Goal: Task Accomplishment & Management: Manage account settings

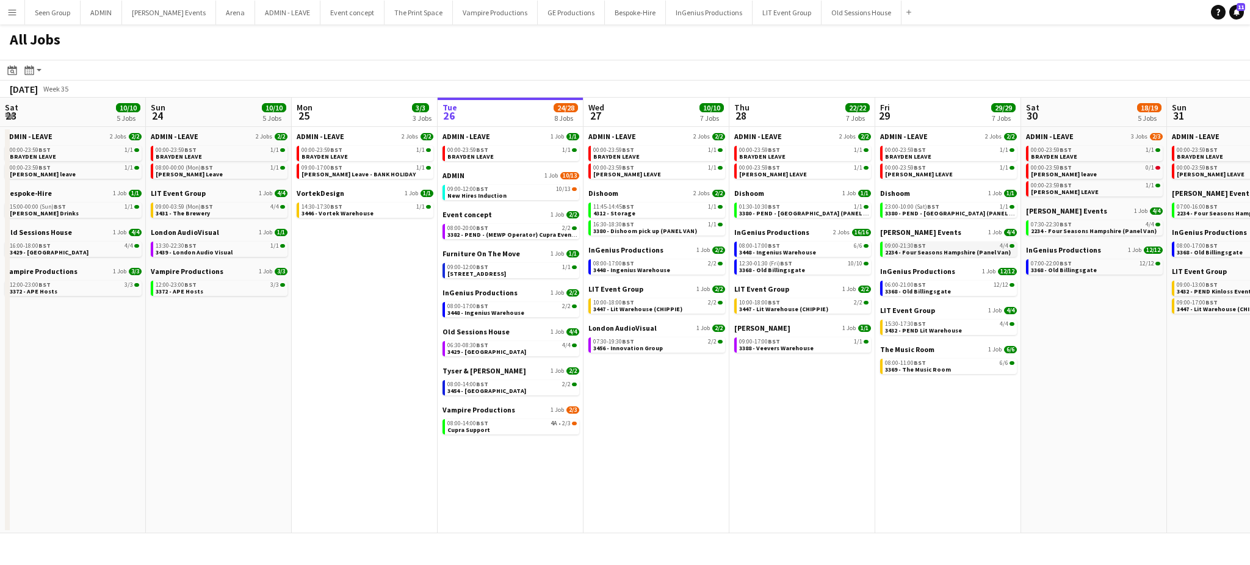
click at [919, 248] on span "2234 - Four Seasons Hampshire (Panel Van)" at bounding box center [948, 252] width 126 height 8
click at [13, 8] on app-icon "Menu" at bounding box center [12, 12] width 10 height 10
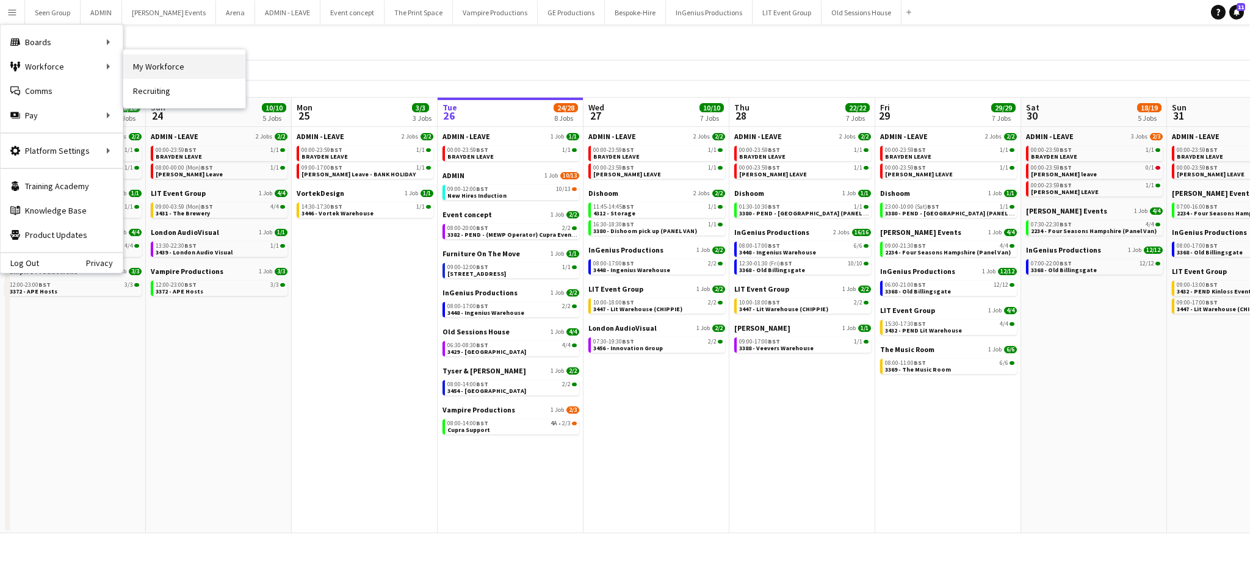
click at [132, 65] on link "My Workforce" at bounding box center [184, 66] width 122 height 24
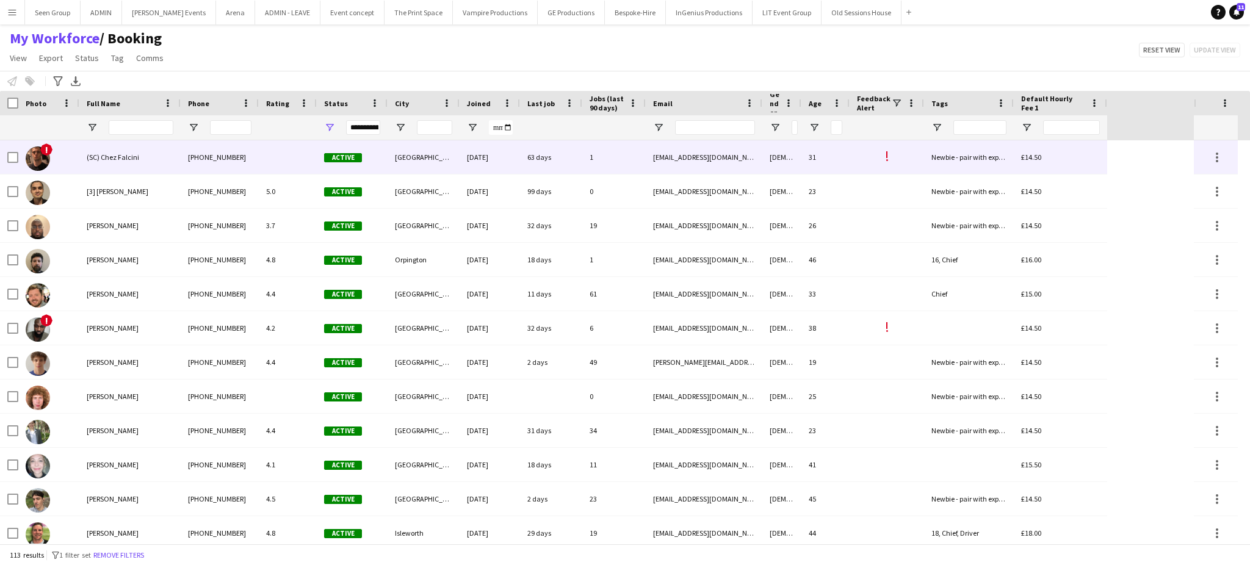
click at [226, 151] on div "[PHONE_NUMBER]" at bounding box center [220, 157] width 78 height 34
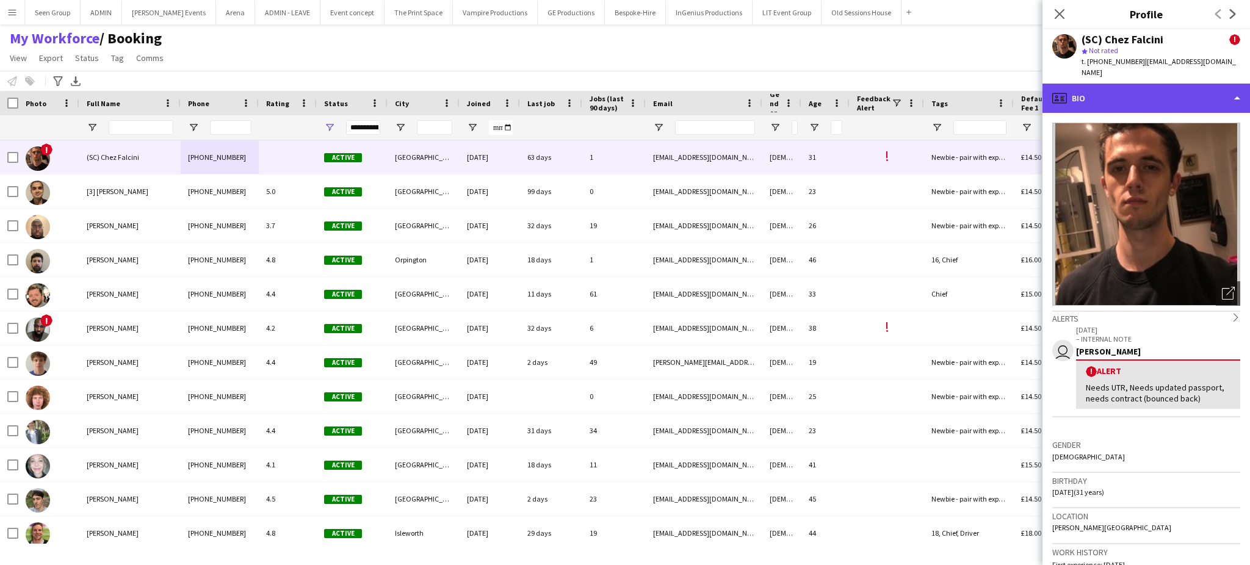
click at [1167, 92] on div "profile Bio" at bounding box center [1147, 98] width 208 height 29
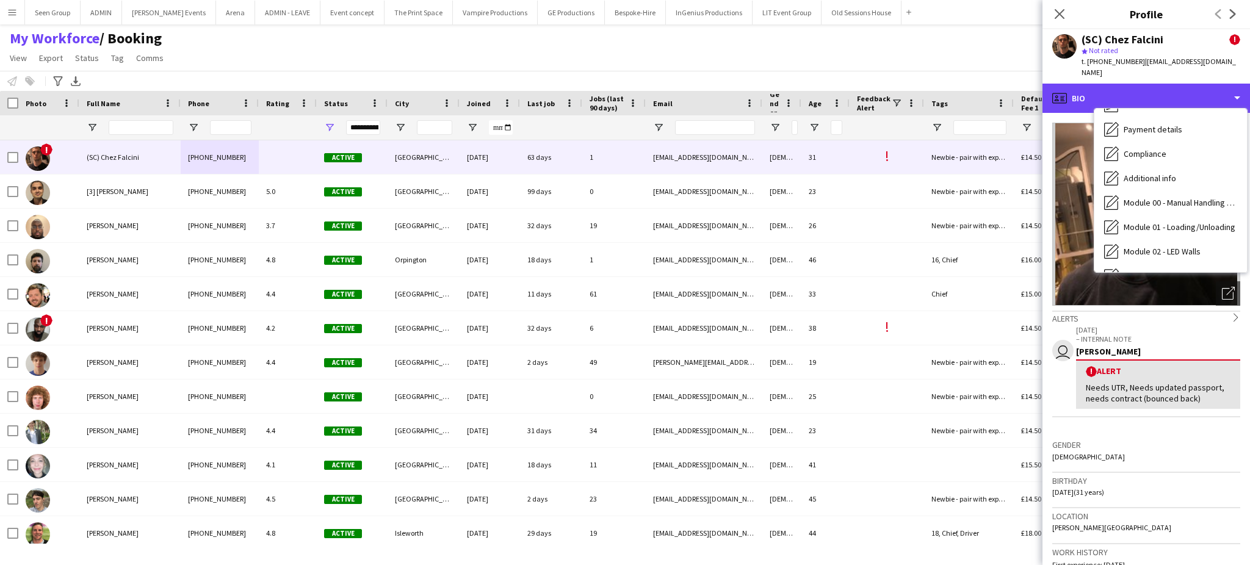
scroll to position [405, 0]
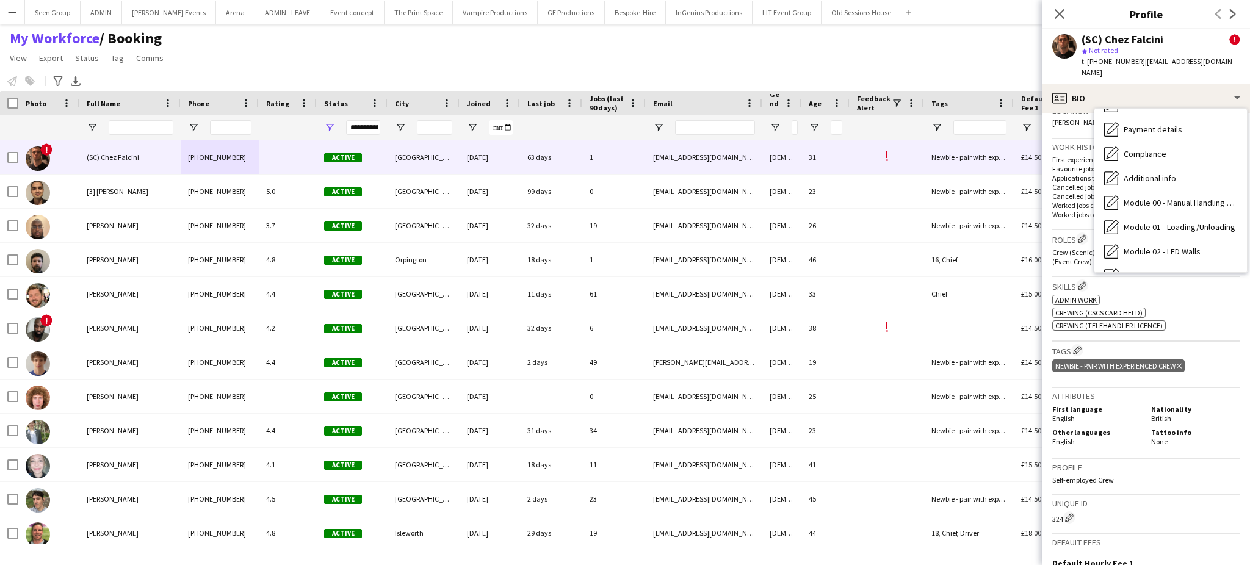
click at [1220, 357] on div "Newbie - pair with experienced crew Delete tag" at bounding box center [1147, 367] width 188 height 20
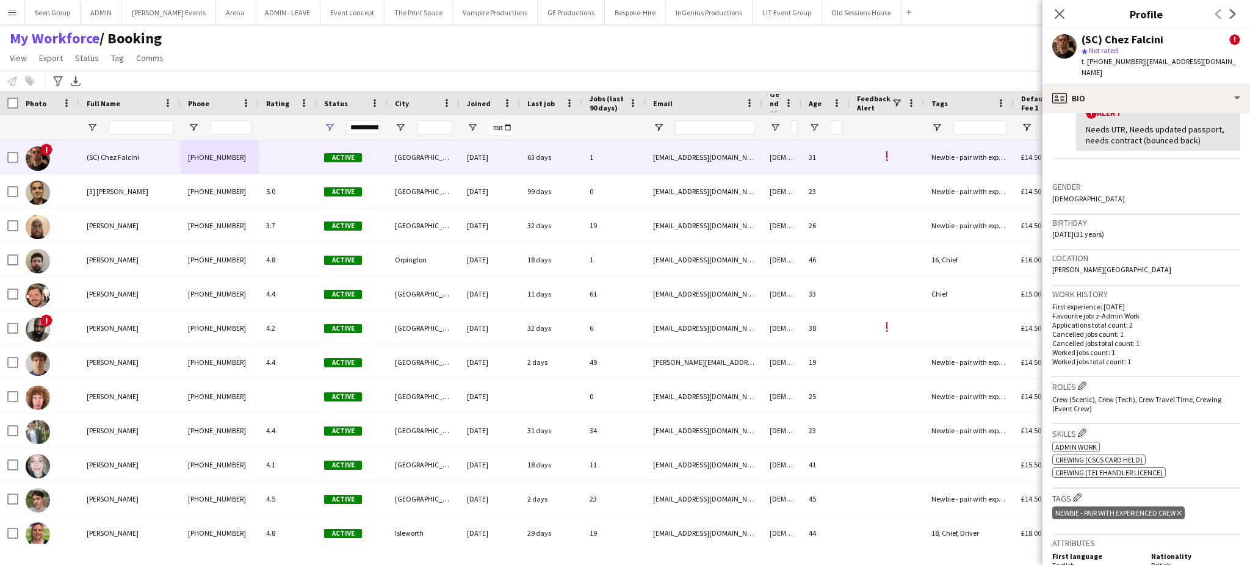
scroll to position [248, 0]
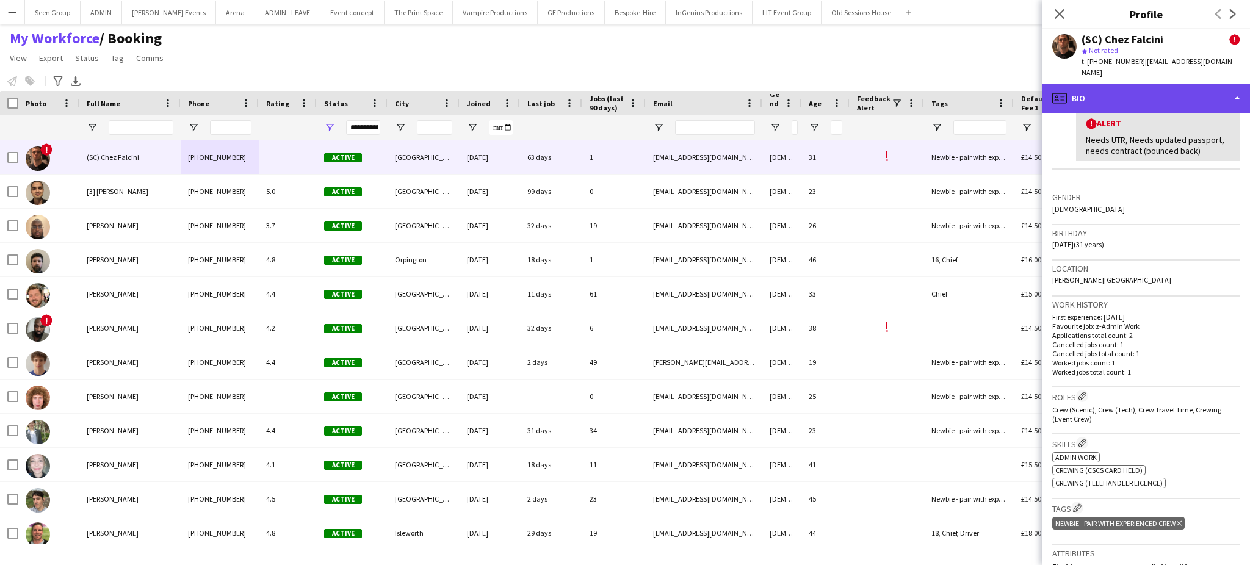
click at [1220, 84] on div "profile Bio" at bounding box center [1147, 98] width 208 height 29
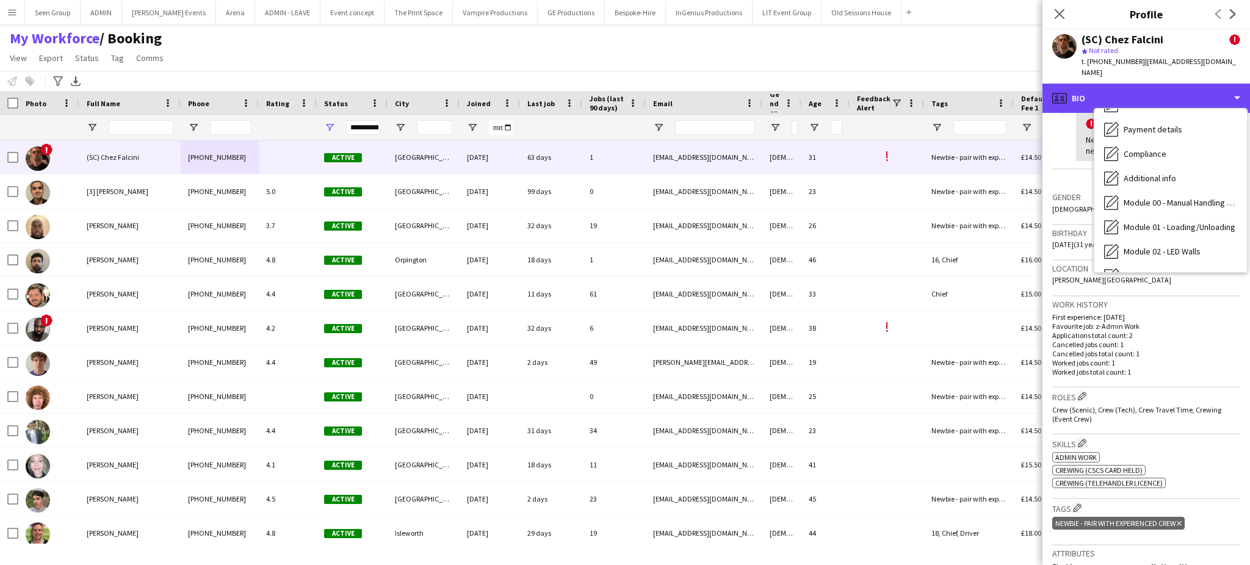
scroll to position [236, 0]
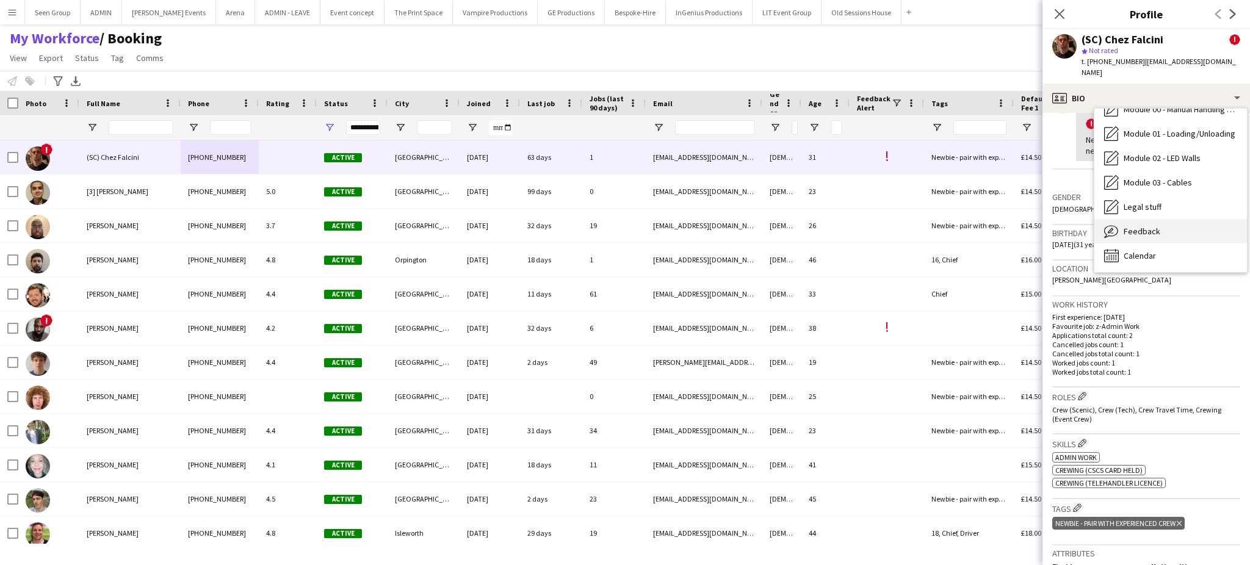
click at [1195, 219] on div "Feedback Feedback" at bounding box center [1171, 231] width 153 height 24
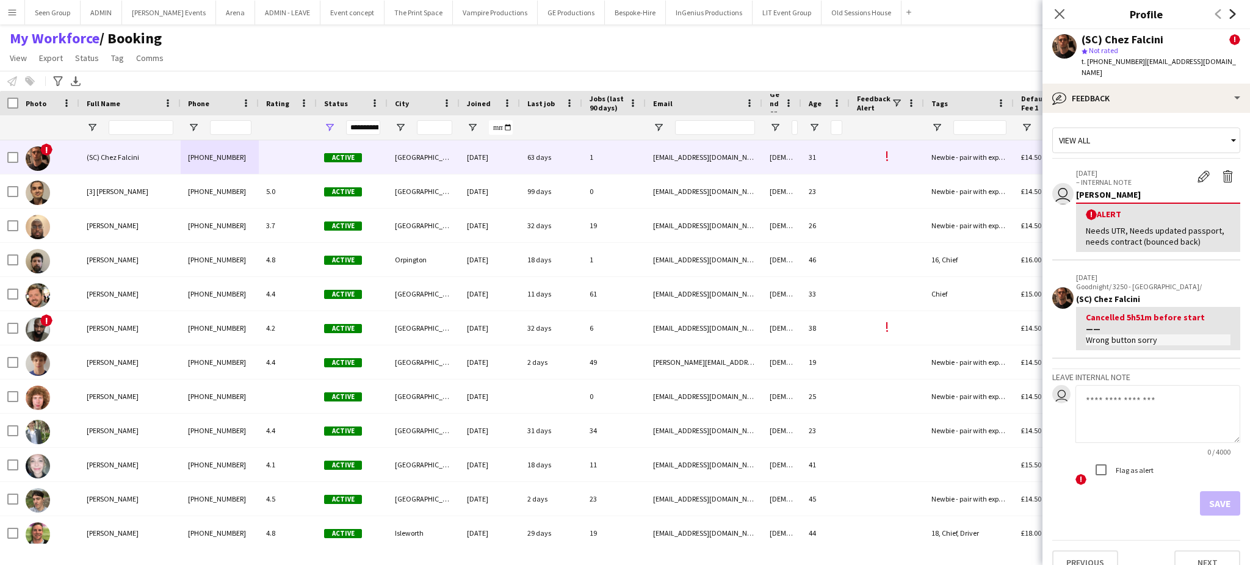
click at [1231, 11] on icon "Next" at bounding box center [1233, 14] width 10 height 10
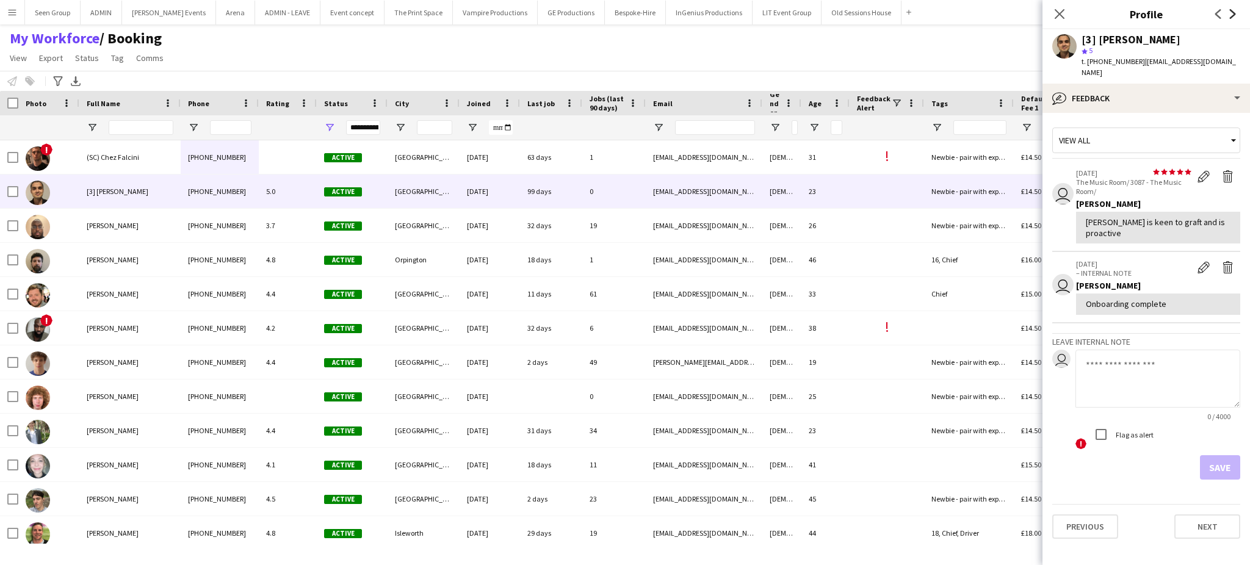
click at [1233, 18] on icon "Next" at bounding box center [1233, 14] width 10 height 10
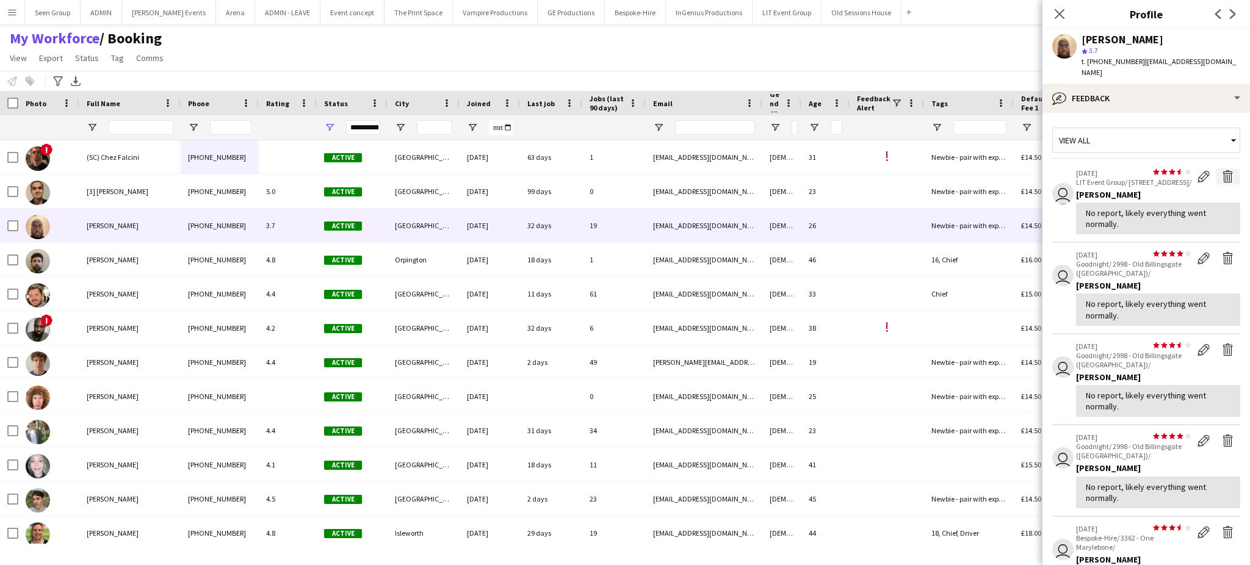
click at [1222, 170] on app-icon "Delete feedback" at bounding box center [1228, 176] width 12 height 12
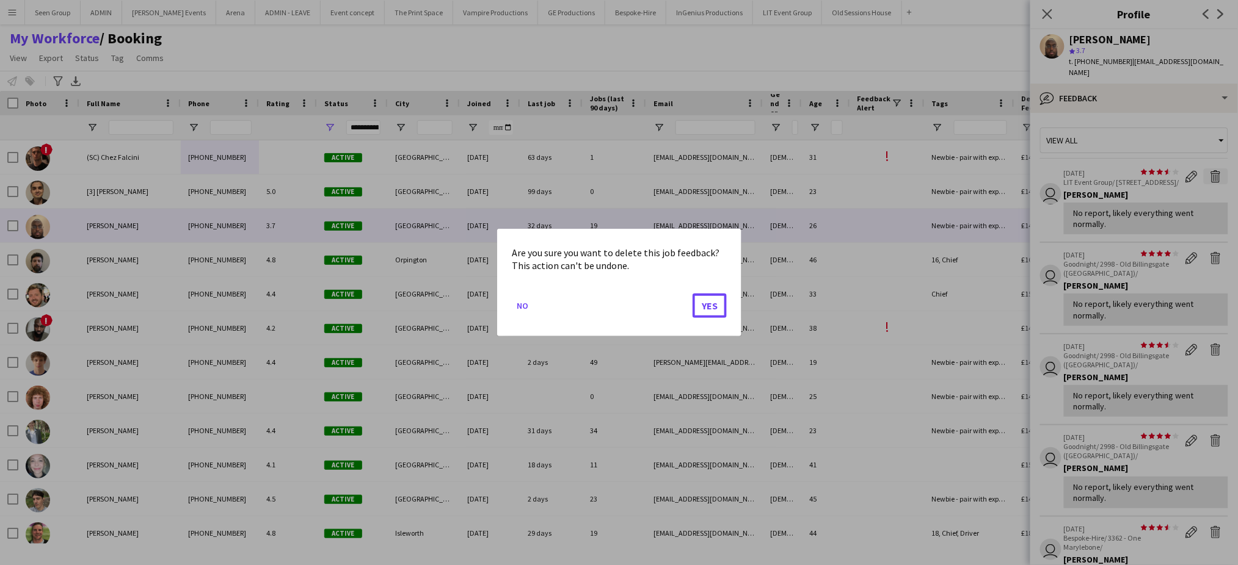
click at [692, 294] on button "Yes" at bounding box center [709, 306] width 34 height 24
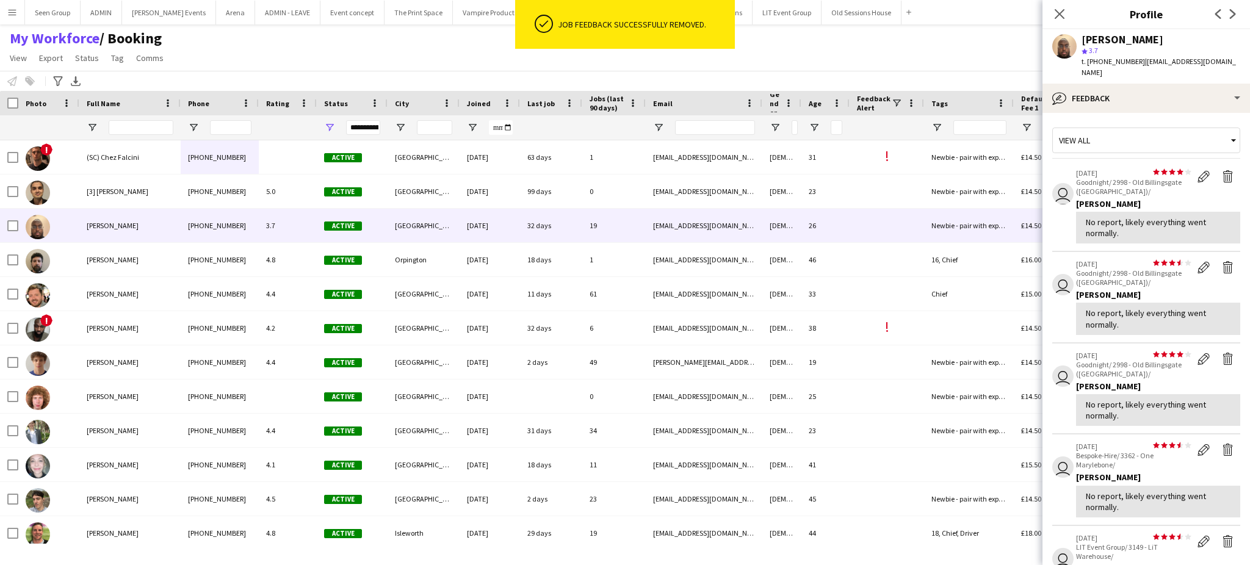
click at [1222, 170] on app-icon "Delete feedback" at bounding box center [1228, 176] width 12 height 12
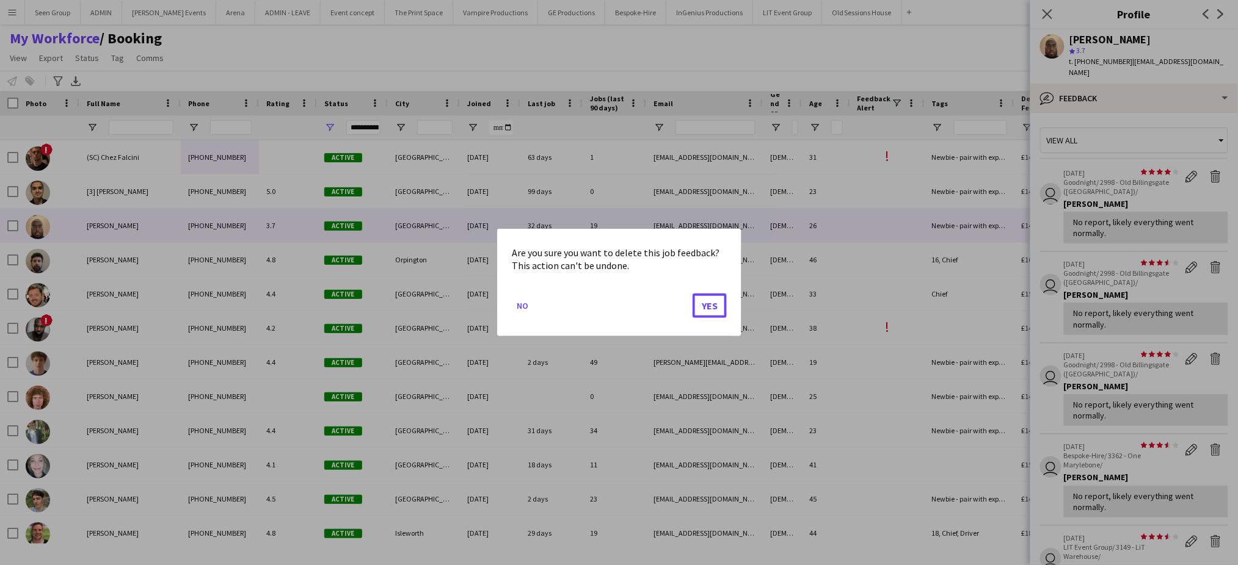
click at [692, 294] on button "Yes" at bounding box center [709, 306] width 34 height 24
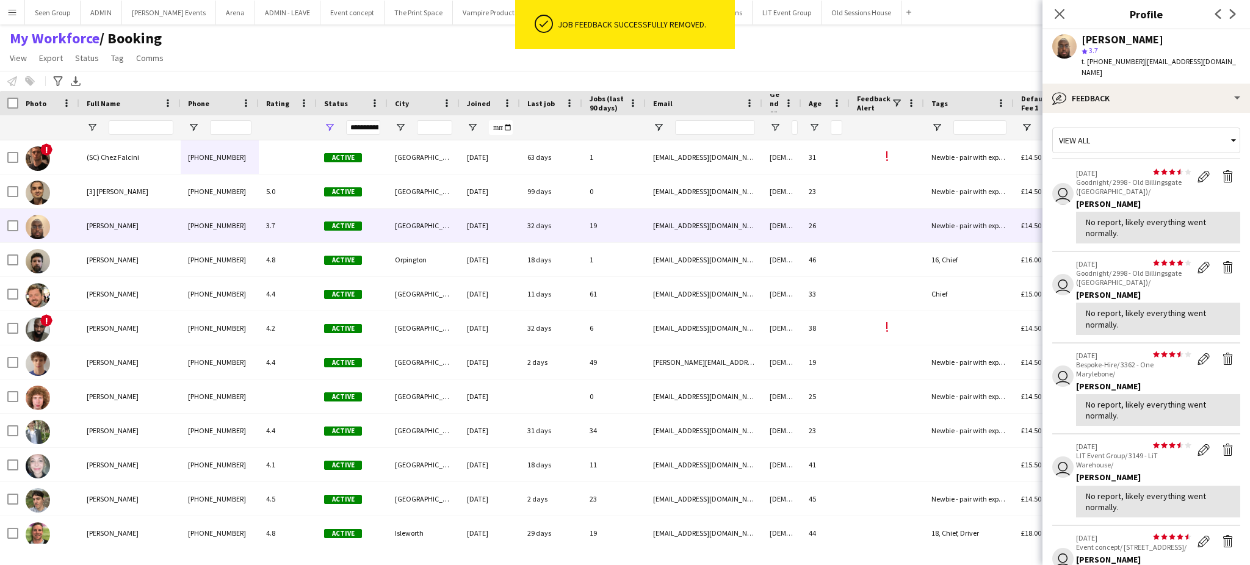
click at [1222, 170] on app-icon "Delete feedback" at bounding box center [1228, 176] width 12 height 12
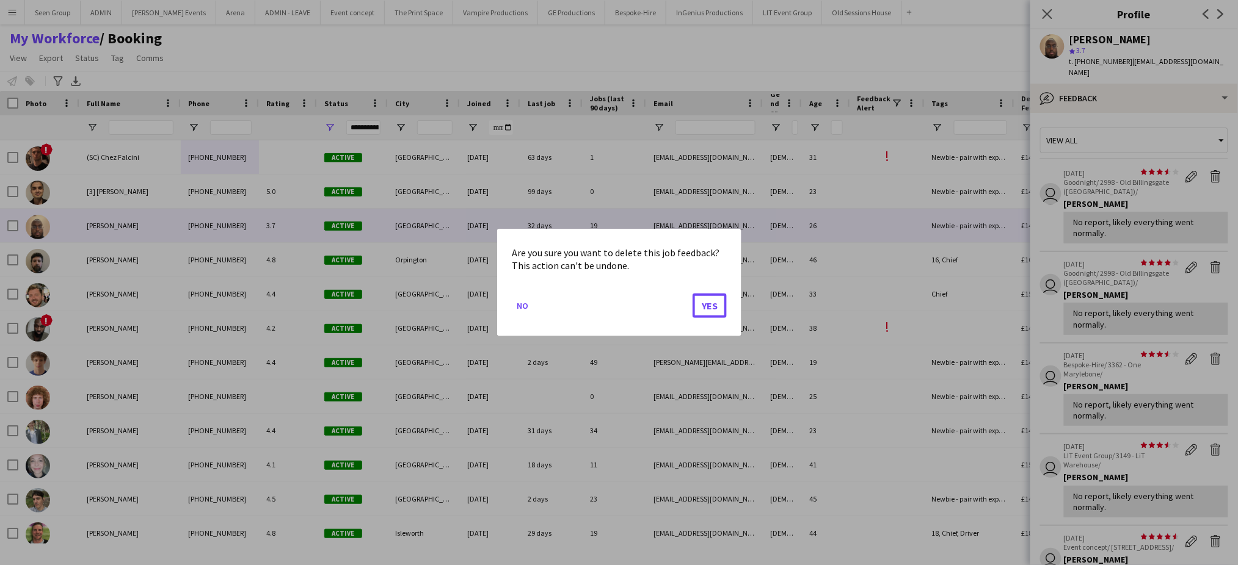
click at [692, 294] on button "Yes" at bounding box center [709, 306] width 34 height 24
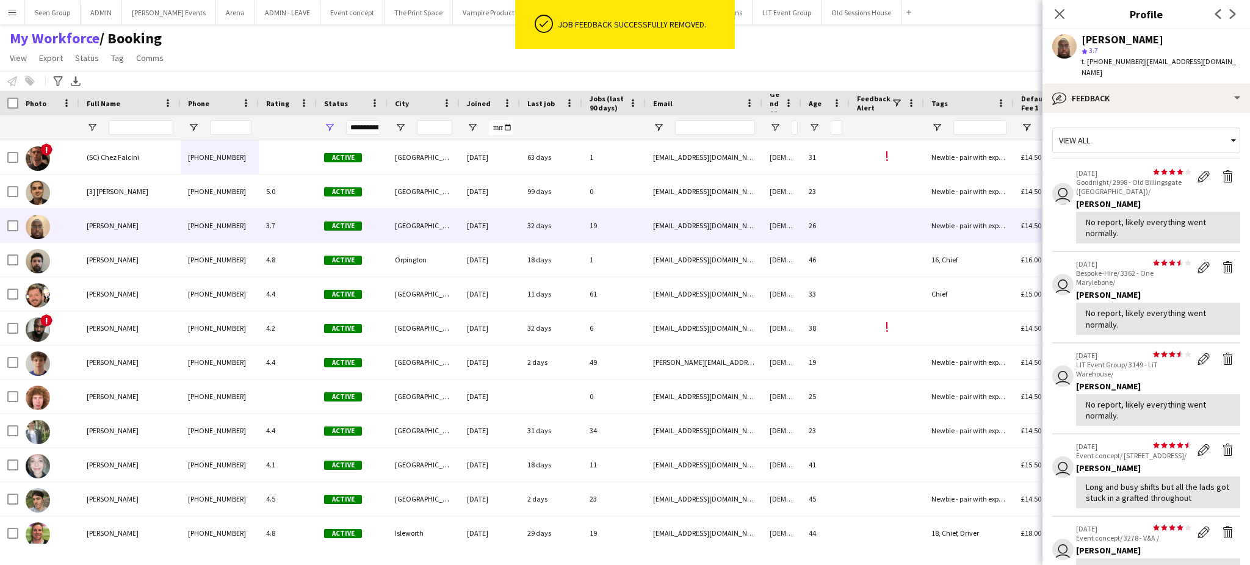
click at [1222, 170] on app-icon "Delete feedback" at bounding box center [1228, 176] width 12 height 12
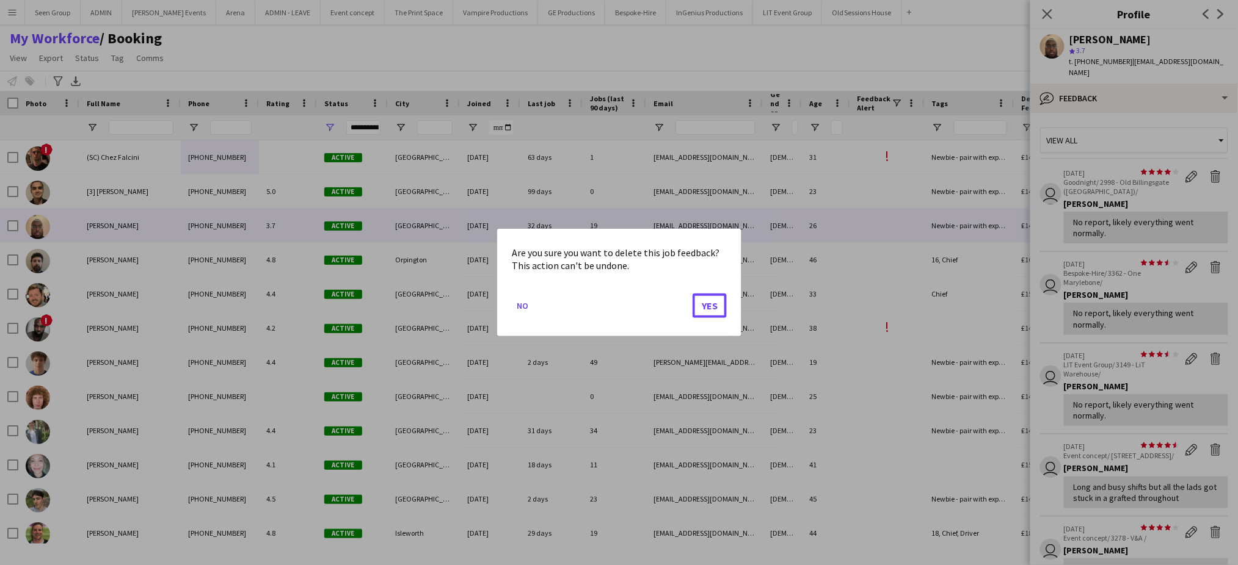
click at [692, 294] on button "Yes" at bounding box center [709, 306] width 34 height 24
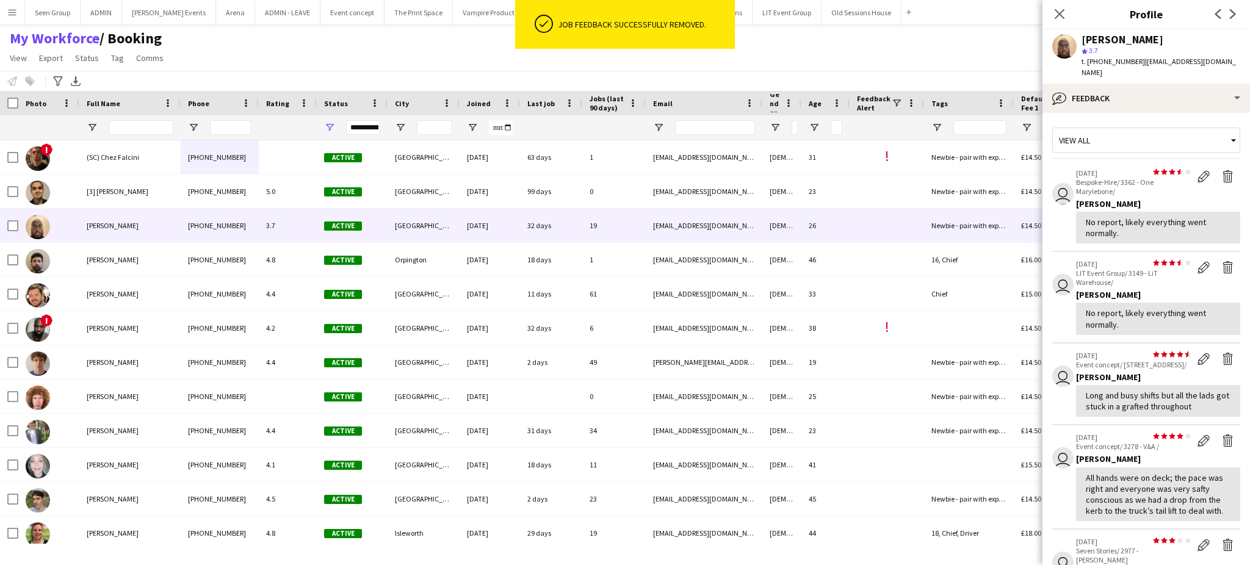
click at [1222, 170] on app-icon "Delete feedback" at bounding box center [1228, 176] width 12 height 12
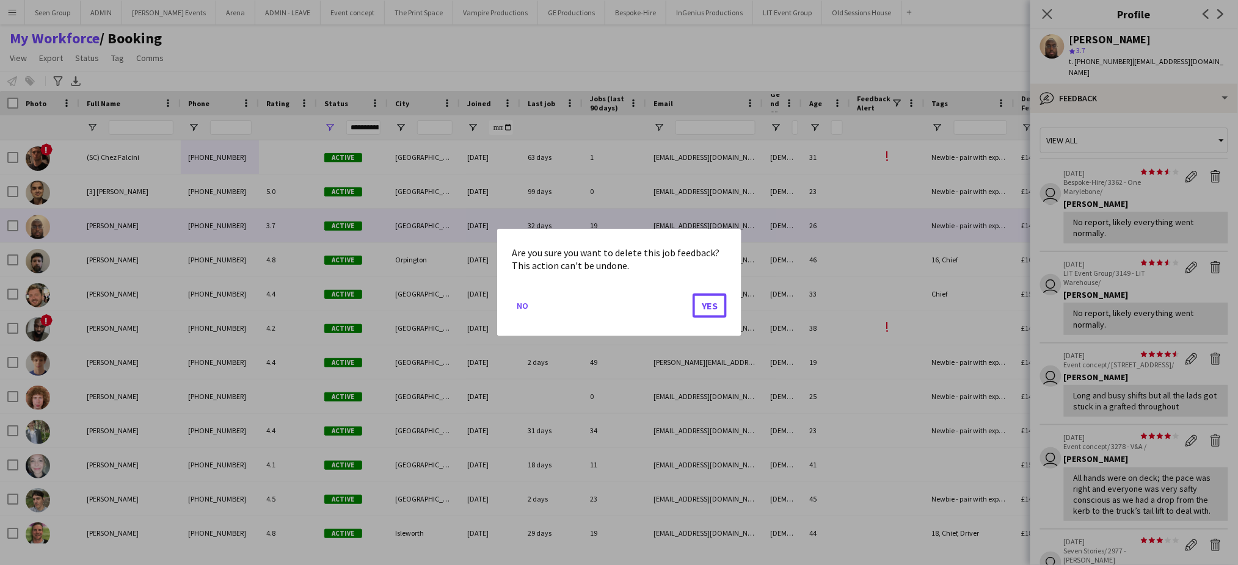
click at [692, 294] on button "Yes" at bounding box center [709, 306] width 34 height 24
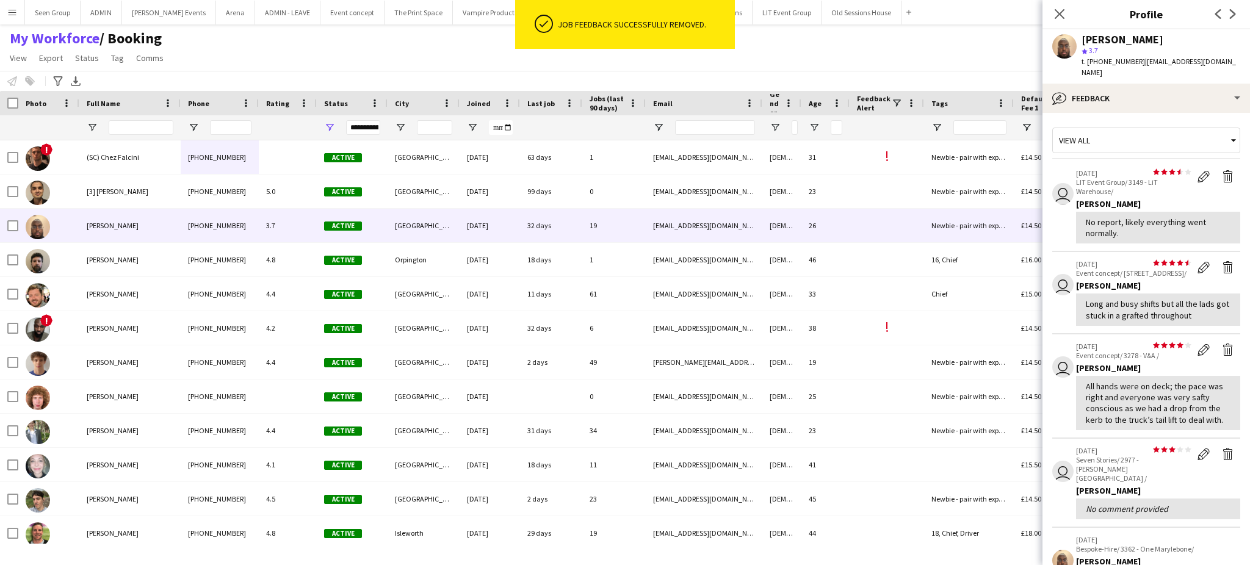
click at [1222, 170] on app-icon "Delete feedback" at bounding box center [1228, 176] width 12 height 12
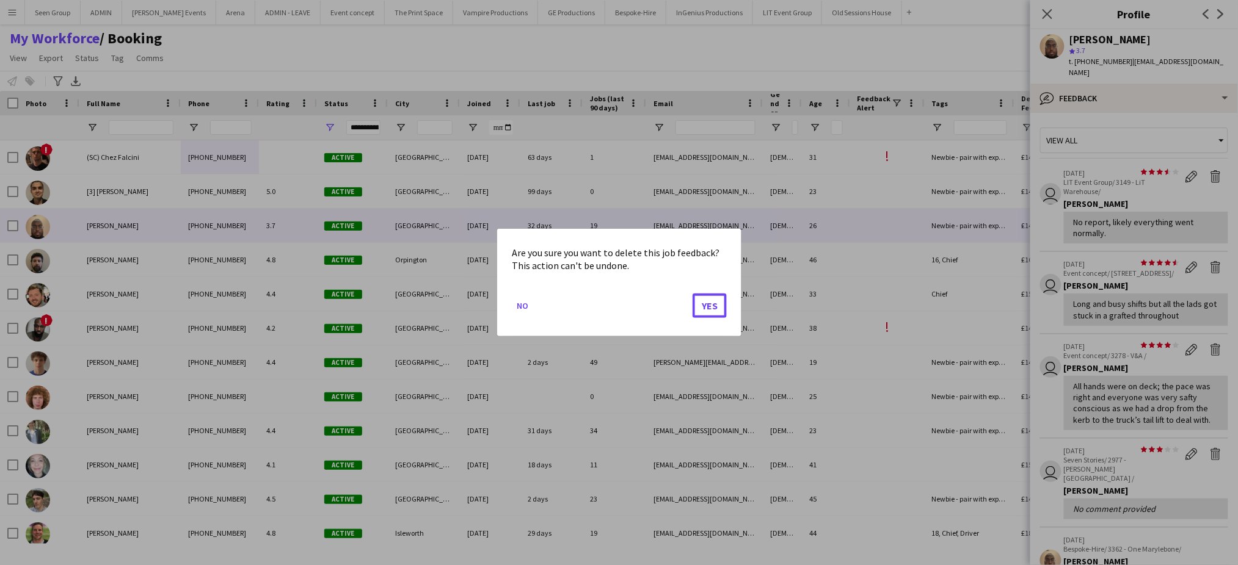
click at [692, 294] on button "Yes" at bounding box center [709, 306] width 34 height 24
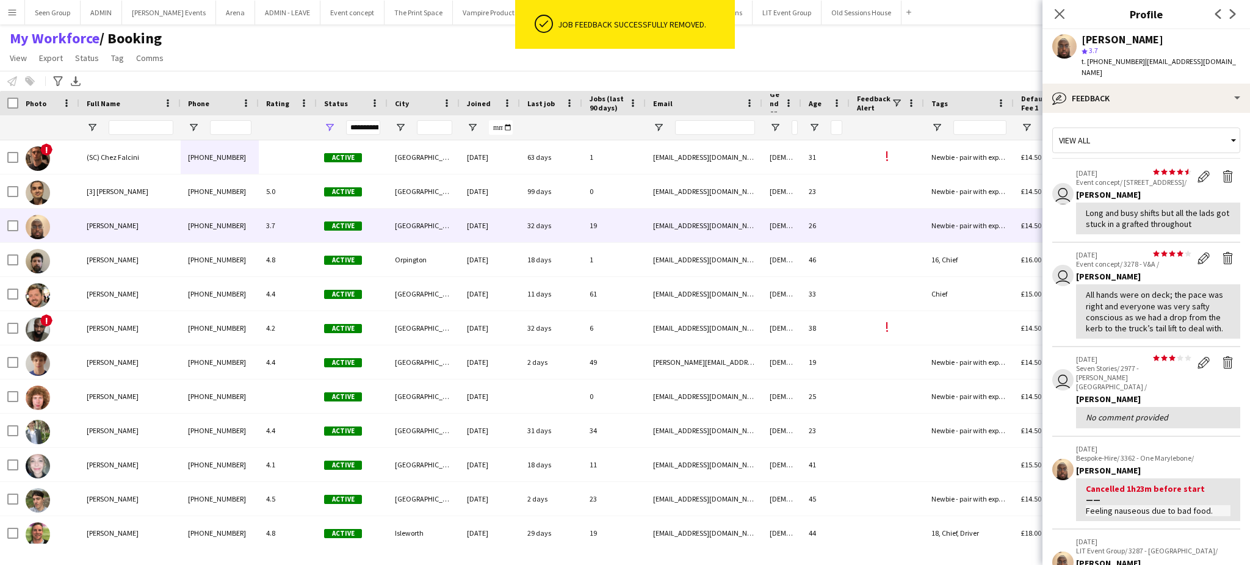
click at [1222, 170] on app-icon "Delete feedback" at bounding box center [1228, 176] width 12 height 12
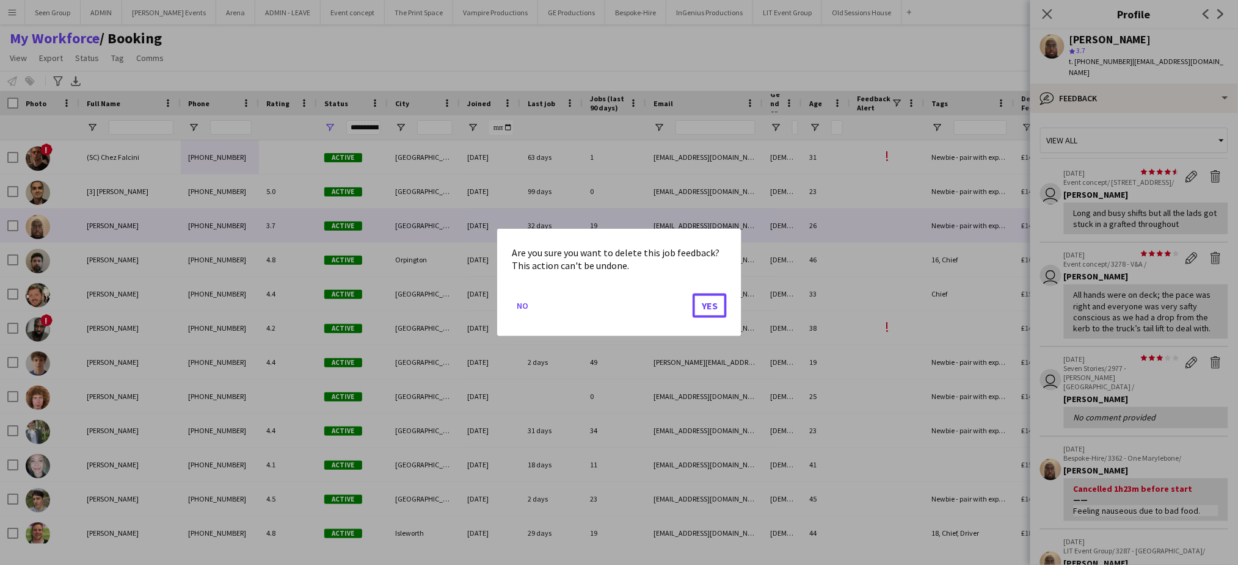
click at [692, 294] on button "Yes" at bounding box center [709, 306] width 34 height 24
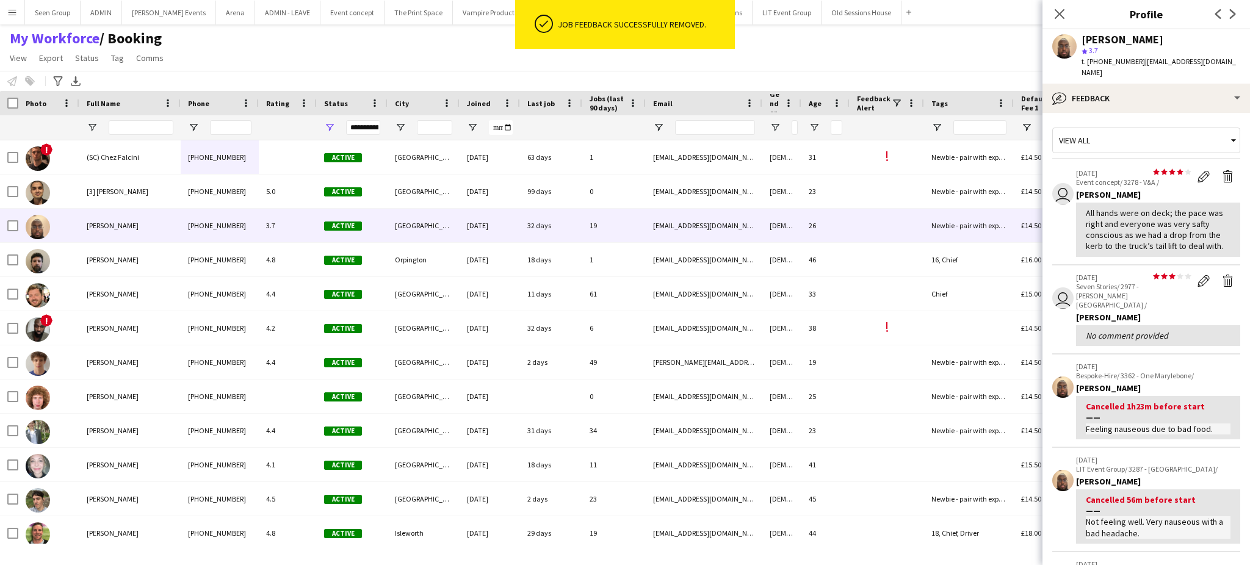
click at [1222, 170] on app-icon "Delete feedback" at bounding box center [1228, 176] width 12 height 12
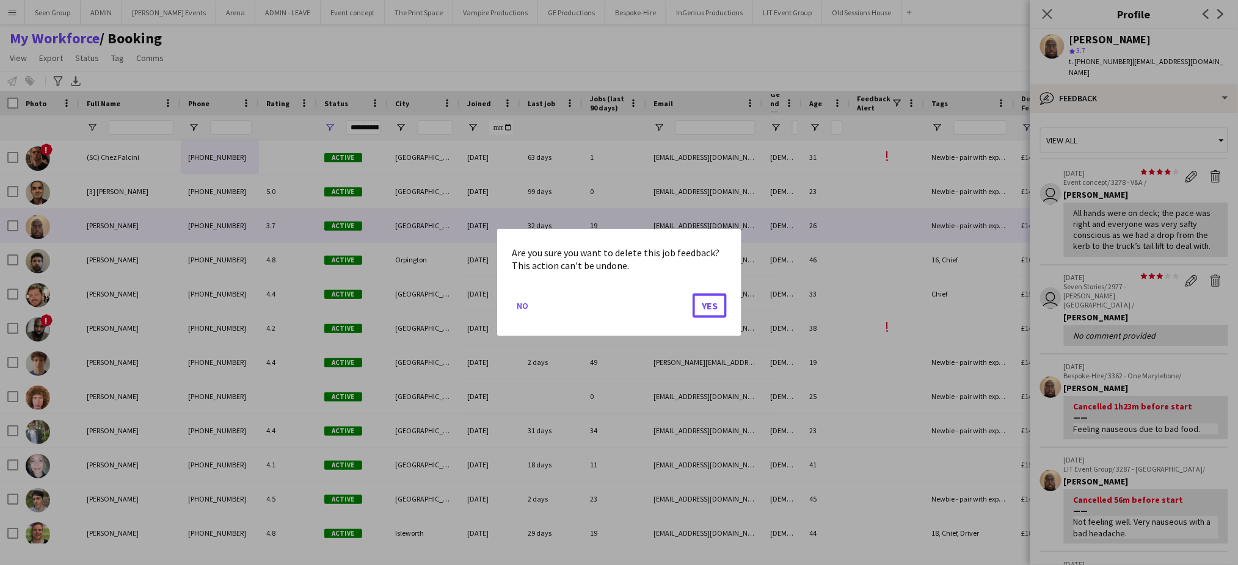
click at [692, 294] on button "Yes" at bounding box center [709, 306] width 34 height 24
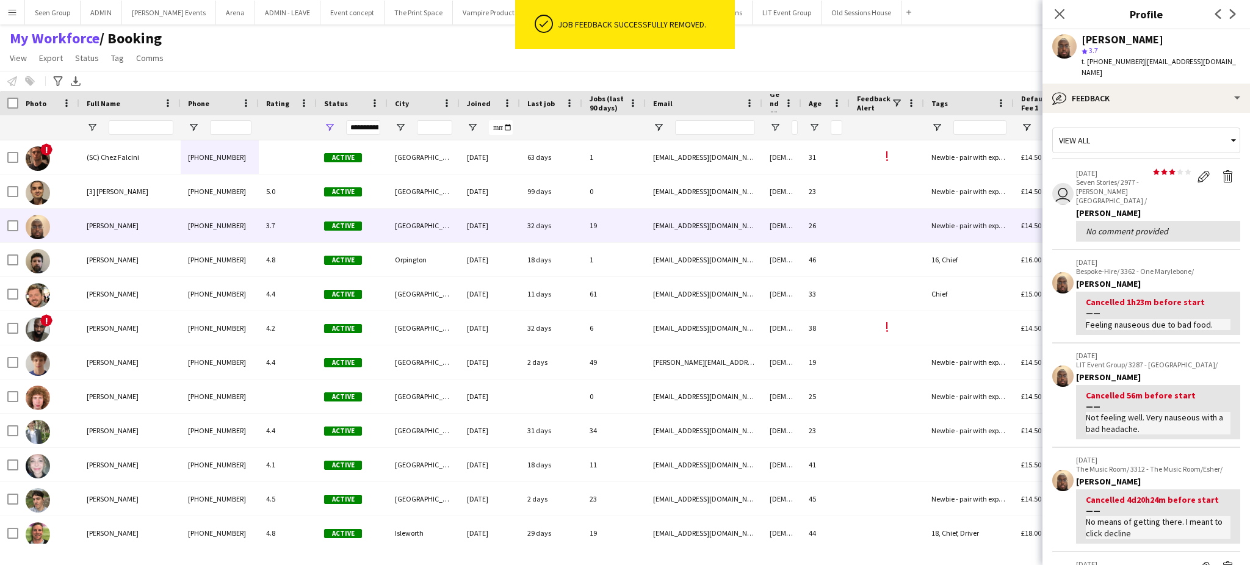
click at [1222, 170] on app-icon "Delete feedback" at bounding box center [1228, 176] width 12 height 12
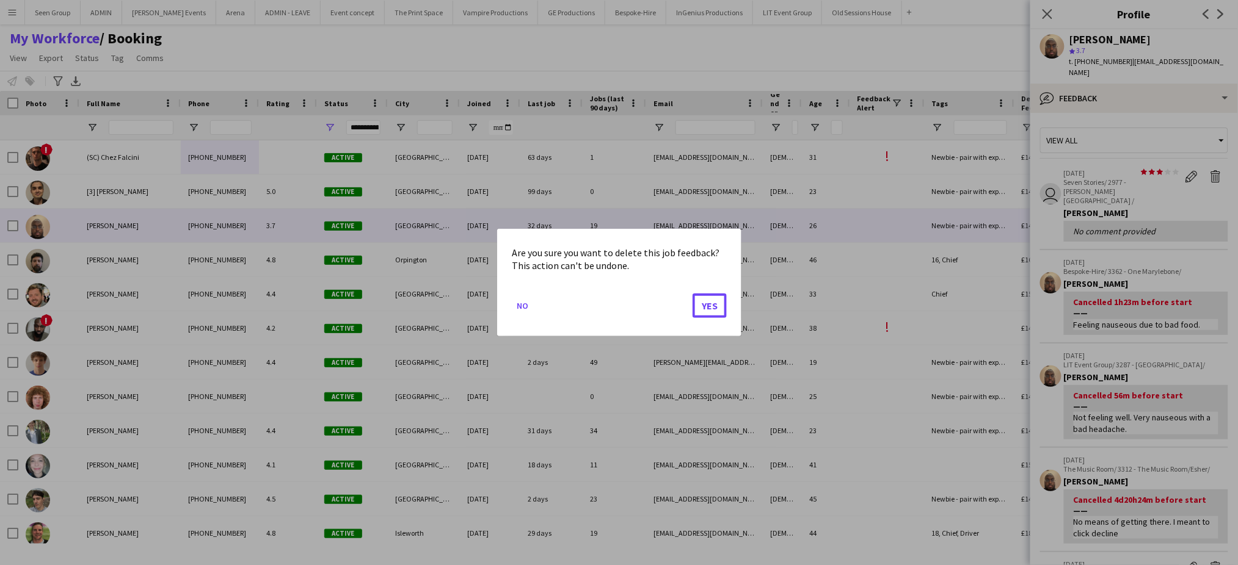
click at [692, 294] on button "Yes" at bounding box center [709, 306] width 34 height 24
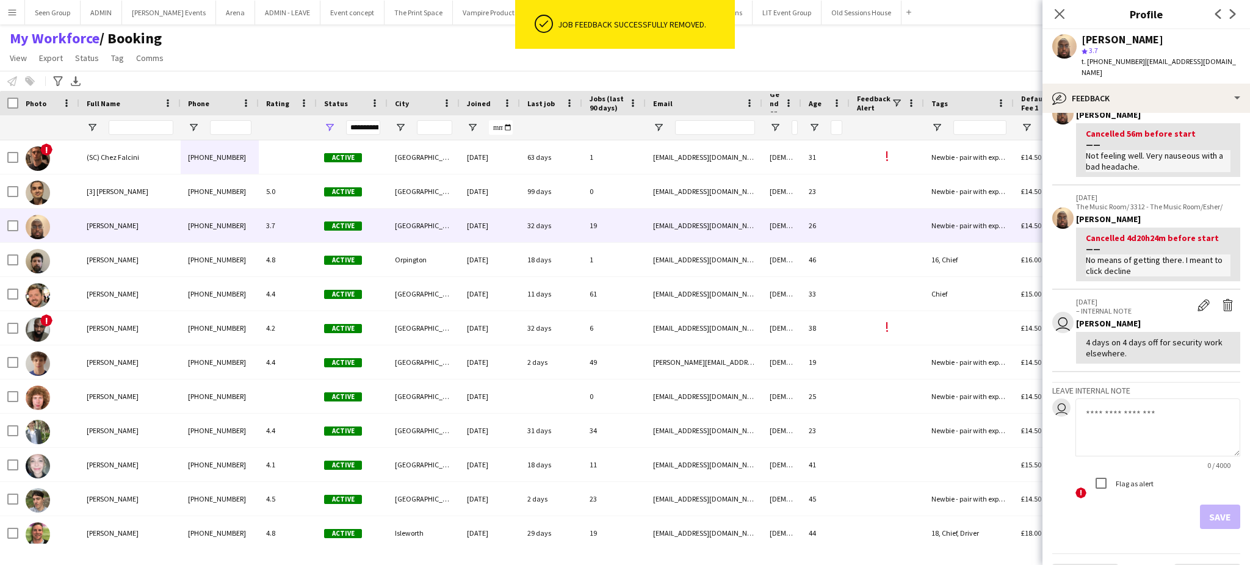
scroll to position [190, 0]
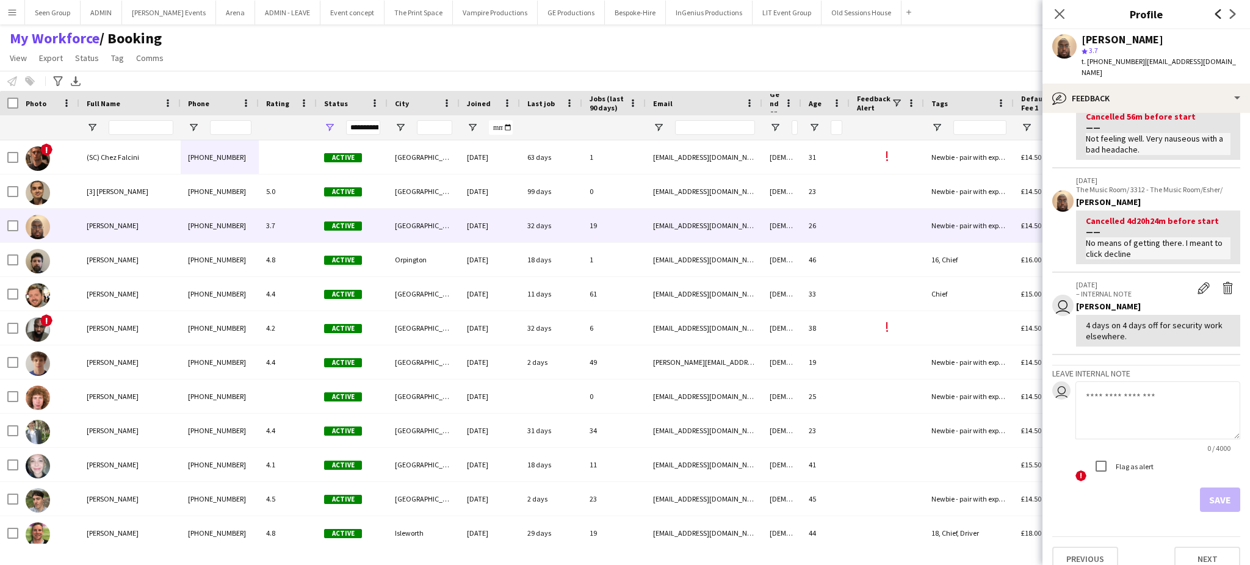
click at [1218, 10] on icon "Previous" at bounding box center [1219, 14] width 10 height 10
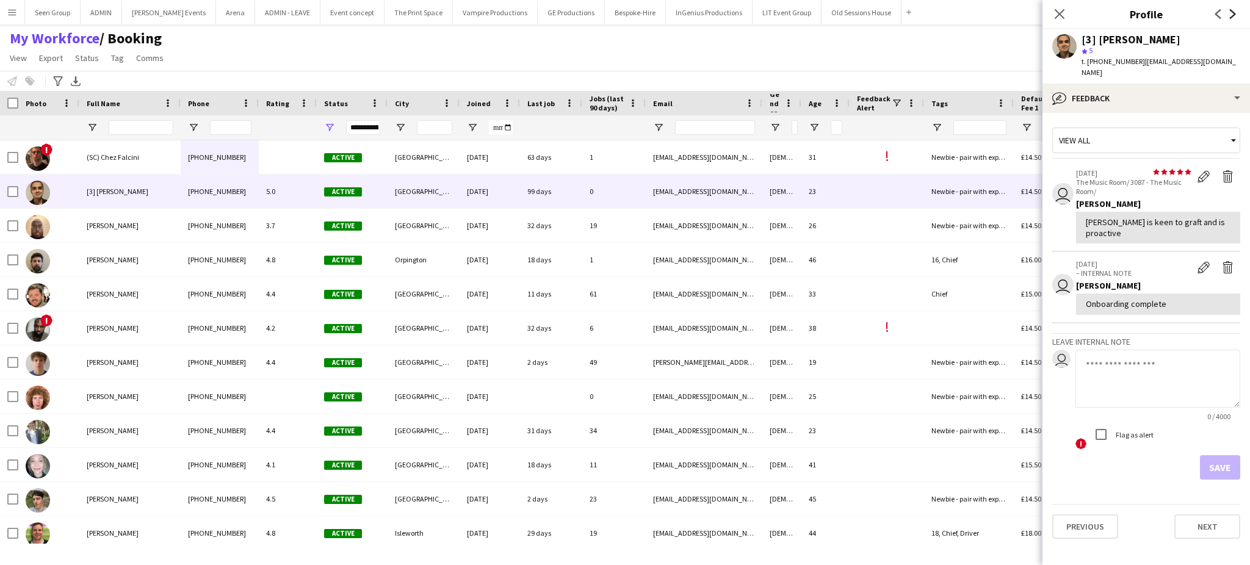
click at [1234, 13] on icon at bounding box center [1233, 14] width 6 height 10
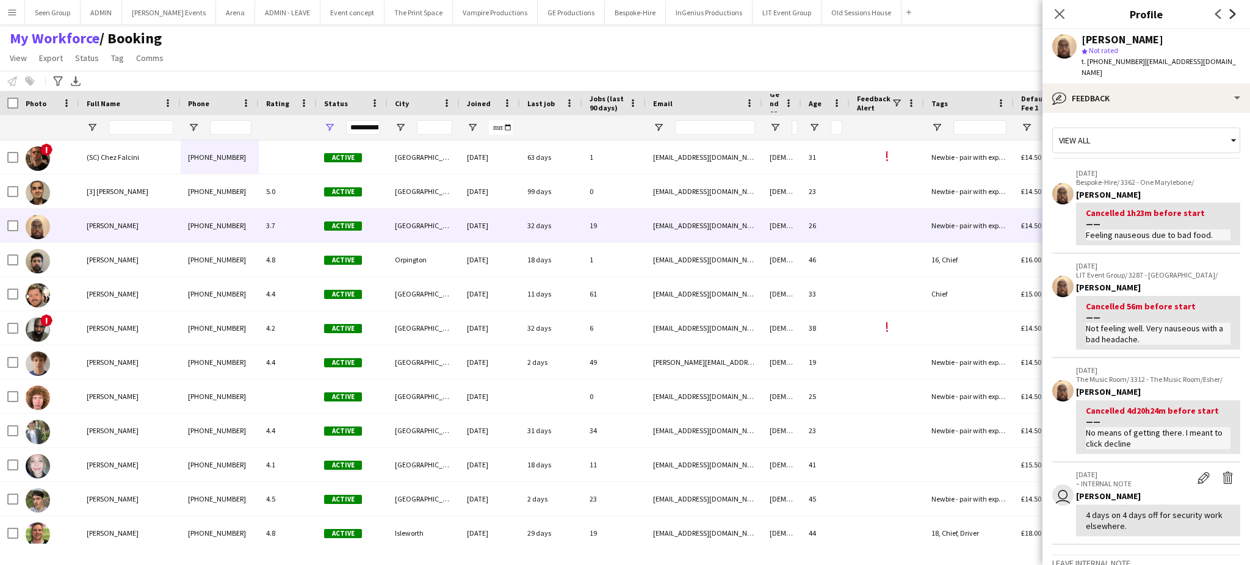
click at [1233, 16] on icon at bounding box center [1233, 14] width 6 height 10
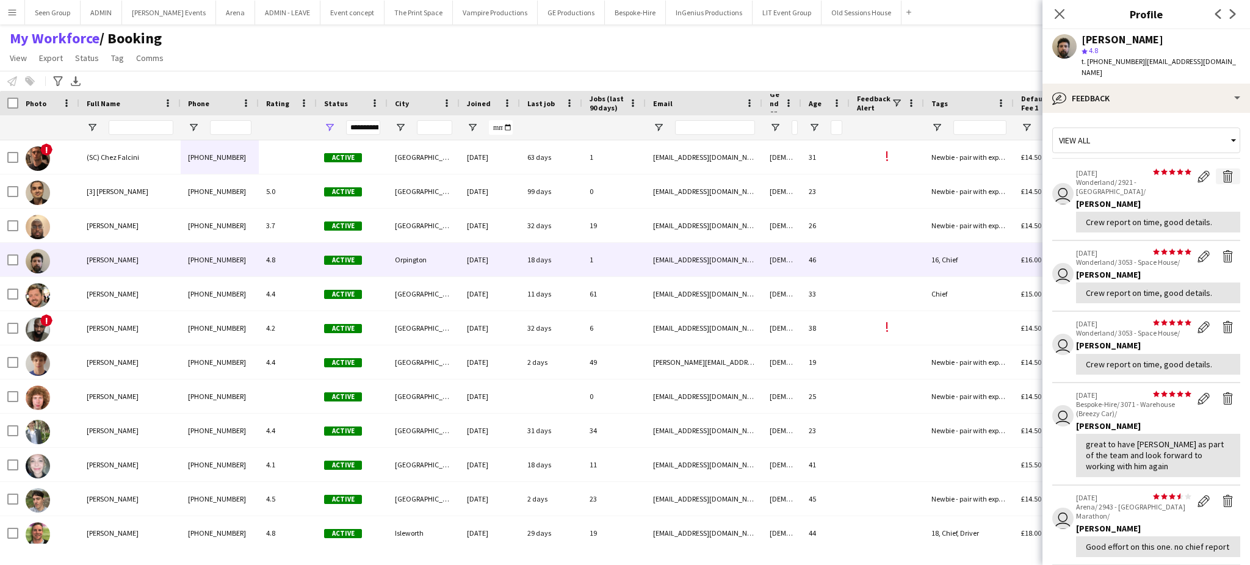
click at [1222, 170] on app-icon "Delete feedback" at bounding box center [1228, 176] width 12 height 12
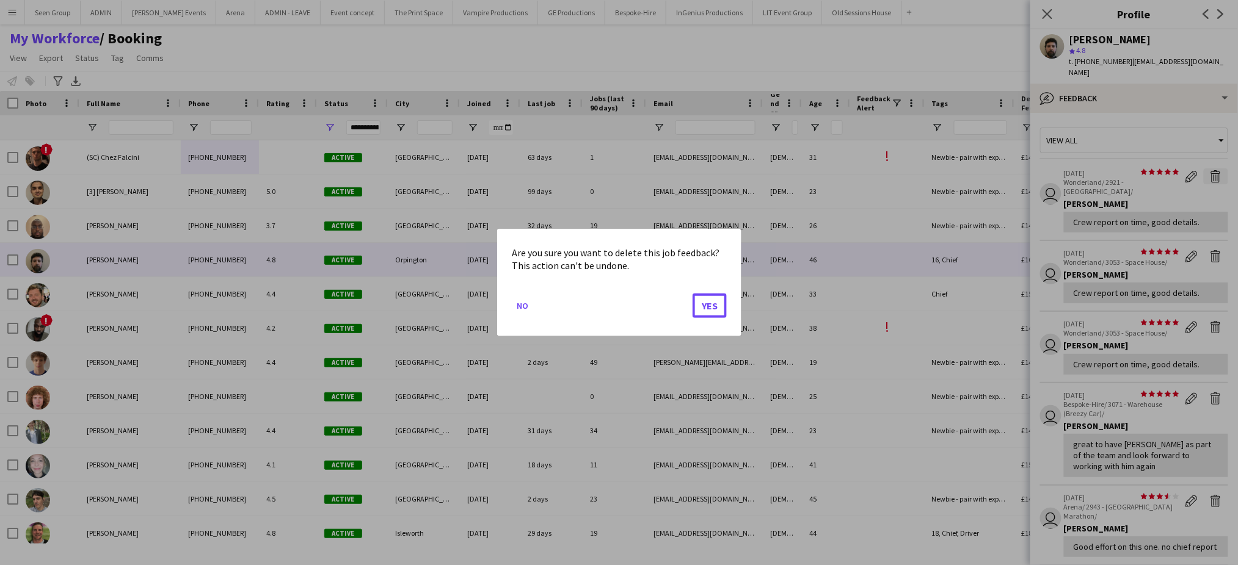
click at [692, 294] on button "Yes" at bounding box center [709, 306] width 34 height 24
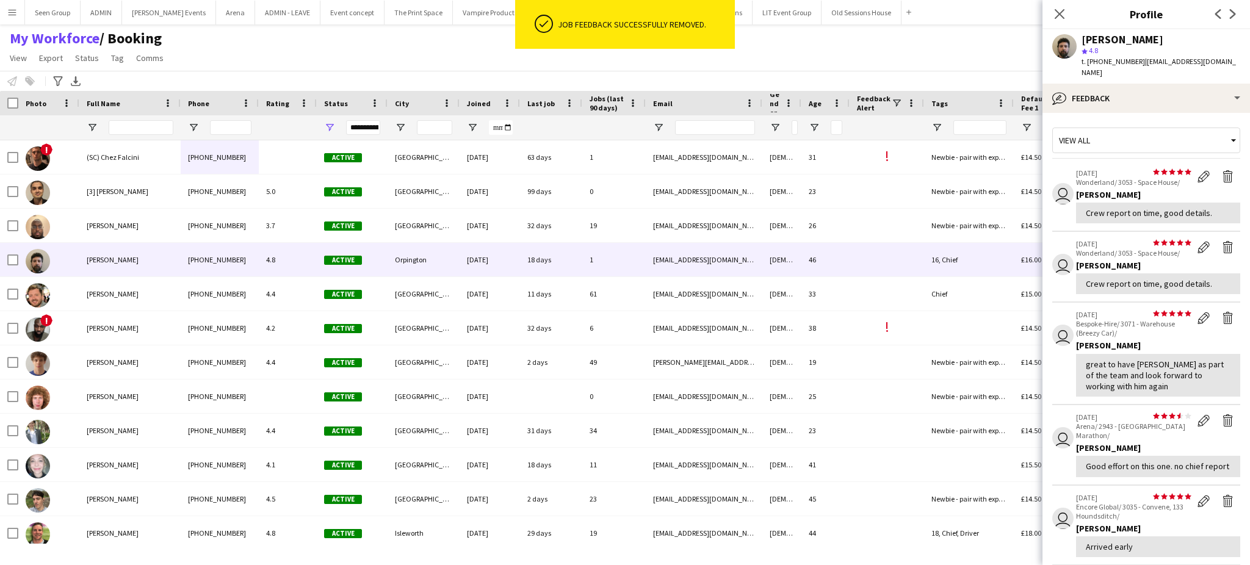
click at [1222, 170] on app-icon "Delete feedback" at bounding box center [1228, 176] width 12 height 12
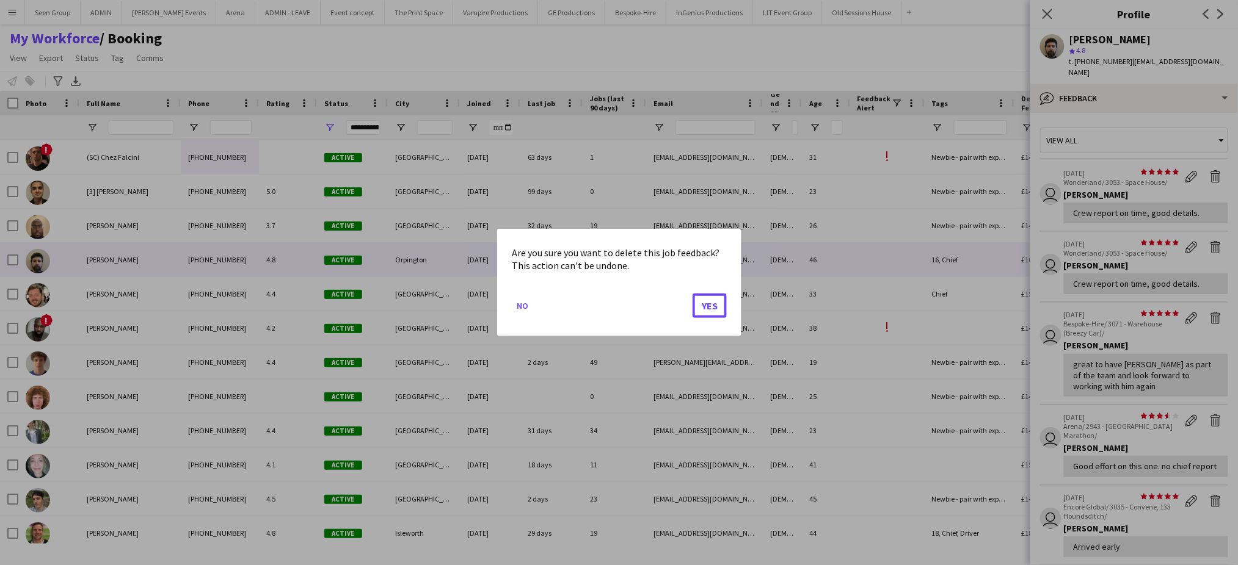
click at [692, 294] on button "Yes" at bounding box center [709, 306] width 34 height 24
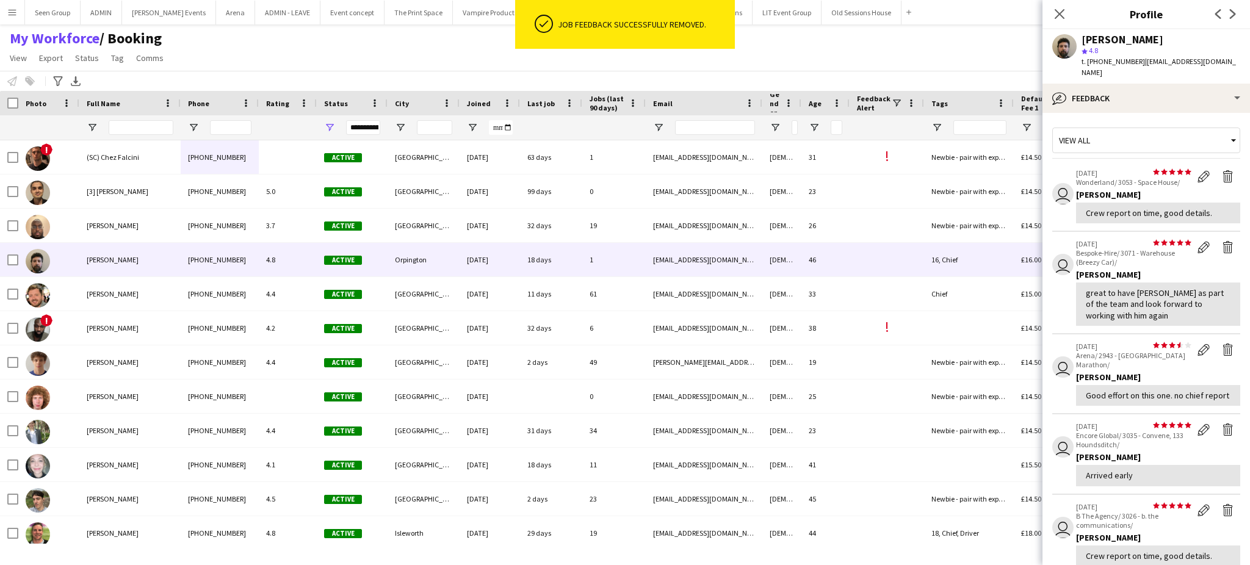
click at [1222, 170] on app-icon "Delete feedback" at bounding box center [1228, 176] width 12 height 12
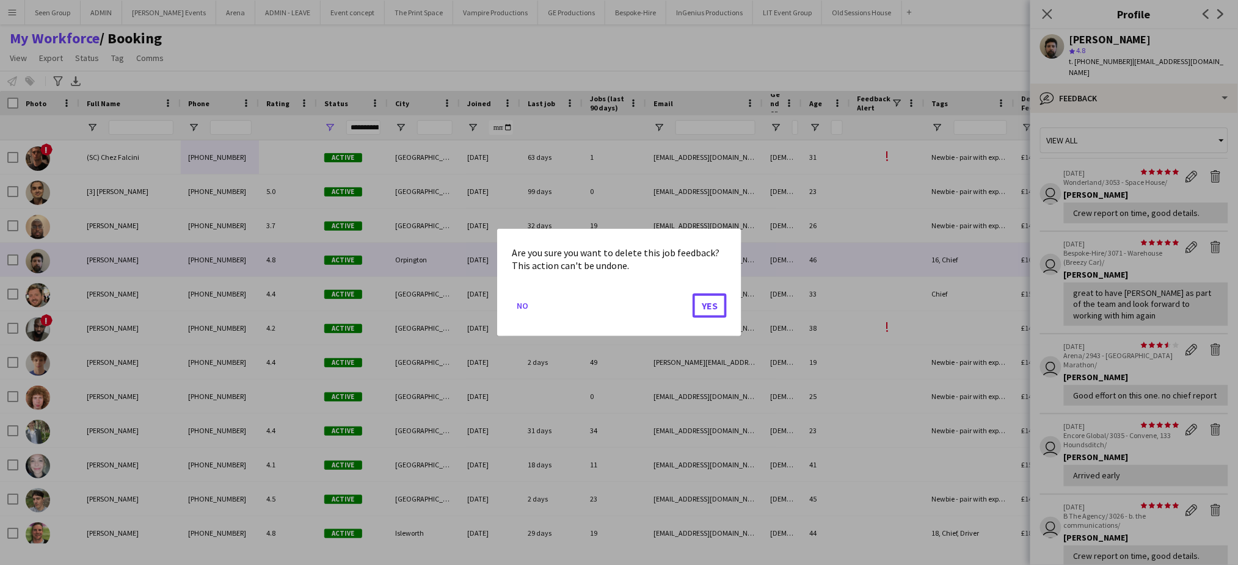
click at [692, 294] on button "Yes" at bounding box center [709, 306] width 34 height 24
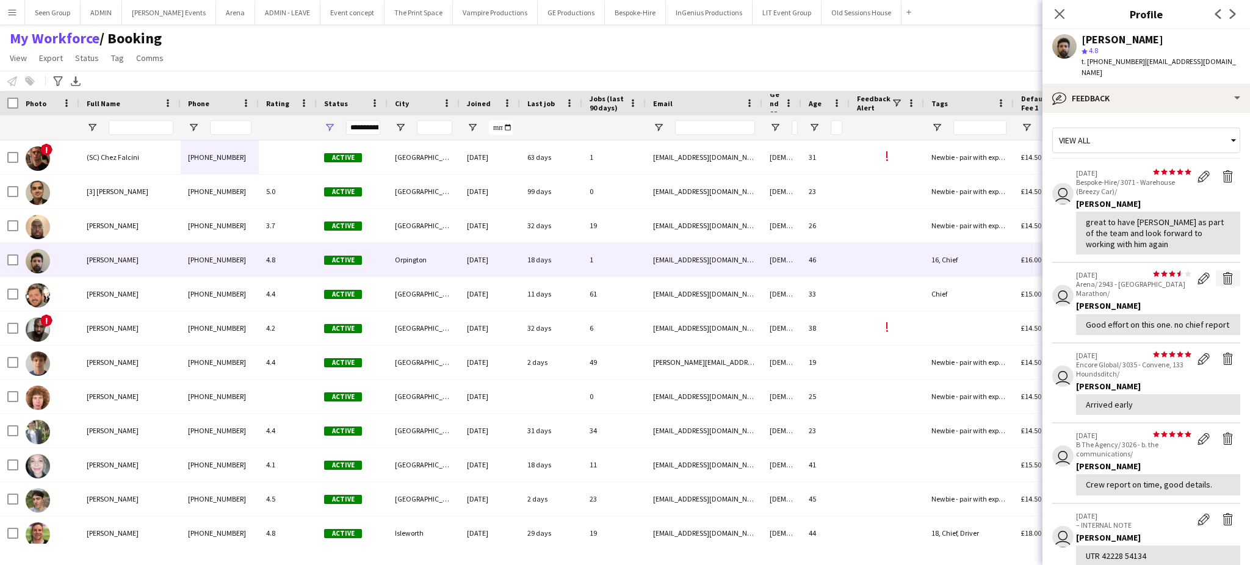
click at [1222, 272] on app-icon "Delete feedback" at bounding box center [1228, 278] width 12 height 12
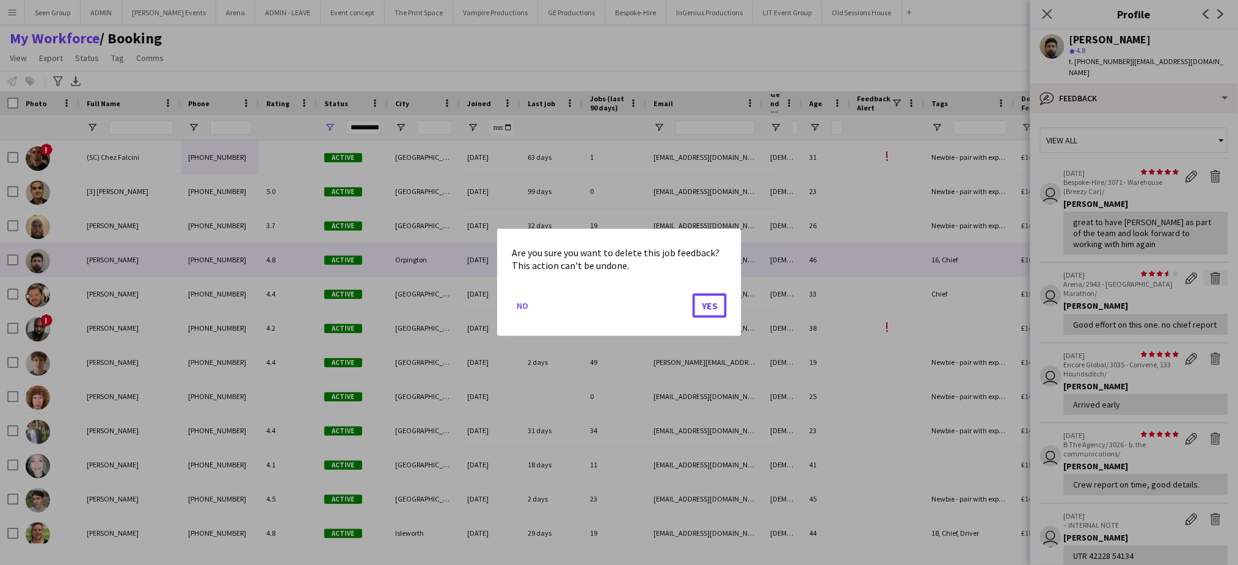
click at [692, 294] on button "Yes" at bounding box center [709, 306] width 34 height 24
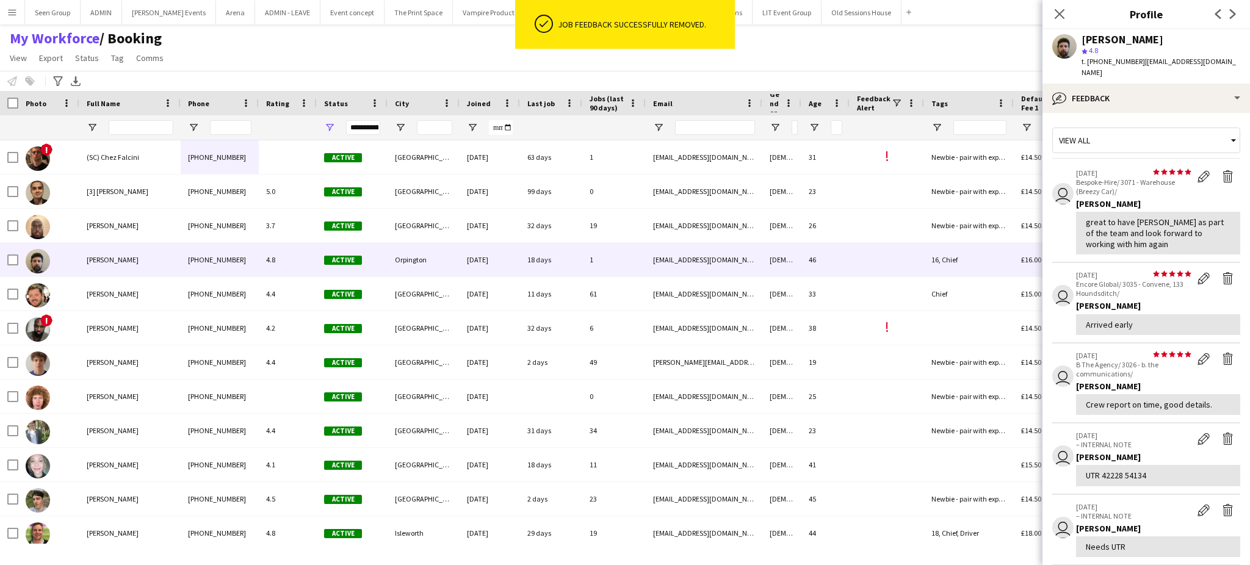
click at [1222, 272] on app-icon "Delete feedback" at bounding box center [1228, 278] width 12 height 12
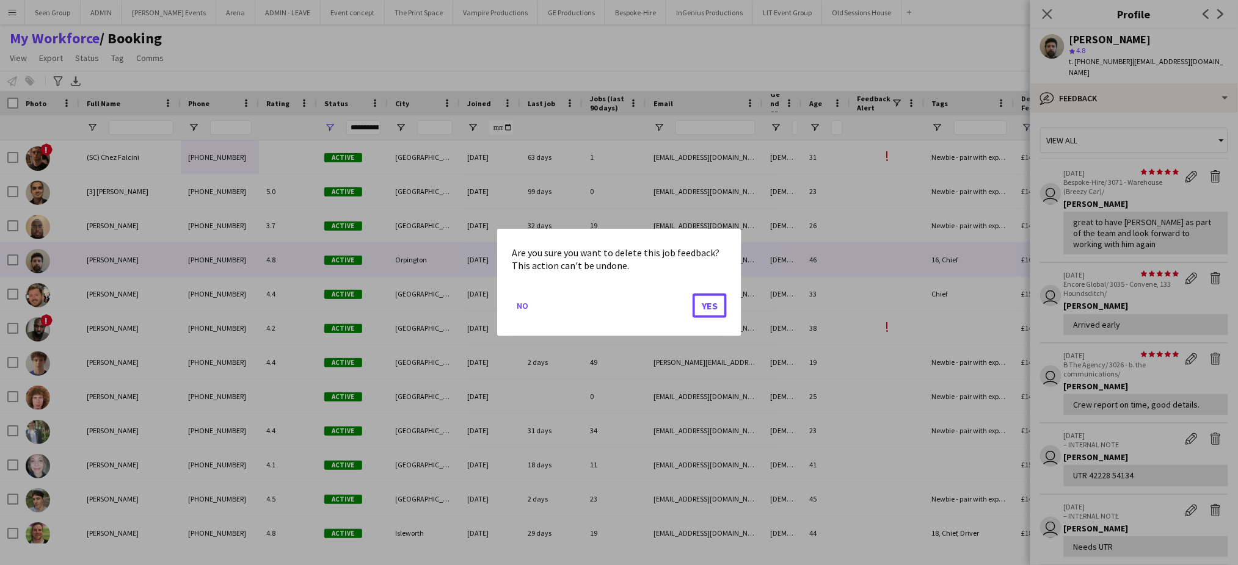
click at [692, 294] on button "Yes" at bounding box center [709, 306] width 34 height 24
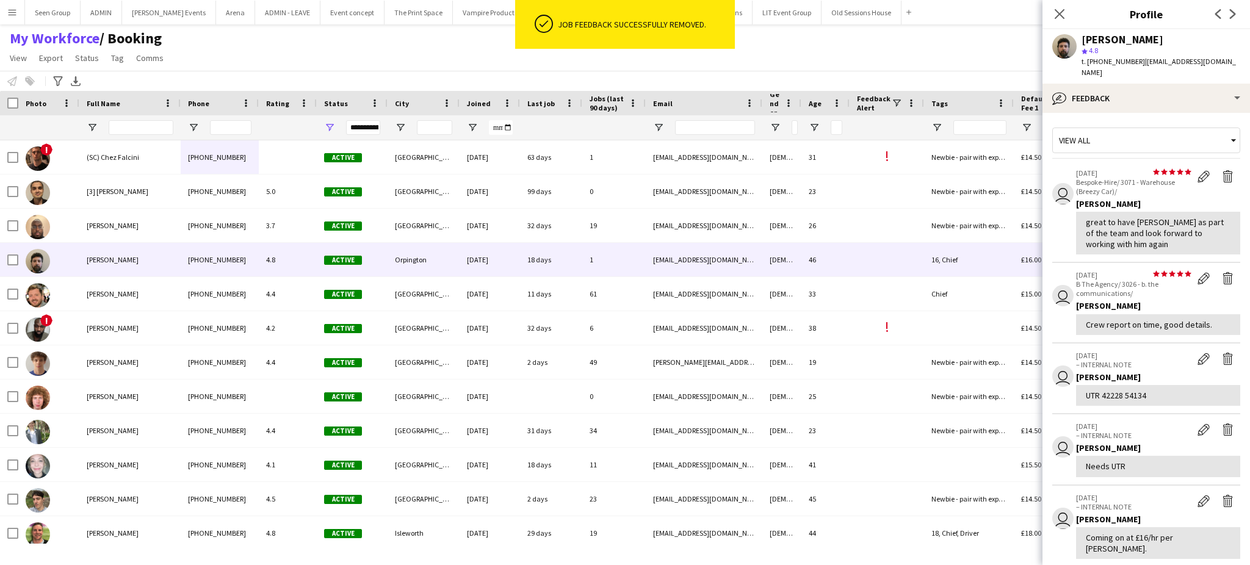
click at [1222, 272] on app-icon "Delete feedback" at bounding box center [1228, 278] width 12 height 12
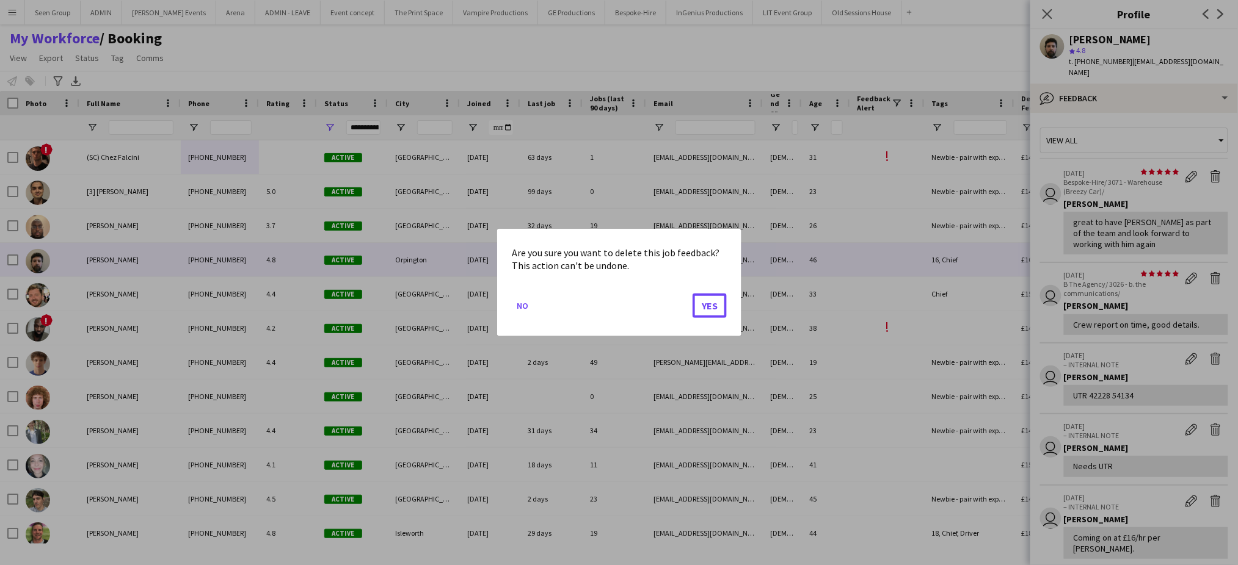
click at [692, 294] on button "Yes" at bounding box center [709, 306] width 34 height 24
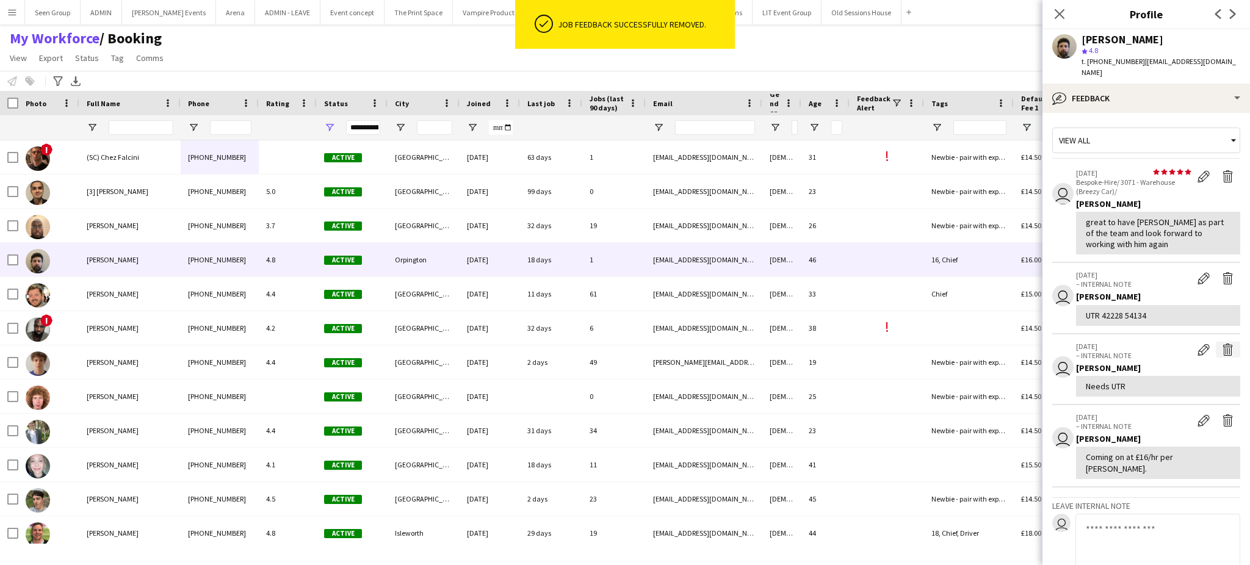
click at [1222, 344] on app-icon "Delete internal note" at bounding box center [1228, 350] width 12 height 12
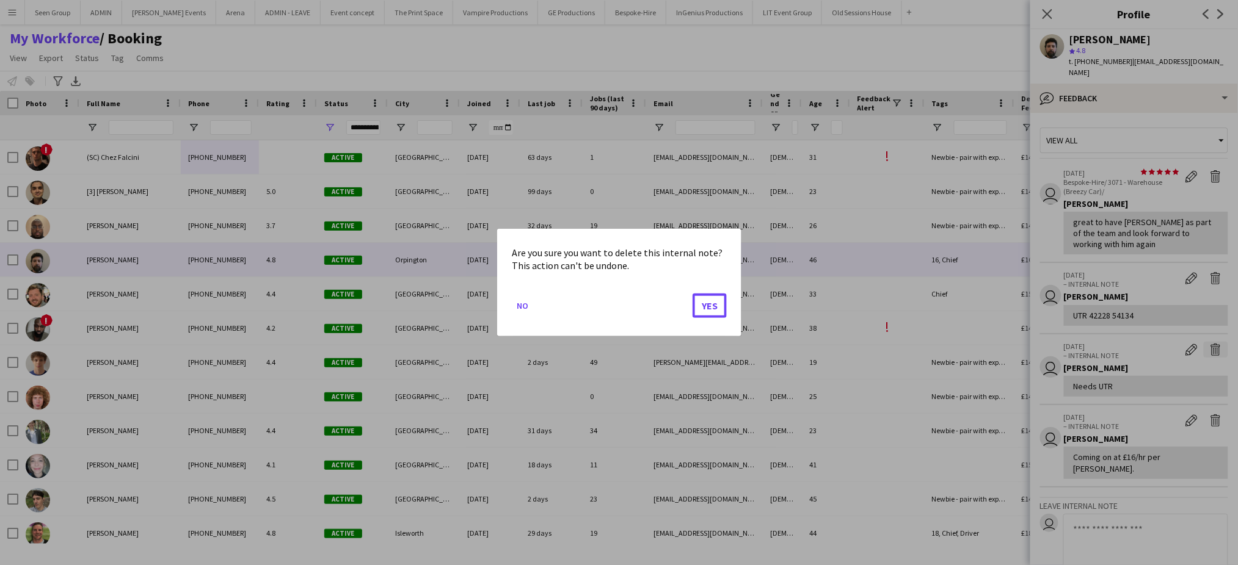
click at [692, 294] on button "Yes" at bounding box center [709, 306] width 34 height 24
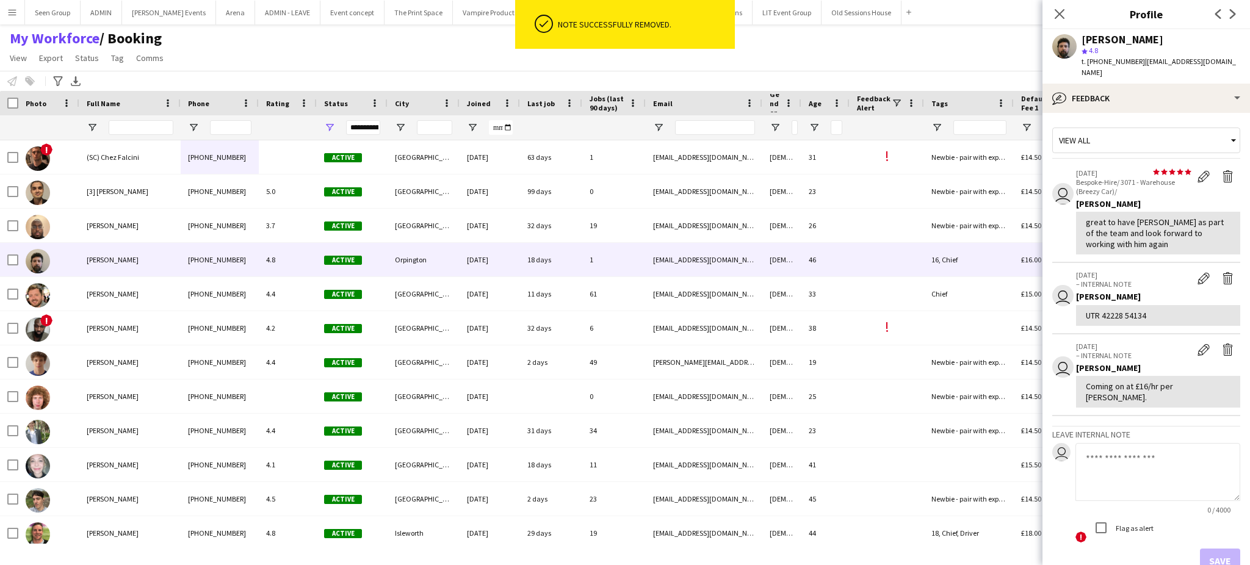
drag, startPoint x: 1146, startPoint y: 301, endPoint x: 1104, endPoint y: 307, distance: 42.6
click at [1104, 310] on div "UTR 42228 54134" at bounding box center [1158, 315] width 145 height 11
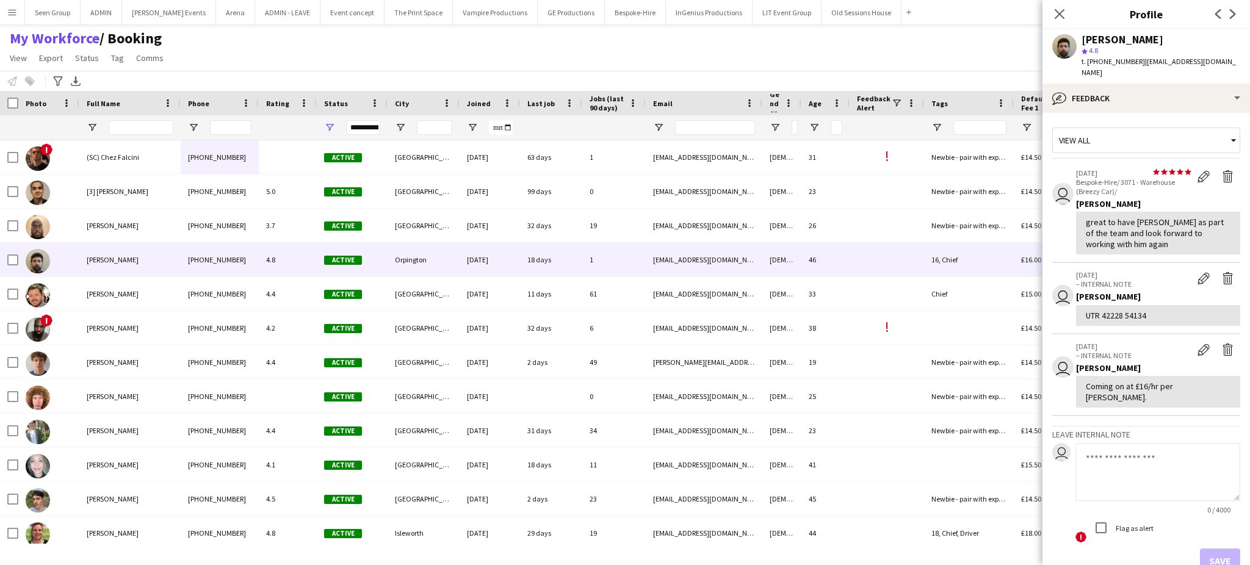
copy div "42228 54134"
click at [1173, 84] on div "bubble-pencil Feedback" at bounding box center [1147, 98] width 208 height 29
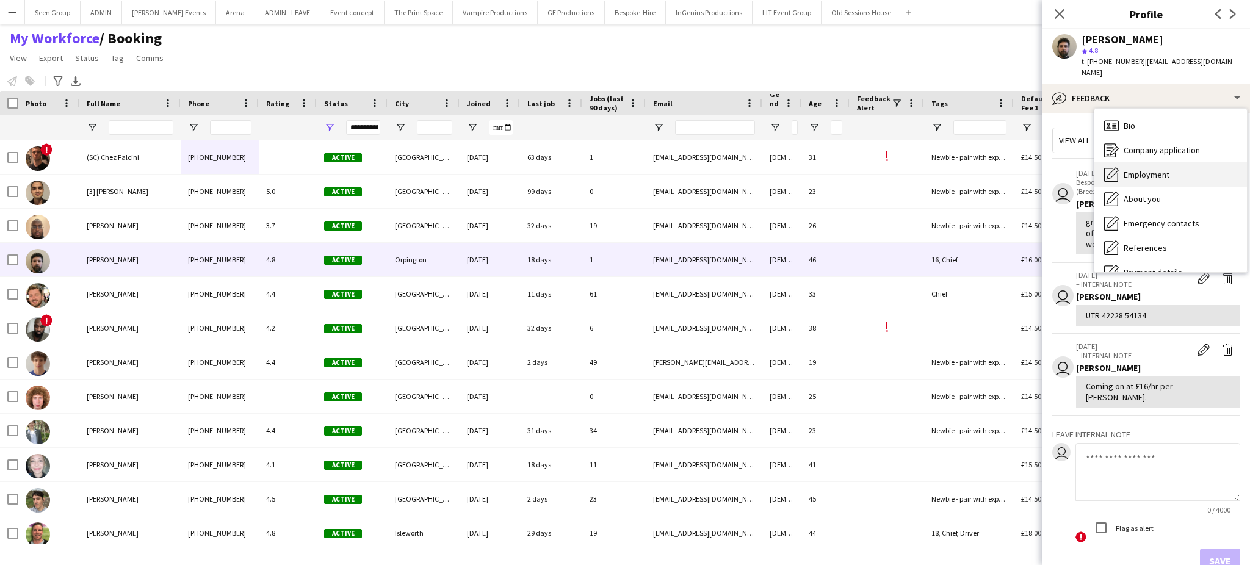
click at [1173, 164] on div "Employment Employment" at bounding box center [1171, 174] width 153 height 24
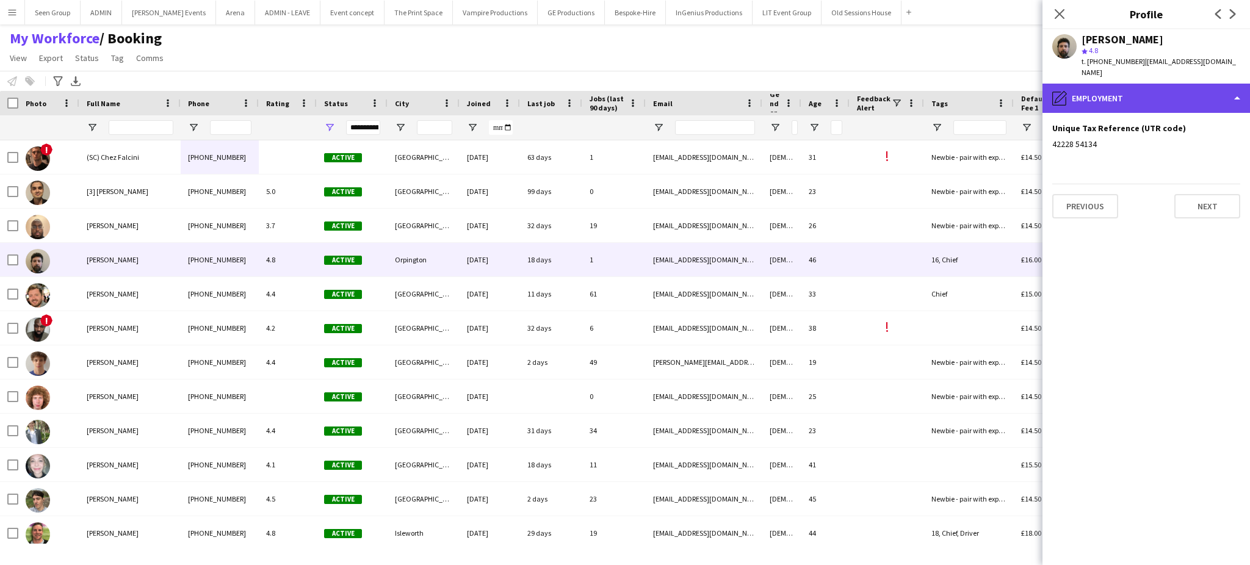
click at [1205, 98] on div "pencil4 Employment" at bounding box center [1147, 98] width 208 height 29
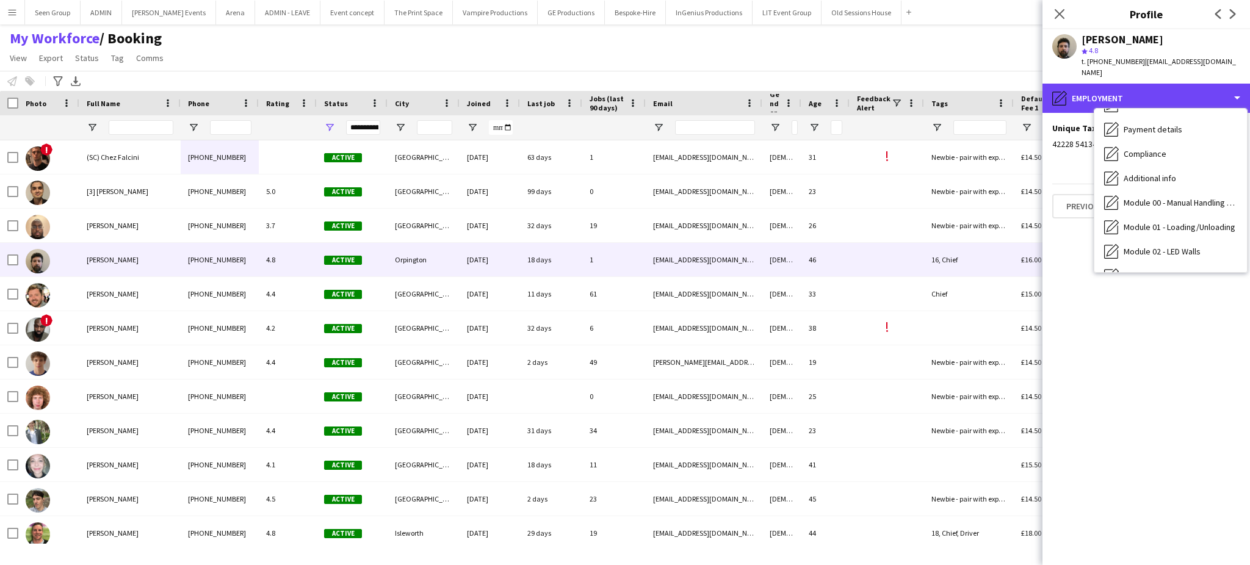
scroll to position [236, 0]
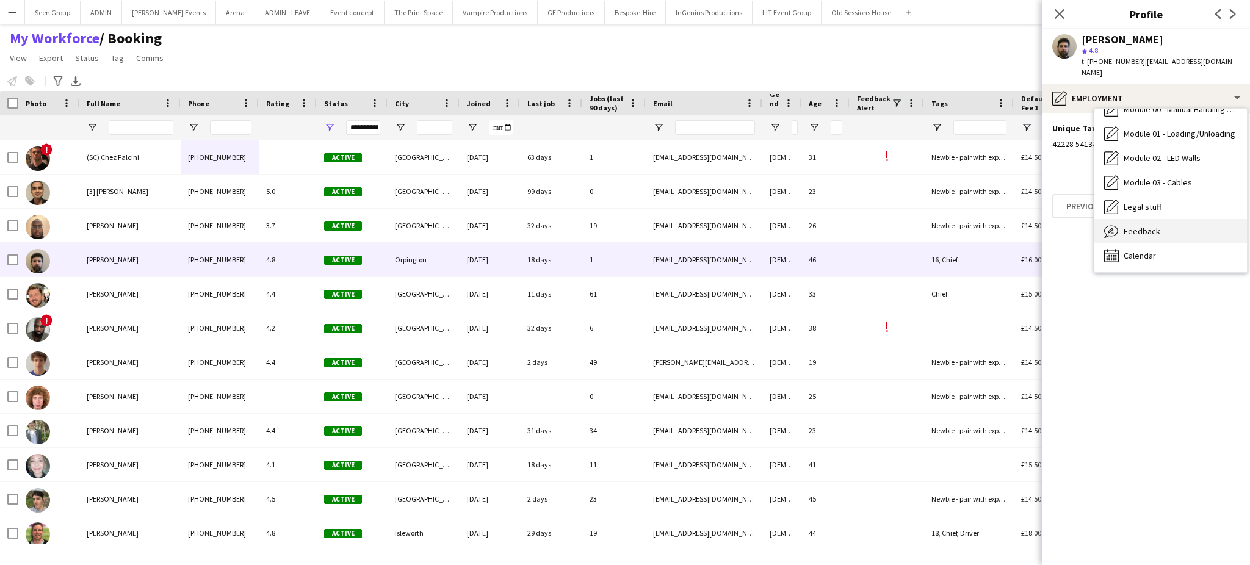
click at [1177, 219] on div "Feedback Feedback" at bounding box center [1171, 231] width 153 height 24
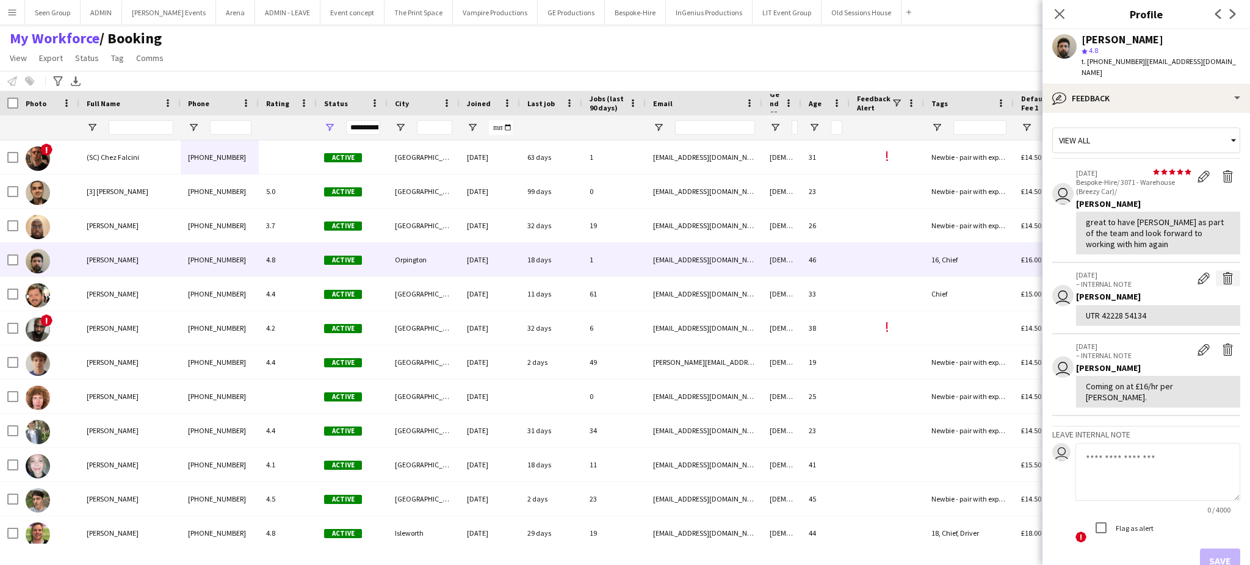
click at [1222, 272] on app-icon "Delete internal note" at bounding box center [1228, 278] width 12 height 12
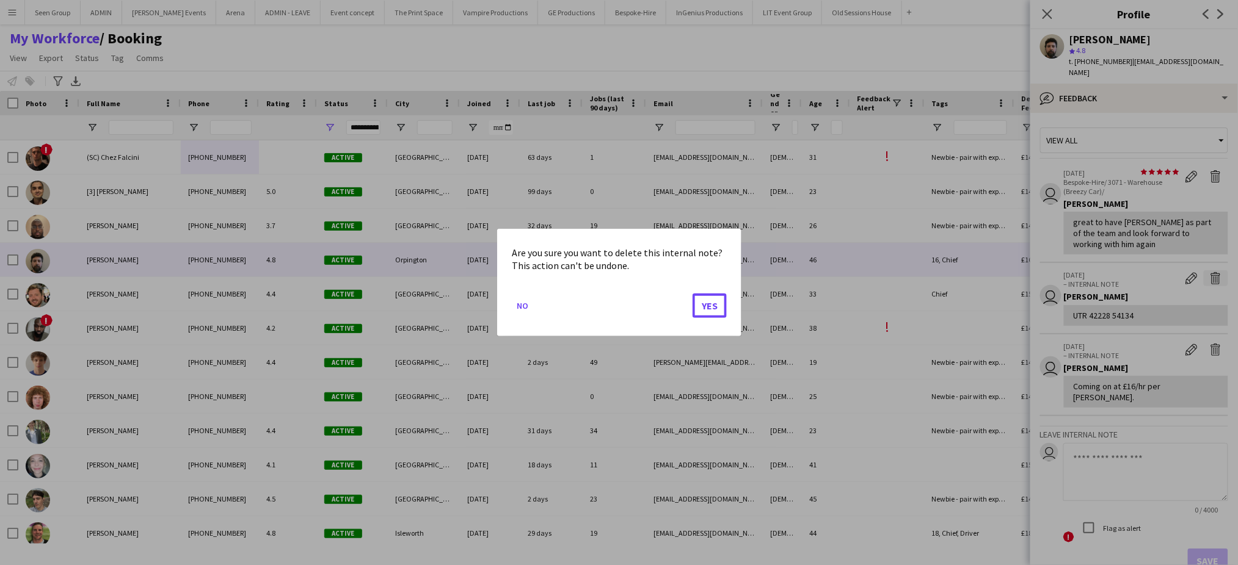
click at [692, 294] on button "Yes" at bounding box center [709, 306] width 34 height 24
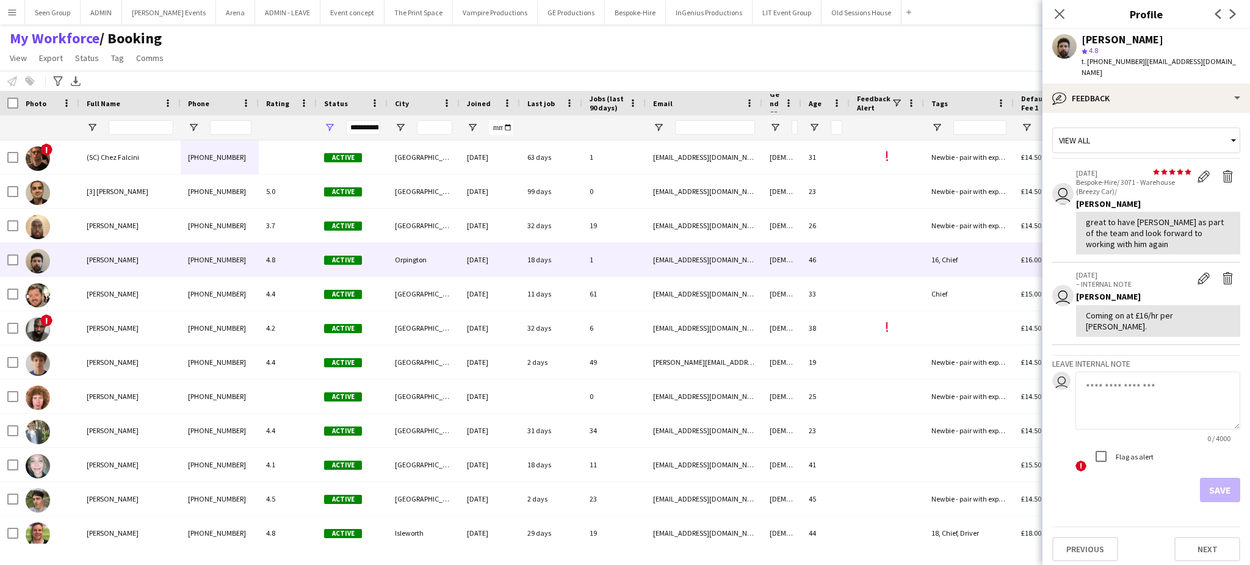
click at [1234, 19] on app-icon "Next" at bounding box center [1233, 14] width 15 height 15
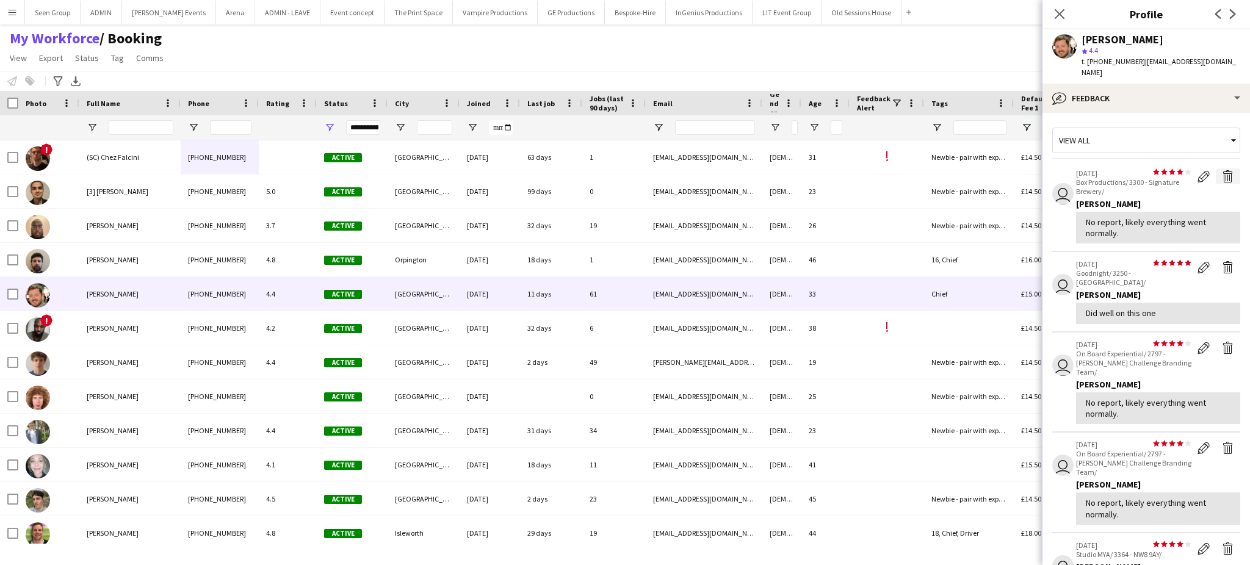
click at [1222, 170] on app-icon "Delete feedback" at bounding box center [1228, 176] width 12 height 12
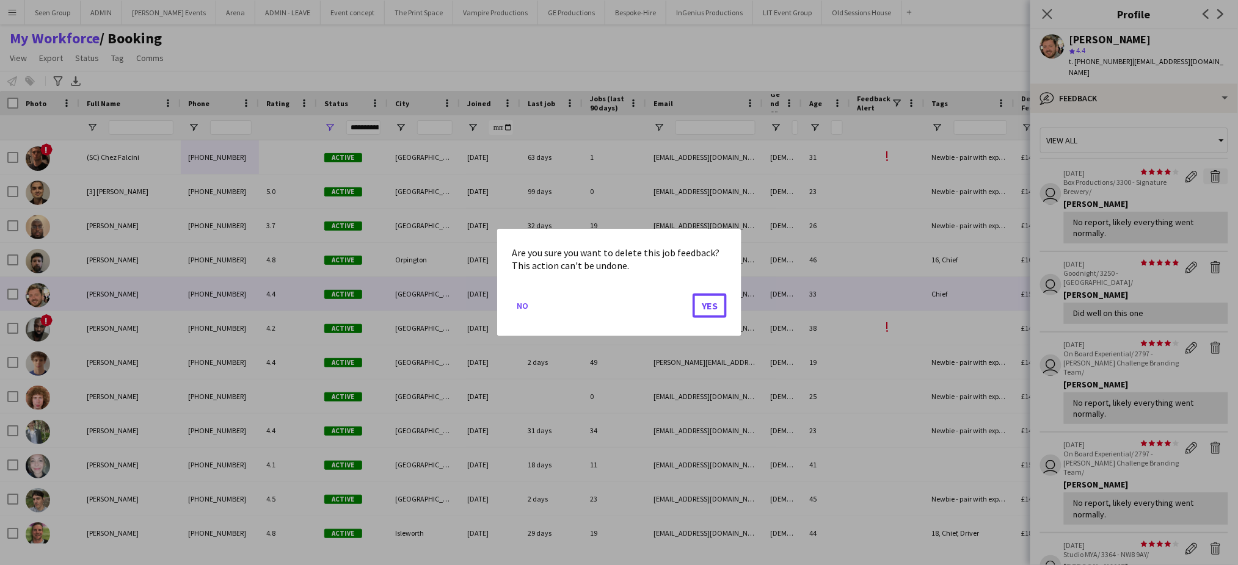
click at [692, 294] on button "Yes" at bounding box center [709, 306] width 34 height 24
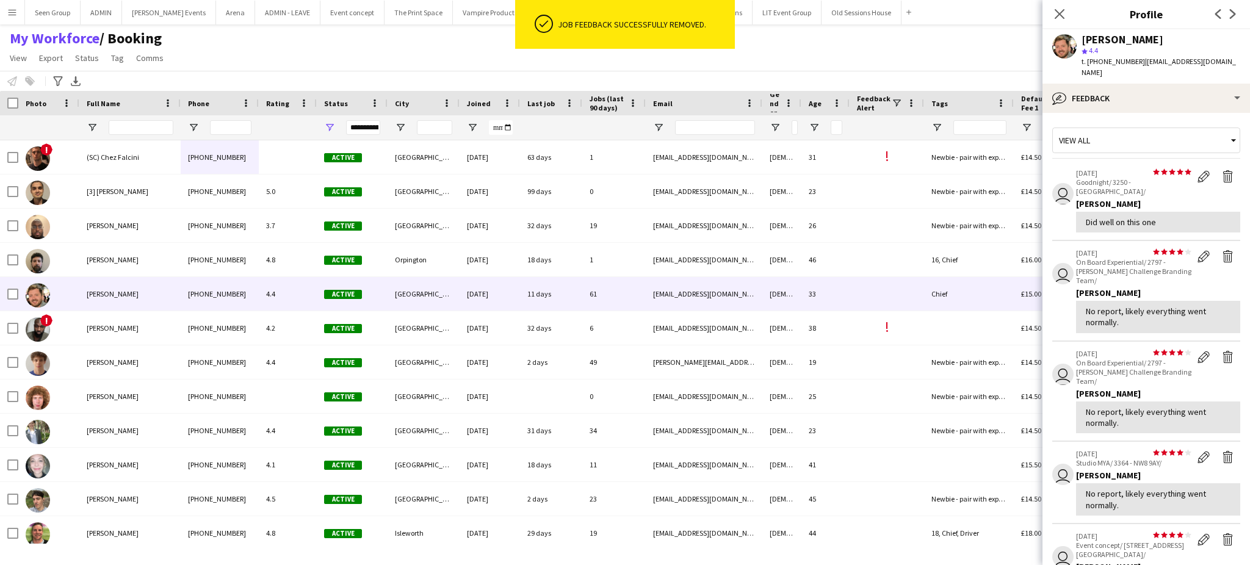
click at [1222, 170] on app-icon "Delete feedback" at bounding box center [1228, 176] width 12 height 12
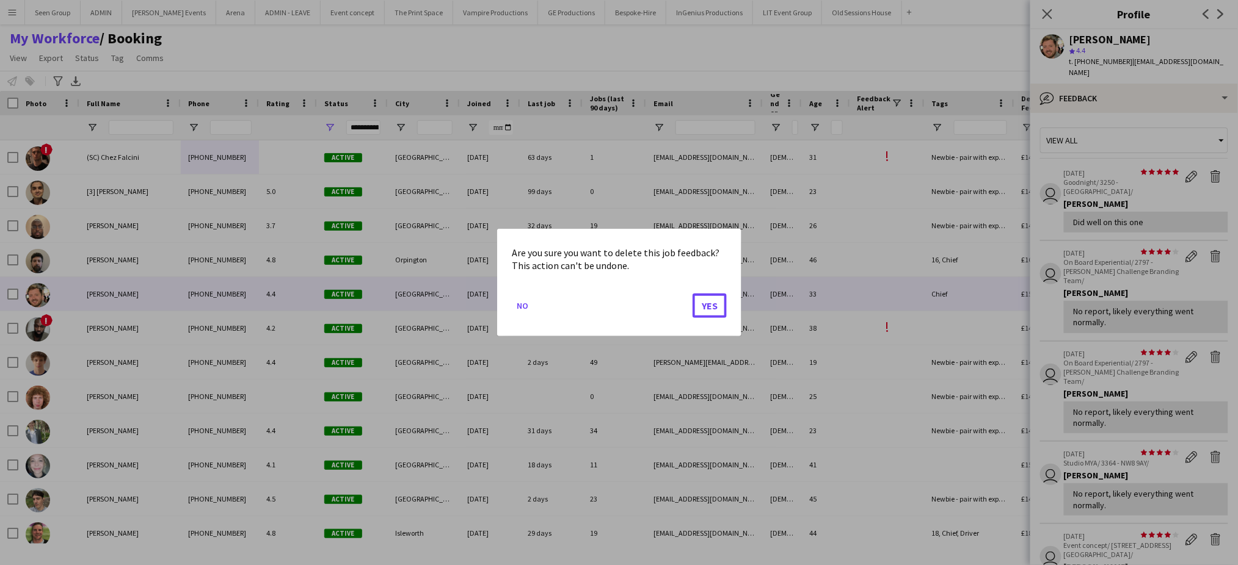
click at [692, 294] on button "Yes" at bounding box center [709, 306] width 34 height 24
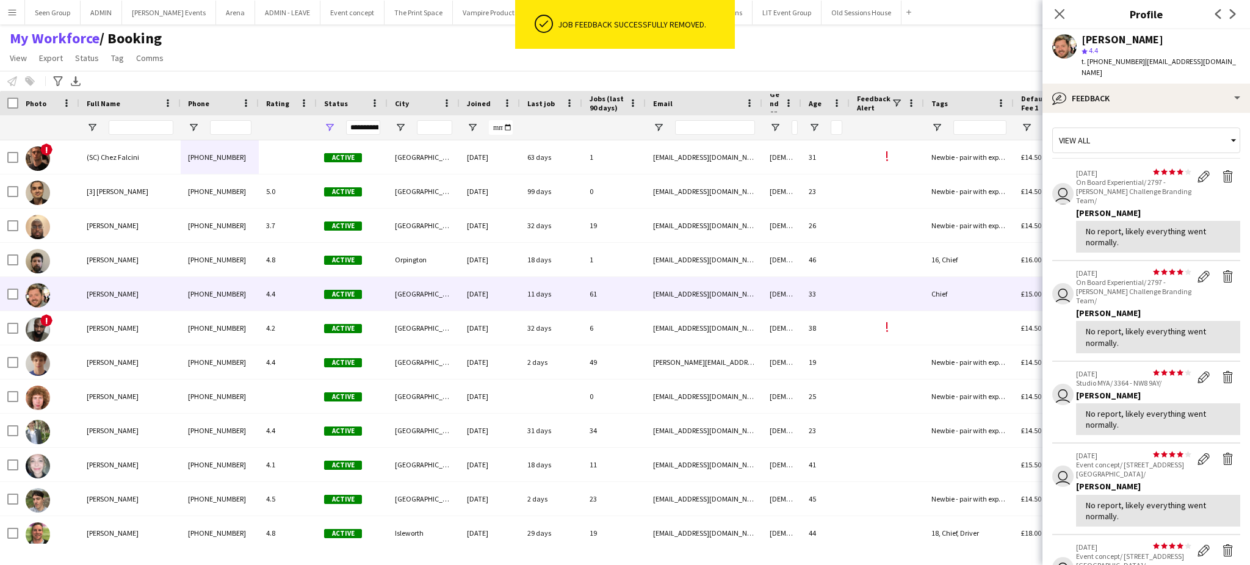
click at [1222, 170] on app-icon "Delete feedback" at bounding box center [1228, 176] width 12 height 12
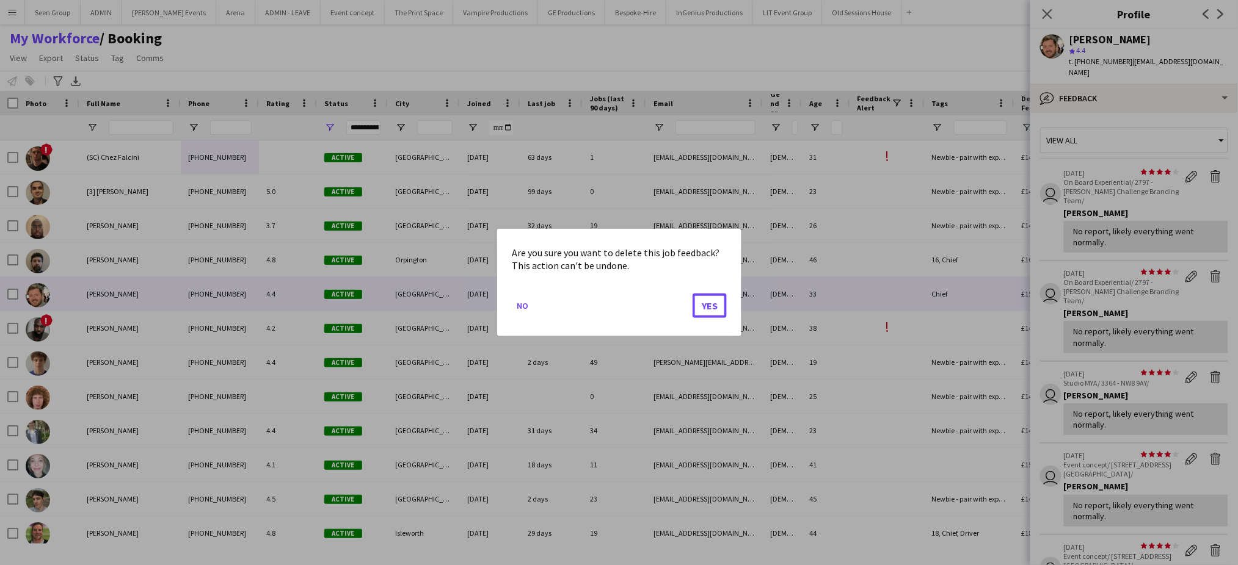
click at [692, 294] on button "Yes" at bounding box center [709, 306] width 34 height 24
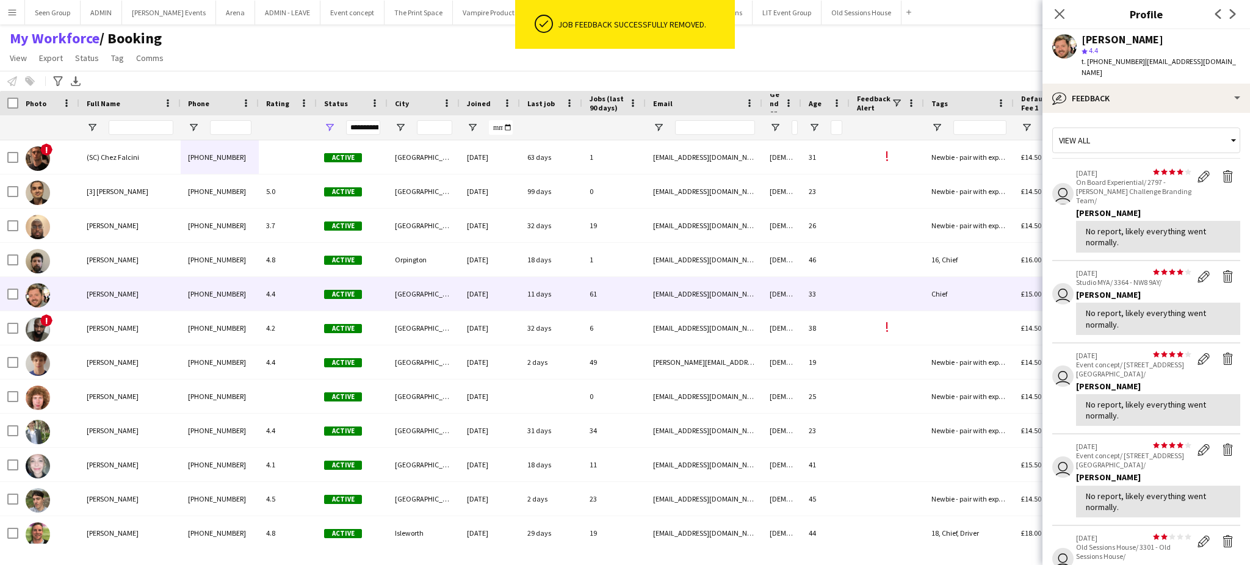
click at [1222, 170] on app-icon "Delete feedback" at bounding box center [1228, 176] width 12 height 12
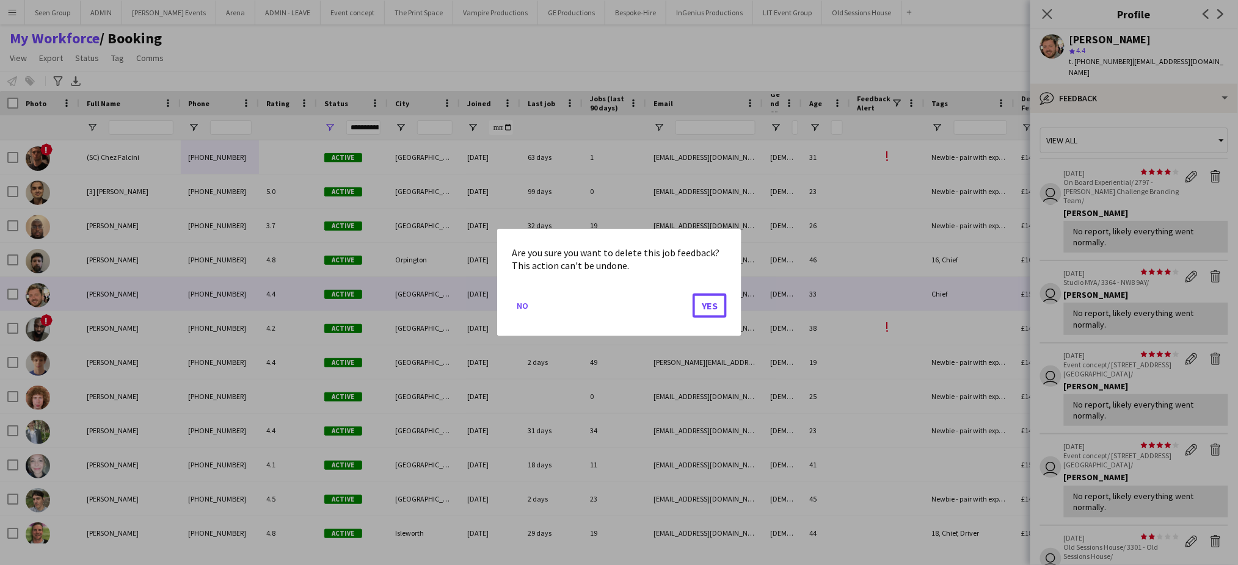
click at [692, 294] on button "Yes" at bounding box center [709, 306] width 34 height 24
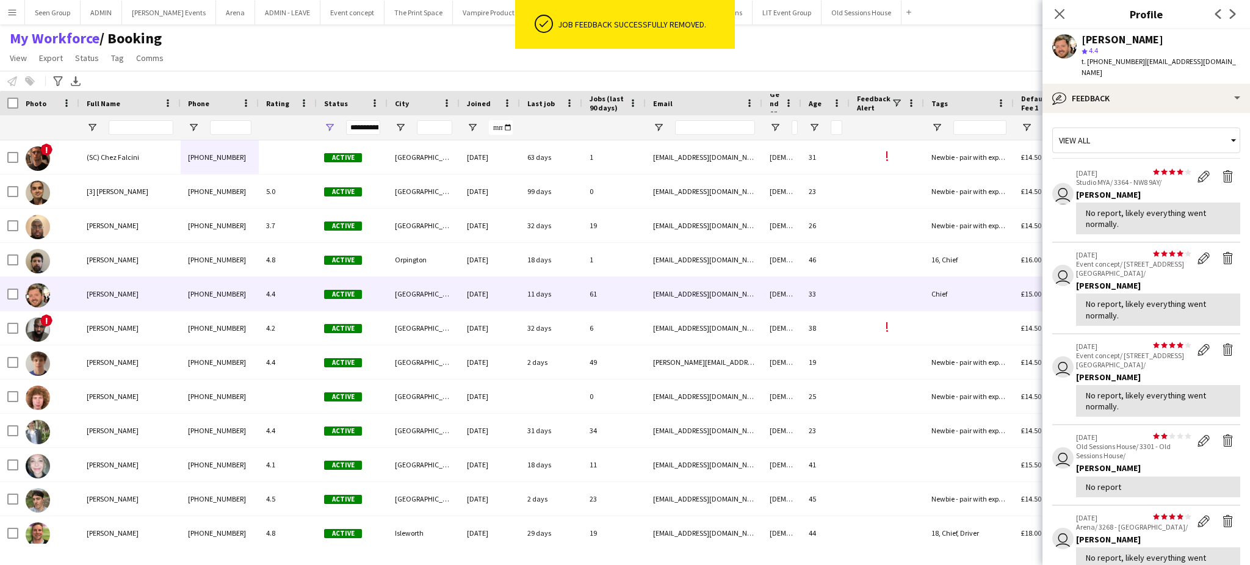
click at [1222, 170] on app-icon "Delete feedback" at bounding box center [1228, 176] width 12 height 12
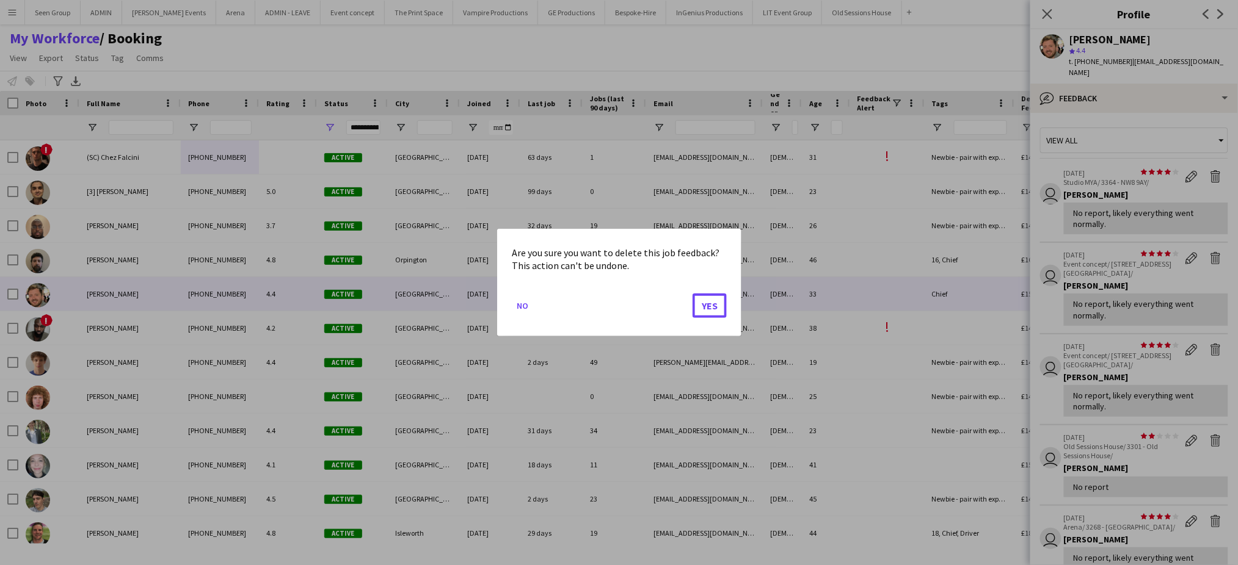
click at [692, 294] on button "Yes" at bounding box center [709, 306] width 34 height 24
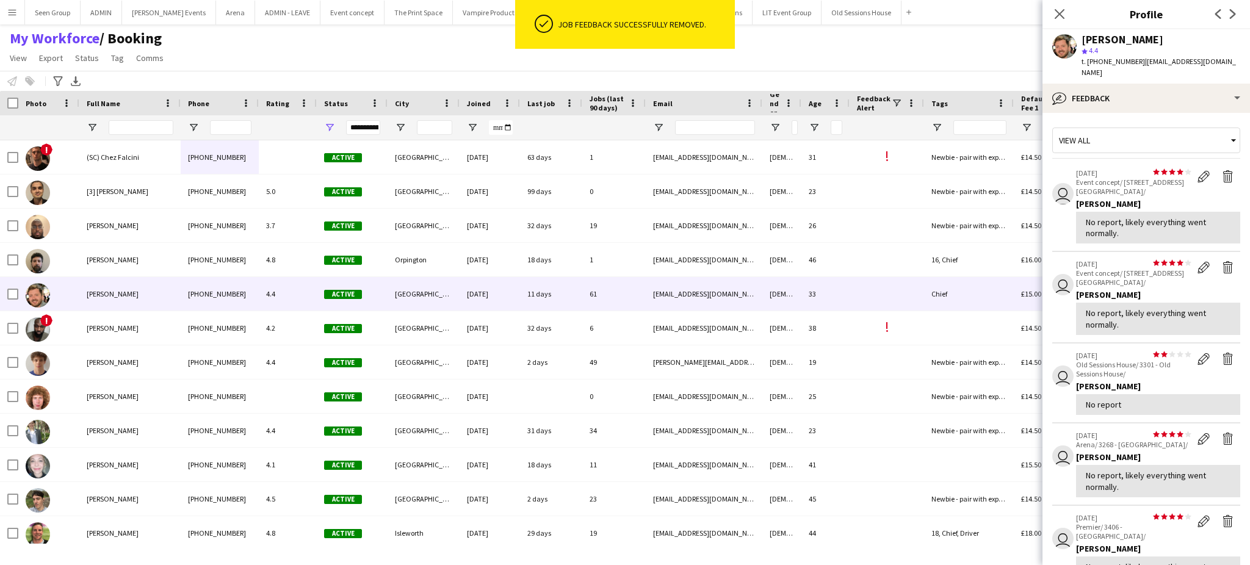
click at [1222, 170] on app-icon "Delete feedback" at bounding box center [1228, 176] width 12 height 12
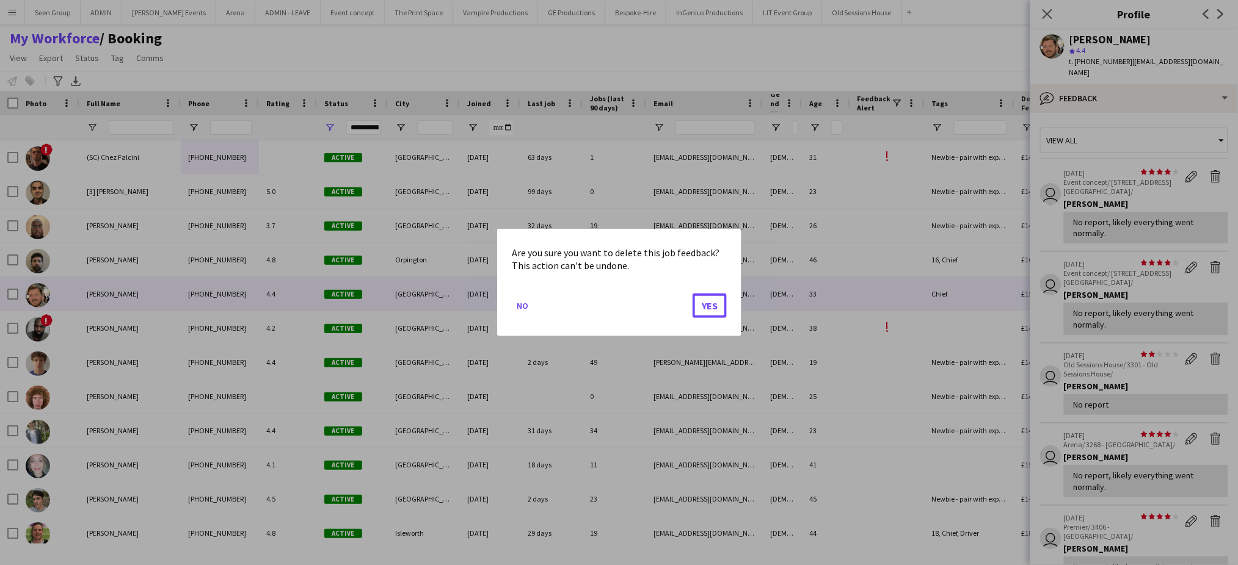
click at [692, 294] on button "Yes" at bounding box center [709, 306] width 34 height 24
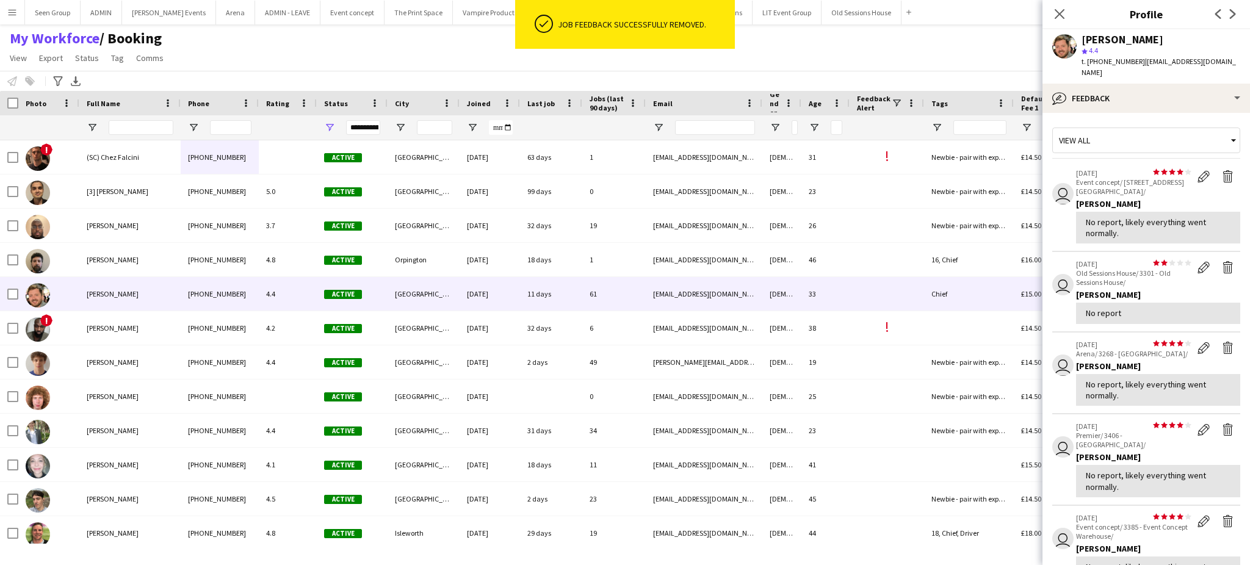
click at [1222, 170] on app-icon "Delete feedback" at bounding box center [1228, 176] width 12 height 12
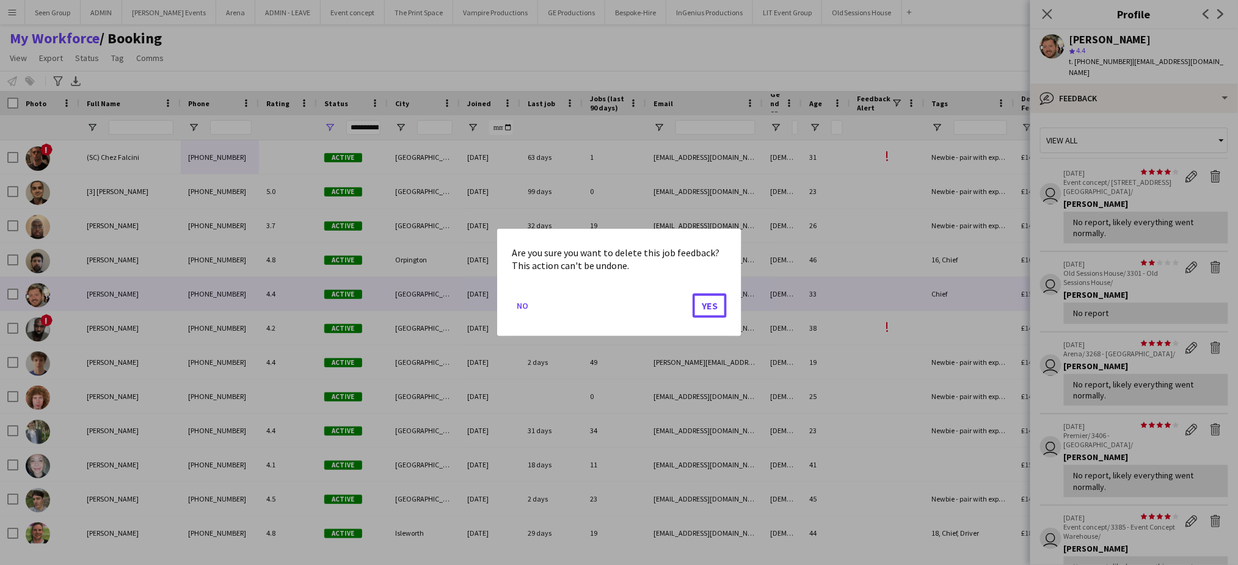
click at [692, 294] on button "Yes" at bounding box center [709, 306] width 34 height 24
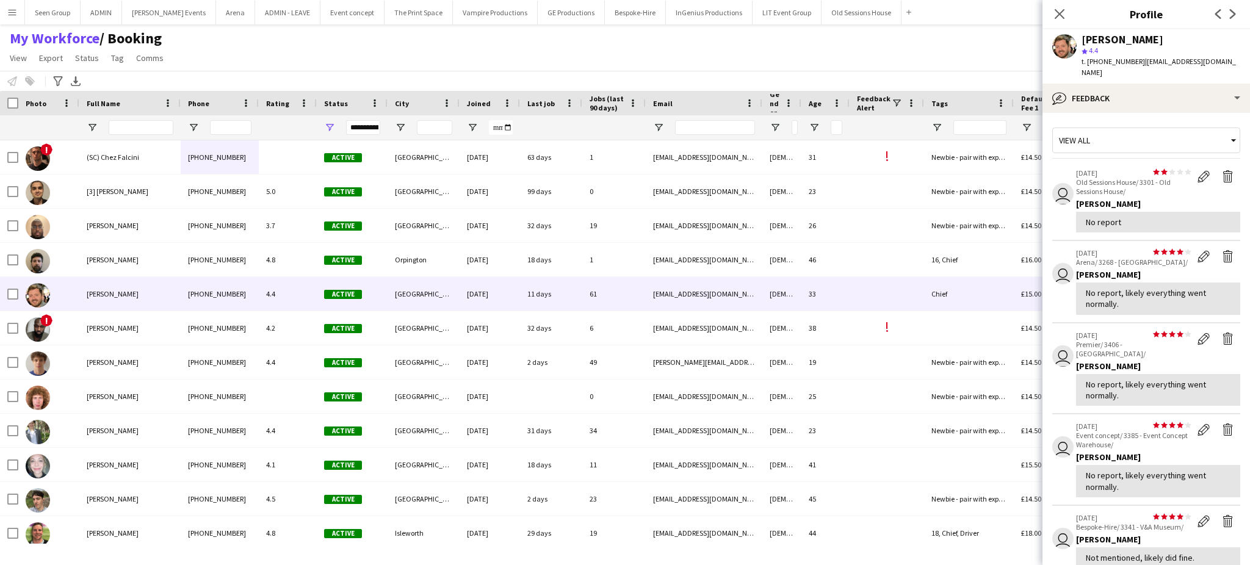
click at [1222, 170] on app-icon "Delete feedback" at bounding box center [1228, 176] width 12 height 12
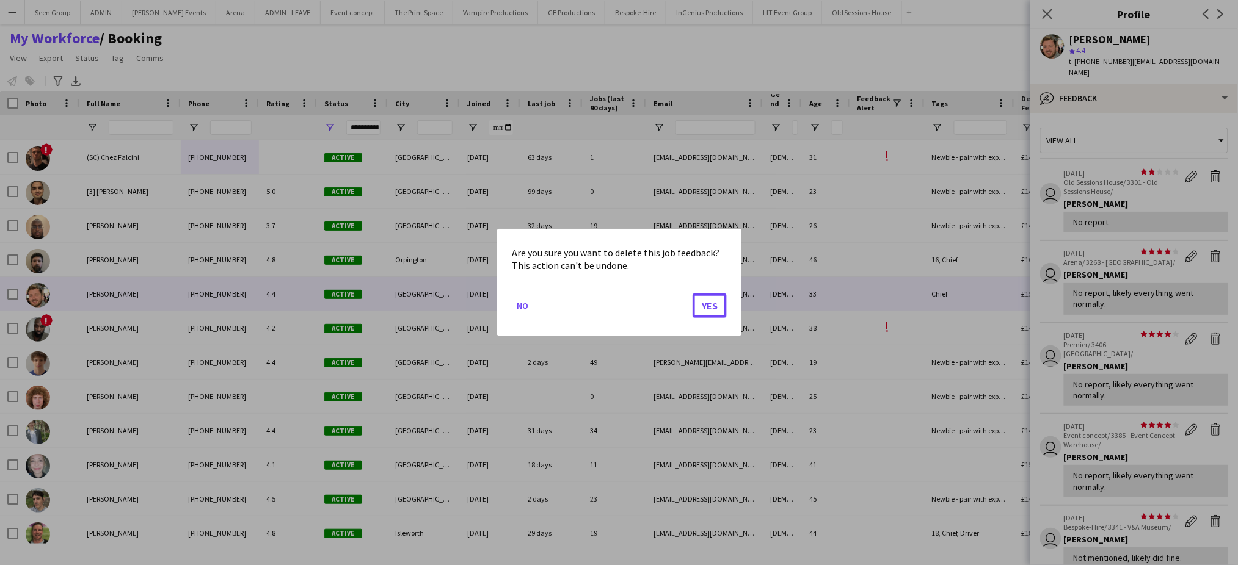
click at [692, 294] on button "Yes" at bounding box center [709, 306] width 34 height 24
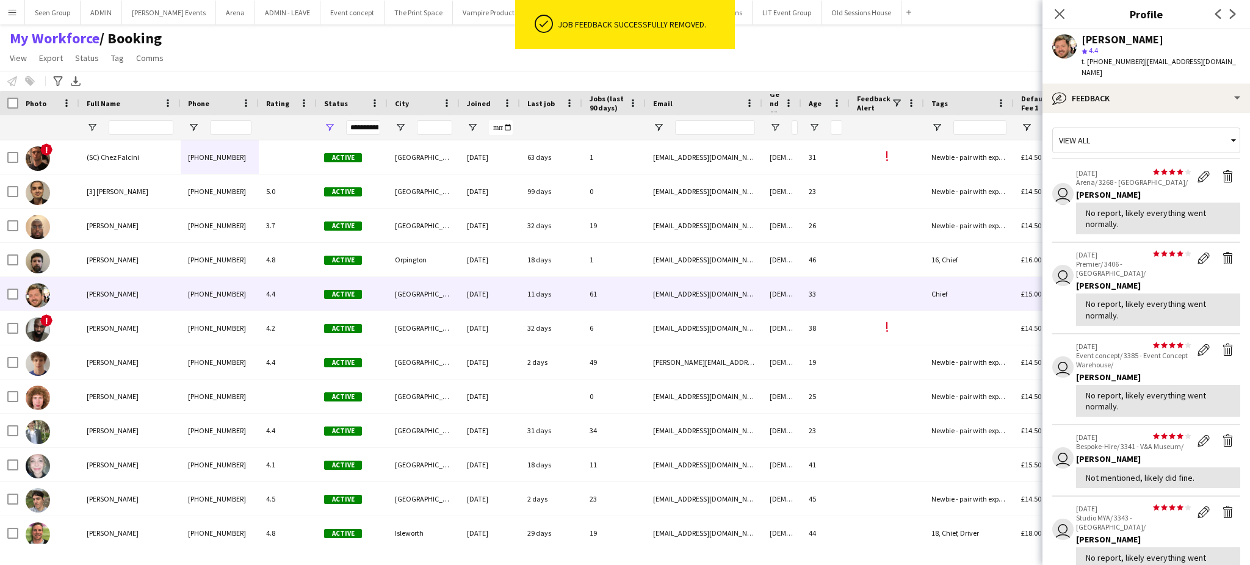
click at [1222, 170] on app-icon "Delete feedback" at bounding box center [1228, 176] width 12 height 12
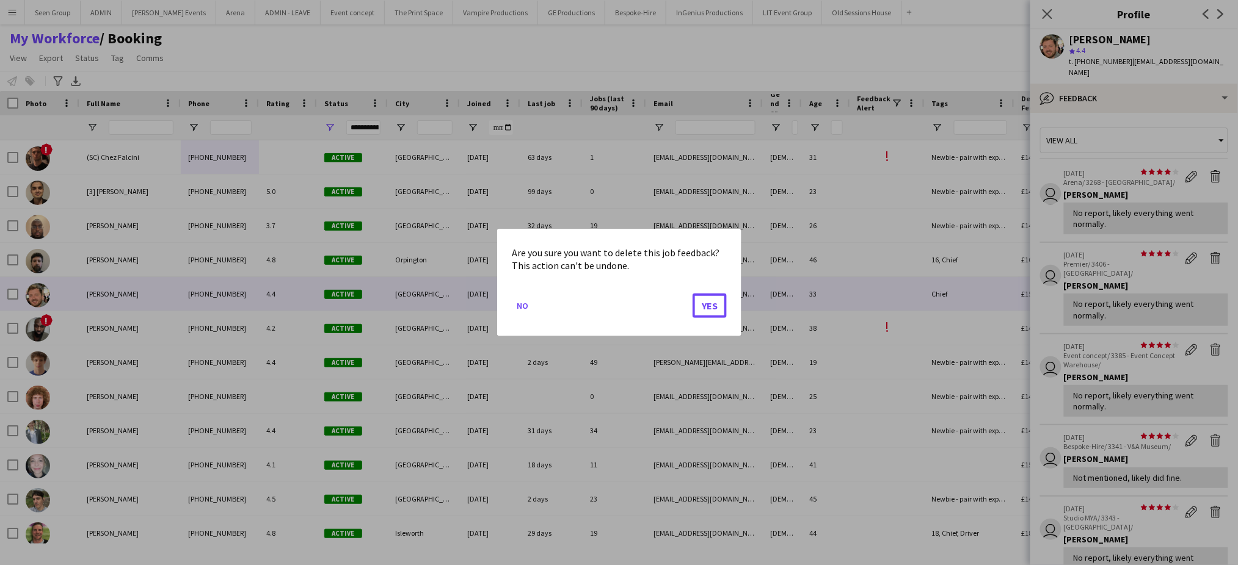
click at [692, 294] on button "Yes" at bounding box center [709, 306] width 34 height 24
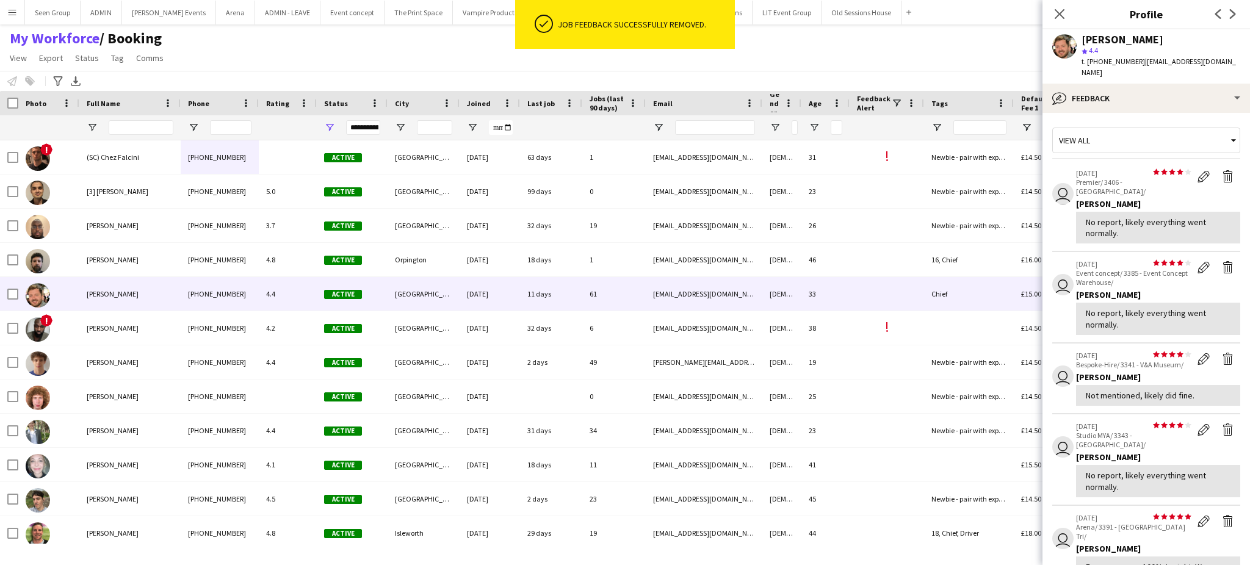
click at [1222, 170] on app-icon "Delete feedback" at bounding box center [1228, 176] width 12 height 12
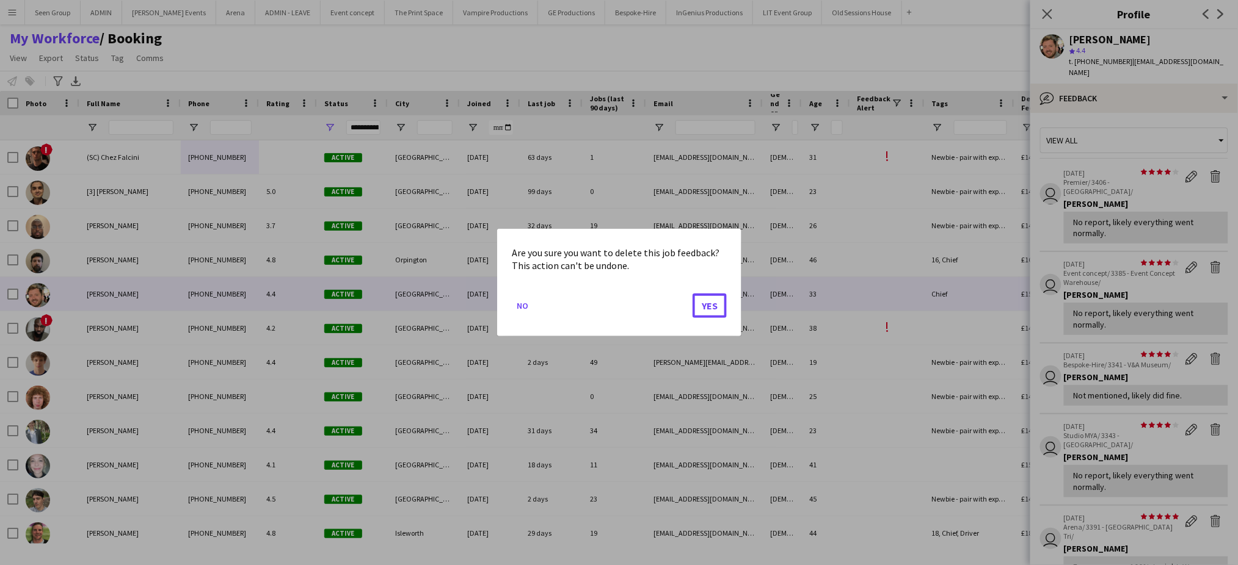
click at [692, 294] on button "Yes" at bounding box center [709, 306] width 34 height 24
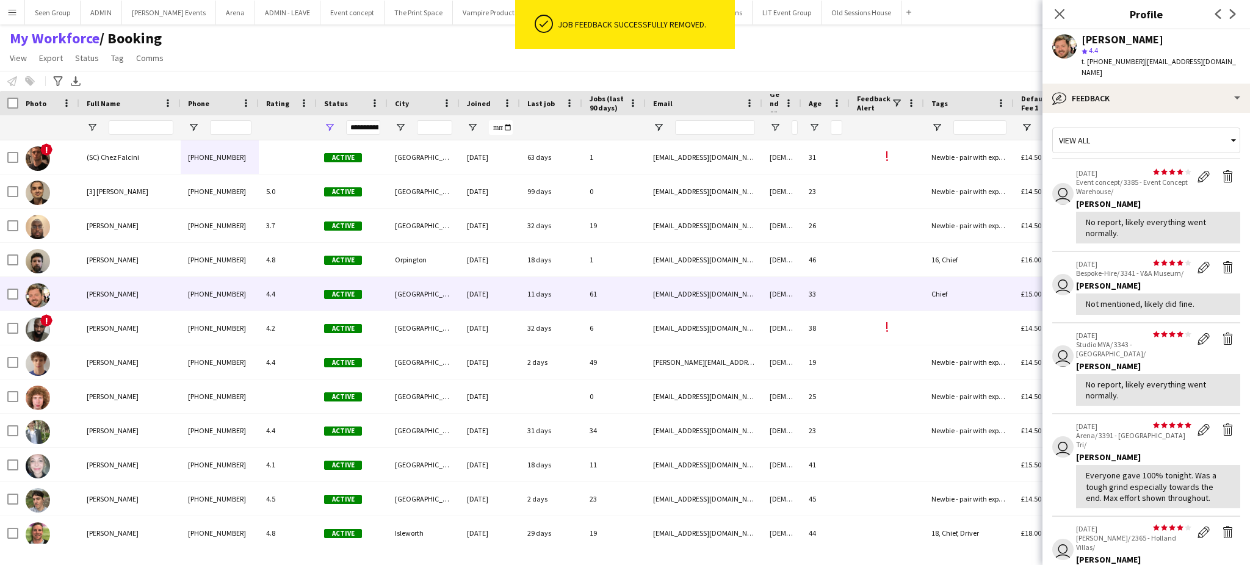
scroll to position [272, 0]
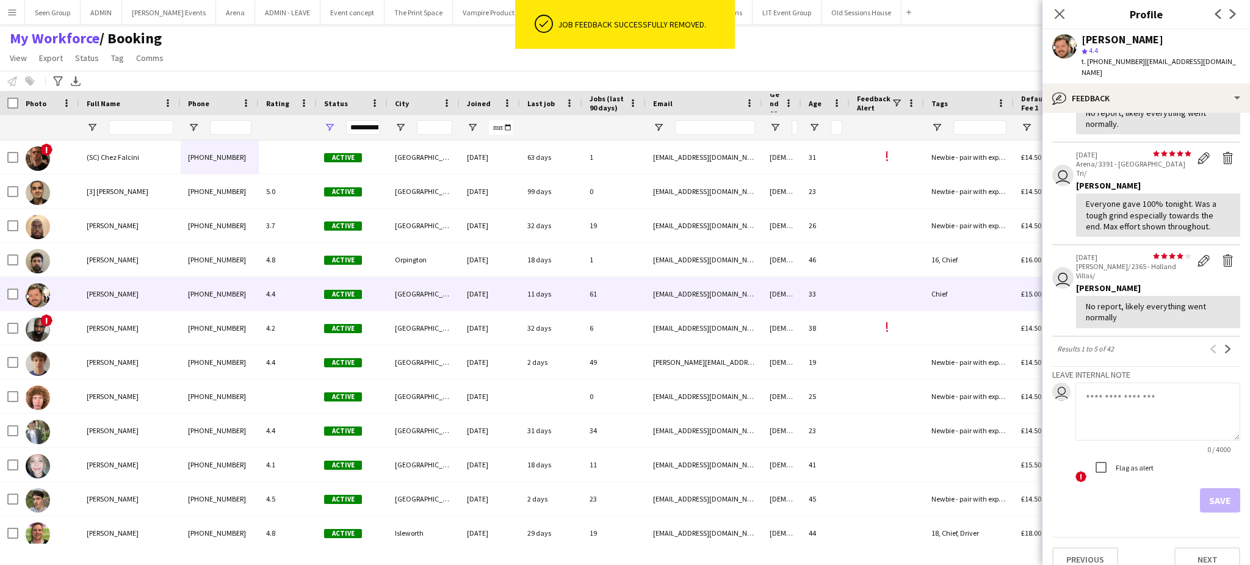
click at [1150, 388] on textarea at bounding box center [1158, 412] width 165 height 58
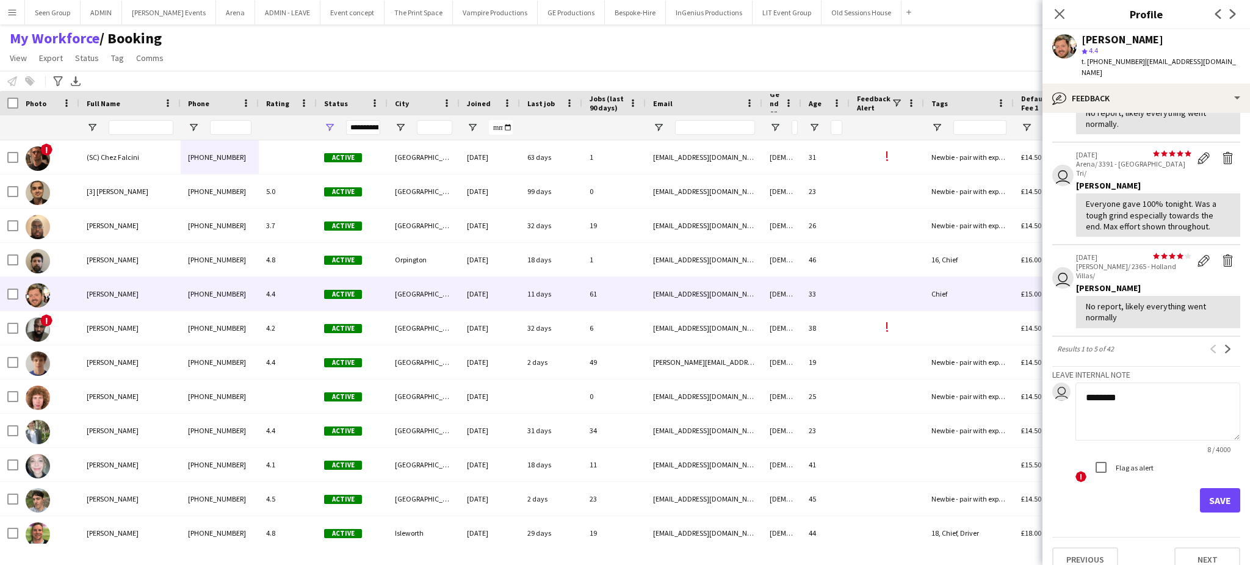
type textarea "********"
click at [1202, 488] on button "Save" at bounding box center [1220, 500] width 40 height 24
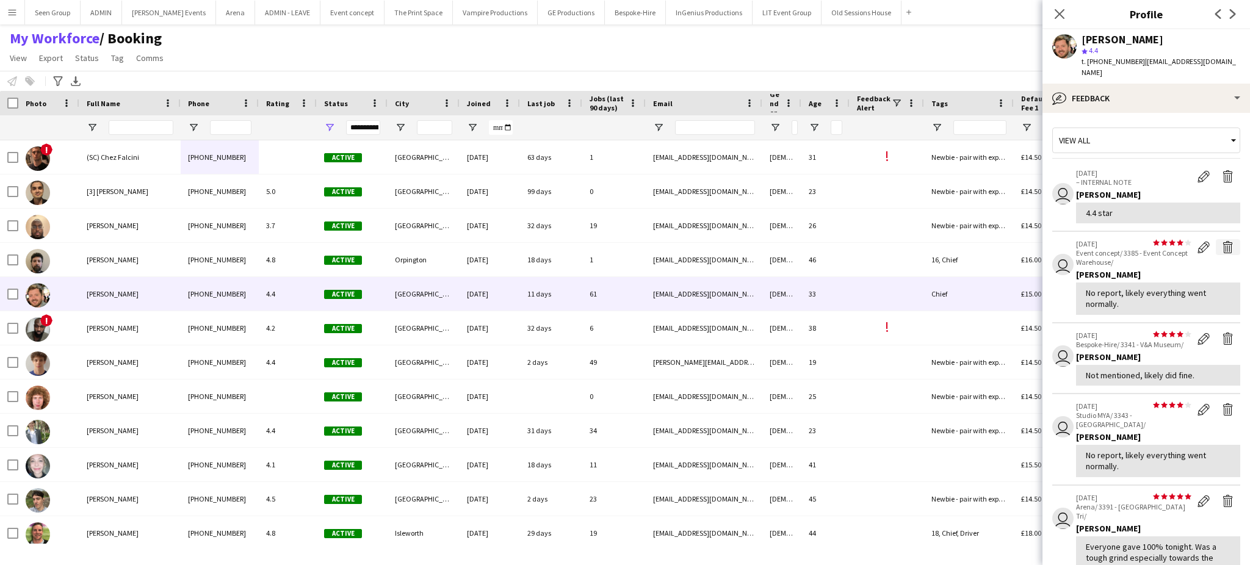
click at [1222, 241] on app-icon "Delete feedback" at bounding box center [1228, 247] width 12 height 12
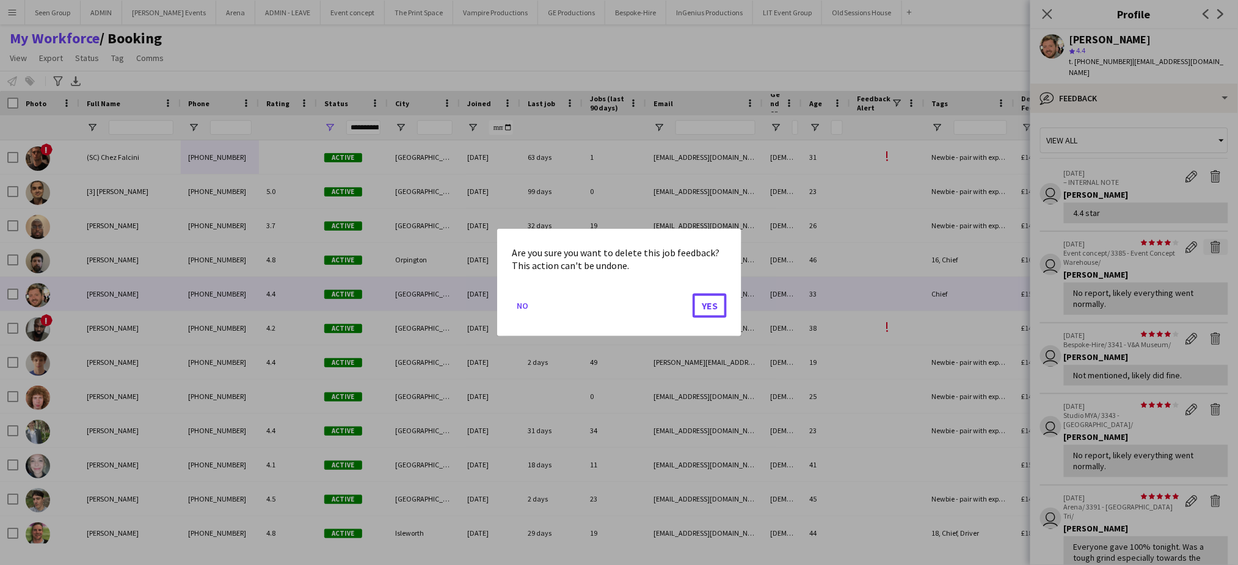
click at [692, 294] on button "Yes" at bounding box center [709, 306] width 34 height 24
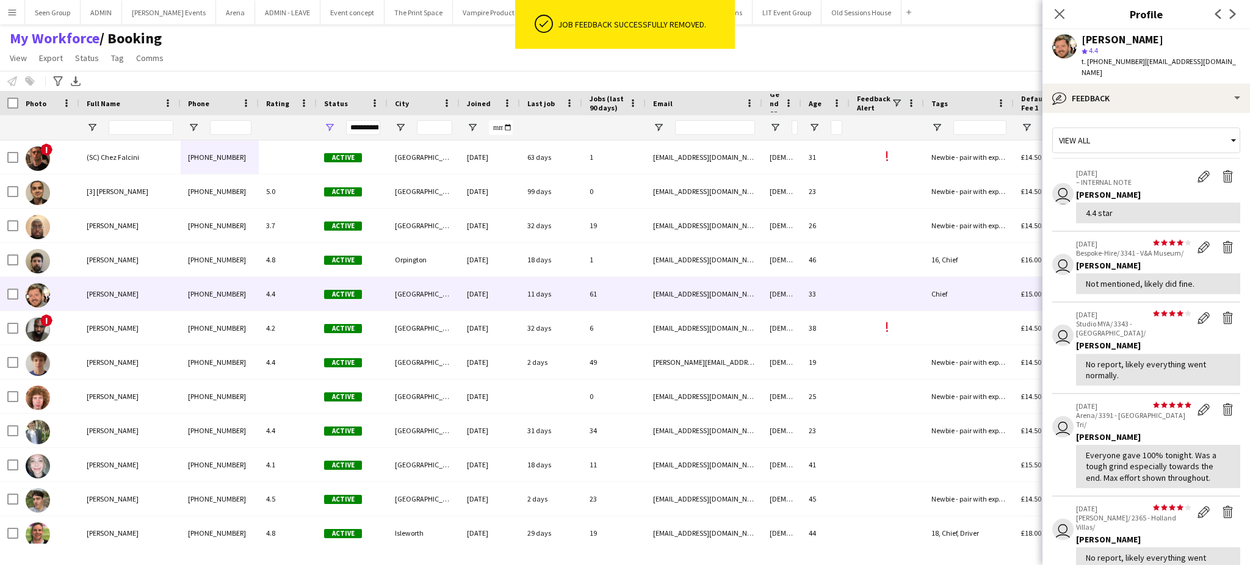
click at [1222, 241] on app-icon "Delete feedback" at bounding box center [1228, 247] width 12 height 12
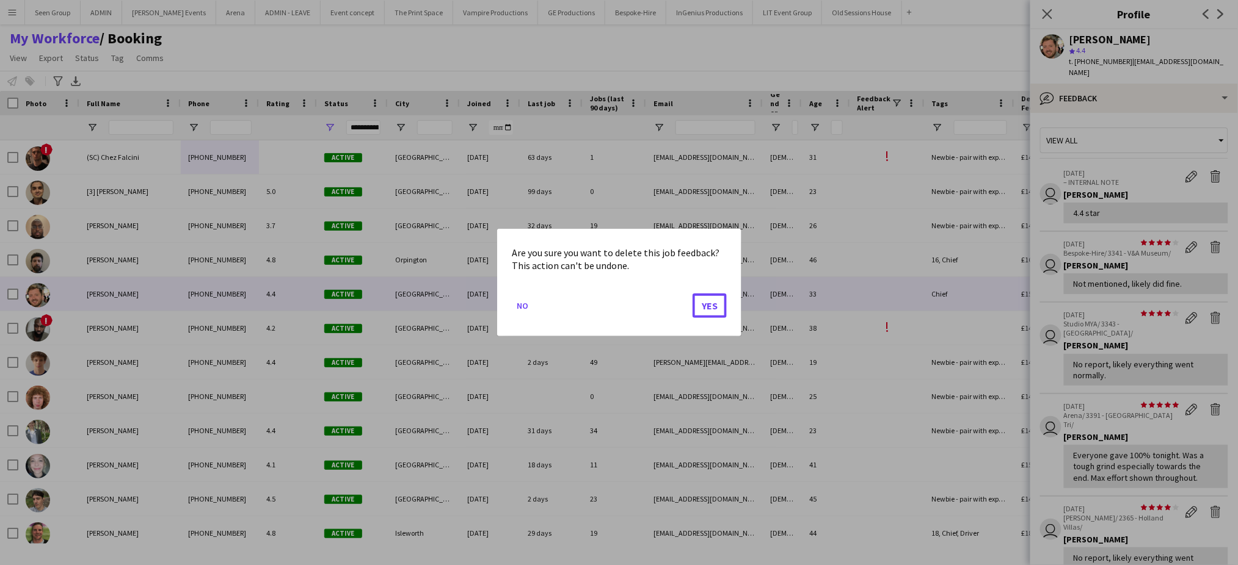
click at [692, 294] on button "Yes" at bounding box center [709, 306] width 34 height 24
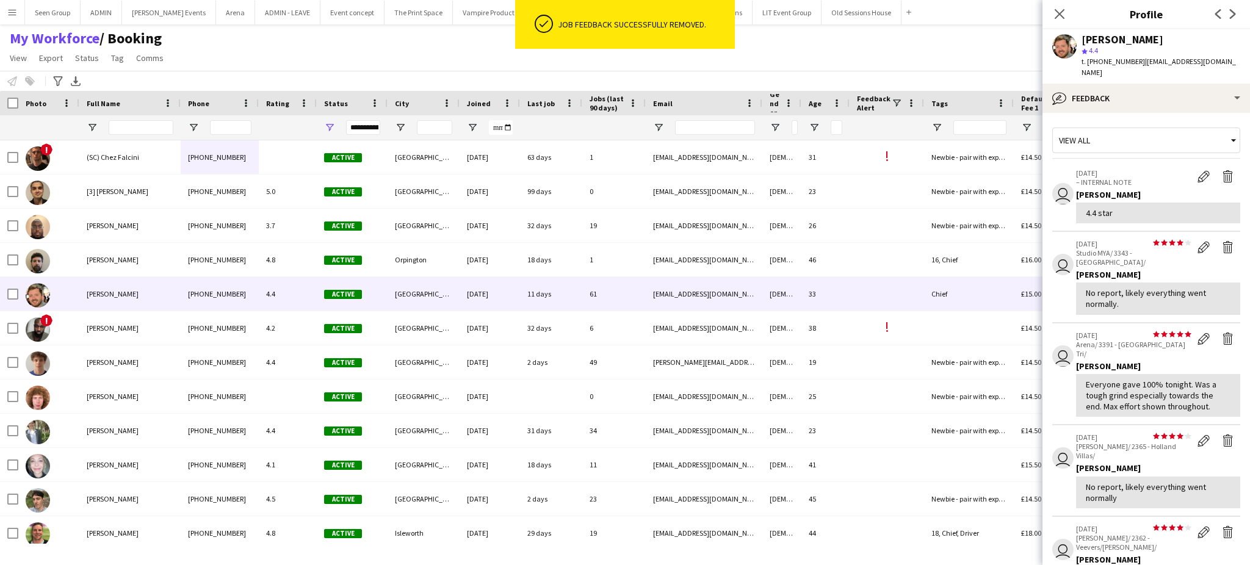
click at [1222, 241] on app-icon "Delete feedback" at bounding box center [1228, 247] width 12 height 12
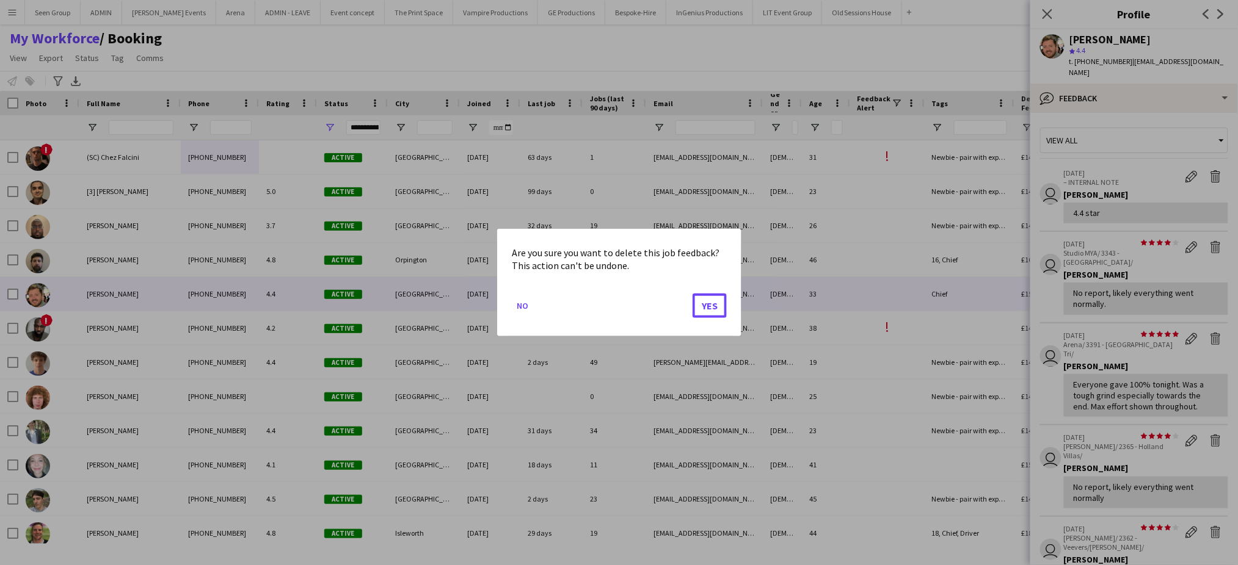
click at [692, 294] on button "Yes" at bounding box center [709, 306] width 34 height 24
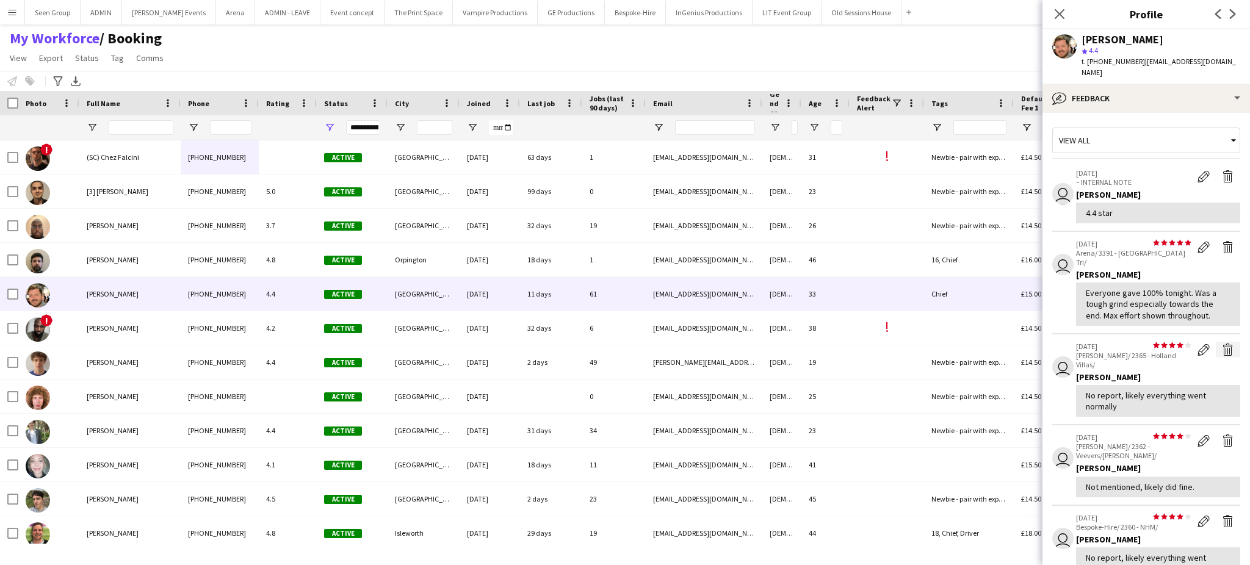
click at [1222, 344] on app-icon "Delete feedback" at bounding box center [1228, 350] width 12 height 12
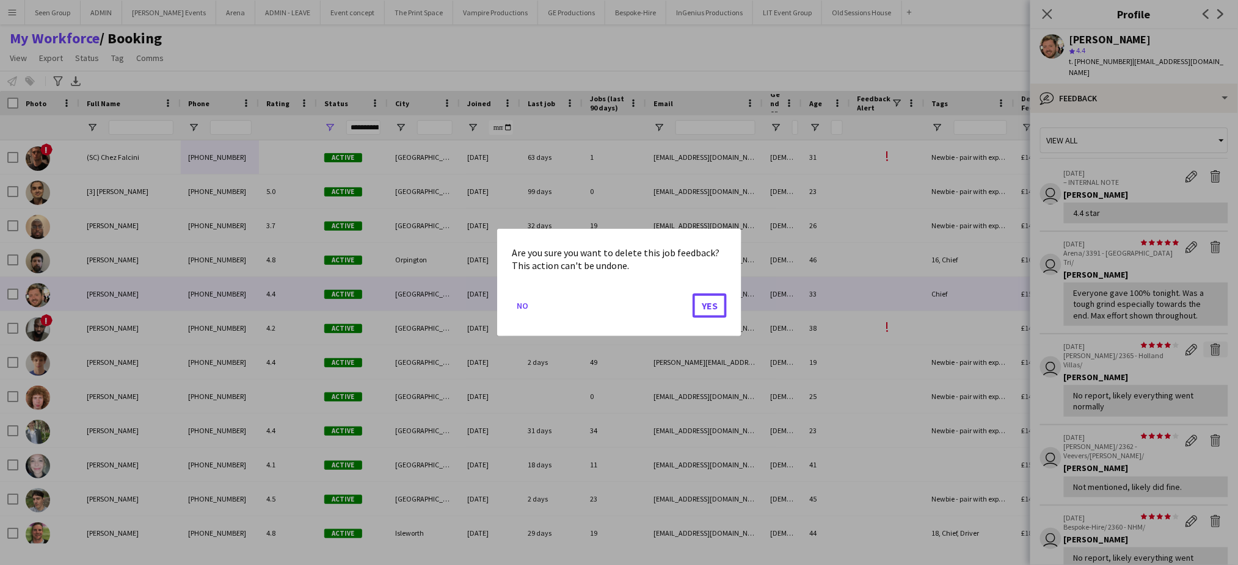
click at [692, 294] on button "Yes" at bounding box center [709, 306] width 34 height 24
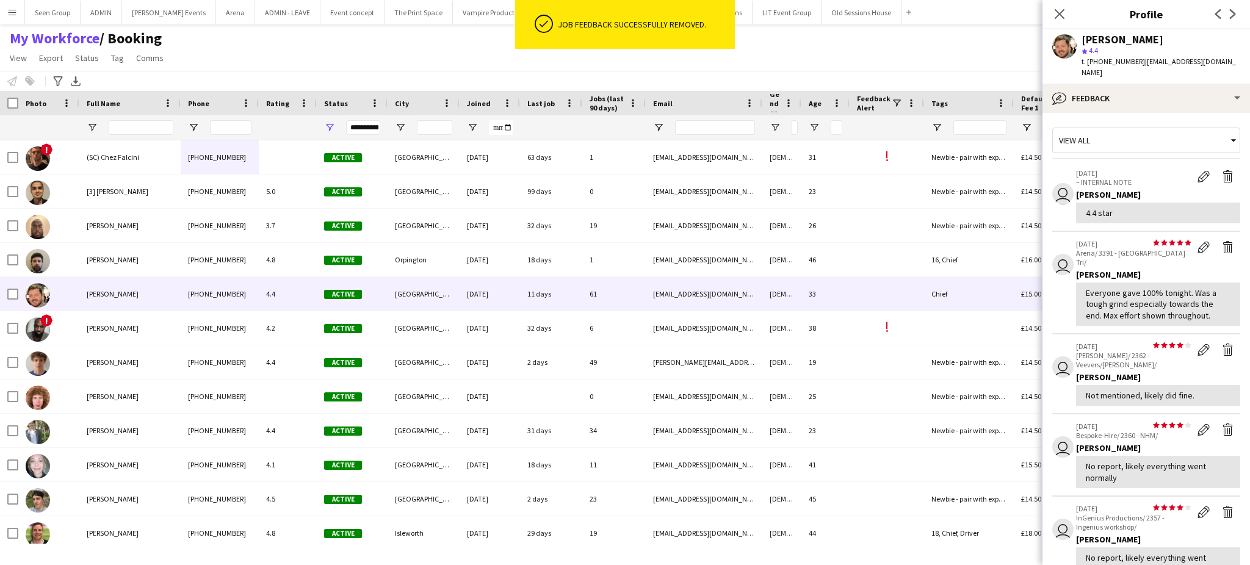
click at [1222, 344] on app-icon "Delete feedback" at bounding box center [1228, 350] width 12 height 12
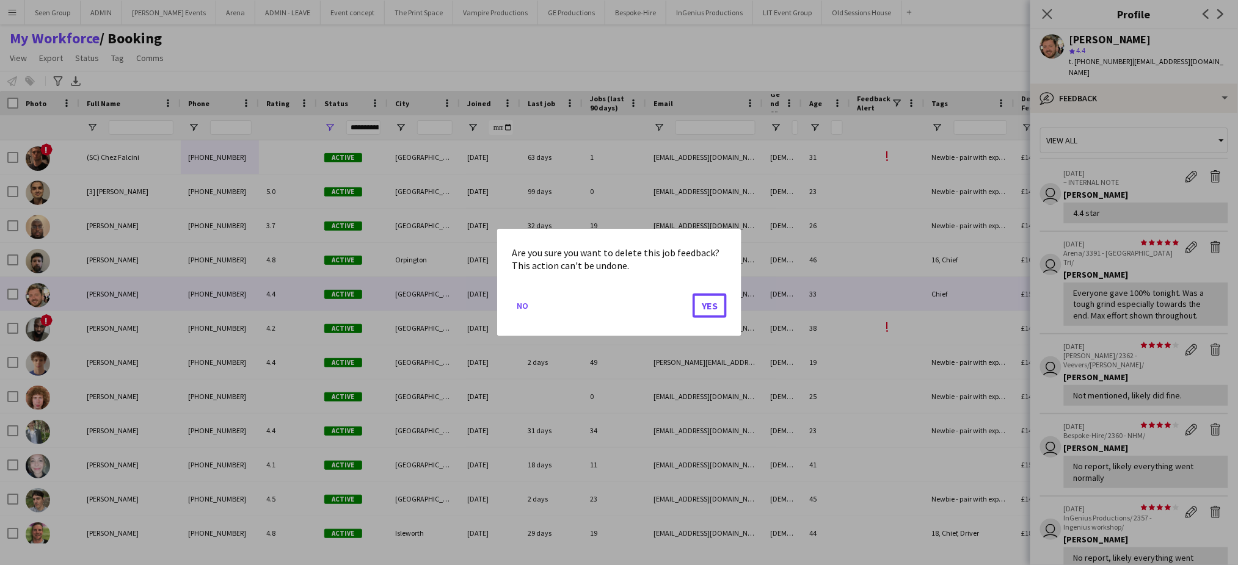
click at [692, 294] on button "Yes" at bounding box center [709, 306] width 34 height 24
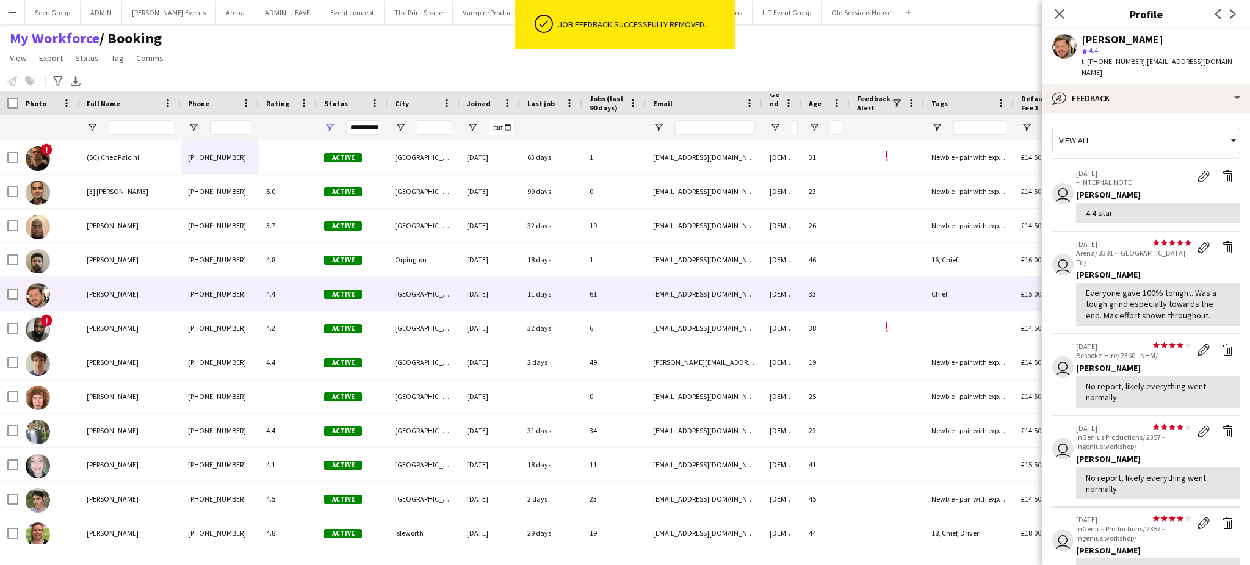
click at [1222, 344] on app-icon "Delete feedback" at bounding box center [1228, 350] width 12 height 12
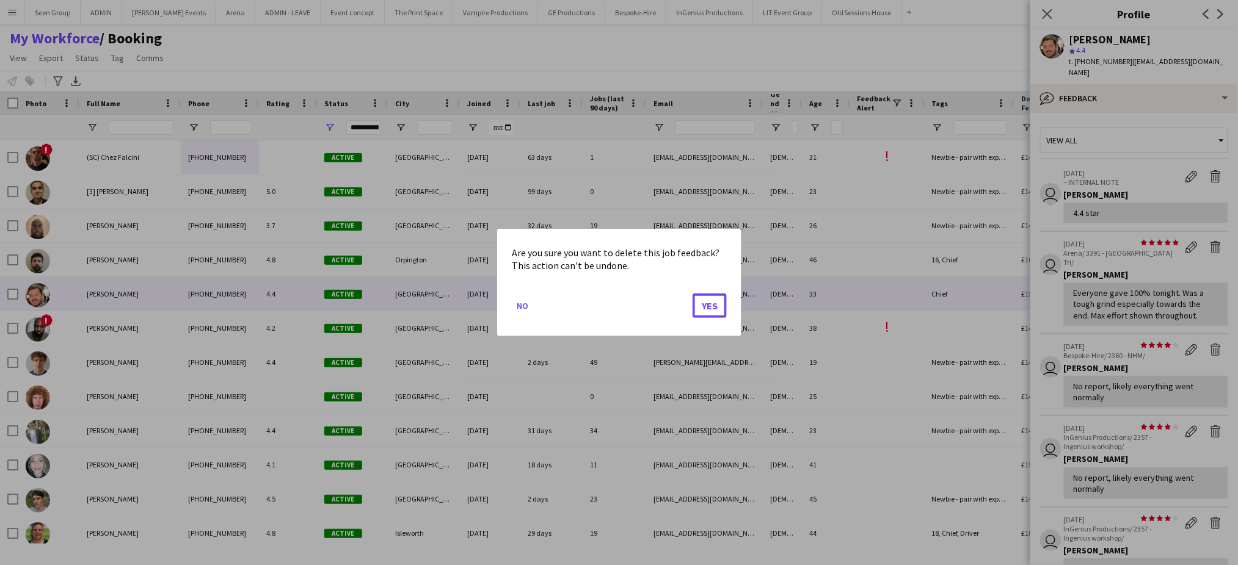
click at [692, 294] on button "Yes" at bounding box center [709, 306] width 34 height 24
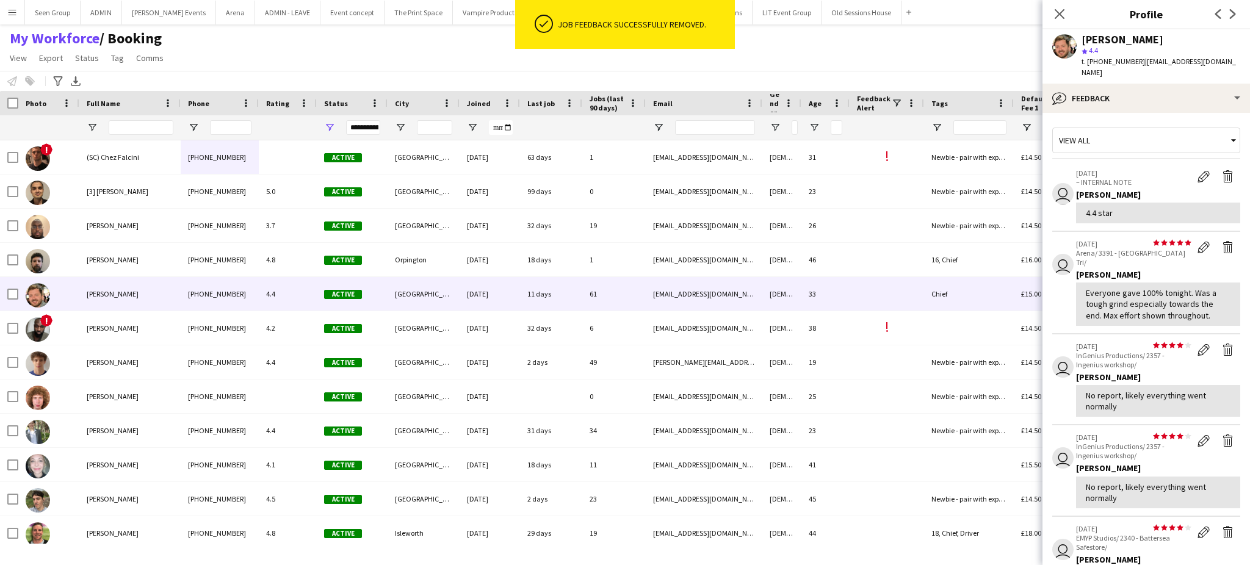
click at [1222, 344] on app-icon "Delete feedback" at bounding box center [1228, 350] width 12 height 12
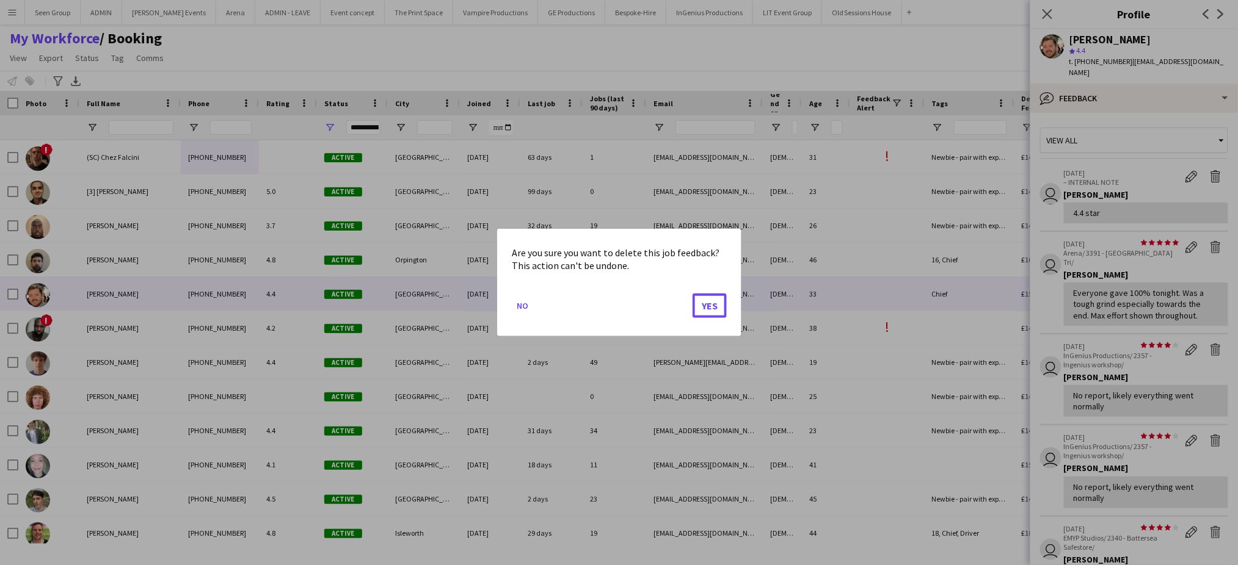
click at [692, 294] on button "Yes" at bounding box center [709, 306] width 34 height 24
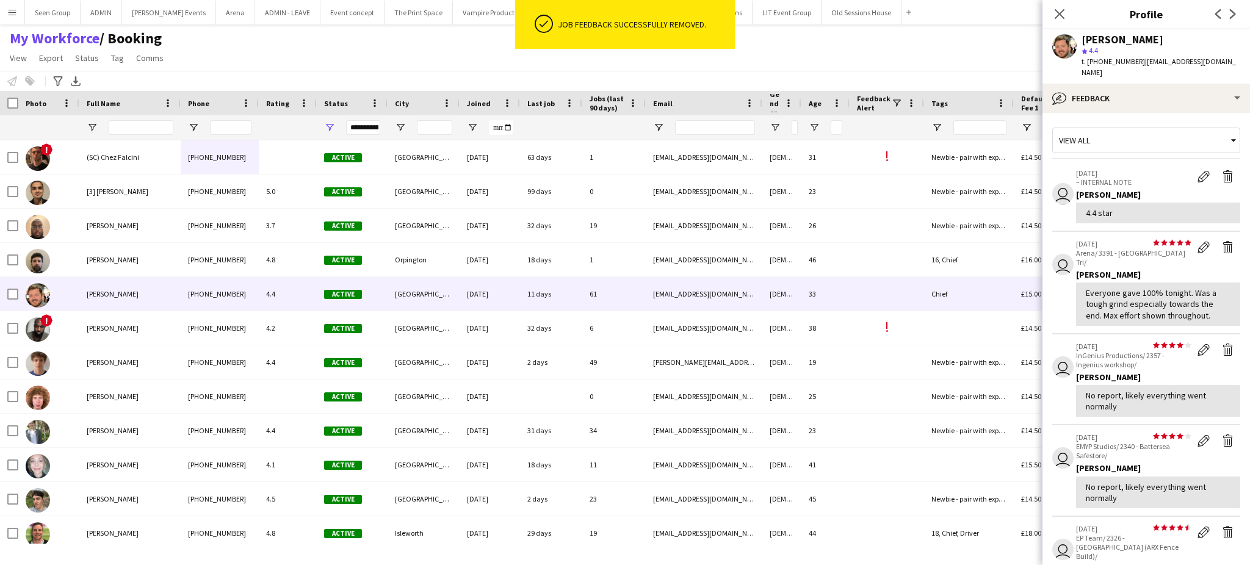
click at [1222, 344] on app-icon "Delete feedback" at bounding box center [1228, 350] width 12 height 12
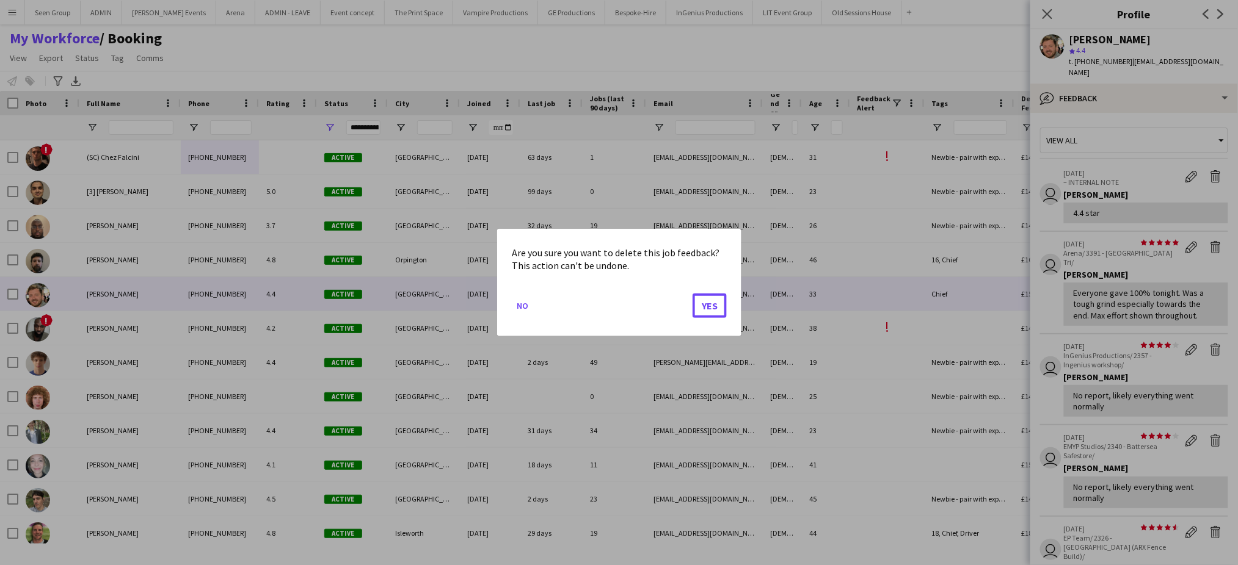
click at [692, 294] on button "Yes" at bounding box center [709, 306] width 34 height 24
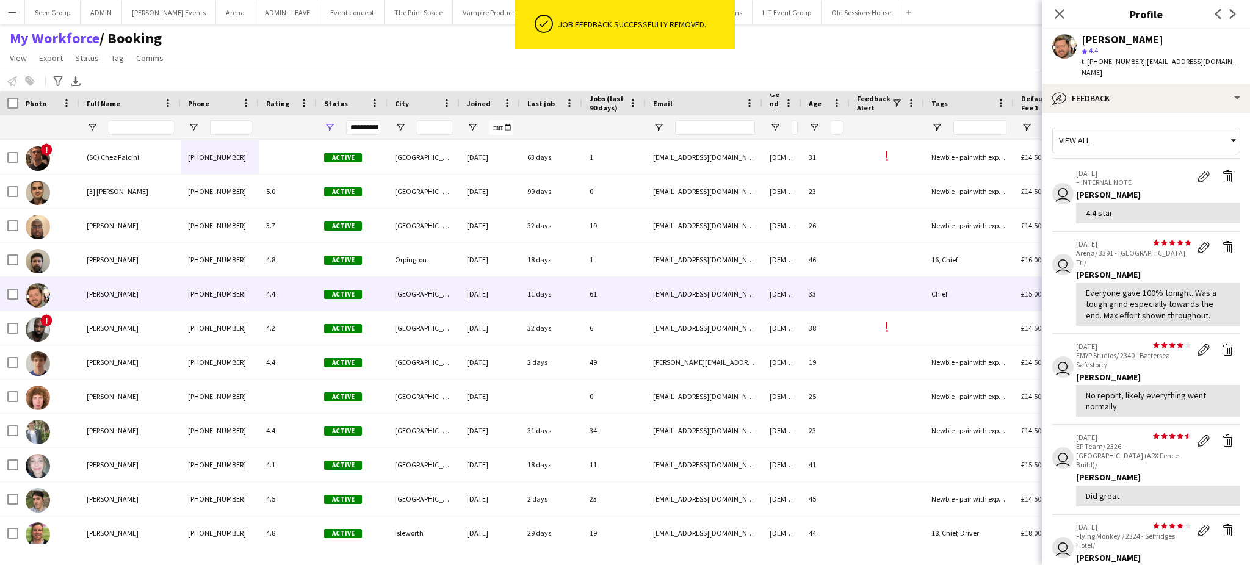
click at [1222, 344] on app-icon "Delete feedback" at bounding box center [1228, 350] width 12 height 12
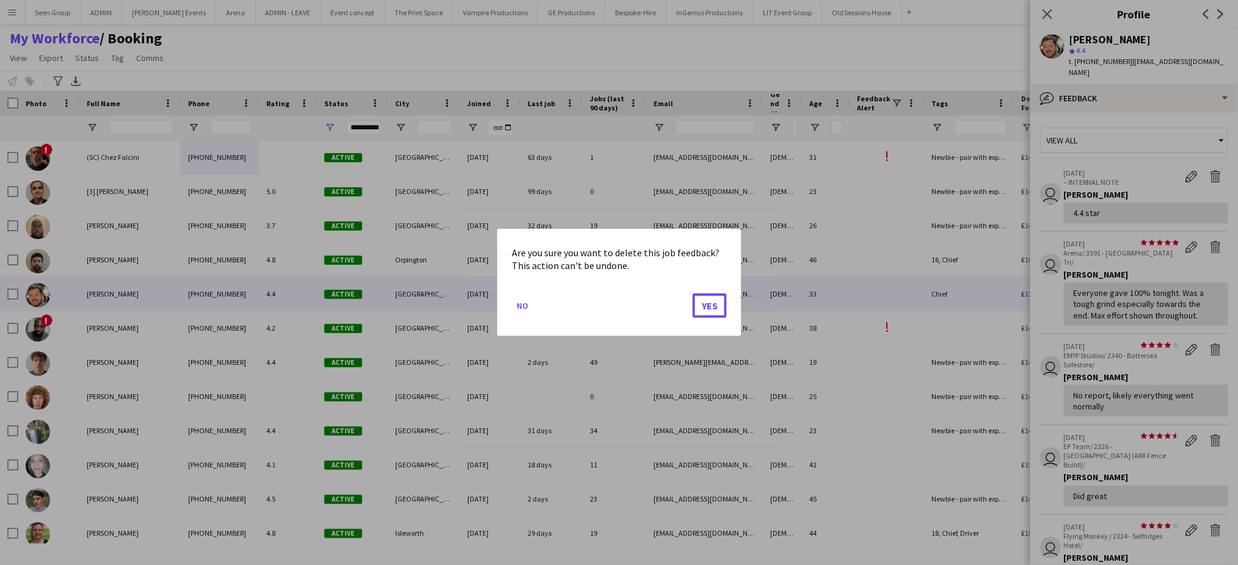
click at [692, 294] on button "Yes" at bounding box center [709, 306] width 34 height 24
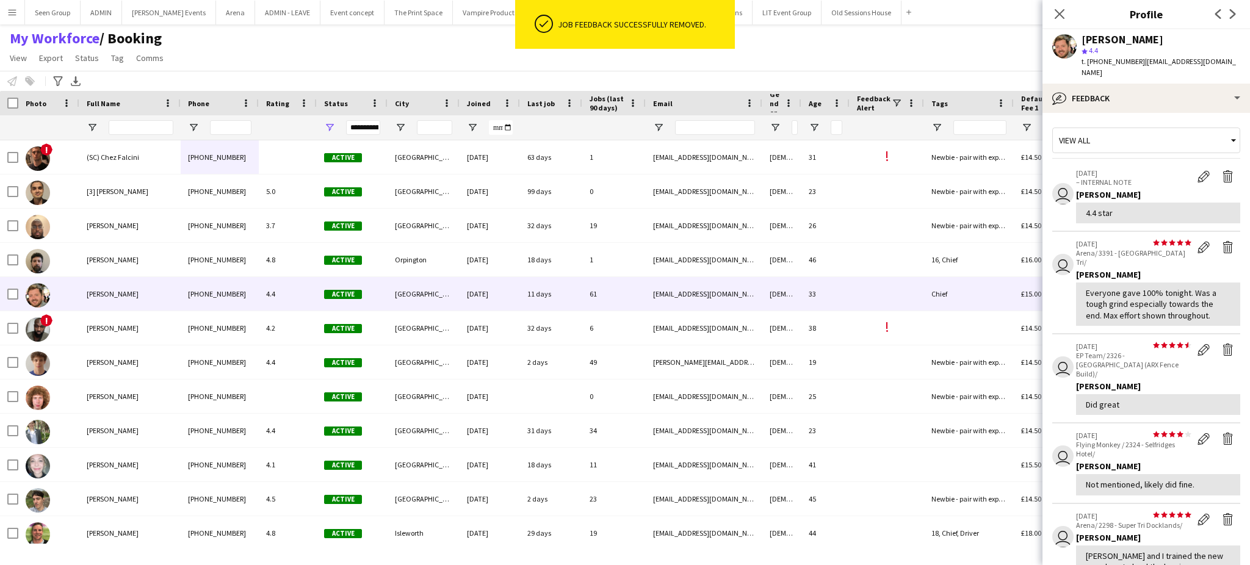
click at [1222, 344] on app-icon "Delete feedback" at bounding box center [1228, 350] width 12 height 12
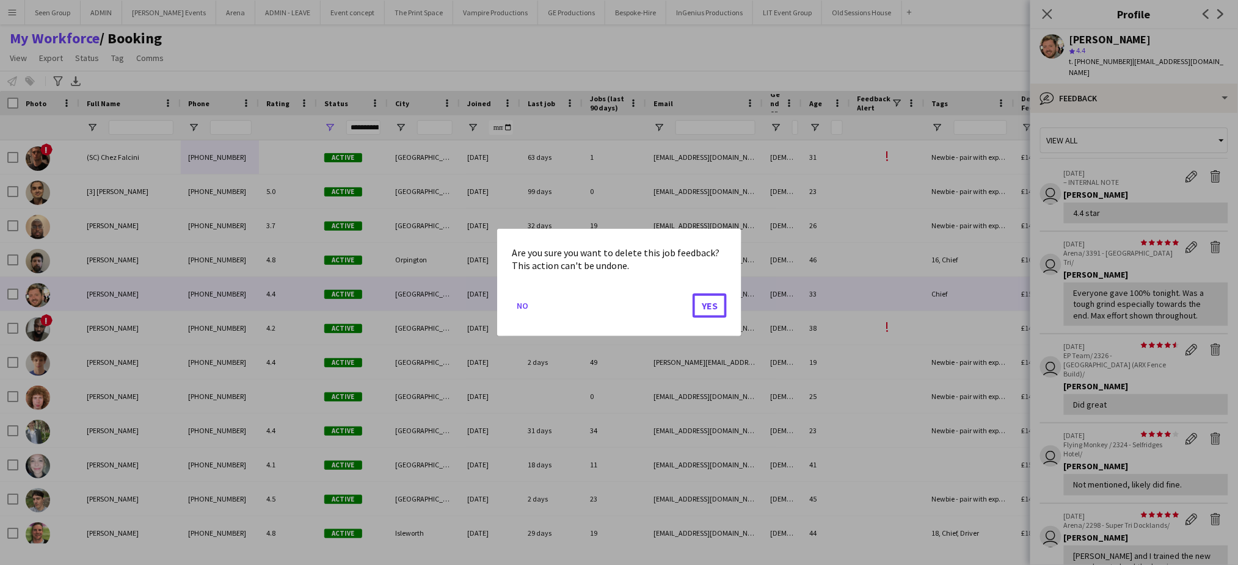
click at [692, 294] on button "Yes" at bounding box center [709, 306] width 34 height 24
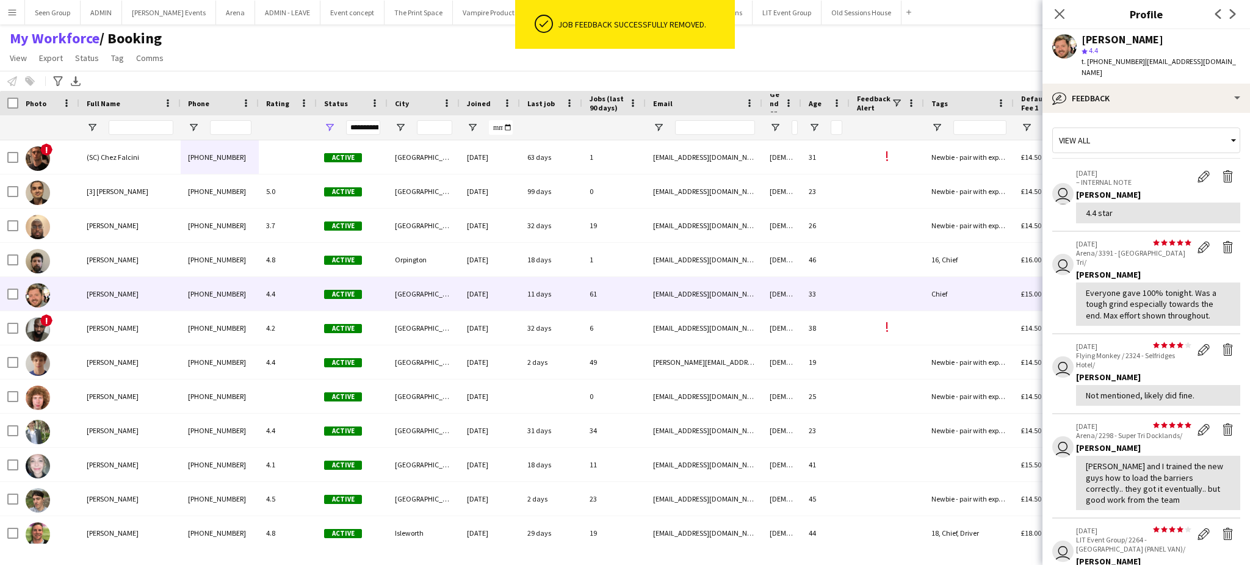
click at [1222, 344] on app-icon "Delete feedback" at bounding box center [1228, 350] width 12 height 12
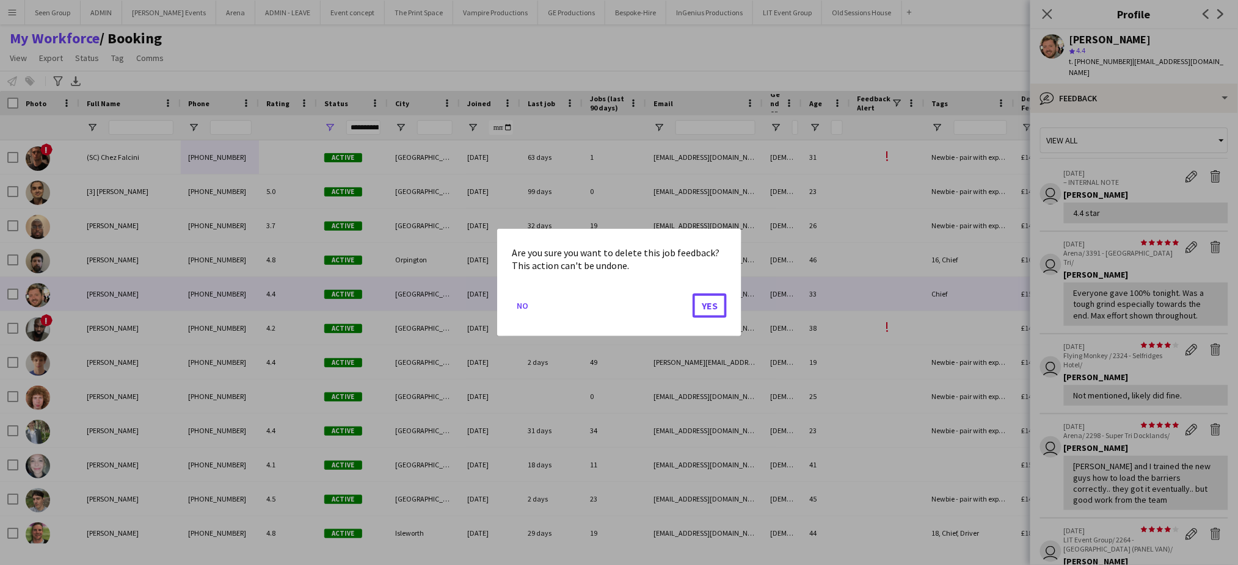
click at [692, 294] on button "Yes" at bounding box center [709, 306] width 34 height 24
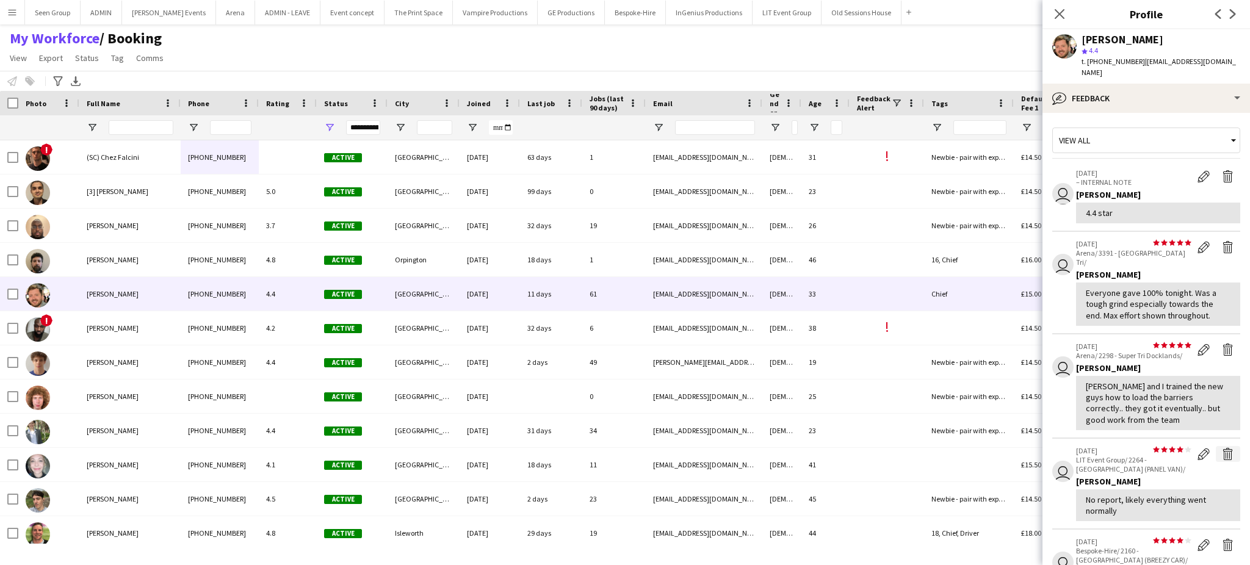
click at [1222, 448] on app-icon "Delete feedback" at bounding box center [1228, 454] width 12 height 12
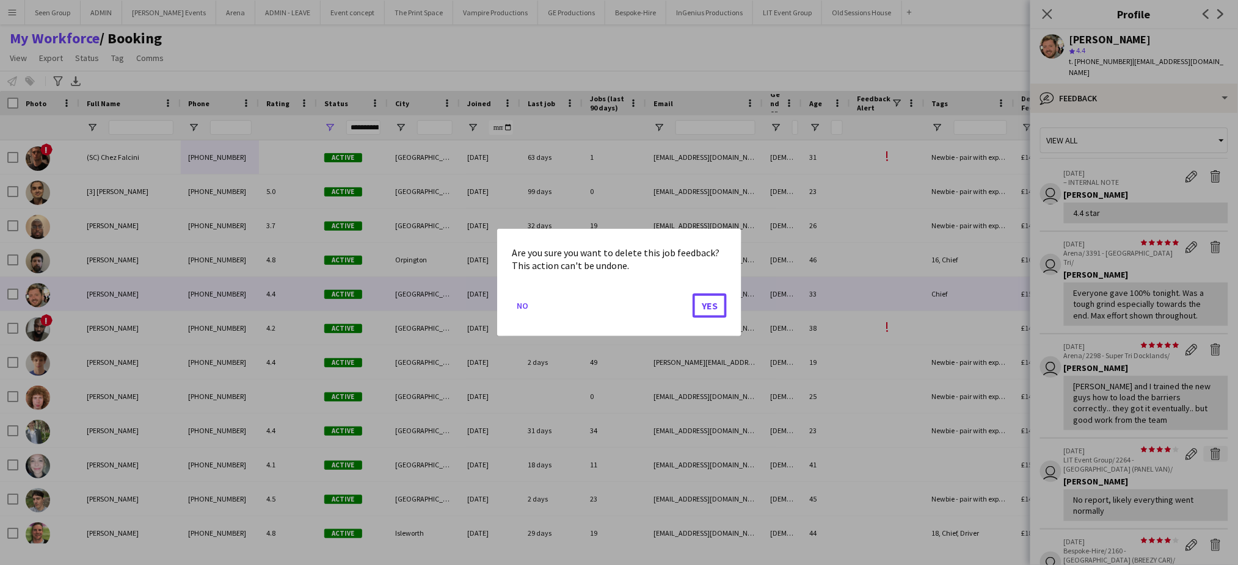
click at [692, 294] on button "Yes" at bounding box center [709, 306] width 34 height 24
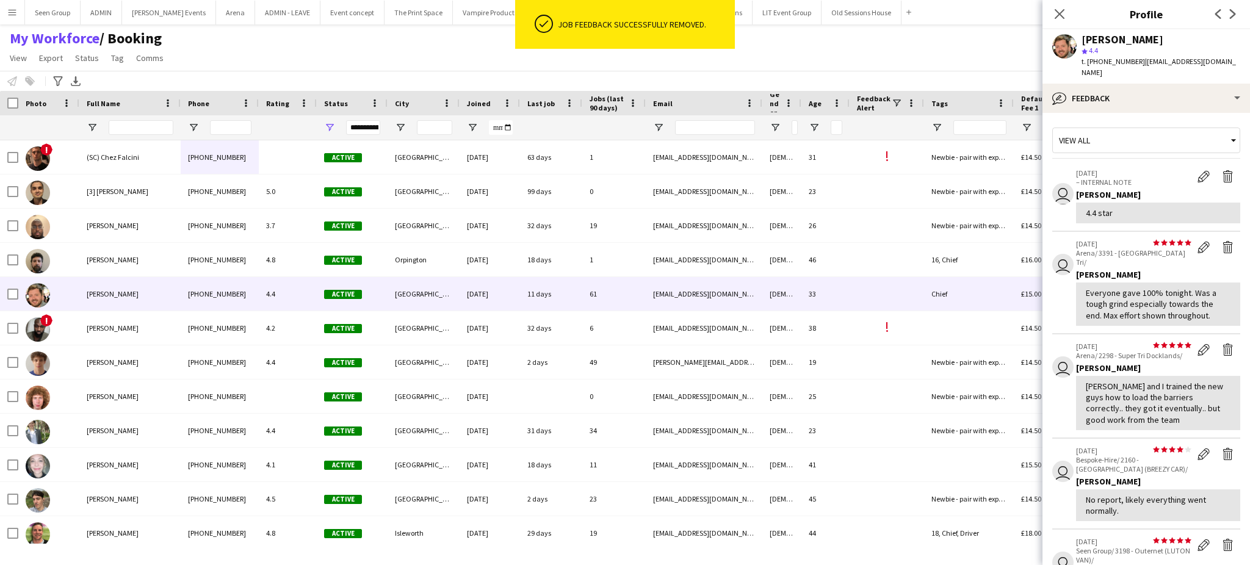
click at [1222, 448] on app-icon "Delete feedback" at bounding box center [1228, 454] width 12 height 12
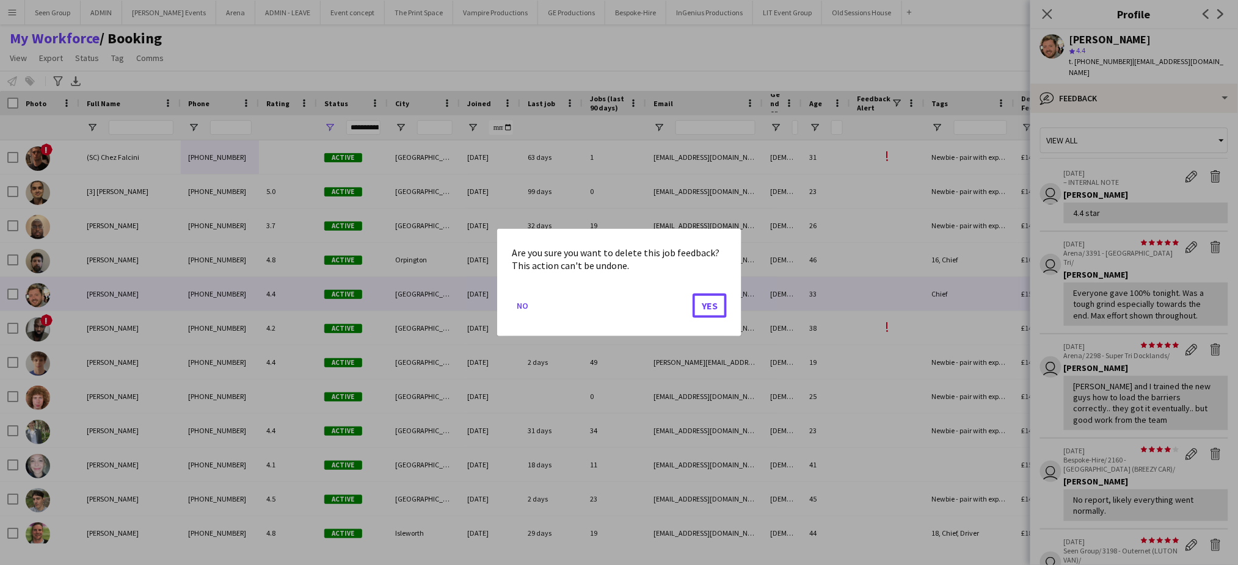
click at [692, 294] on button "Yes" at bounding box center [709, 306] width 34 height 24
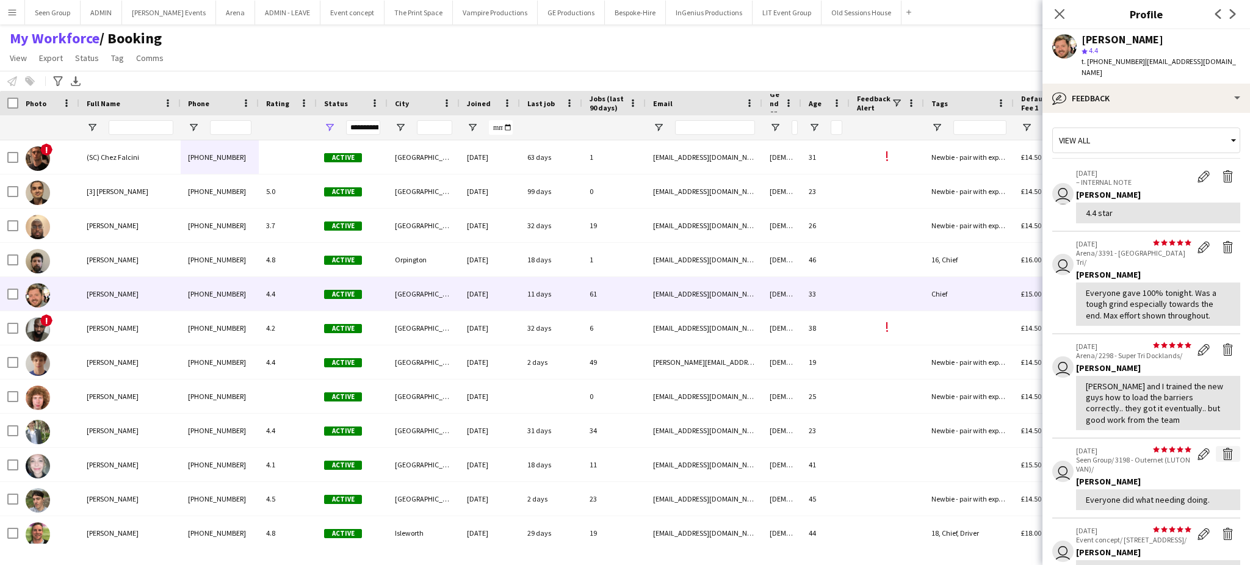
click at [1222, 448] on app-icon "Delete feedback" at bounding box center [1228, 454] width 12 height 12
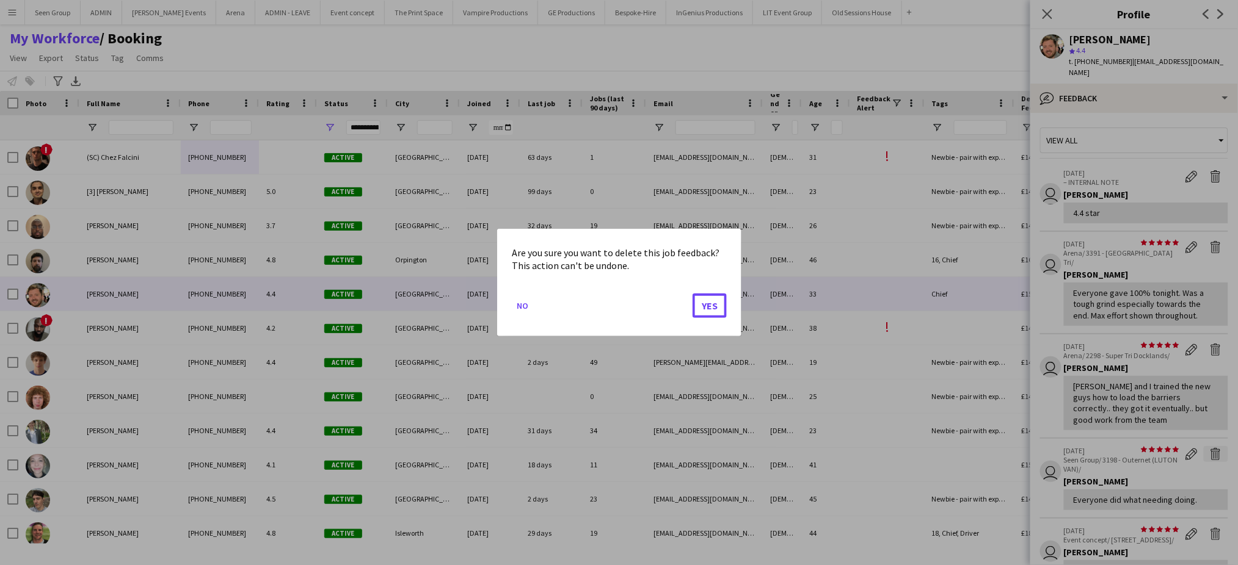
click at [692, 294] on button "Yes" at bounding box center [709, 306] width 34 height 24
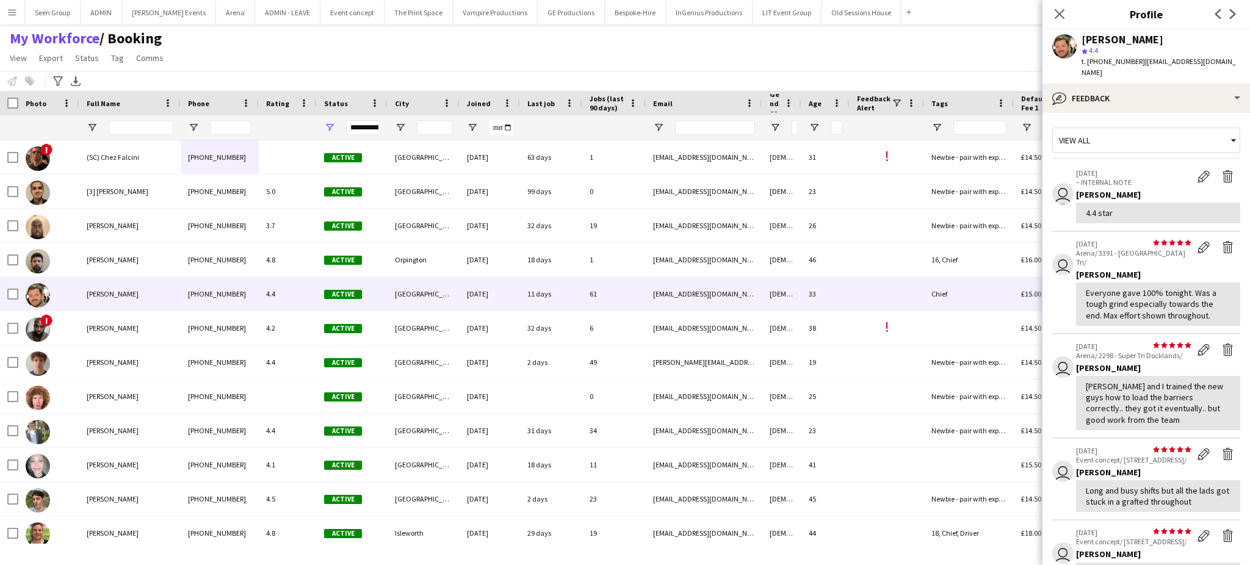
click at [1222, 448] on app-icon "Delete feedback" at bounding box center [1228, 454] width 12 height 12
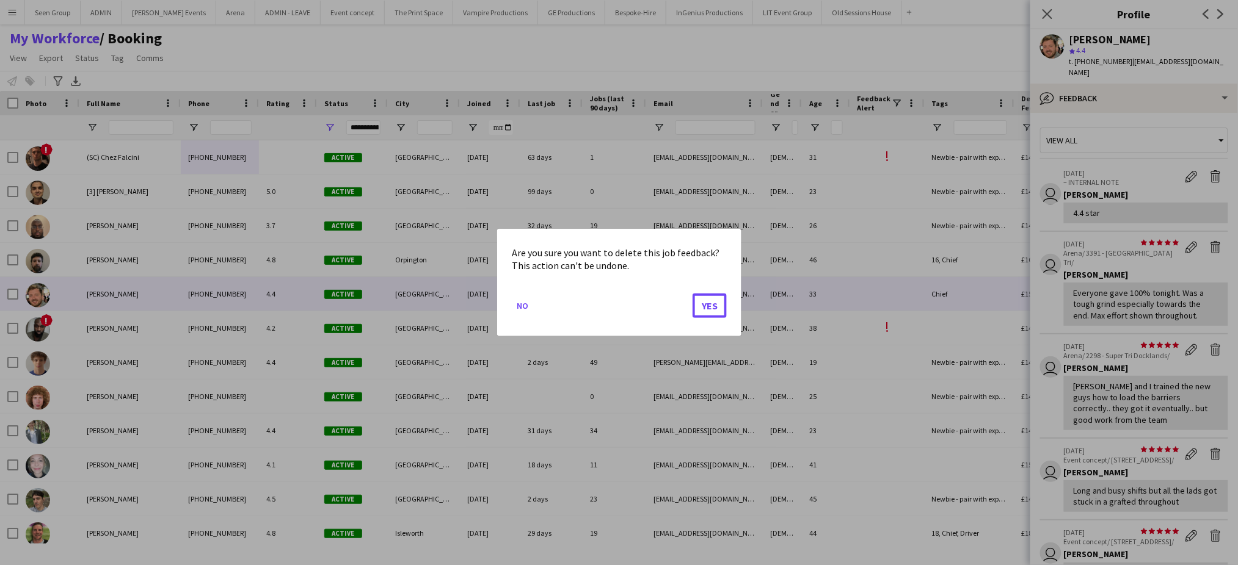
click at [692, 294] on button "Yes" at bounding box center [709, 306] width 34 height 24
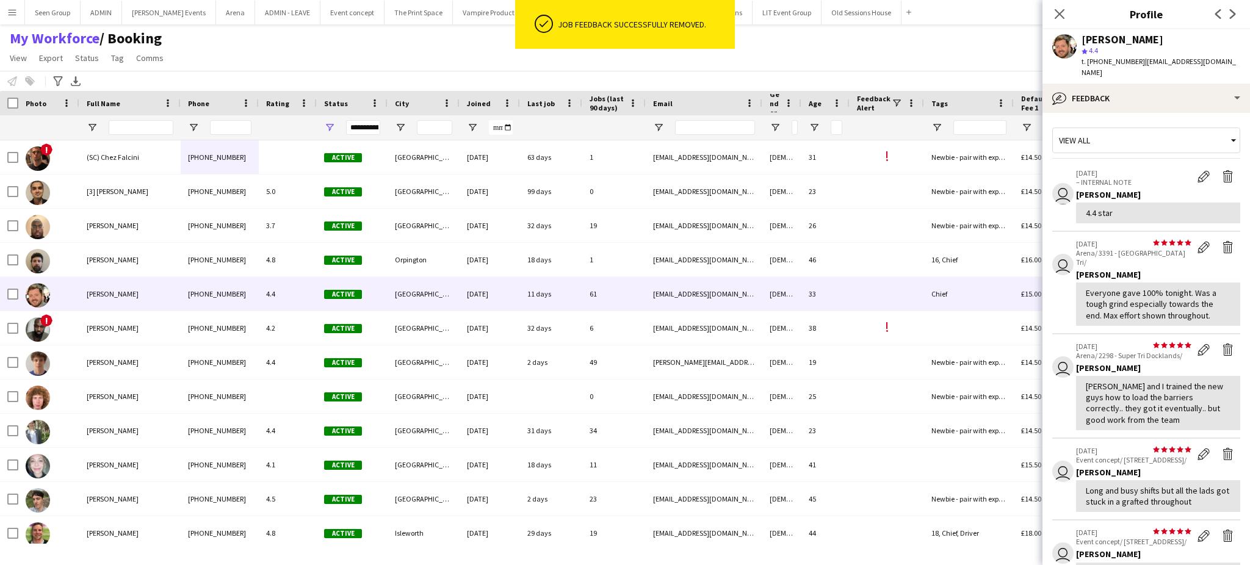
click at [1222, 448] on app-icon "Delete feedback" at bounding box center [1228, 454] width 12 height 12
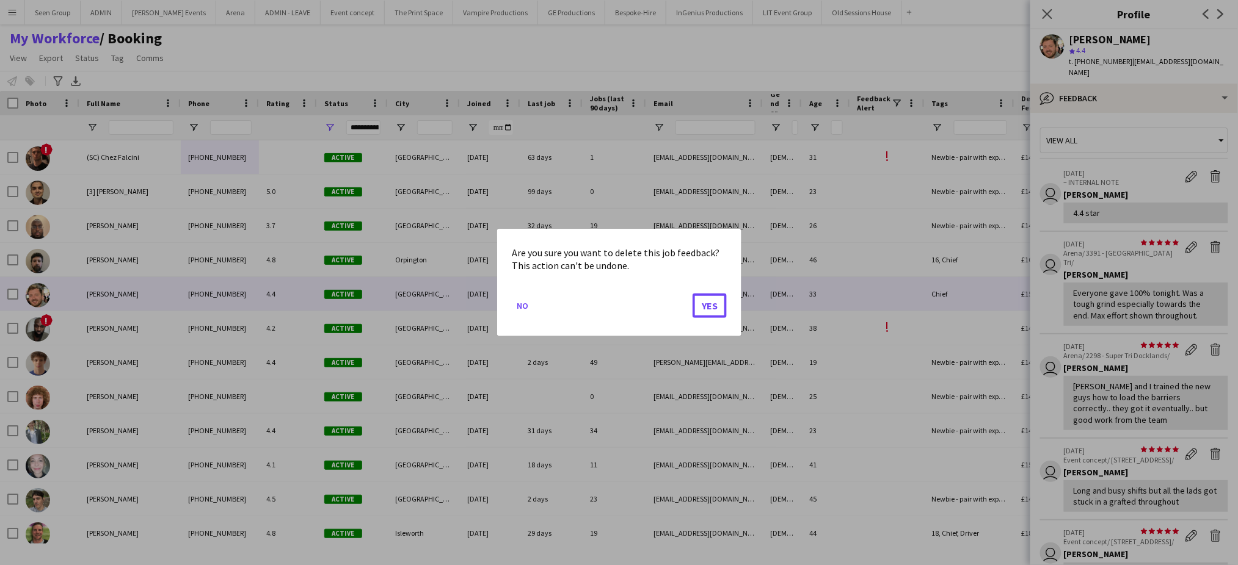
click at [692, 294] on button "Yes" at bounding box center [709, 306] width 34 height 24
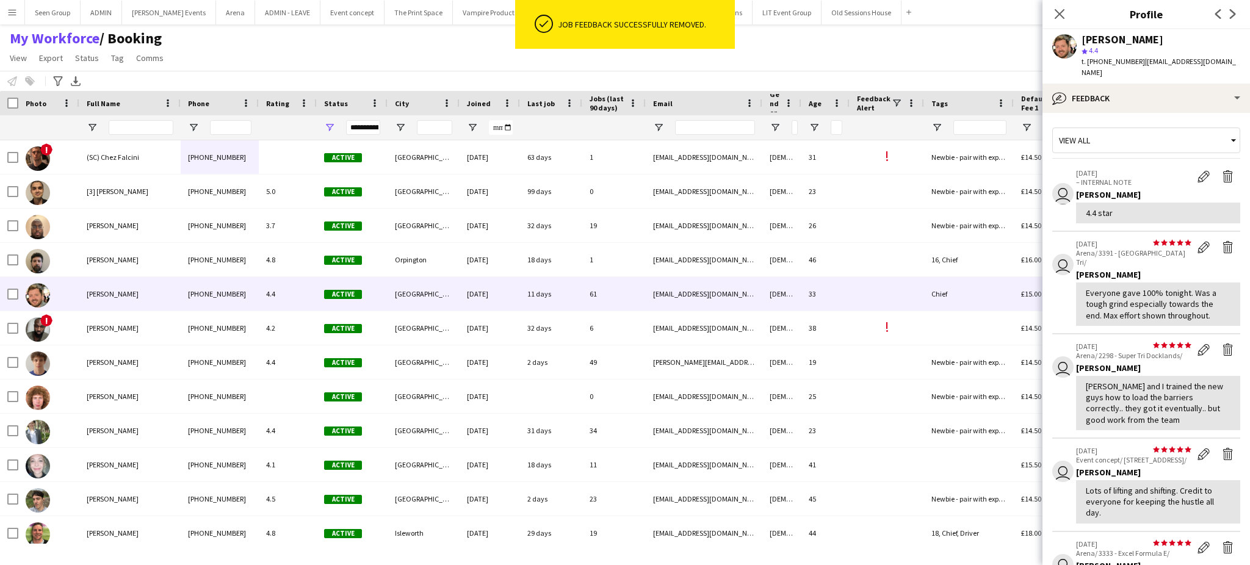
click at [1222, 448] on app-icon "Delete feedback" at bounding box center [1228, 454] width 12 height 12
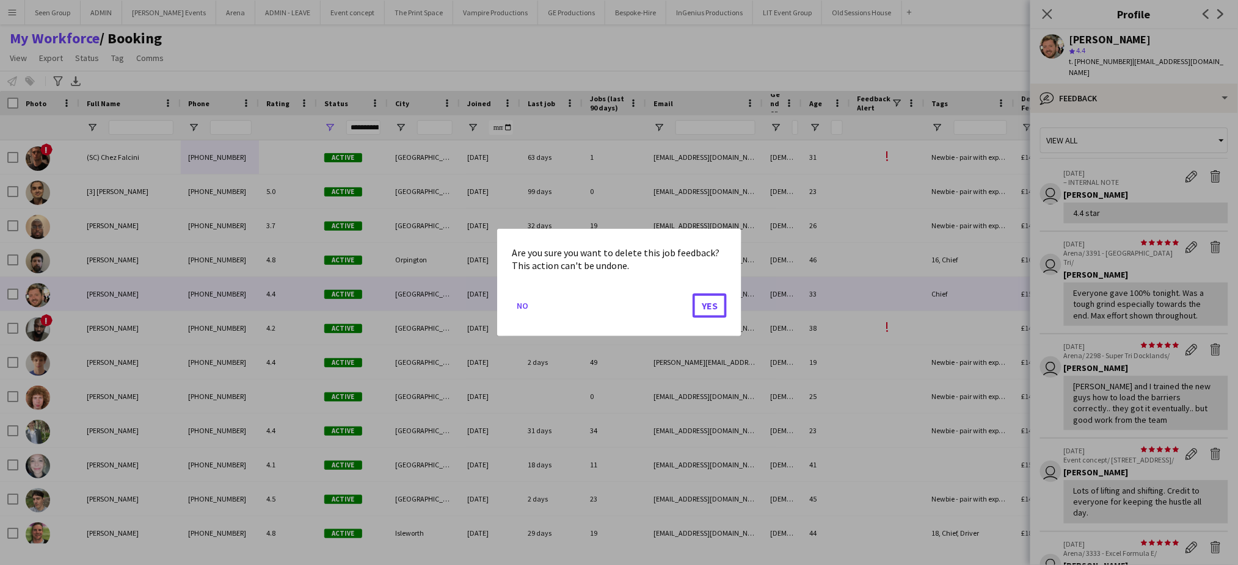
click at [692, 294] on button "Yes" at bounding box center [709, 306] width 34 height 24
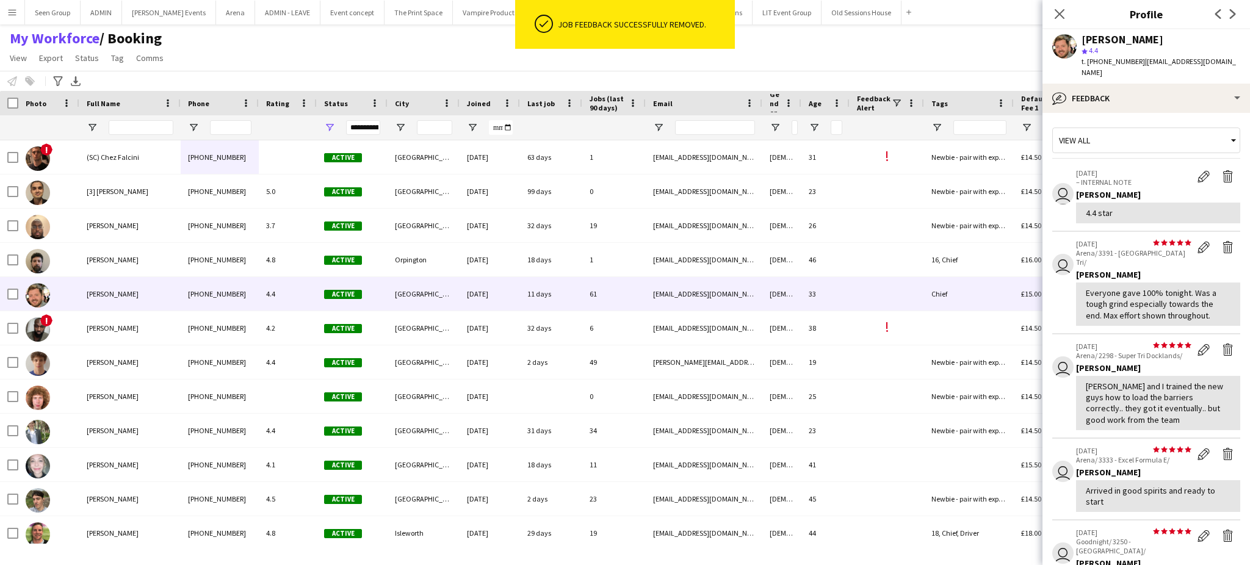
click at [1222, 448] on app-icon "Delete feedback" at bounding box center [1228, 454] width 12 height 12
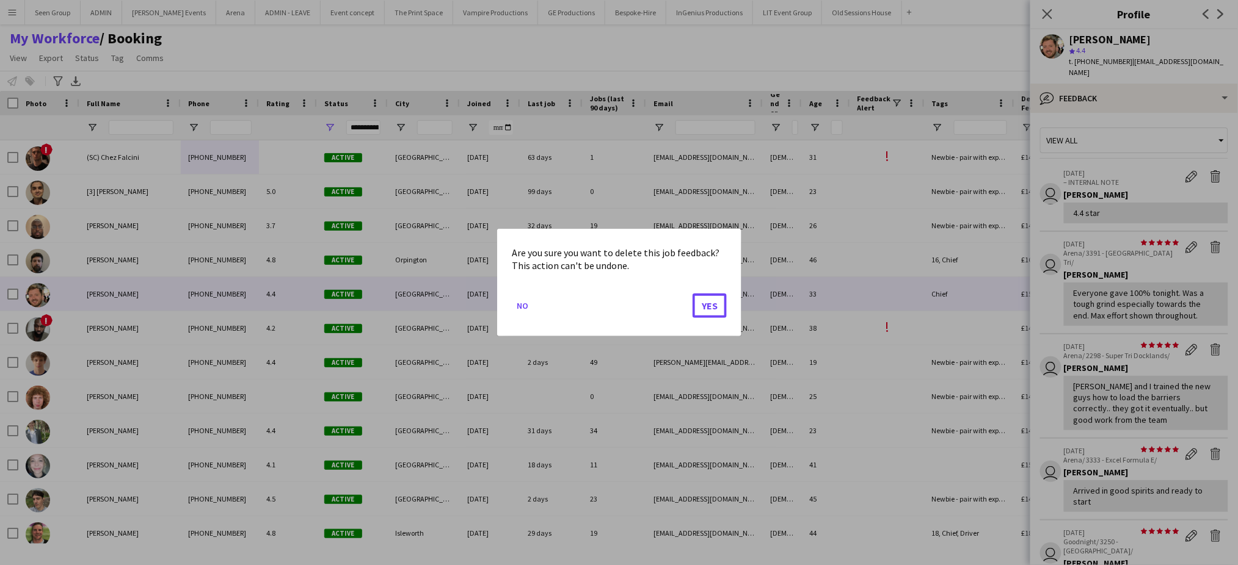
click at [692, 294] on button "Yes" at bounding box center [709, 306] width 34 height 24
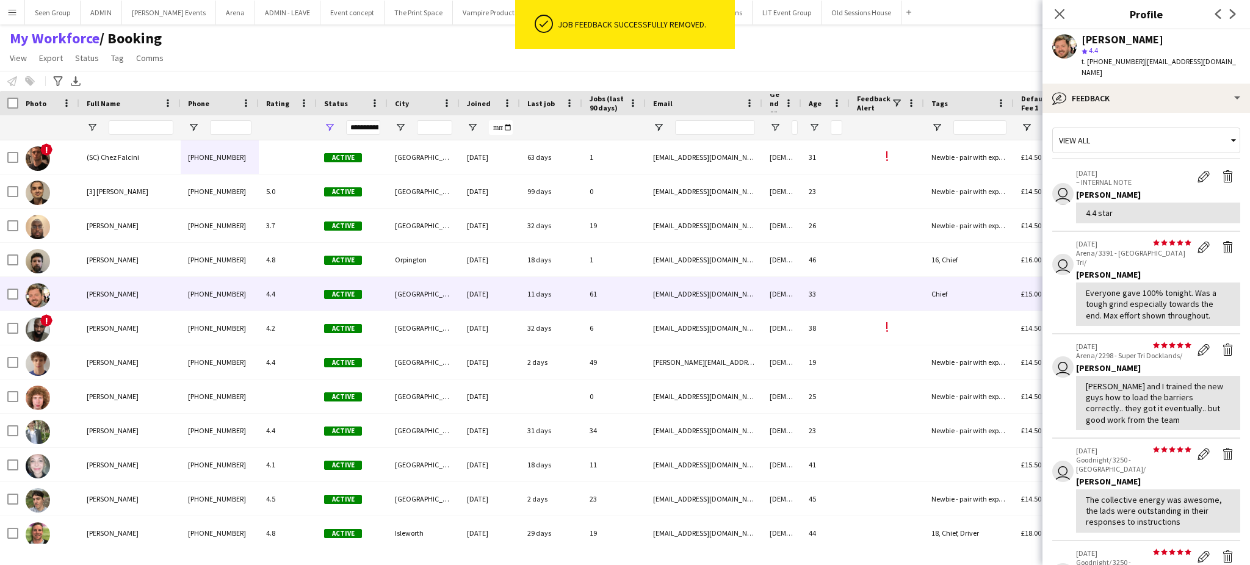
click at [1222, 448] on app-icon "Delete feedback" at bounding box center [1228, 454] width 12 height 12
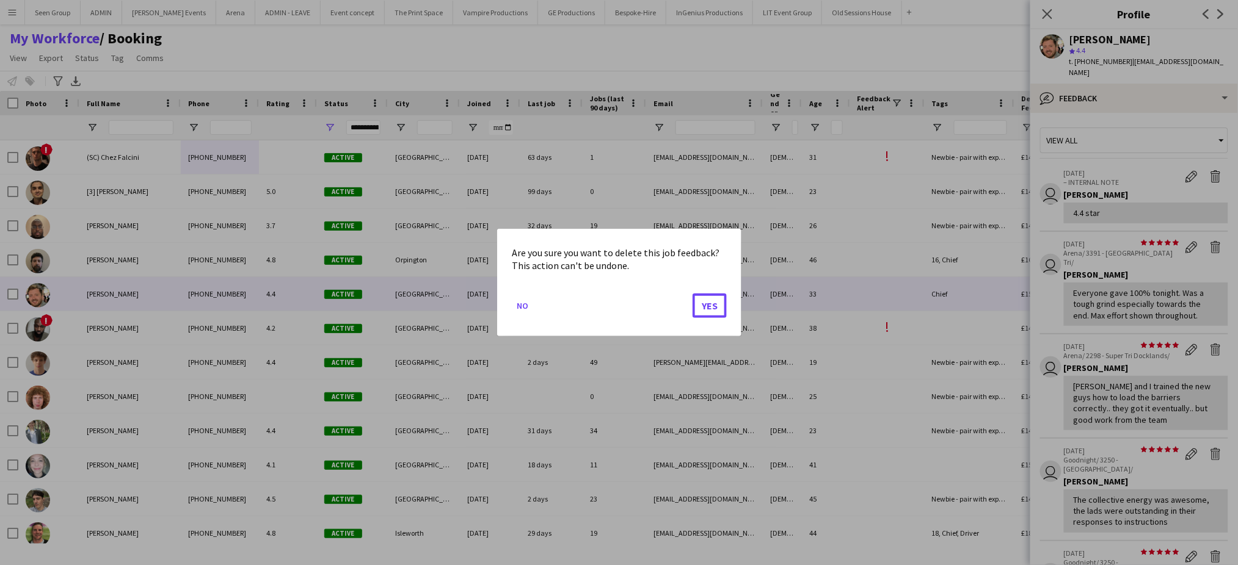
click at [692, 294] on button "Yes" at bounding box center [709, 306] width 34 height 24
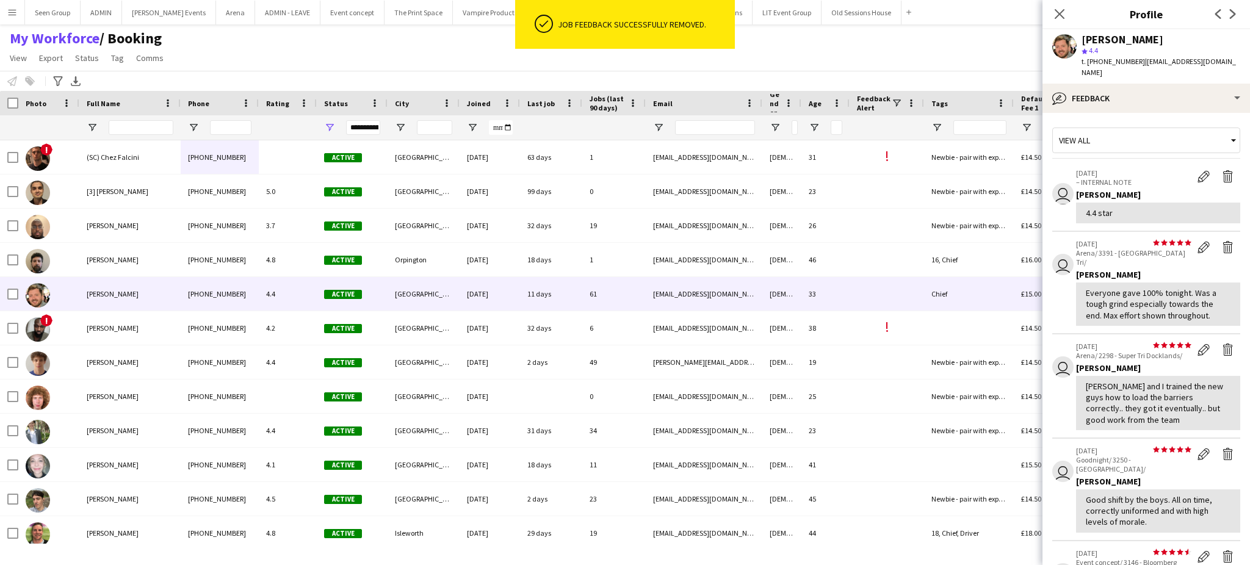
click at [1222, 448] on app-icon "Delete feedback" at bounding box center [1228, 454] width 12 height 12
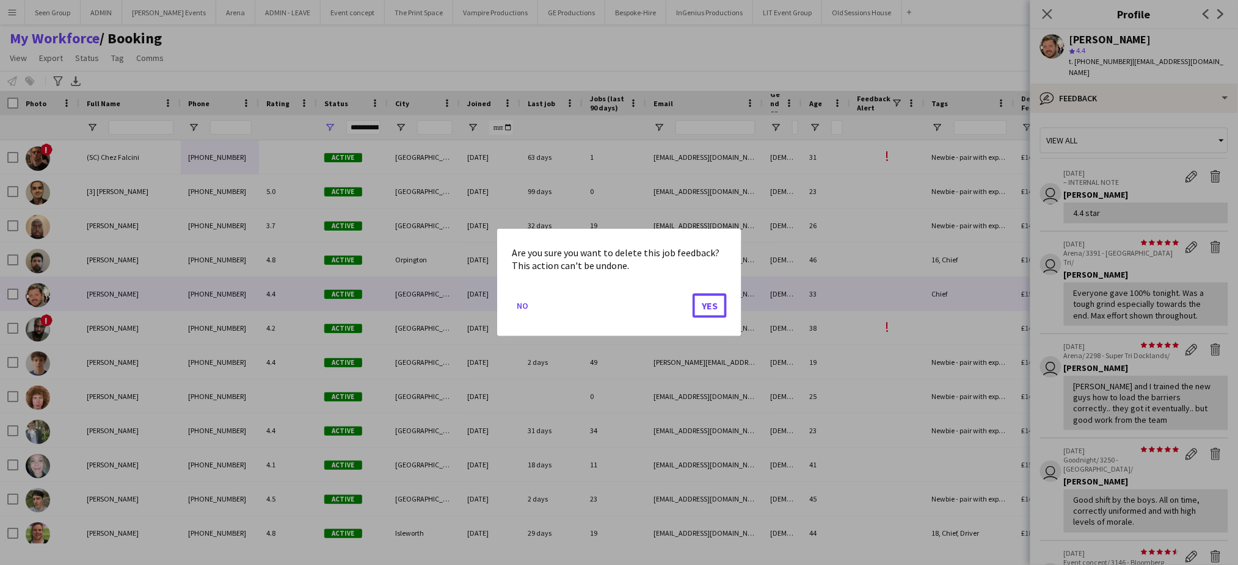
click at [692, 294] on button "Yes" at bounding box center [709, 306] width 34 height 24
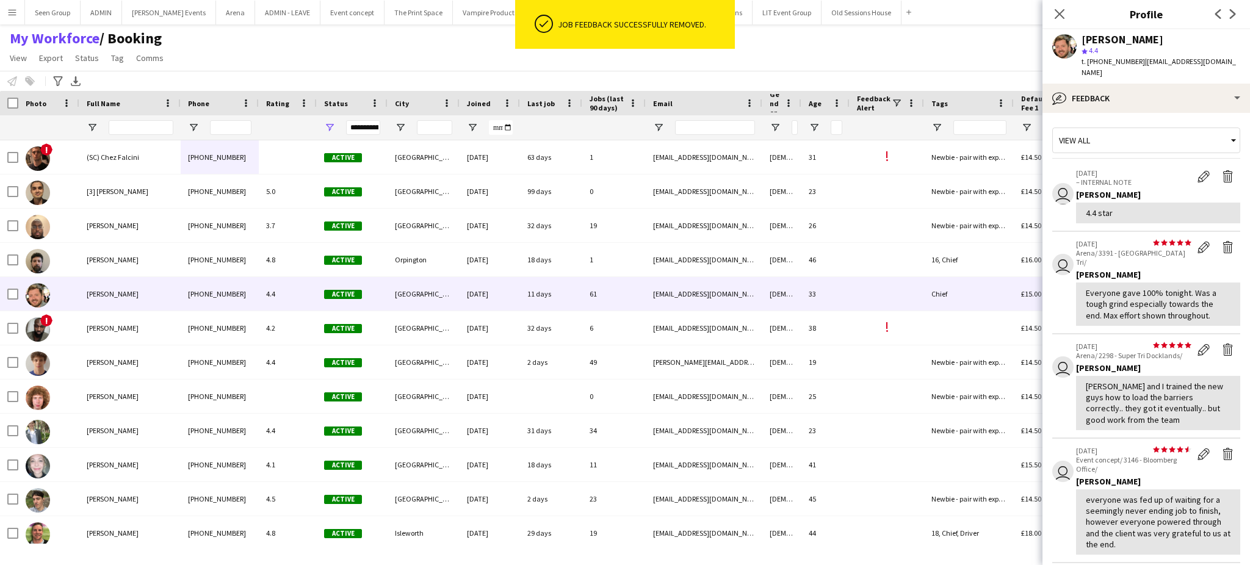
click at [1222, 448] on app-icon "Delete feedback" at bounding box center [1228, 454] width 12 height 12
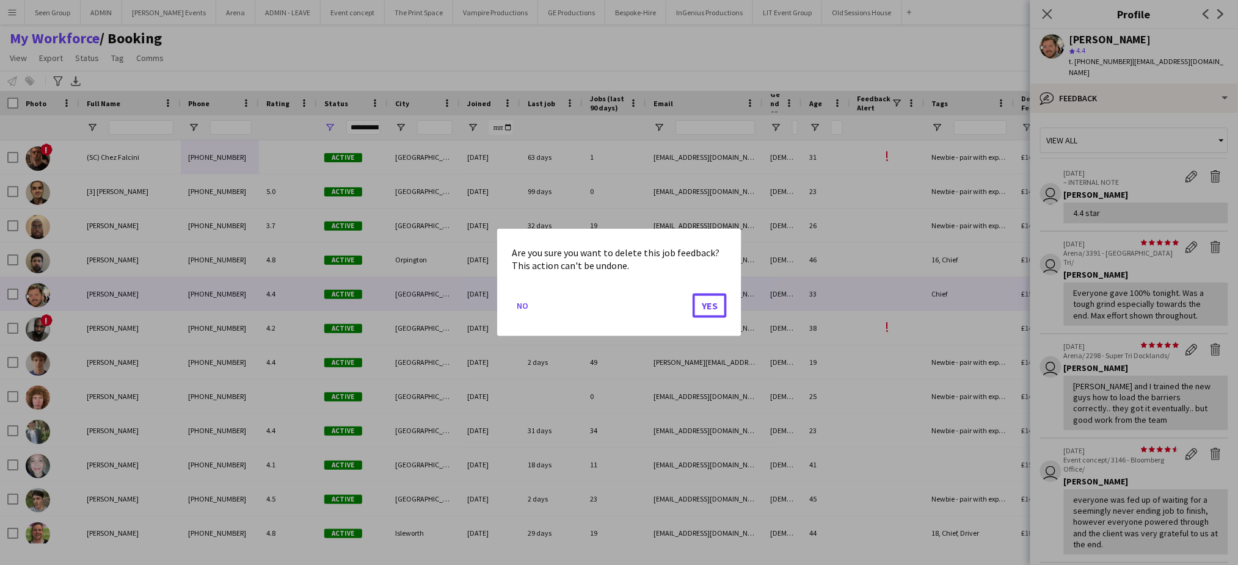
click at [692, 294] on button "Yes" at bounding box center [709, 306] width 34 height 24
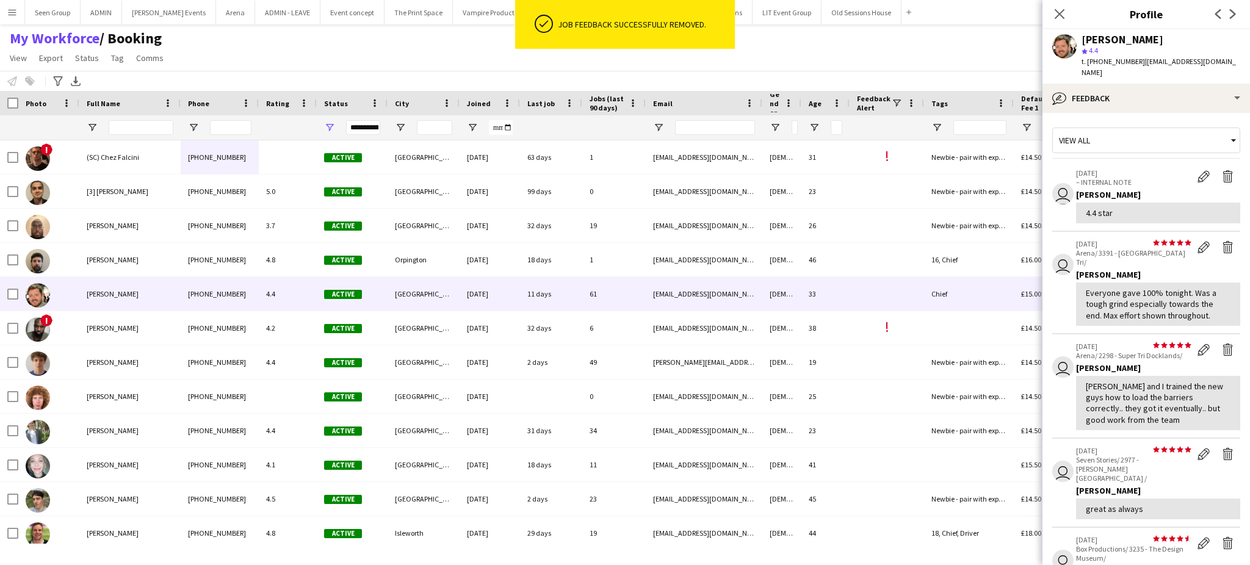
click at [1222, 448] on app-icon "Delete feedback" at bounding box center [1228, 454] width 12 height 12
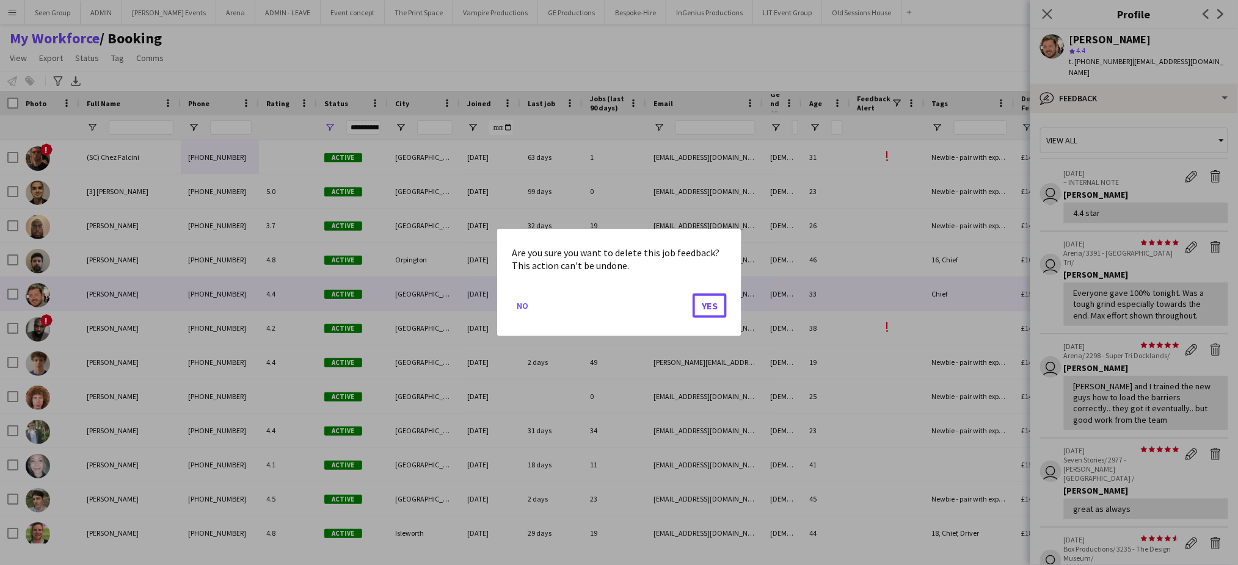
click at [692, 294] on button "Yes" at bounding box center [709, 306] width 34 height 24
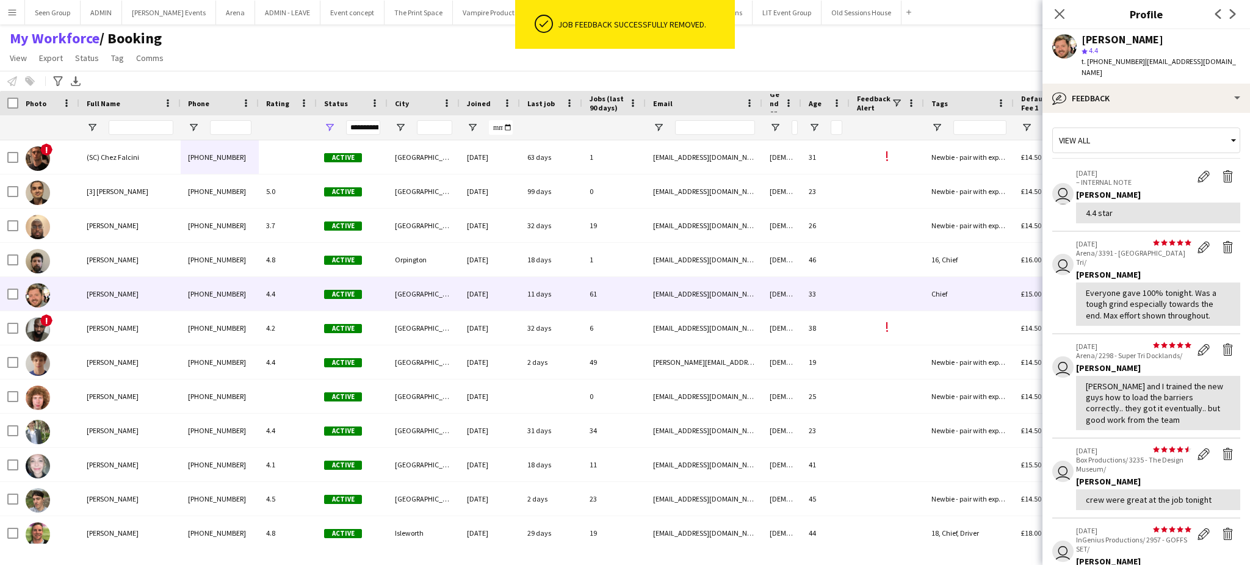
click at [1222, 448] on app-icon "Delete feedback" at bounding box center [1228, 454] width 12 height 12
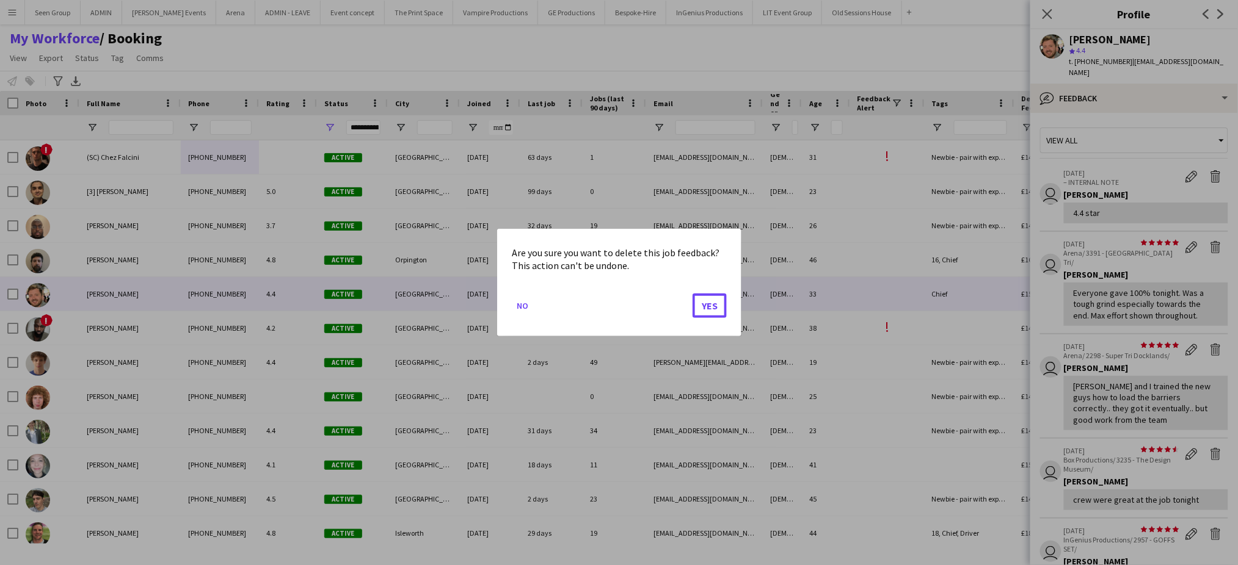
click at [692, 294] on button "Yes" at bounding box center [709, 306] width 34 height 24
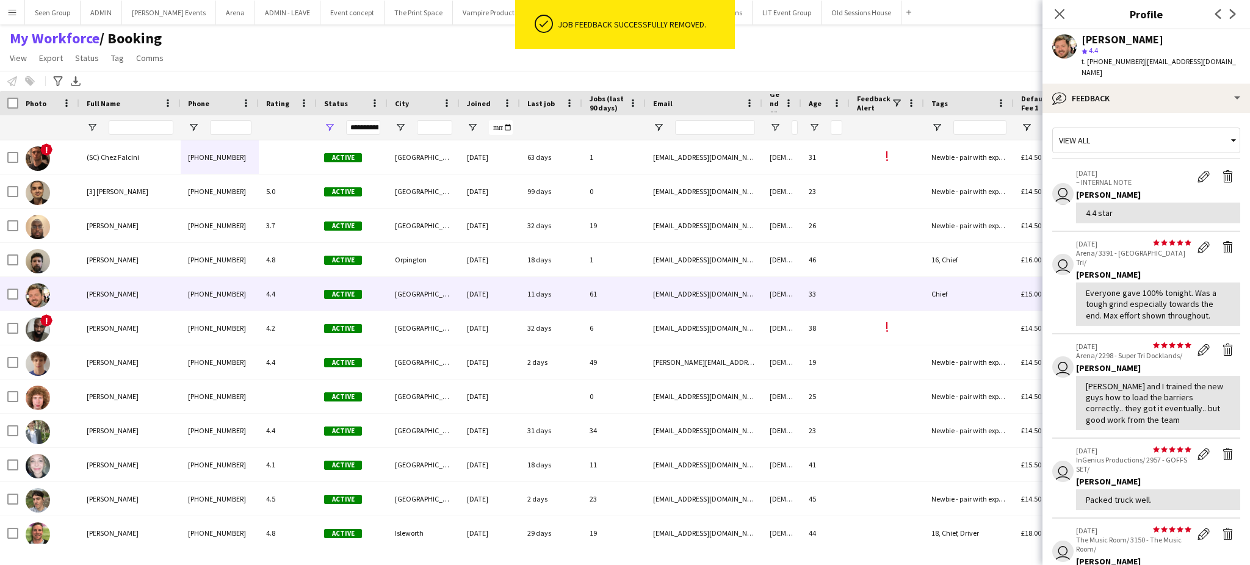
click at [1222, 448] on app-icon "Delete feedback" at bounding box center [1228, 454] width 12 height 12
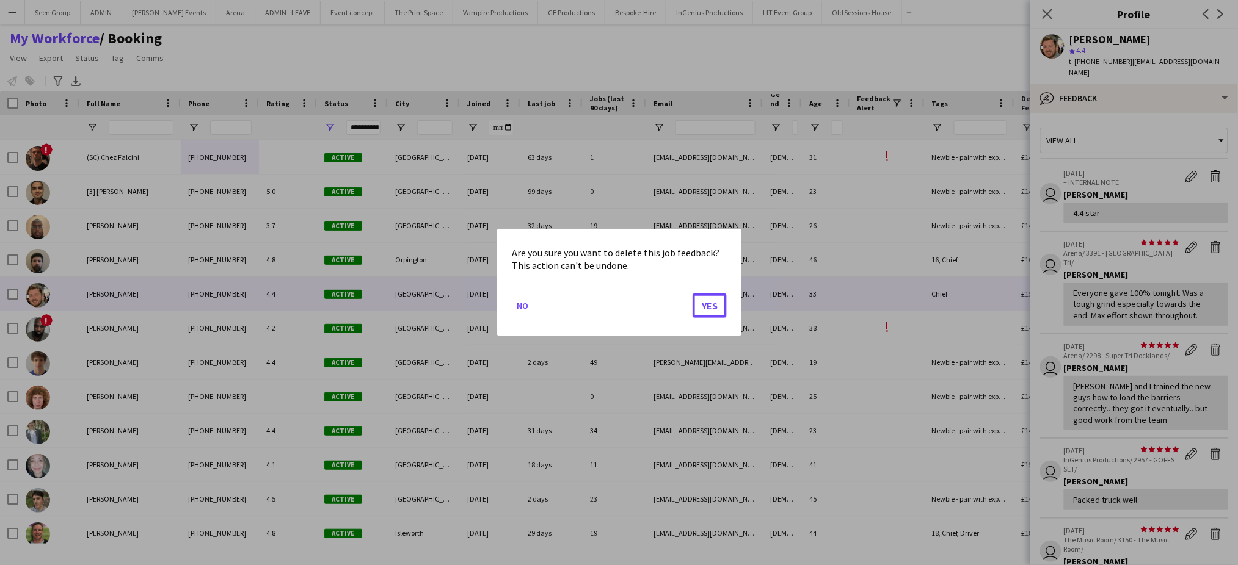
click at [692, 294] on button "Yes" at bounding box center [709, 306] width 34 height 24
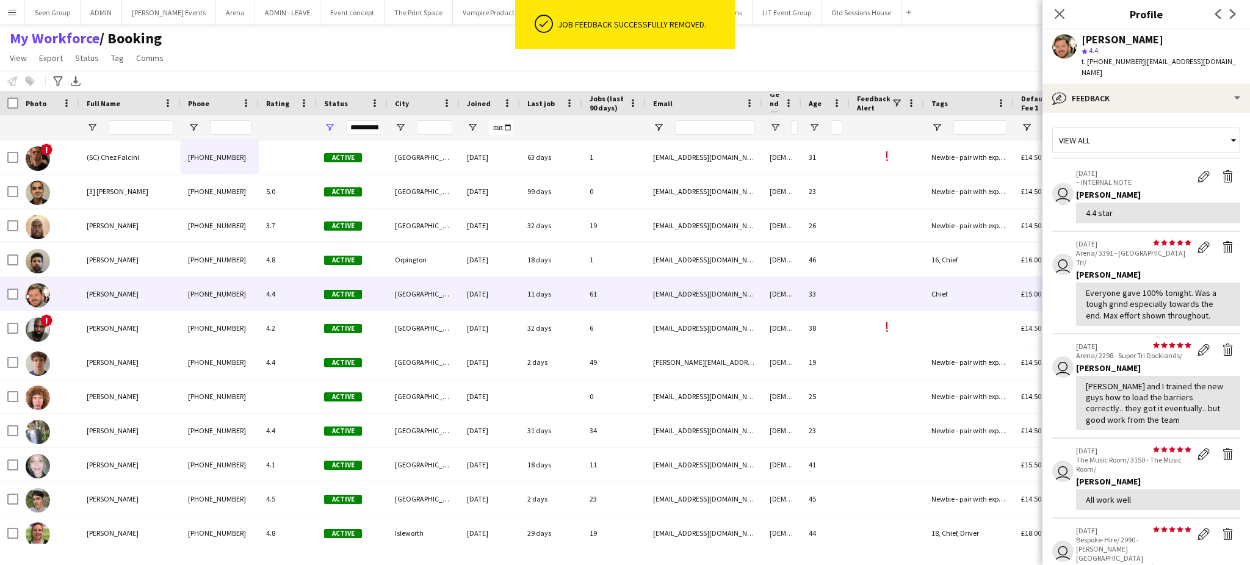
click at [1222, 448] on app-icon "Delete feedback" at bounding box center [1228, 454] width 12 height 12
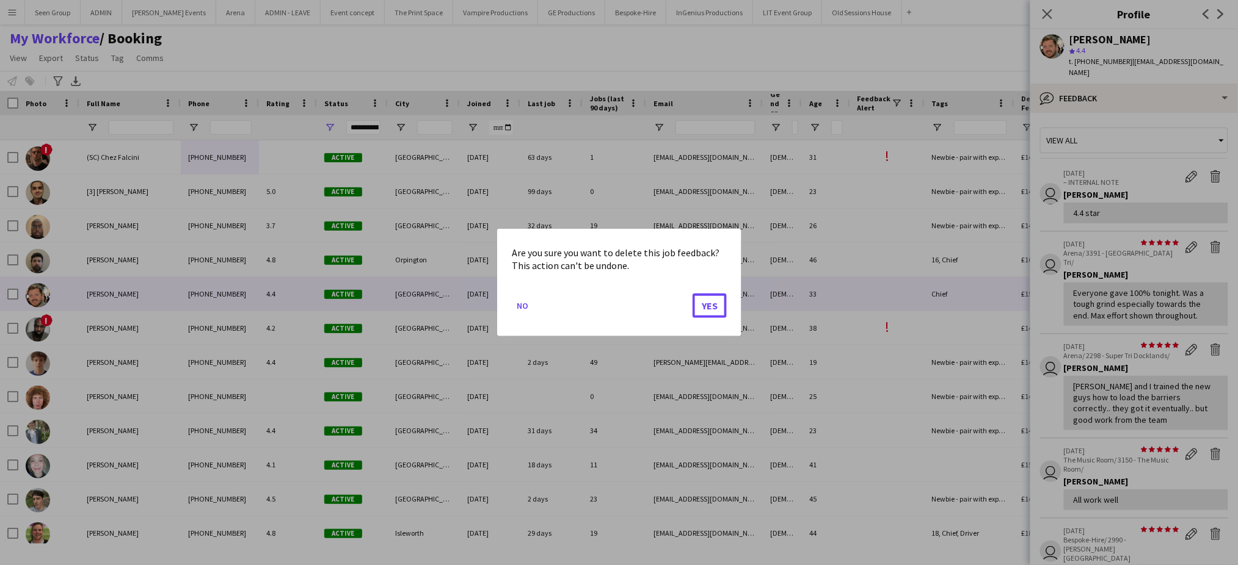
click at [692, 294] on button "Yes" at bounding box center [709, 306] width 34 height 24
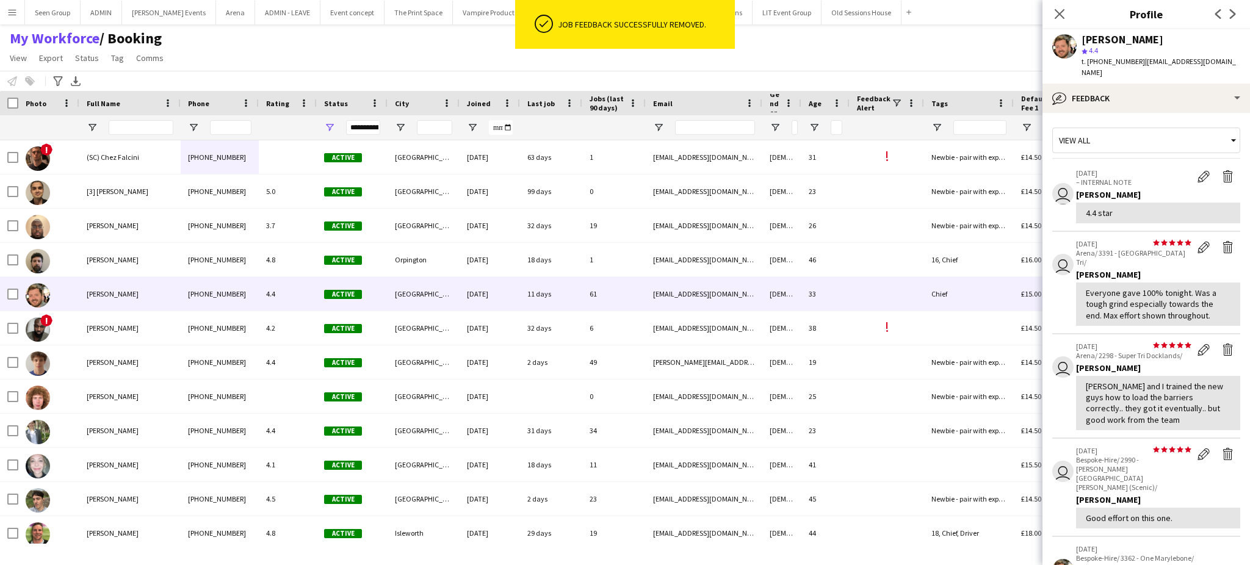
click at [1222, 448] on app-icon "Delete feedback" at bounding box center [1228, 454] width 12 height 12
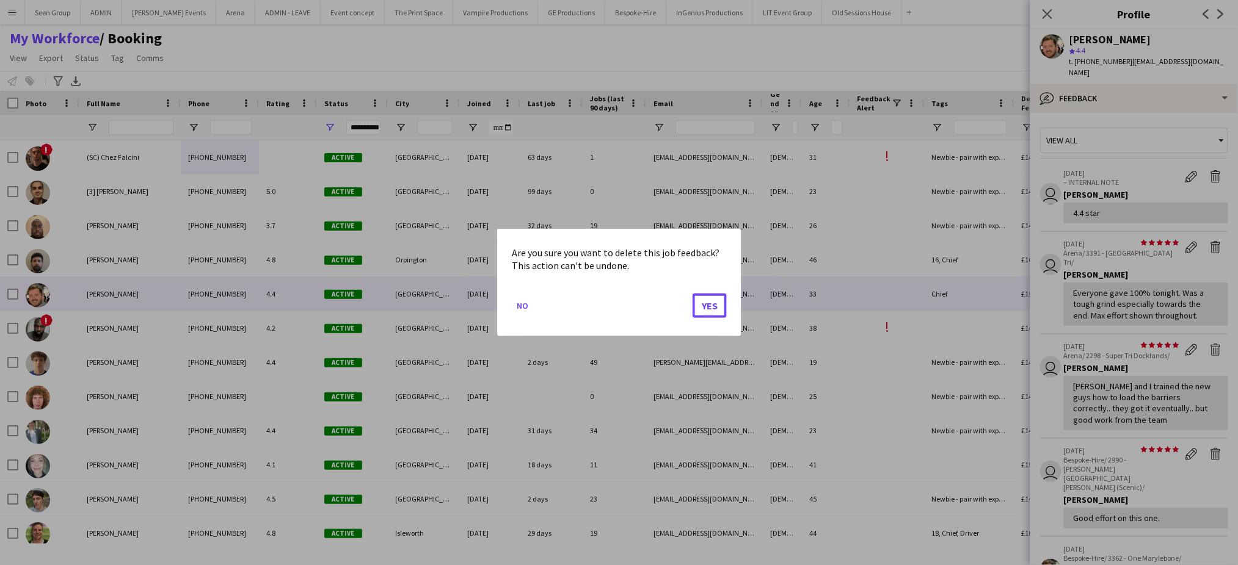
click at [692, 294] on button "Yes" at bounding box center [709, 306] width 34 height 24
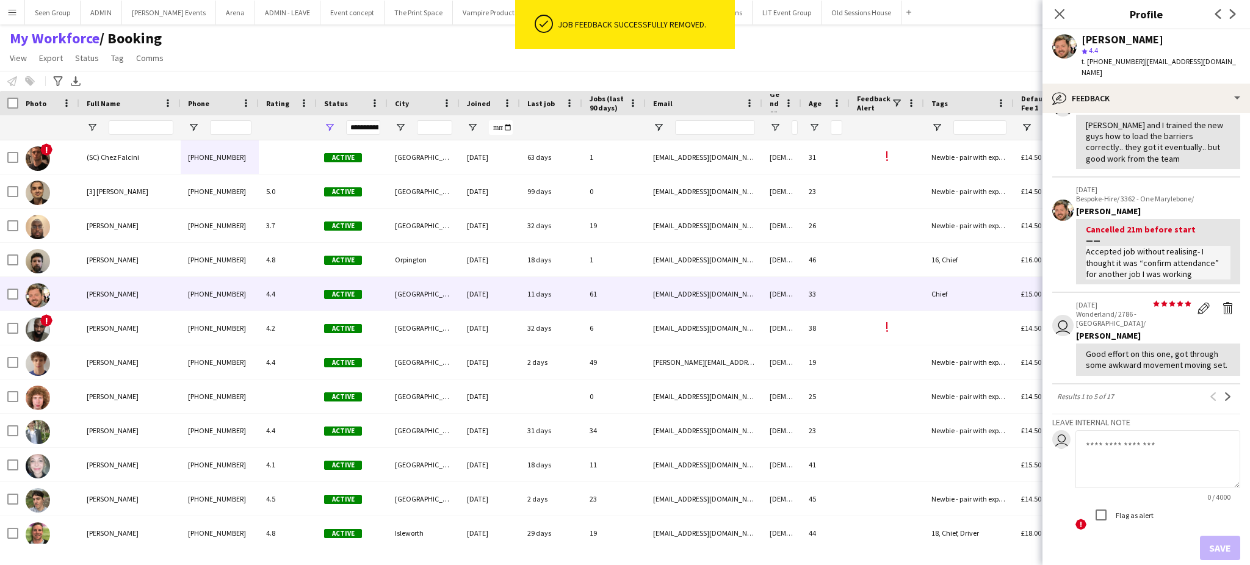
scroll to position [258, 0]
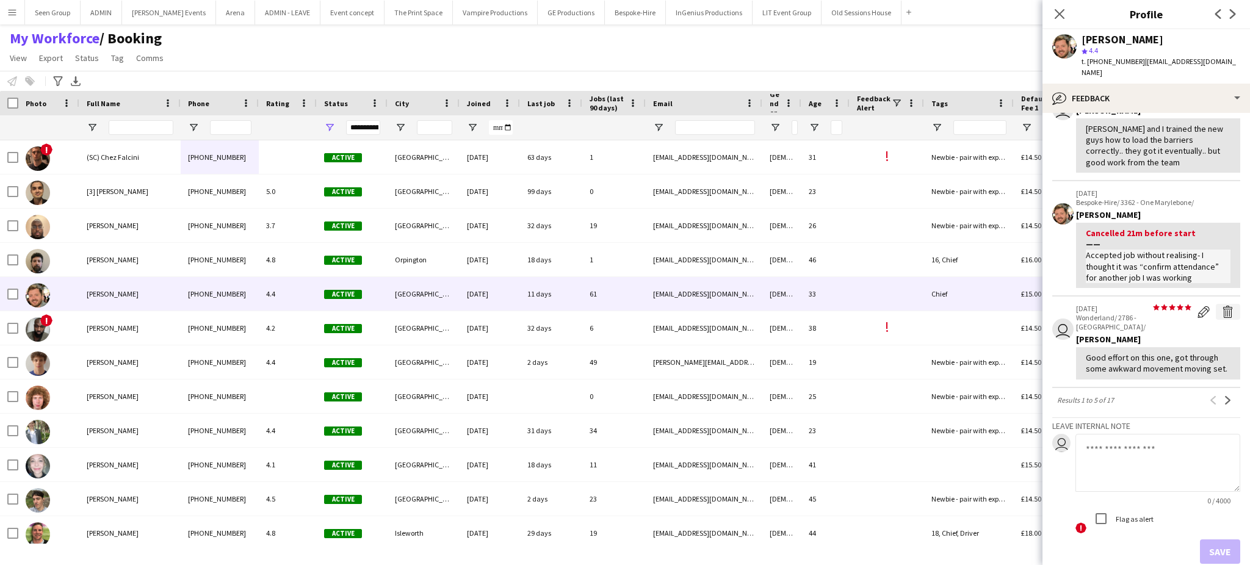
click at [1222, 306] on app-icon "Delete feedback" at bounding box center [1228, 312] width 12 height 12
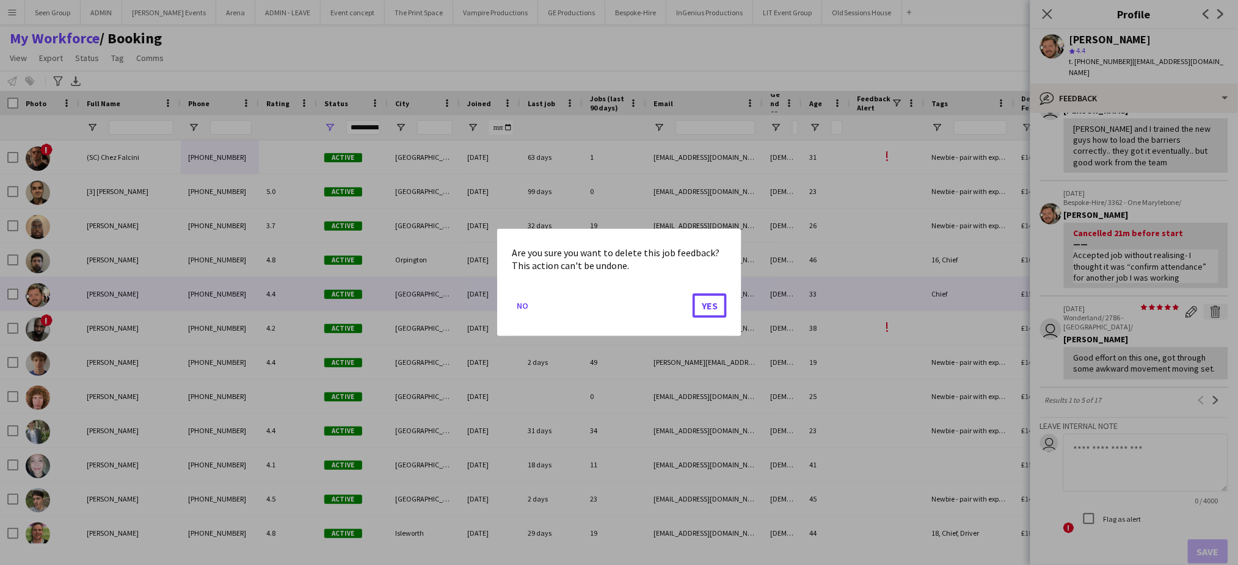
click at [692, 294] on button "Yes" at bounding box center [709, 306] width 34 height 24
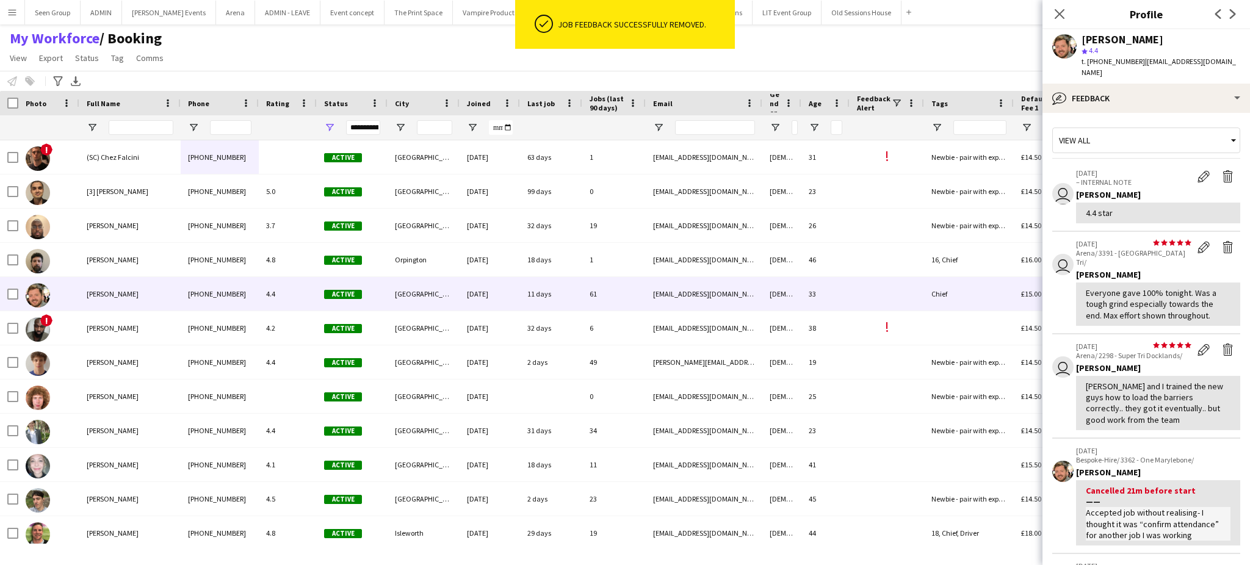
scroll to position [367, 0]
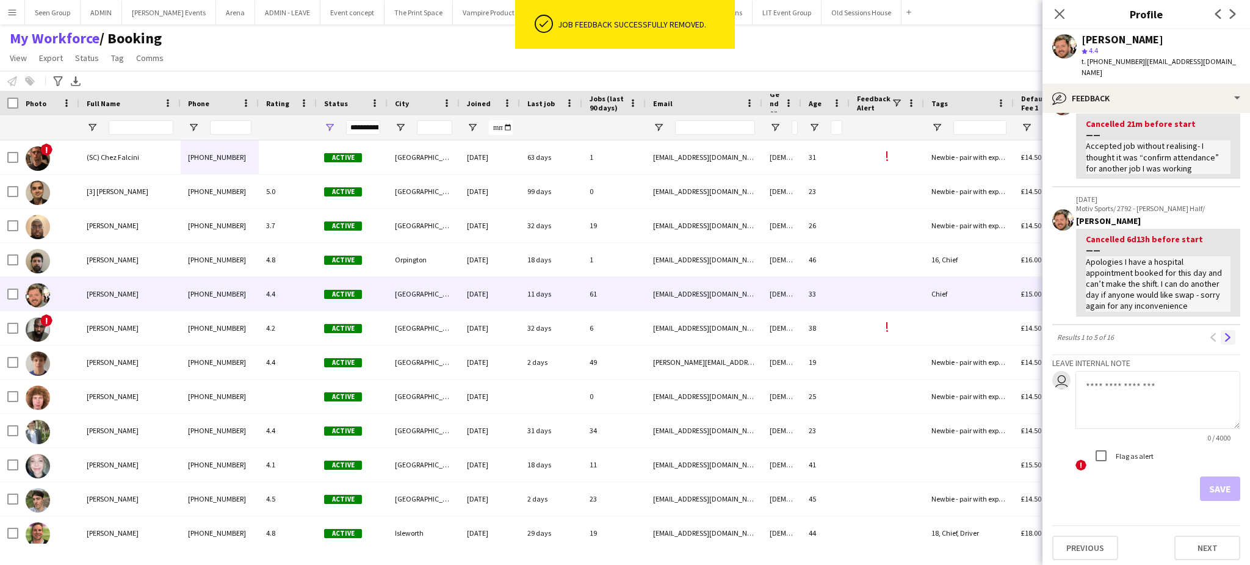
click at [1221, 330] on button "Next" at bounding box center [1228, 337] width 15 height 15
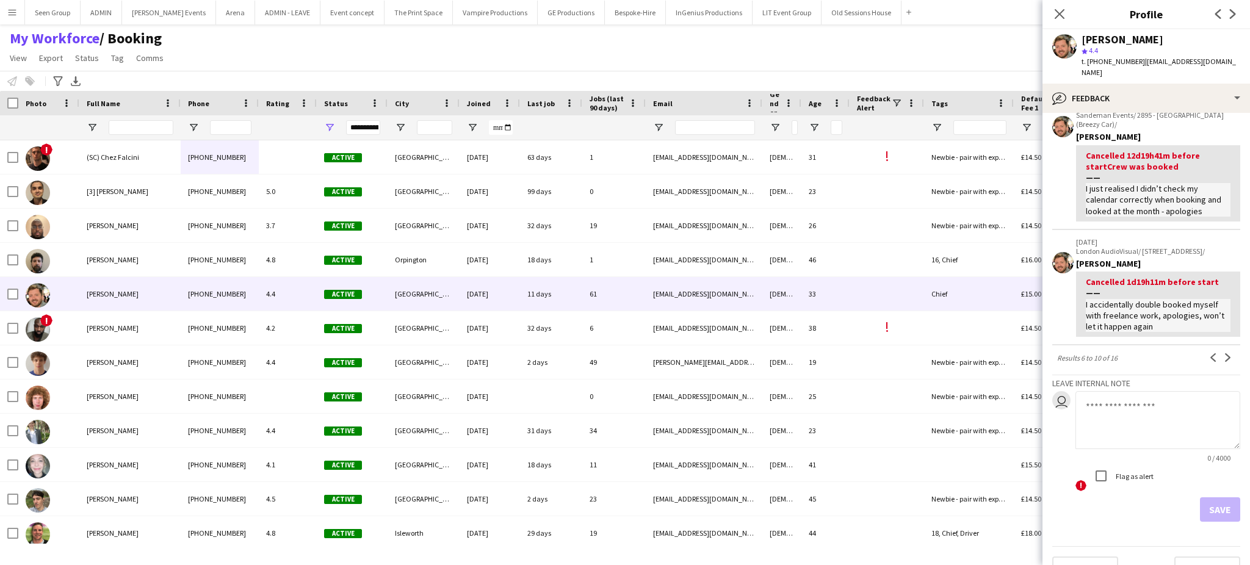
scroll to position [450, 0]
click at [1209, 355] on app-icon "Previous" at bounding box center [1213, 359] width 9 height 9
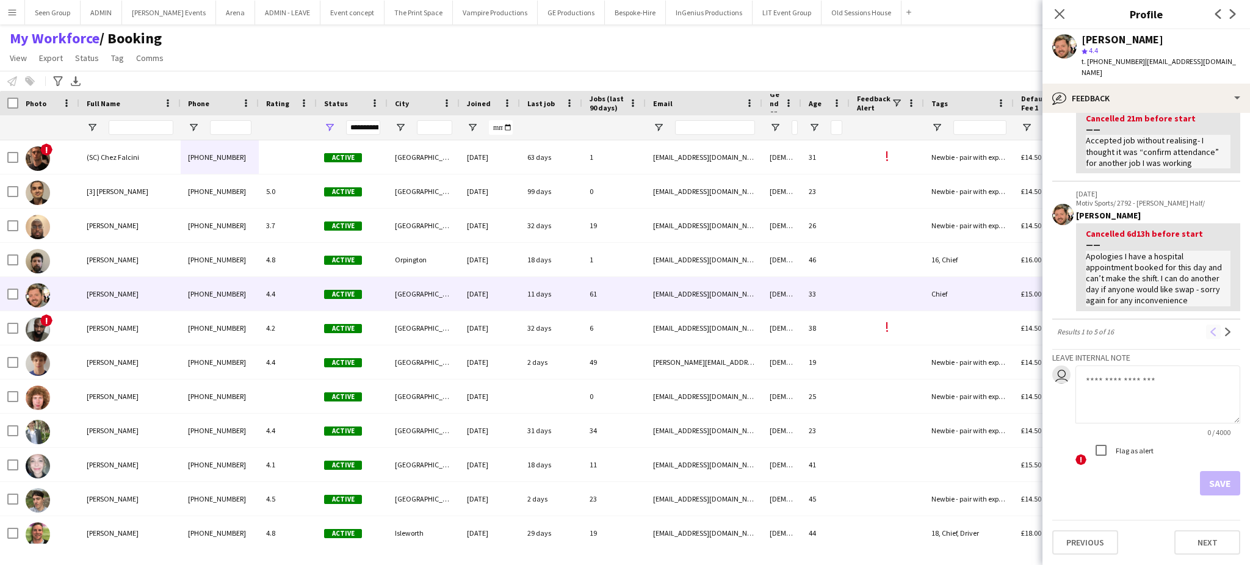
scroll to position [0, 0]
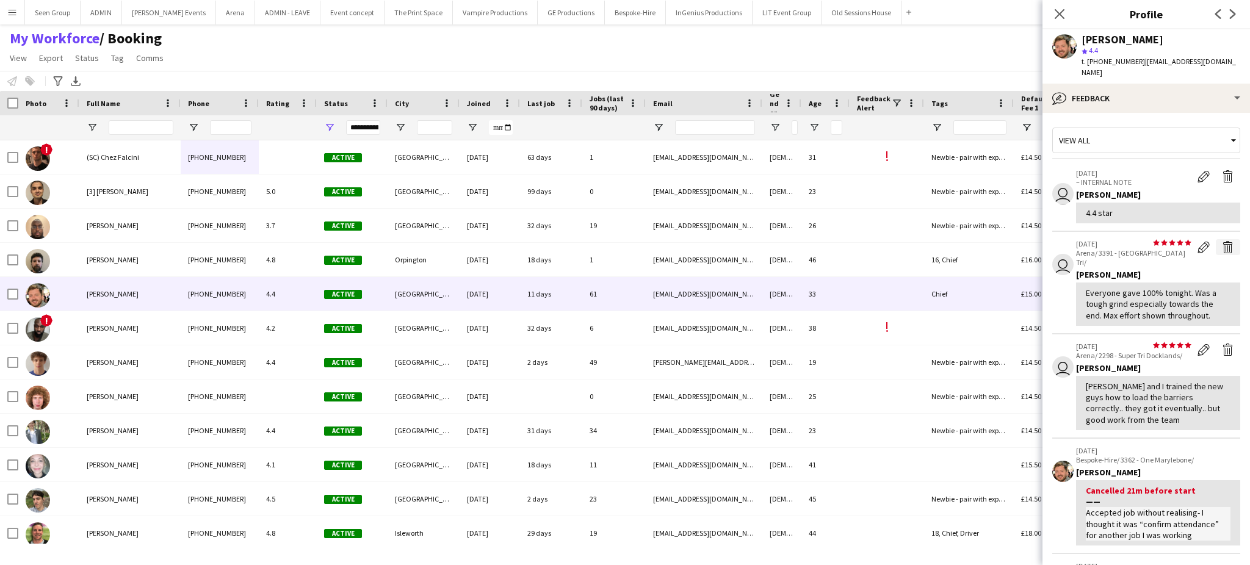
click at [1222, 241] on app-icon "Delete feedback" at bounding box center [1228, 247] width 12 height 12
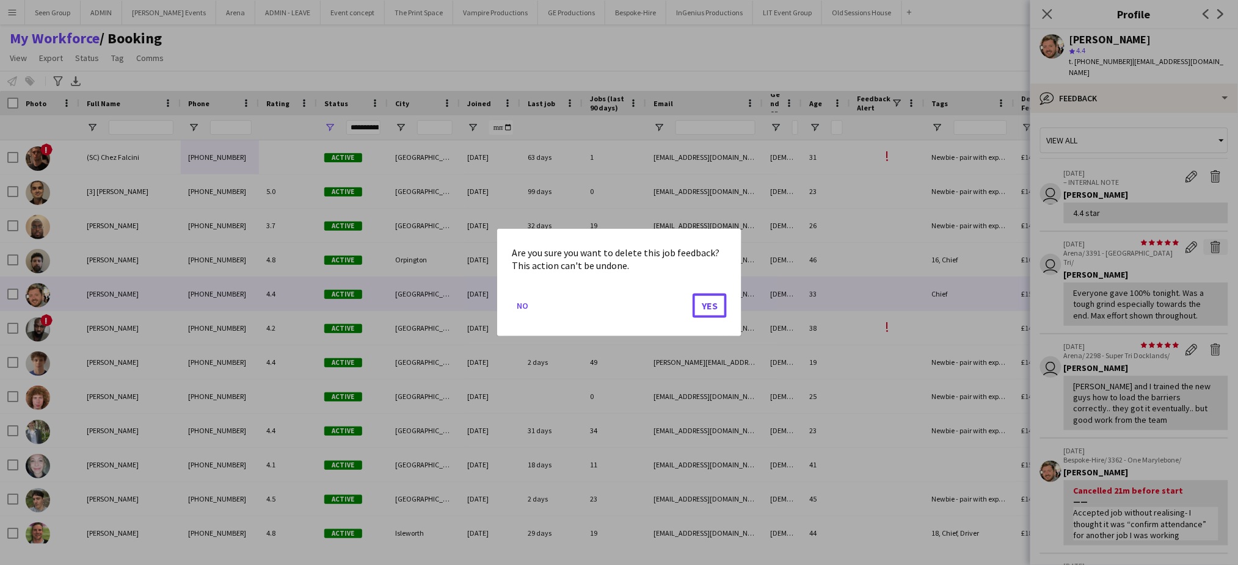
click at [692, 294] on button "Yes" at bounding box center [709, 306] width 34 height 24
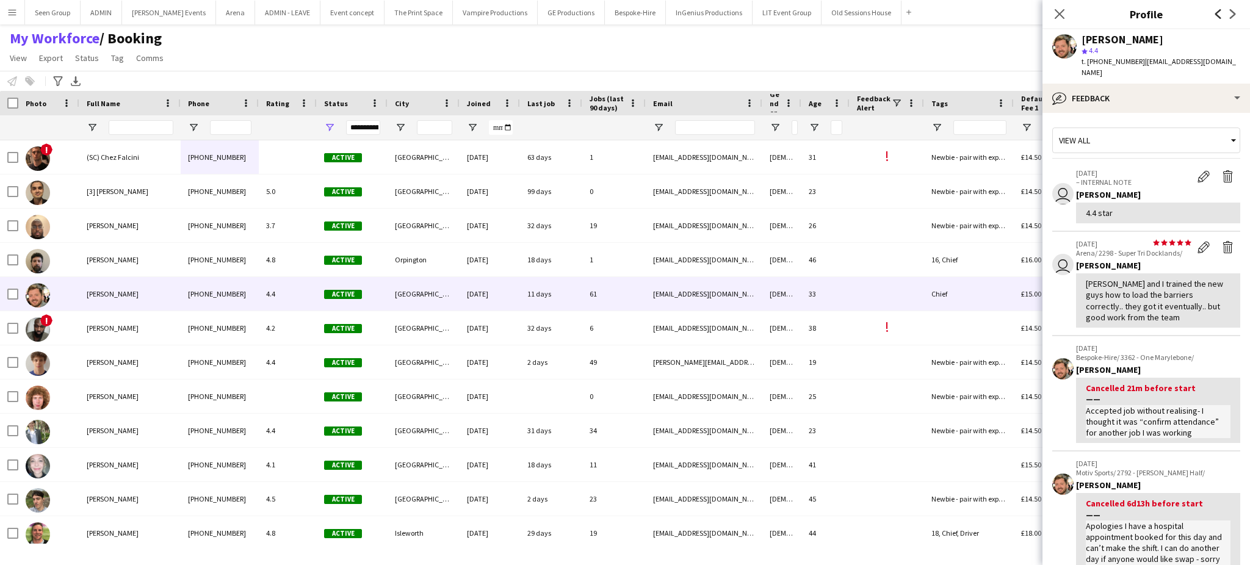
click at [1216, 13] on icon at bounding box center [1219, 14] width 6 height 10
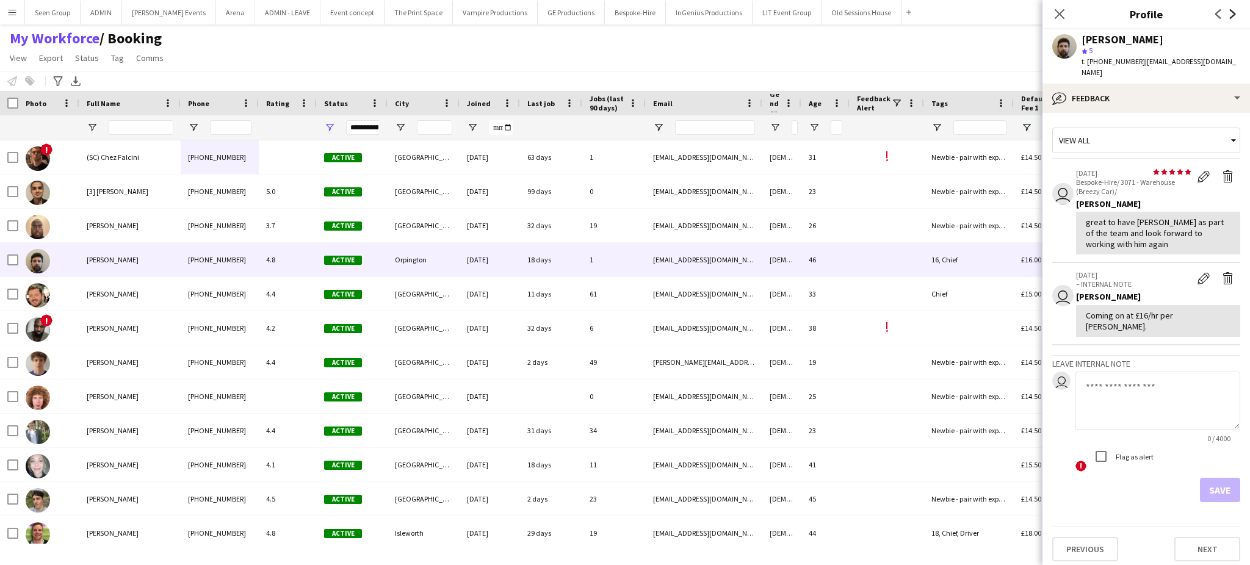
click at [1233, 13] on icon "Next" at bounding box center [1233, 14] width 10 height 10
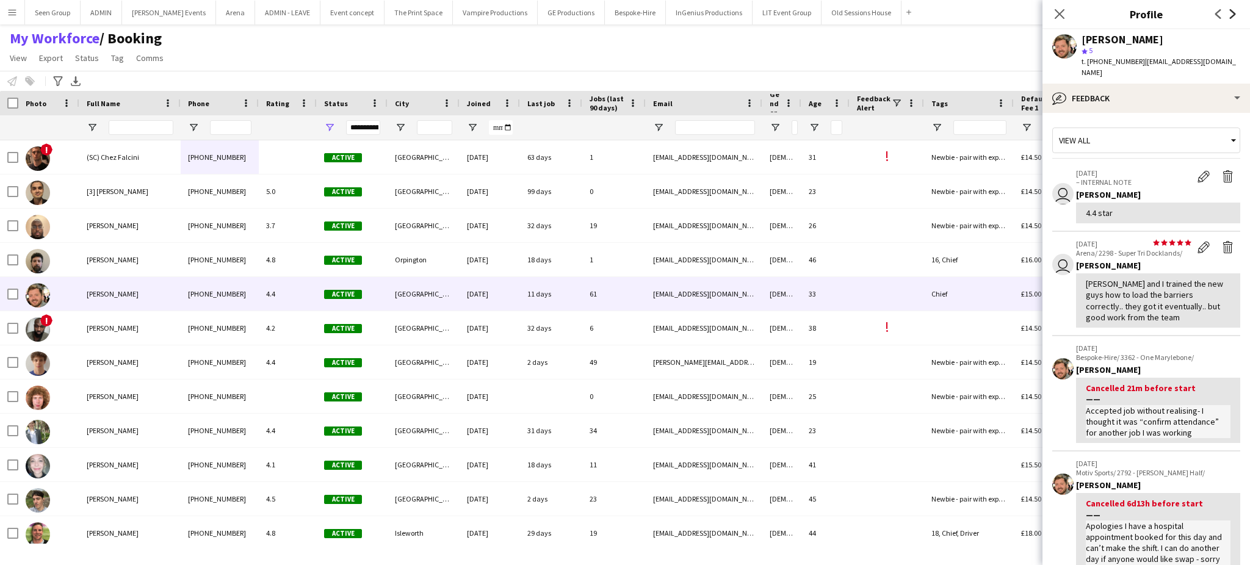
click at [1233, 13] on icon "Next" at bounding box center [1233, 14] width 10 height 10
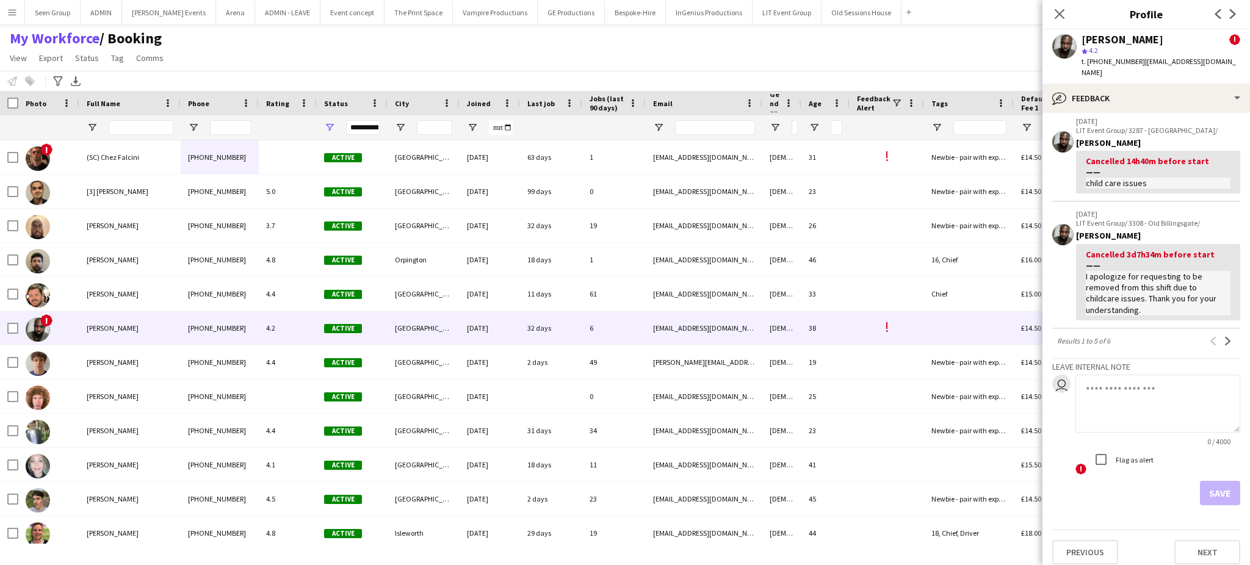
scroll to position [455, 0]
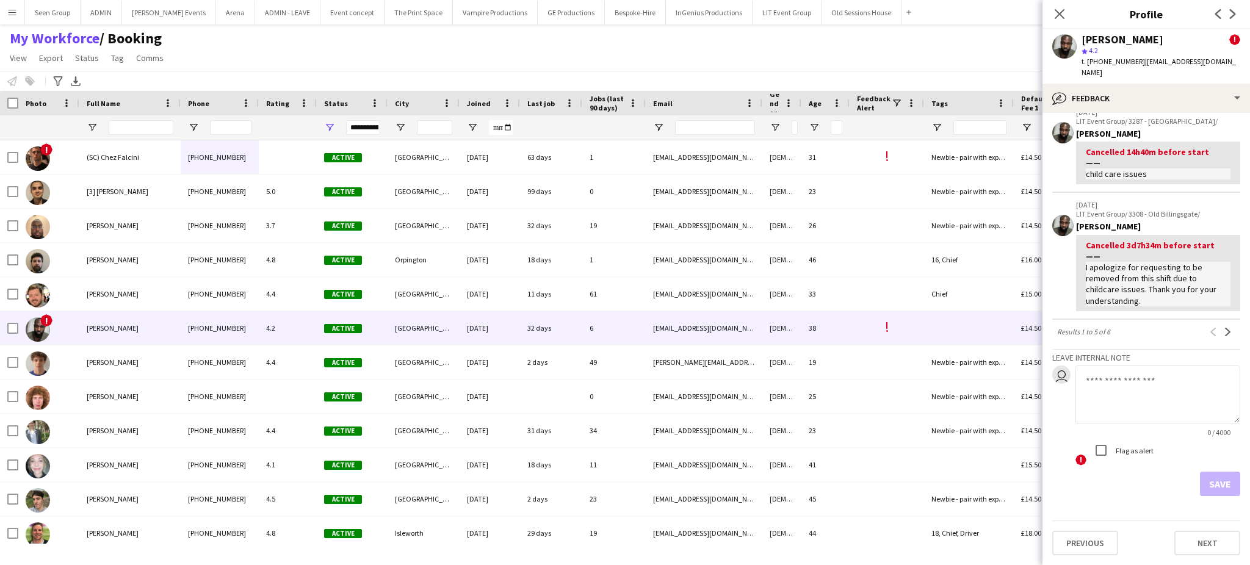
click at [1148, 390] on textarea at bounding box center [1158, 395] width 165 height 58
type textarea "***"
click at [1208, 482] on button "Save" at bounding box center [1220, 484] width 40 height 24
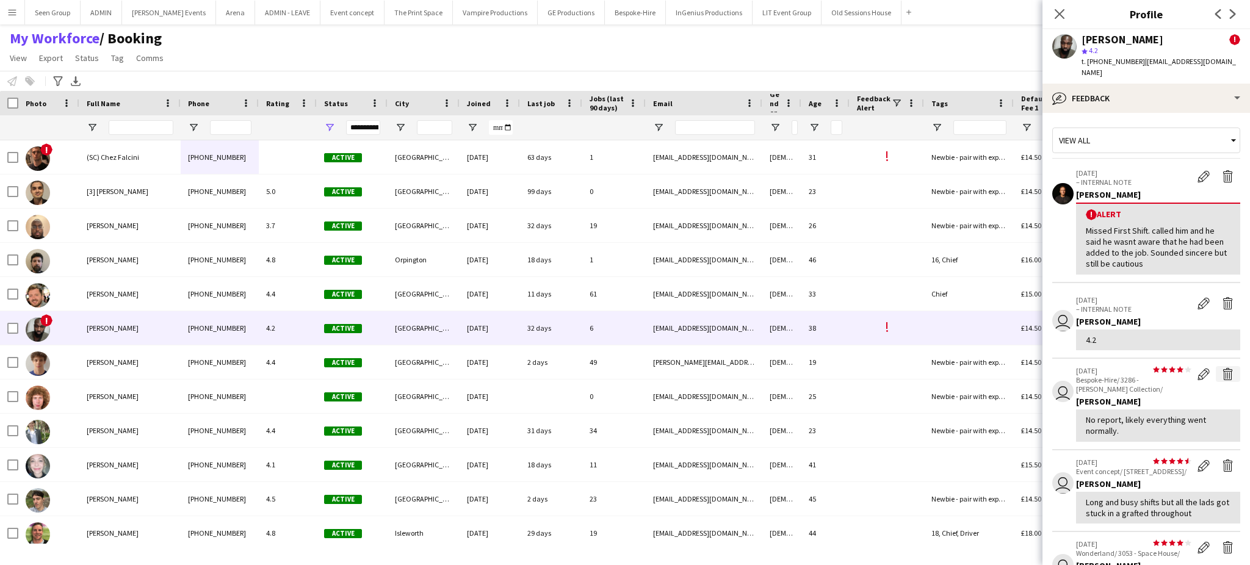
click at [1222, 368] on app-icon "Delete feedback" at bounding box center [1228, 374] width 12 height 12
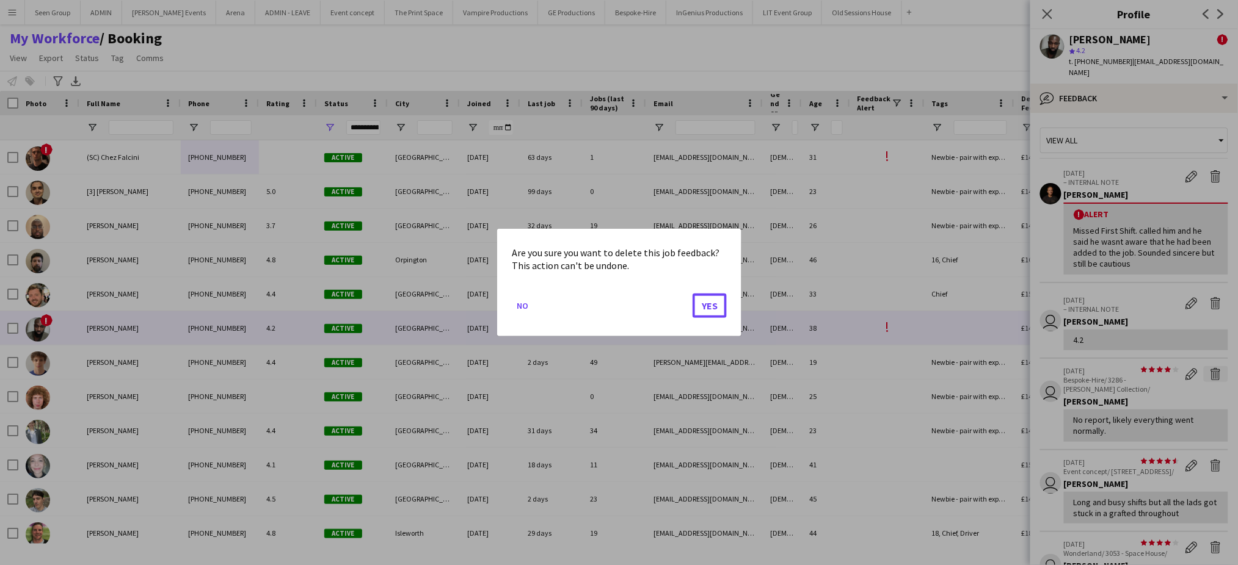
click at [692, 294] on button "Yes" at bounding box center [709, 306] width 34 height 24
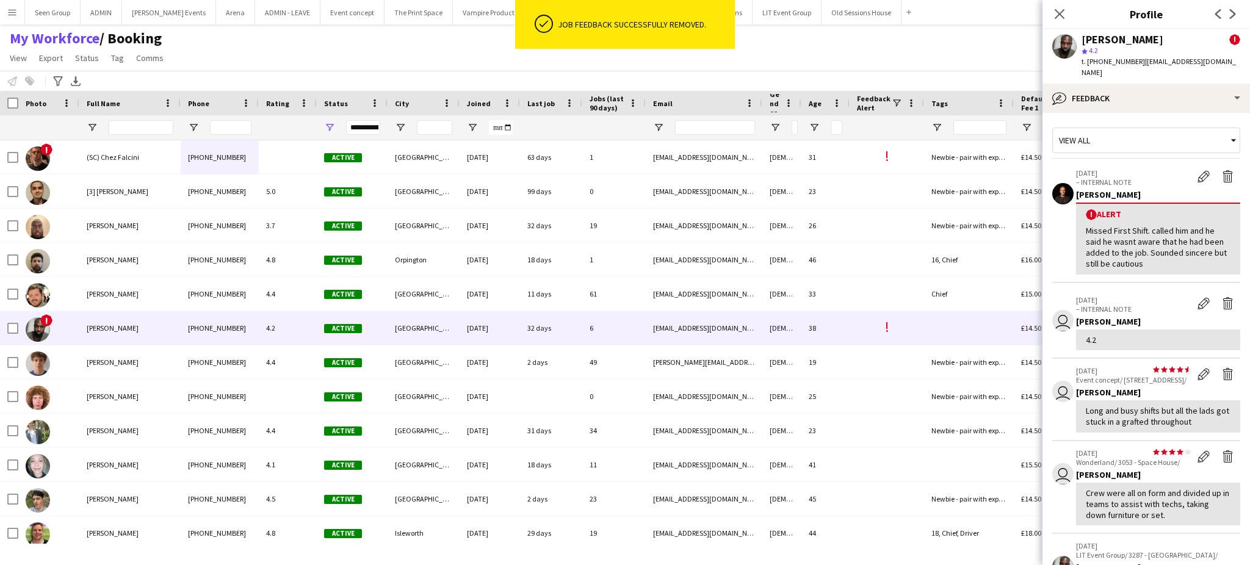
click at [1222, 368] on app-icon "Delete feedback" at bounding box center [1228, 374] width 12 height 12
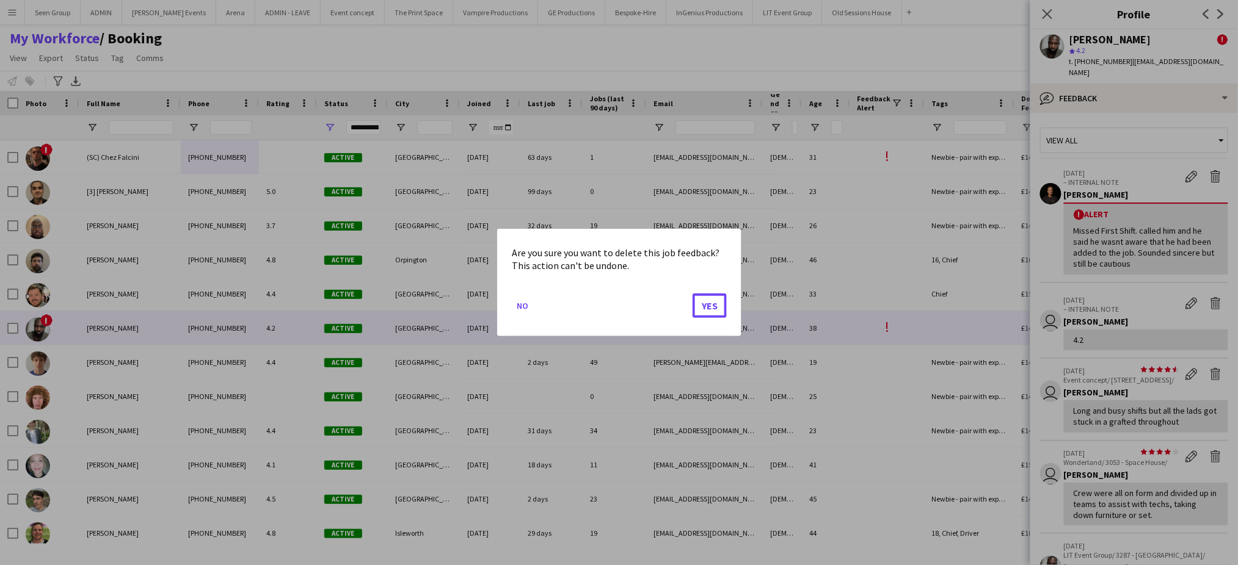
click at [692, 294] on button "Yes" at bounding box center [709, 306] width 34 height 24
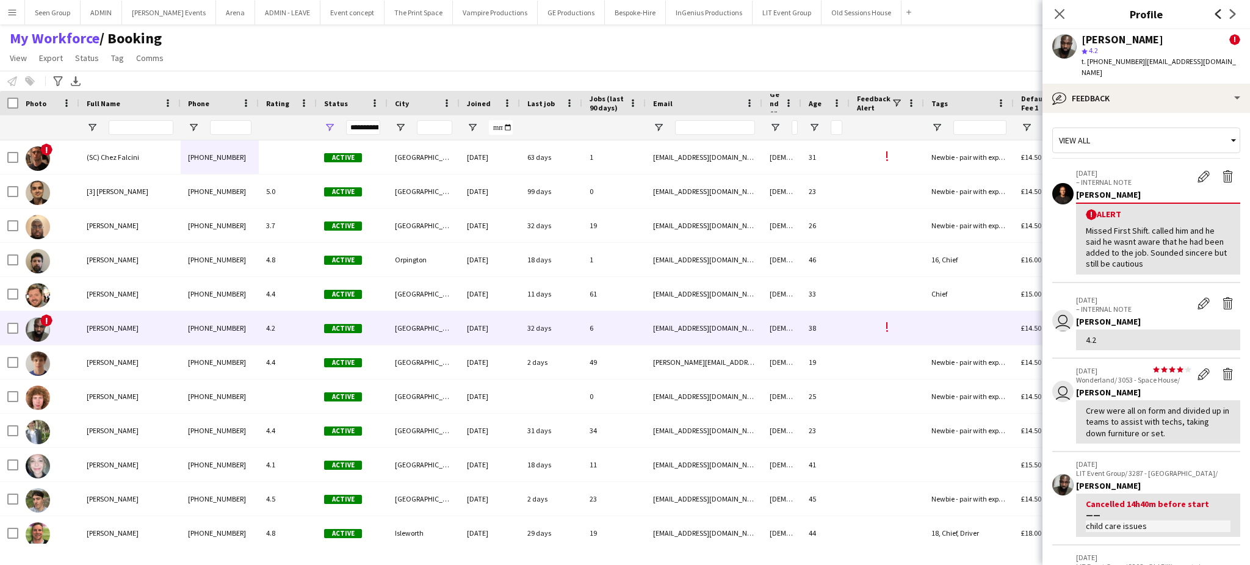
click at [1214, 11] on icon "Previous" at bounding box center [1219, 14] width 10 height 10
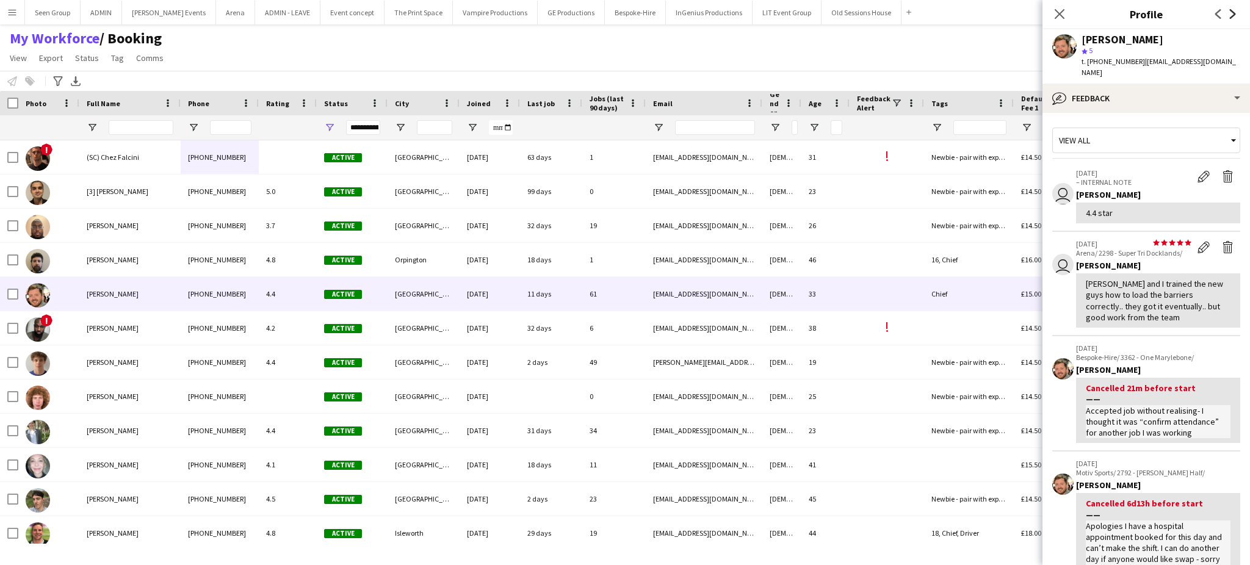
click at [1233, 16] on icon at bounding box center [1233, 14] width 6 height 10
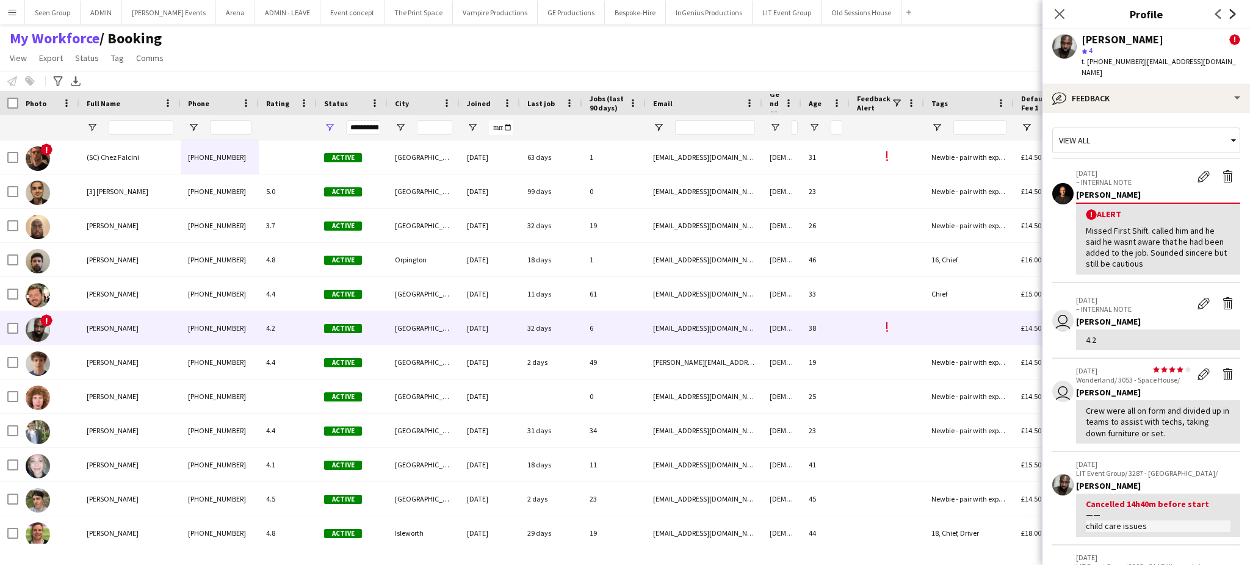
click at [1233, 16] on icon at bounding box center [1233, 14] width 6 height 10
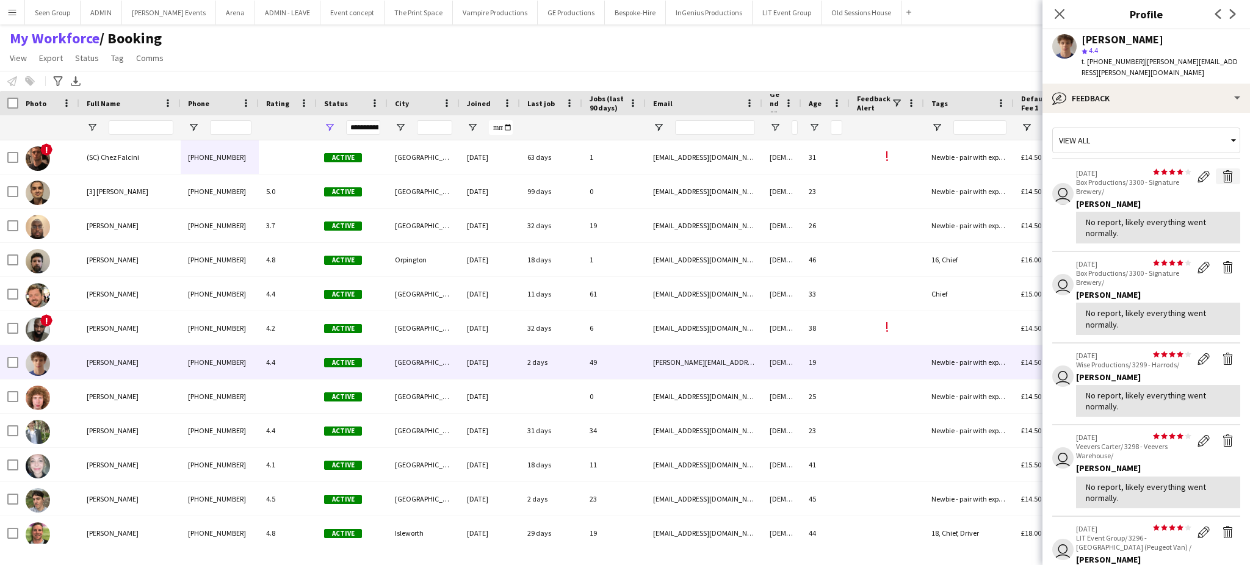
click at [1222, 170] on app-icon "Delete feedback" at bounding box center [1228, 176] width 12 height 12
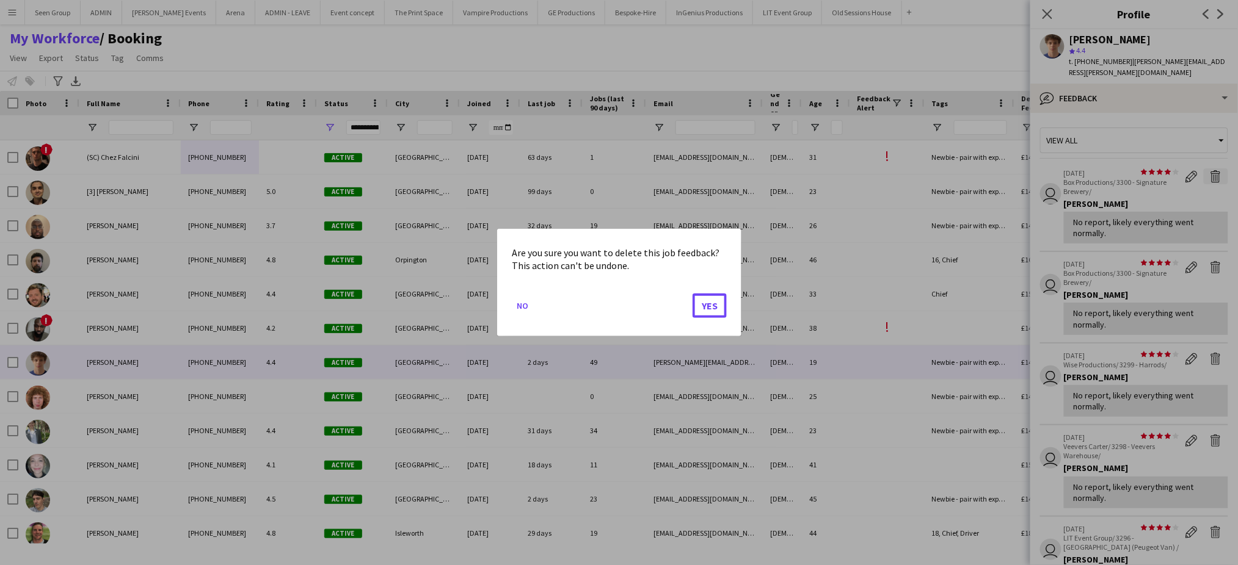
click at [692, 294] on button "Yes" at bounding box center [709, 306] width 34 height 24
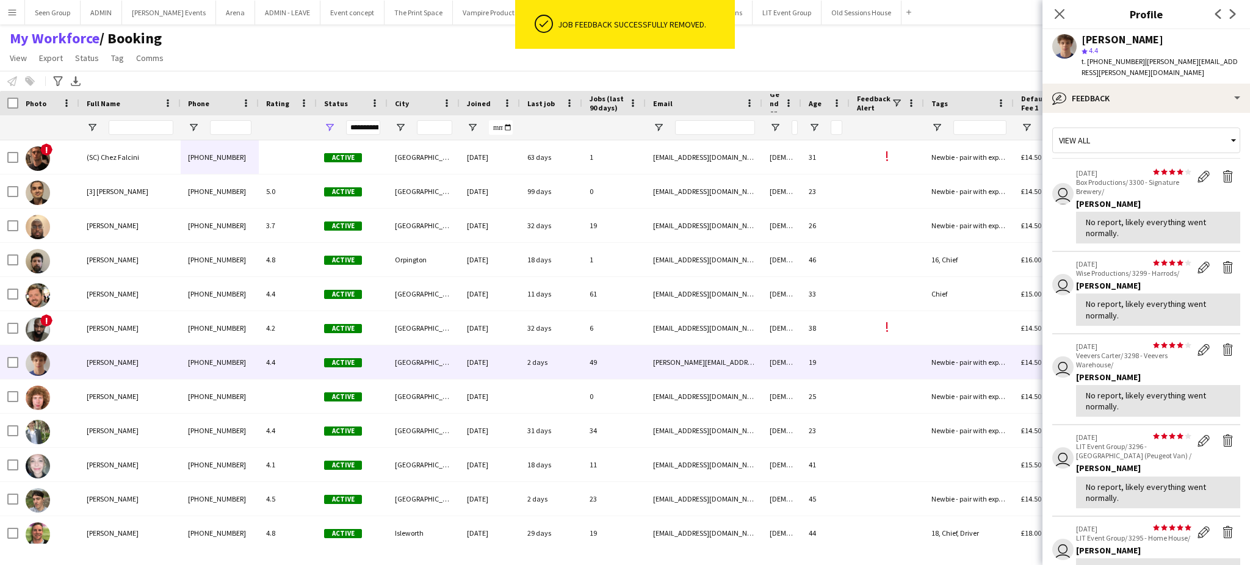
click at [1222, 170] on app-icon "Delete feedback" at bounding box center [1228, 176] width 12 height 12
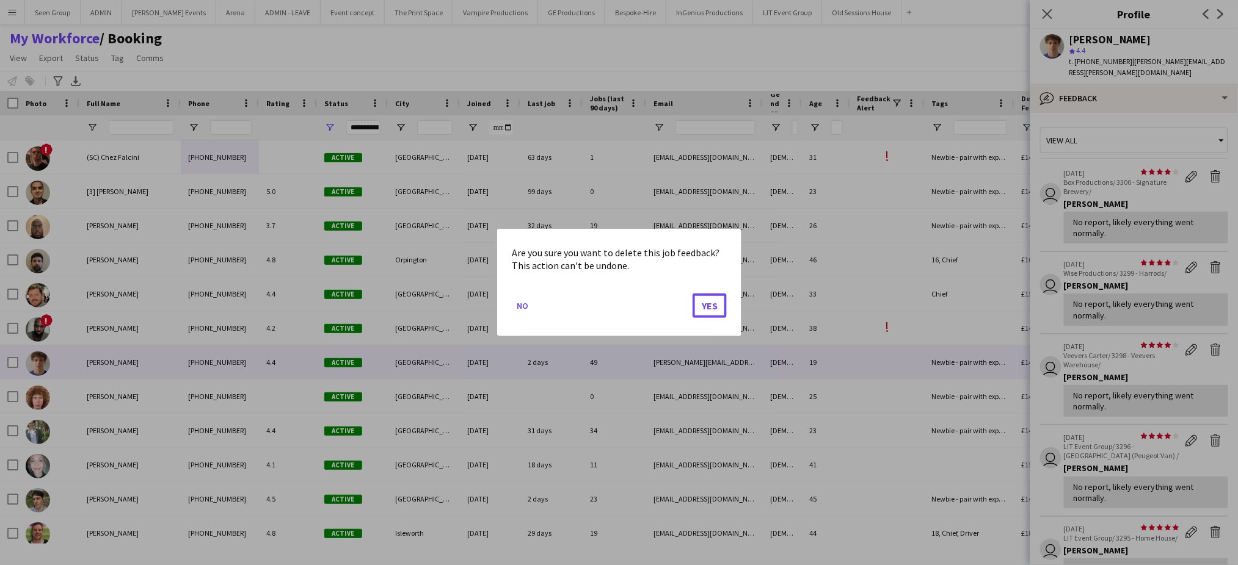
click at [692, 294] on button "Yes" at bounding box center [709, 306] width 34 height 24
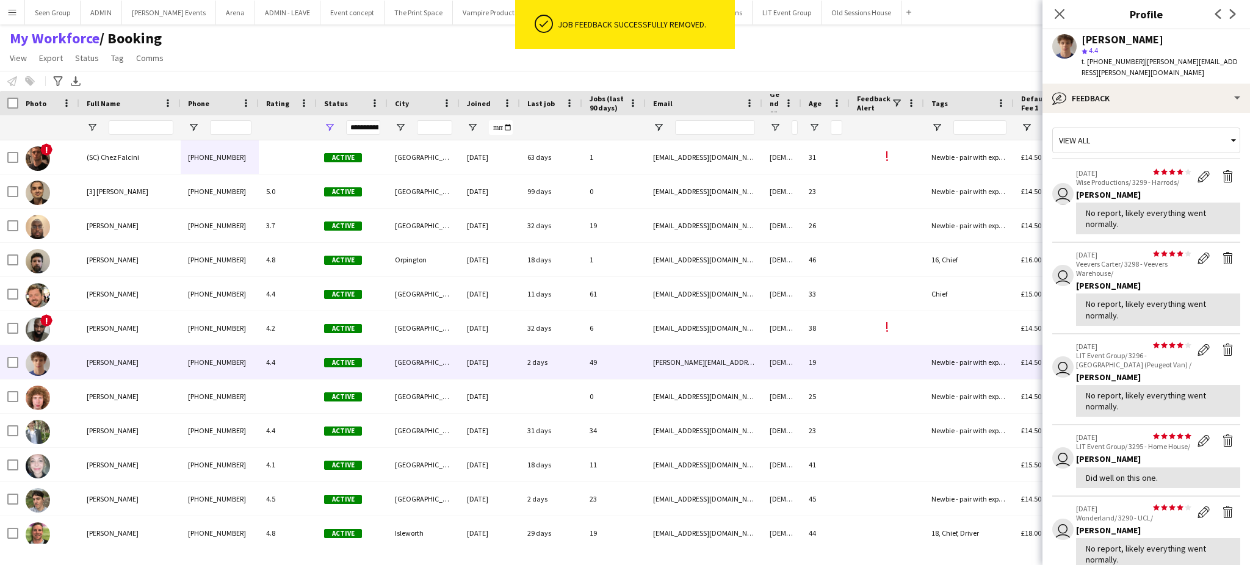
click at [1222, 170] on app-icon "Delete feedback" at bounding box center [1228, 176] width 12 height 12
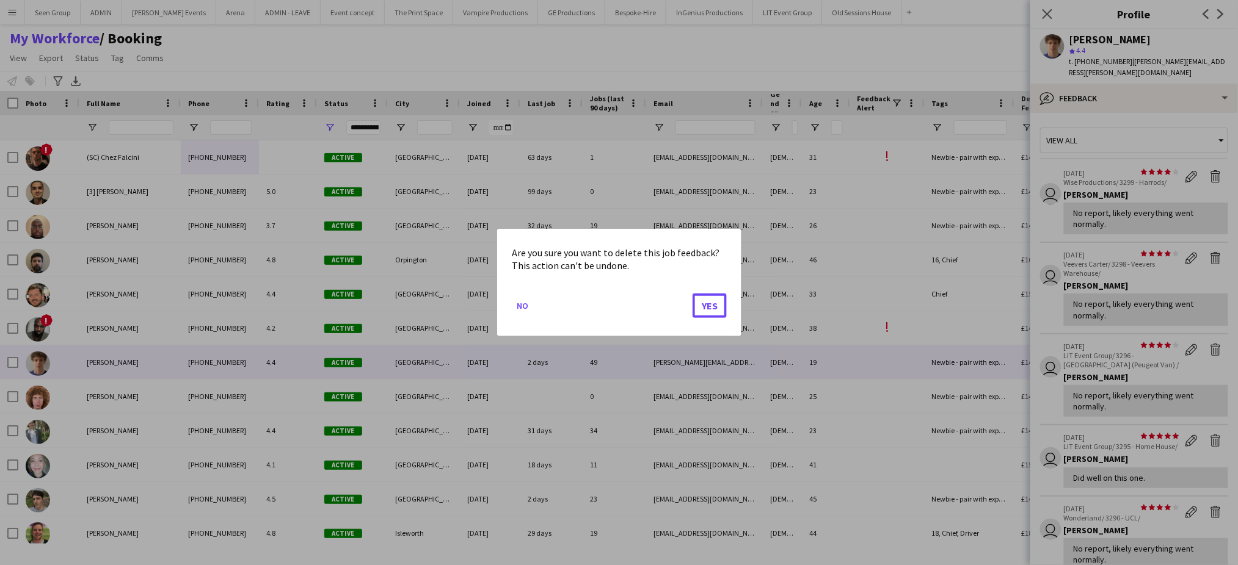
click at [692, 294] on button "Yes" at bounding box center [709, 306] width 34 height 24
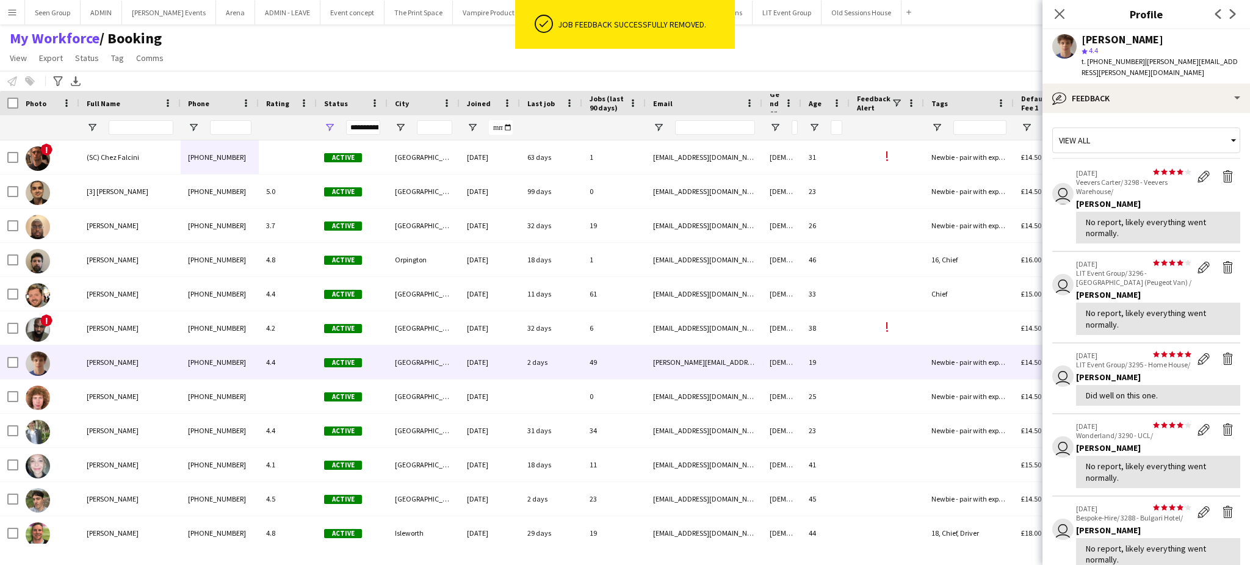
click at [1222, 170] on app-icon "Delete feedback" at bounding box center [1228, 176] width 12 height 12
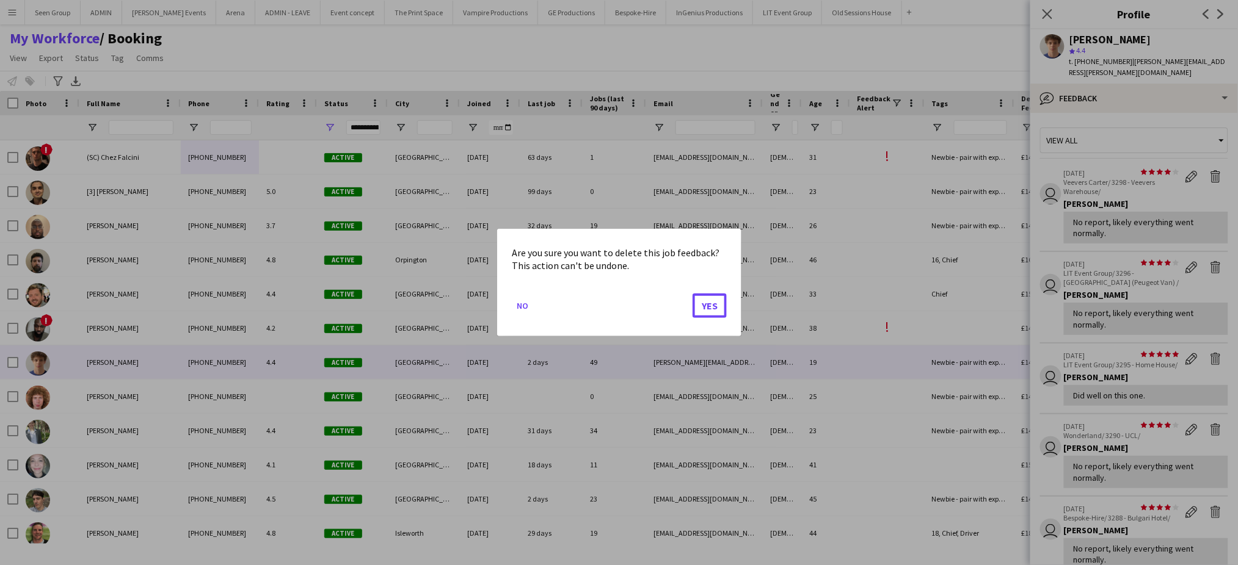
click at [692, 294] on button "Yes" at bounding box center [709, 306] width 34 height 24
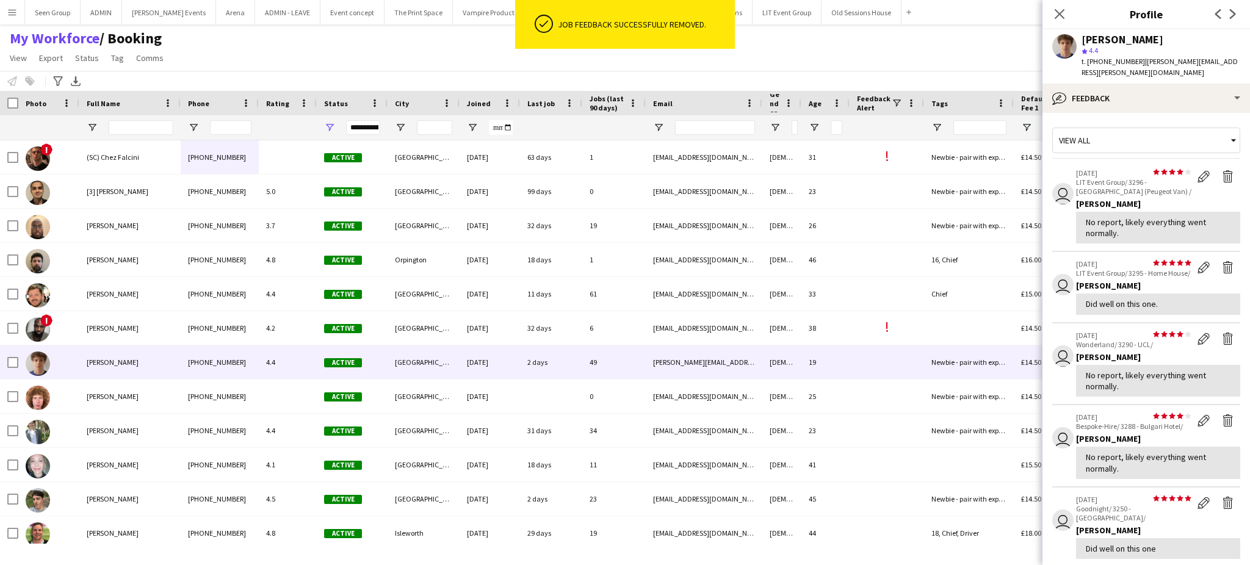
click at [1222, 170] on app-icon "Delete feedback" at bounding box center [1228, 176] width 12 height 12
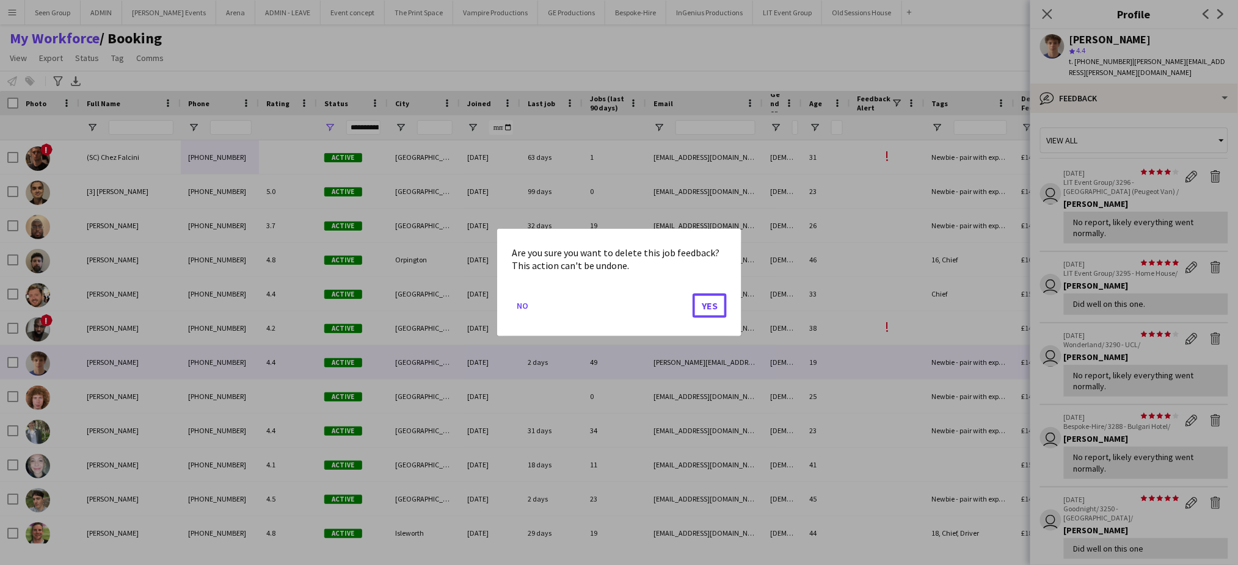
click at [692, 294] on button "Yes" at bounding box center [709, 306] width 34 height 24
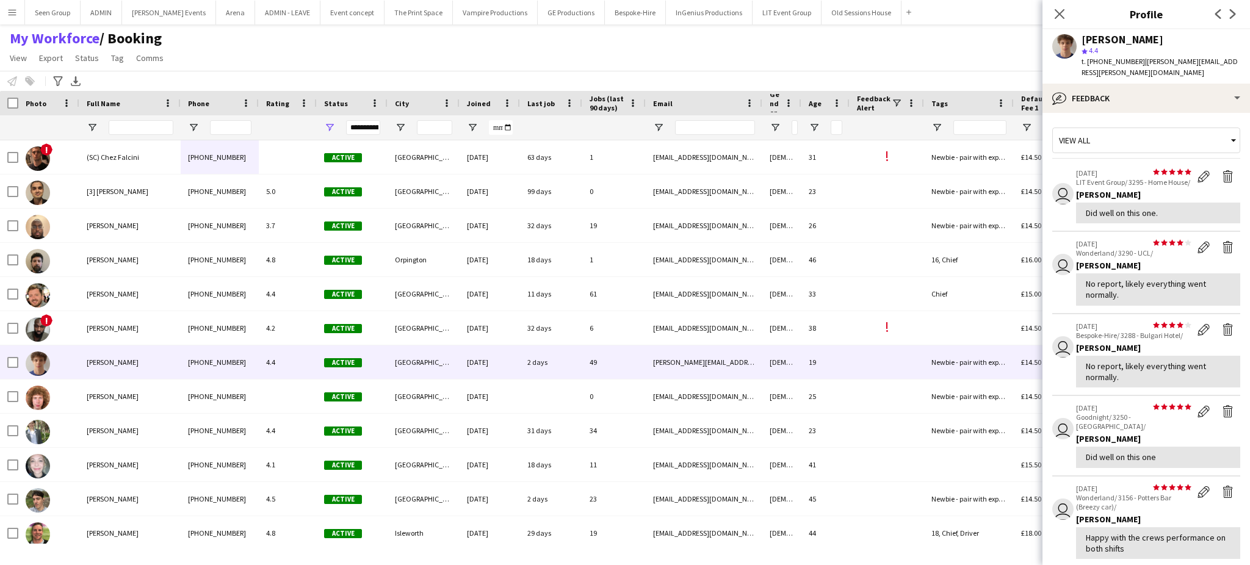
click at [1222, 170] on app-icon "Delete feedback" at bounding box center [1228, 176] width 12 height 12
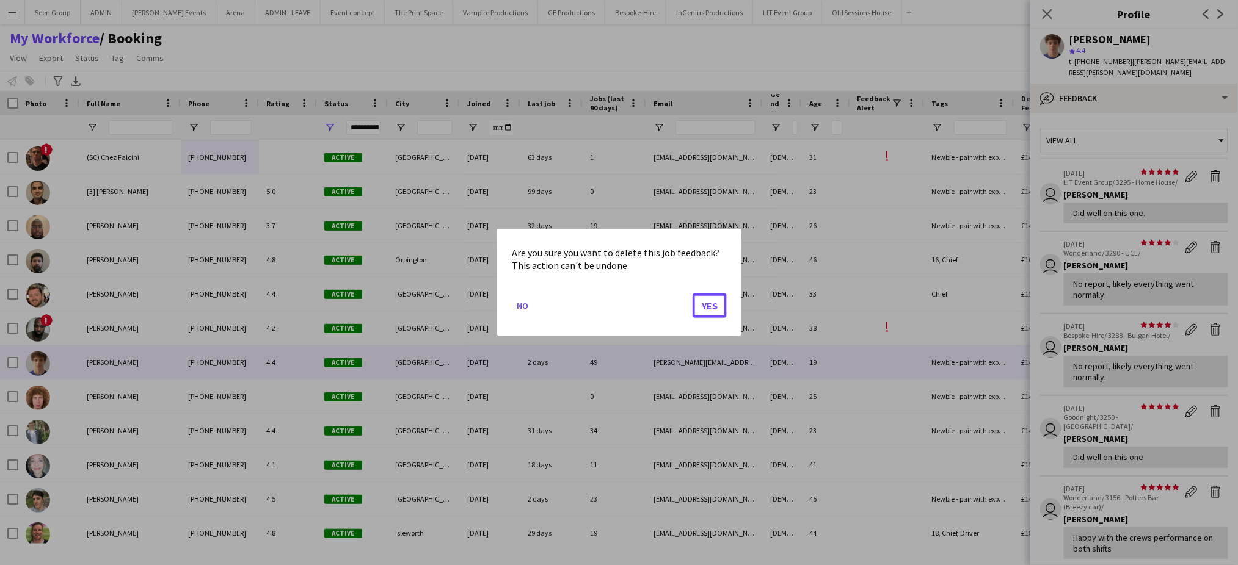
click at [692, 294] on button "Yes" at bounding box center [709, 306] width 34 height 24
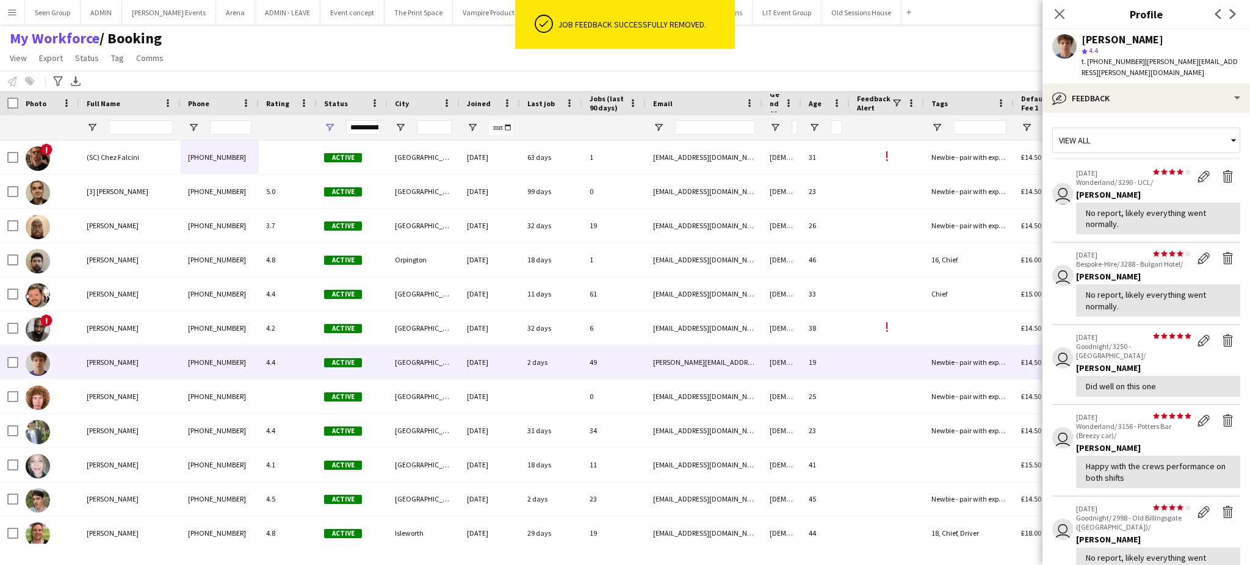
click at [1222, 170] on app-icon "Delete feedback" at bounding box center [1228, 176] width 12 height 12
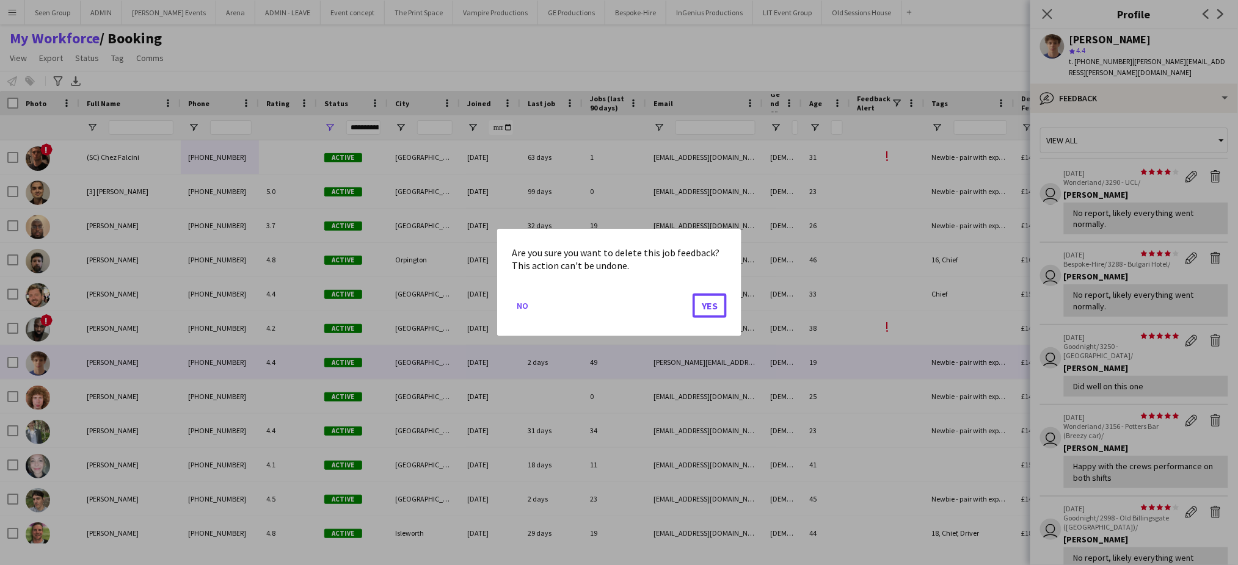
click at [692, 294] on button "Yes" at bounding box center [709, 306] width 34 height 24
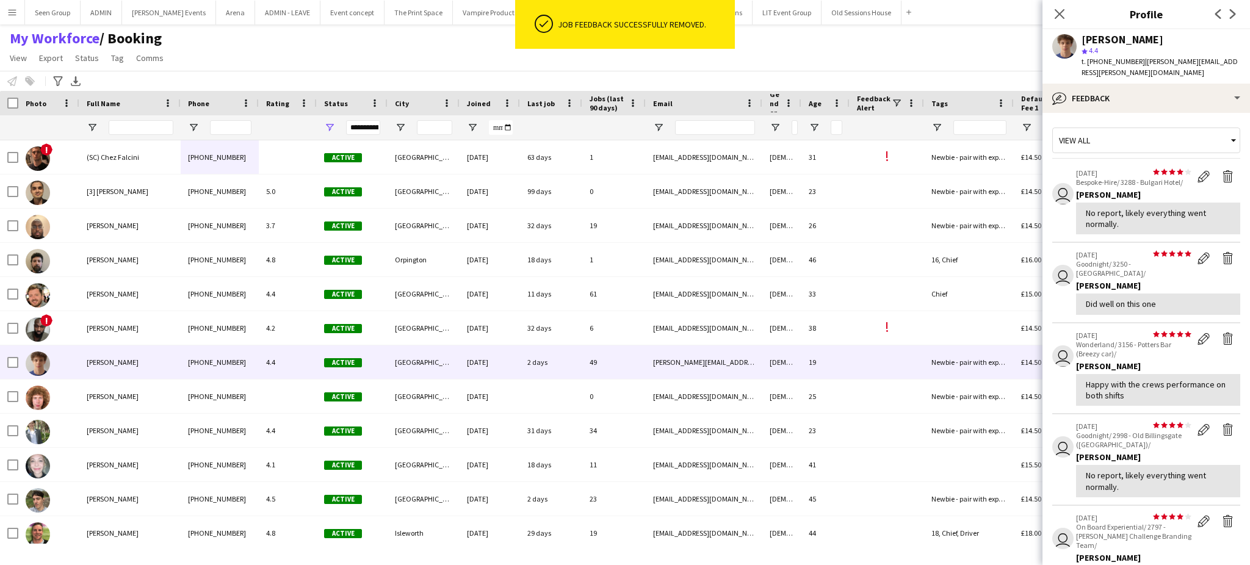
click at [1222, 170] on app-icon "Delete feedback" at bounding box center [1228, 176] width 12 height 12
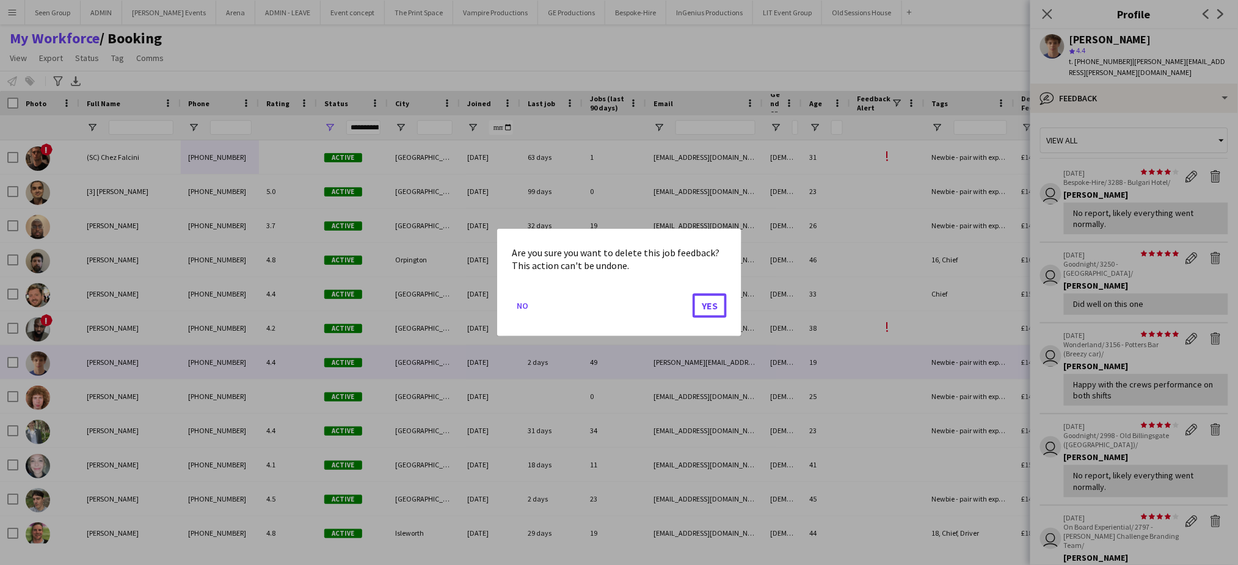
click at [692, 294] on button "Yes" at bounding box center [709, 306] width 34 height 24
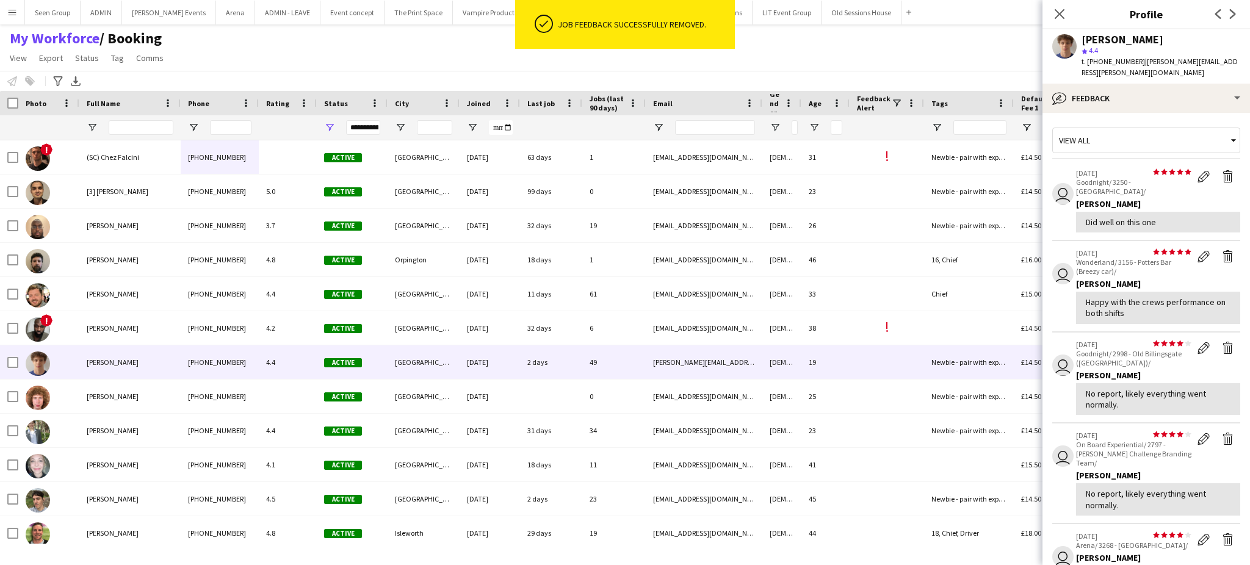
click at [1222, 170] on app-icon "Delete feedback" at bounding box center [1228, 176] width 12 height 12
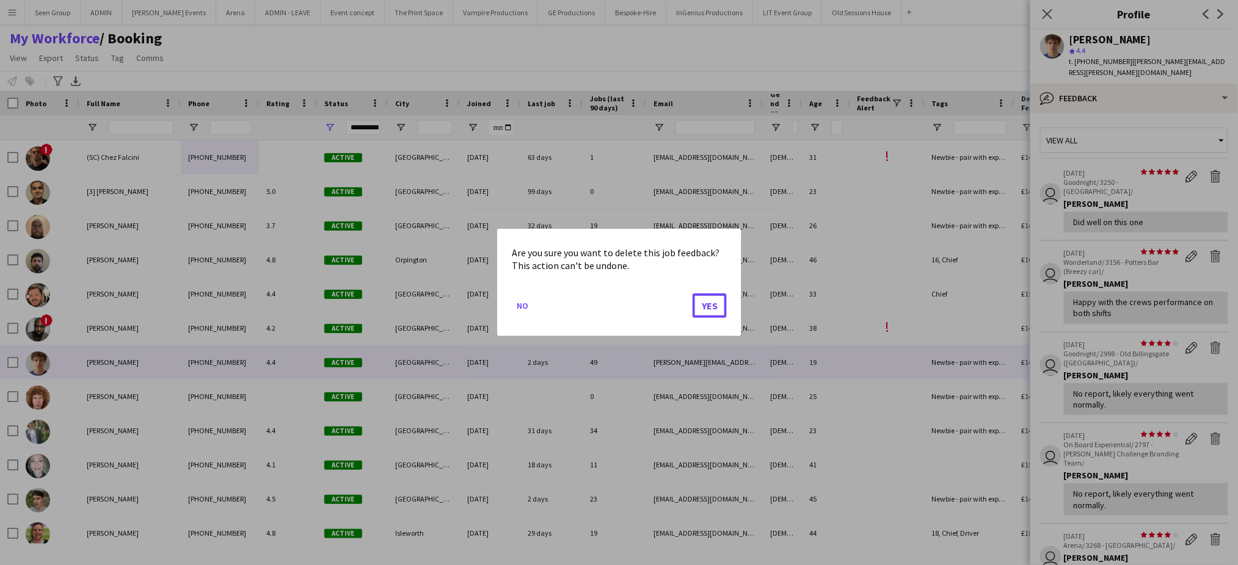
click at [692, 294] on button "Yes" at bounding box center [709, 306] width 34 height 24
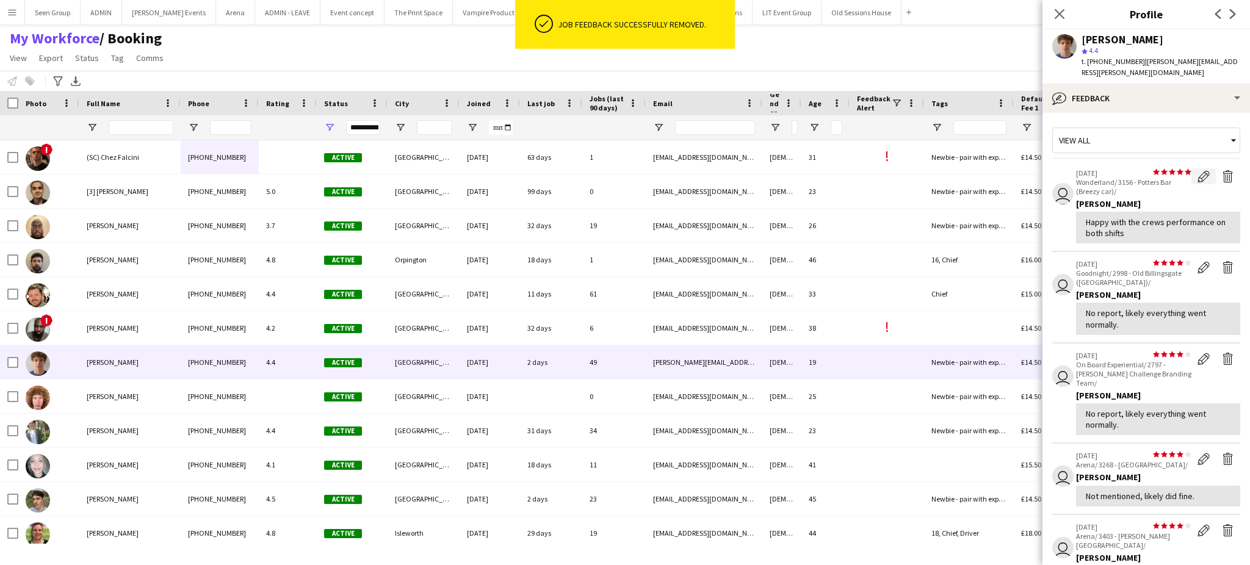
click at [1198, 170] on app-icon "Edit feedback" at bounding box center [1204, 176] width 12 height 12
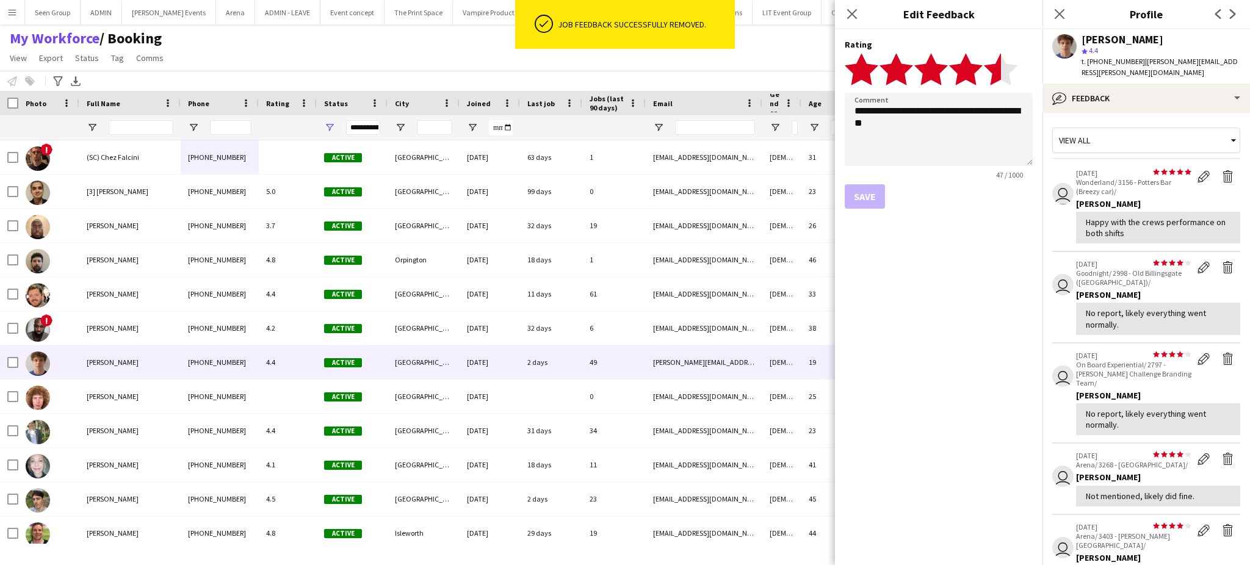
click at [998, 66] on polygon at bounding box center [1001, 69] width 34 height 32
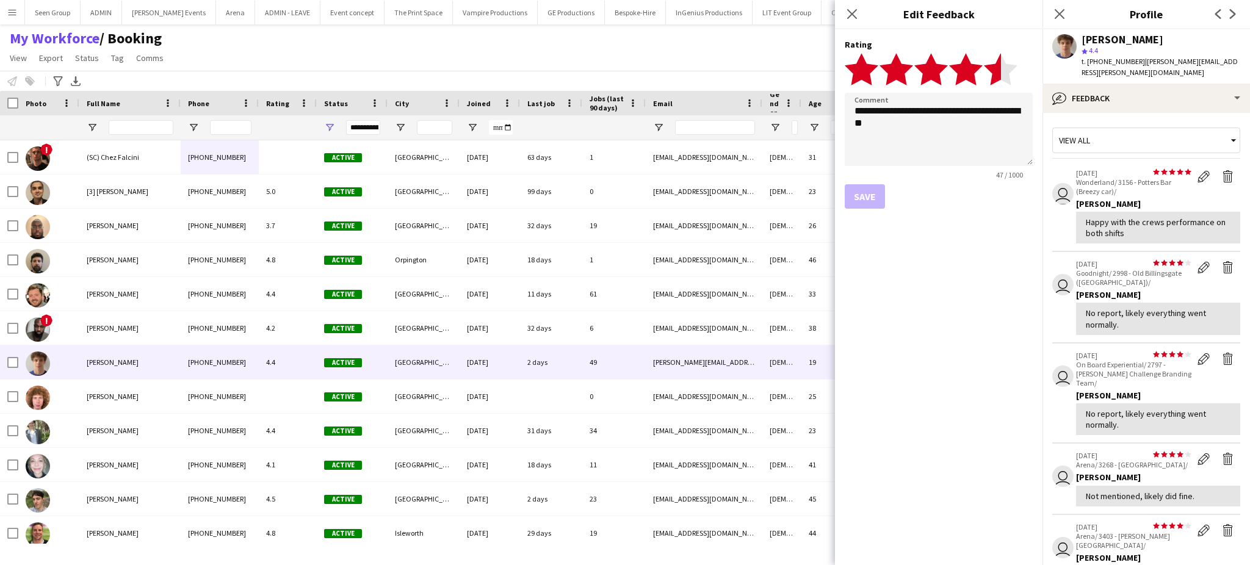
click at [996, 71] on polygon at bounding box center [1001, 69] width 34 height 32
click at [925, 139] on textarea "**********" at bounding box center [939, 129] width 188 height 73
click at [871, 196] on div "Save" at bounding box center [939, 196] width 188 height 24
click at [964, 110] on textarea "**********" at bounding box center [939, 129] width 188 height 73
click at [996, 67] on polygon at bounding box center [1001, 69] width 34 height 32
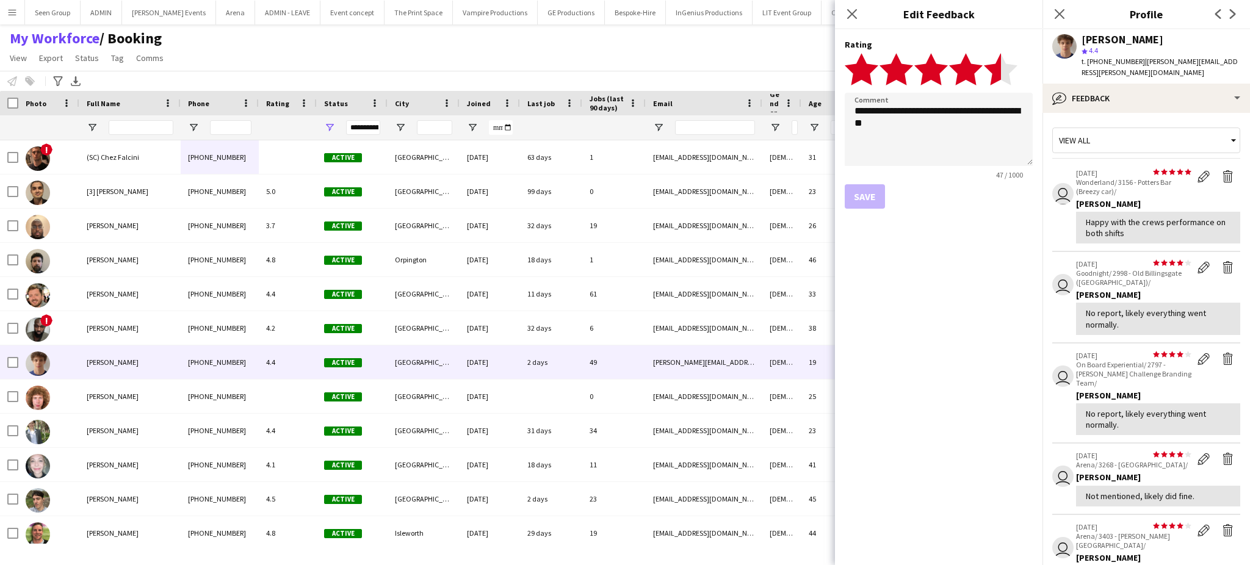
click at [996, 67] on polygon at bounding box center [1001, 69] width 34 height 32
click at [921, 145] on textarea "**********" at bounding box center [939, 129] width 188 height 73
click at [850, 16] on icon at bounding box center [852, 14] width 12 height 12
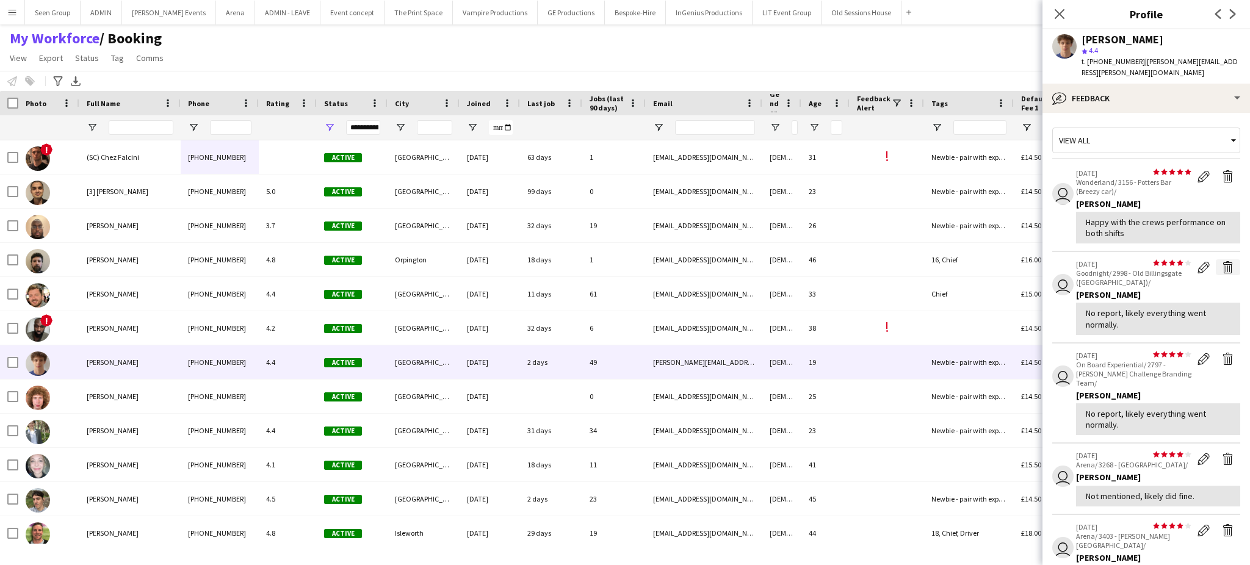
click at [1222, 261] on app-icon "Delete feedback" at bounding box center [1228, 267] width 12 height 12
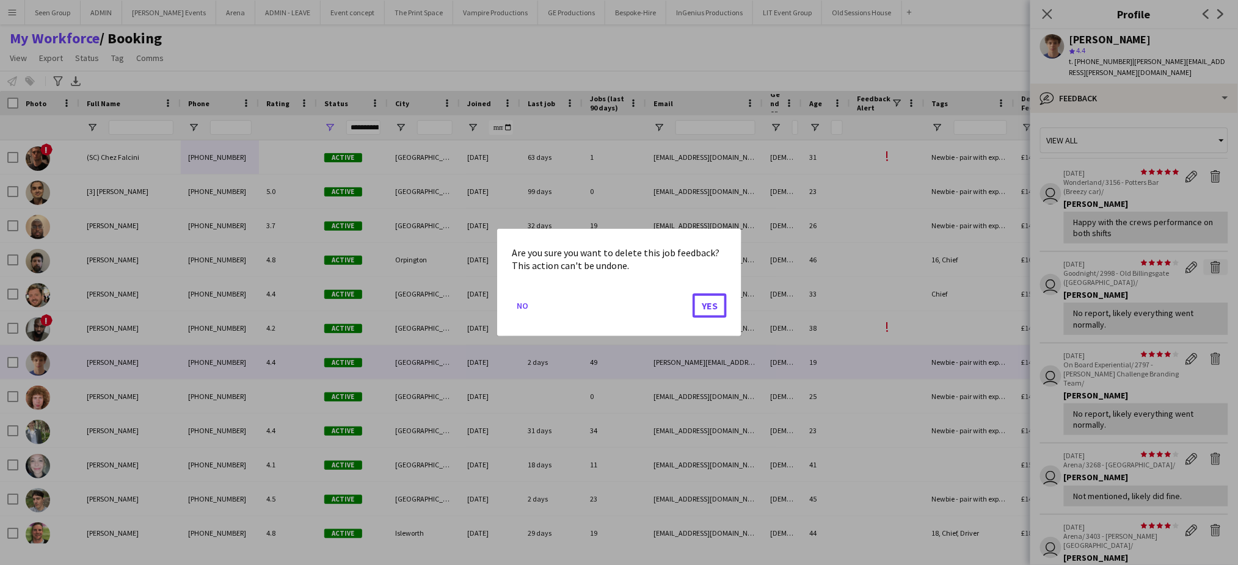
click at [692, 294] on button "Yes" at bounding box center [709, 306] width 34 height 24
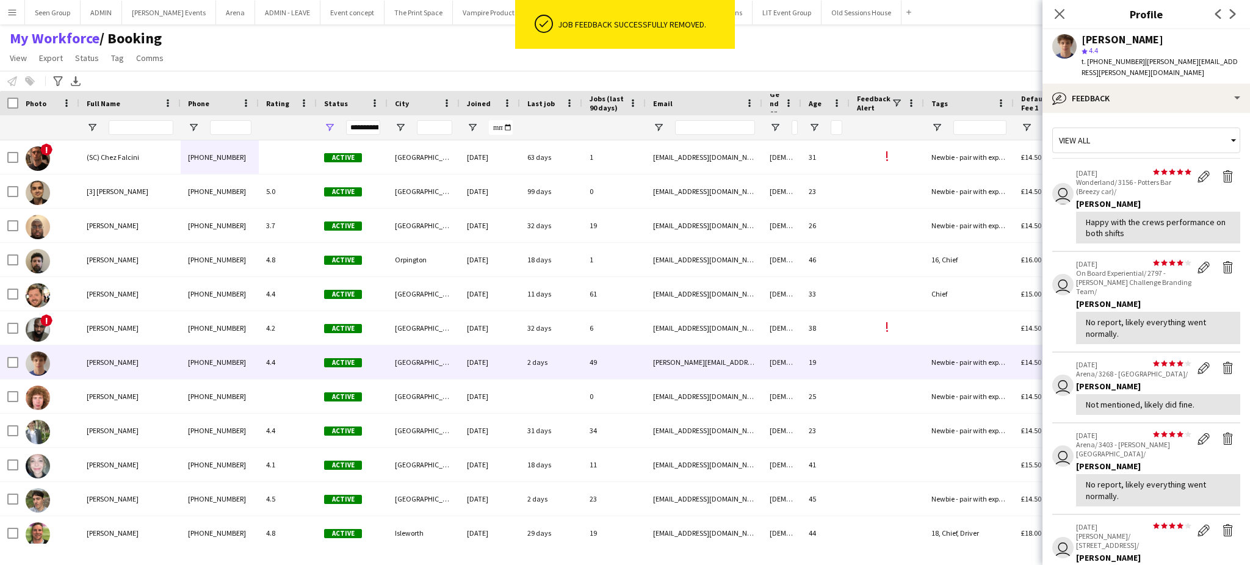
click at [1222, 261] on app-icon "Delete feedback" at bounding box center [1228, 267] width 12 height 12
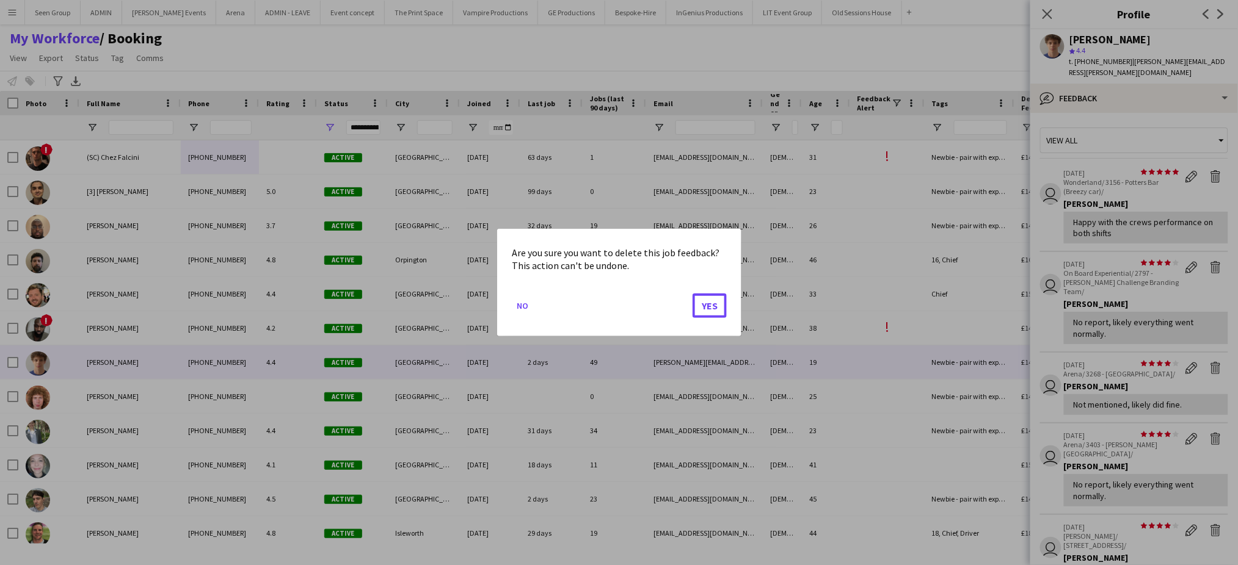
click at [692, 294] on button "Yes" at bounding box center [709, 306] width 34 height 24
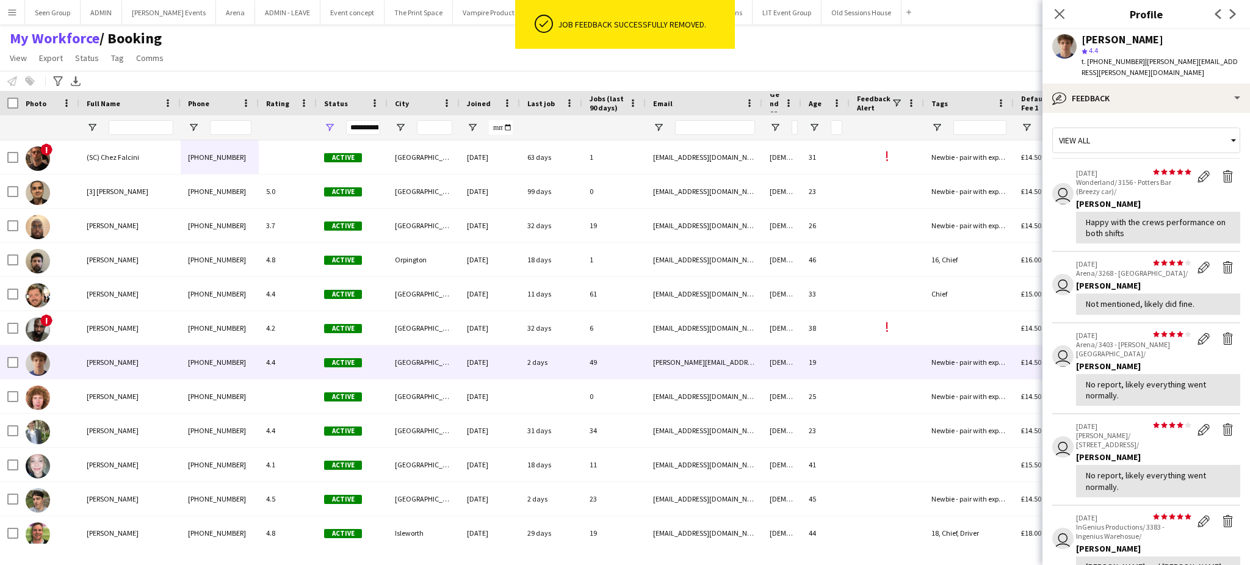
click at [1222, 261] on app-icon "Delete feedback" at bounding box center [1228, 267] width 12 height 12
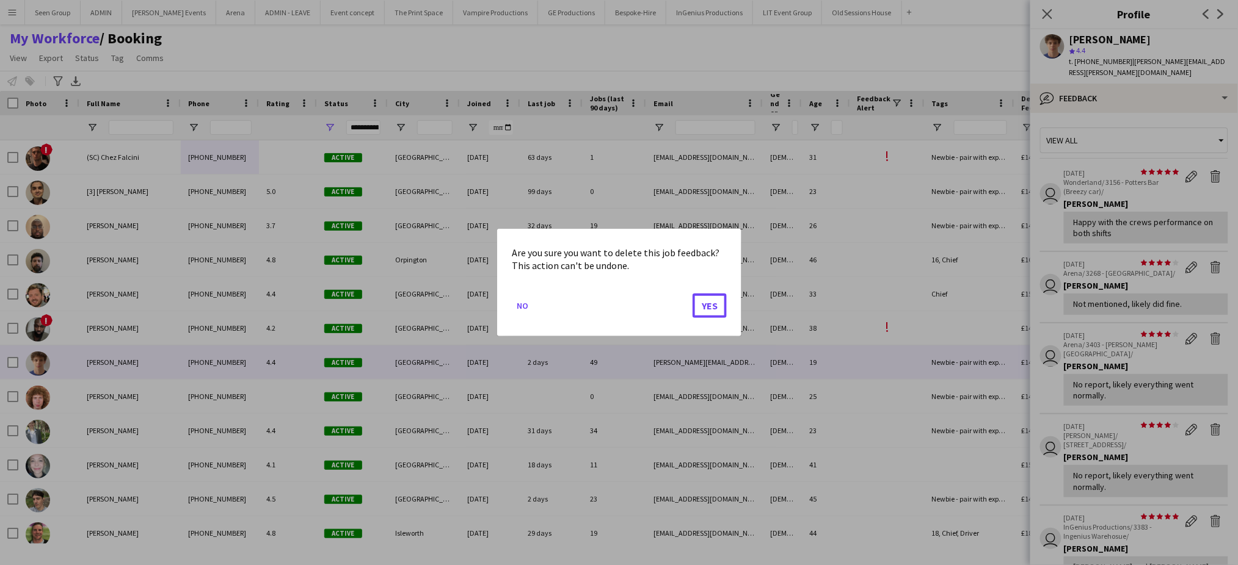
click at [692, 294] on button "Yes" at bounding box center [709, 306] width 34 height 24
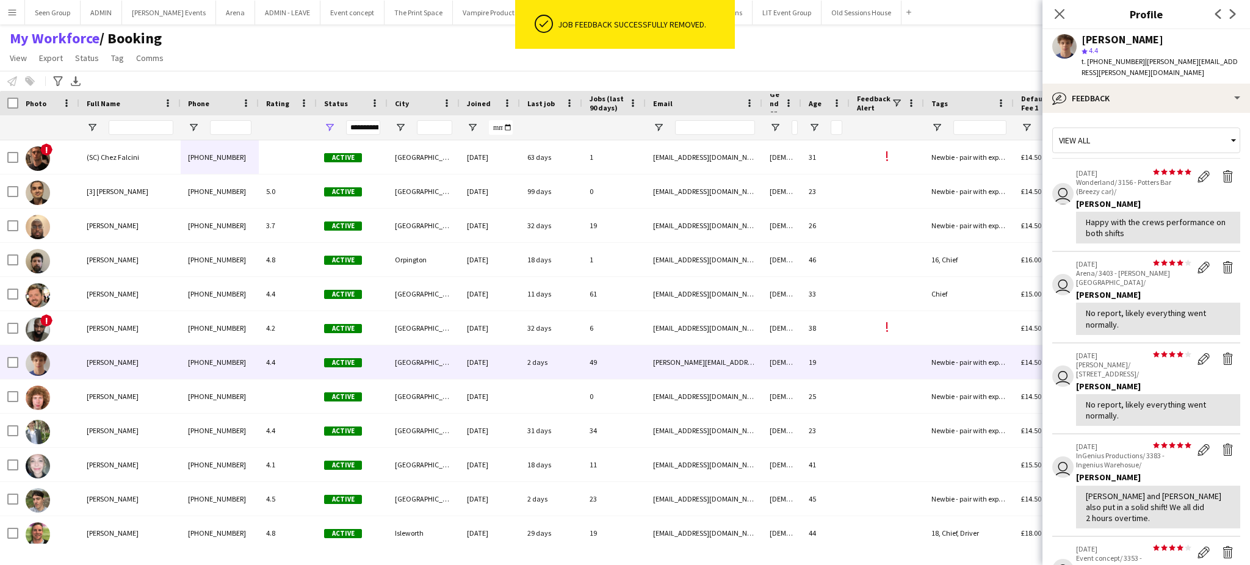
click at [1222, 261] on app-icon "Delete feedback" at bounding box center [1228, 267] width 12 height 12
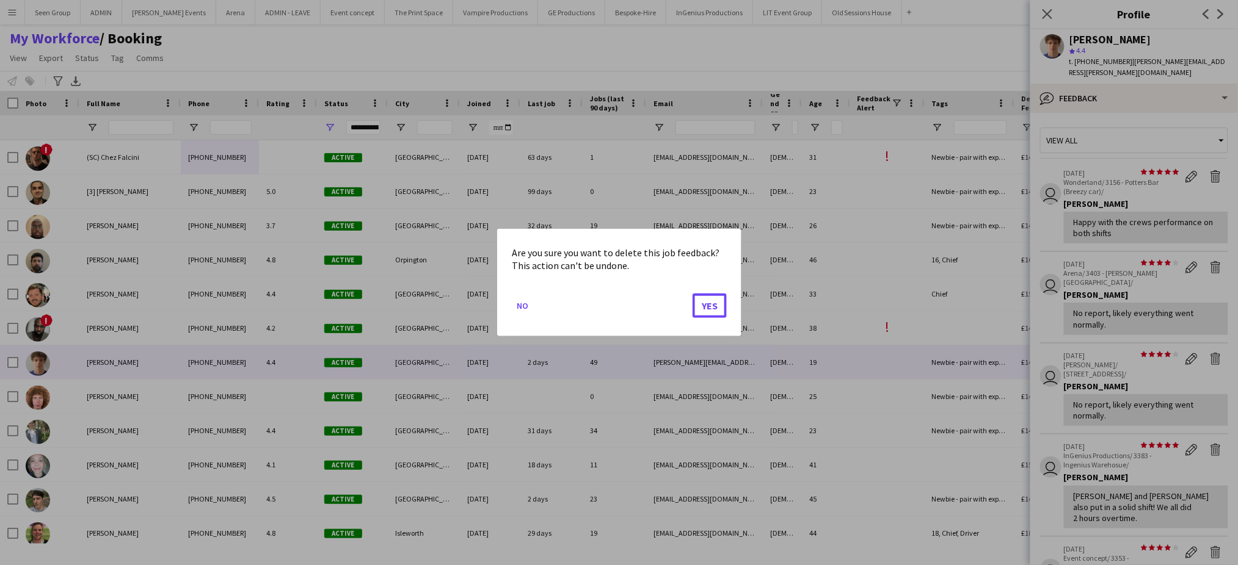
click at [692, 294] on button "Yes" at bounding box center [709, 306] width 34 height 24
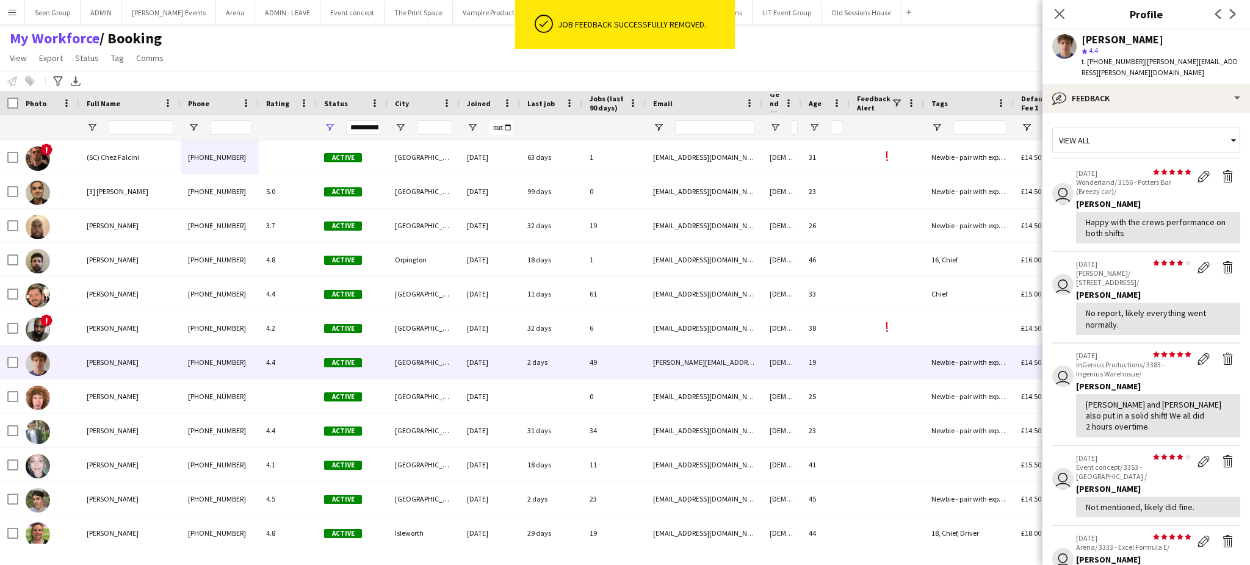
click at [1222, 261] on app-icon "Delete feedback" at bounding box center [1228, 267] width 12 height 12
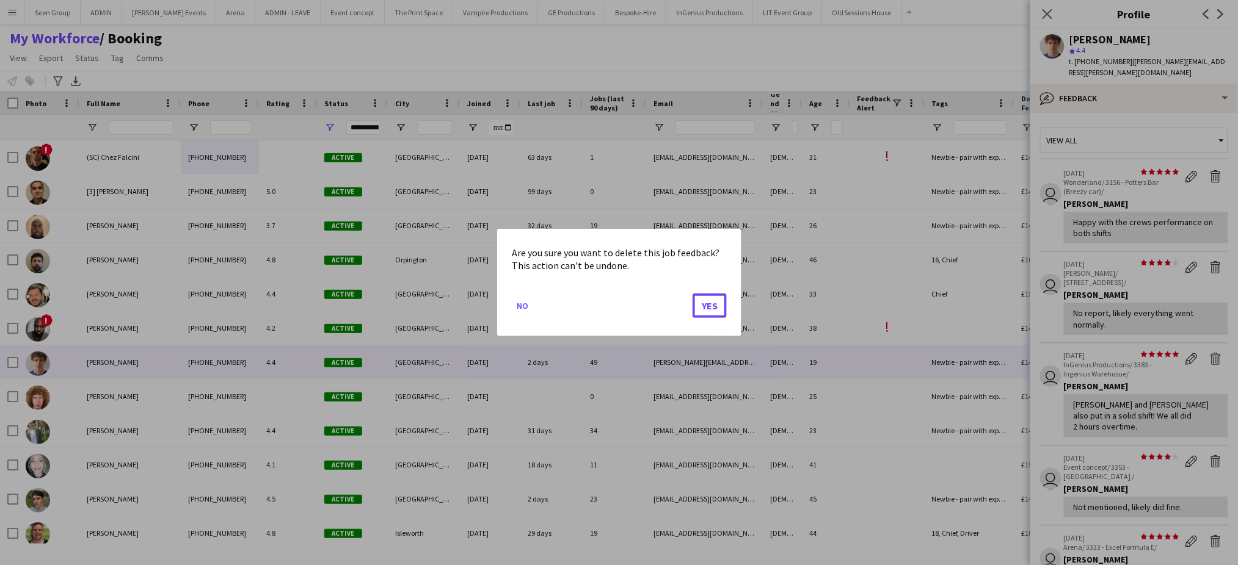
click at [692, 294] on button "Yes" at bounding box center [709, 306] width 34 height 24
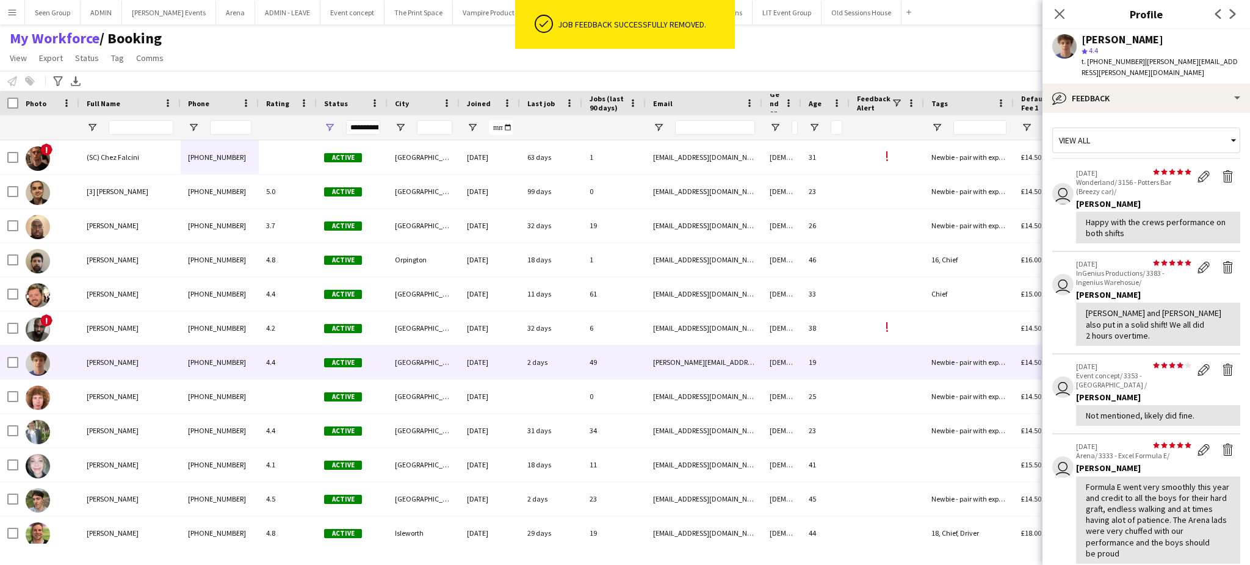
click at [1222, 261] on app-icon "Delete feedback" at bounding box center [1228, 267] width 12 height 12
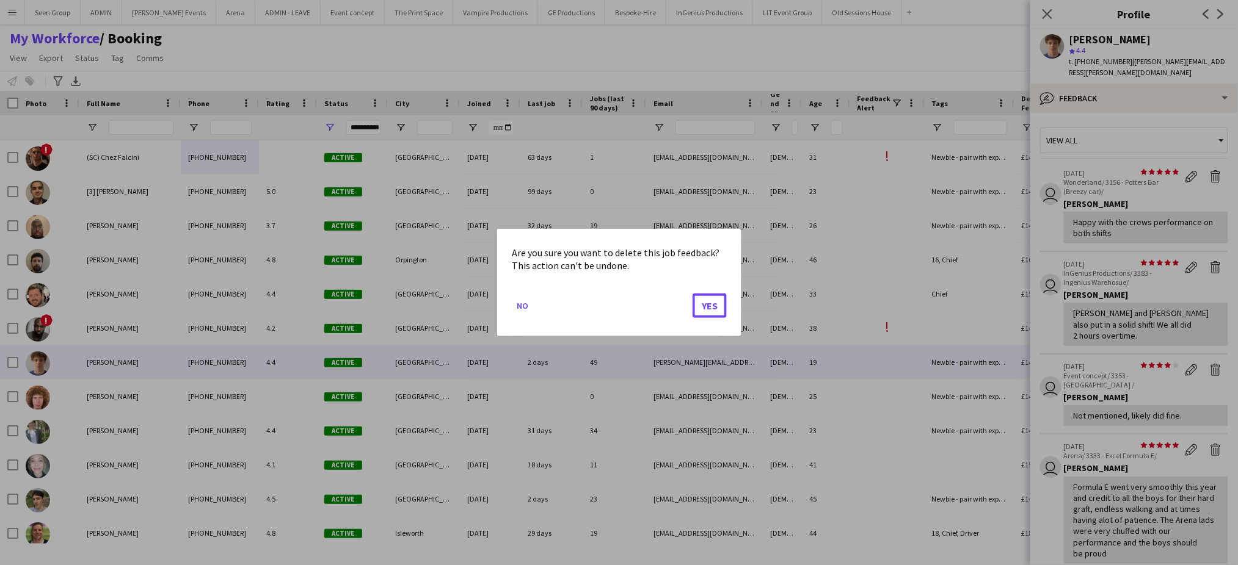
click at [692, 294] on button "Yes" at bounding box center [709, 306] width 34 height 24
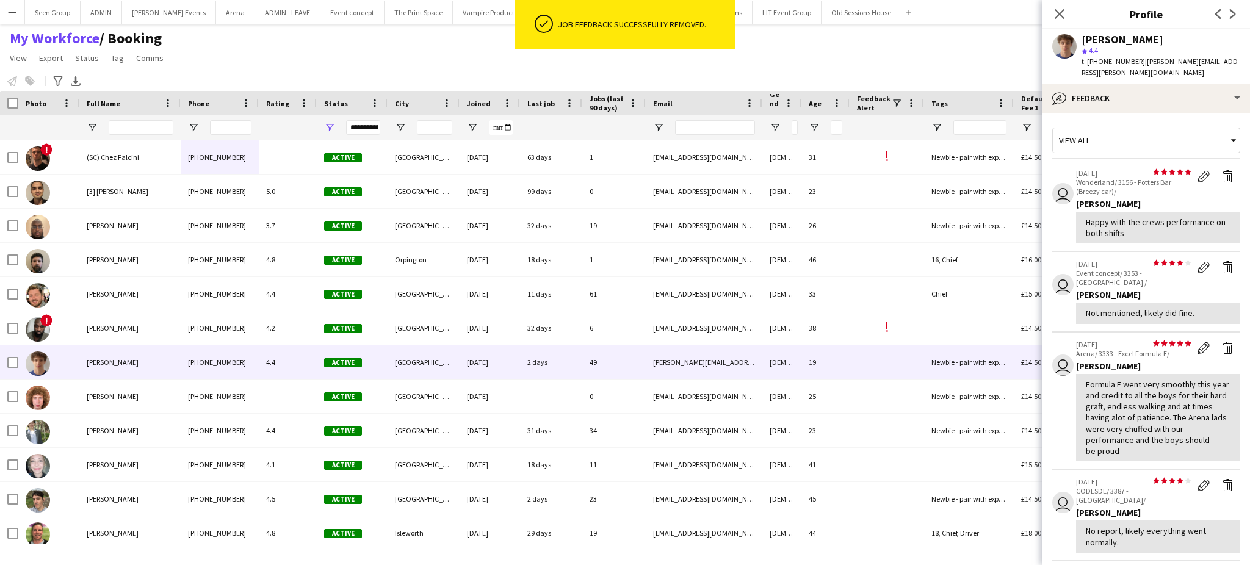
click at [1222, 261] on app-icon "Delete feedback" at bounding box center [1228, 267] width 12 height 12
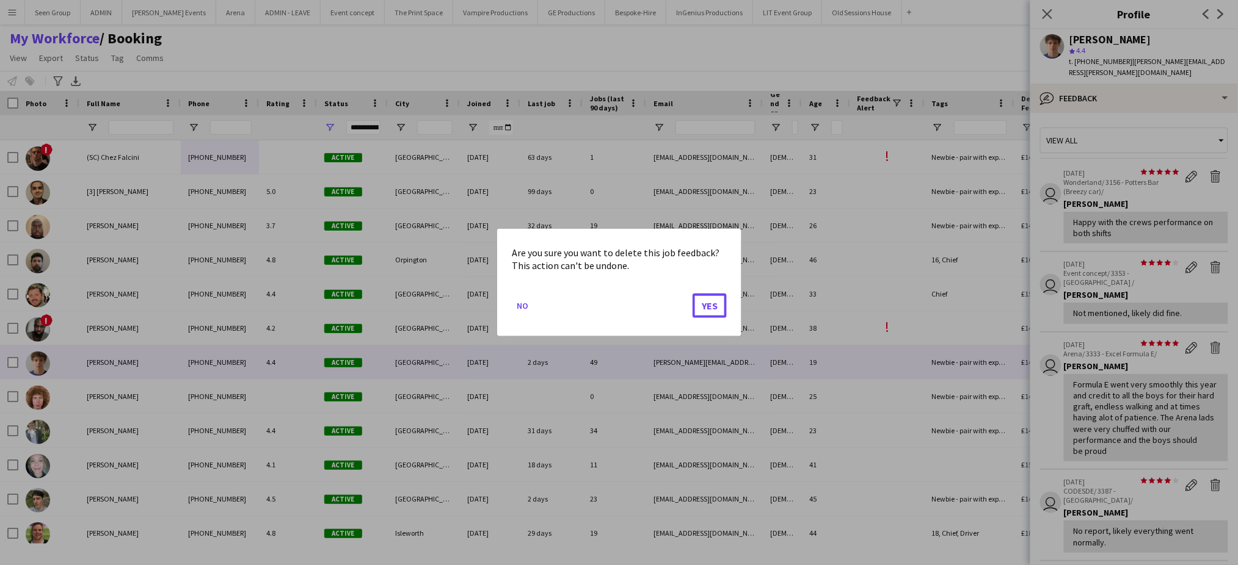
click at [692, 294] on button "Yes" at bounding box center [709, 306] width 34 height 24
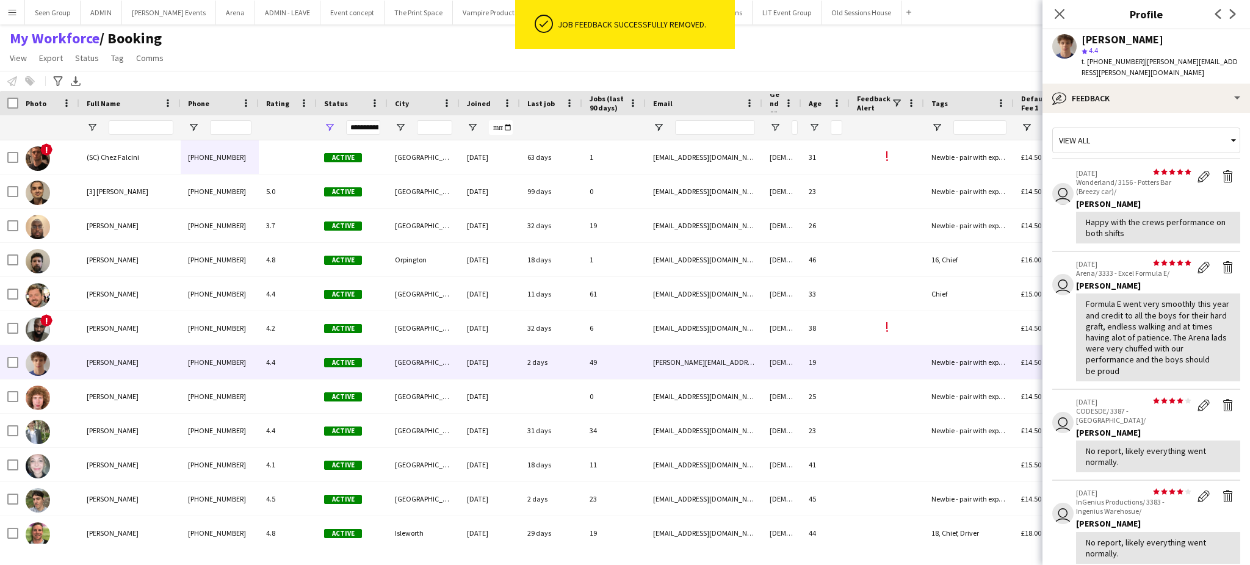
click at [1222, 261] on app-icon "Delete feedback" at bounding box center [1228, 267] width 12 height 12
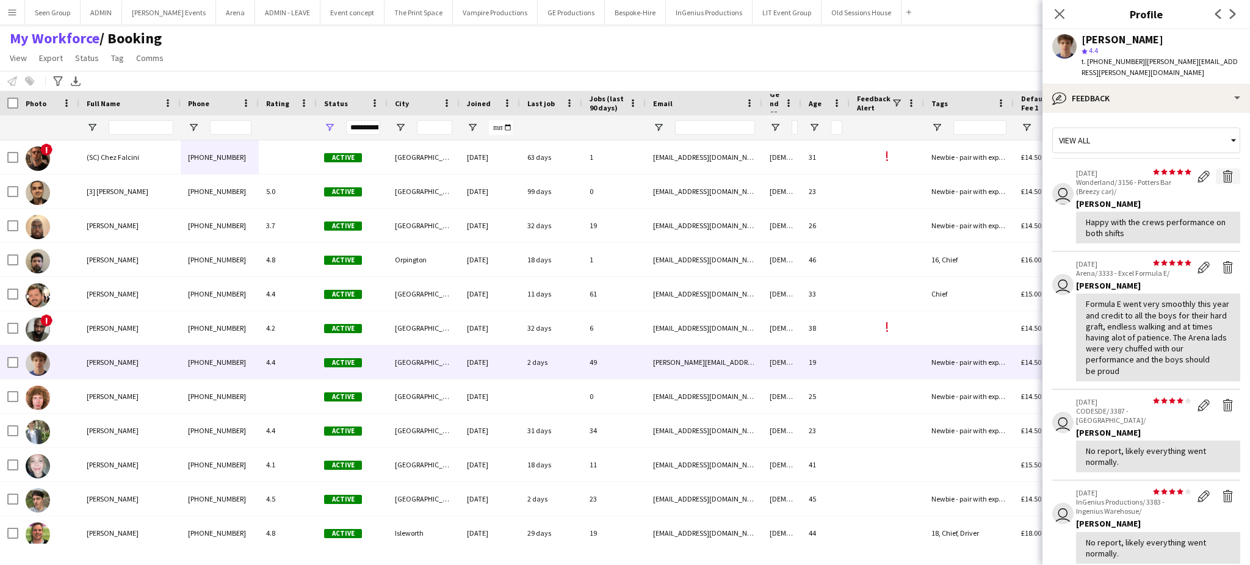
click at [1222, 170] on app-icon "Delete feedback" at bounding box center [1228, 176] width 12 height 12
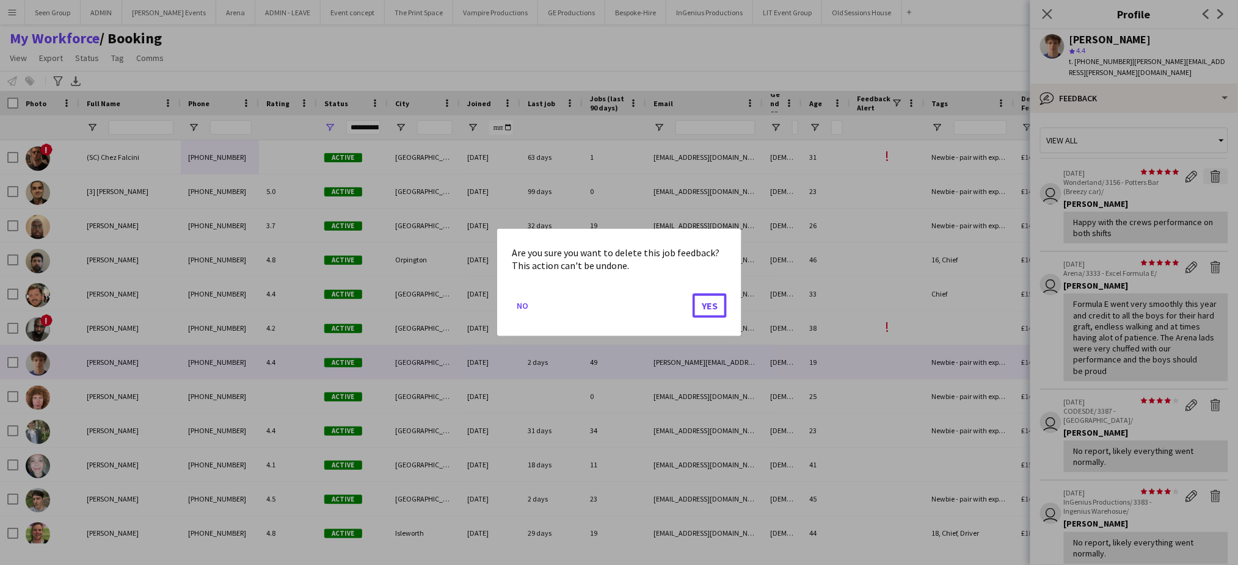
click at [692, 294] on button "Yes" at bounding box center [709, 306] width 34 height 24
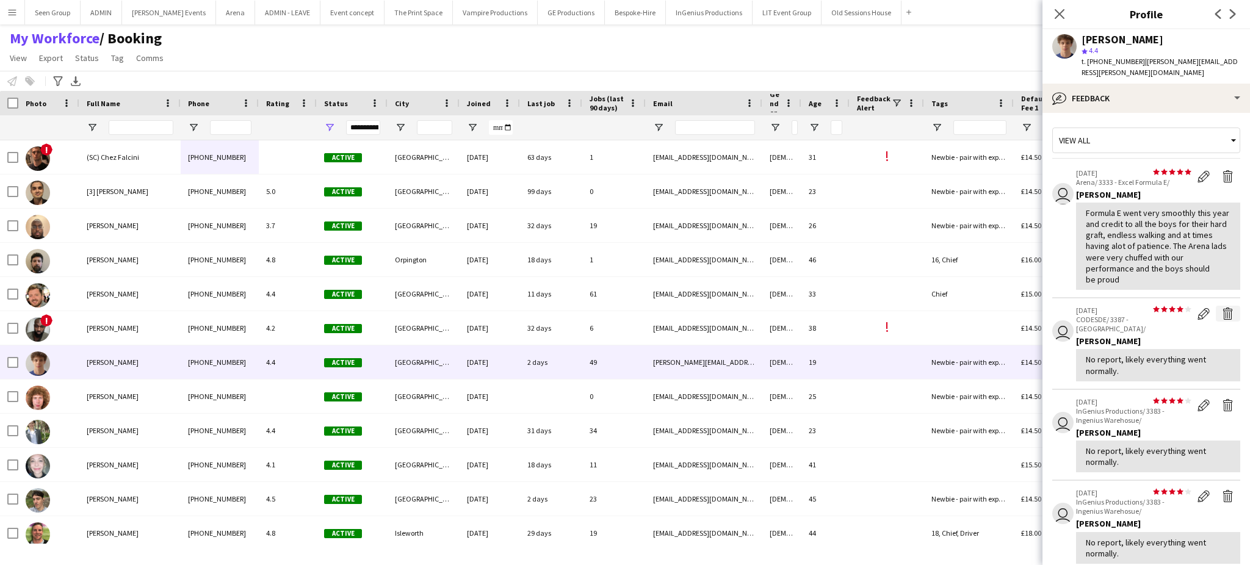
click at [1222, 308] on app-icon "Delete feedback" at bounding box center [1228, 314] width 12 height 12
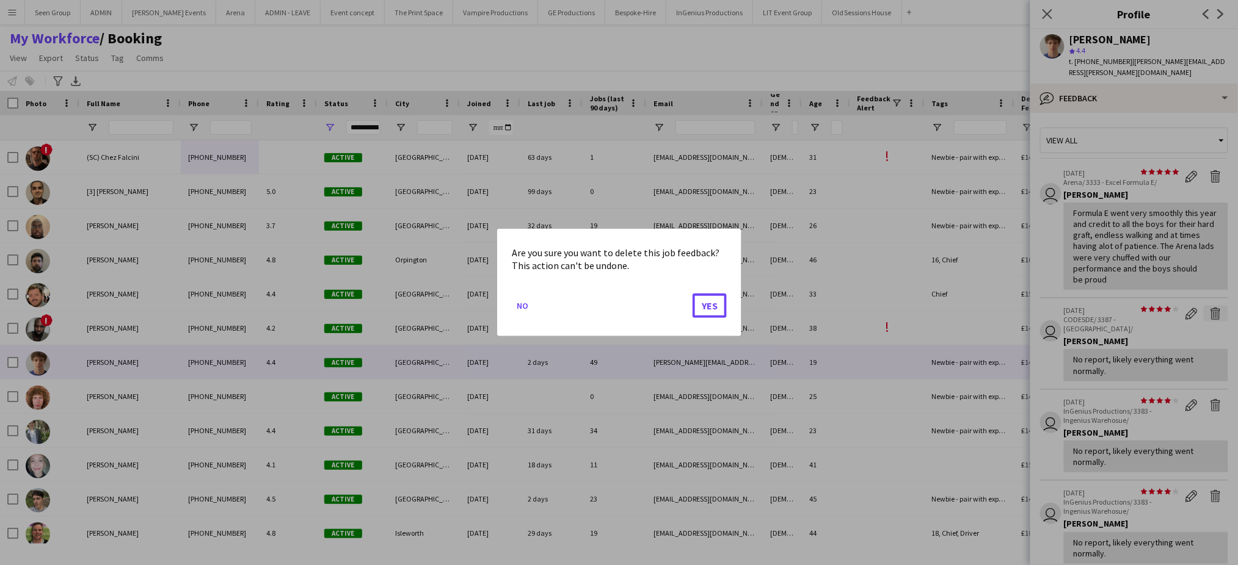
click at [692, 294] on button "Yes" at bounding box center [709, 306] width 34 height 24
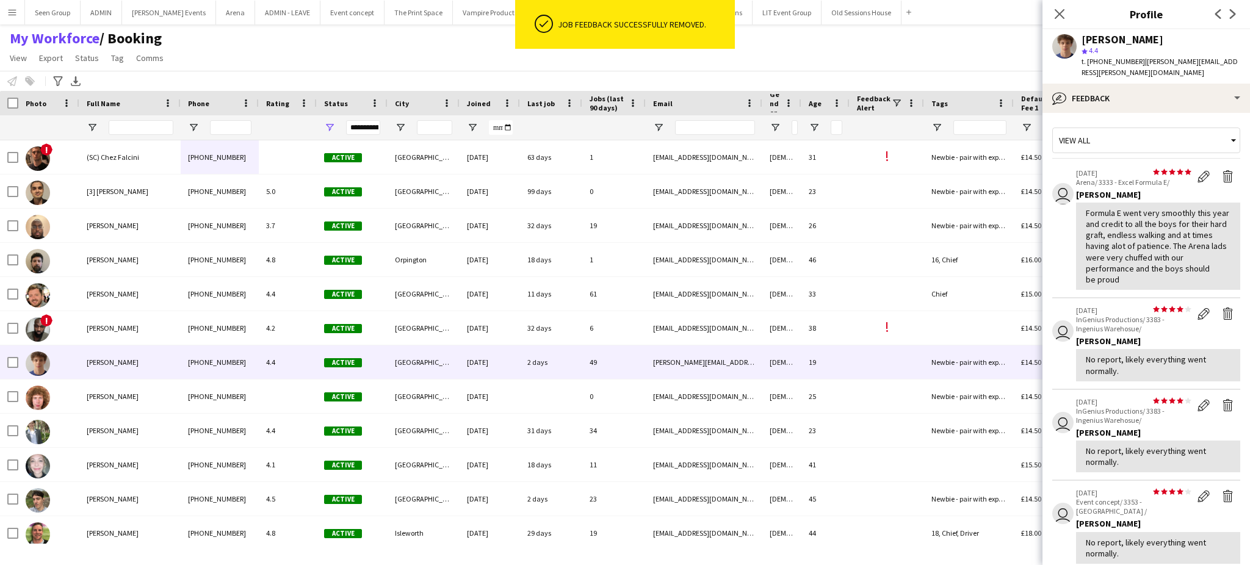
click at [1222, 308] on app-icon "Delete feedback" at bounding box center [1228, 314] width 12 height 12
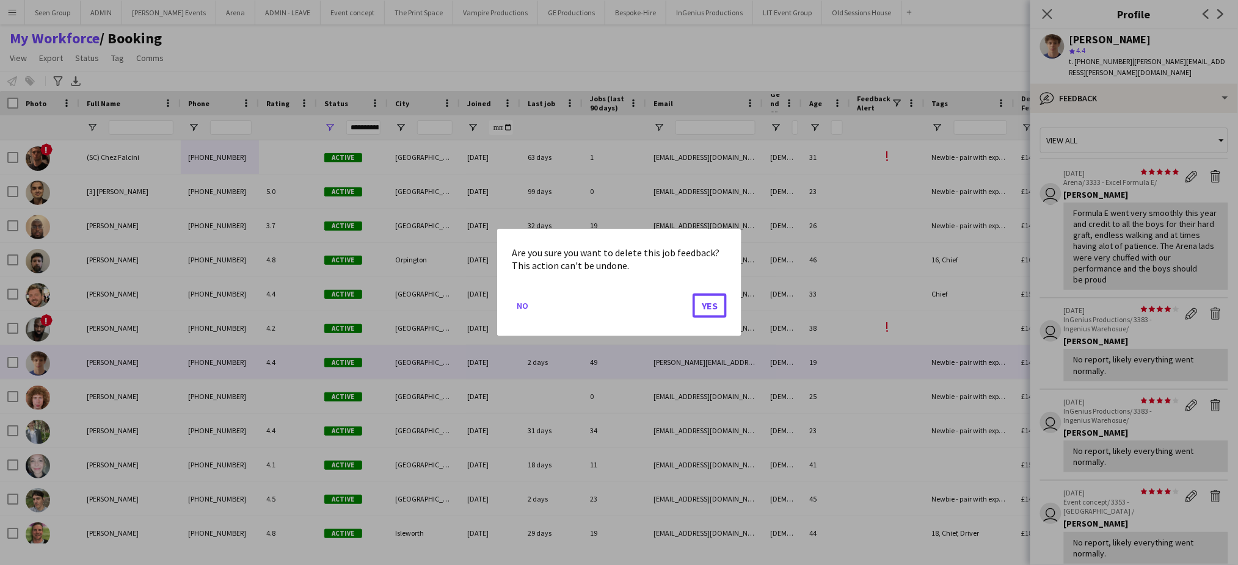
click at [692, 294] on button "Yes" at bounding box center [709, 306] width 34 height 24
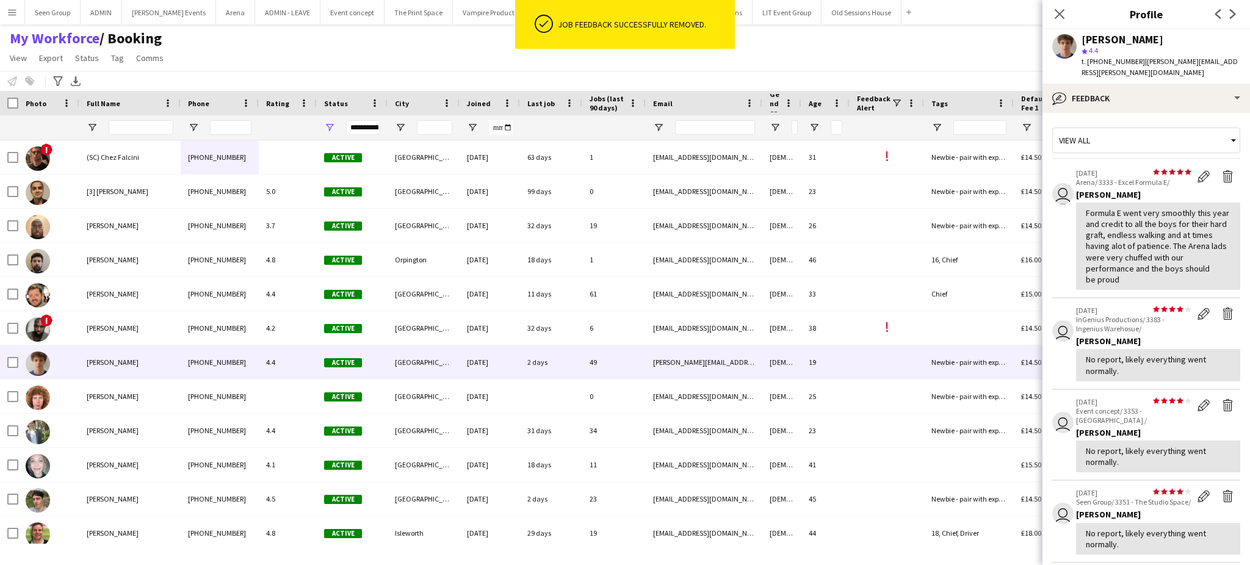
click at [1222, 308] on app-icon "Delete feedback" at bounding box center [1228, 314] width 12 height 12
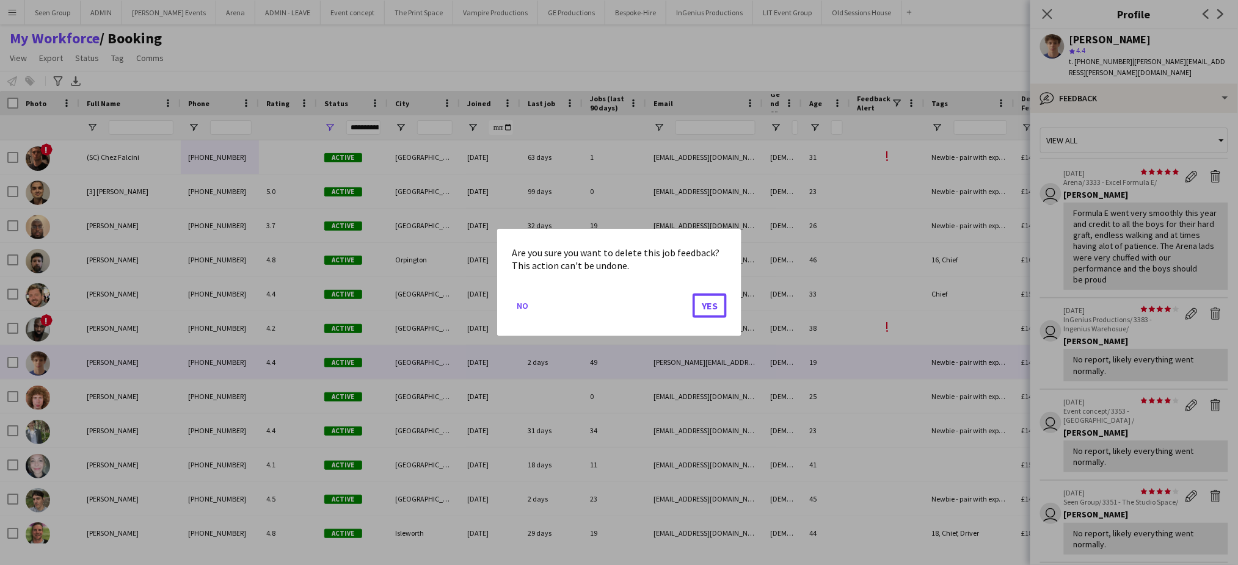
click at [692, 294] on button "Yes" at bounding box center [709, 306] width 34 height 24
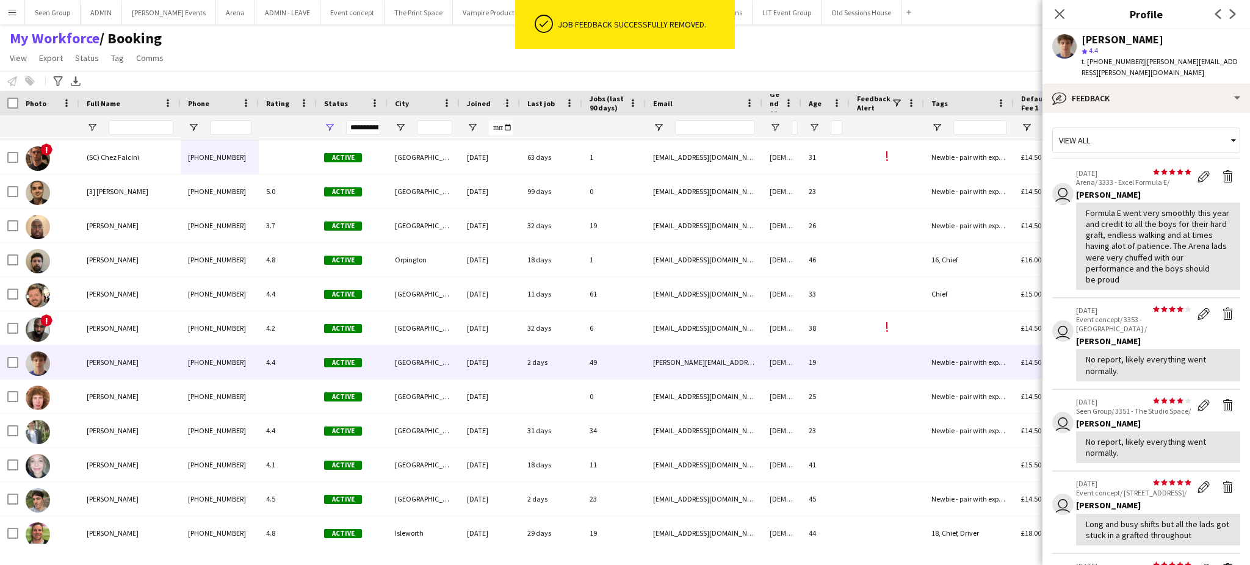
click at [1222, 308] on app-icon "Delete feedback" at bounding box center [1228, 314] width 12 height 12
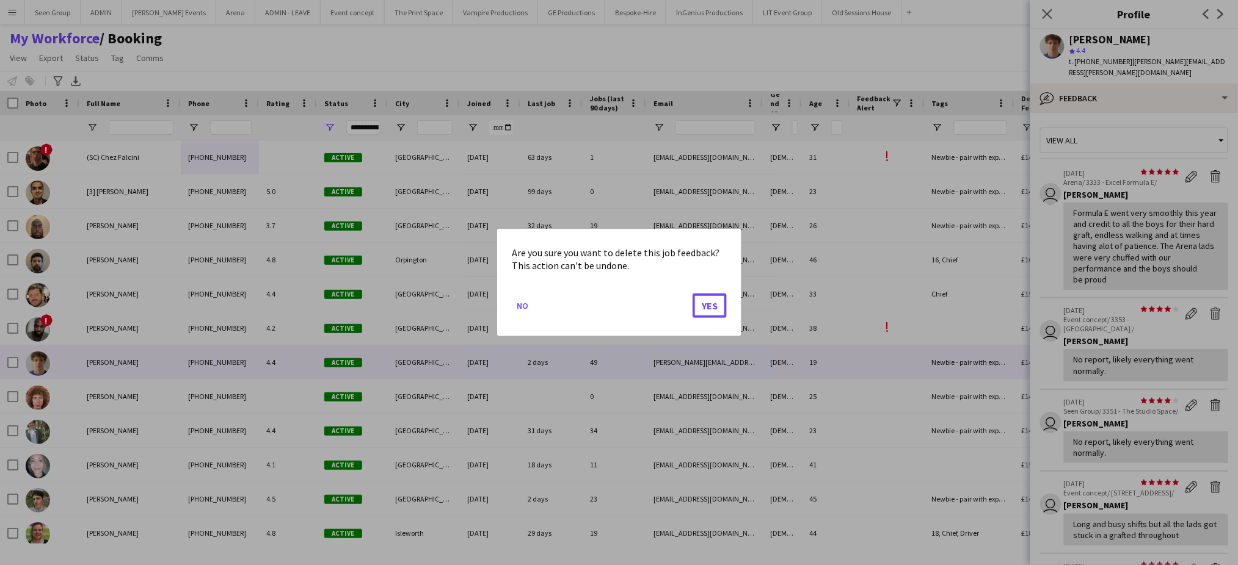
click at [692, 294] on button "Yes" at bounding box center [709, 306] width 34 height 24
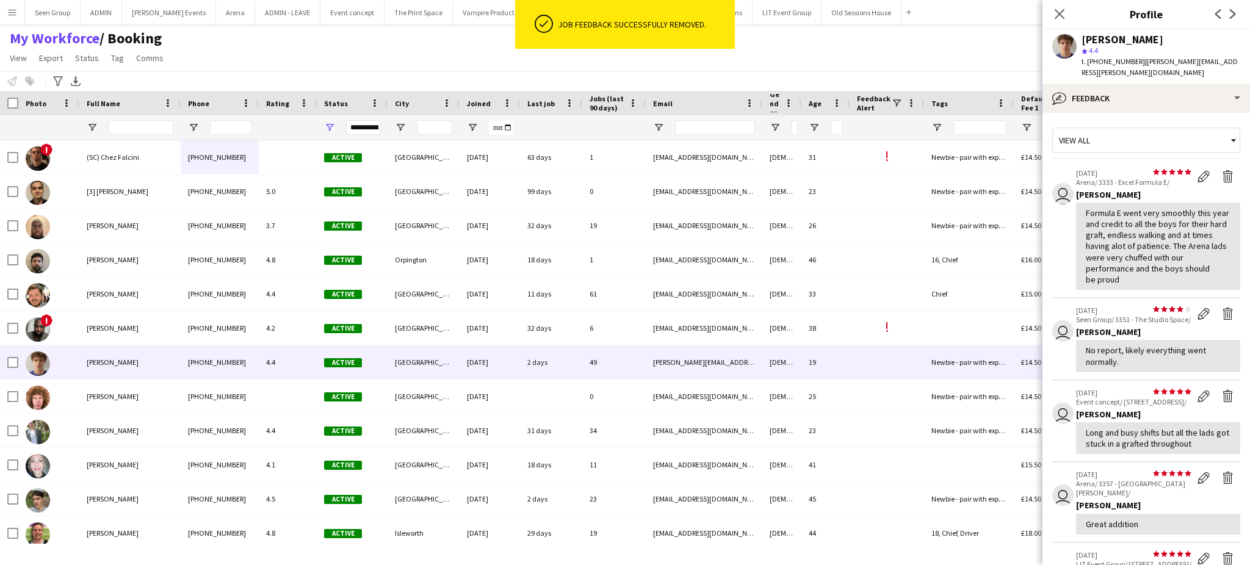
click at [1222, 308] on app-icon "Delete feedback" at bounding box center [1228, 314] width 12 height 12
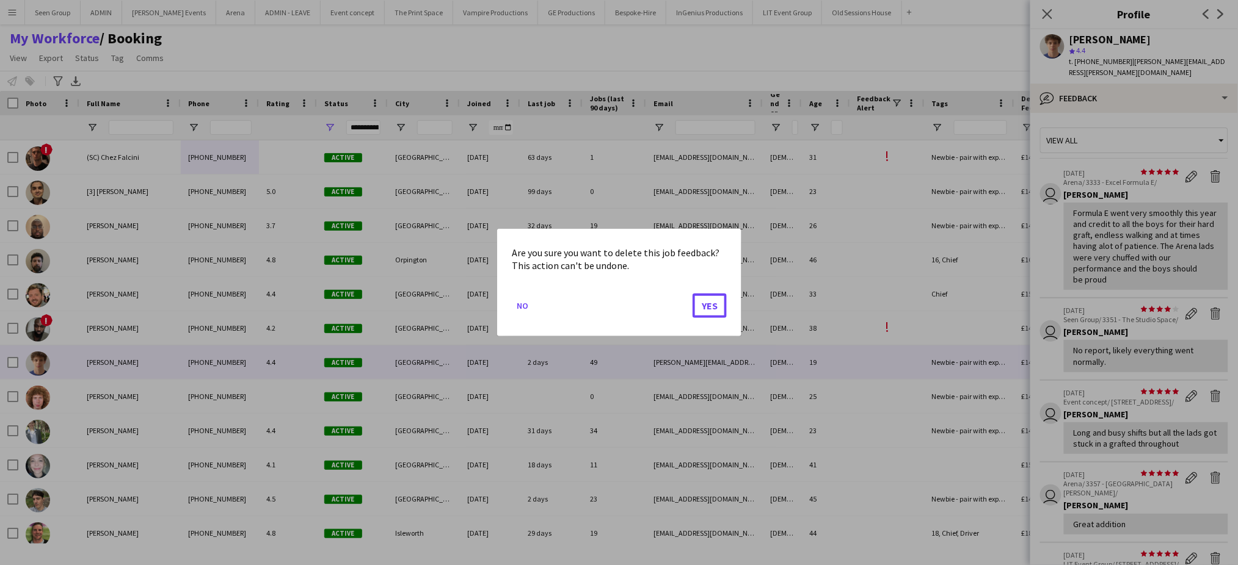
click at [692, 294] on button "Yes" at bounding box center [709, 306] width 34 height 24
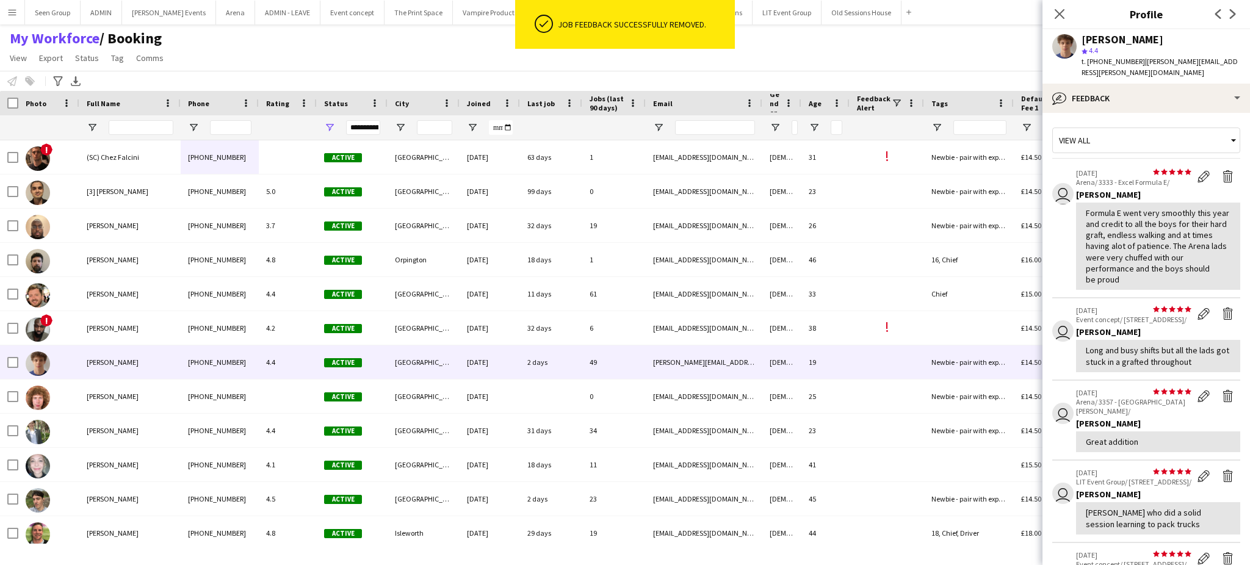
click at [1222, 308] on app-icon "Delete feedback" at bounding box center [1228, 314] width 12 height 12
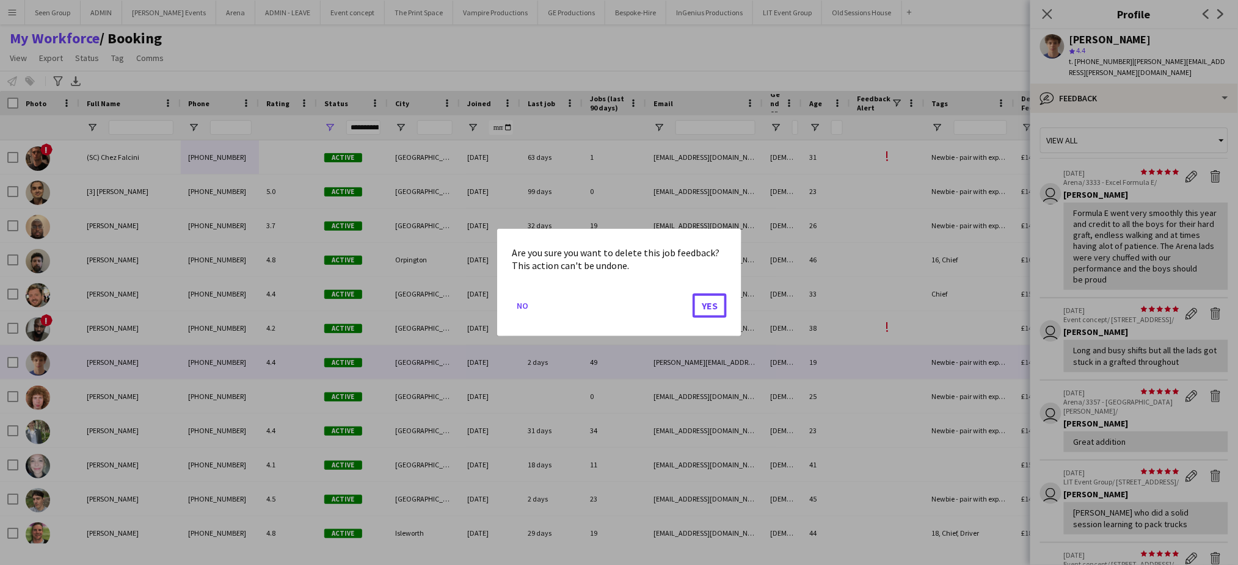
click at [692, 294] on button "Yes" at bounding box center [709, 306] width 34 height 24
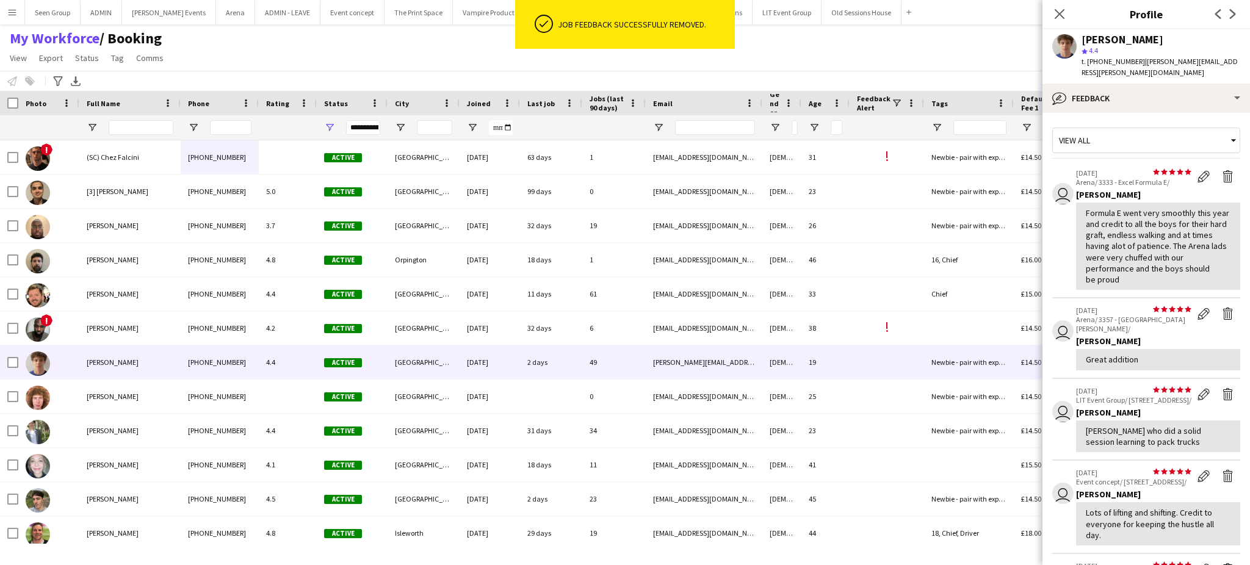
click at [1222, 308] on app-icon "Delete feedback" at bounding box center [1228, 314] width 12 height 12
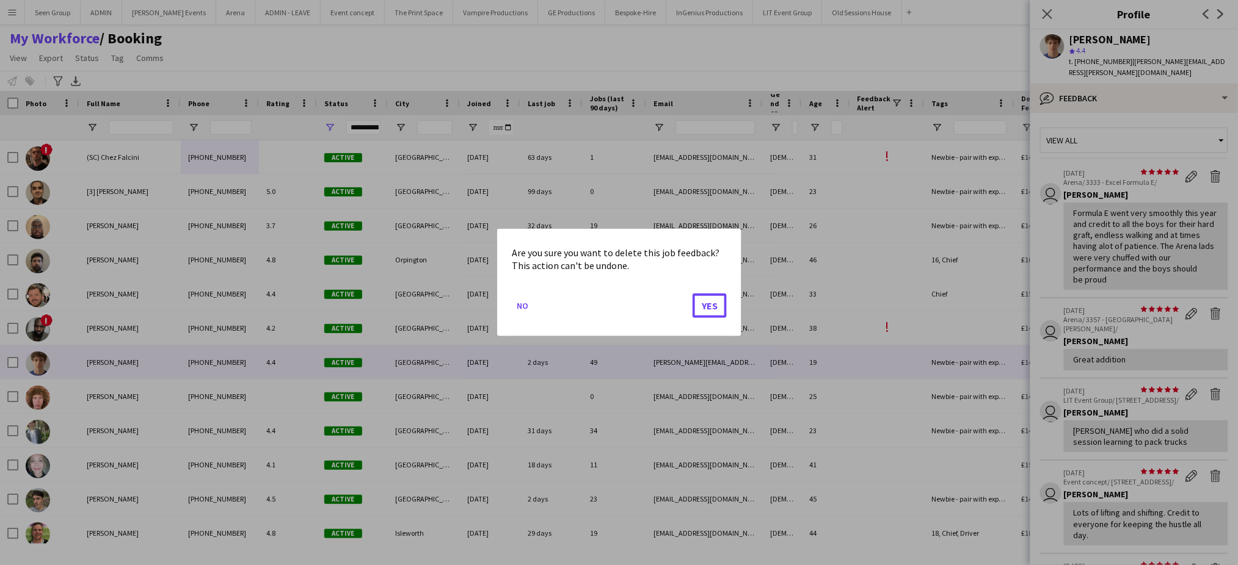
click at [692, 294] on button "Yes" at bounding box center [709, 306] width 34 height 24
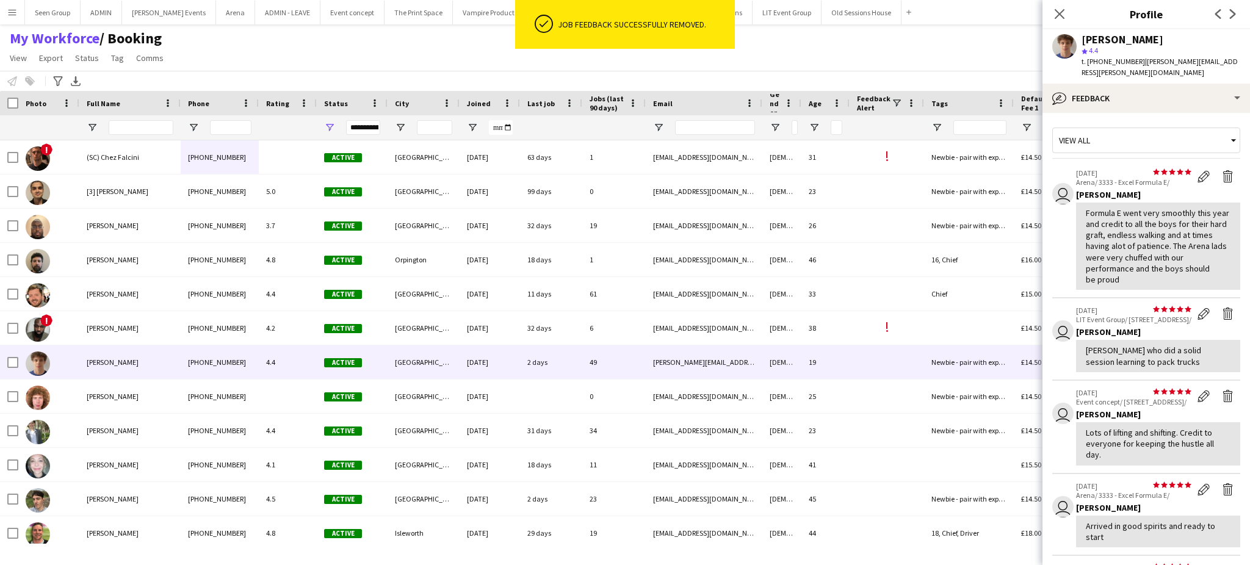
click at [1222, 308] on app-icon "Delete feedback" at bounding box center [1228, 314] width 12 height 12
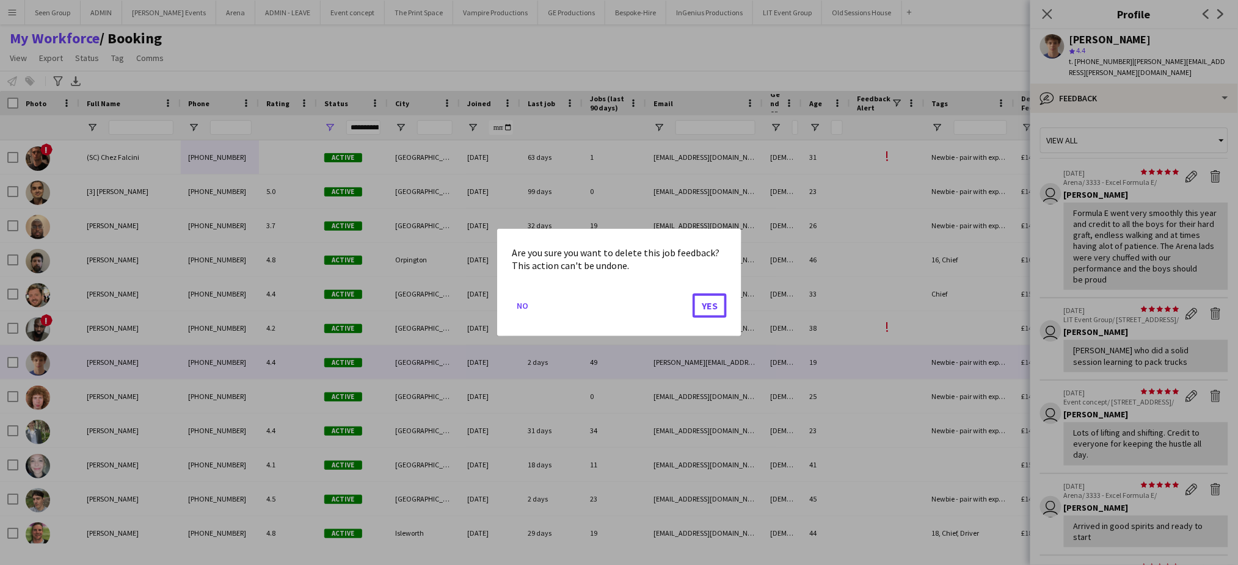
click at [692, 294] on button "Yes" at bounding box center [709, 306] width 34 height 24
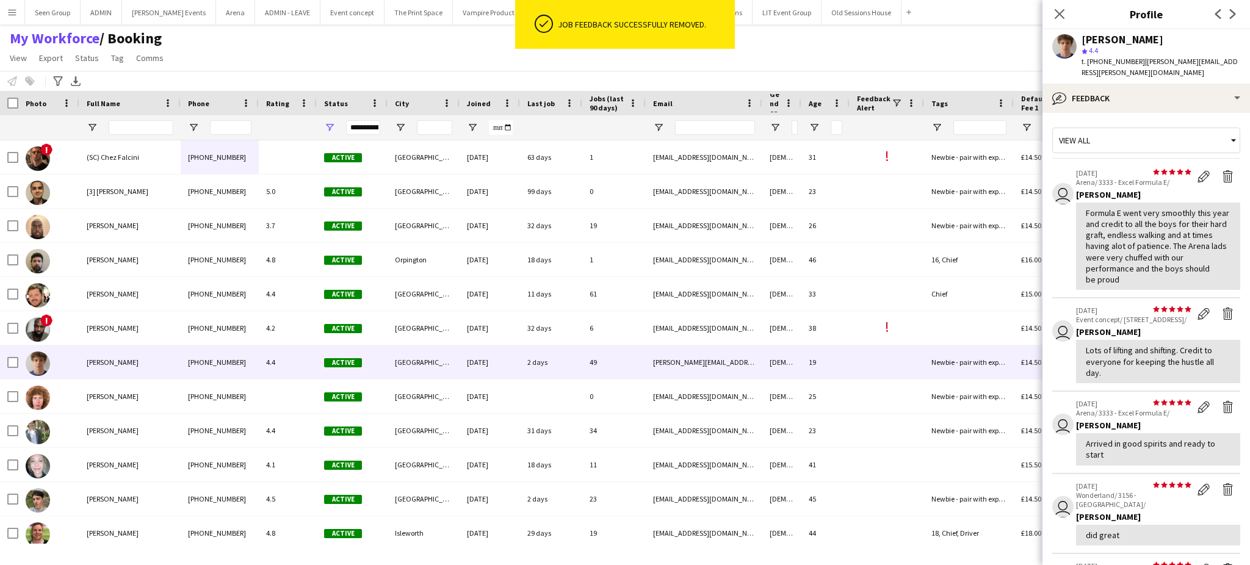
click at [1222, 308] on app-icon "Delete feedback" at bounding box center [1228, 314] width 12 height 12
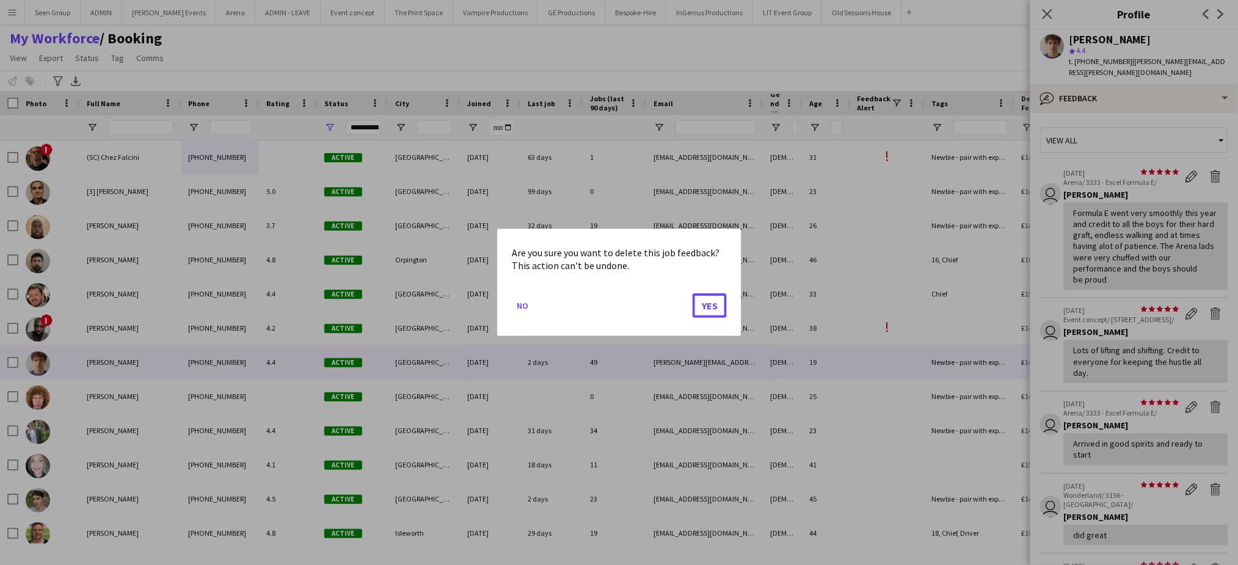
click at [692, 294] on button "Yes" at bounding box center [709, 306] width 34 height 24
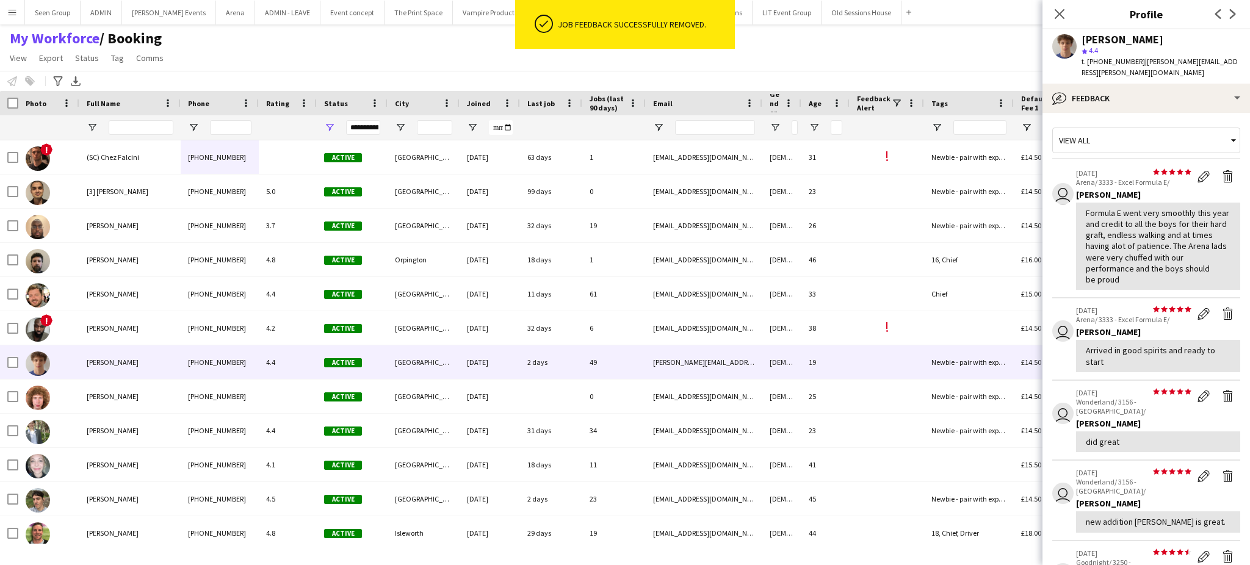
click at [1222, 308] on app-icon "Delete feedback" at bounding box center [1228, 314] width 12 height 12
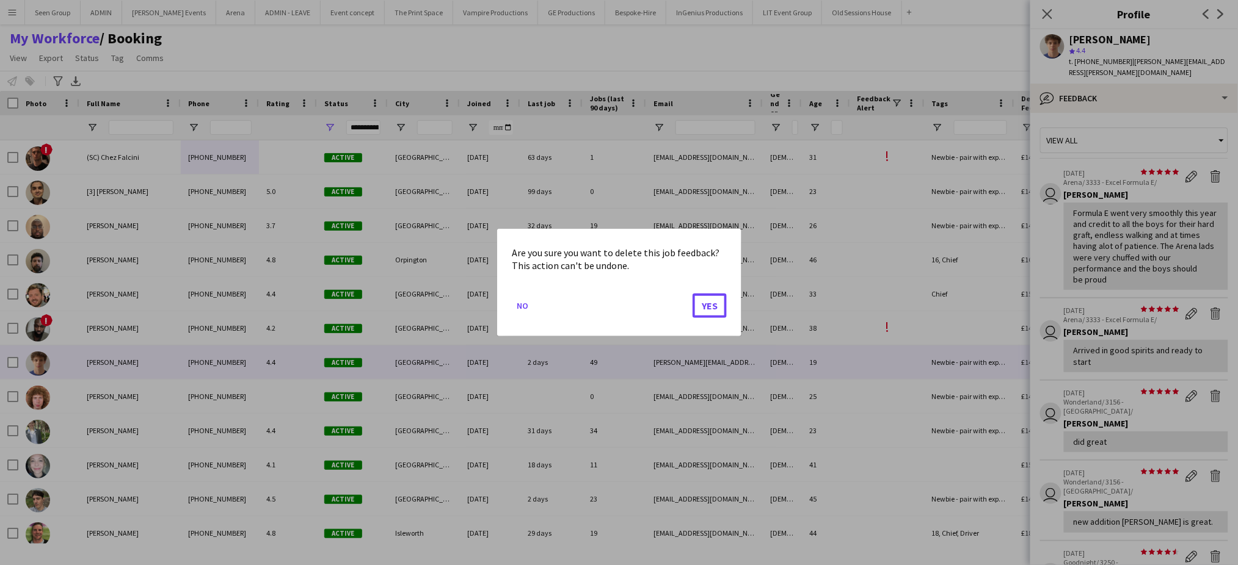
click at [692, 294] on button "Yes" at bounding box center [709, 306] width 34 height 24
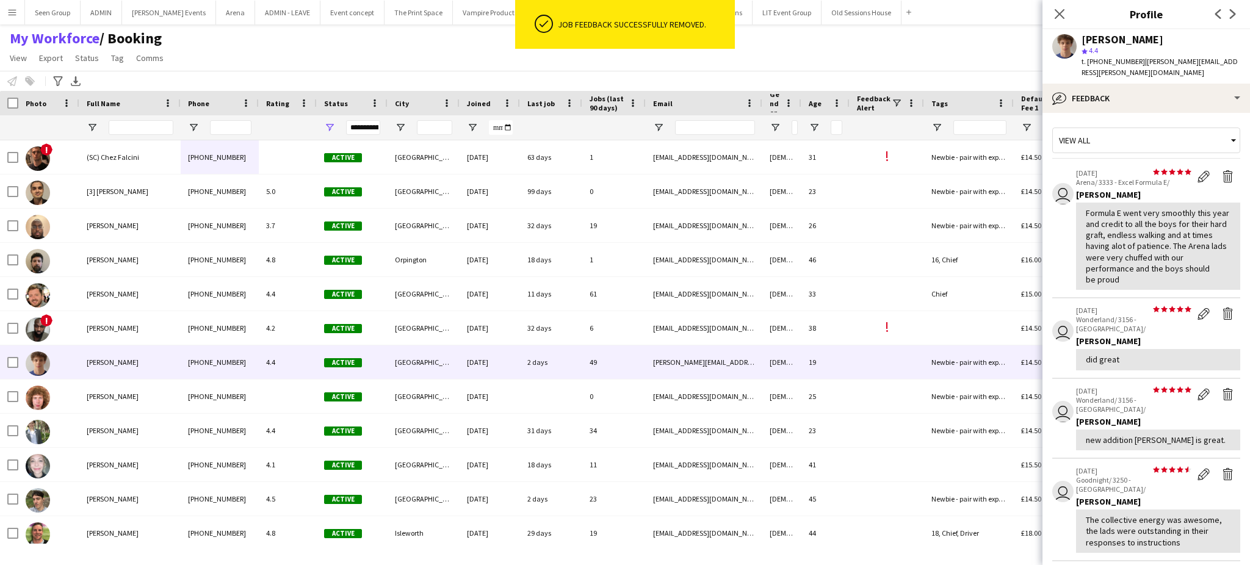
click at [1222, 308] on app-icon "Delete feedback" at bounding box center [1228, 314] width 12 height 12
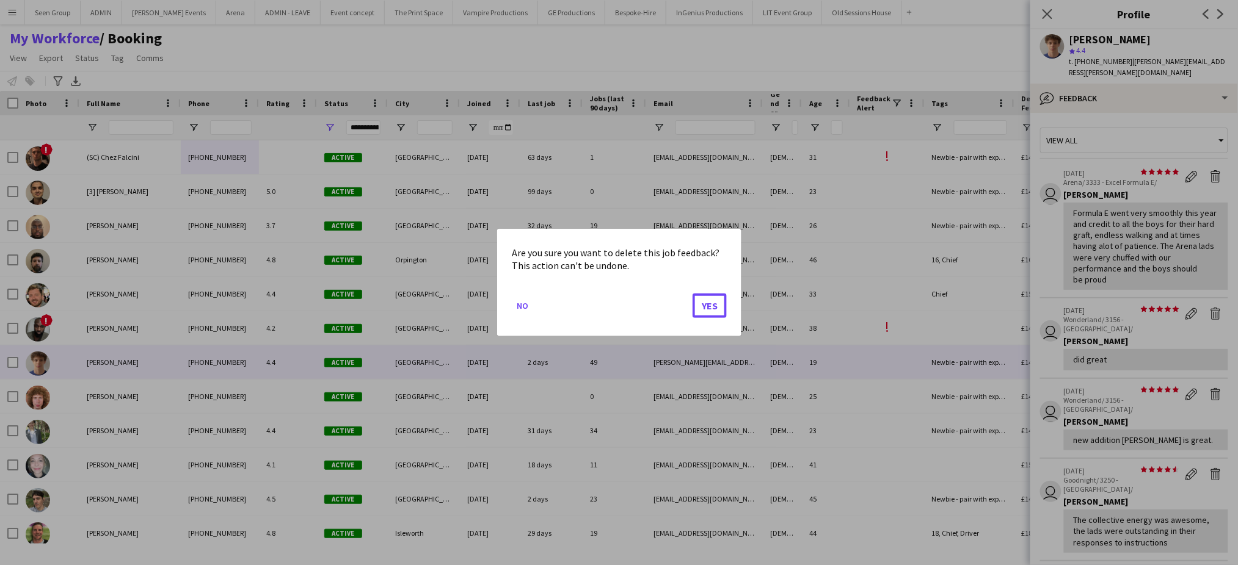
click at [692, 294] on button "Yes" at bounding box center [709, 306] width 34 height 24
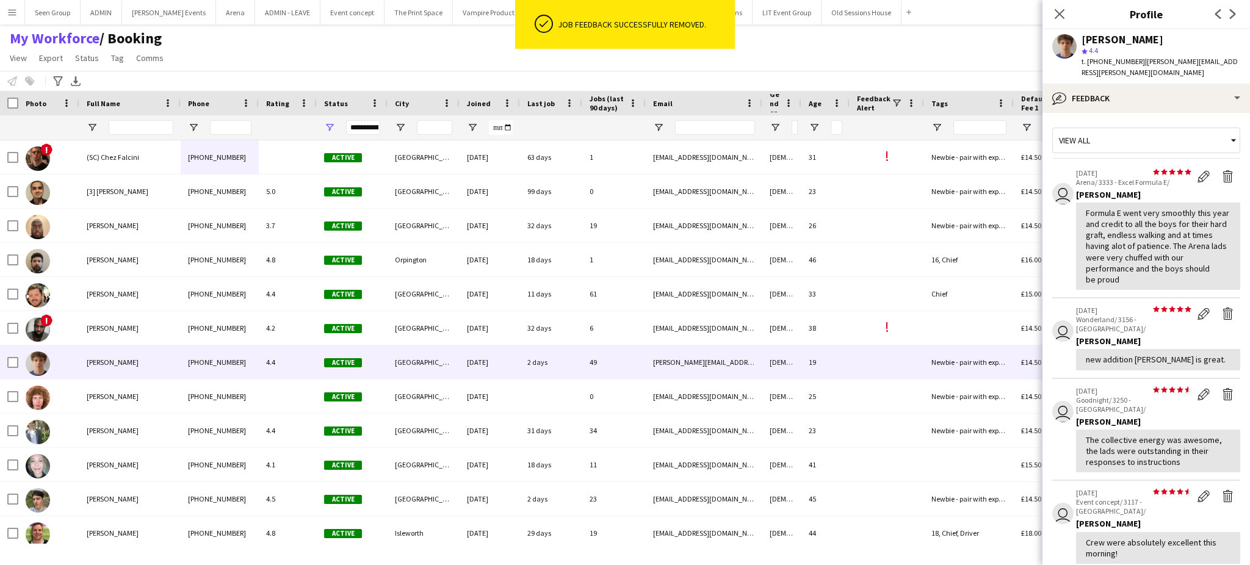
click at [1222, 308] on app-icon "Delete feedback" at bounding box center [1228, 314] width 12 height 12
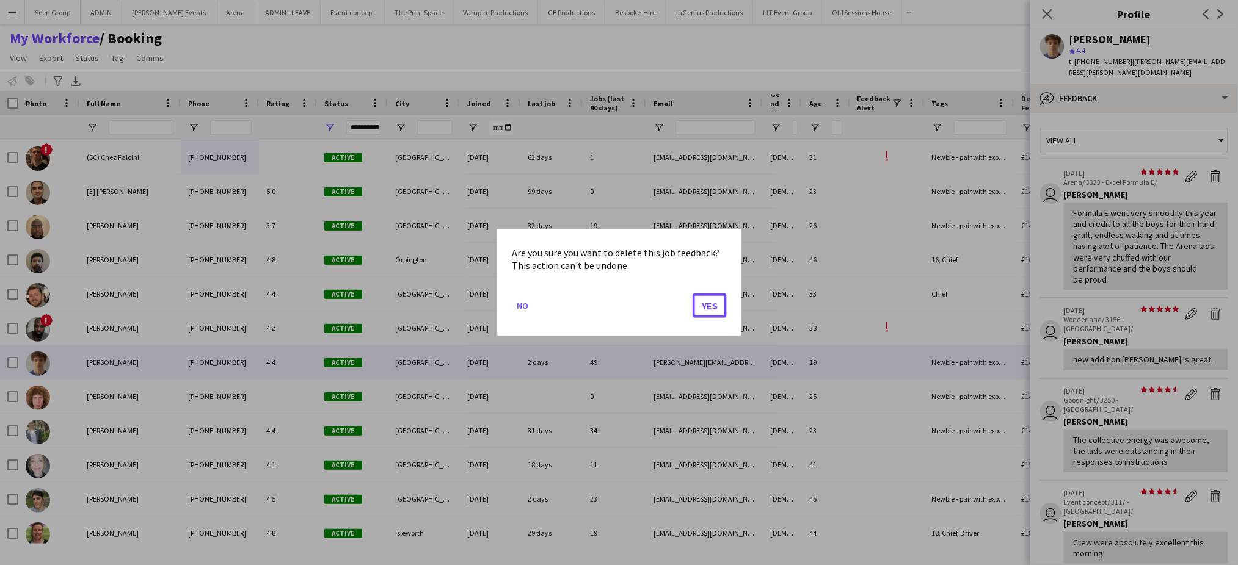
click at [692, 294] on button "Yes" at bounding box center [709, 306] width 34 height 24
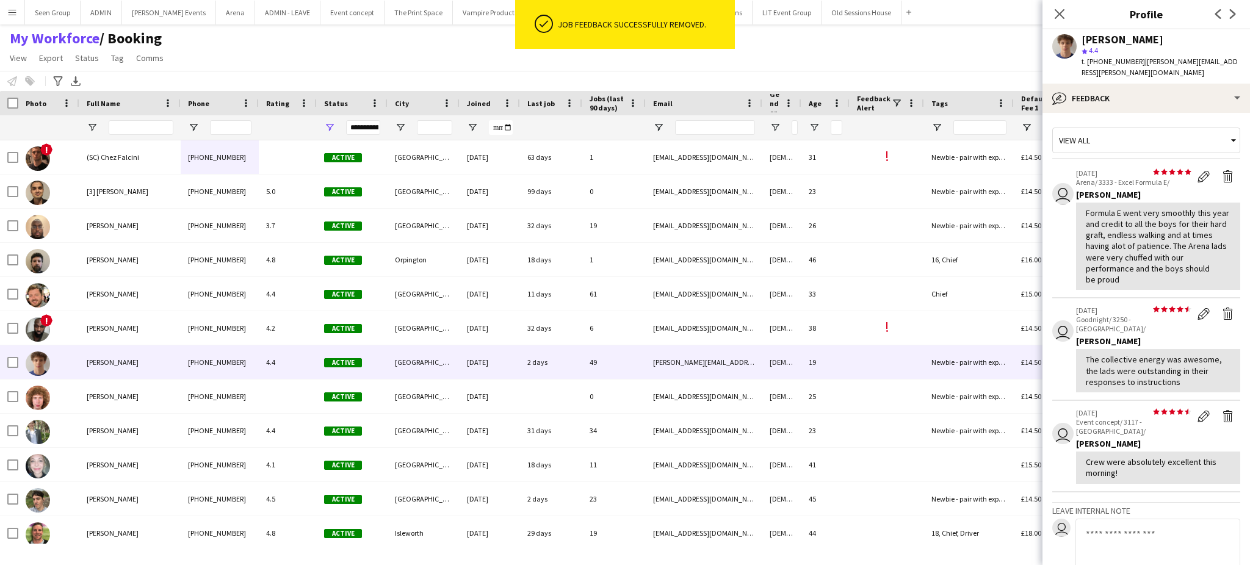
click at [1222, 308] on app-icon "Delete feedback" at bounding box center [1228, 314] width 12 height 12
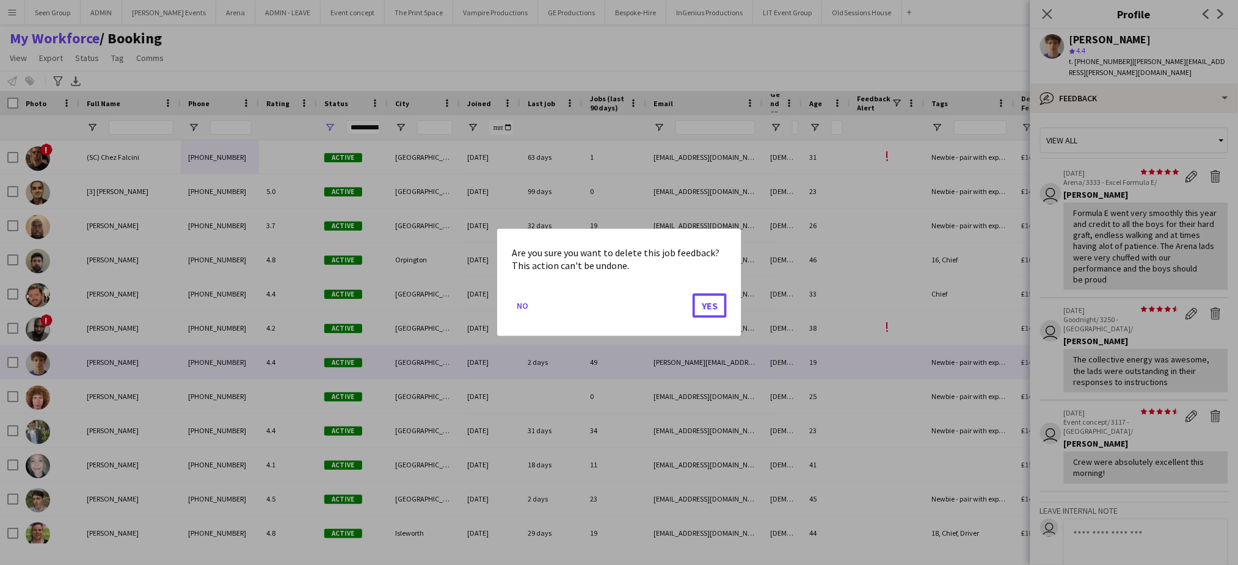
click at [692, 294] on button "Yes" at bounding box center [709, 306] width 34 height 24
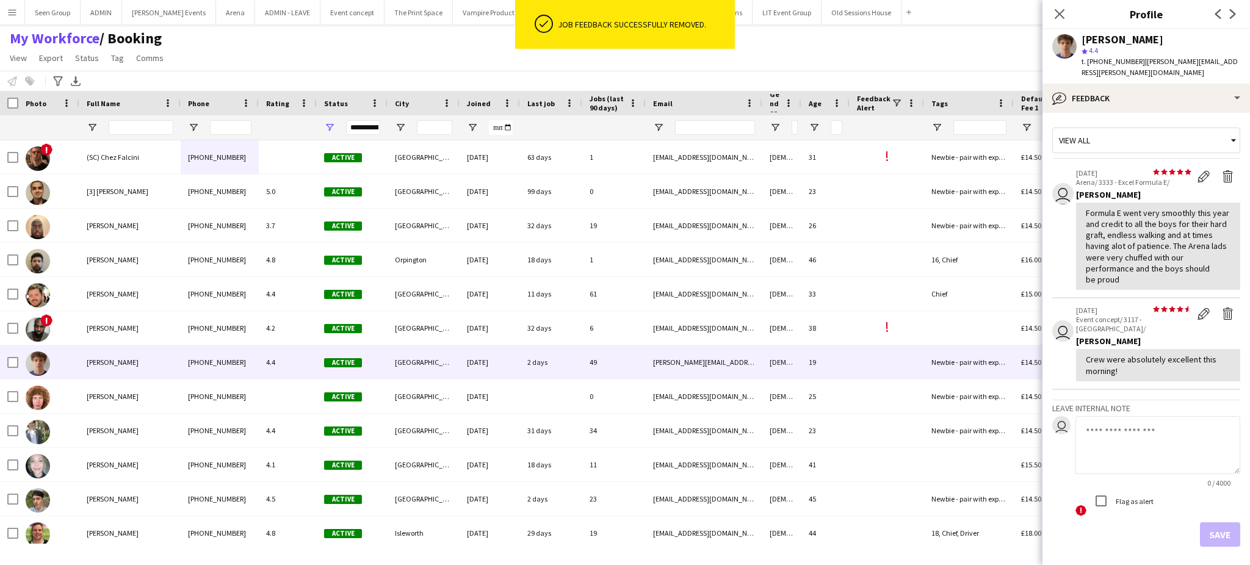
click at [1222, 308] on app-icon "Delete feedback" at bounding box center [1228, 314] width 12 height 12
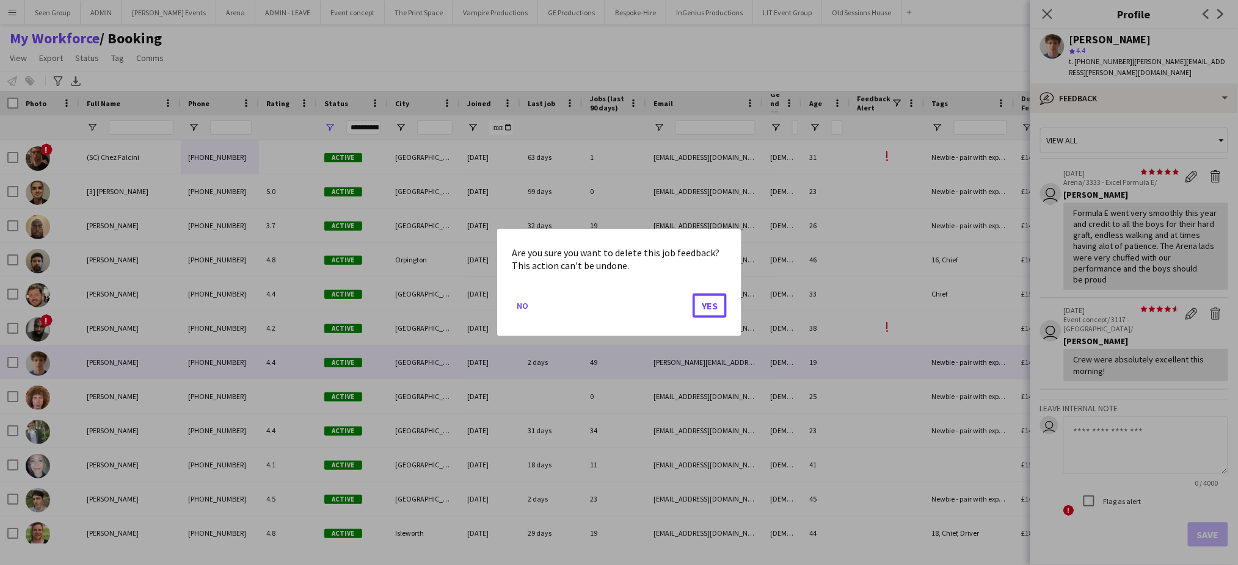
click at [692, 294] on button "Yes" at bounding box center [709, 306] width 34 height 24
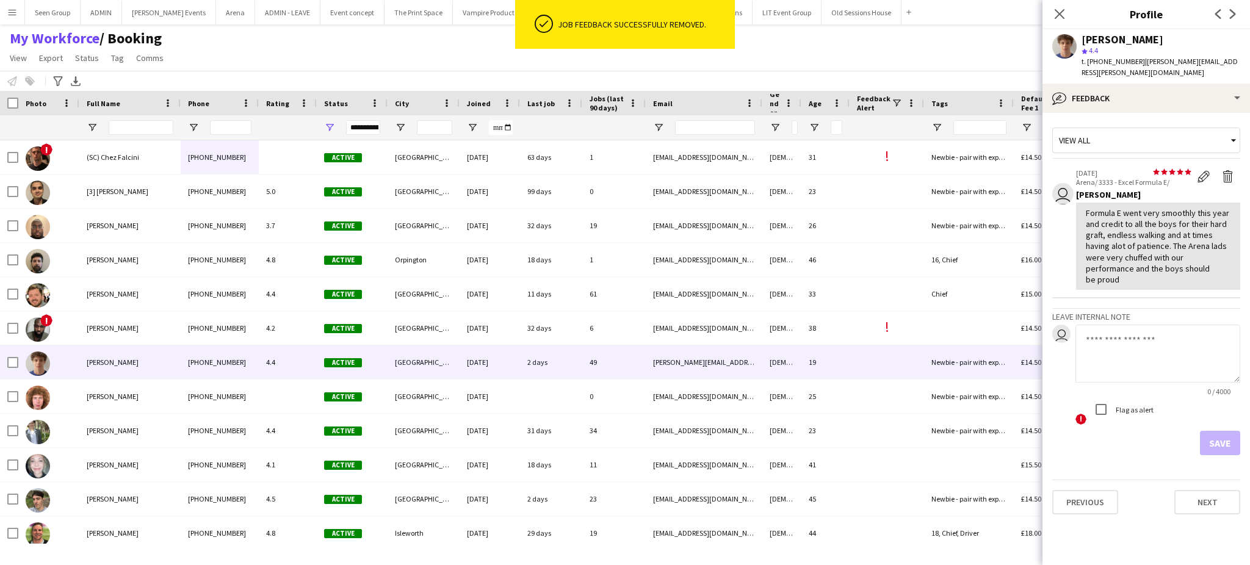
click at [1188, 332] on textarea at bounding box center [1158, 354] width 165 height 58
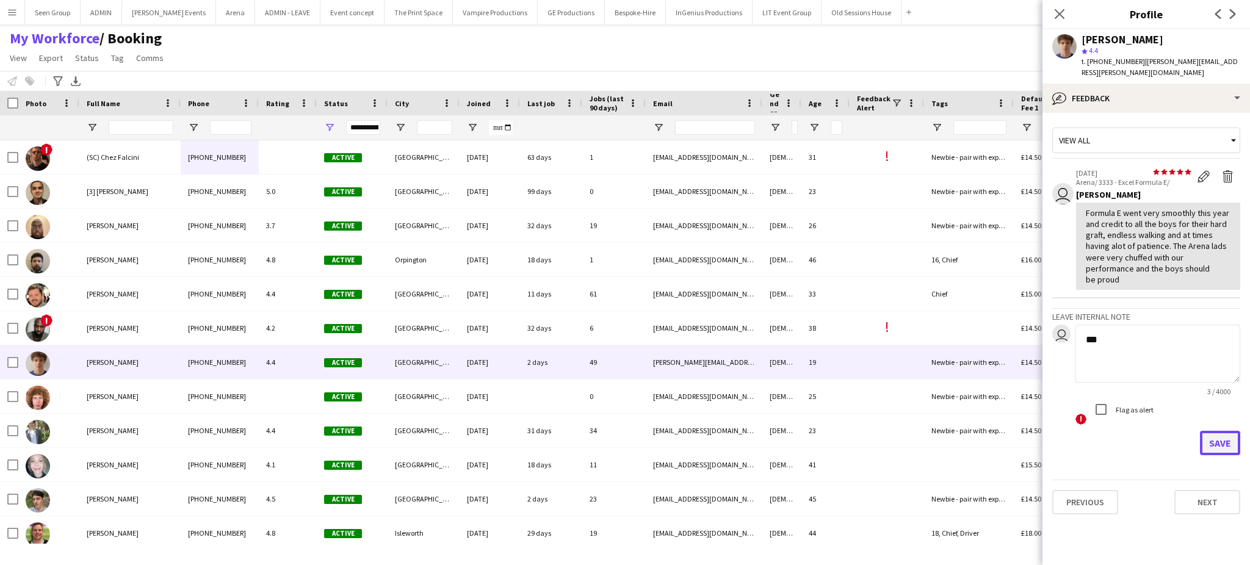
click at [1217, 431] on button "Save" at bounding box center [1220, 443] width 40 height 24
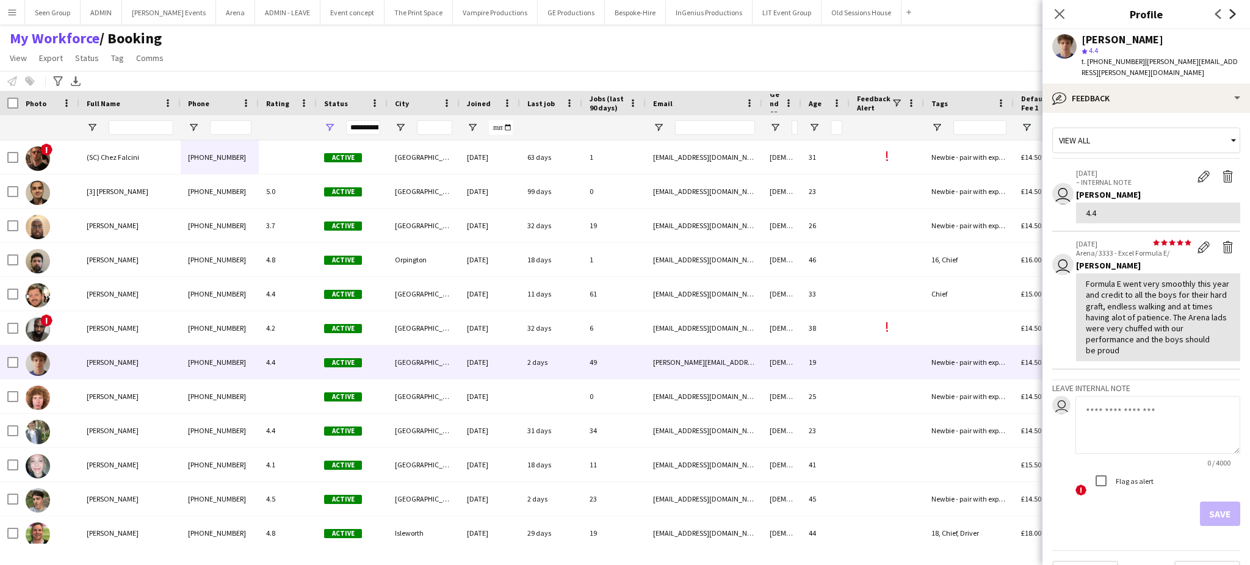
click at [1231, 16] on icon "Next" at bounding box center [1233, 14] width 10 height 10
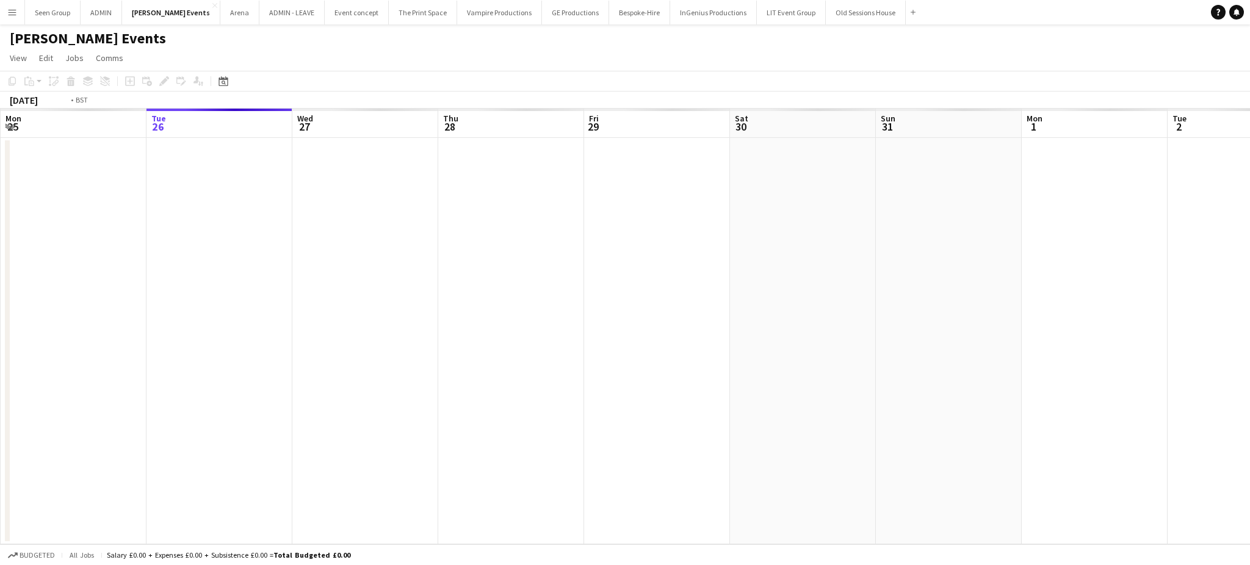
scroll to position [0, 420]
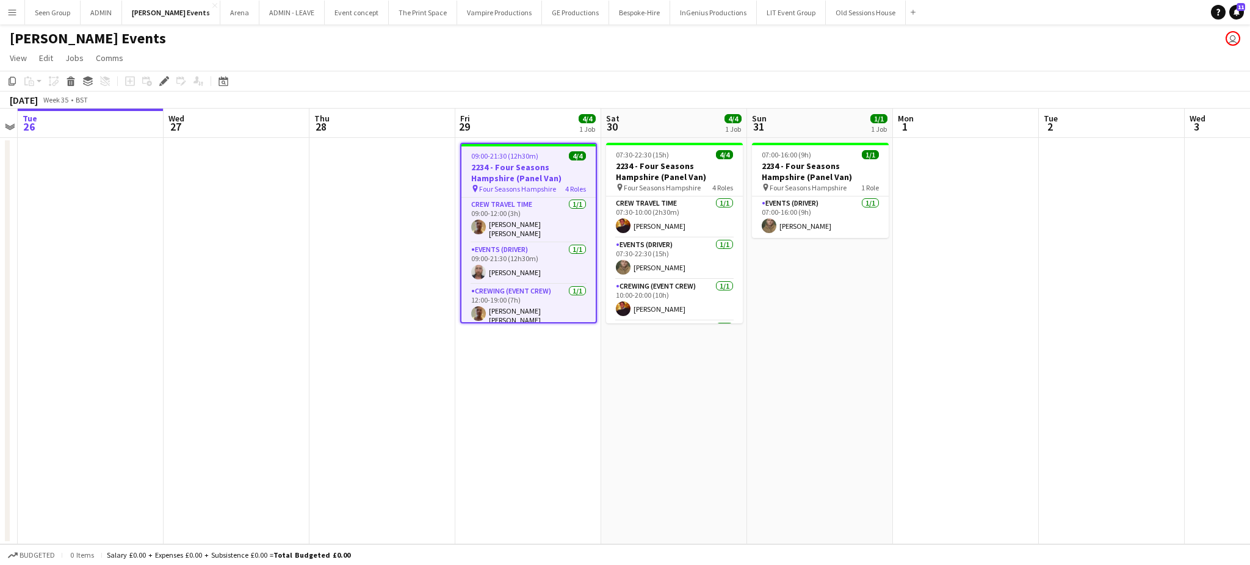
click at [901, 328] on app-date-cell at bounding box center [966, 341] width 146 height 407
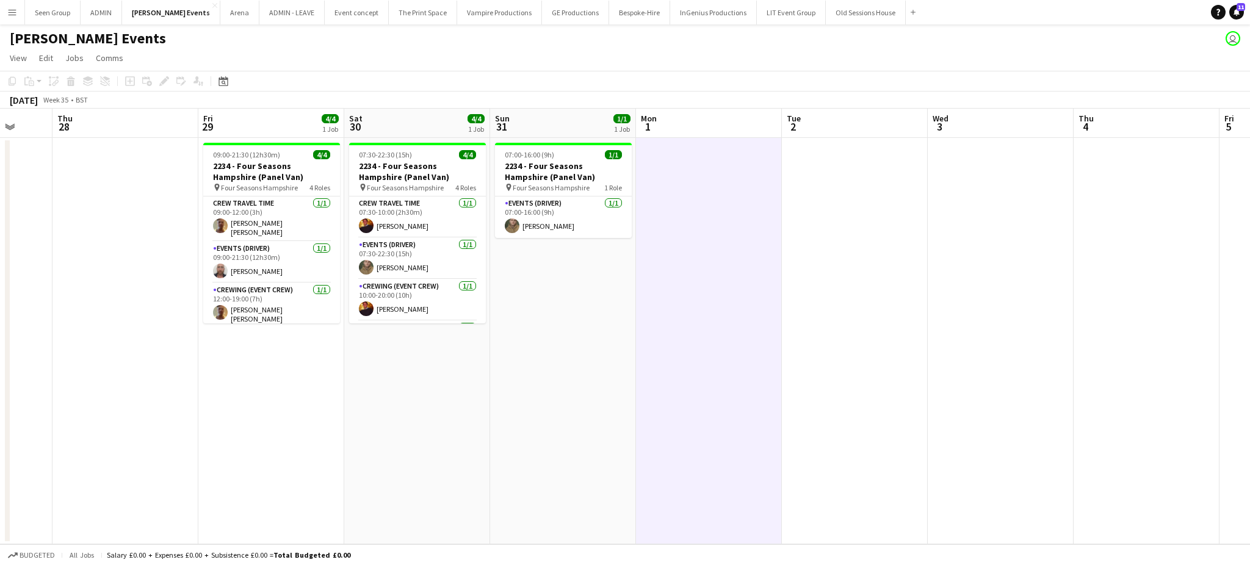
scroll to position [0, 339]
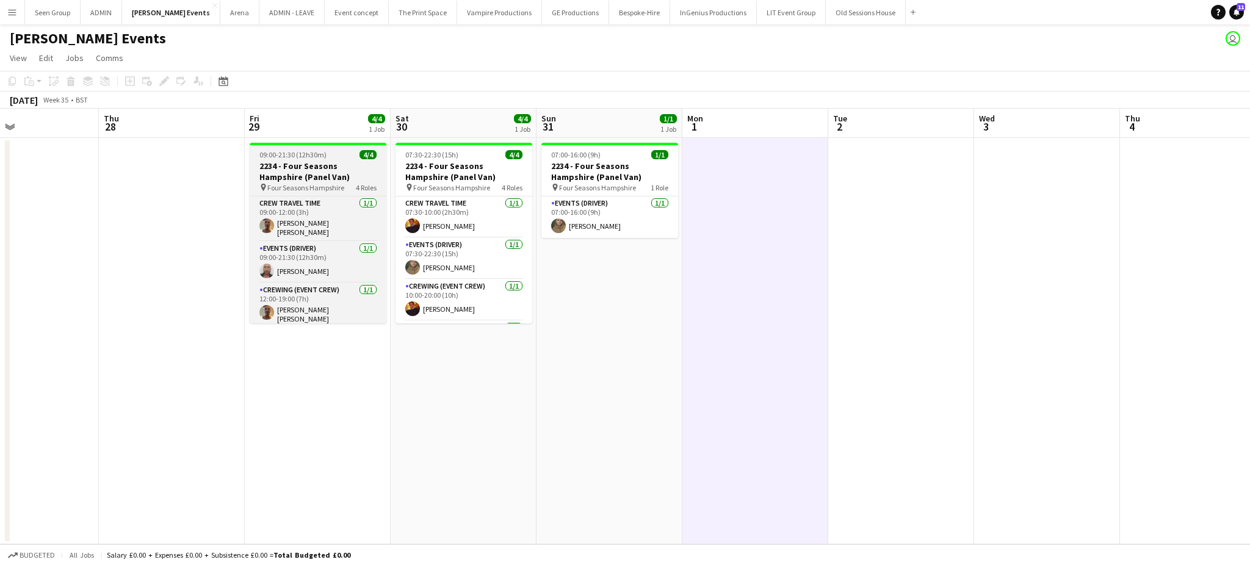
click at [294, 156] on span "09:00-21:30 (12h30m)" at bounding box center [292, 154] width 67 height 9
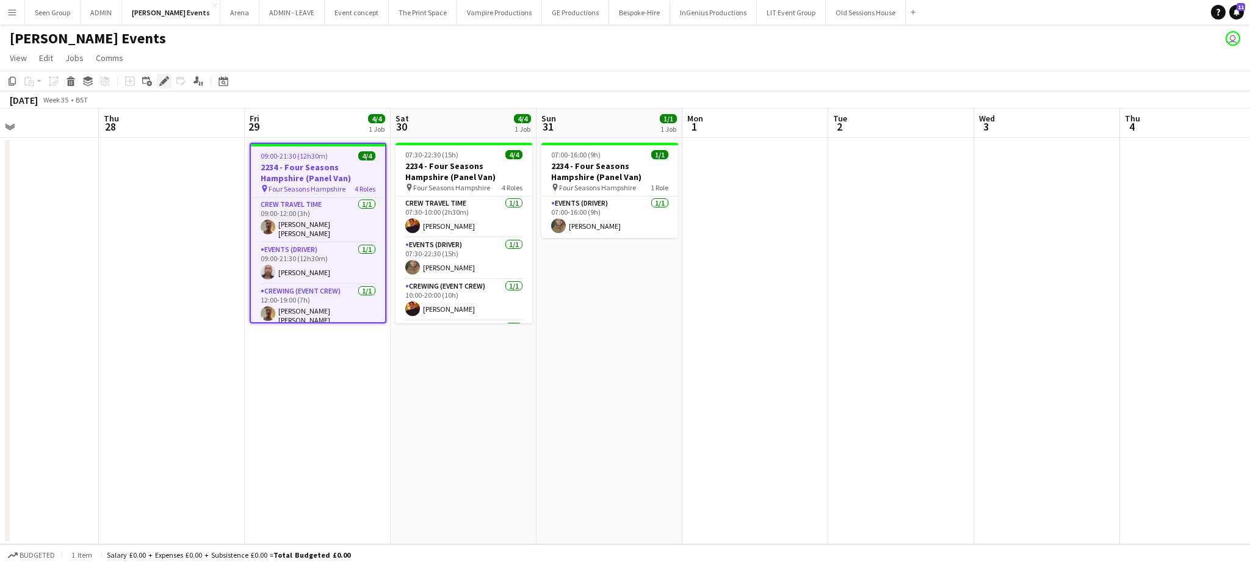
click at [164, 78] on icon "Edit" at bounding box center [164, 81] width 10 height 10
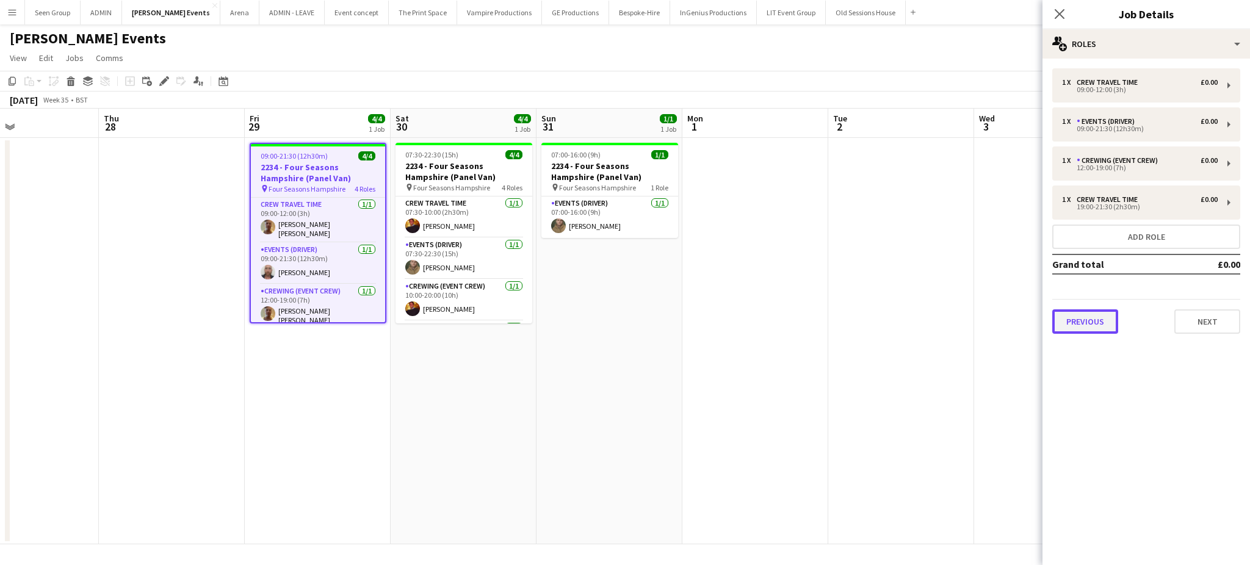
click at [1081, 317] on button "Previous" at bounding box center [1086, 322] width 66 height 24
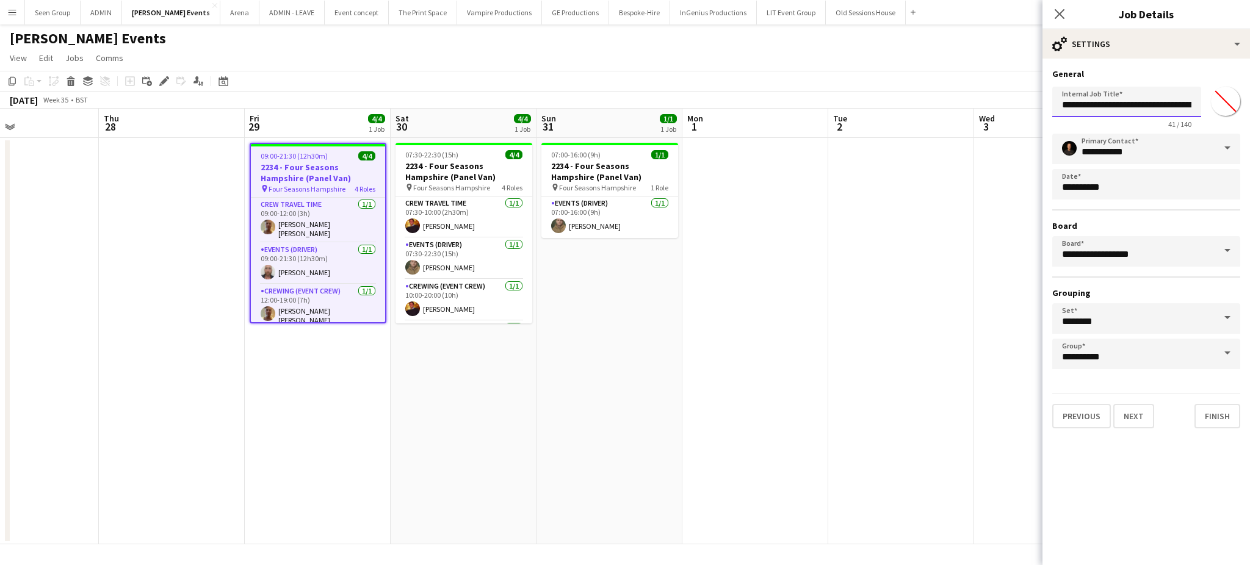
click at [1131, 105] on input "**********" at bounding box center [1127, 102] width 149 height 31
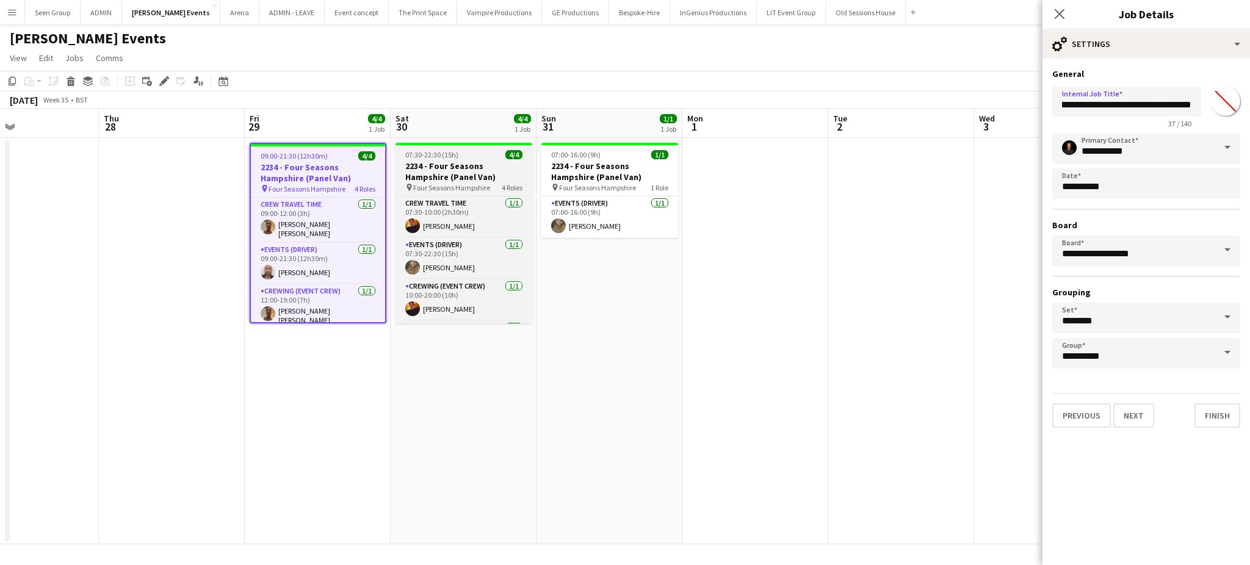
scroll to position [0, 0]
click at [430, 158] on span "07:30-22:30 (15h)" at bounding box center [431, 154] width 53 height 9
type input "**********"
type input "*******"
type input "**********"
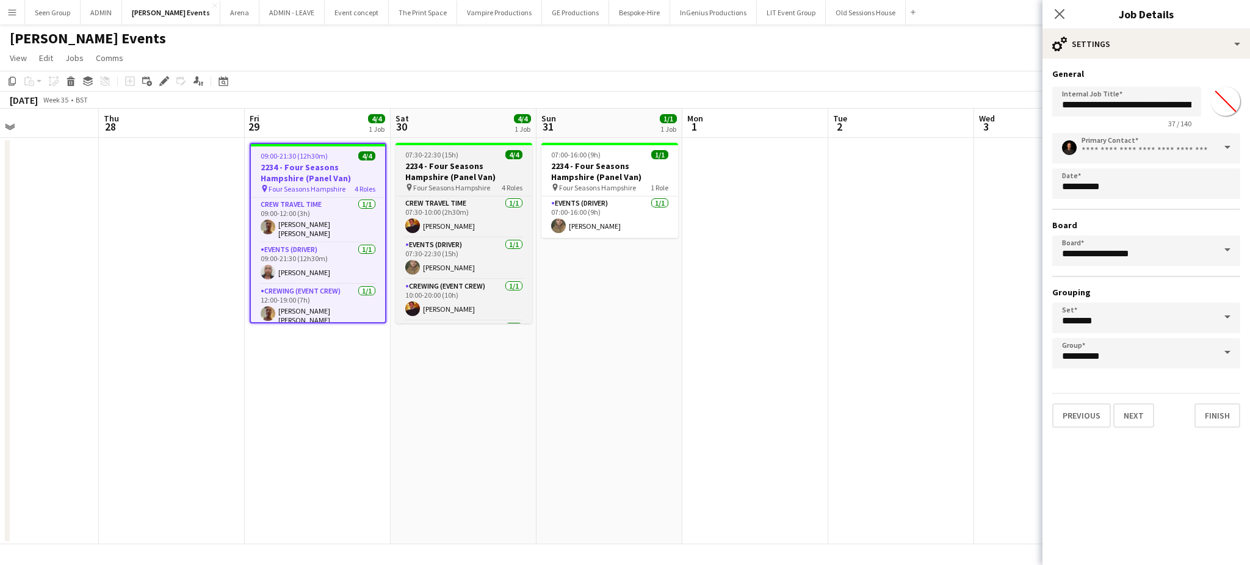
type input "*******"
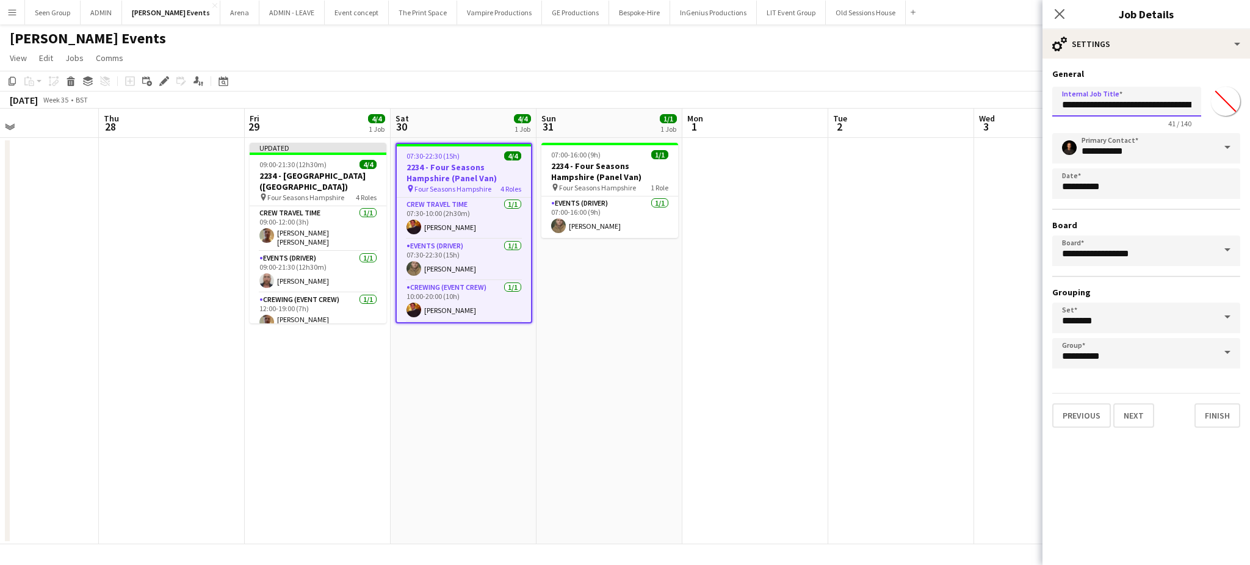
click at [1180, 110] on input "**********" at bounding box center [1127, 102] width 149 height 30
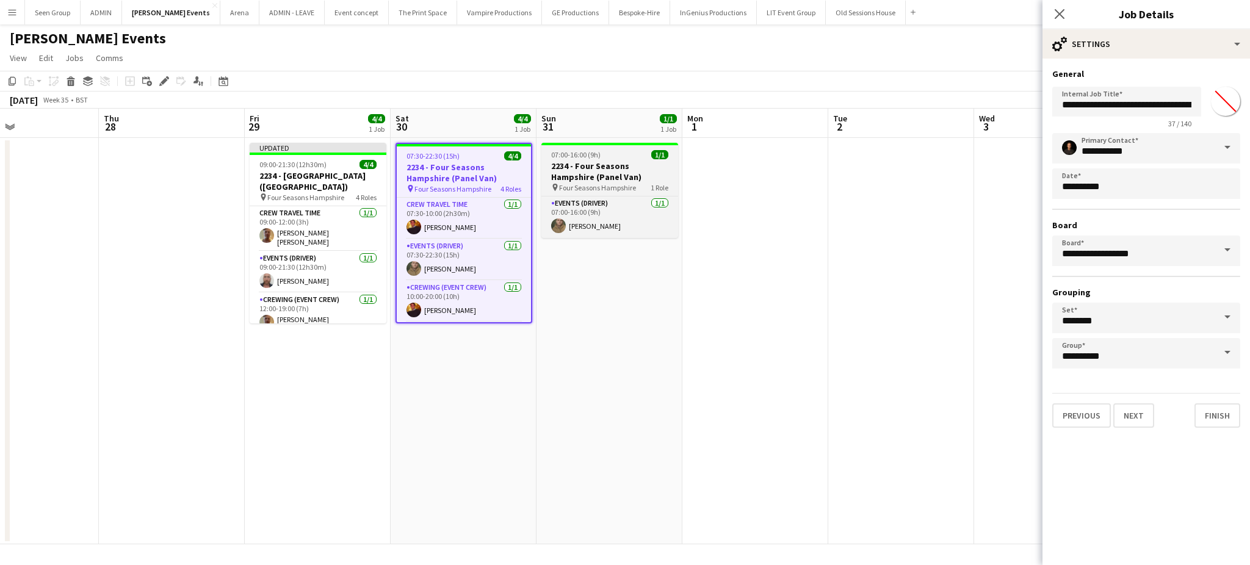
click at [574, 167] on h3 "2234 - Four Seasons Hampshire (Panel Van)" at bounding box center [610, 172] width 137 height 22
type input "**********"
type input "*******"
type input "**********"
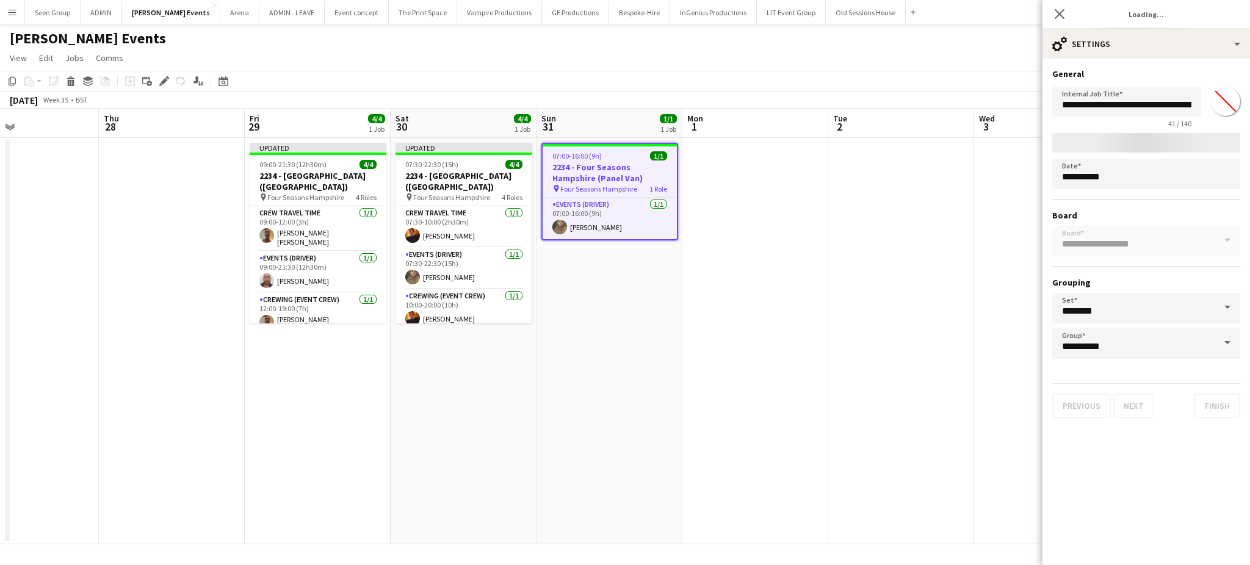
type input "*******"
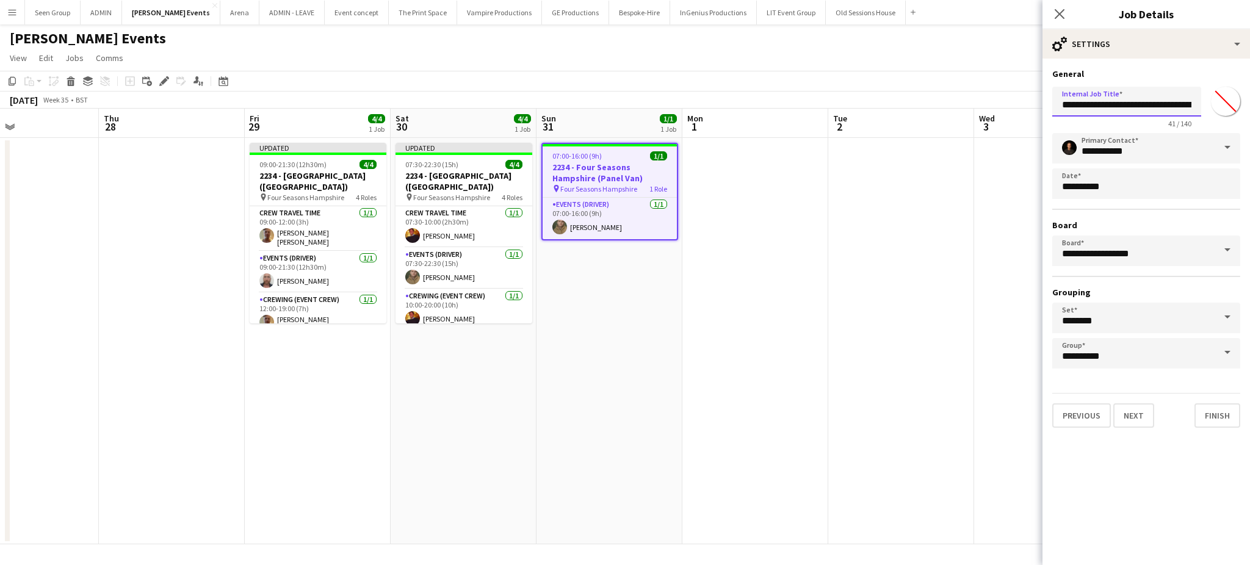
click at [1165, 114] on input "**********" at bounding box center [1127, 102] width 149 height 30
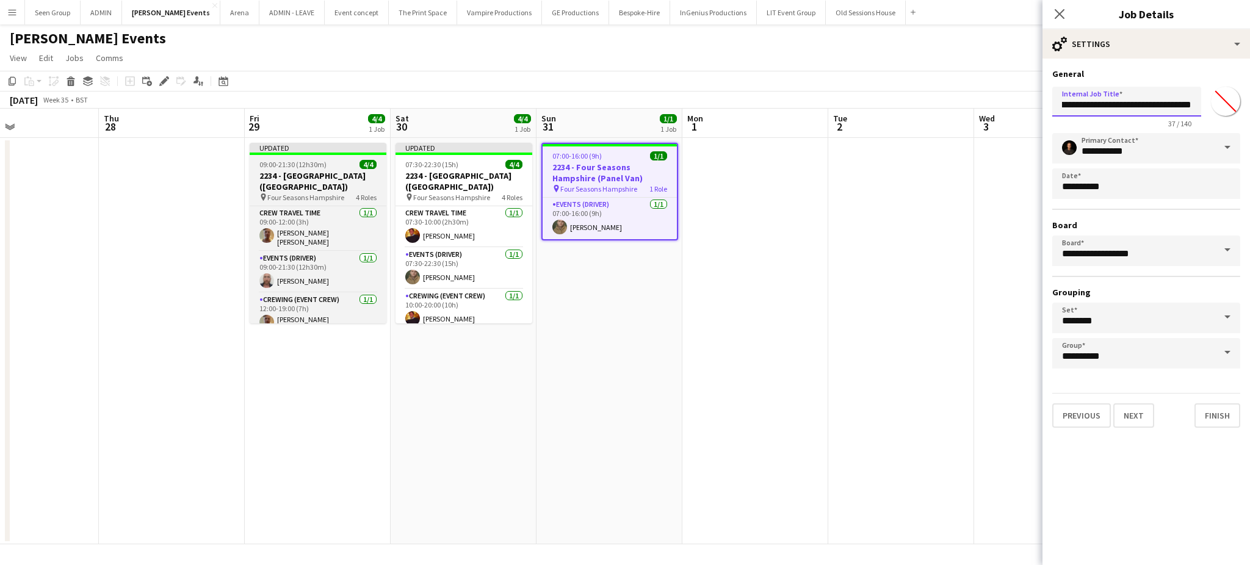
type input "**********"
click at [322, 179] on h3 "2234 - Four Seasons Hampshire (Luton)" at bounding box center [318, 181] width 137 height 22
type input "*******"
type input "**********"
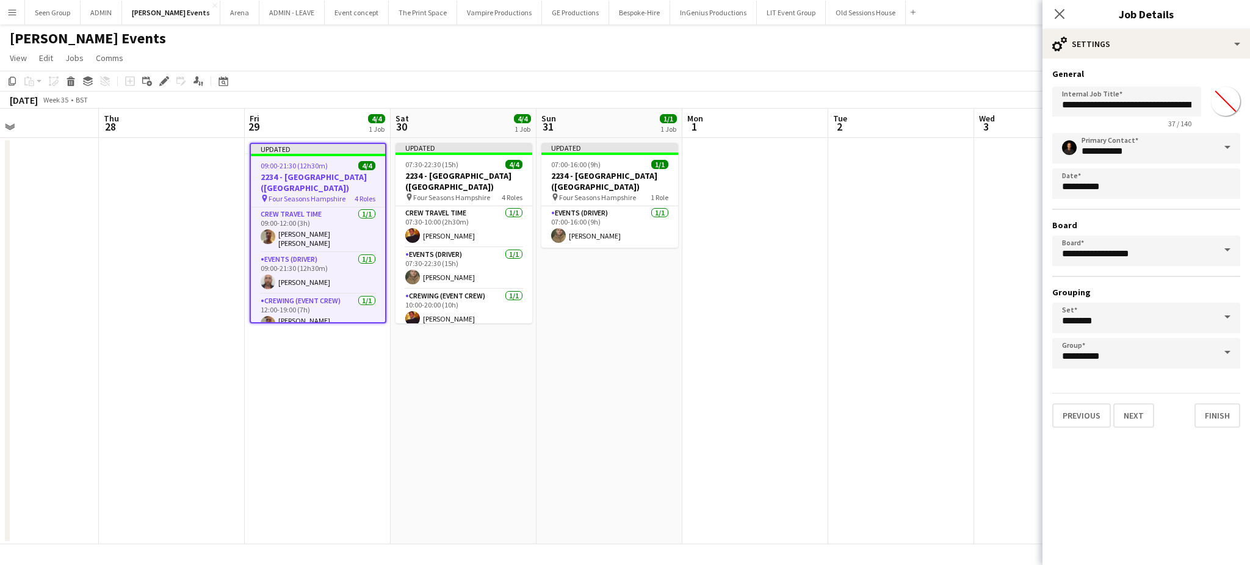
type input "*******"
click at [1131, 405] on button "Next" at bounding box center [1134, 416] width 41 height 24
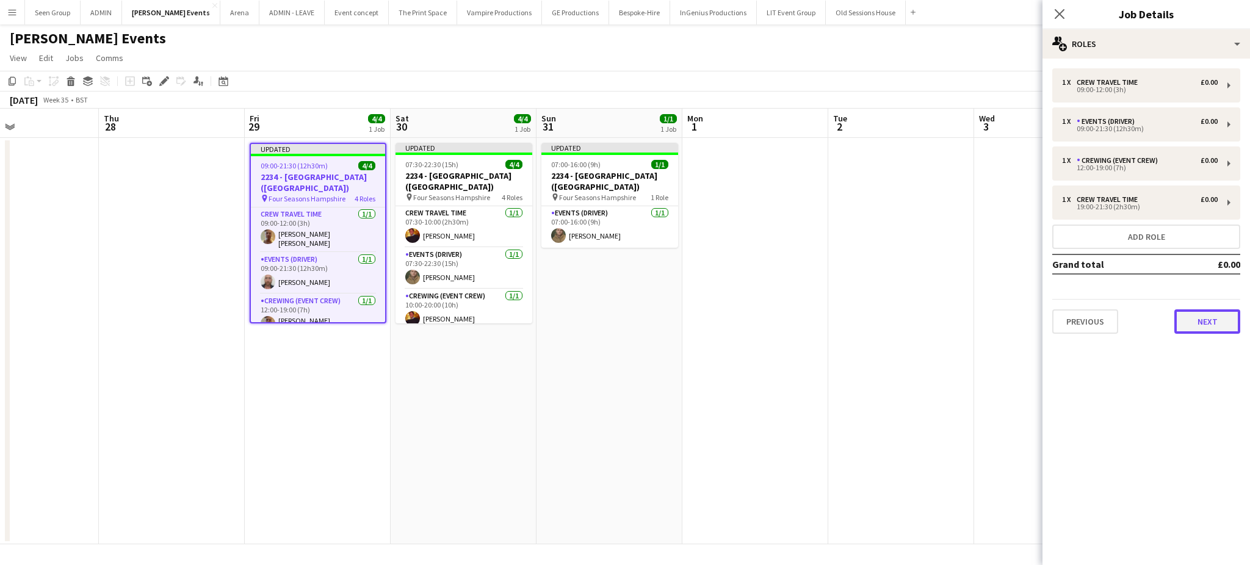
click at [1198, 321] on button "Next" at bounding box center [1208, 322] width 66 height 24
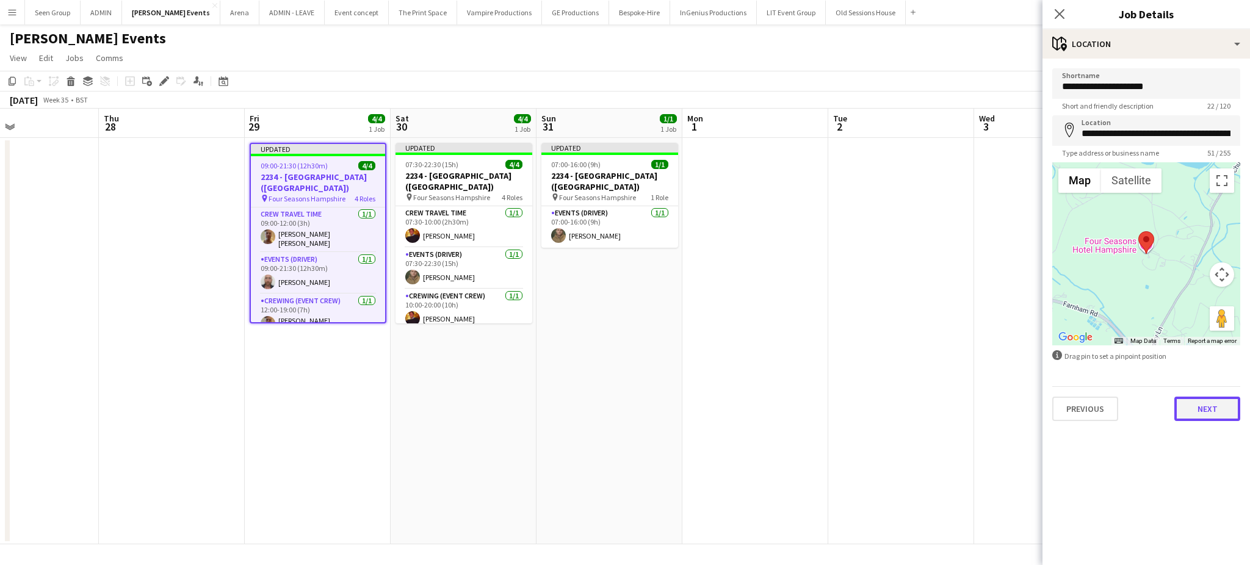
click at [1209, 406] on button "Next" at bounding box center [1208, 409] width 66 height 24
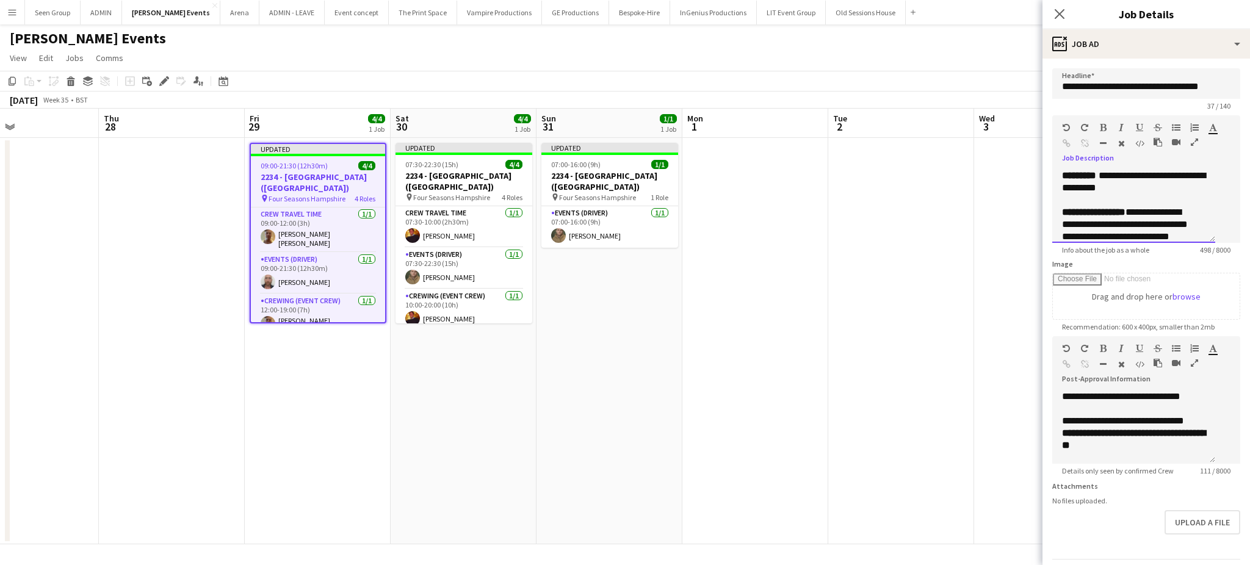
click at [1062, 180] on b "*********" at bounding box center [1079, 175] width 34 height 9
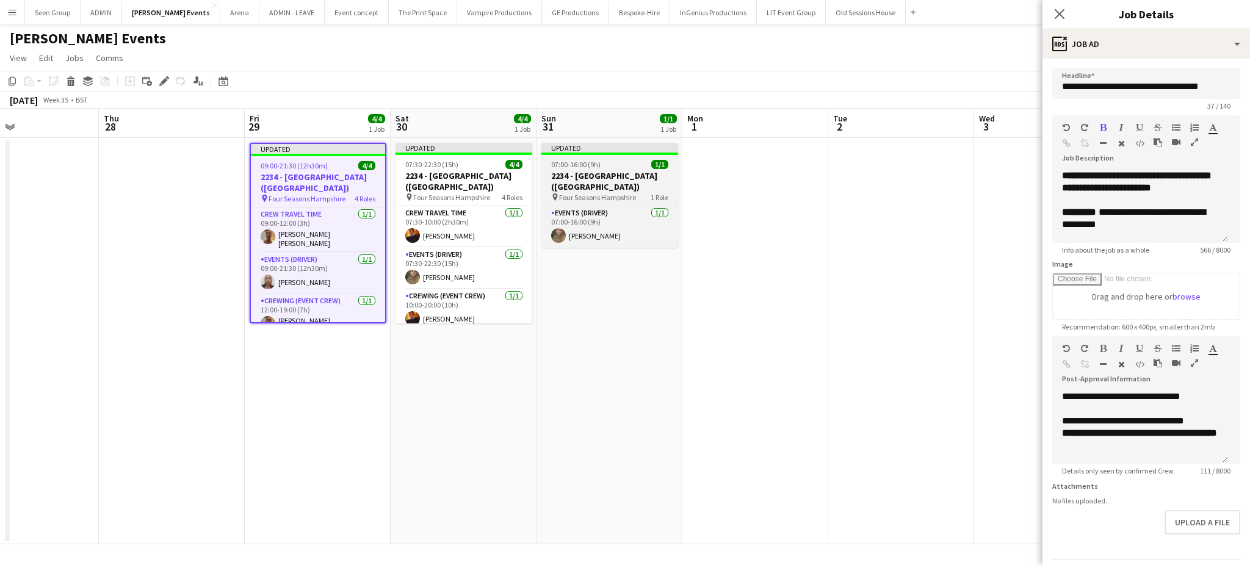
click at [587, 176] on h3 "2234 - Four Seasons Hampshire (Luton)" at bounding box center [610, 181] width 137 height 22
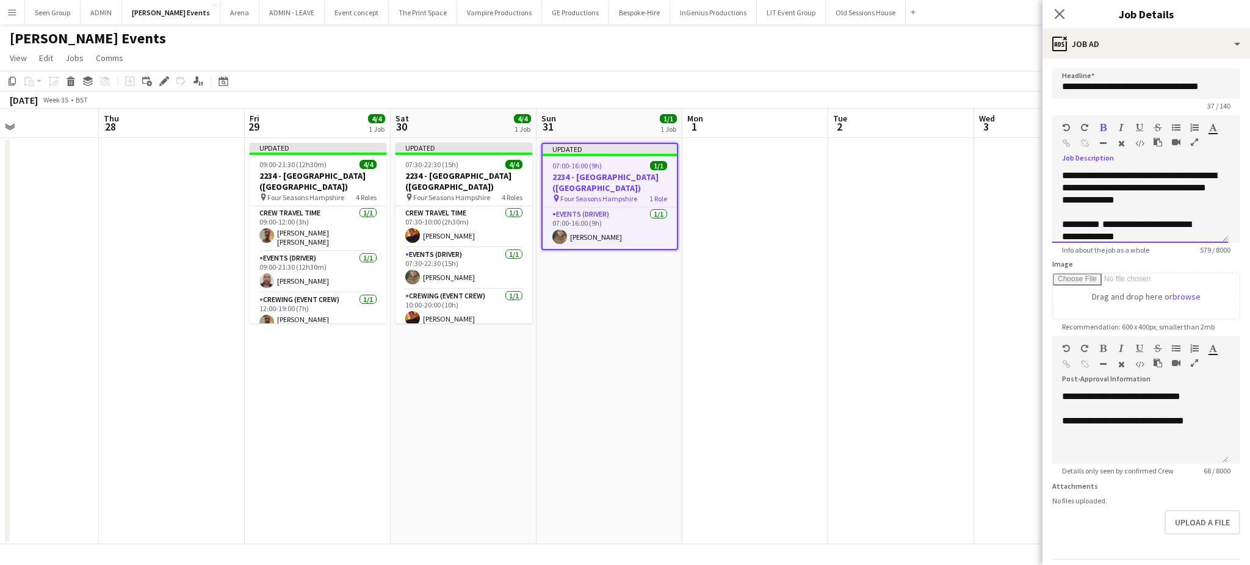
click at [1062, 173] on span "**********" at bounding box center [1095, 175] width 67 height 9
click at [1059, 11] on icon "Close pop-in" at bounding box center [1060, 14] width 12 height 12
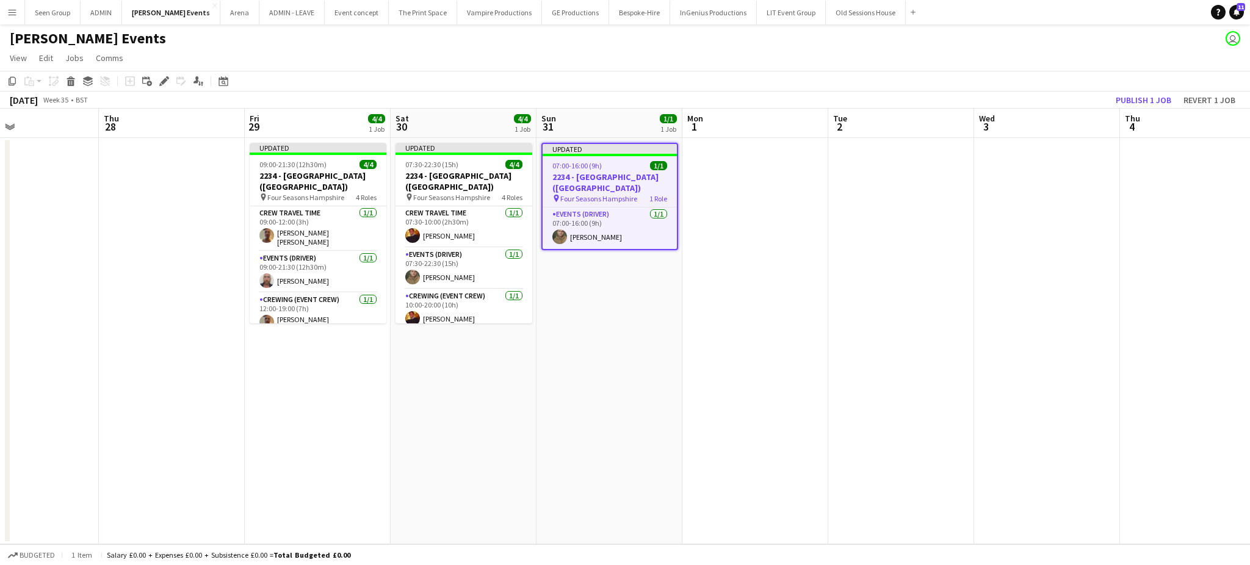
click at [1055, 61] on app-page-menu "View Day view expanded Day view collapsed Month view Date picker Jump to today …" at bounding box center [625, 59] width 1250 height 23
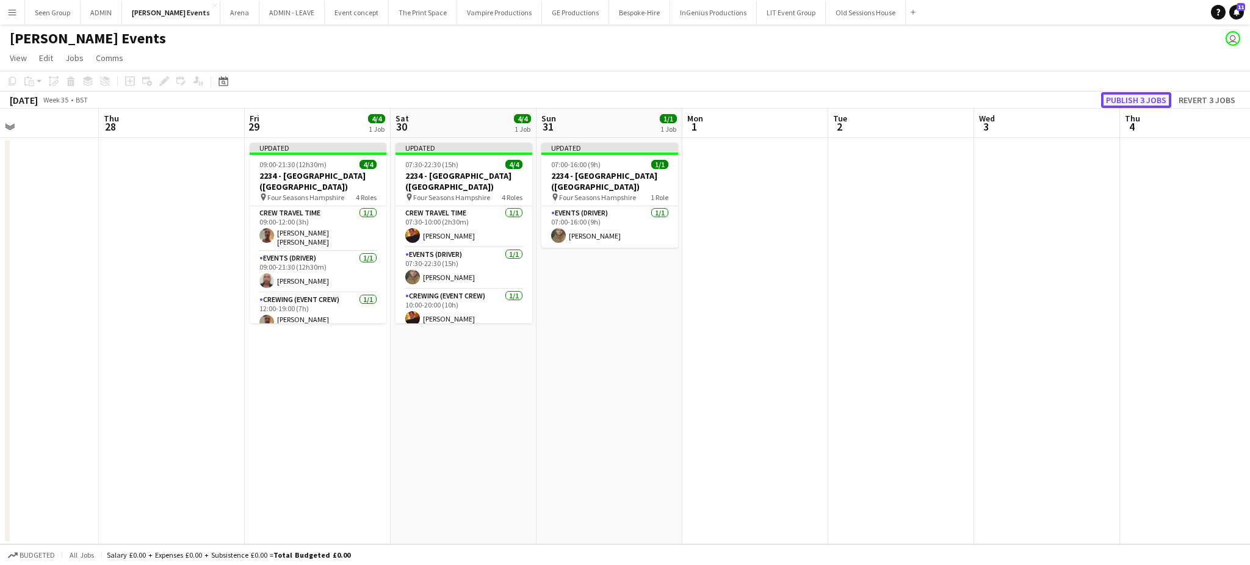
click at [1124, 96] on button "Publish 3 jobs" at bounding box center [1136, 100] width 70 height 16
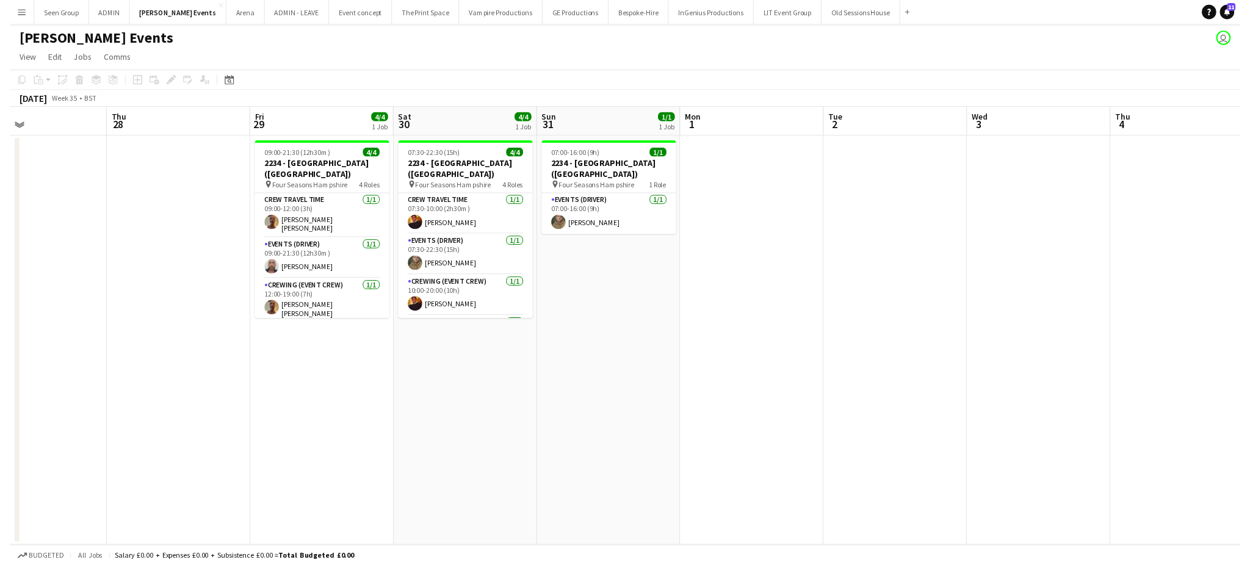
scroll to position [0, 339]
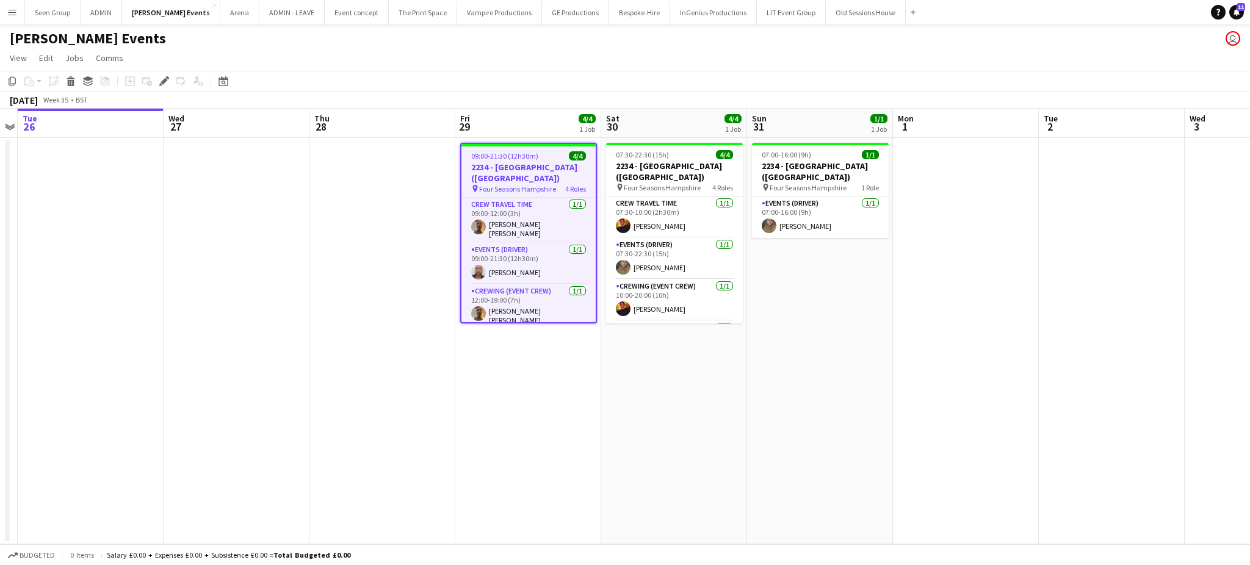
click at [504, 174] on h3 "2234 - [GEOGRAPHIC_DATA] ([GEOGRAPHIC_DATA])" at bounding box center [529, 173] width 134 height 22
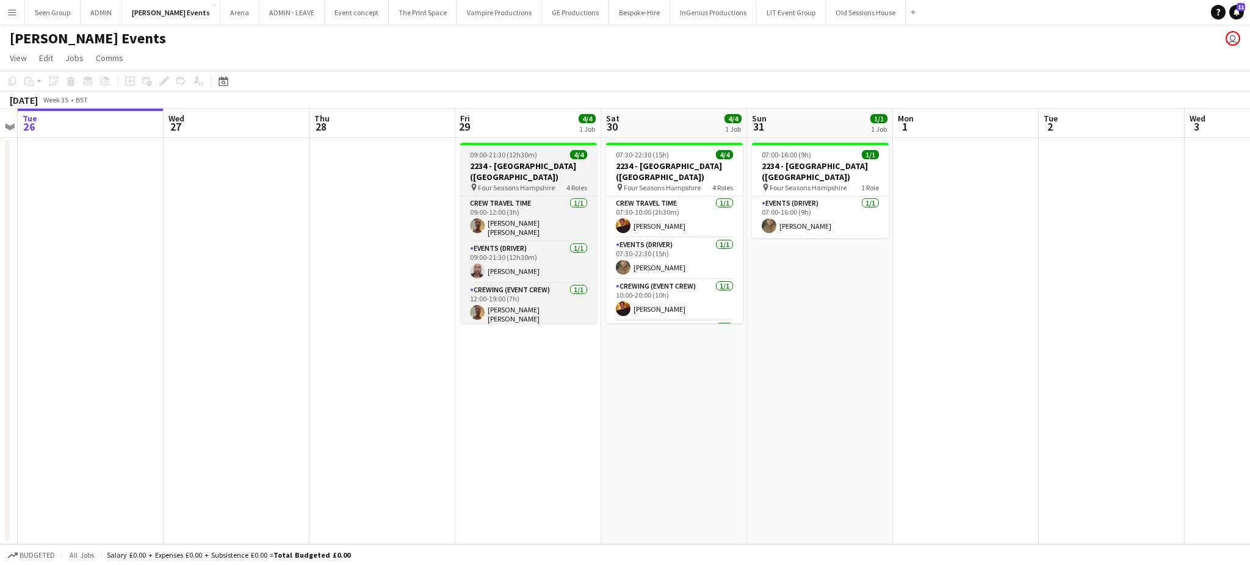
click at [504, 174] on h3 "2234 - Four Seasons Hampshire (Luton)" at bounding box center [528, 172] width 137 height 22
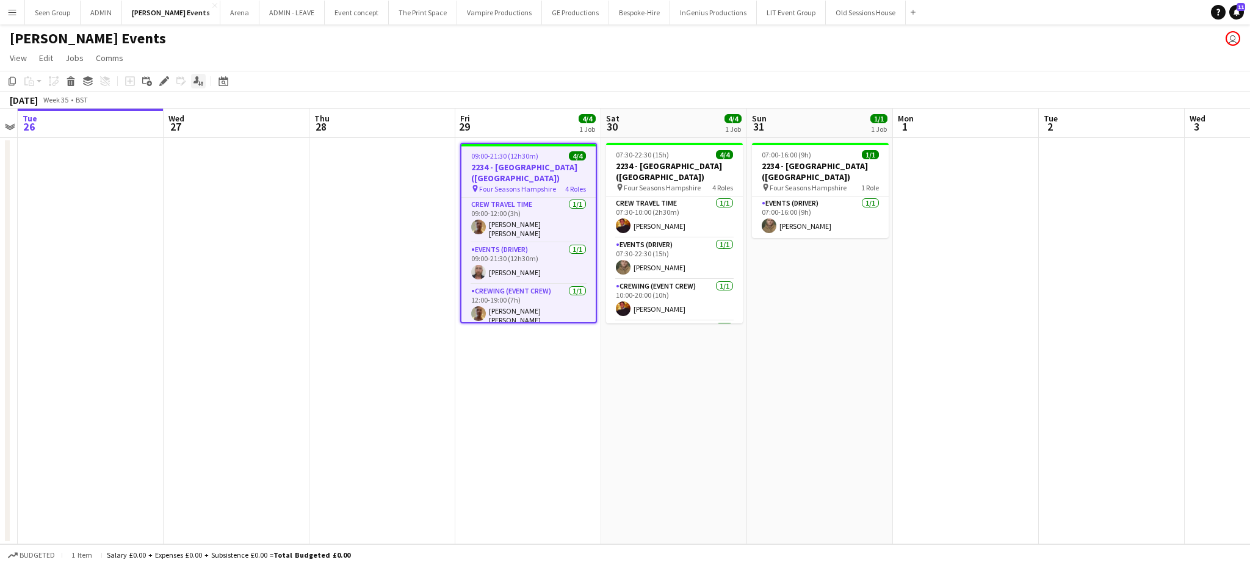
click at [198, 82] on icon "Applicants" at bounding box center [199, 81] width 10 height 10
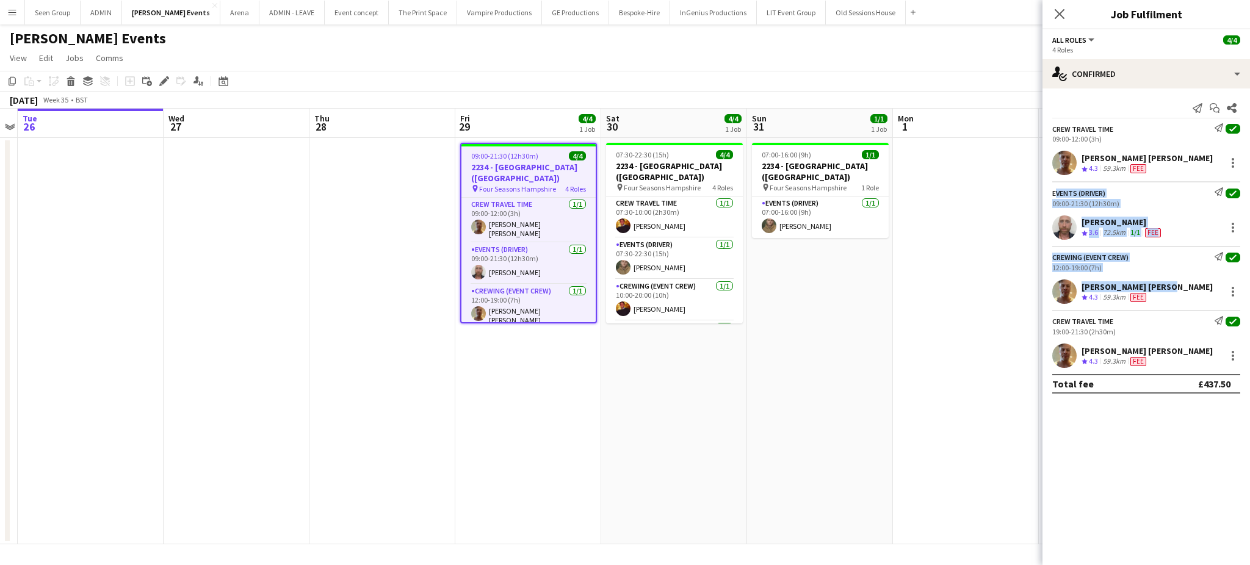
drag, startPoint x: 1052, startPoint y: 191, endPoint x: 1169, endPoint y: 283, distance: 148.3
click at [1169, 283] on app-confirmed-crew "Crew Travel Time Send notification check 09:00-12:00 (3h) Jason John Aspinall C…" at bounding box center [1147, 258] width 208 height 270
copy app-confirmed-crew "Events (Driver) Send notification check 09:00-21:30 (12h30m) Sandy Grierson Cre…"
click at [100, 16] on button "ADMIN Close" at bounding box center [102, 13] width 42 height 24
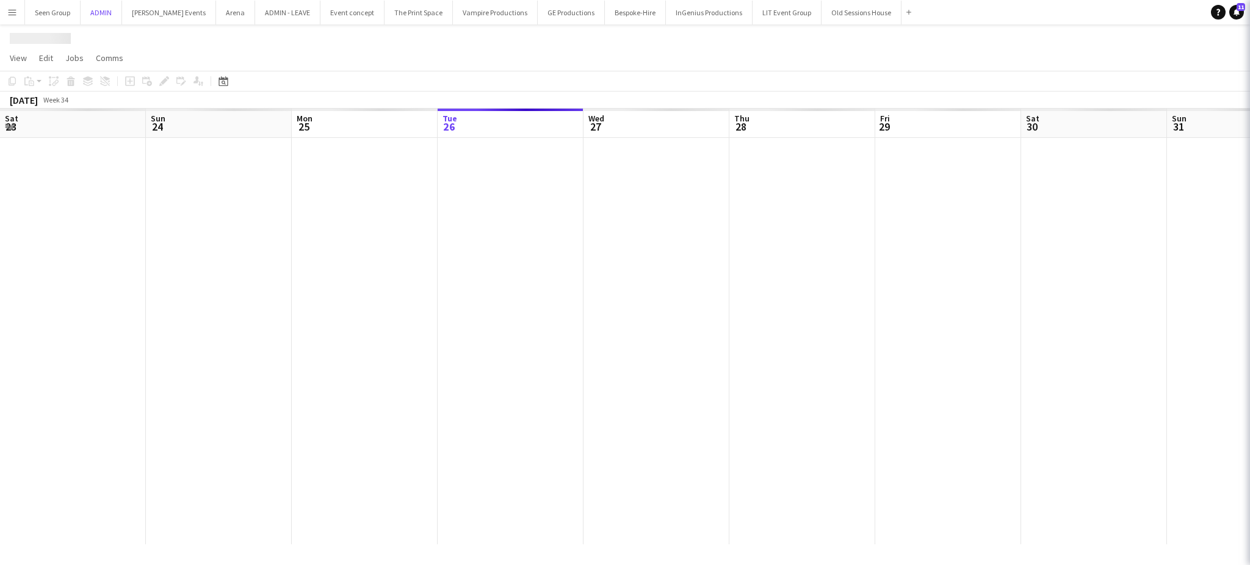
scroll to position [0, 291]
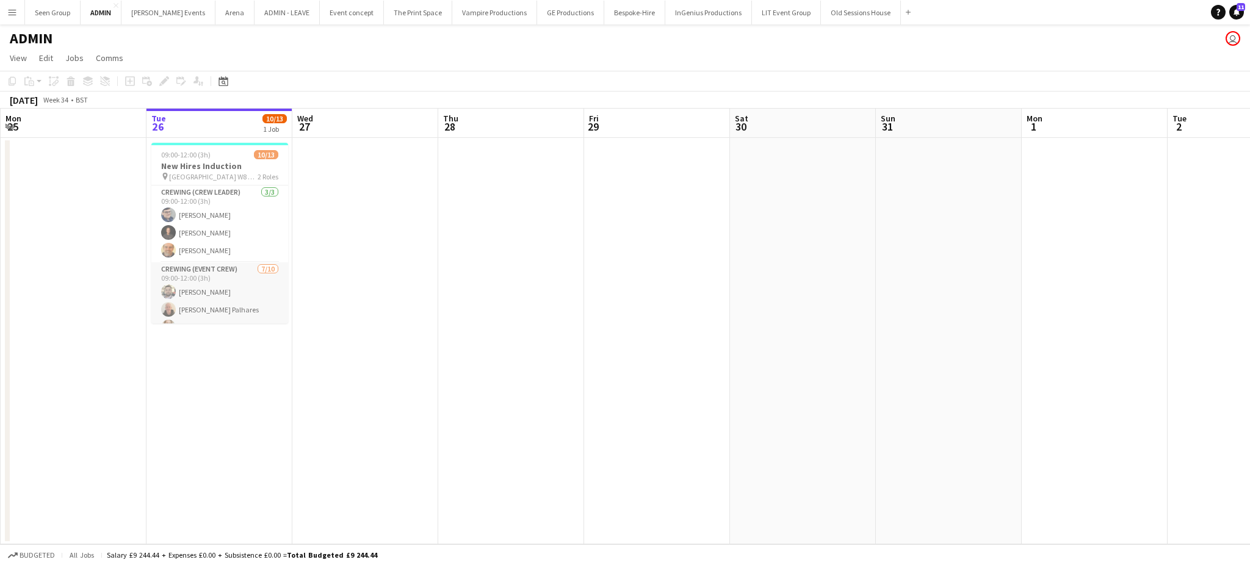
click at [208, 301] on app-card-role "Crewing (Event Crew) 7/10 09:00-12:00 (3h) Daniel Lorenc Fagner Magalhaes Palha…" at bounding box center [219, 363] width 137 height 201
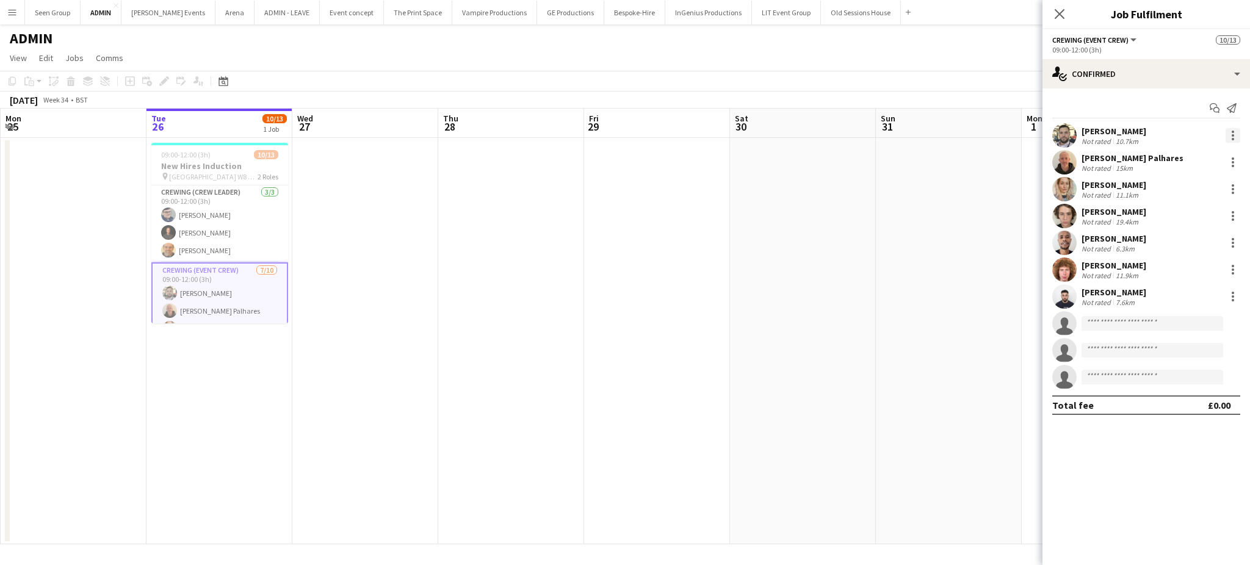
click at [1231, 140] on div at bounding box center [1233, 135] width 15 height 15
click at [1187, 159] on span "Edit fee" at bounding box center [1171, 158] width 33 height 10
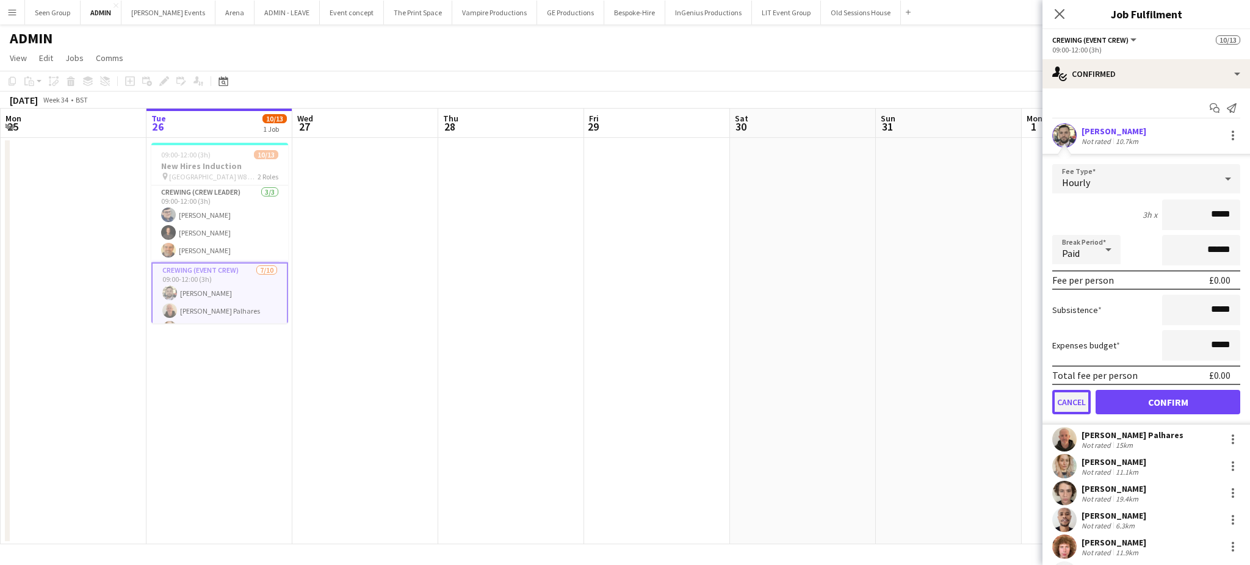
click at [1065, 397] on button "Cancel" at bounding box center [1072, 402] width 38 height 24
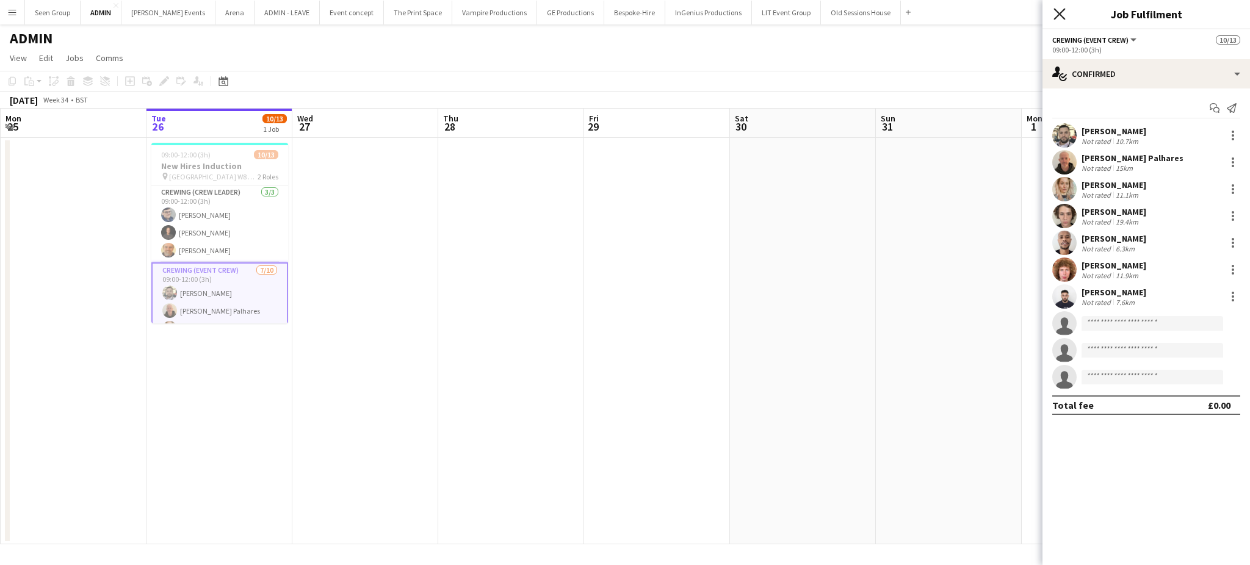
click at [1059, 16] on icon "Close pop-in" at bounding box center [1060, 14] width 12 height 12
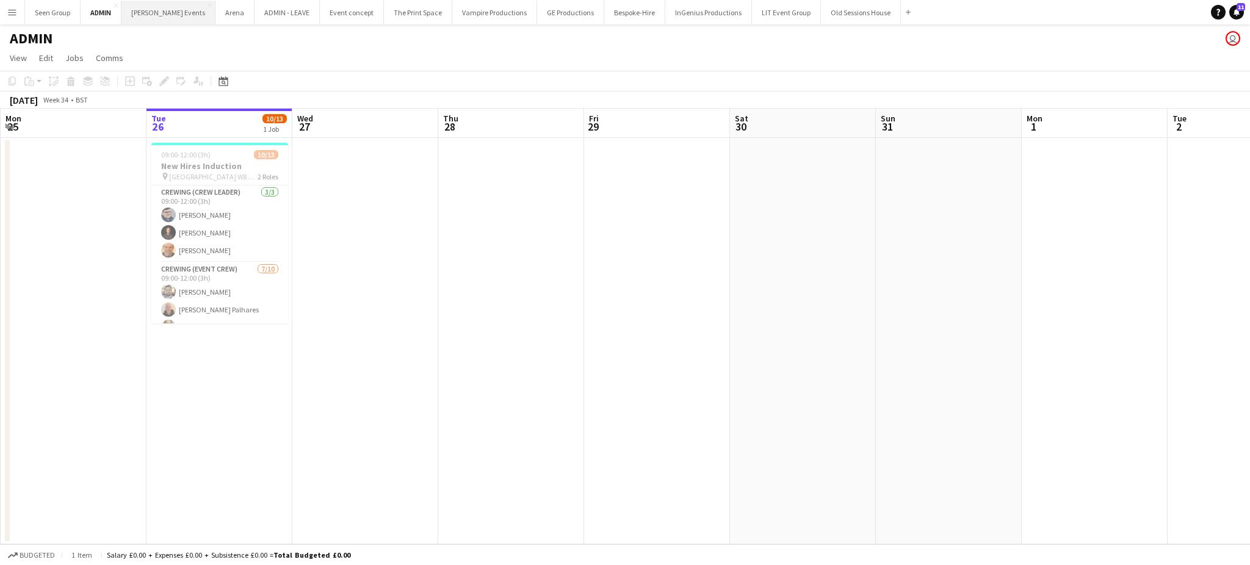
click at [178, 6] on button "Hannah Hope Events Close" at bounding box center [168, 13] width 94 height 24
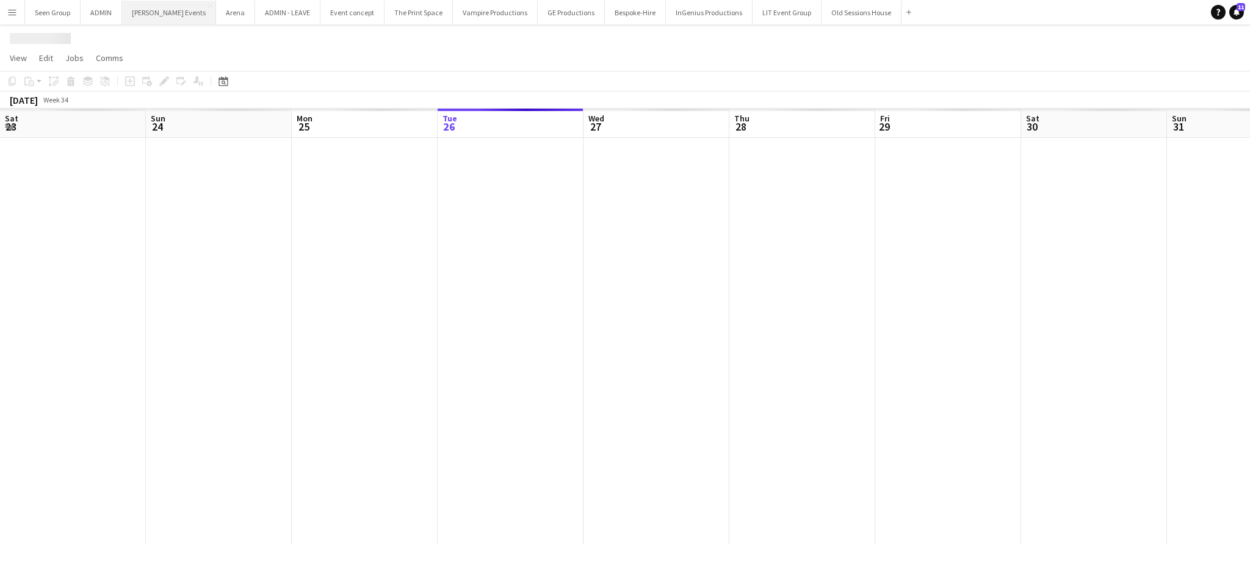
scroll to position [0, 291]
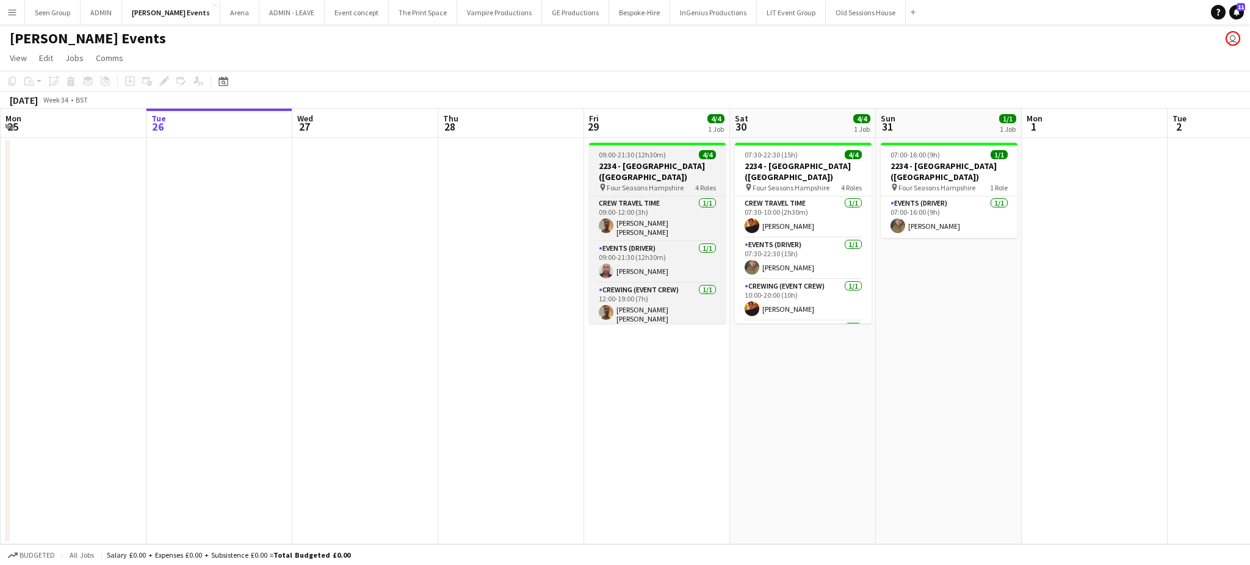
click at [642, 161] on h3 "2234 - Four Seasons Hampshire (Luton)" at bounding box center [657, 172] width 137 height 22
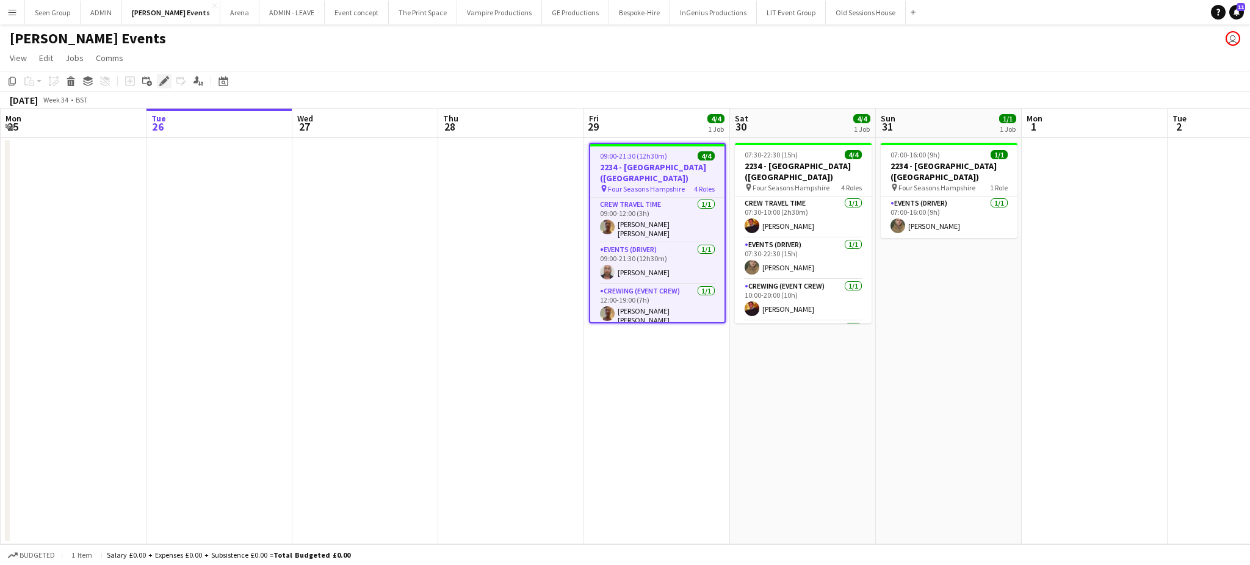
click at [157, 81] on div "Edit" at bounding box center [164, 81] width 15 height 15
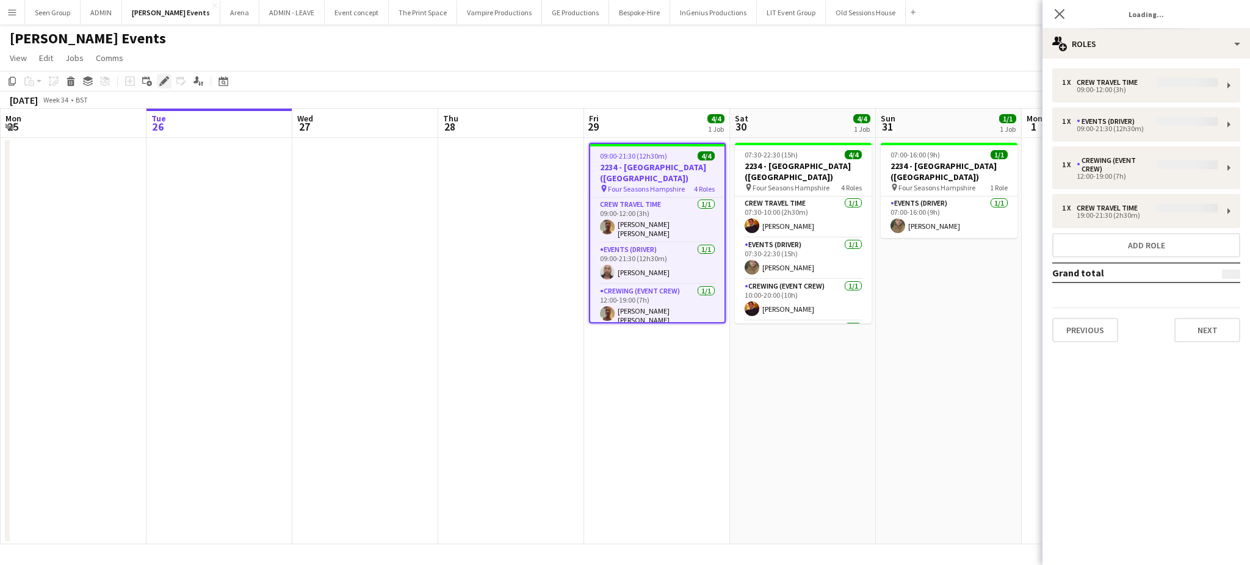
type input "**********"
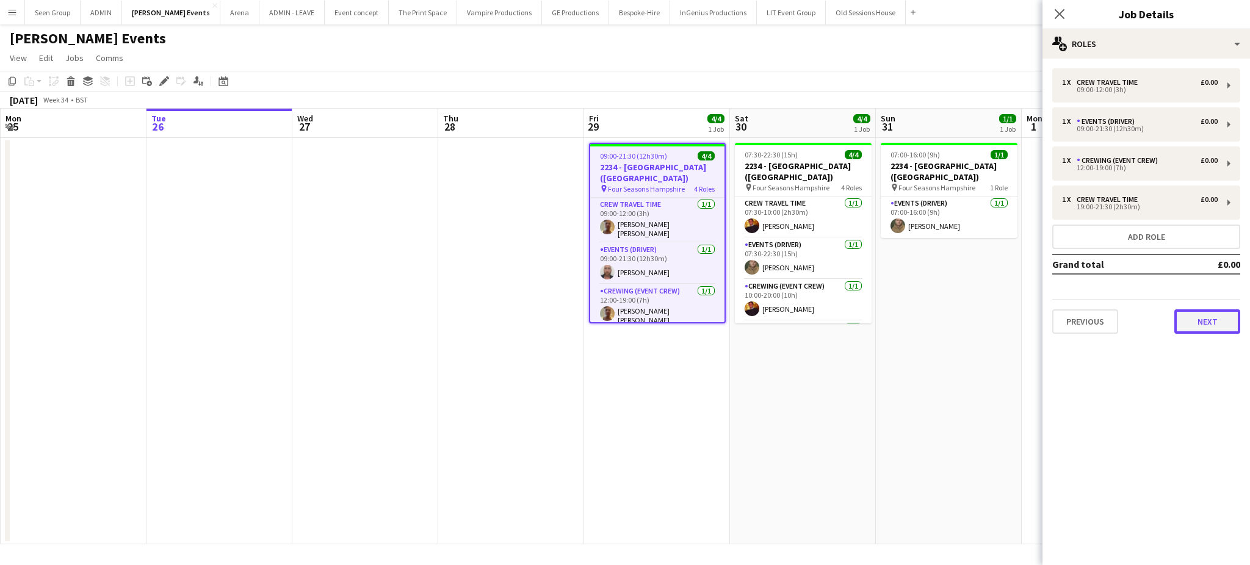
click at [1208, 323] on button "Next" at bounding box center [1208, 322] width 66 height 24
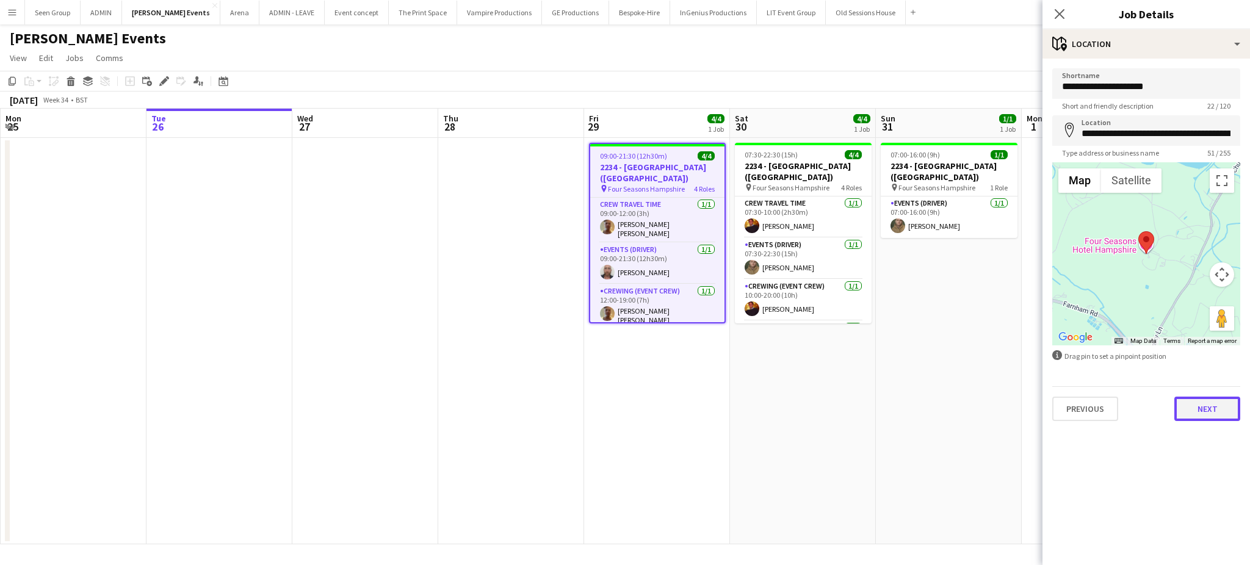
click at [1198, 404] on button "Next" at bounding box center [1208, 409] width 66 height 24
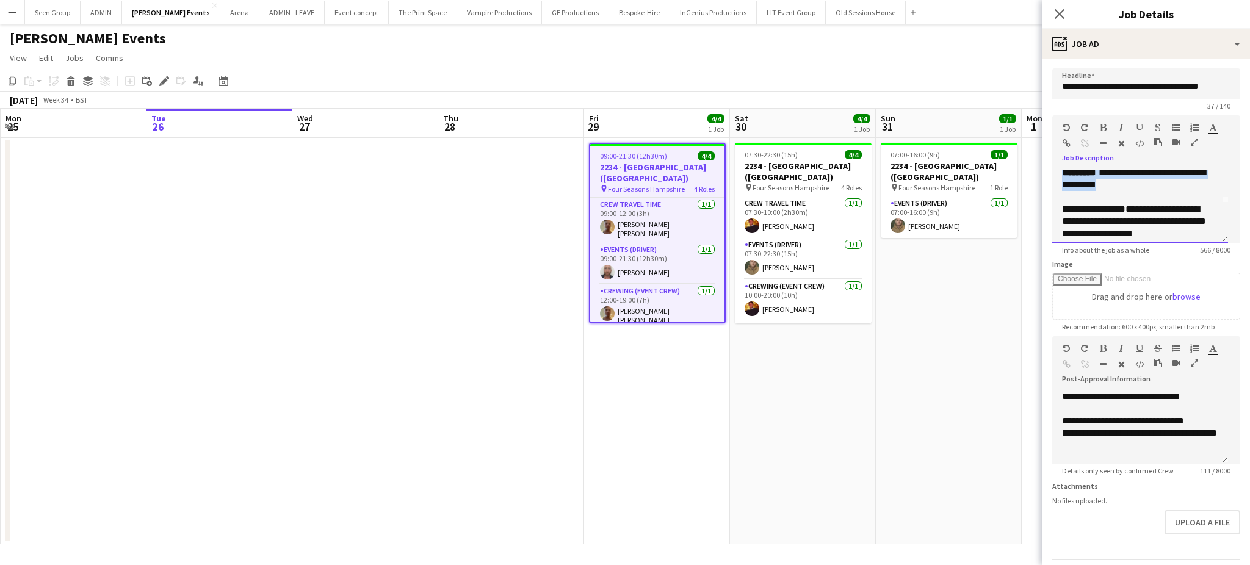
scroll to position [0, 0]
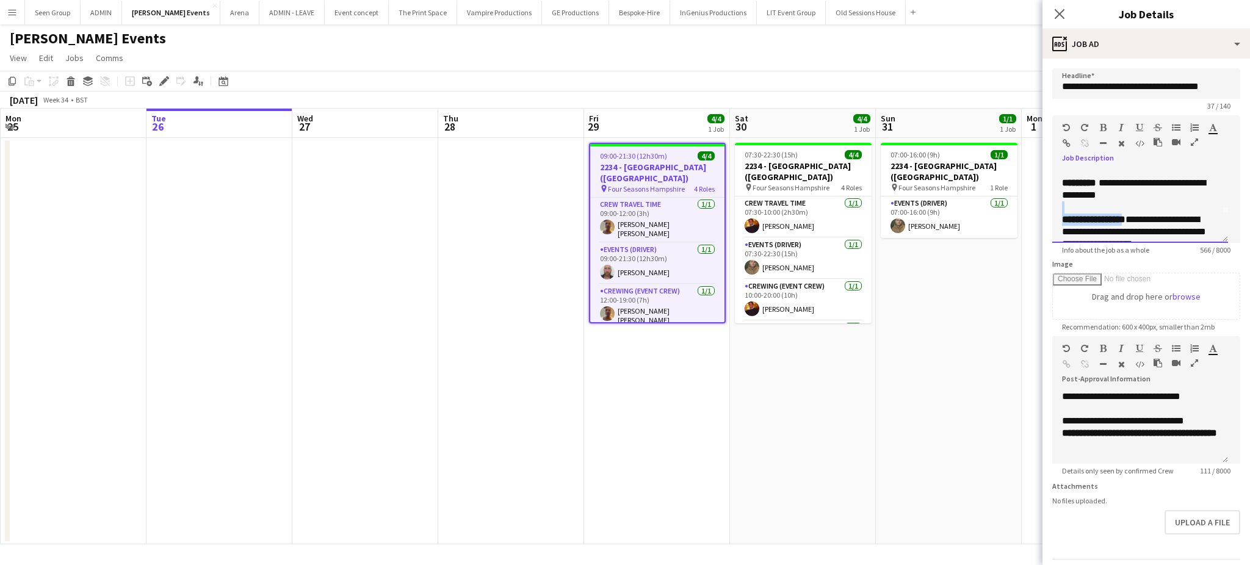
drag, startPoint x: 1170, startPoint y: 233, endPoint x: 1133, endPoint y: 231, distance: 36.7
click at [1133, 231] on div "**********" at bounding box center [1141, 206] width 176 height 73
click at [1137, 197] on span "**********" at bounding box center [1133, 186] width 143 height 21
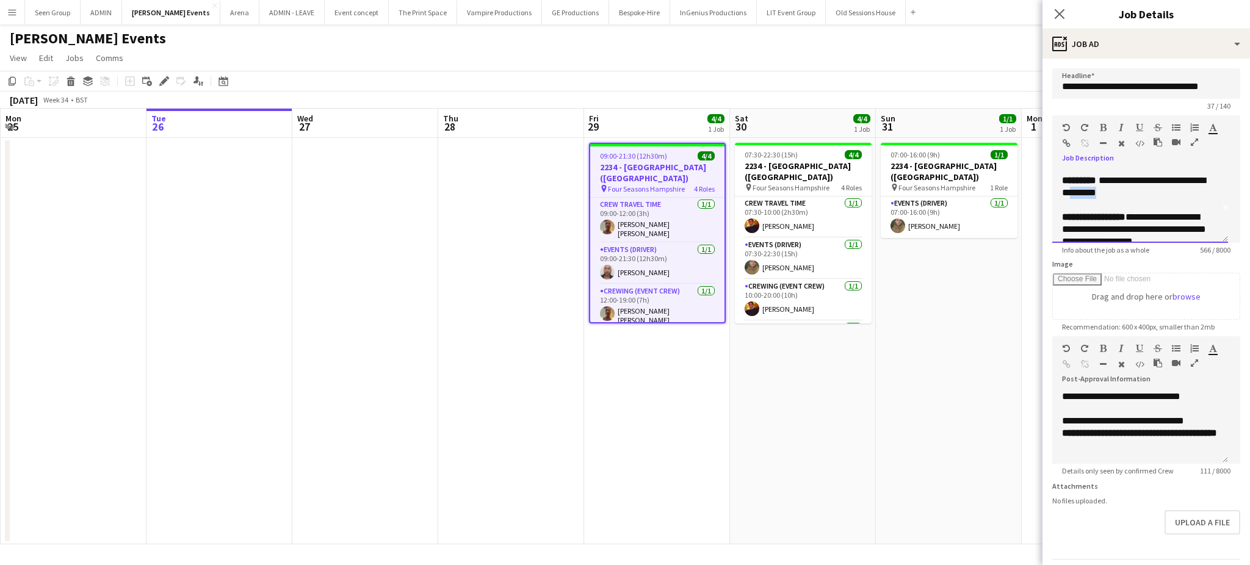
copy span "*******"
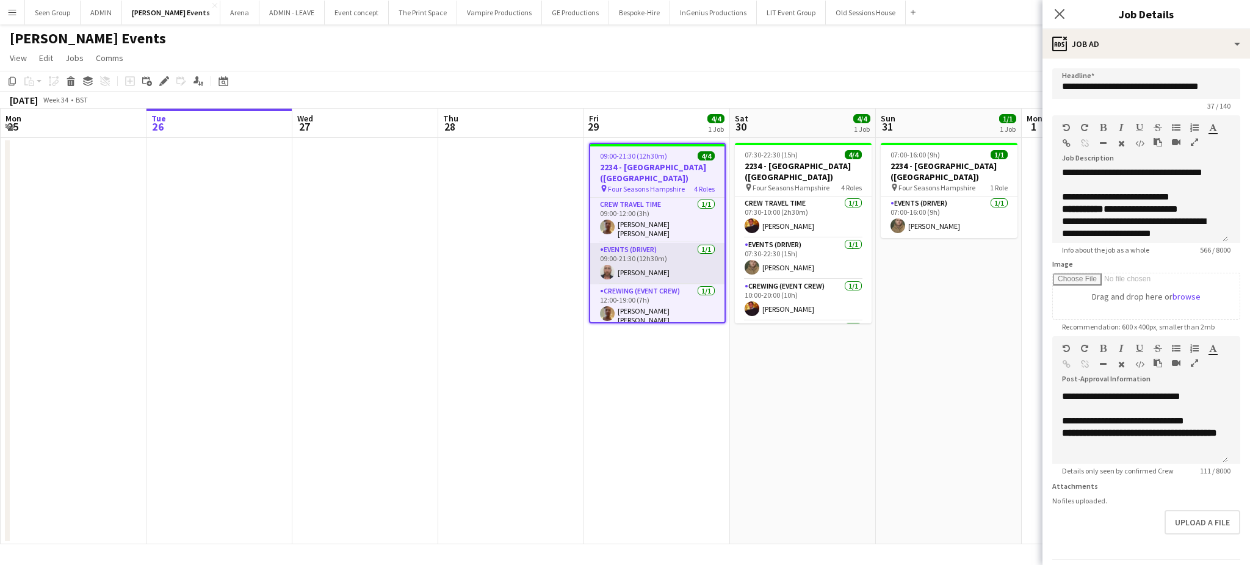
click at [666, 253] on app-card-role "Events (Driver) 1/1 09:00-21:30 (12h30m) Sandy Grierson" at bounding box center [657, 264] width 134 height 42
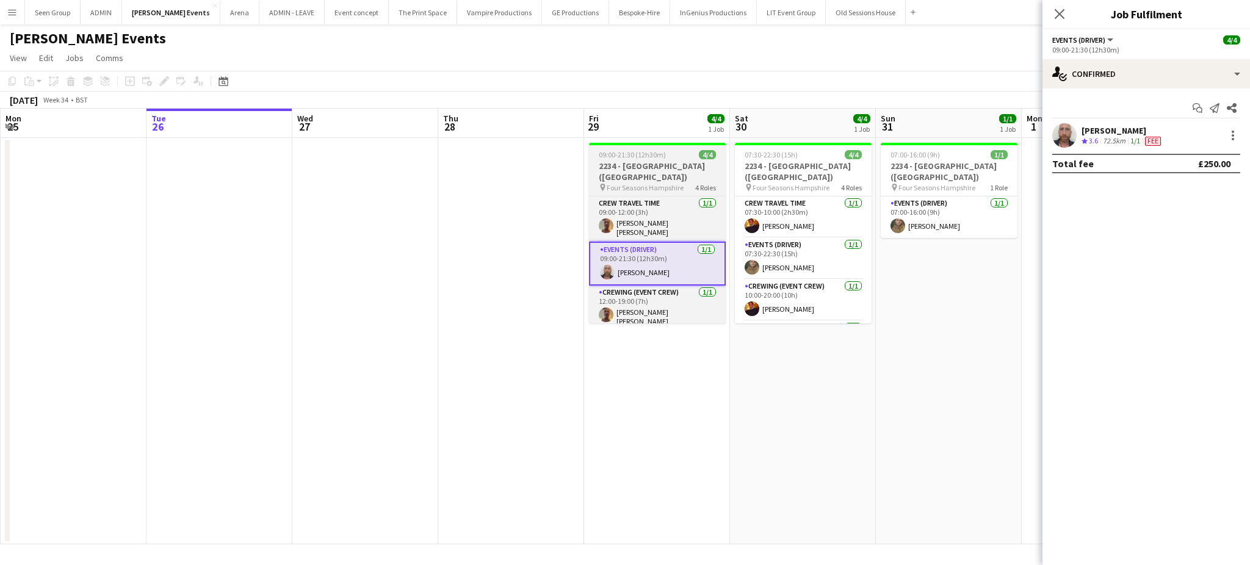
click at [637, 171] on h3 "2234 - Four Seasons Hampshire (Luton)" at bounding box center [657, 172] width 137 height 22
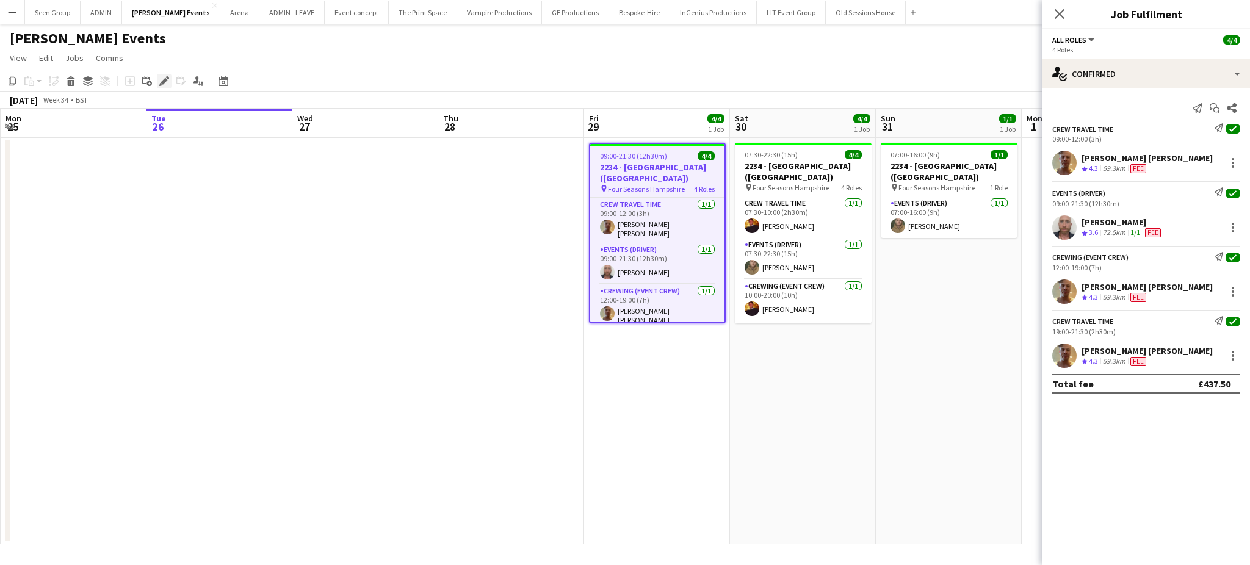
click at [167, 82] on icon "Edit" at bounding box center [164, 81] width 10 height 10
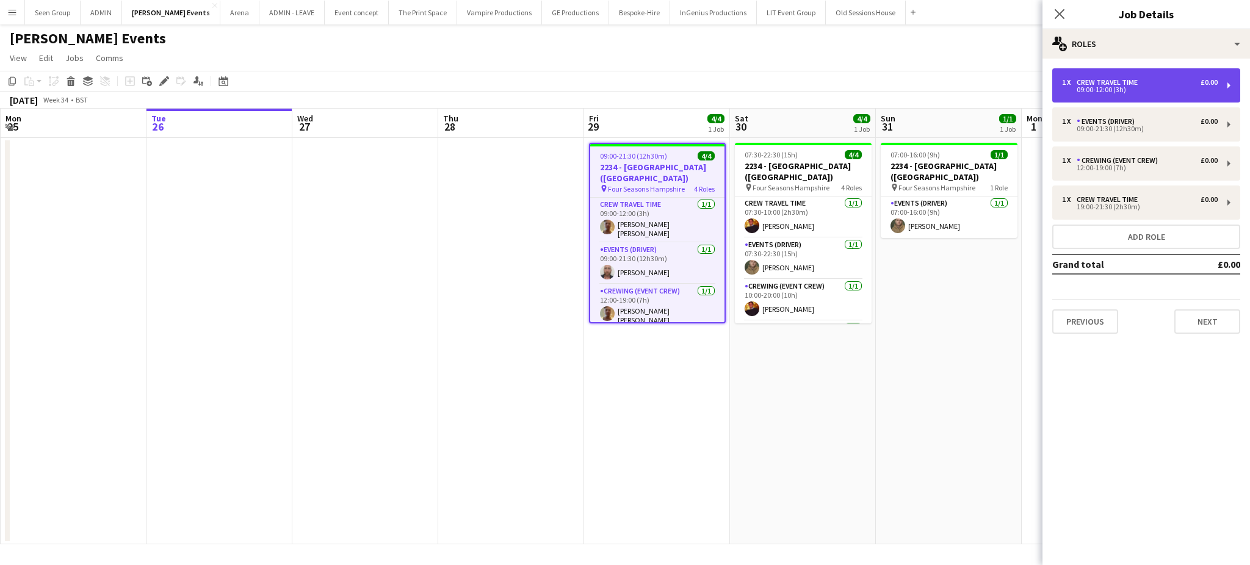
click at [1136, 93] on div "1 x Crew Travel Time £0.00 09:00-12:00 (3h)" at bounding box center [1147, 85] width 188 height 34
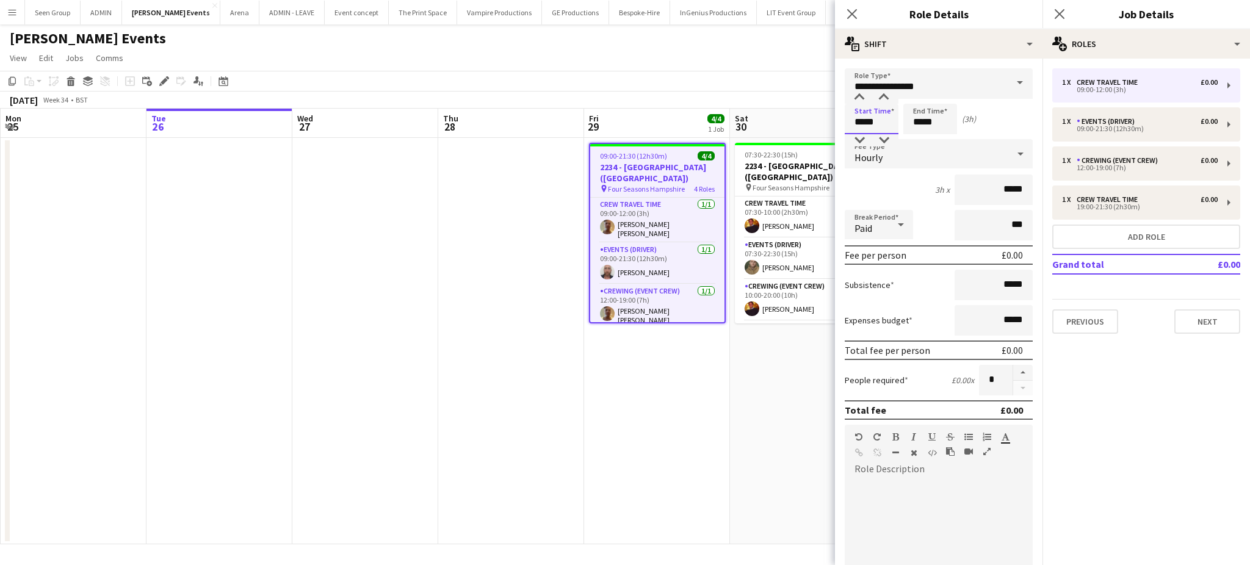
click at [878, 122] on input "*****" at bounding box center [872, 119] width 54 height 31
click at [884, 137] on div at bounding box center [884, 140] width 24 height 12
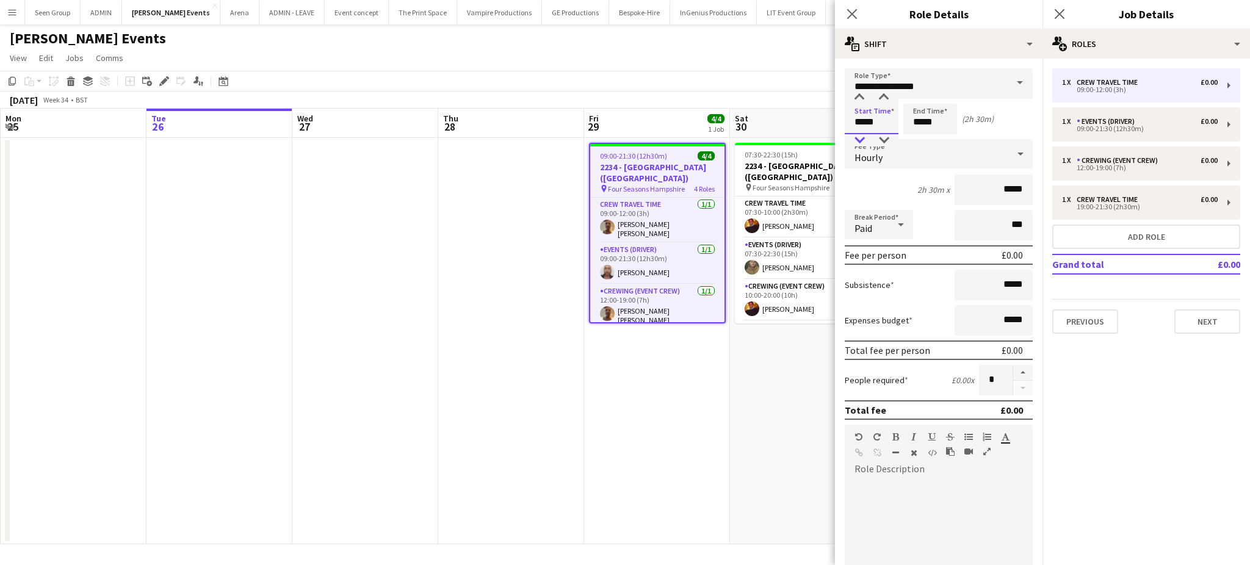
type input "*****"
click at [855, 134] on div at bounding box center [859, 140] width 24 height 12
click at [943, 121] on input "*****" at bounding box center [931, 119] width 54 height 31
click at [943, 139] on div at bounding box center [942, 140] width 24 height 12
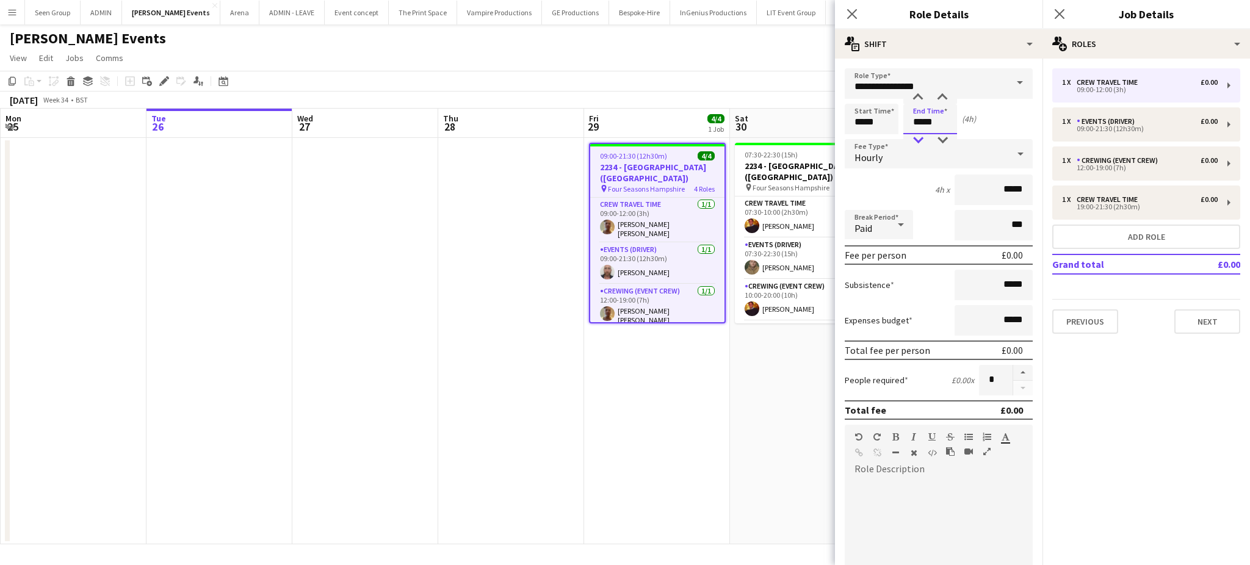
type input "*****"
click at [921, 139] on div at bounding box center [918, 140] width 24 height 12
click at [851, 14] on icon at bounding box center [852, 14] width 12 height 12
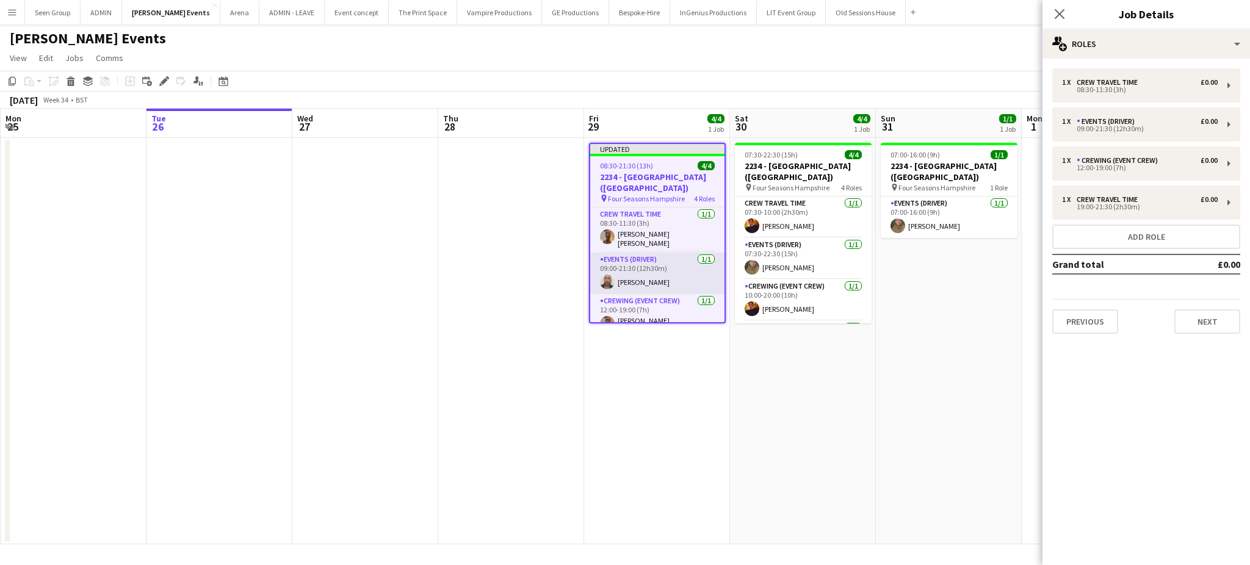
click at [646, 271] on app-card-role "Events (Driver) 1/1 09:00-21:30 (12h30m) Sandy Grierson" at bounding box center [657, 274] width 134 height 42
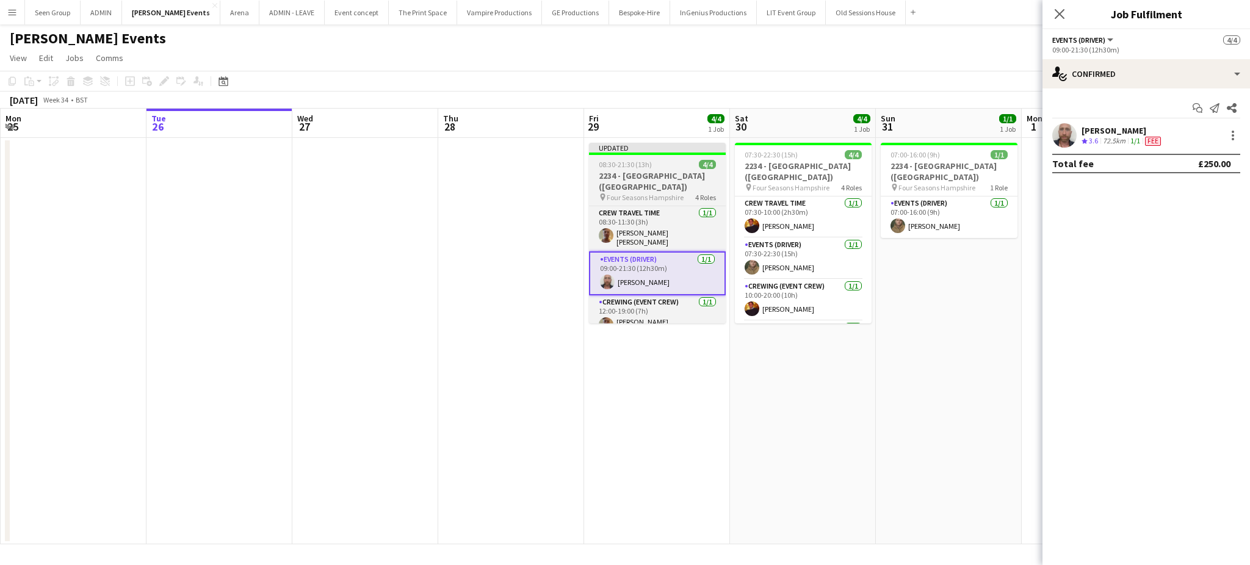
click at [653, 167] on div "08:30-21:30 (13h) 4/4" at bounding box center [657, 164] width 137 height 9
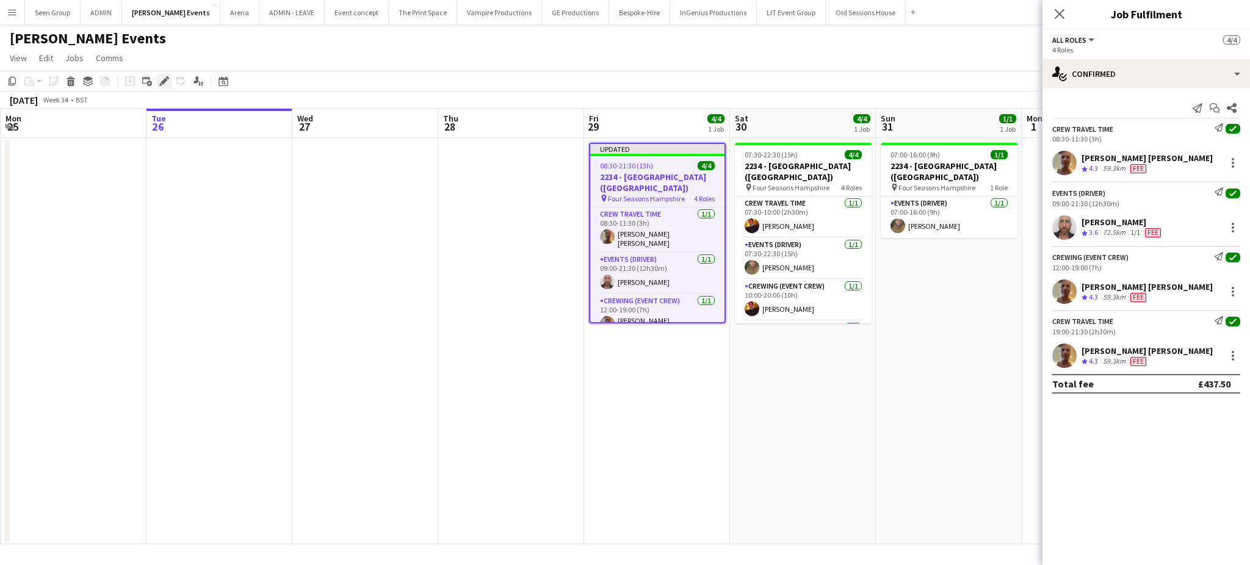
click at [162, 78] on icon "Edit" at bounding box center [164, 81] width 10 height 10
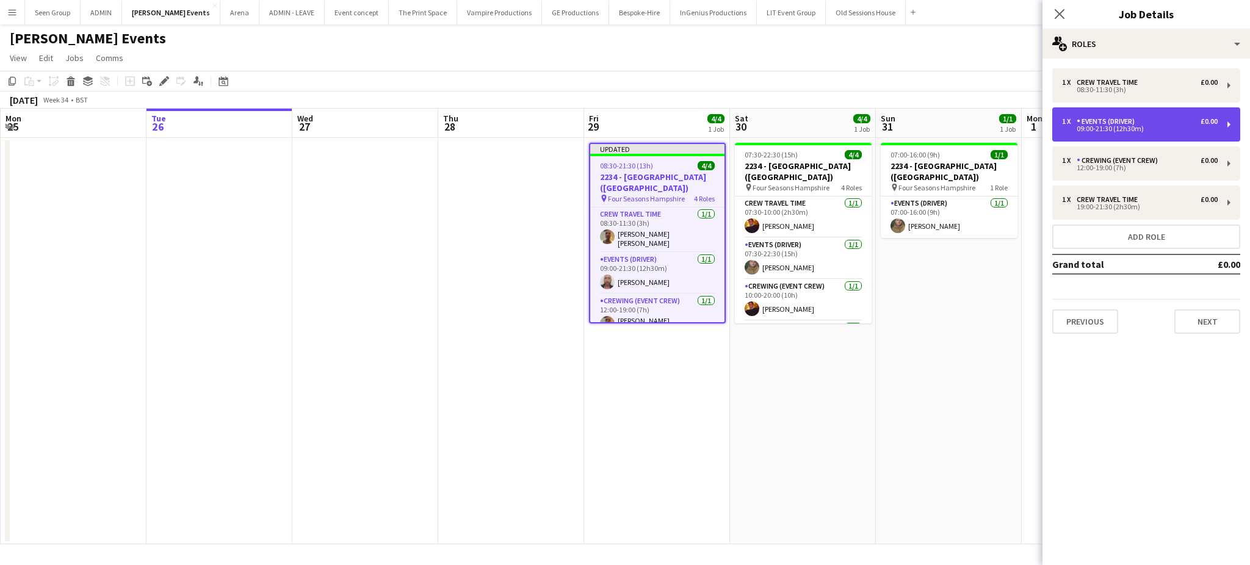
click at [1115, 127] on div "09:00-21:30 (12h30m)" at bounding box center [1140, 129] width 156 height 6
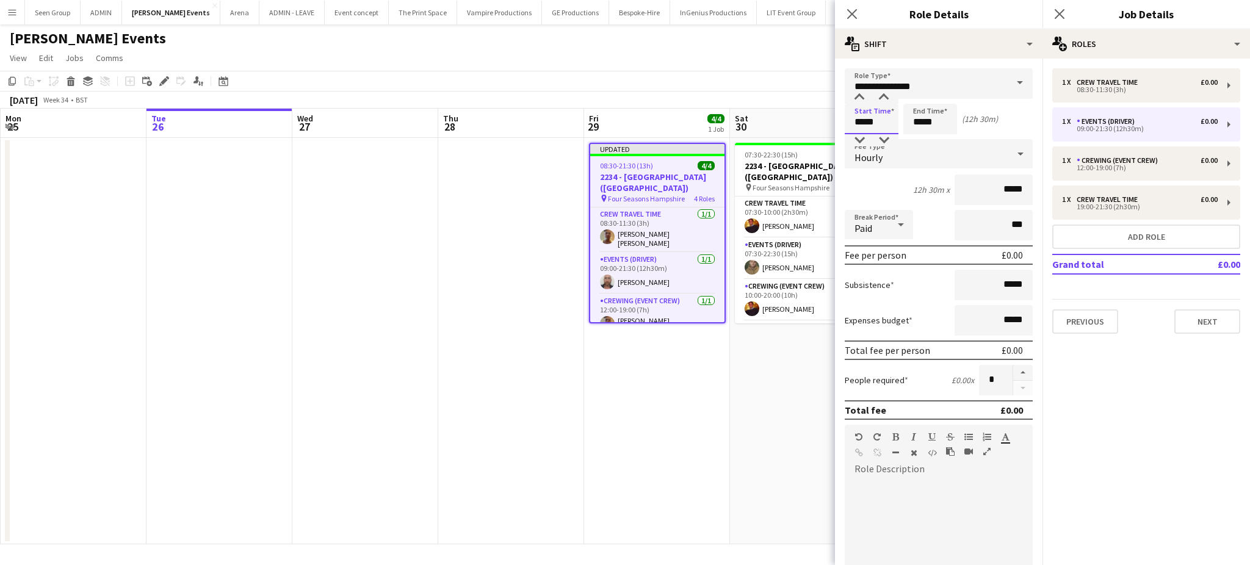
click at [866, 124] on input "*****" at bounding box center [872, 119] width 54 height 31
click at [882, 140] on div at bounding box center [884, 140] width 24 height 12
type input "*****"
click at [860, 140] on div at bounding box center [859, 140] width 24 height 12
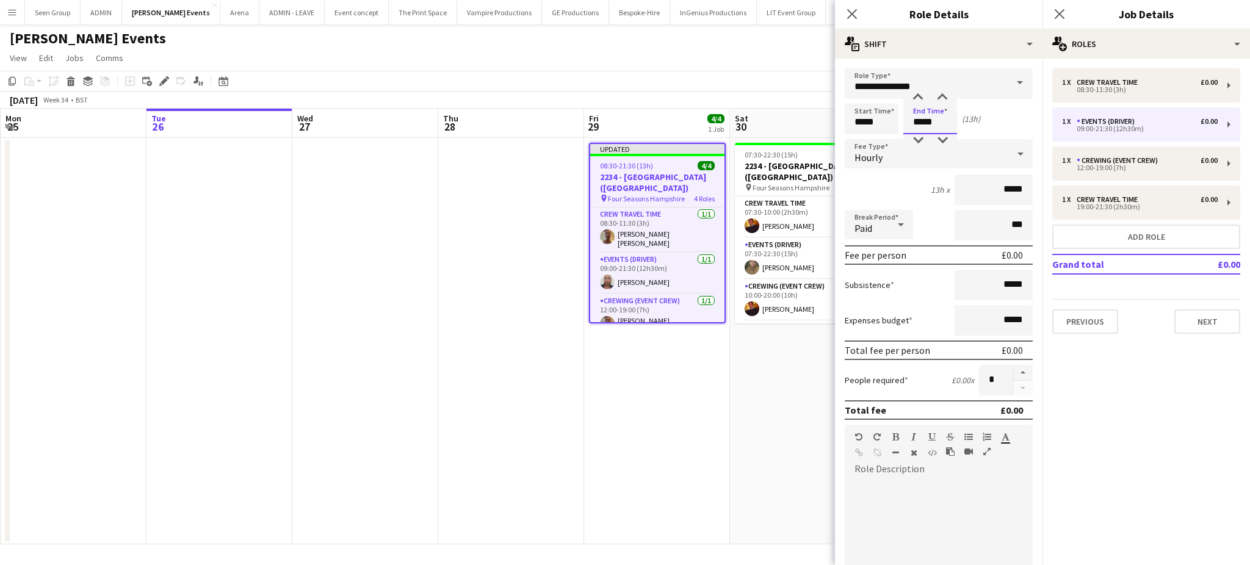
click at [937, 118] on input "*****" at bounding box center [931, 119] width 54 height 31
click at [940, 139] on div at bounding box center [942, 140] width 24 height 12
type input "*****"
click at [940, 139] on div at bounding box center [942, 140] width 24 height 12
click at [850, 13] on icon "Close pop-in" at bounding box center [852, 14] width 12 height 12
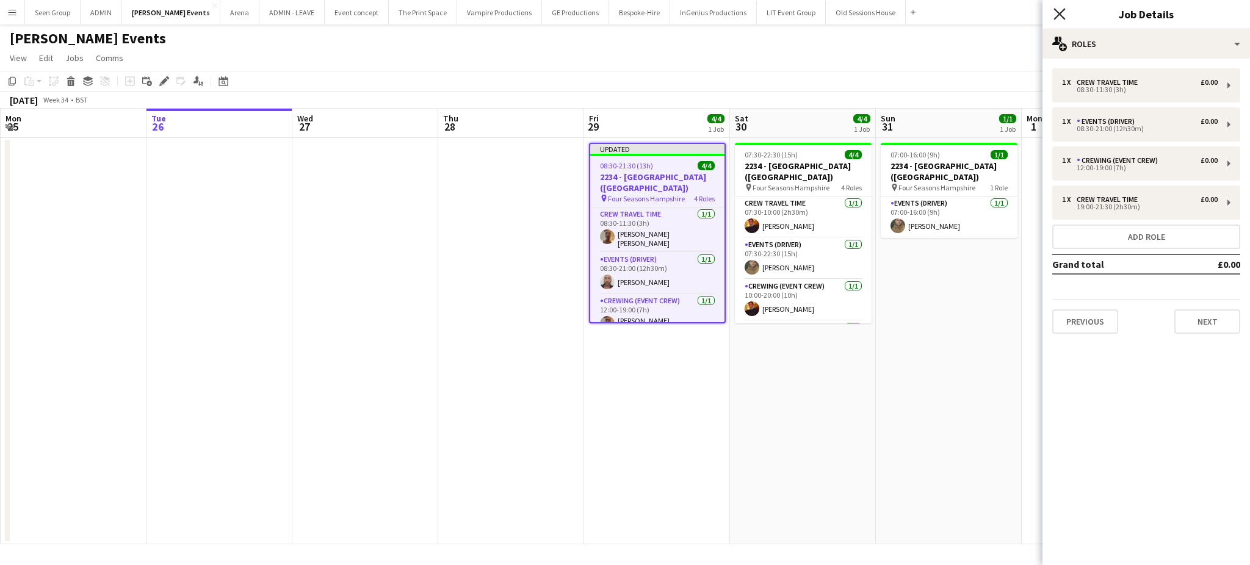
click at [1057, 11] on icon at bounding box center [1060, 14] width 12 height 12
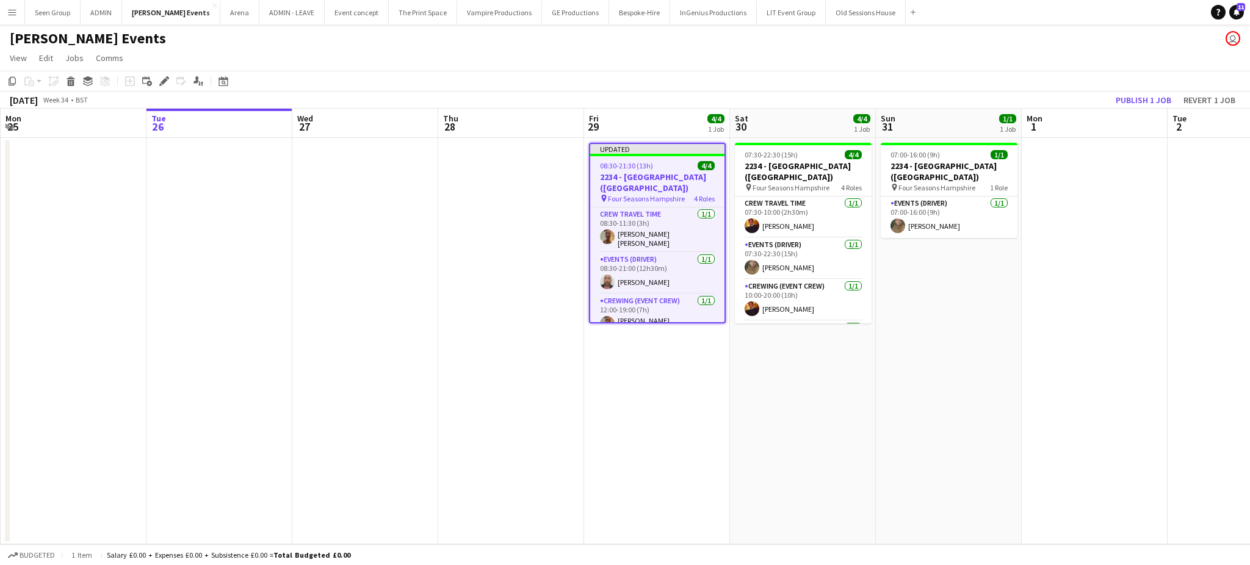
click at [1052, 52] on app-page-menu "View Day view expanded Day view collapsed Month view Date picker Jump to today …" at bounding box center [625, 59] width 1250 height 23
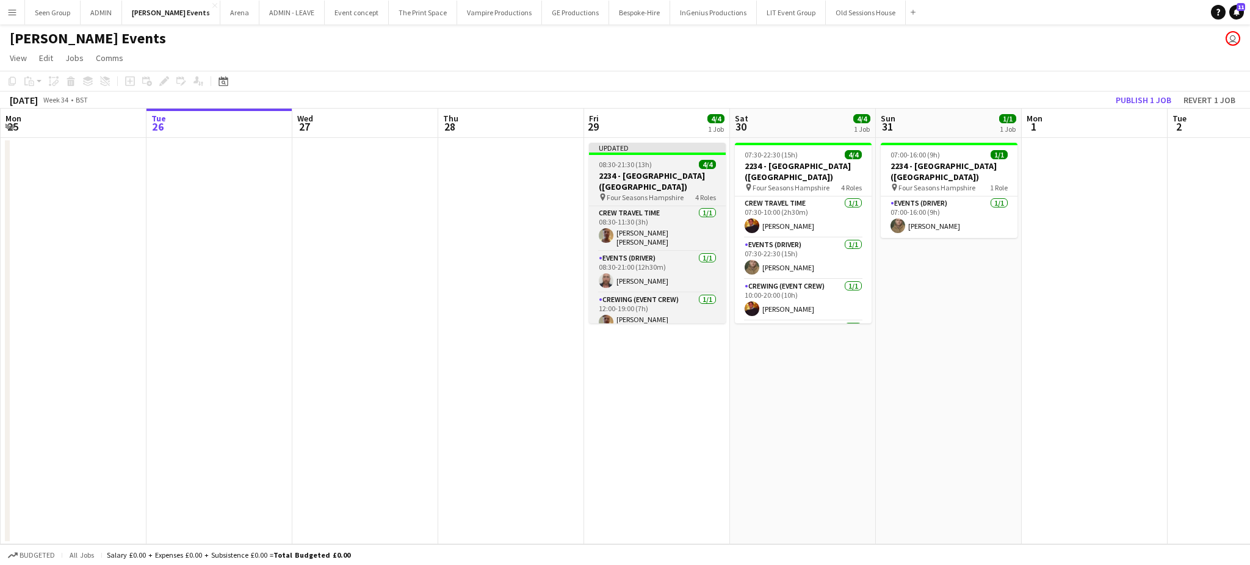
click at [608, 186] on h3 "2234 - Four Seasons Hampshire (Luton)" at bounding box center [657, 181] width 137 height 22
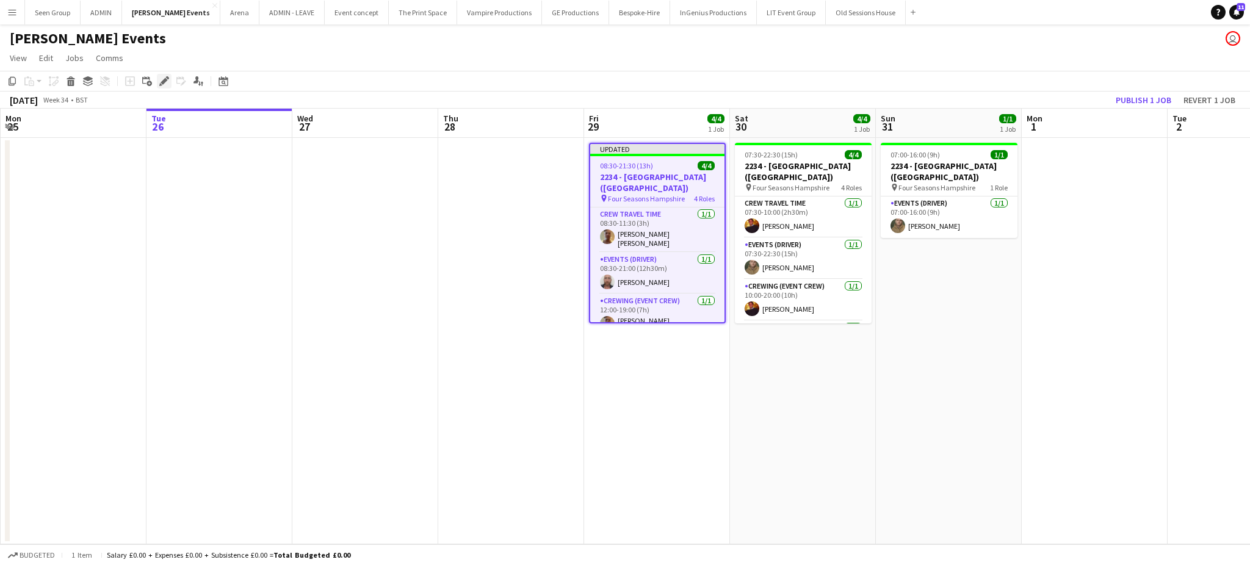
click at [162, 83] on icon at bounding box center [164, 81] width 7 height 7
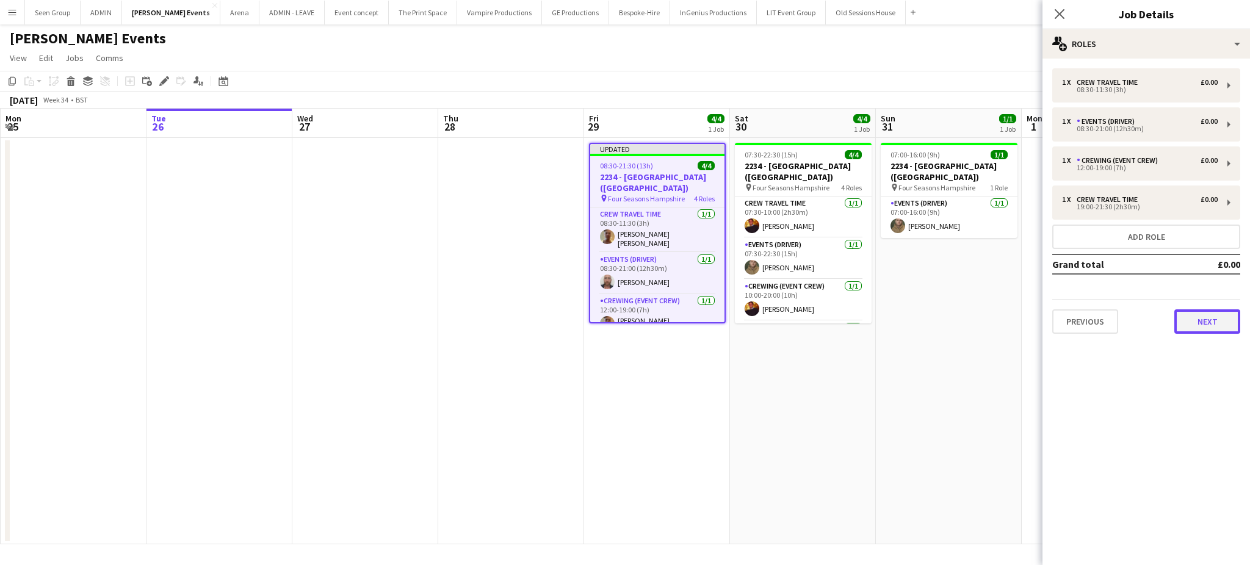
click at [1212, 321] on button "Next" at bounding box center [1208, 322] width 66 height 24
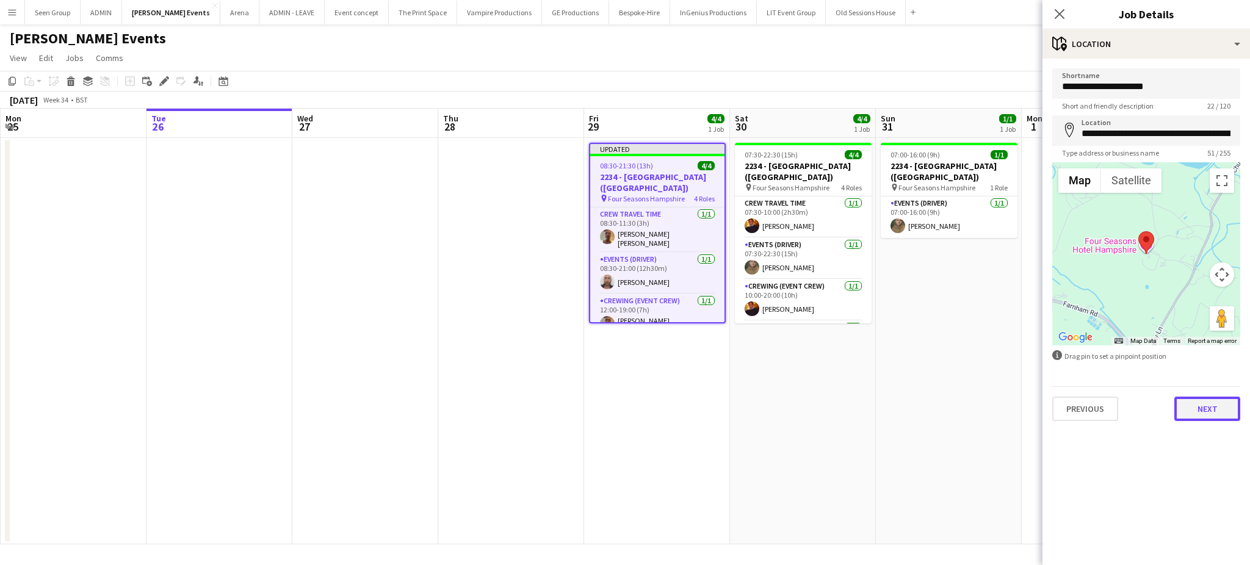
click at [1199, 408] on button "Next" at bounding box center [1208, 409] width 66 height 24
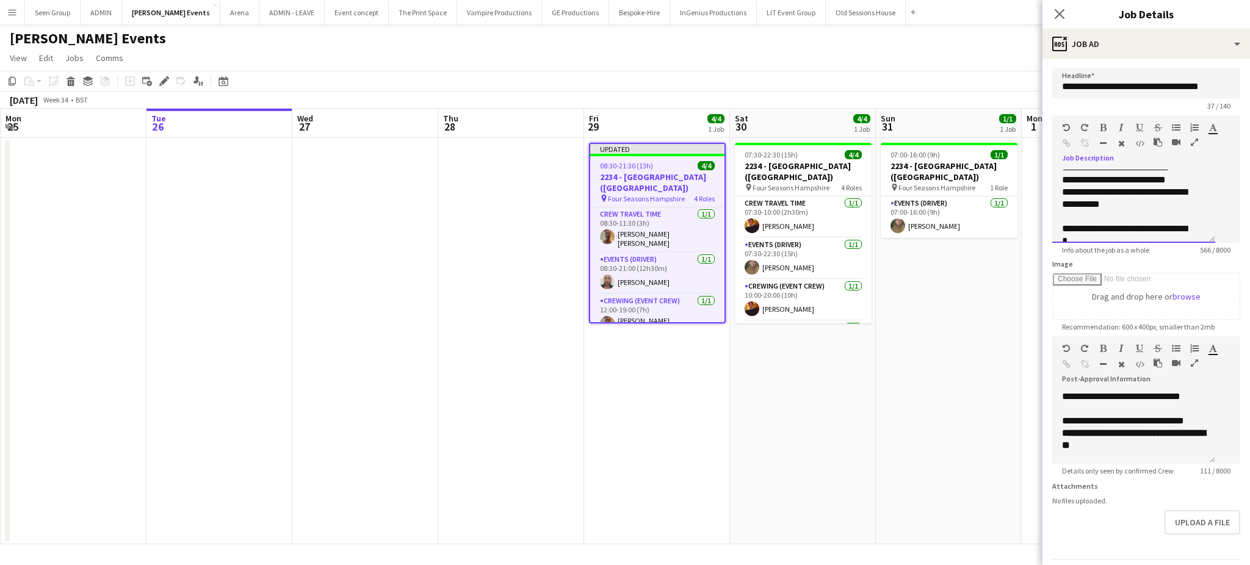
scroll to position [260, 0]
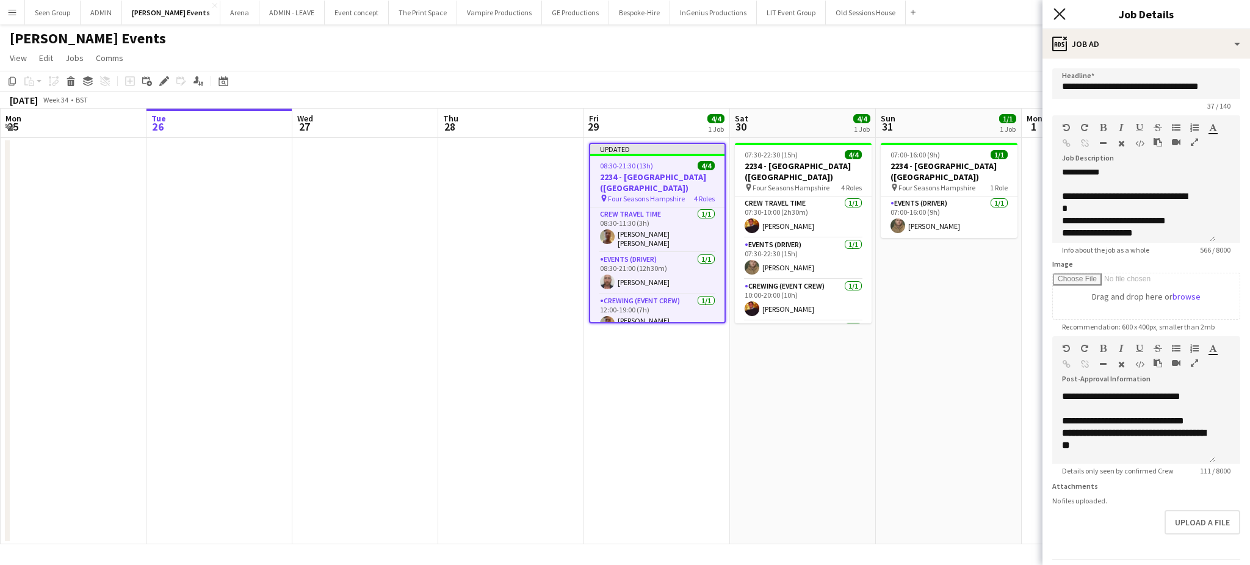
click at [1057, 11] on icon at bounding box center [1060, 14] width 12 height 12
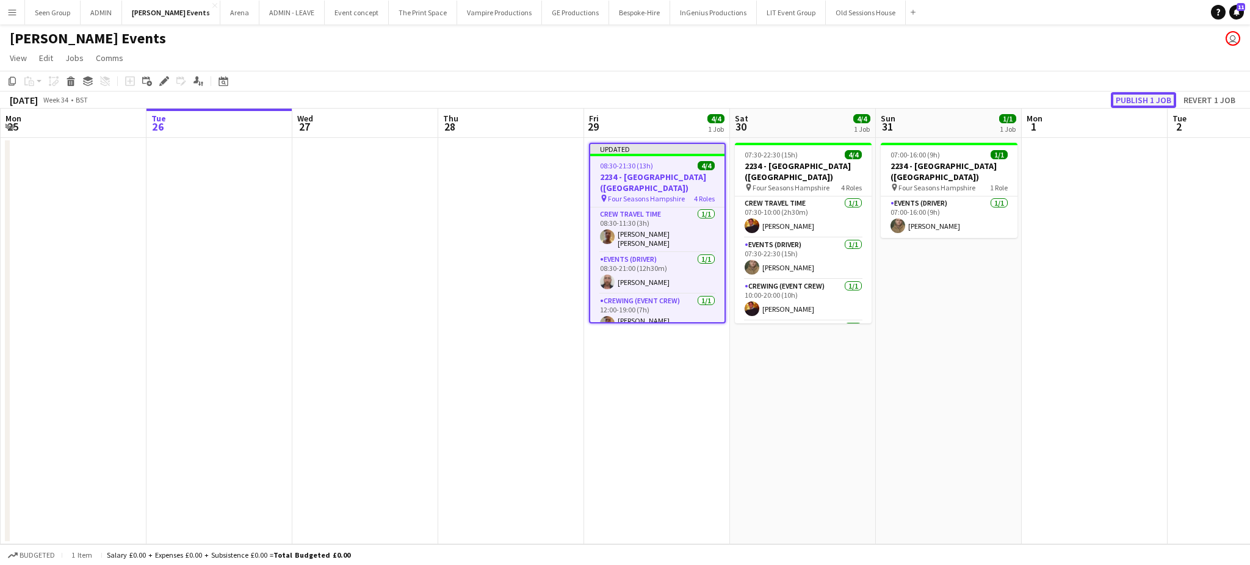
click at [1134, 101] on button "Publish 1 job" at bounding box center [1143, 100] width 65 height 16
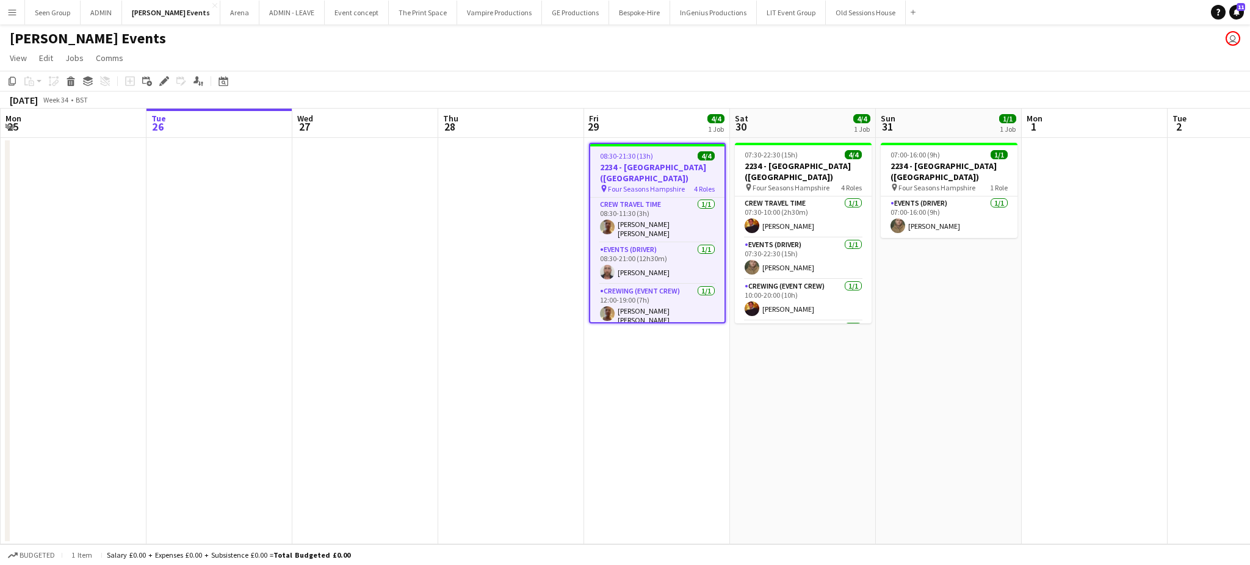
click at [6, 9] on button "Menu" at bounding box center [12, 12] width 24 height 24
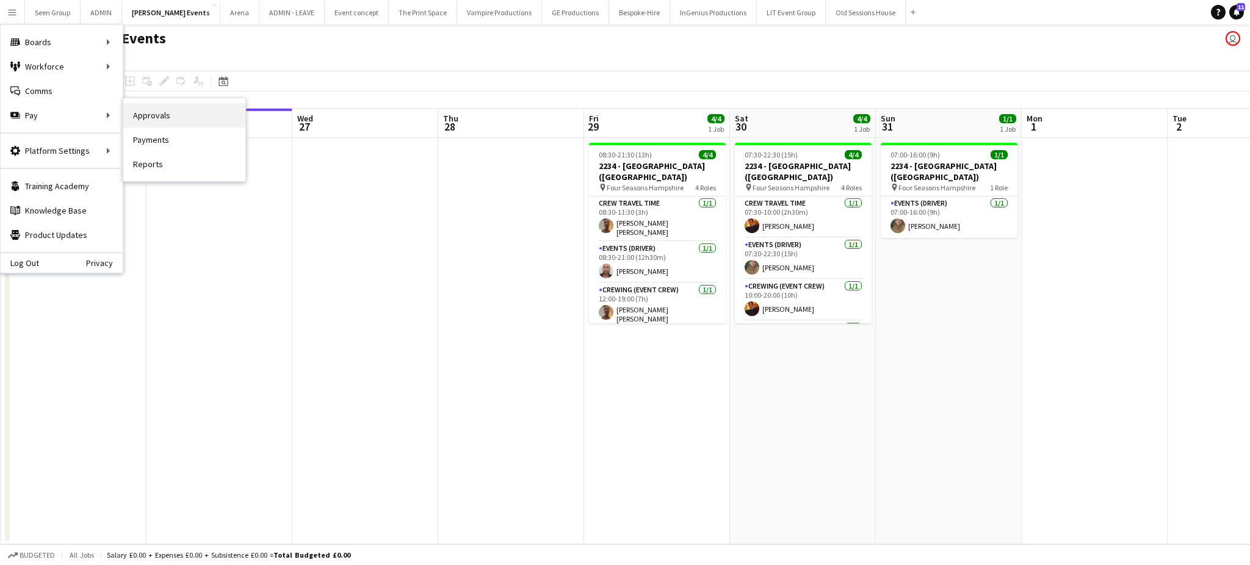
click at [150, 111] on link "Approvals" at bounding box center [184, 115] width 122 height 24
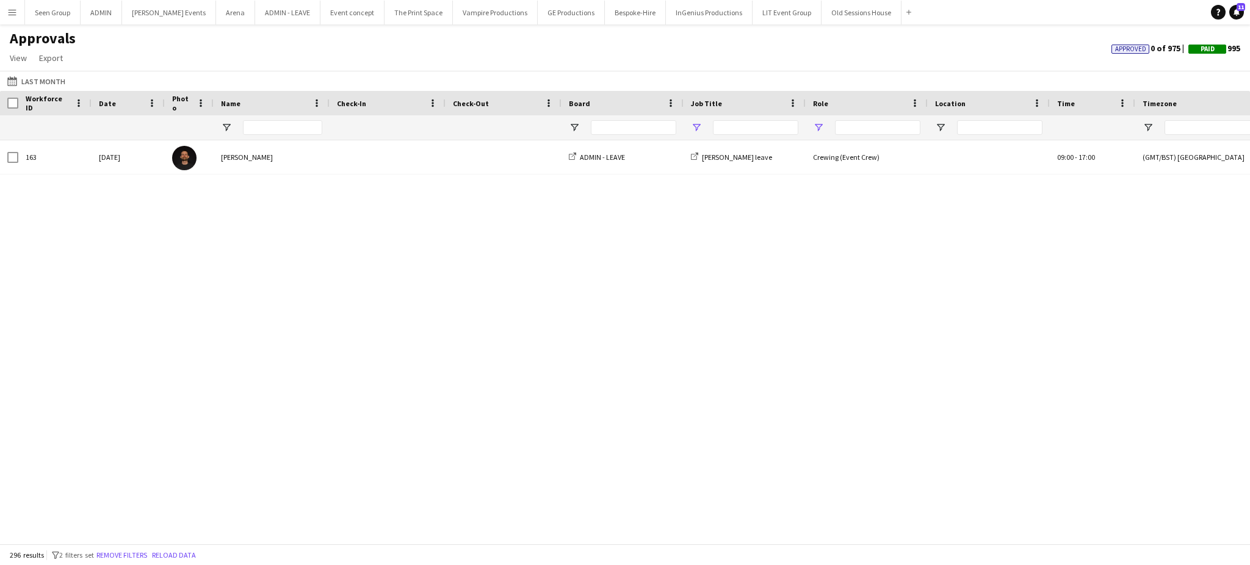
type input "**********"
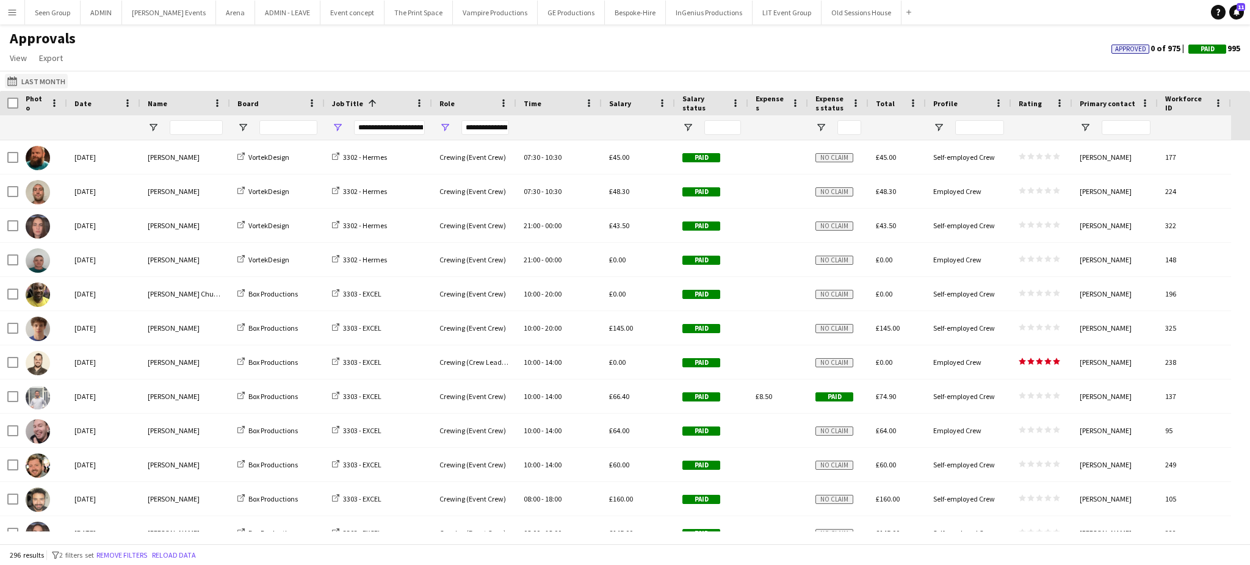
type input "**********"
click at [50, 78] on button "Last Month Last Month" at bounding box center [36, 81] width 63 height 15
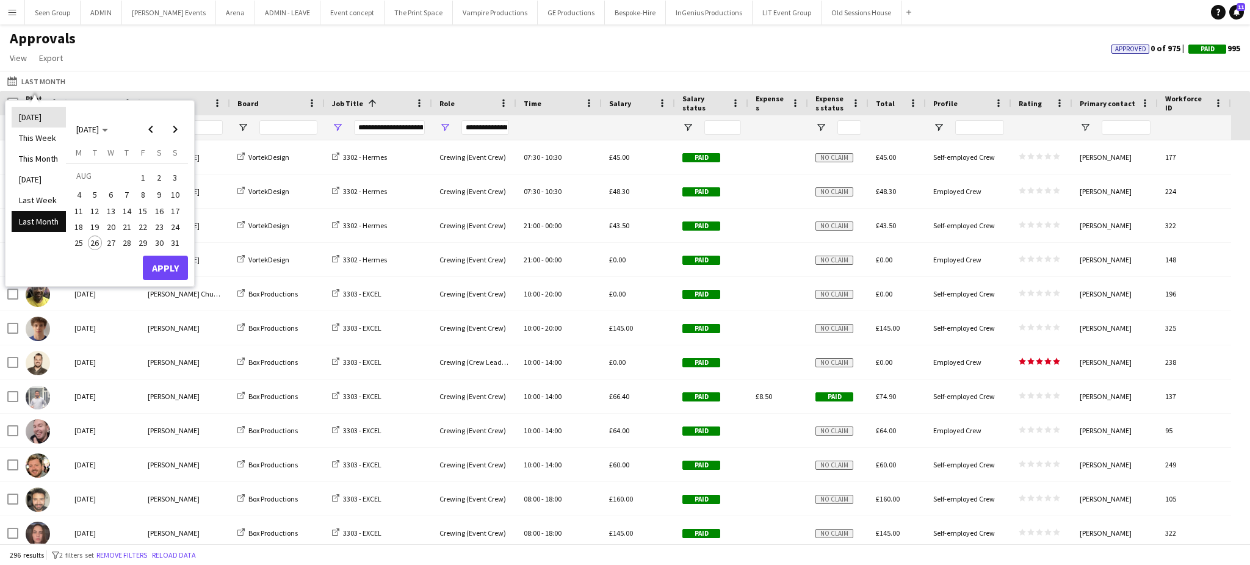
click at [27, 114] on li "Today" at bounding box center [39, 117] width 54 height 21
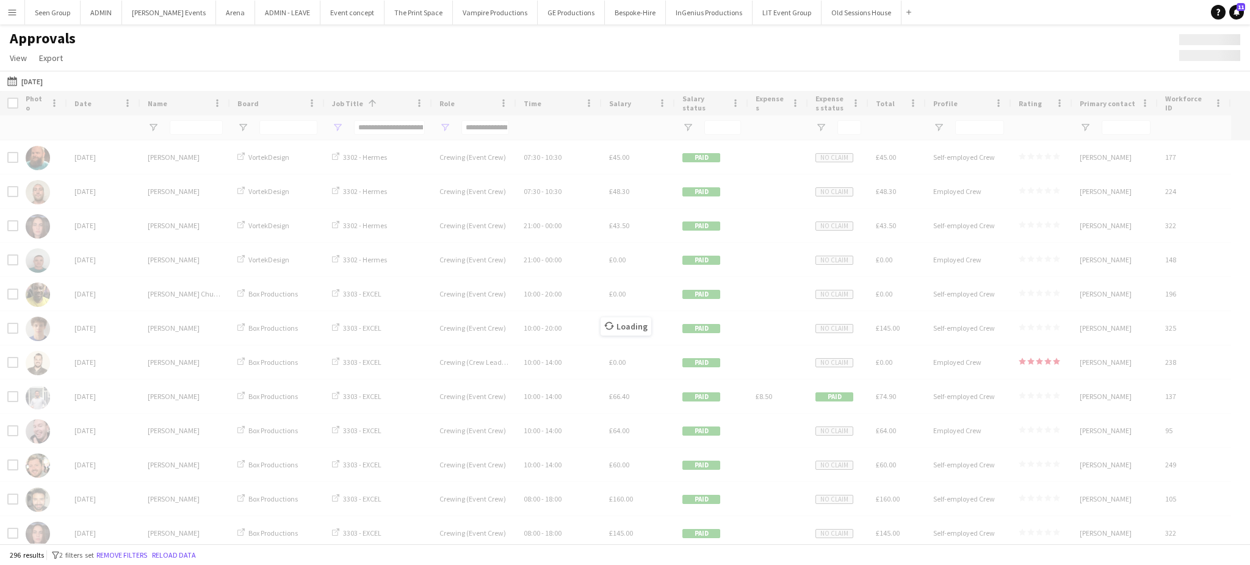
type input "**********"
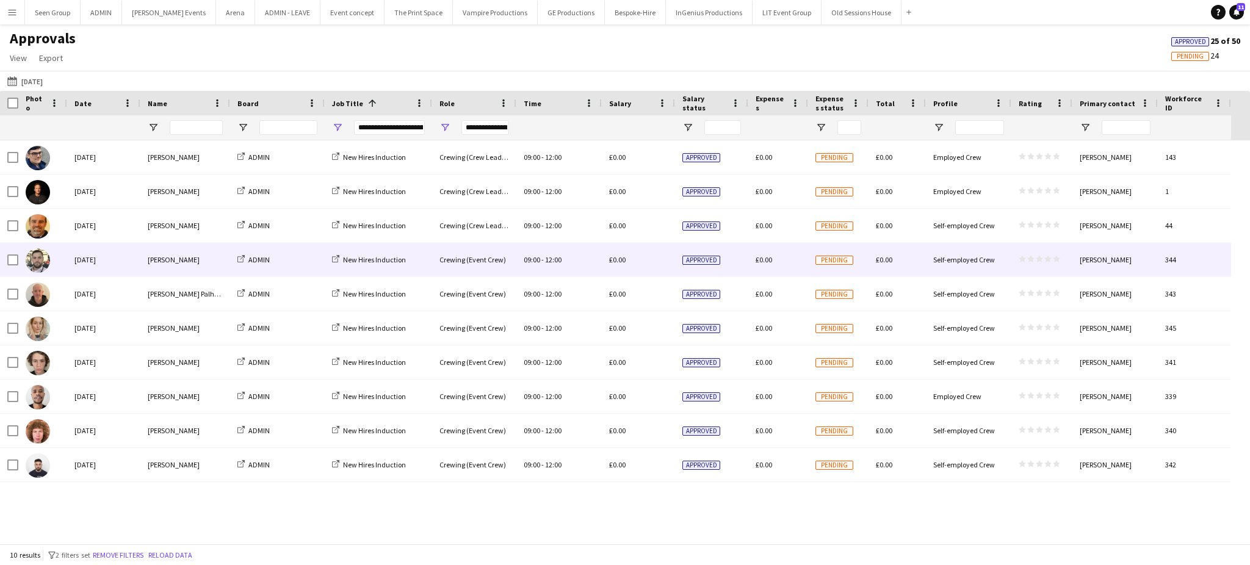
click at [546, 262] on span "12:00" at bounding box center [553, 259] width 16 height 9
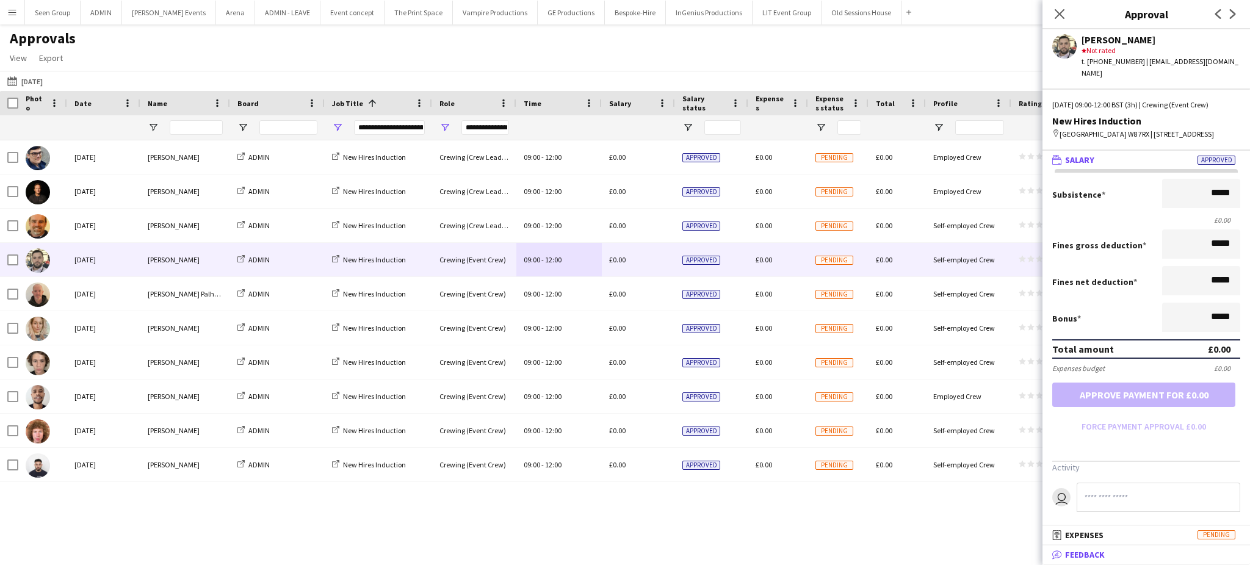
click at [1096, 560] on span "Feedback" at bounding box center [1085, 554] width 40 height 11
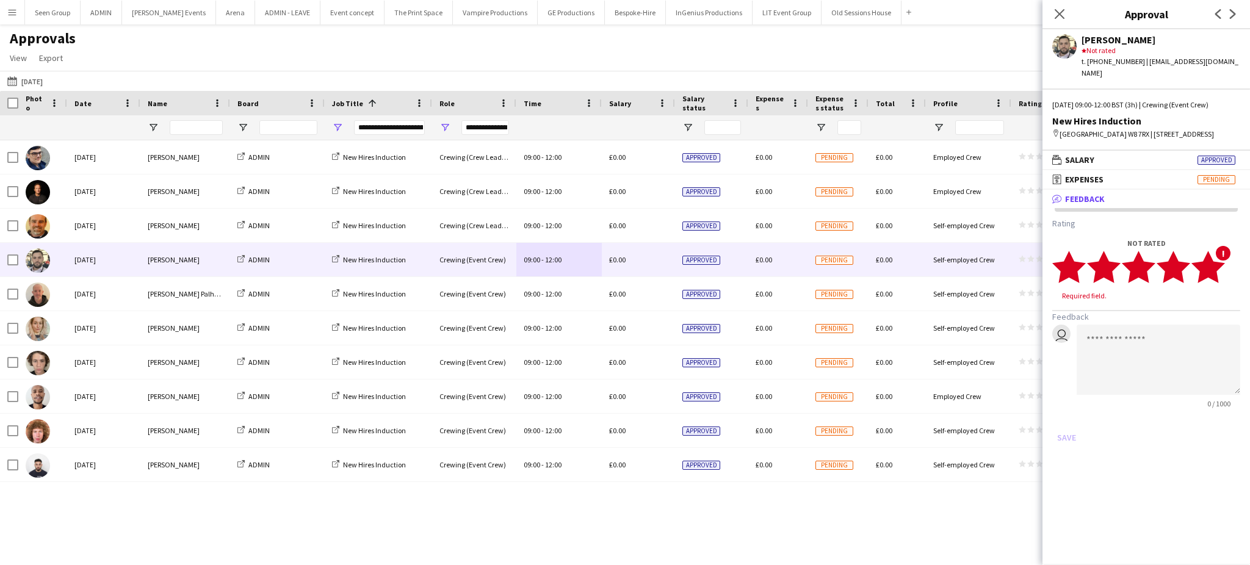
click at [1216, 264] on polygon at bounding box center [1209, 268] width 34 height 32
click at [1161, 350] on textarea at bounding box center [1159, 348] width 164 height 70
type textarea "********"
click at [1062, 424] on button "Save" at bounding box center [1067, 426] width 29 height 20
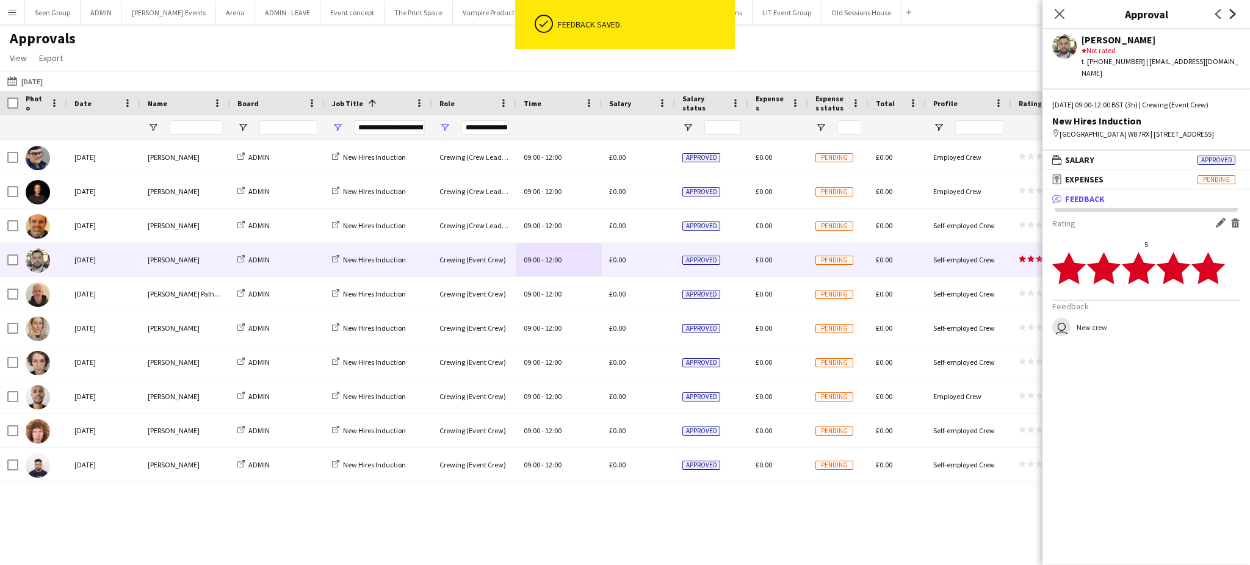
click at [1234, 13] on icon at bounding box center [1233, 14] width 6 height 10
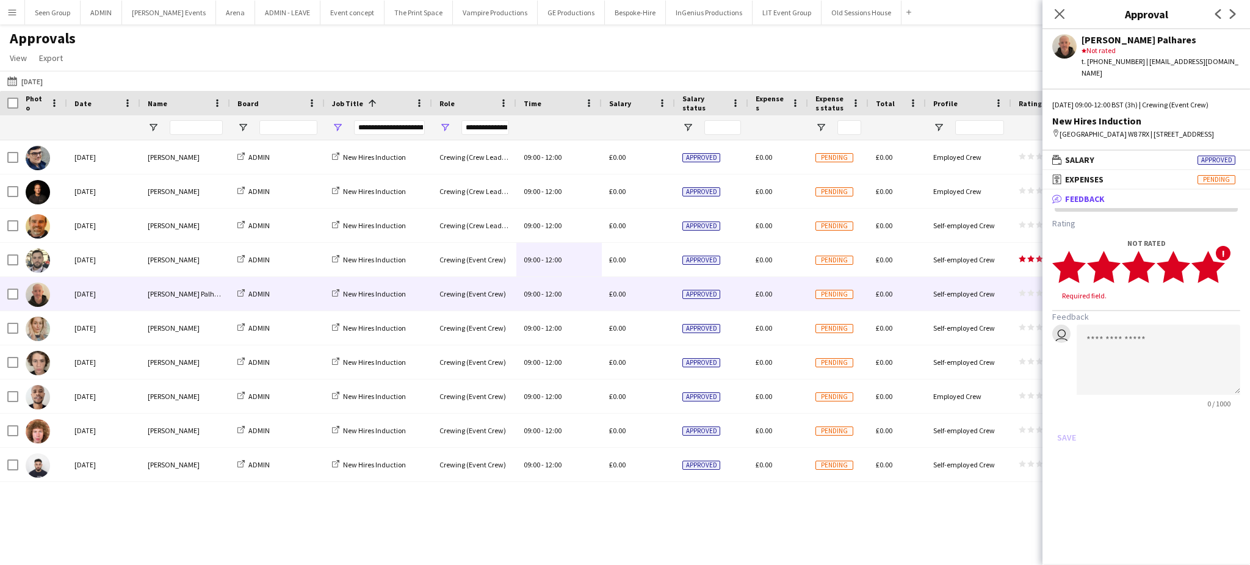
click at [1216, 269] on polygon at bounding box center [1209, 268] width 34 height 32
click at [1148, 338] on textarea at bounding box center [1159, 348] width 164 height 70
type textarea "********"
click at [1067, 431] on button "Save" at bounding box center [1067, 426] width 29 height 20
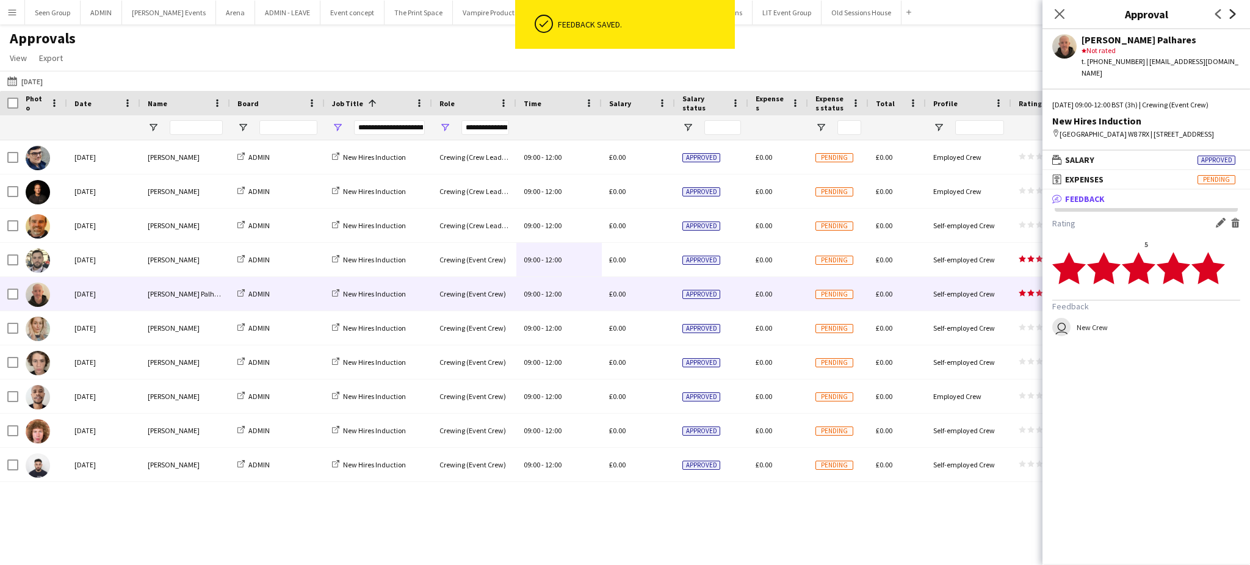
drag, startPoint x: 1241, startPoint y: 15, endPoint x: 1233, endPoint y: 16, distance: 7.4
click at [1233, 16] on div "Previous Next" at bounding box center [1225, 14] width 49 height 28
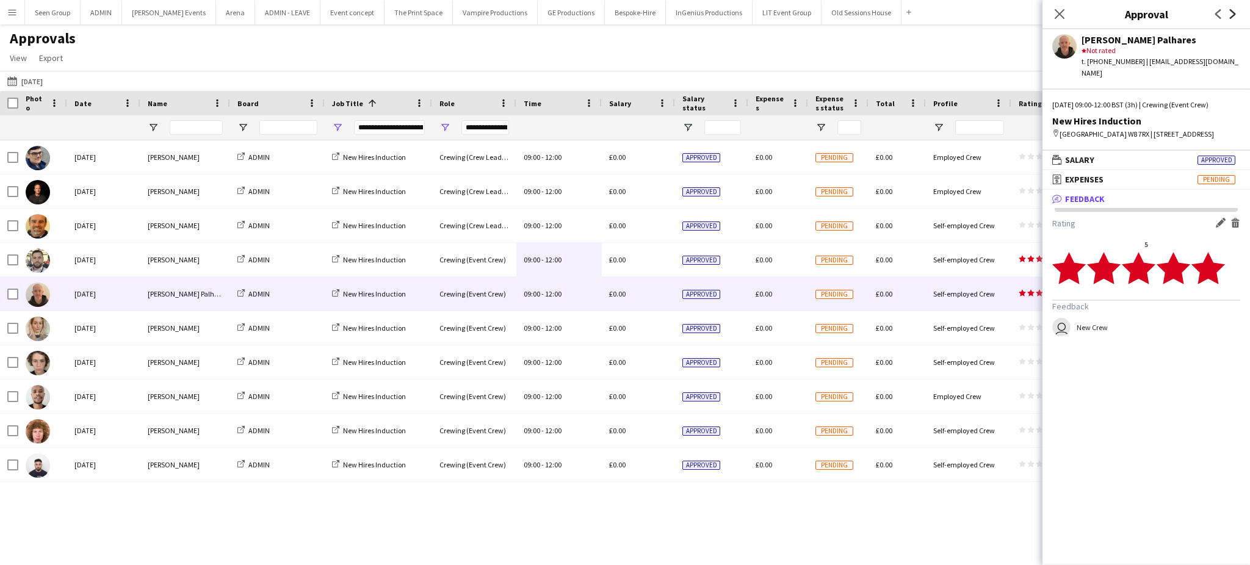
click at [1233, 16] on icon at bounding box center [1233, 14] width 6 height 10
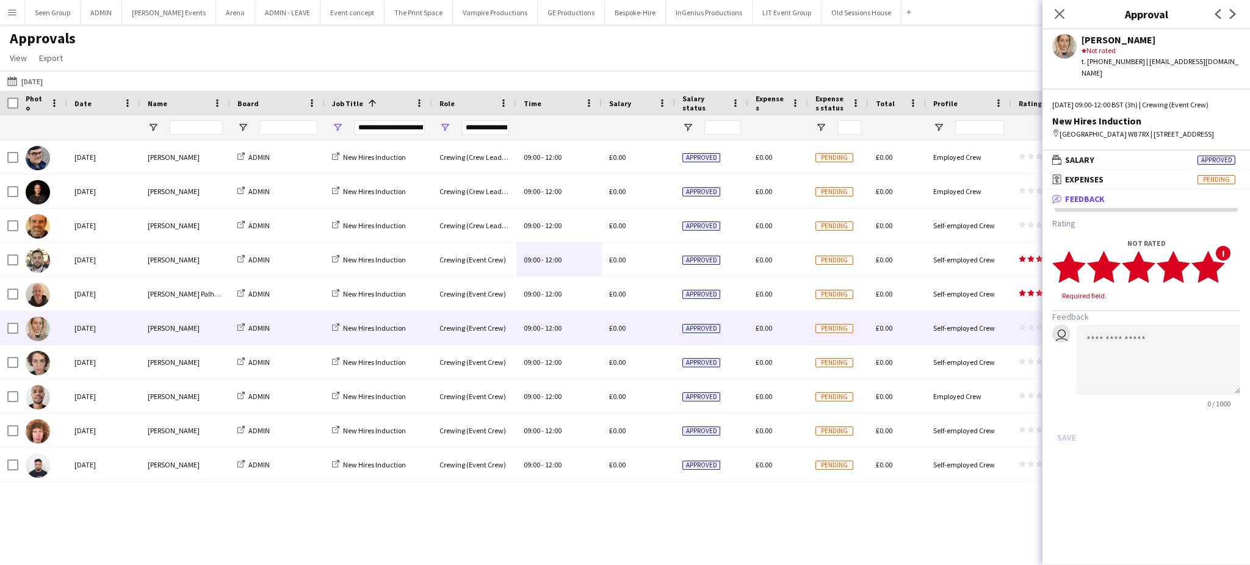
click at [1214, 269] on polygon at bounding box center [1209, 268] width 34 height 32
click at [1141, 322] on textarea at bounding box center [1159, 348] width 164 height 70
type textarea "********"
click at [1070, 416] on button "Save" at bounding box center [1067, 426] width 29 height 20
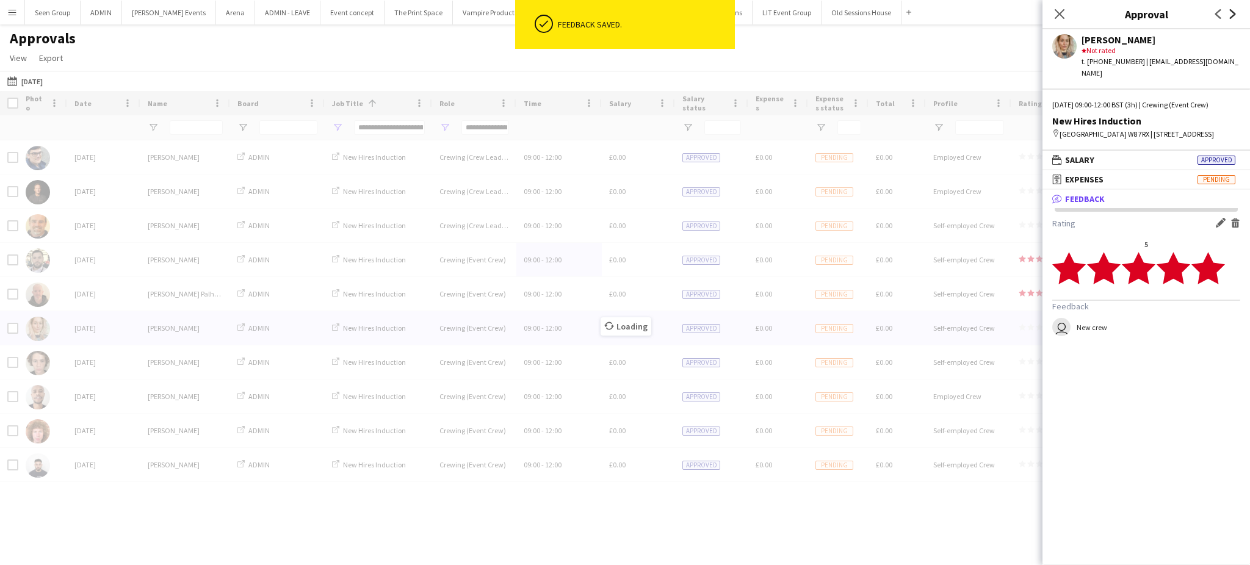
click at [1234, 16] on icon "Next" at bounding box center [1233, 14] width 10 height 10
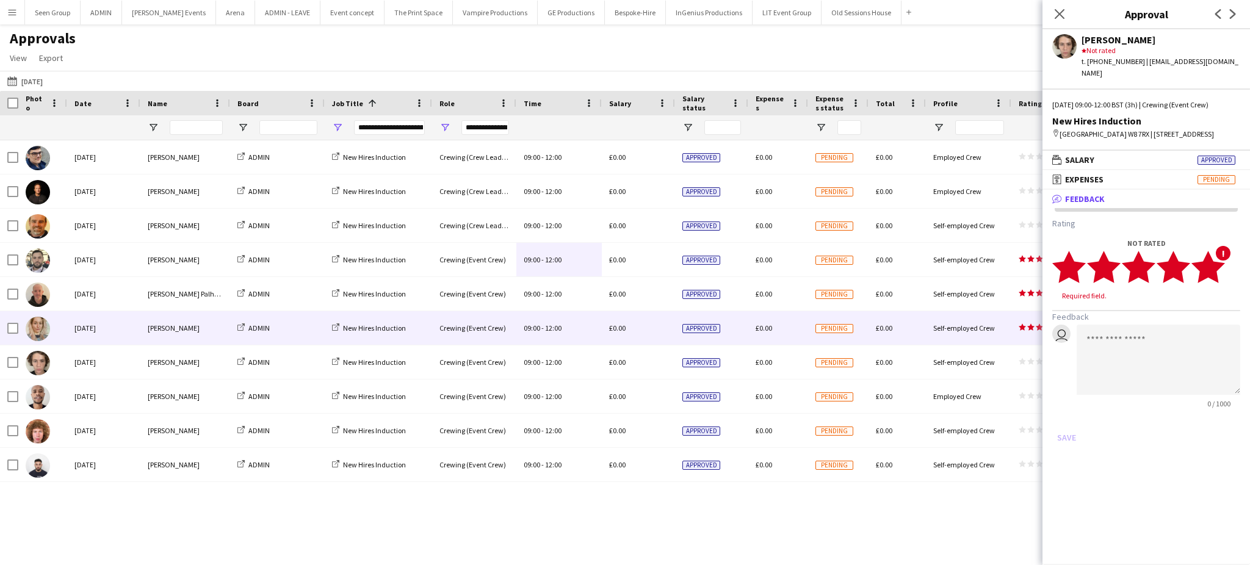
click at [1215, 267] on polygon at bounding box center [1209, 268] width 34 height 32
click at [1151, 360] on textarea at bounding box center [1159, 348] width 164 height 70
type textarea "********"
click at [1072, 417] on button "Save" at bounding box center [1067, 426] width 29 height 20
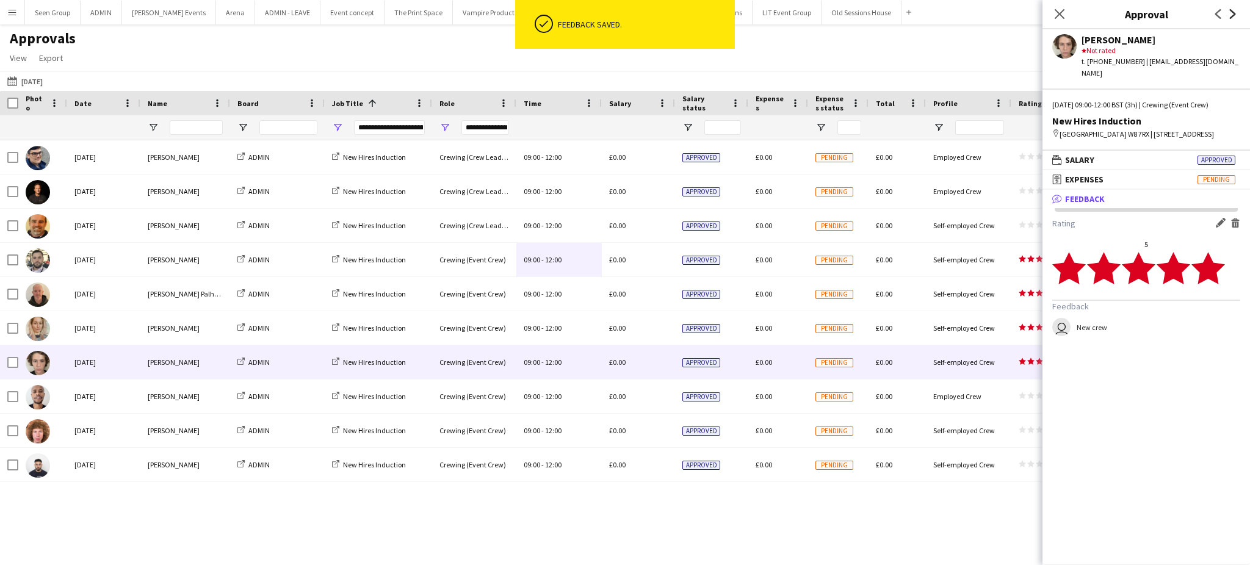
click at [1233, 13] on icon "Next" at bounding box center [1233, 14] width 10 height 10
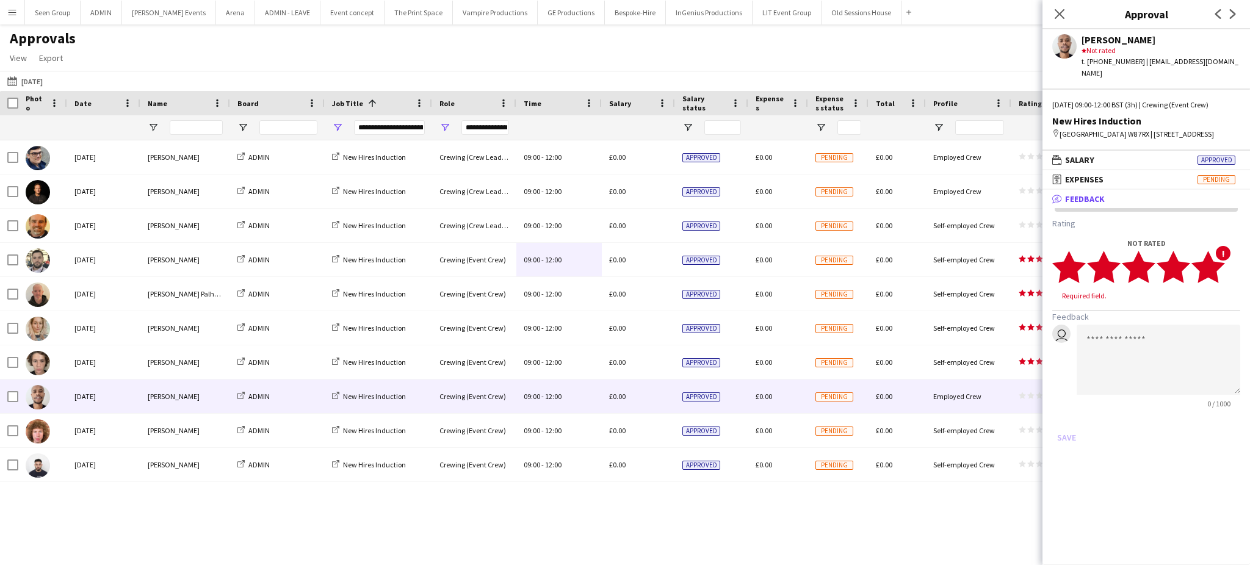
click at [1213, 269] on polygon at bounding box center [1209, 268] width 34 height 32
click at [1138, 346] on textarea at bounding box center [1159, 348] width 164 height 70
type textarea "********"
click at [1067, 418] on button "Save" at bounding box center [1067, 426] width 29 height 20
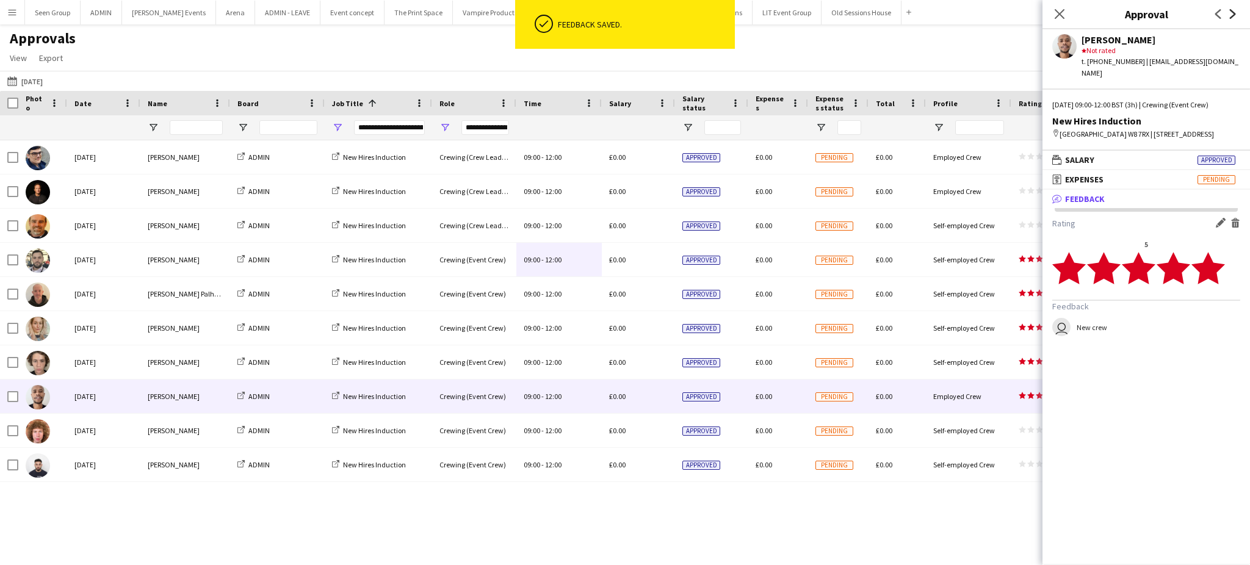
click at [1236, 13] on icon "Next" at bounding box center [1233, 14] width 10 height 10
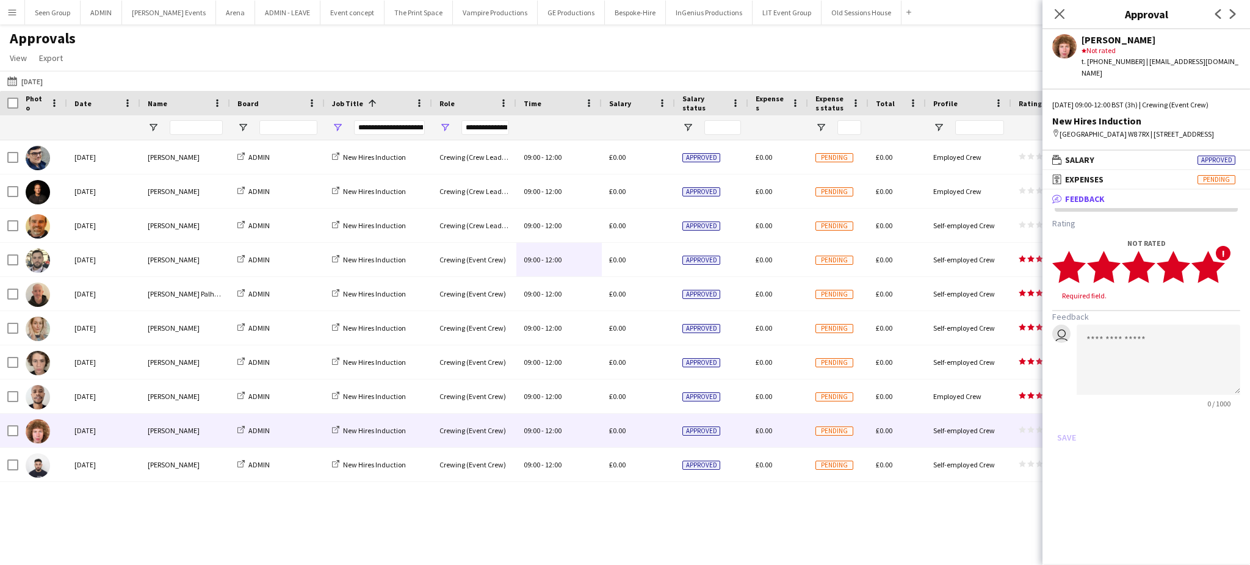
click at [1214, 261] on polygon at bounding box center [1209, 268] width 34 height 32
click at [1136, 352] on textarea at bounding box center [1159, 348] width 164 height 70
type textarea "********"
click at [1069, 418] on button "Save" at bounding box center [1067, 426] width 29 height 20
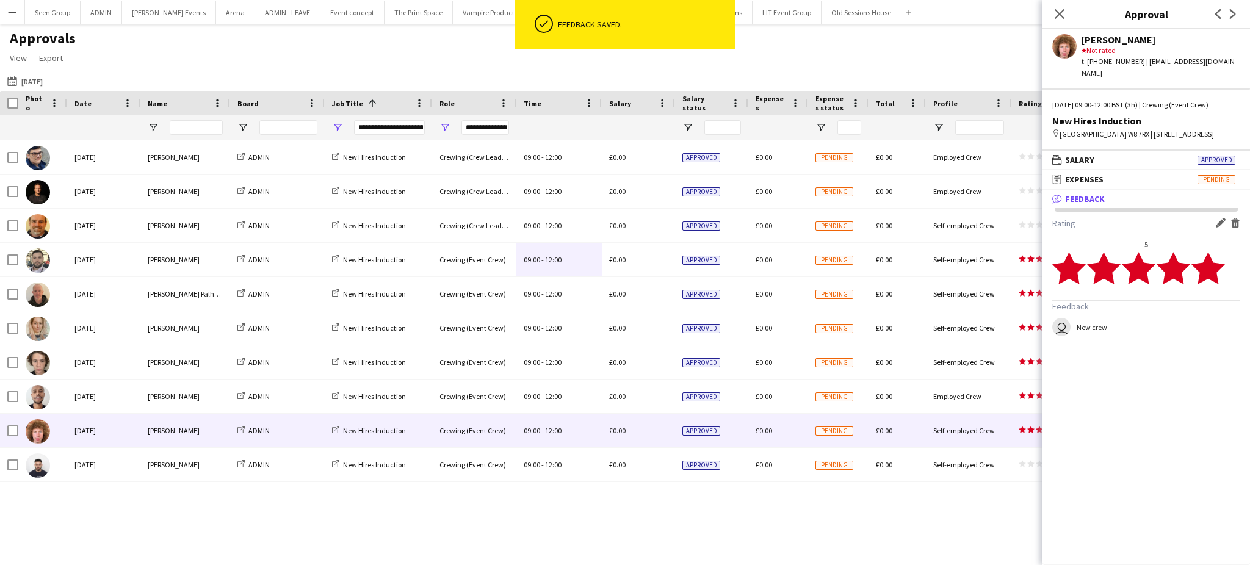
click at [1232, 18] on icon "Next" at bounding box center [1233, 14] width 10 height 10
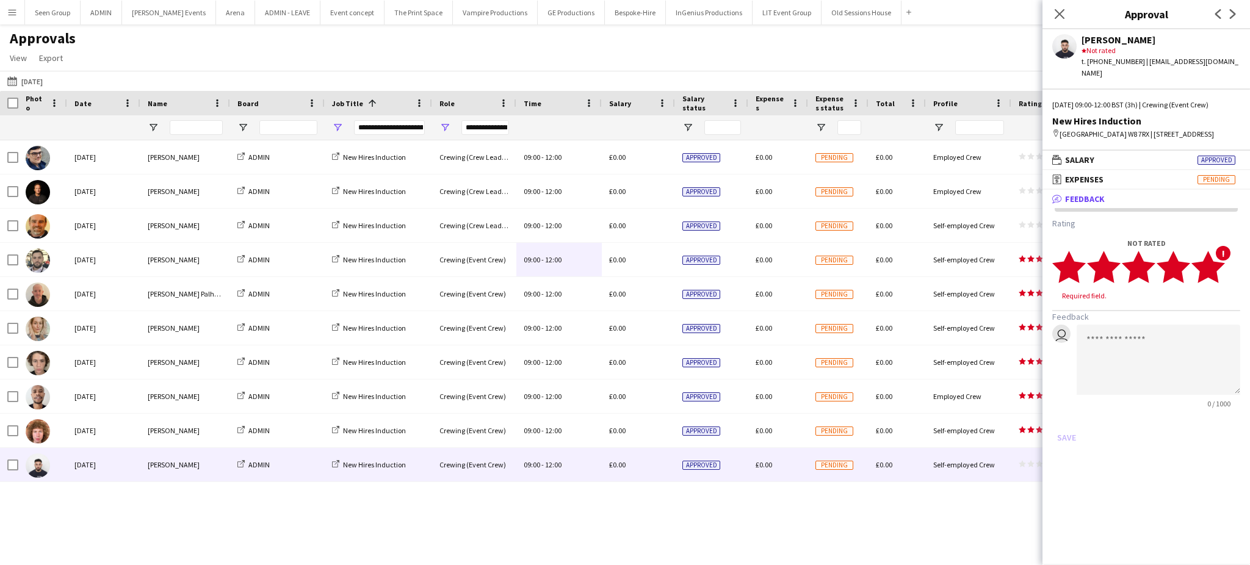
click at [1214, 269] on polygon at bounding box center [1209, 268] width 34 height 32
click at [1126, 356] on textarea at bounding box center [1159, 348] width 164 height 70
type textarea "********"
click at [1071, 418] on button "Save" at bounding box center [1067, 426] width 29 height 20
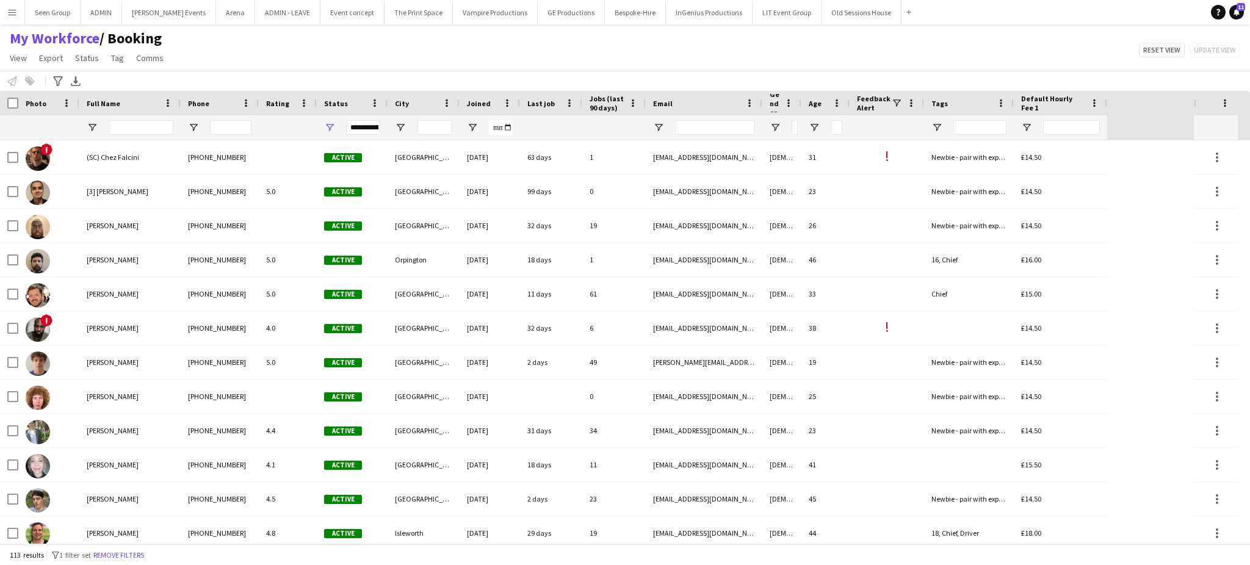
click at [159, 120] on div at bounding box center [141, 127] width 65 height 24
click at [155, 125] on input "Full Name Filter Input" at bounding box center [141, 127] width 65 height 15
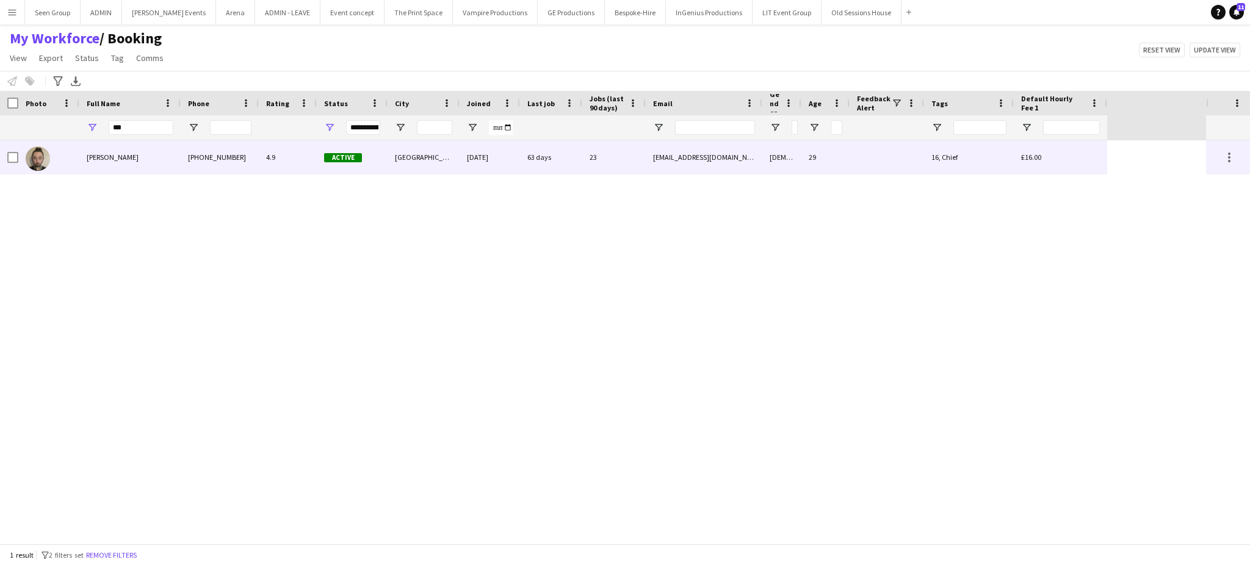
click at [141, 154] on div "[PERSON_NAME]" at bounding box center [129, 157] width 101 height 34
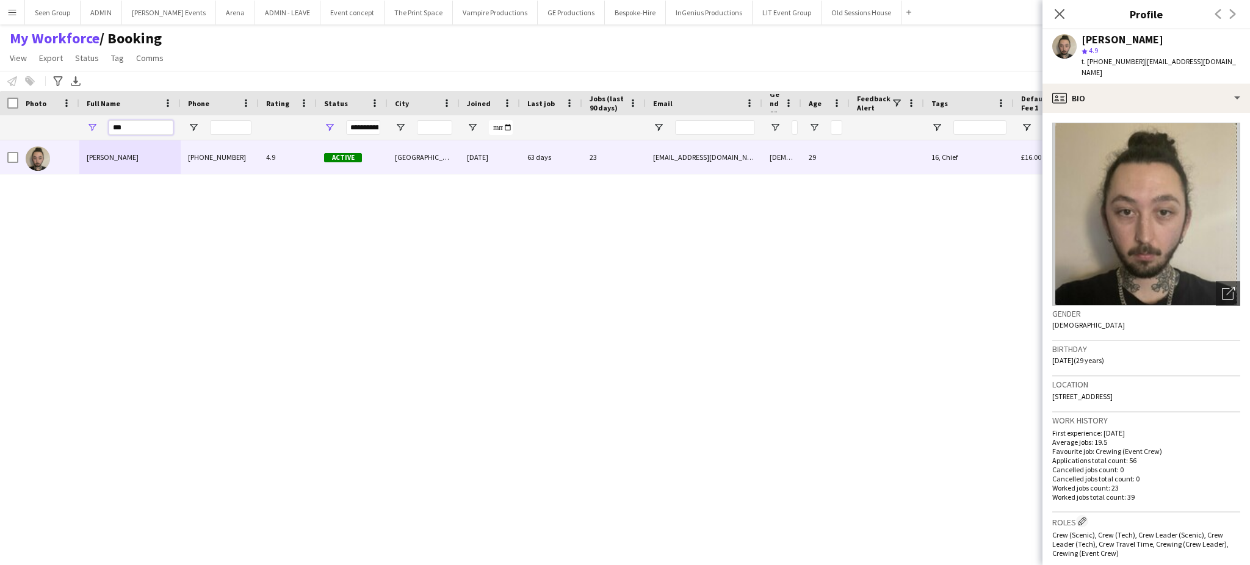
click at [143, 125] on input "***" at bounding box center [141, 127] width 65 height 15
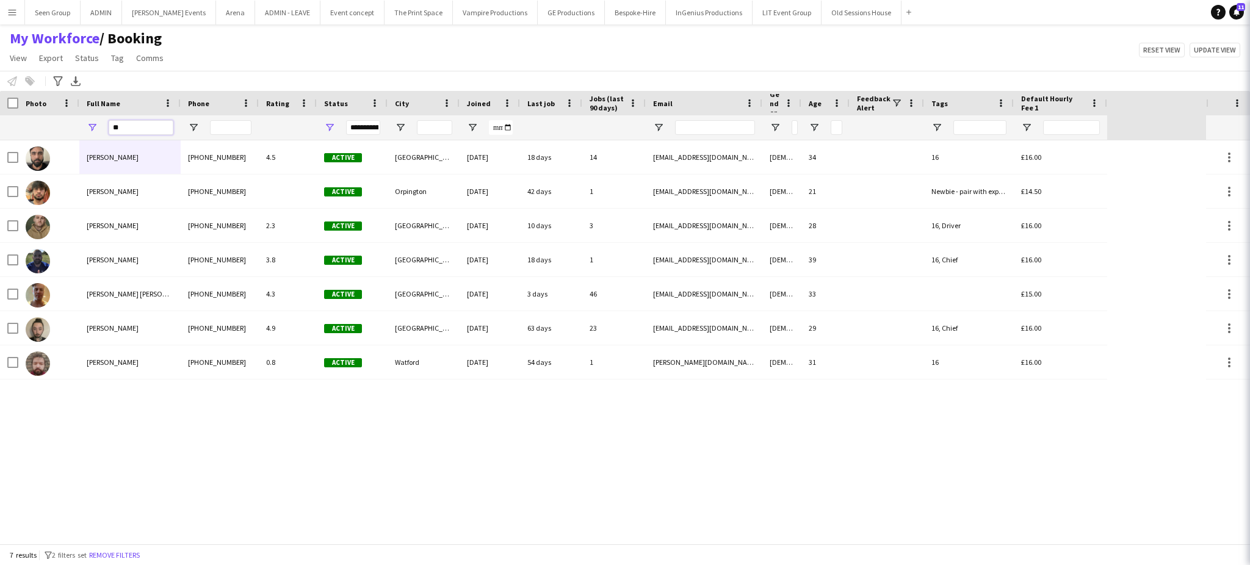
type input "*"
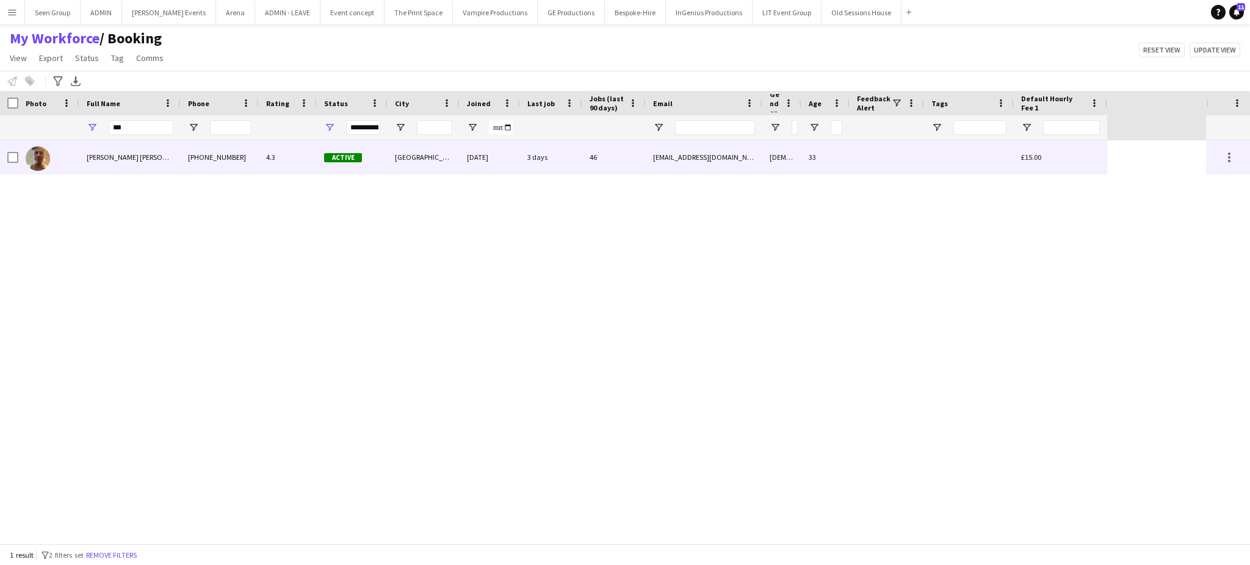
click at [143, 165] on div "[PERSON_NAME] [PERSON_NAME]" at bounding box center [129, 157] width 101 height 34
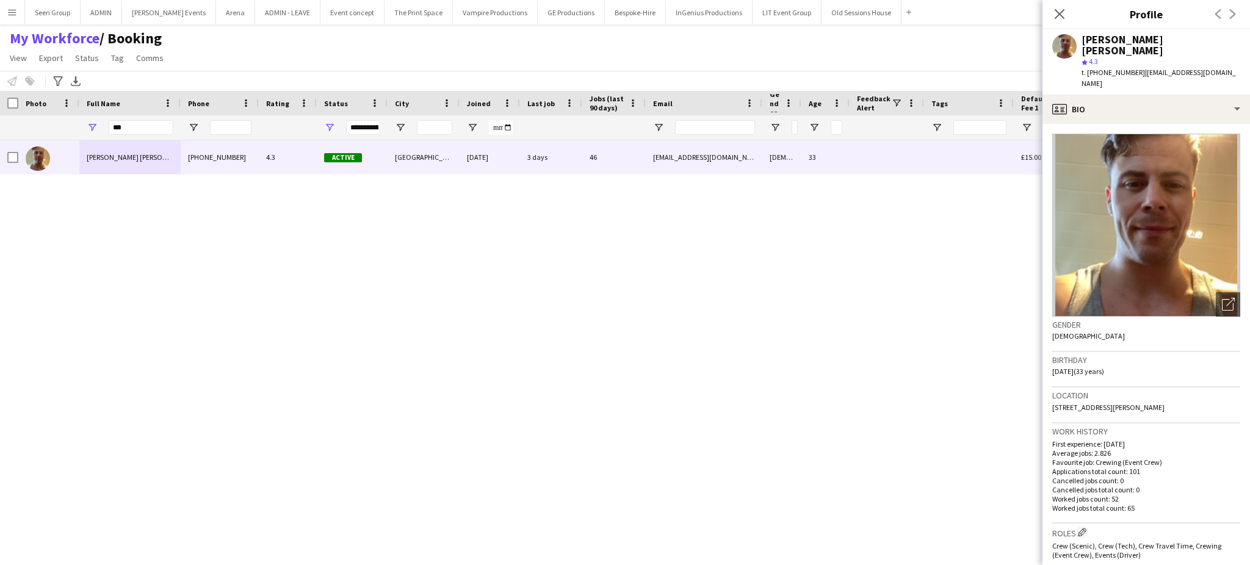
drag, startPoint x: 1180, startPoint y: 382, endPoint x: 1156, endPoint y: 388, distance: 25.2
click at [1156, 403] on span "[STREET_ADDRESS][PERSON_NAME]" at bounding box center [1109, 407] width 112 height 9
click at [148, 128] on input "***" at bounding box center [141, 127] width 65 height 15
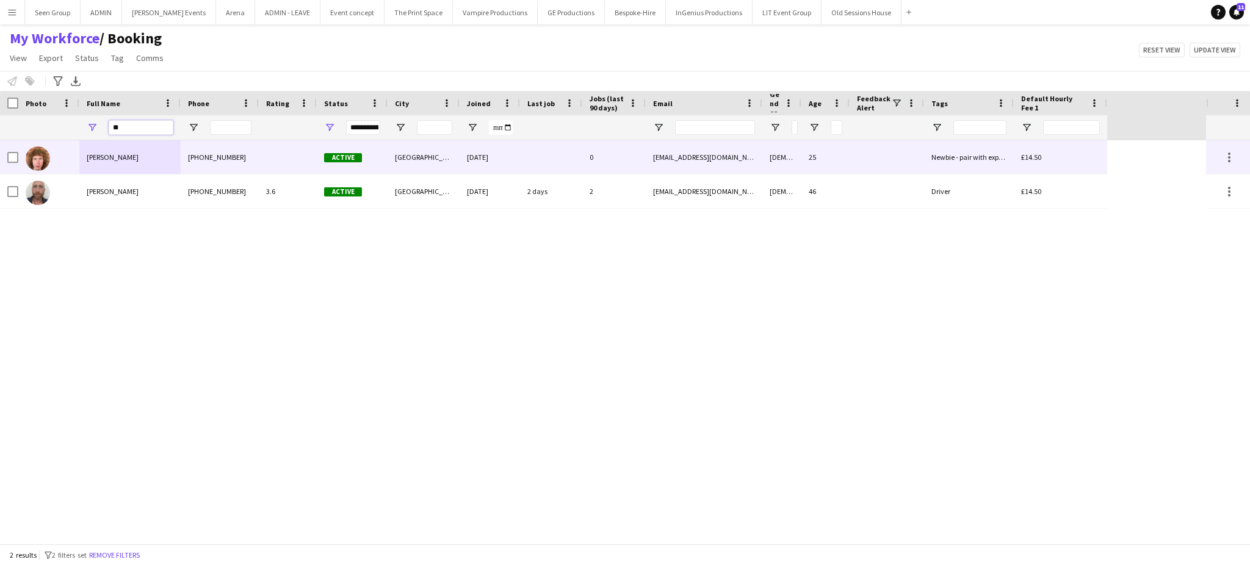
type input "**"
click at [144, 153] on div "[PERSON_NAME]" at bounding box center [129, 157] width 101 height 34
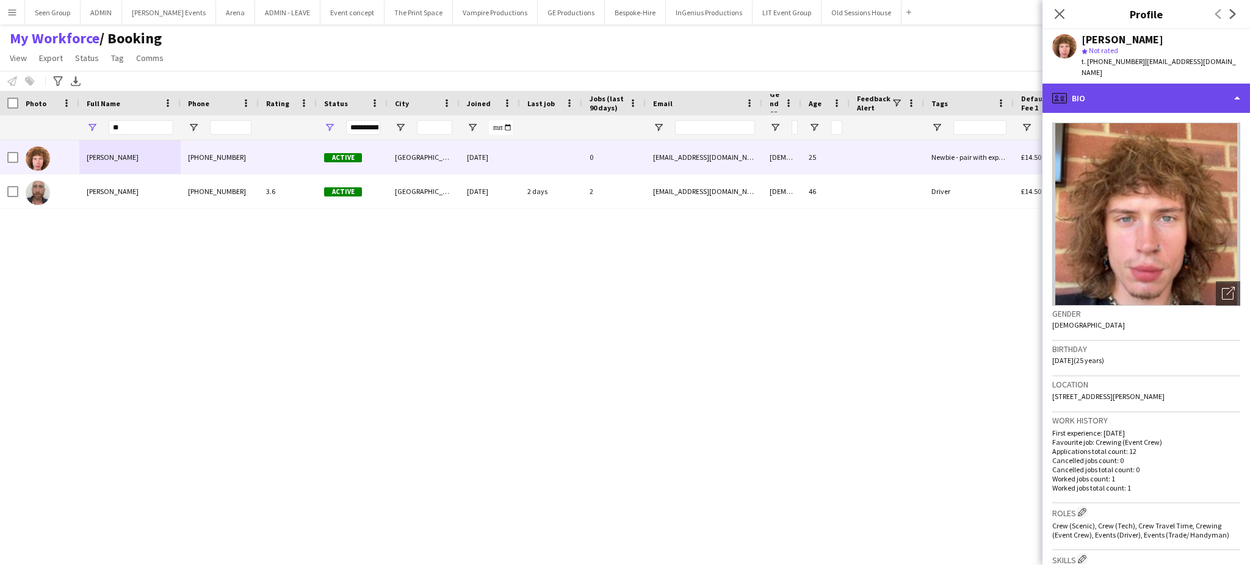
click at [1157, 89] on div "profile Bio" at bounding box center [1147, 98] width 208 height 29
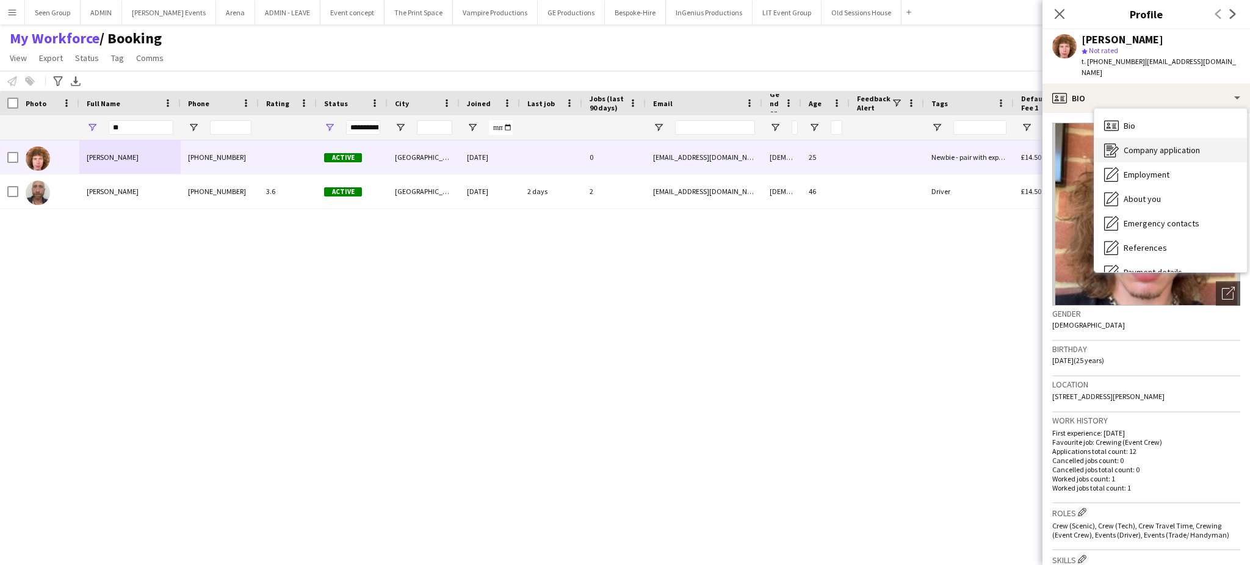
click at [1187, 145] on span "Company application" at bounding box center [1162, 150] width 76 height 11
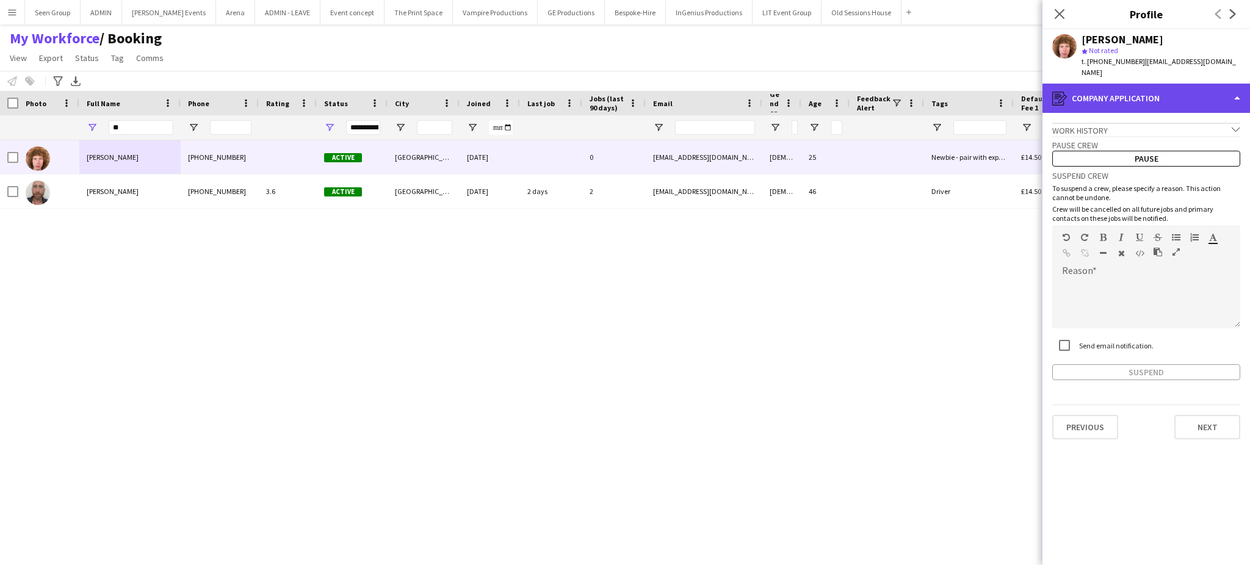
click at [1216, 85] on div "register Company application" at bounding box center [1147, 98] width 208 height 29
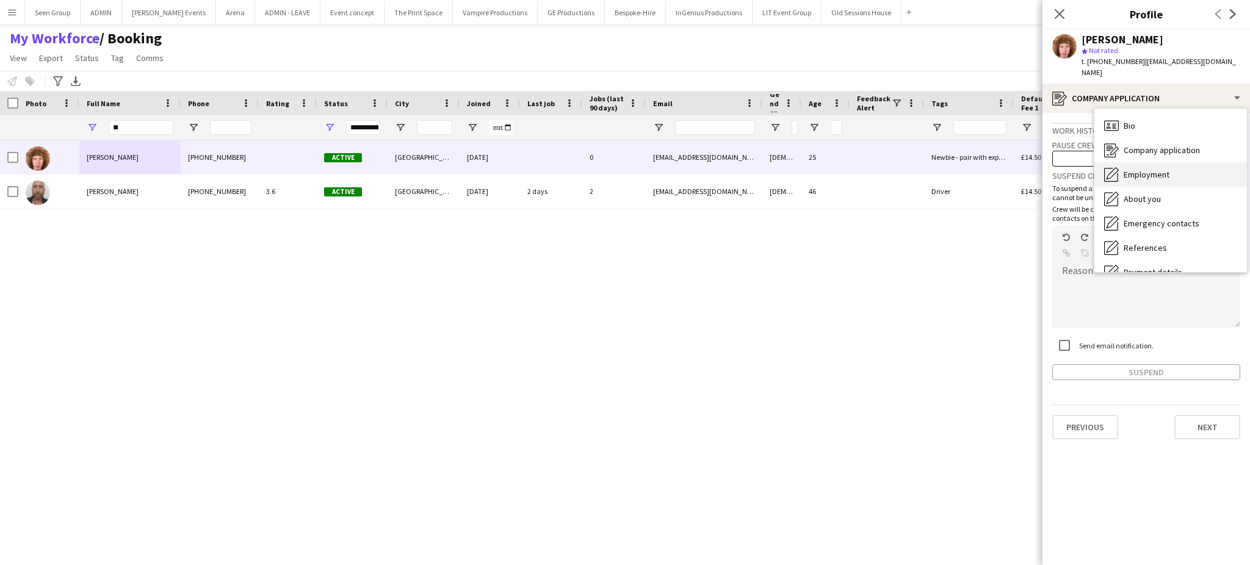
click at [1177, 163] on div "Employment Employment" at bounding box center [1171, 174] width 153 height 24
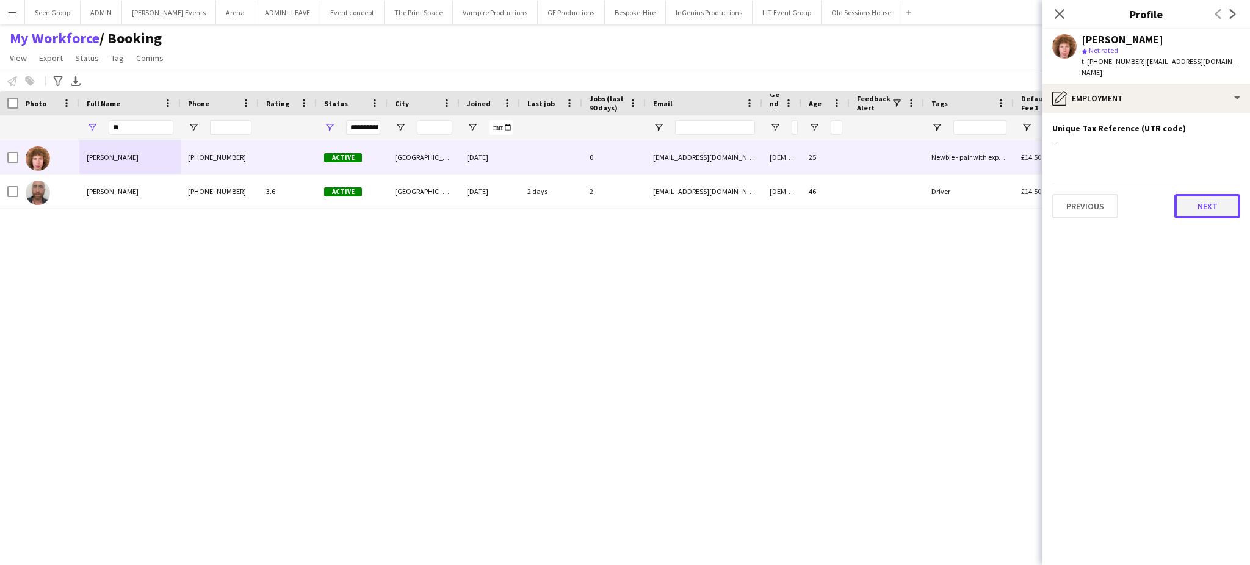
click at [1203, 194] on button "Next" at bounding box center [1208, 206] width 66 height 24
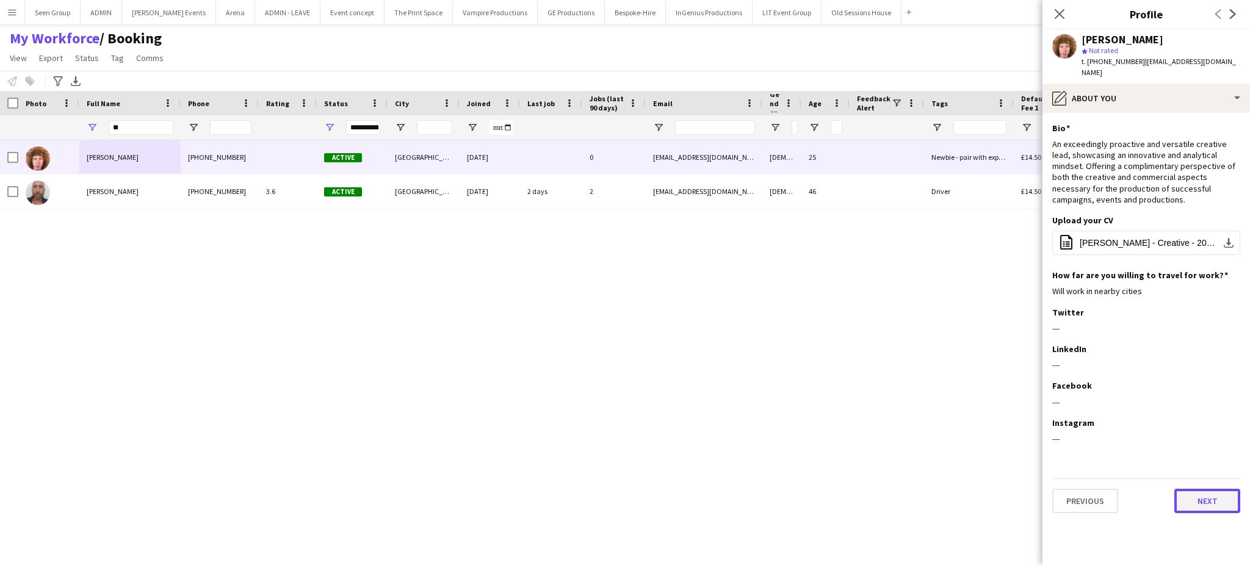
click at [1201, 489] on button "Next" at bounding box center [1208, 501] width 66 height 24
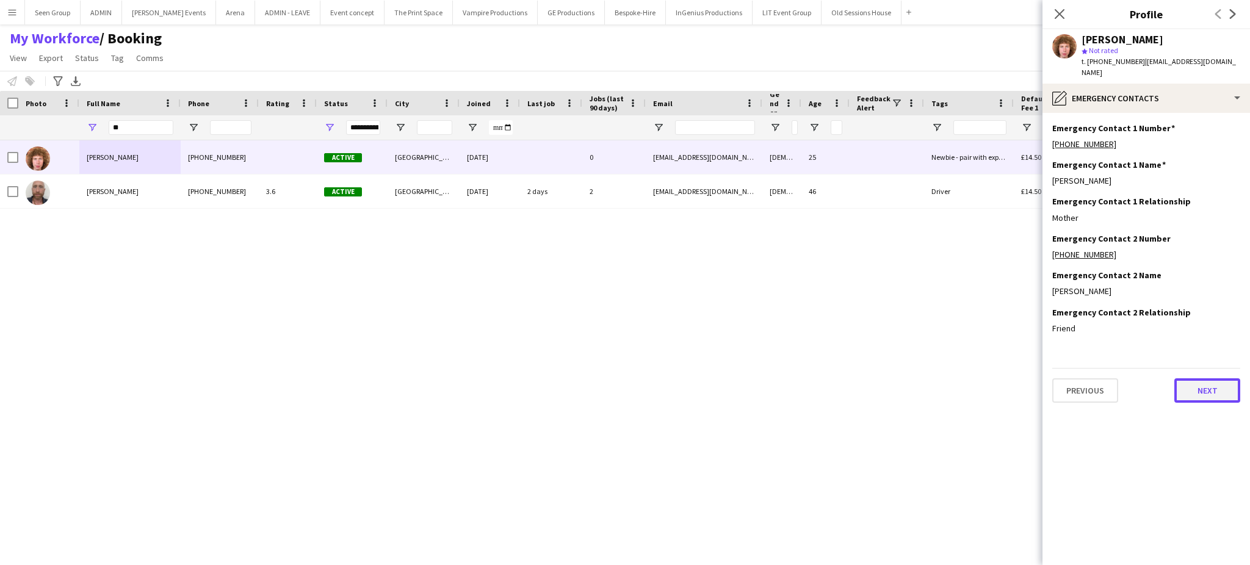
click at [1200, 379] on button "Next" at bounding box center [1208, 391] width 66 height 24
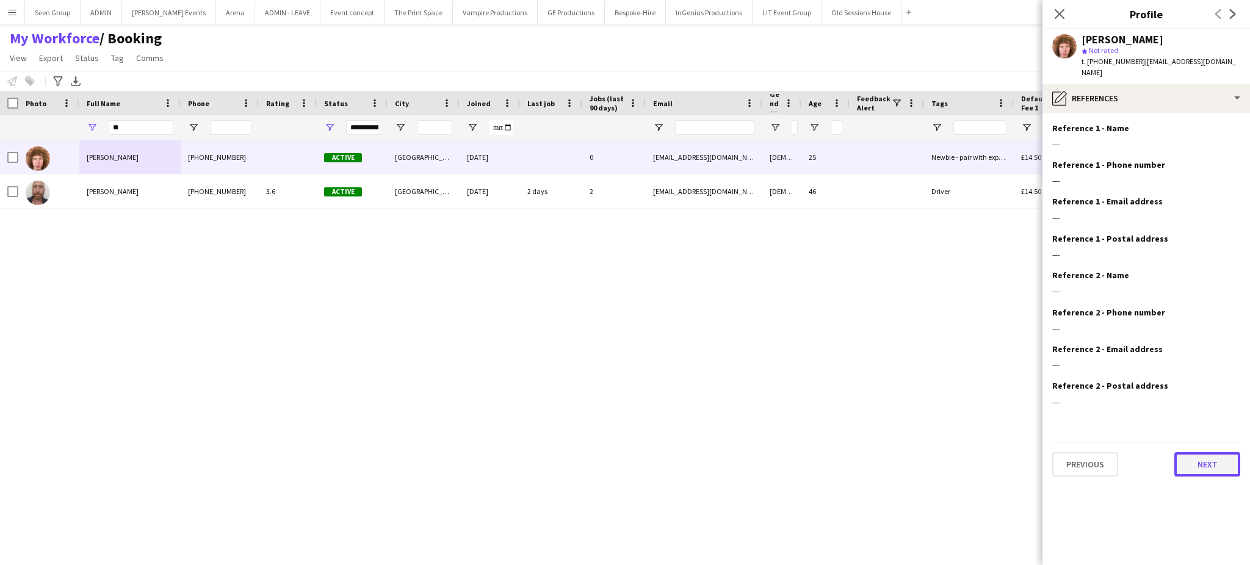
click at [1207, 454] on button "Next" at bounding box center [1208, 464] width 66 height 24
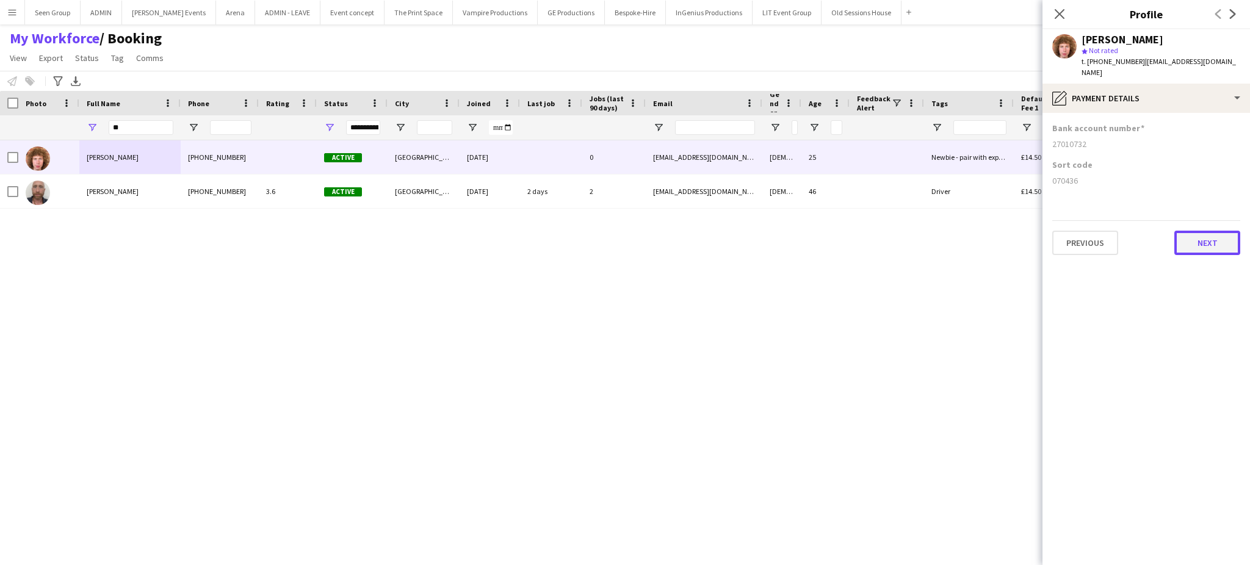
click at [1206, 236] on button "Next" at bounding box center [1208, 243] width 66 height 24
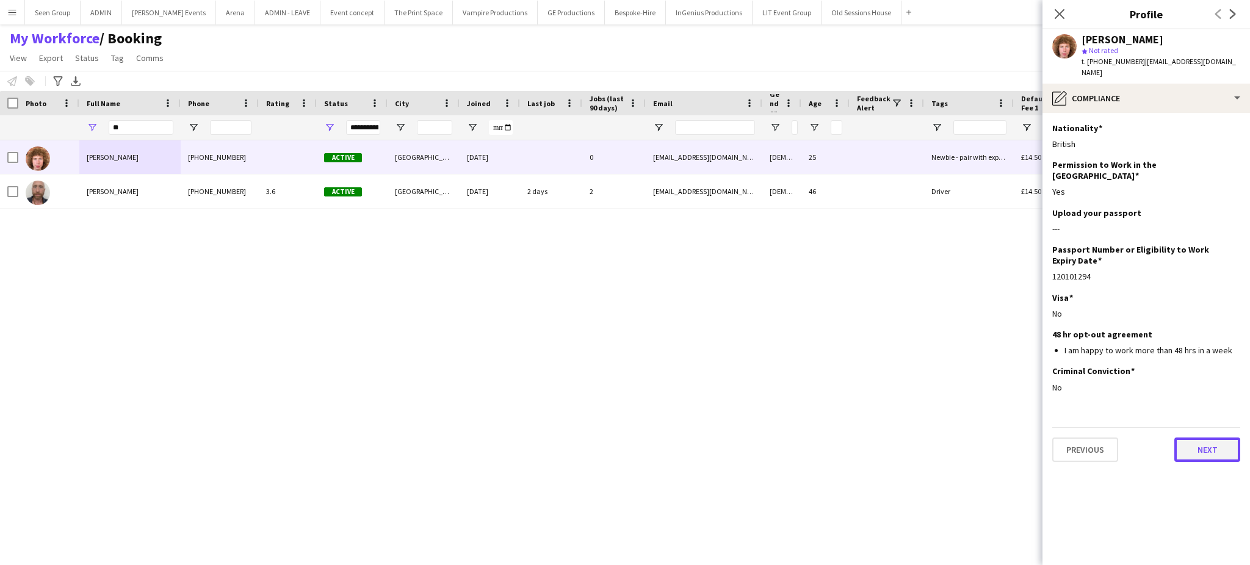
click at [1211, 438] on button "Next" at bounding box center [1208, 450] width 66 height 24
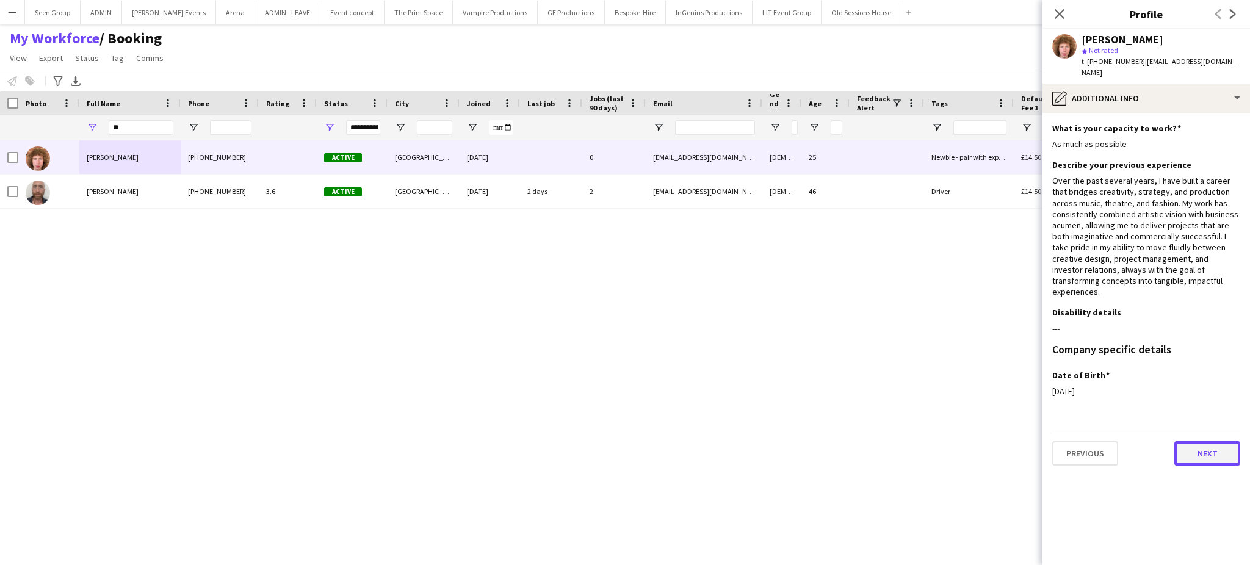
click at [1211, 441] on button "Next" at bounding box center [1208, 453] width 66 height 24
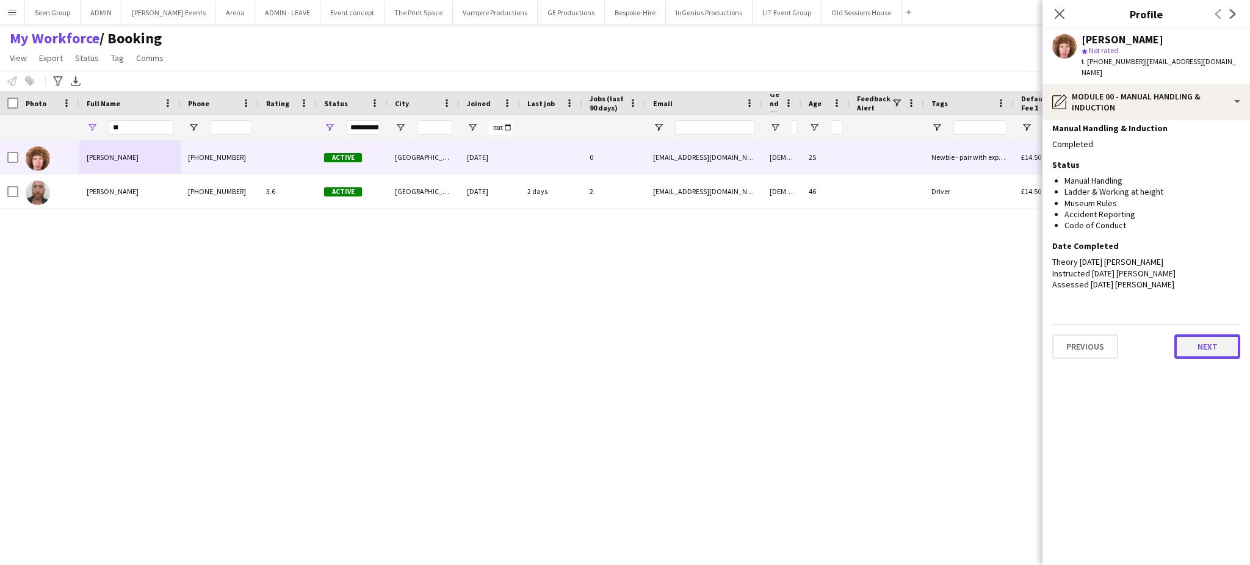
click at [1208, 335] on button "Next" at bounding box center [1208, 347] width 66 height 24
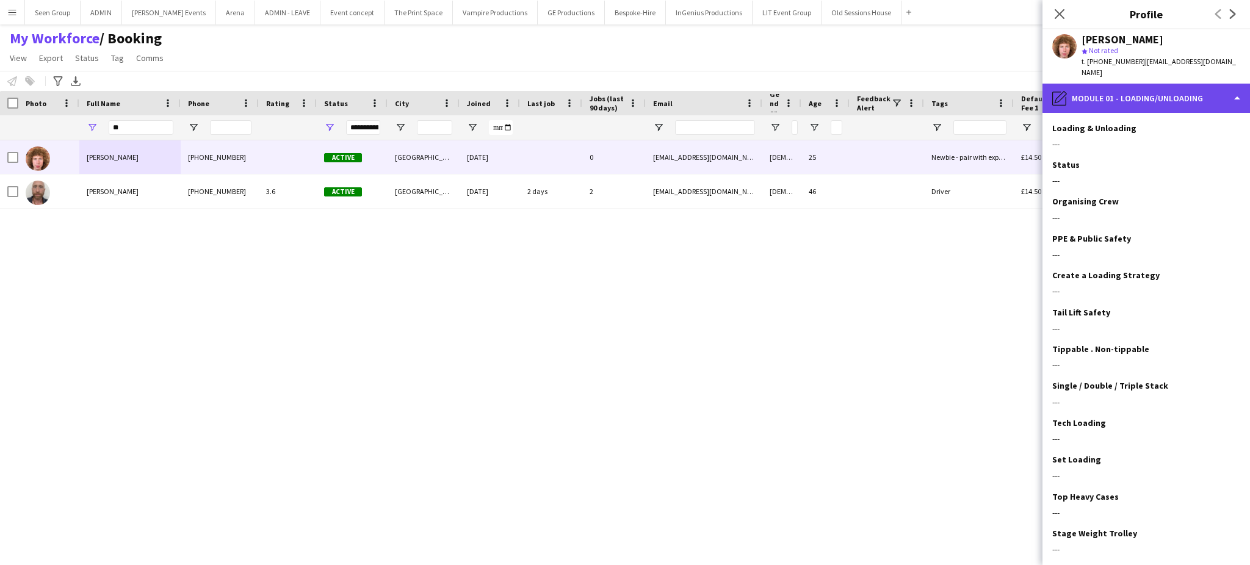
click at [1229, 92] on div "pencil4 Module 01 - Loading/Unloading" at bounding box center [1147, 98] width 208 height 29
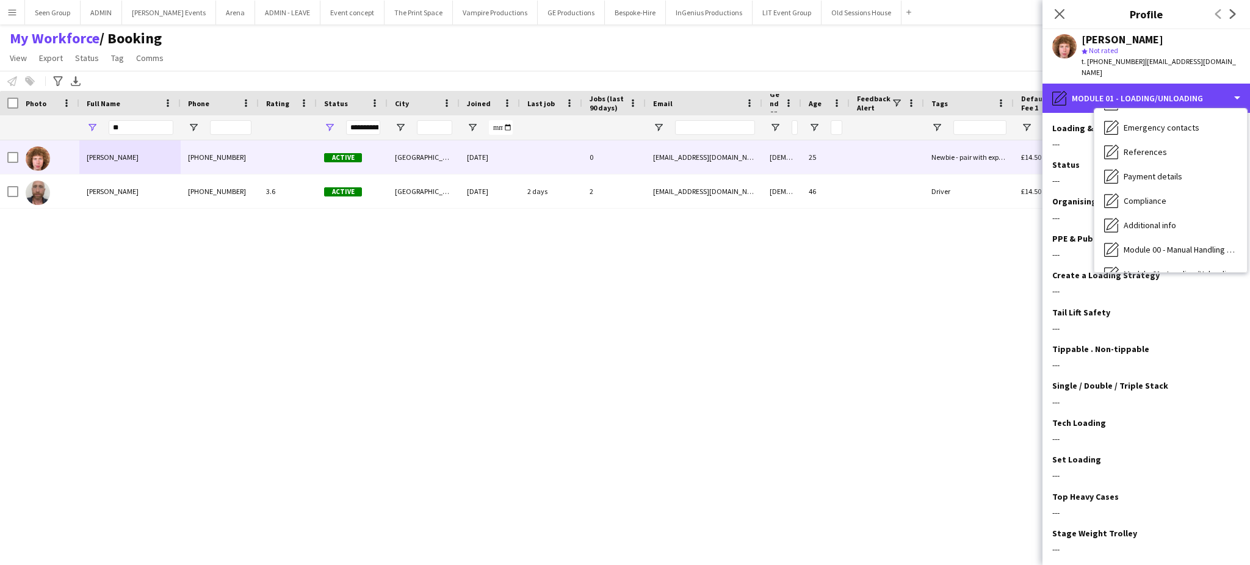
scroll to position [143, 0]
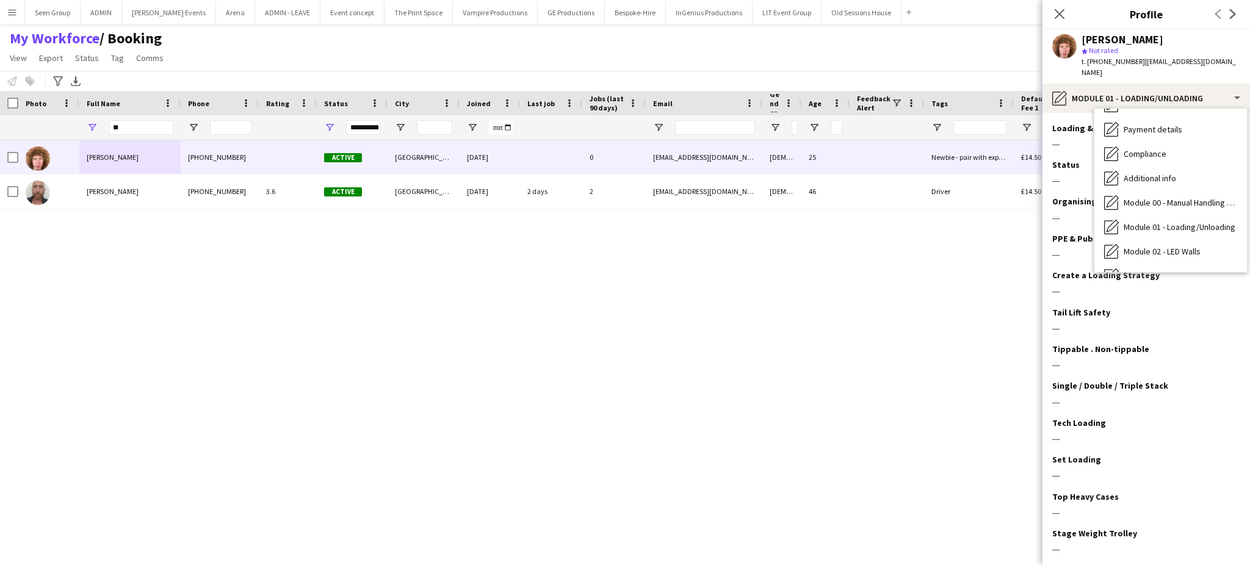
click at [15, 14] on app-icon "Menu" at bounding box center [12, 12] width 10 height 10
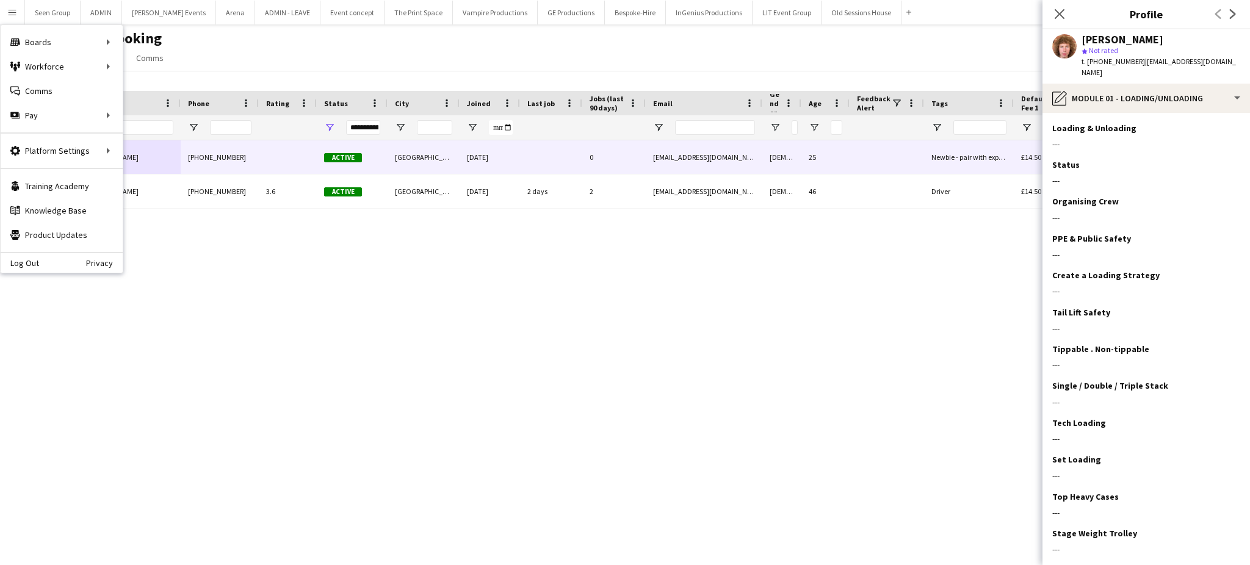
click at [456, 308] on div "[PERSON_NAME] [PHONE_NUMBER] Active [GEOGRAPHIC_DATA] [DATE] 0 [EMAIL_ADDRESS][…" at bounding box center [603, 342] width 1206 height 404
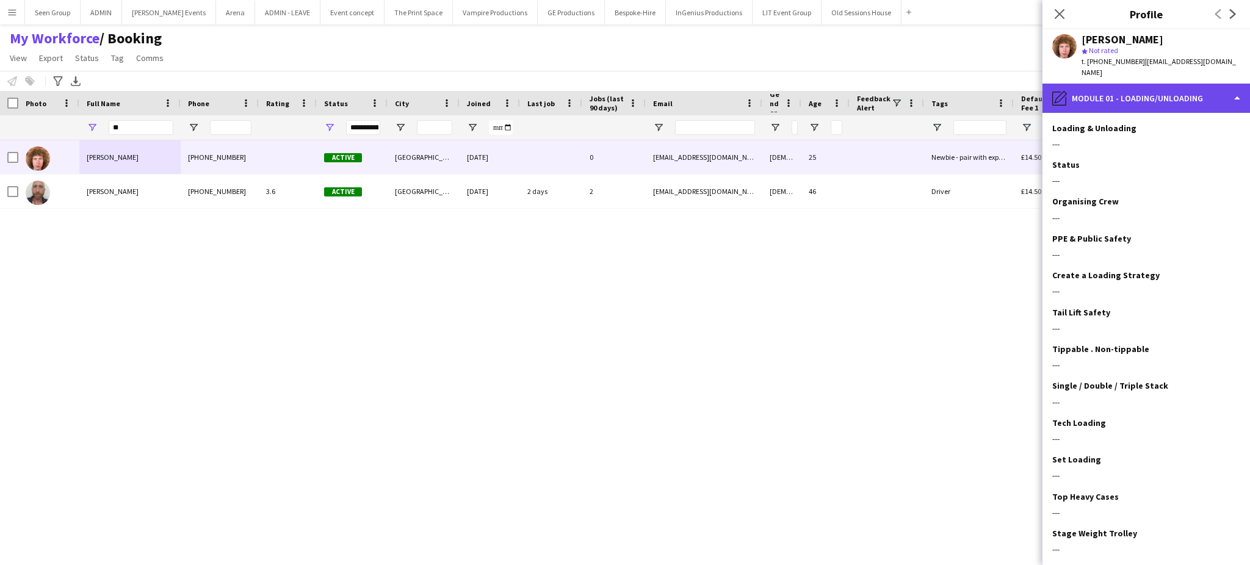
click at [1221, 93] on div "pencil4 Module 01 - Loading/Unloading" at bounding box center [1147, 98] width 208 height 29
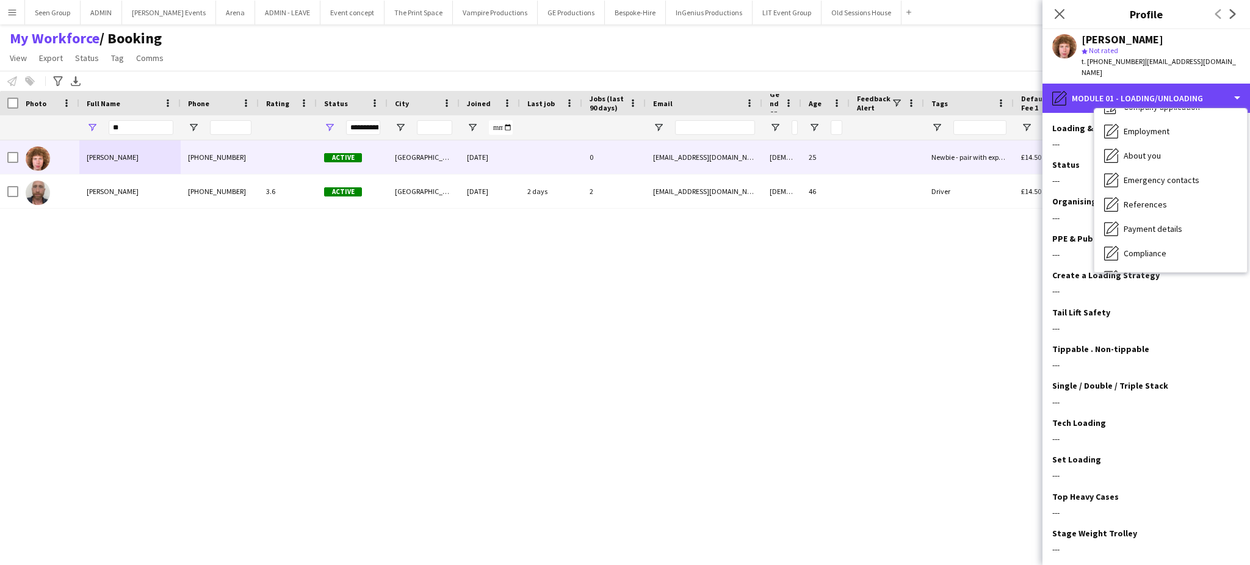
scroll to position [0, 0]
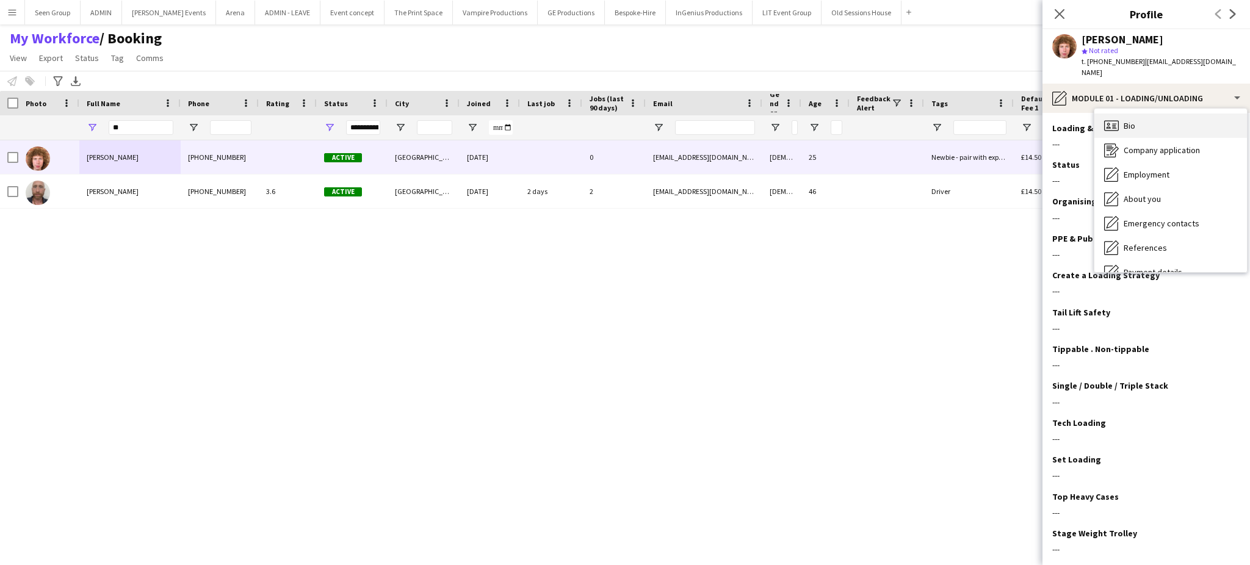
click at [1187, 118] on div "Bio Bio" at bounding box center [1171, 126] width 153 height 24
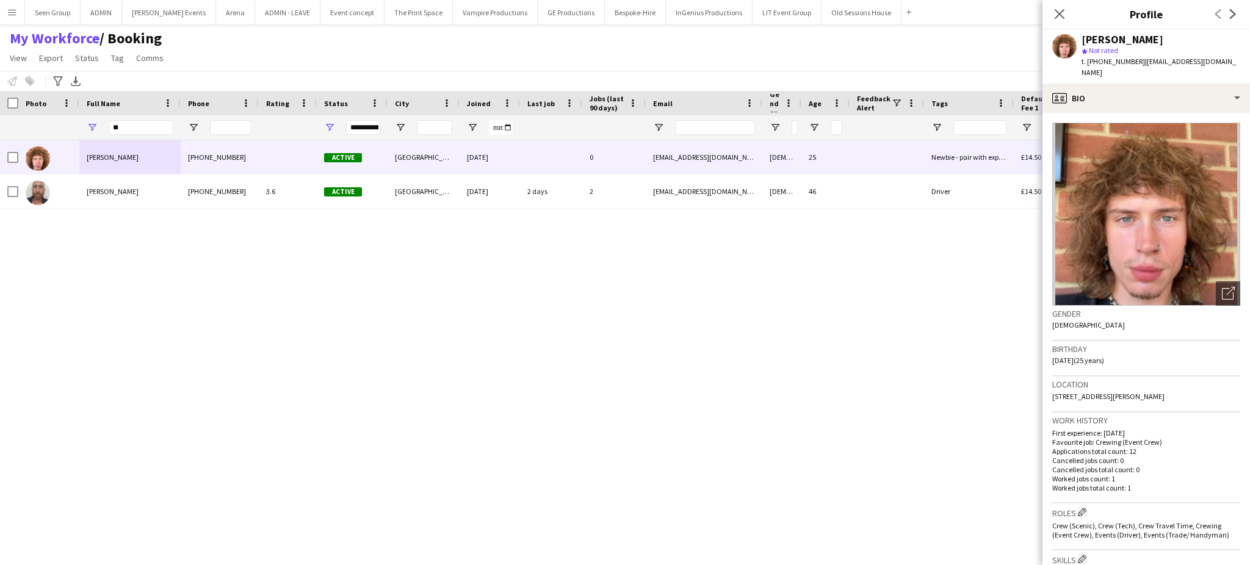
drag, startPoint x: 1147, startPoint y: 385, endPoint x: 1127, endPoint y: 382, distance: 19.9
click at [1127, 392] on span "[STREET_ADDRESS][PERSON_NAME]" at bounding box center [1109, 396] width 112 height 9
copy span "E3 5HR"
click at [1117, 38] on div "[PERSON_NAME]" at bounding box center [1123, 39] width 82 height 11
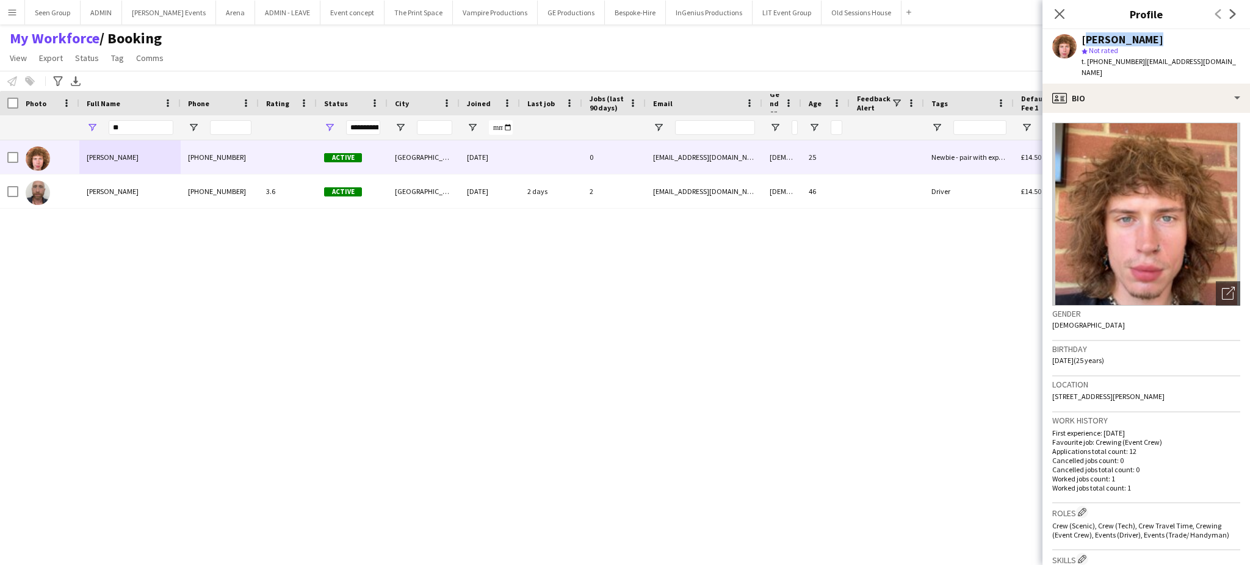
click at [1117, 38] on div "[PERSON_NAME]" at bounding box center [1123, 39] width 82 height 11
copy div "[PERSON_NAME]"
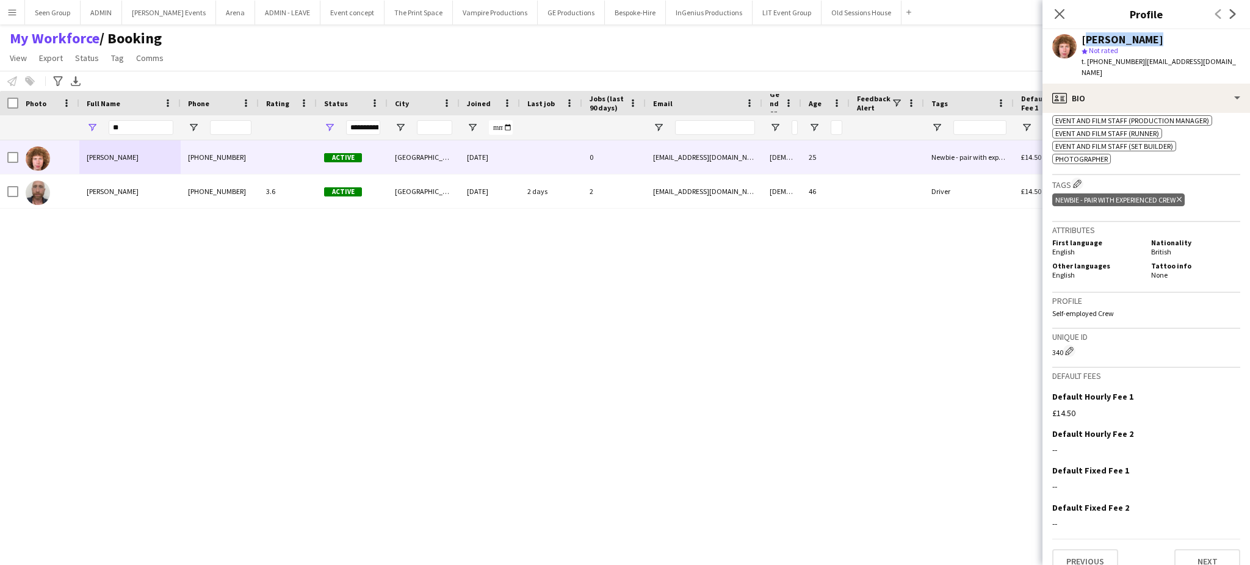
scroll to position [492, 0]
click at [1200, 549] on button "Next" at bounding box center [1208, 561] width 66 height 24
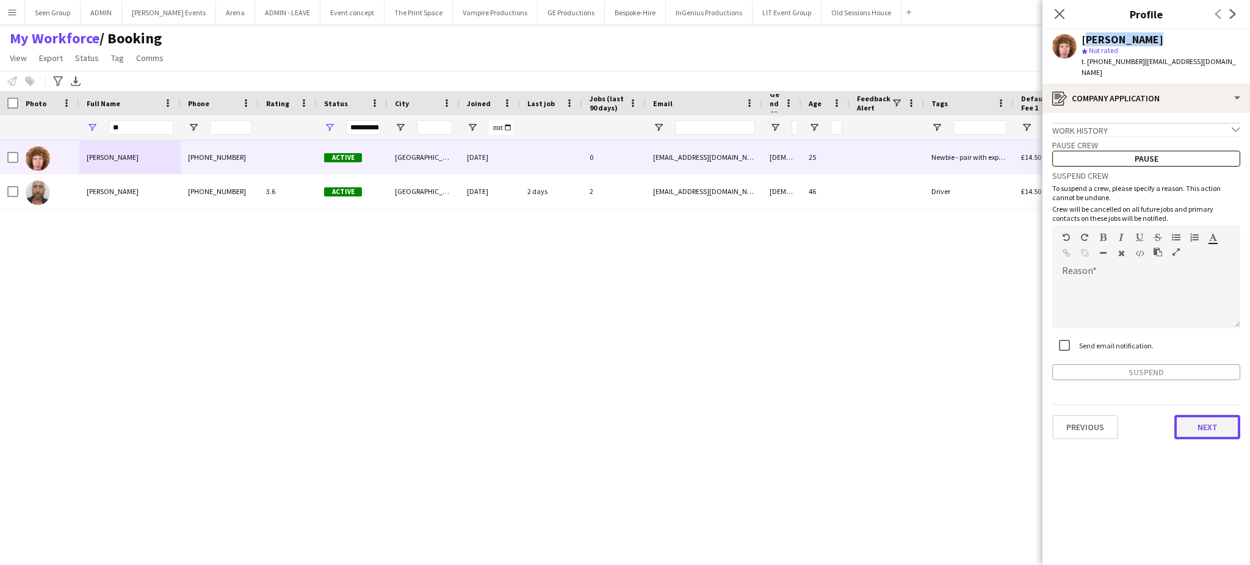
click at [1212, 415] on button "Next" at bounding box center [1208, 427] width 66 height 24
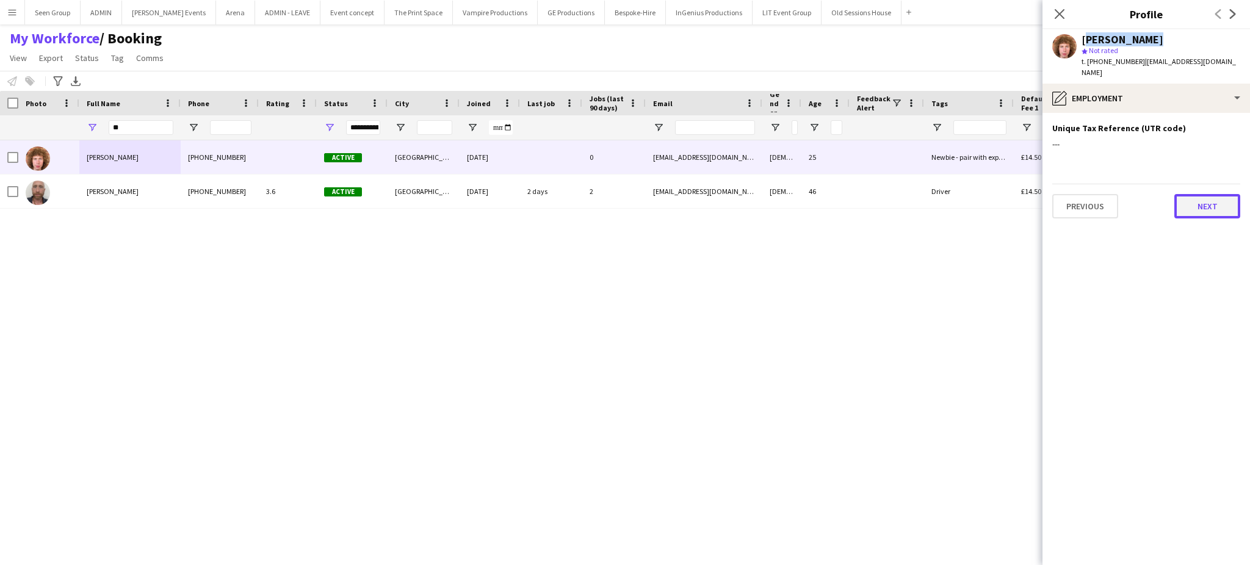
click at [1203, 194] on button "Next" at bounding box center [1208, 206] width 66 height 24
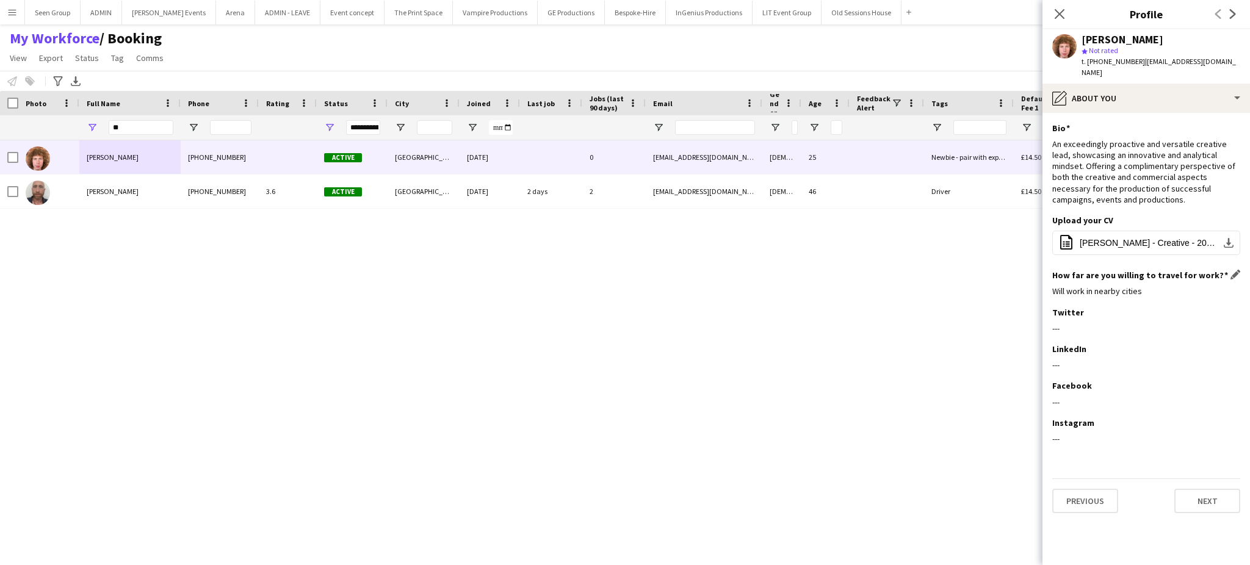
click at [1093, 286] on div "Will work in nearby cities" at bounding box center [1147, 291] width 188 height 11
copy div "Will work in nearby cities"
click at [1205, 496] on button "Next" at bounding box center [1208, 501] width 66 height 24
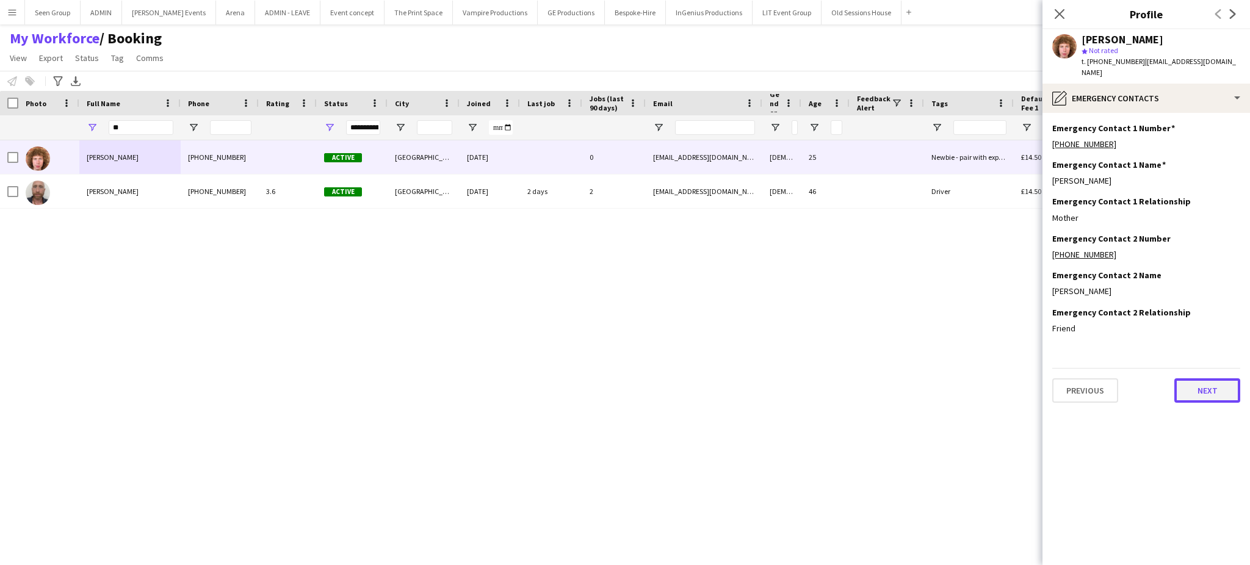
click at [1203, 386] on button "Next" at bounding box center [1208, 391] width 66 height 24
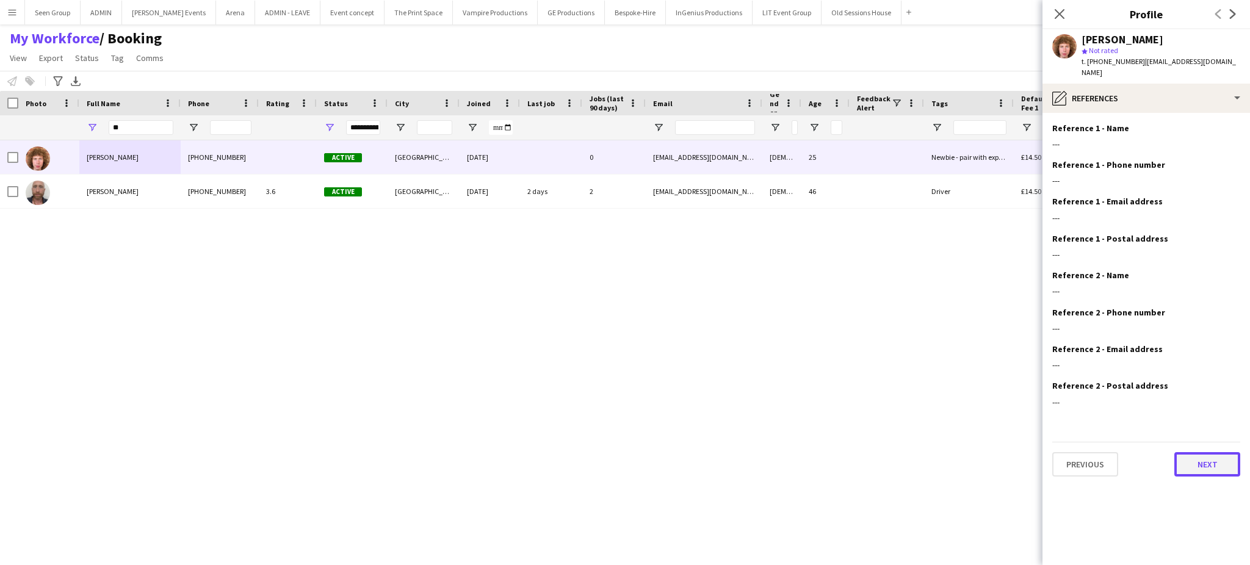
click at [1204, 452] on button "Next" at bounding box center [1208, 464] width 66 height 24
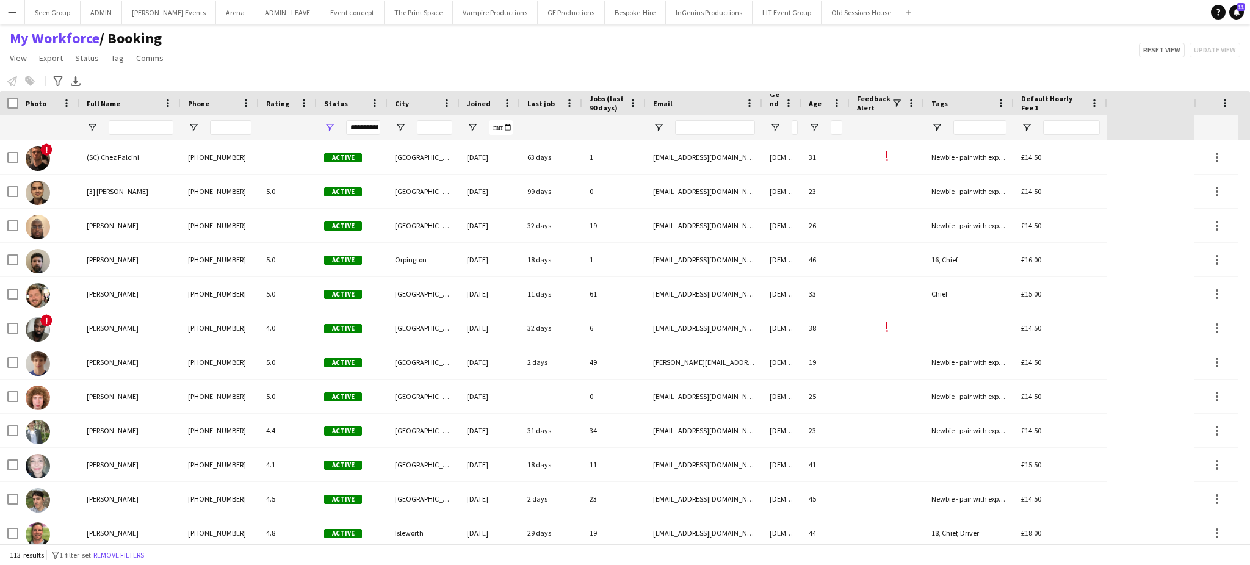
click at [482, 103] on span "Joined" at bounding box center [479, 103] width 24 height 9
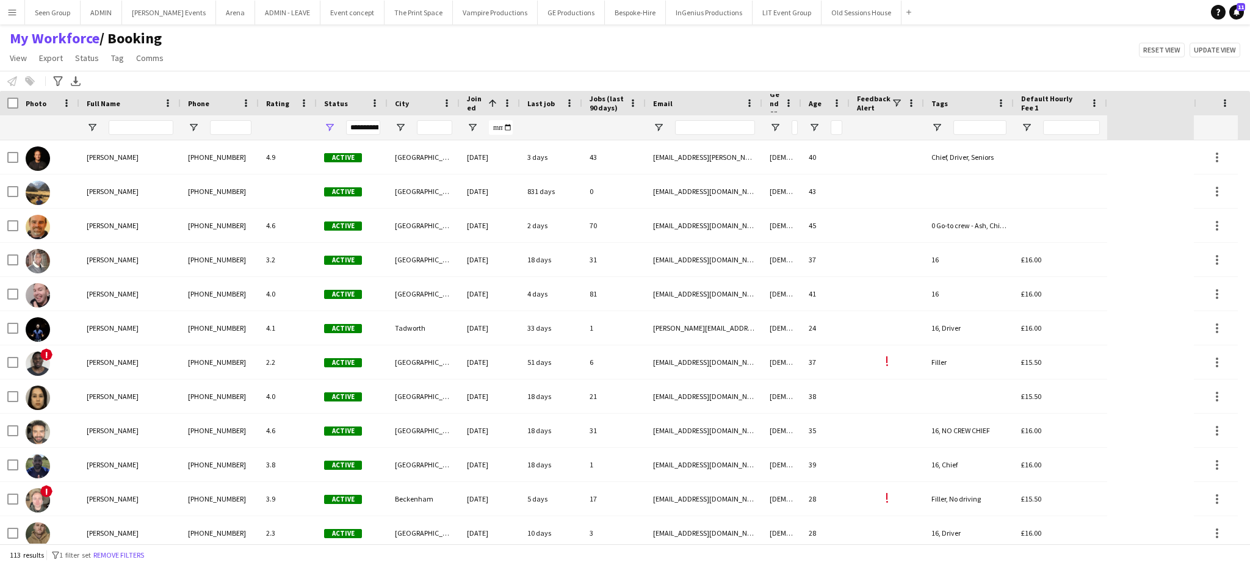
click at [482, 103] on span "Joined" at bounding box center [475, 103] width 16 height 18
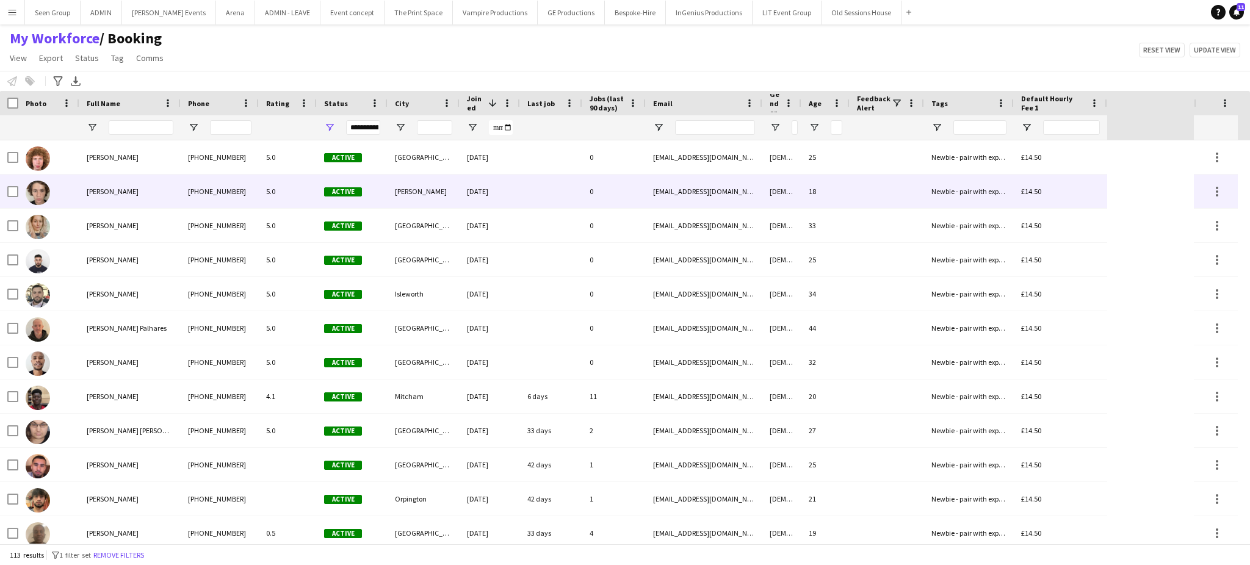
click at [495, 197] on div "[DATE]" at bounding box center [490, 192] width 60 height 34
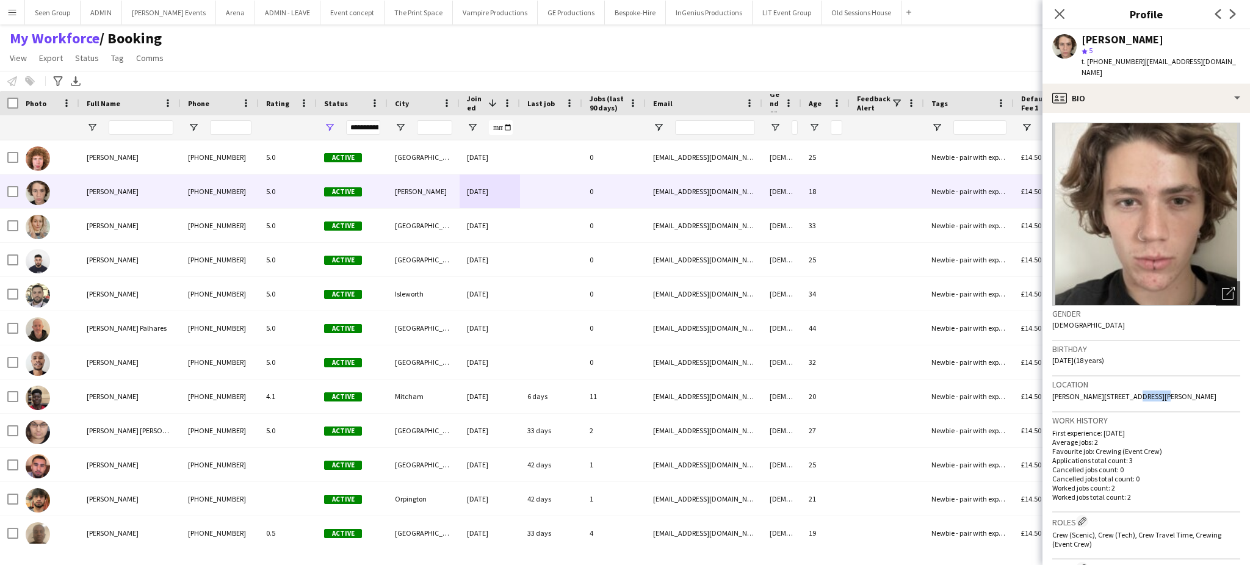
drag, startPoint x: 1118, startPoint y: 384, endPoint x: 1147, endPoint y: 384, distance: 28.7
click at [1147, 392] on span "[PERSON_NAME][STREET_ADDRESS][PERSON_NAME]" at bounding box center [1135, 396] width 164 height 9
copy span "WD23 4UF"
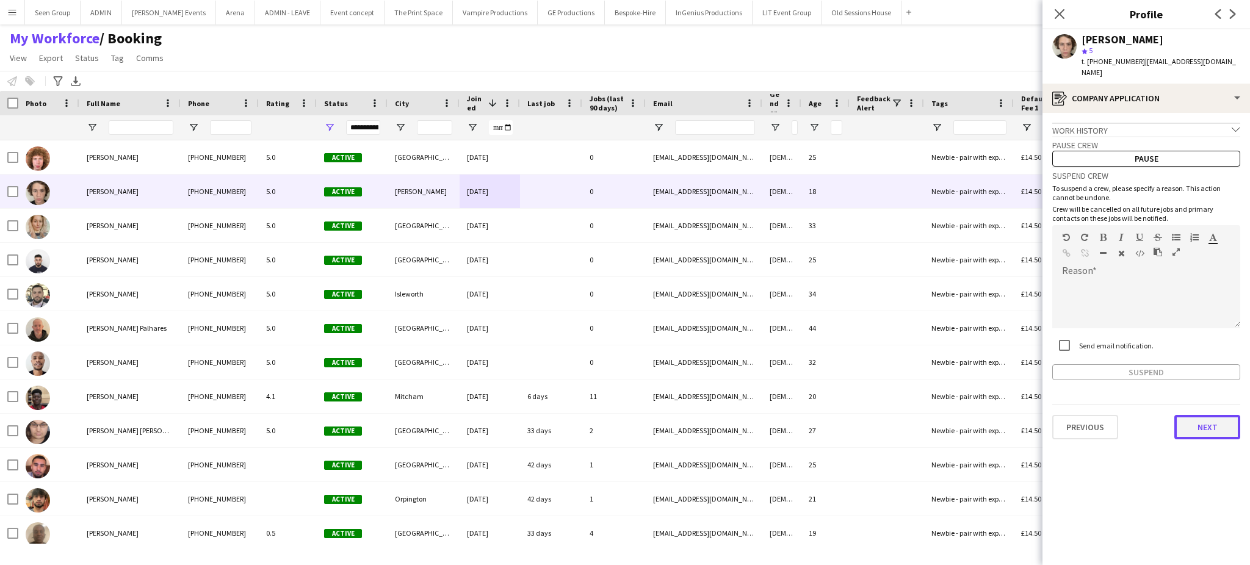
click at [1216, 416] on button "Next" at bounding box center [1208, 427] width 66 height 24
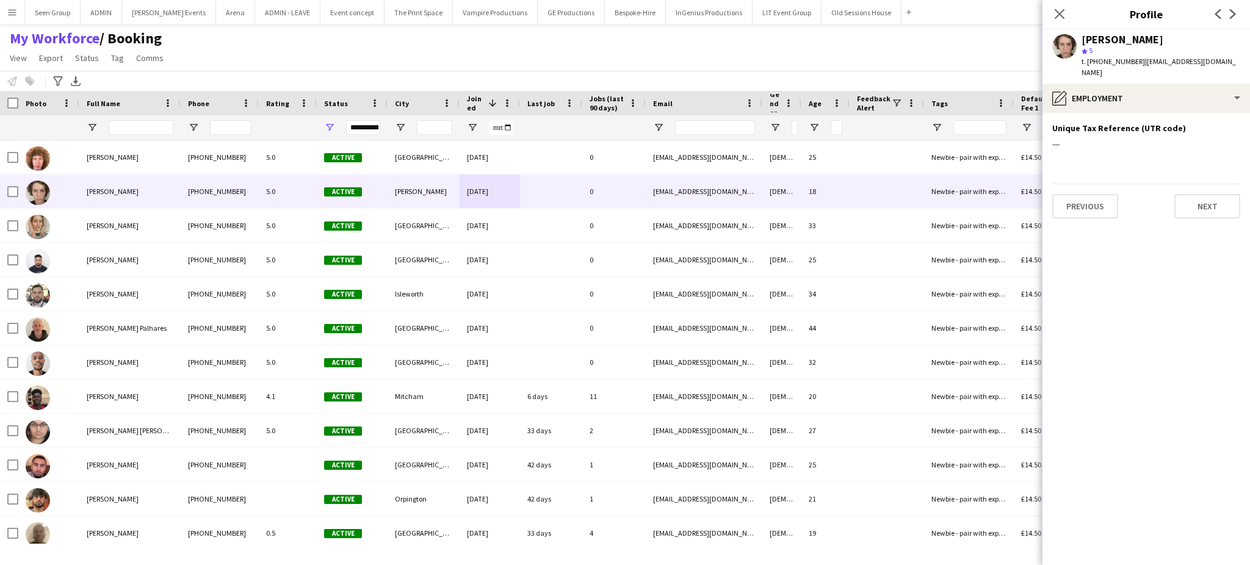
click at [1089, 37] on div "[PERSON_NAME]" at bounding box center [1123, 39] width 82 height 11
copy div "[PERSON_NAME]"
click at [1214, 194] on button "Next" at bounding box center [1208, 206] width 66 height 24
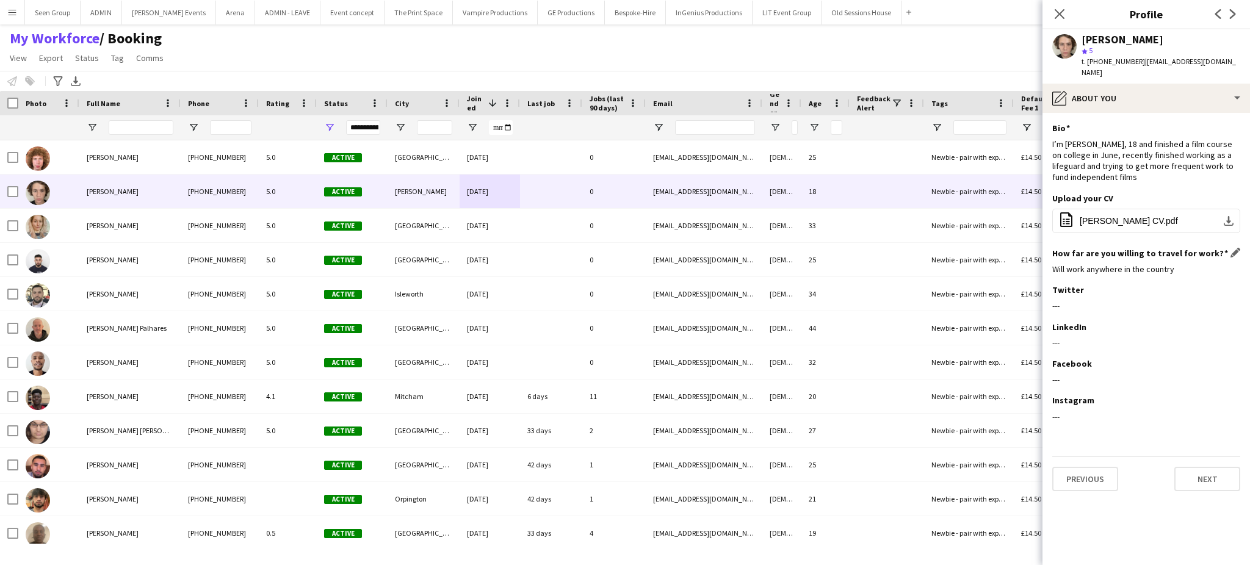
click at [1114, 264] on div "Will work anywhere in the country" at bounding box center [1147, 269] width 188 height 11
copy div "Will work anywhere in the country"
click at [1189, 467] on button "Next" at bounding box center [1208, 479] width 66 height 24
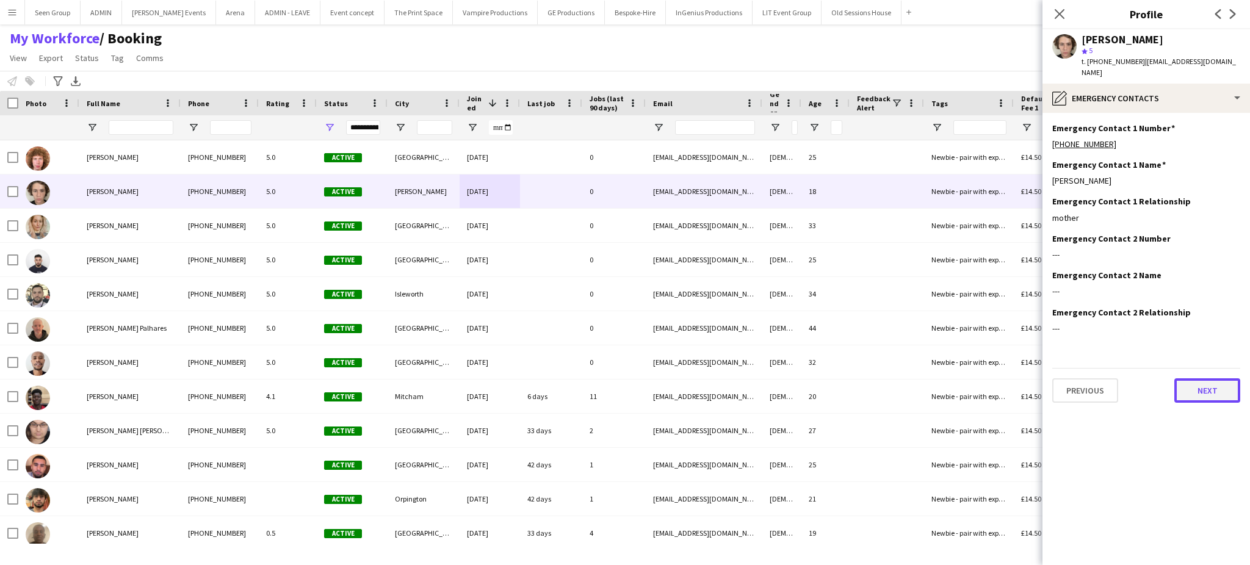
click at [1203, 379] on button "Next" at bounding box center [1208, 391] width 66 height 24
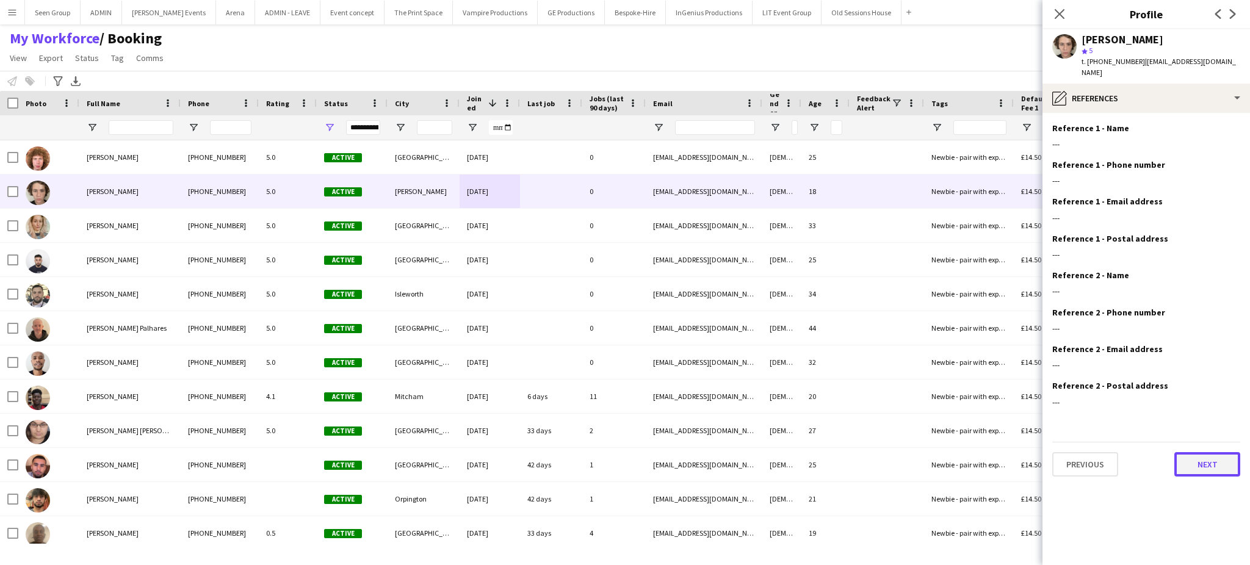
click at [1206, 452] on button "Next" at bounding box center [1208, 464] width 66 height 24
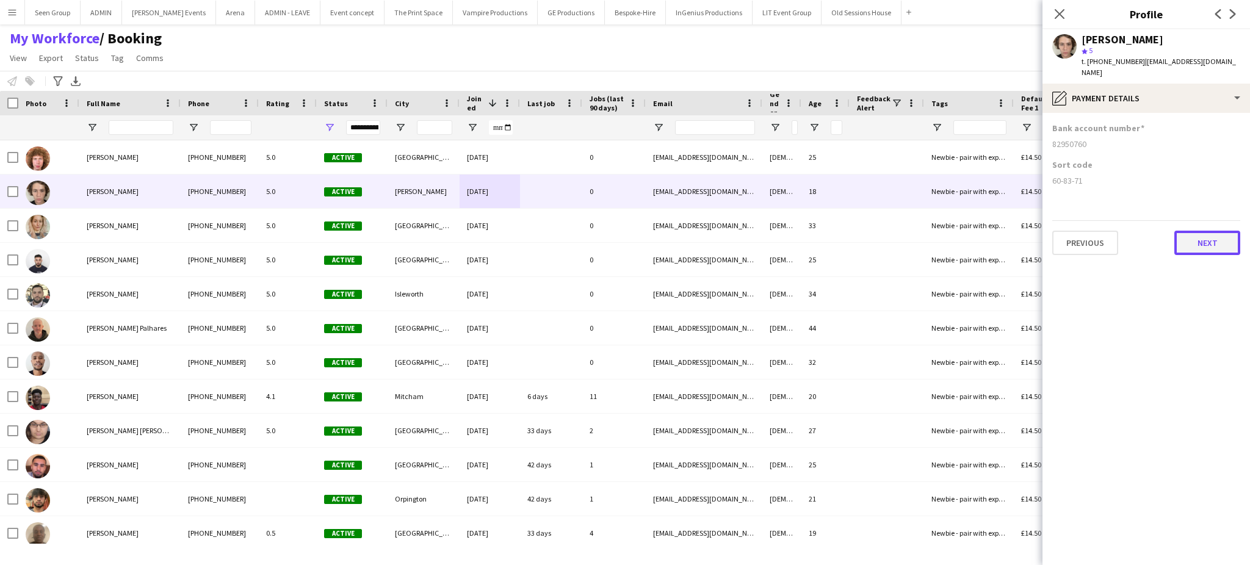
click at [1195, 231] on button "Next" at bounding box center [1208, 243] width 66 height 24
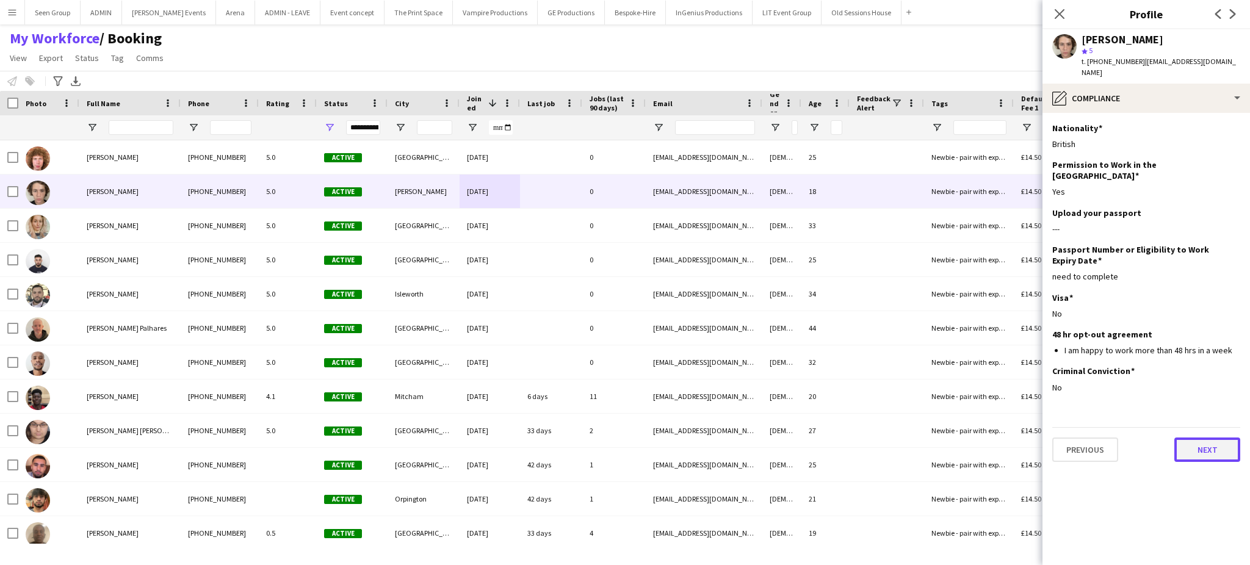
click at [1200, 438] on button "Next" at bounding box center [1208, 450] width 66 height 24
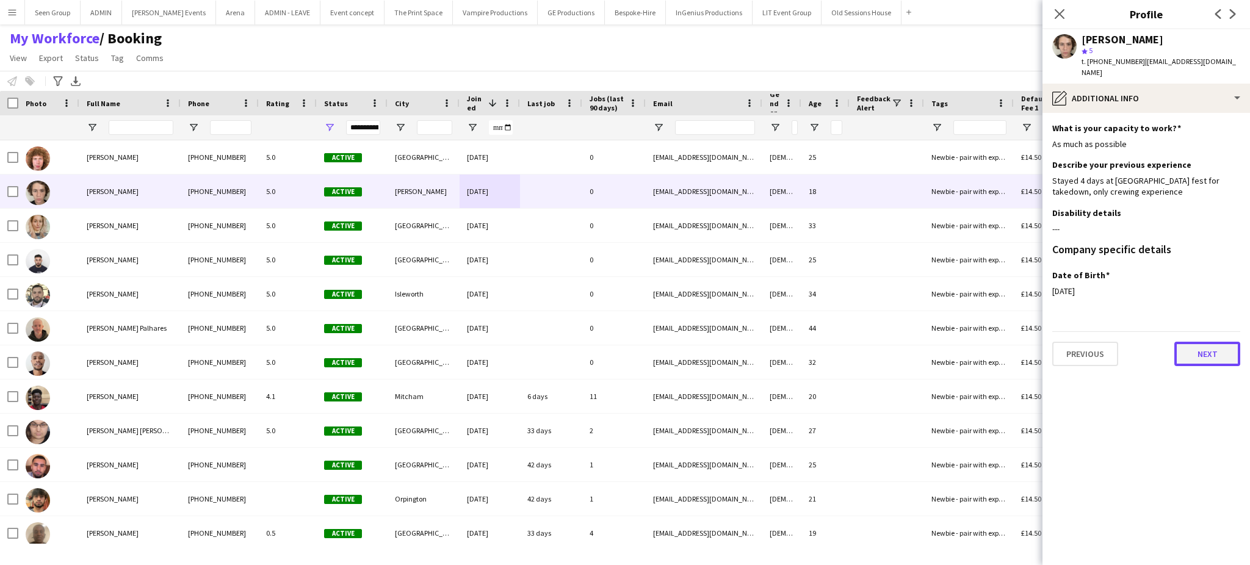
click at [1206, 342] on button "Next" at bounding box center [1208, 354] width 66 height 24
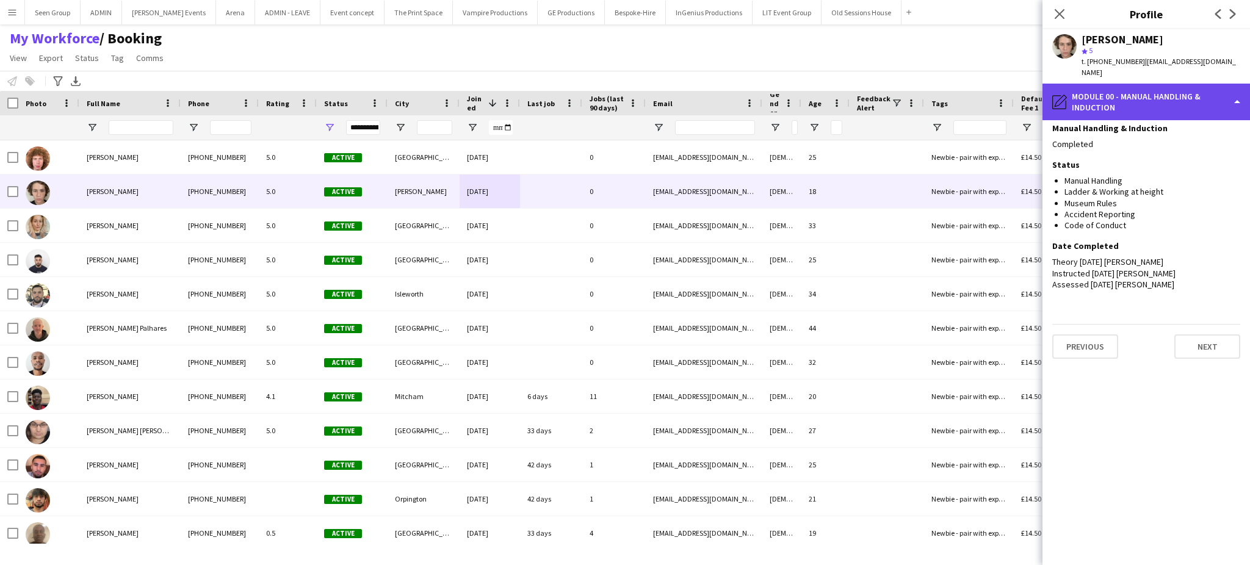
click at [1190, 90] on div "pencil4 Module 00 - Manual Handling & Induction" at bounding box center [1147, 102] width 208 height 37
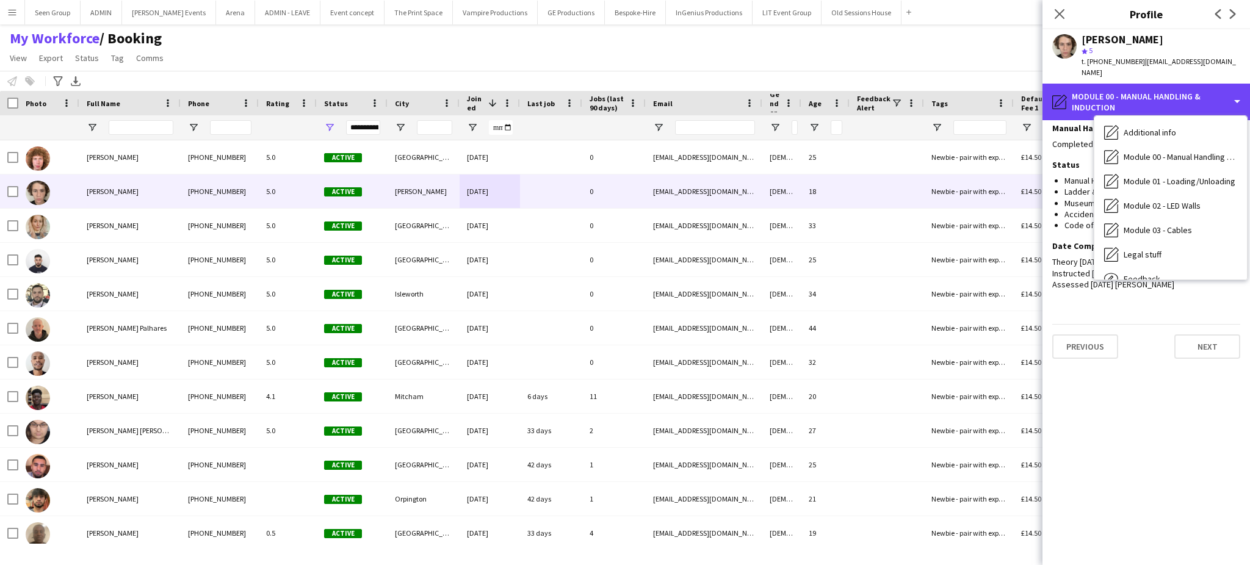
scroll to position [237, 0]
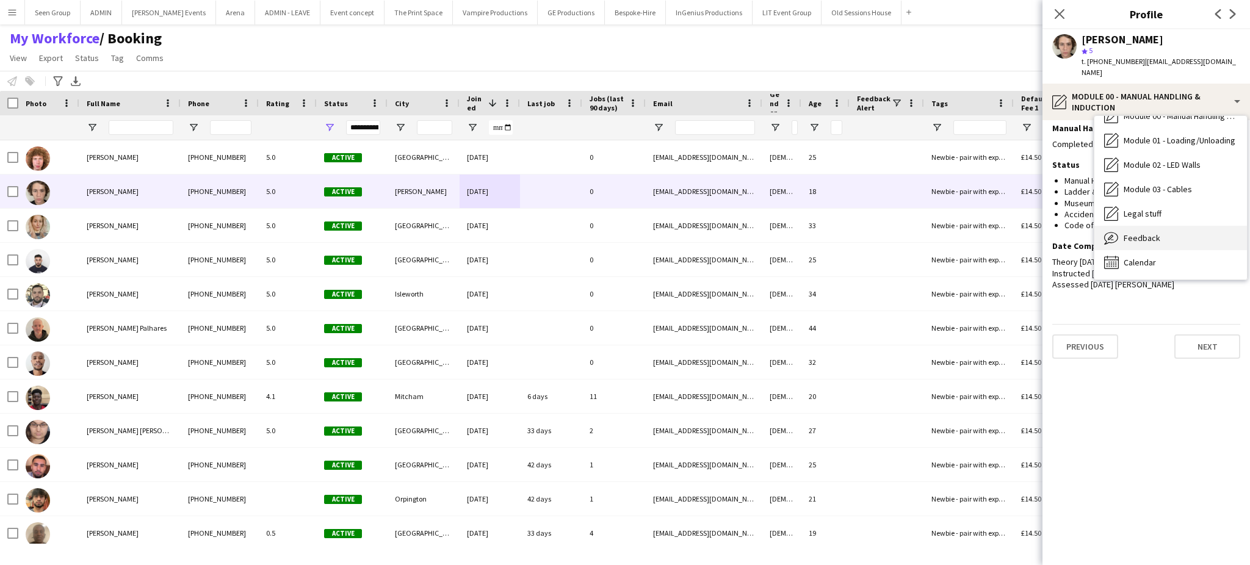
click at [1165, 226] on div "Feedback Feedback" at bounding box center [1171, 238] width 153 height 24
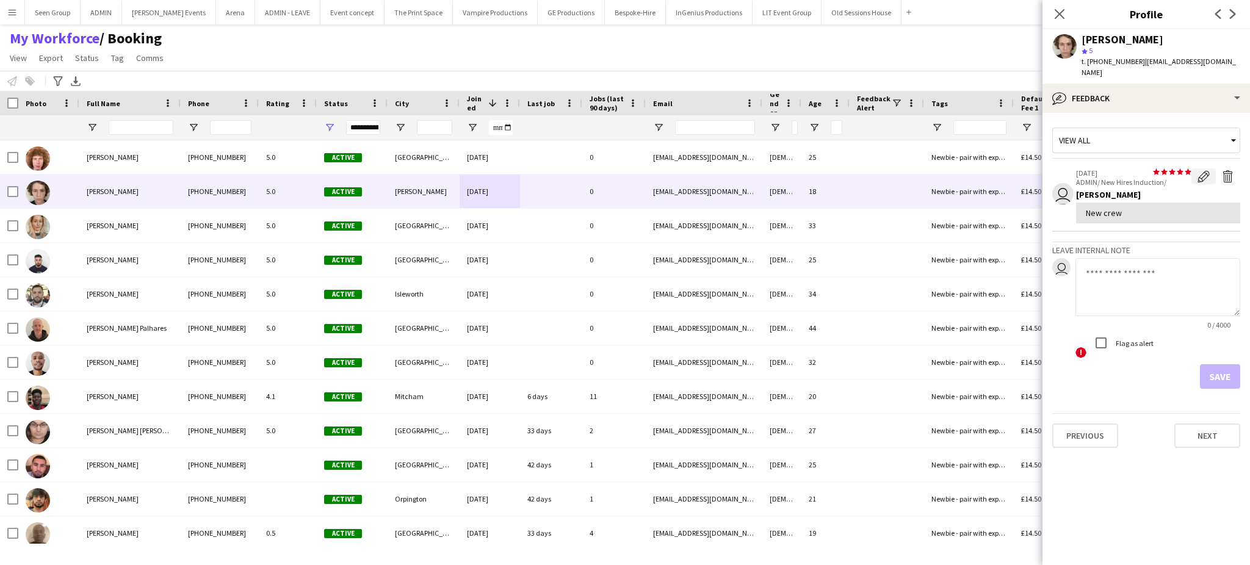
click at [1200, 170] on app-icon "Edit feedback" at bounding box center [1204, 176] width 12 height 12
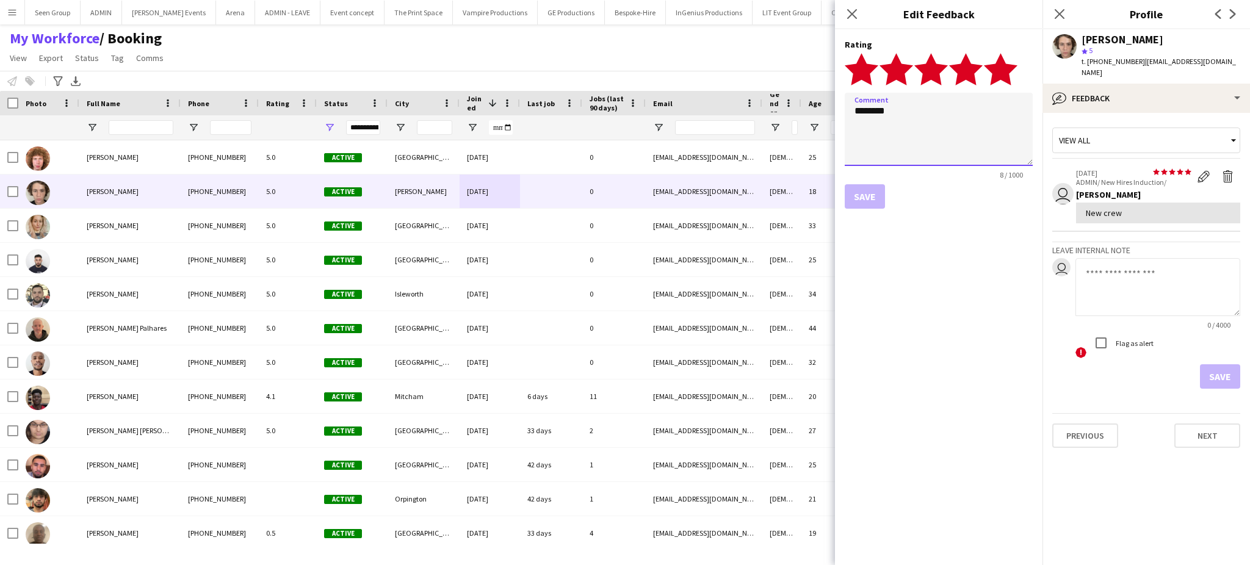
click at [1000, 142] on textarea "********" at bounding box center [939, 129] width 188 height 73
click at [1139, 274] on textarea at bounding box center [1158, 287] width 165 height 58
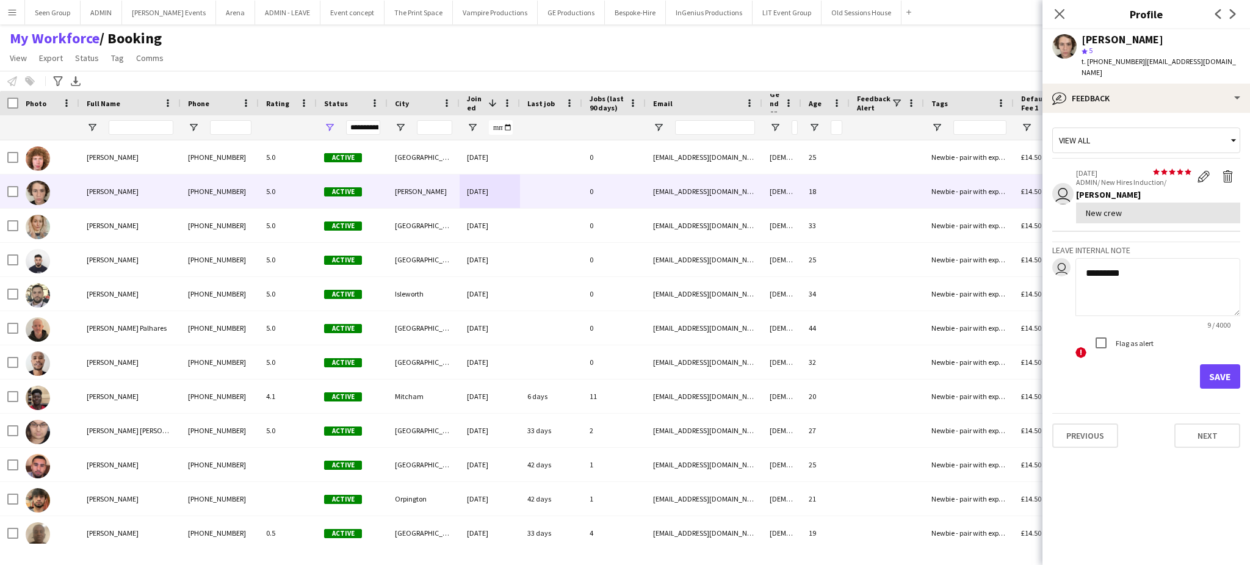
type textarea "*********"
click at [1220, 364] on button "Save" at bounding box center [1220, 376] width 40 height 24
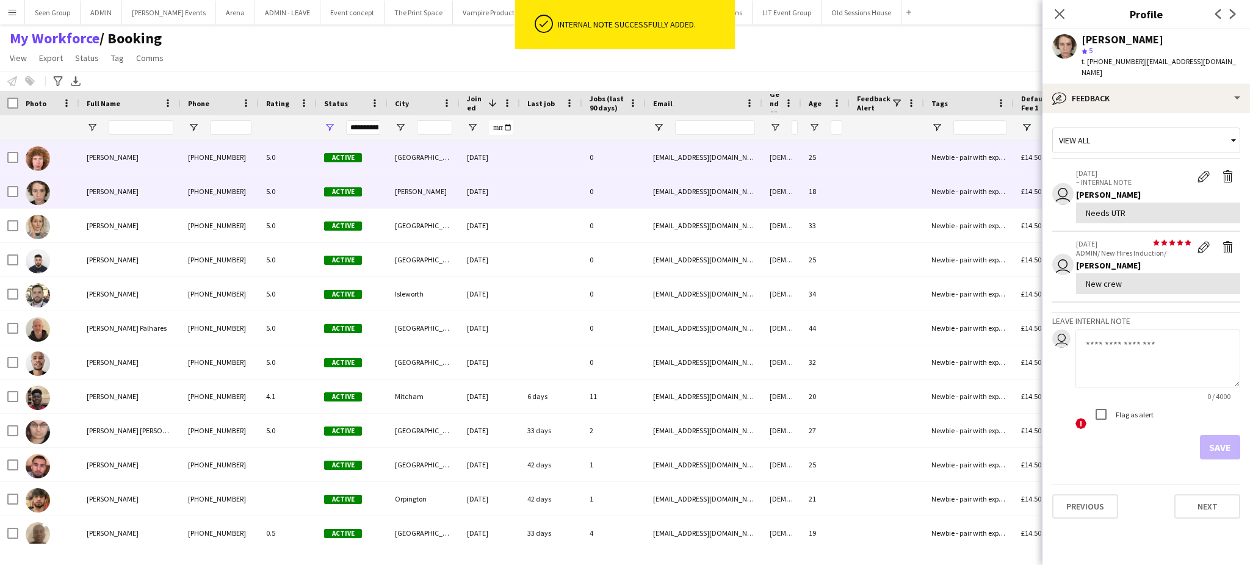
click at [574, 153] on div at bounding box center [551, 157] width 62 height 34
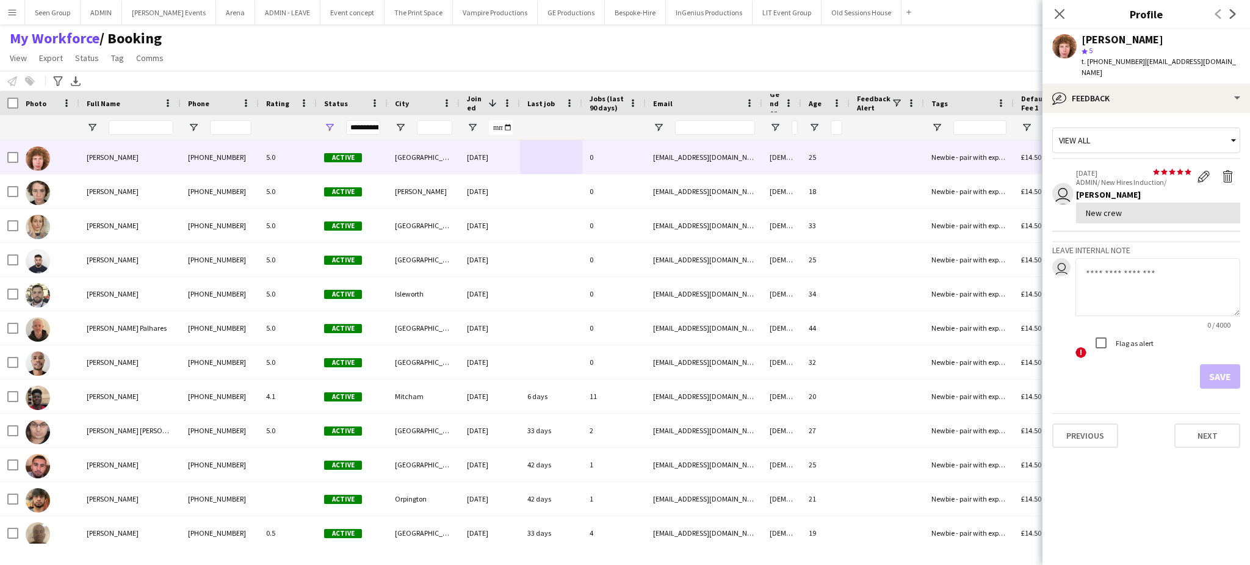
click at [1145, 264] on textarea at bounding box center [1158, 287] width 165 height 58
click at [1182, 278] on textarea "*********" at bounding box center [1158, 287] width 165 height 58
type textarea "**********"
click at [1230, 364] on button "Save" at bounding box center [1220, 376] width 40 height 24
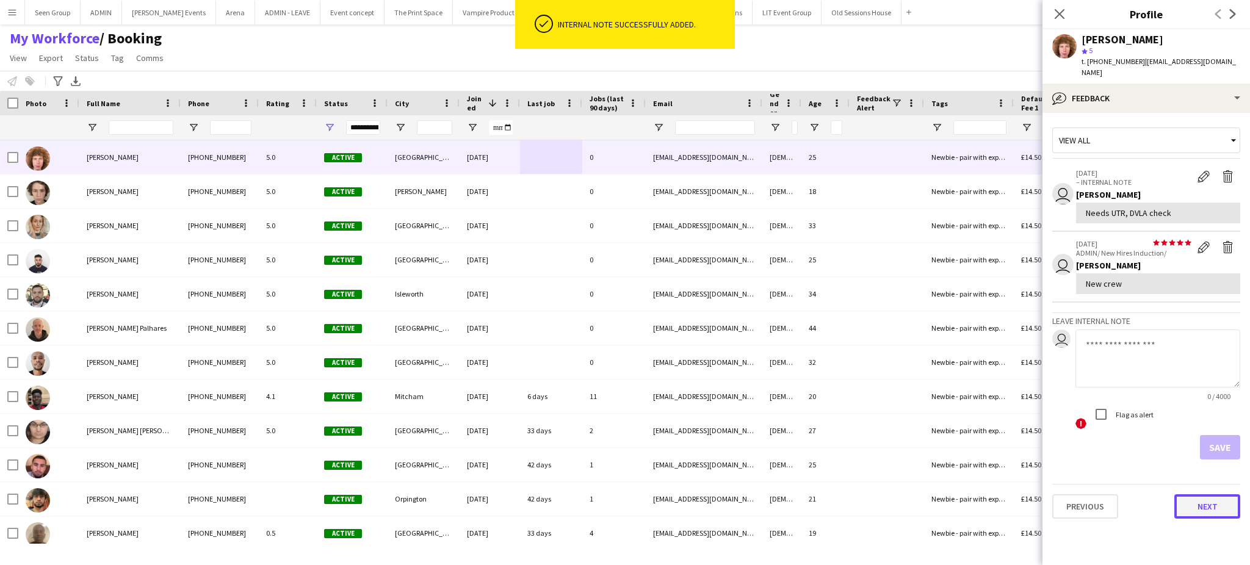
click at [1204, 495] on button "Next" at bounding box center [1208, 507] width 66 height 24
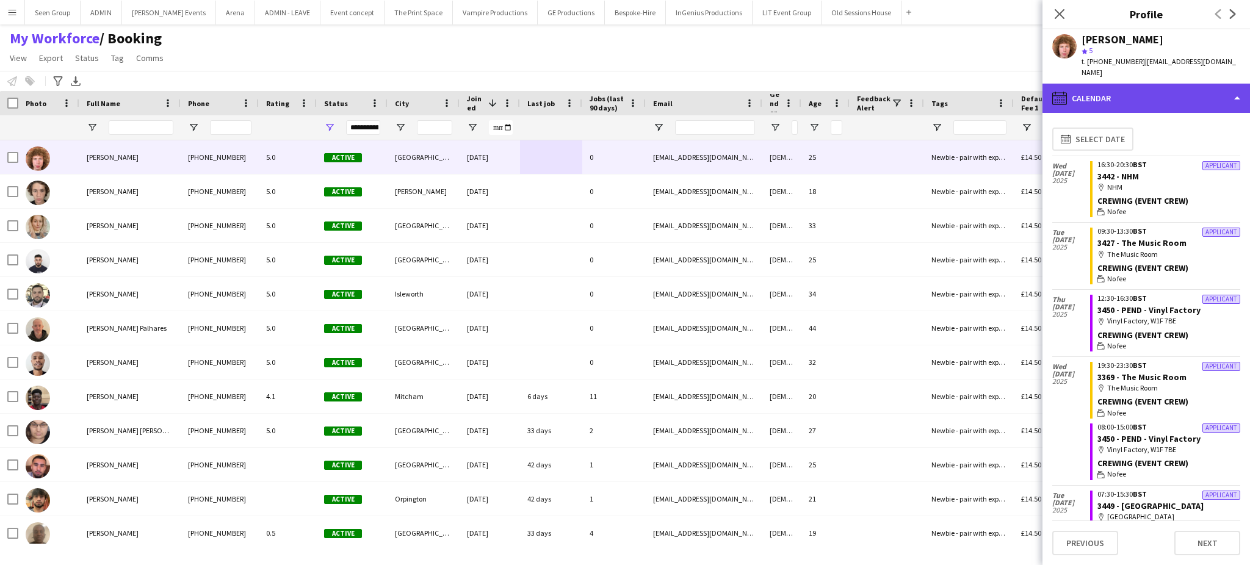
click at [1168, 89] on div "calendar-full Calendar" at bounding box center [1147, 98] width 208 height 29
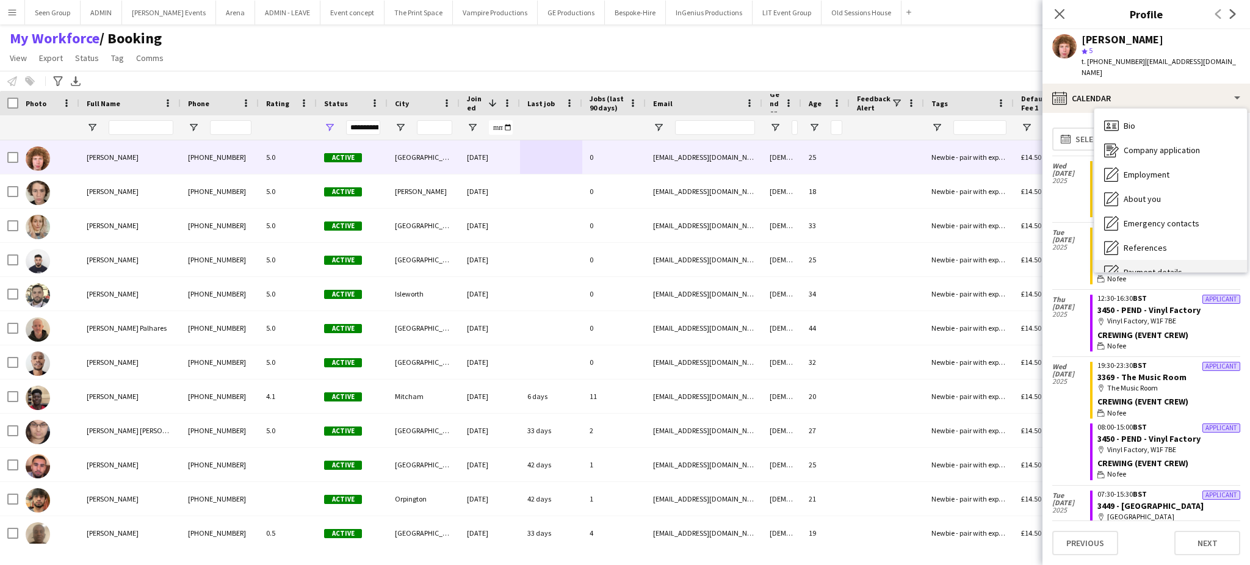
click at [1162, 267] on span "Payment details" at bounding box center [1153, 272] width 59 height 11
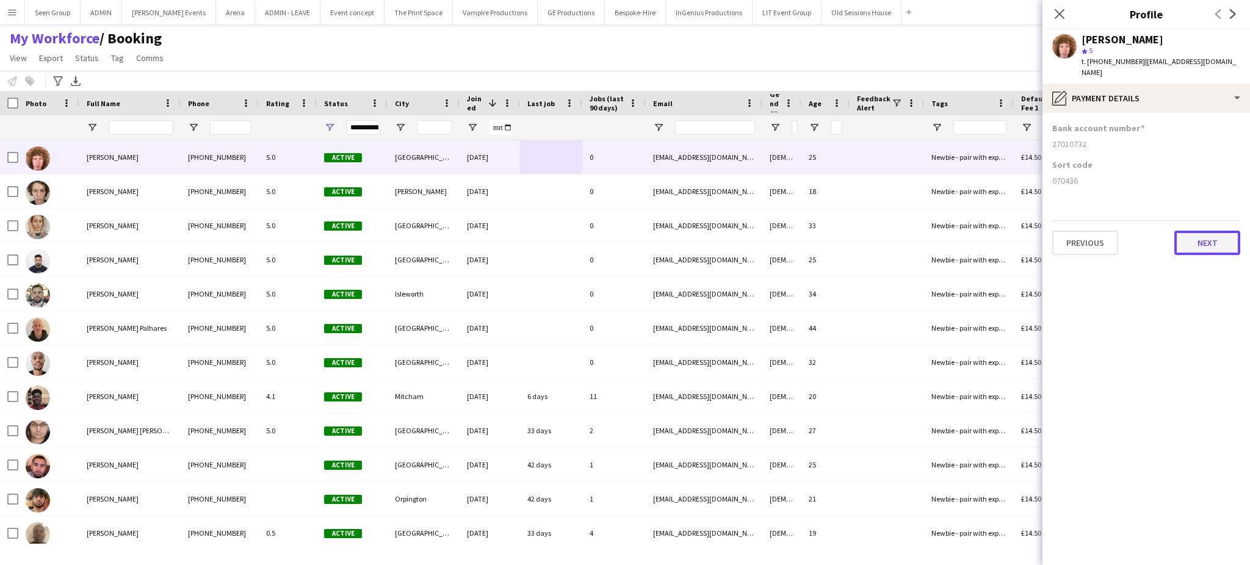
click at [1214, 237] on button "Next" at bounding box center [1208, 243] width 66 height 24
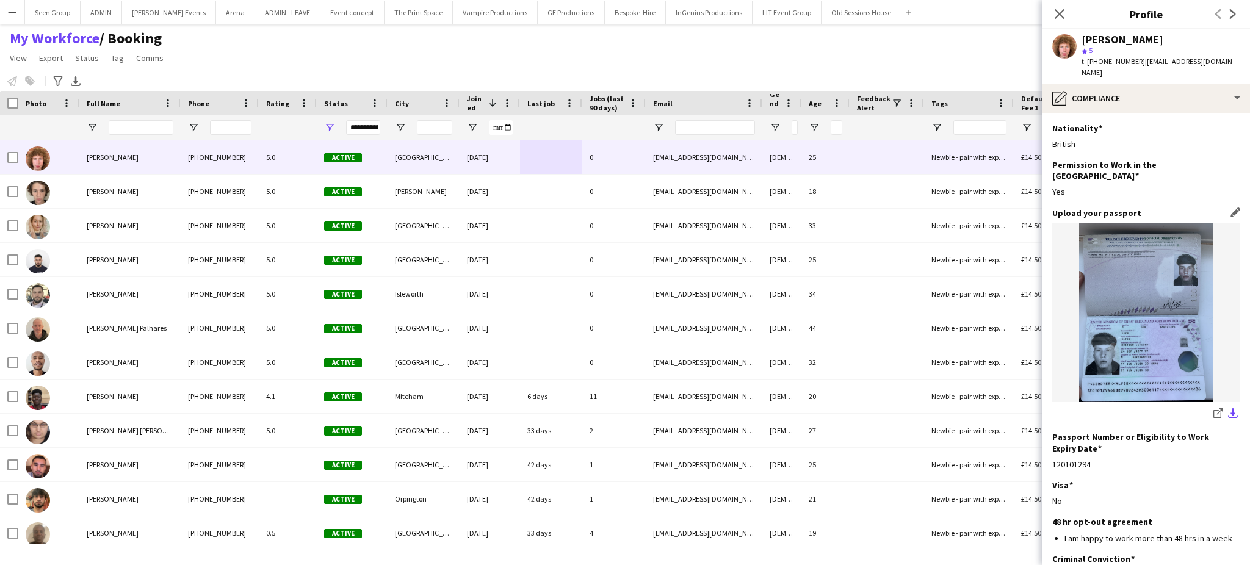
click at [1228, 408] on app-icon "download-bottom" at bounding box center [1233, 414] width 10 height 12
click at [1232, 18] on icon "Next" at bounding box center [1233, 14] width 10 height 10
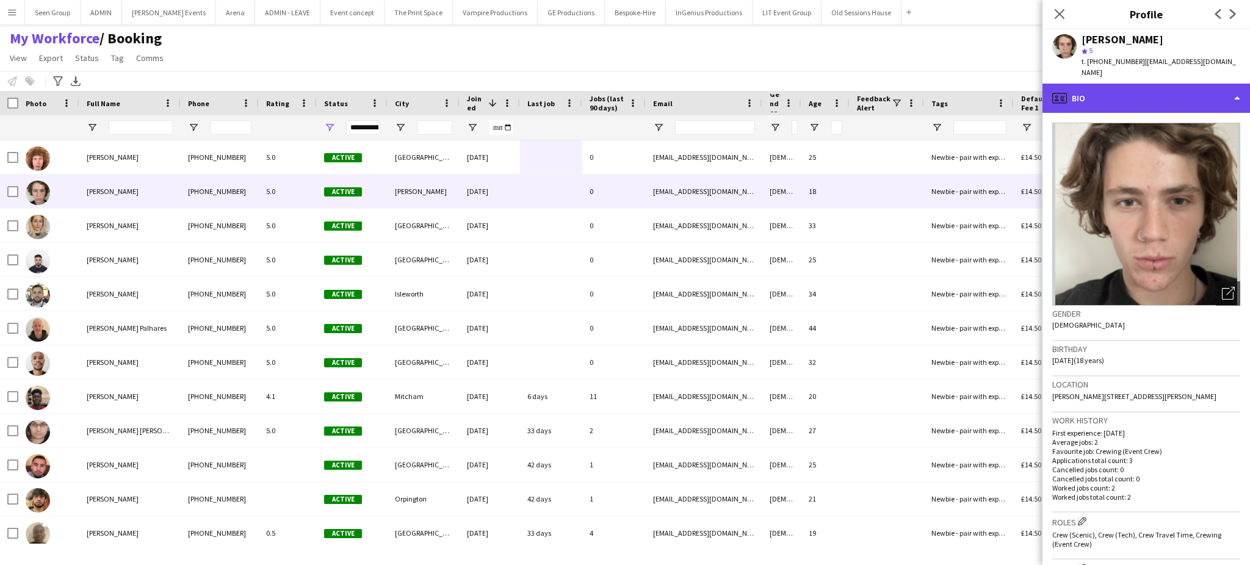
click at [1212, 85] on div "profile Bio" at bounding box center [1147, 98] width 208 height 29
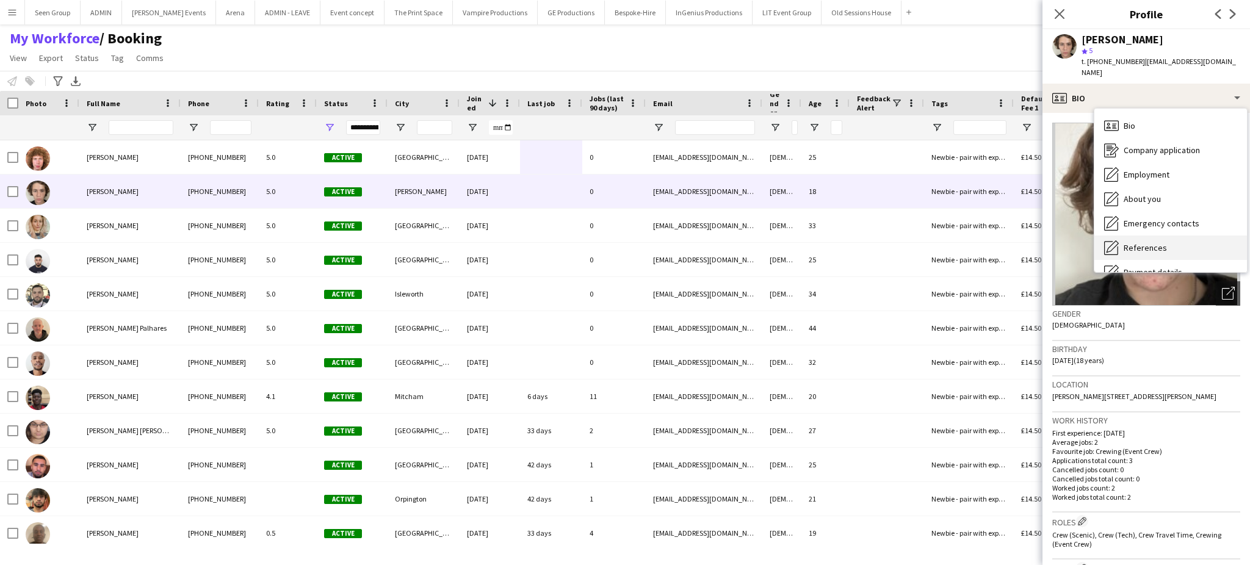
click at [1173, 248] on div "References References" at bounding box center [1171, 248] width 153 height 24
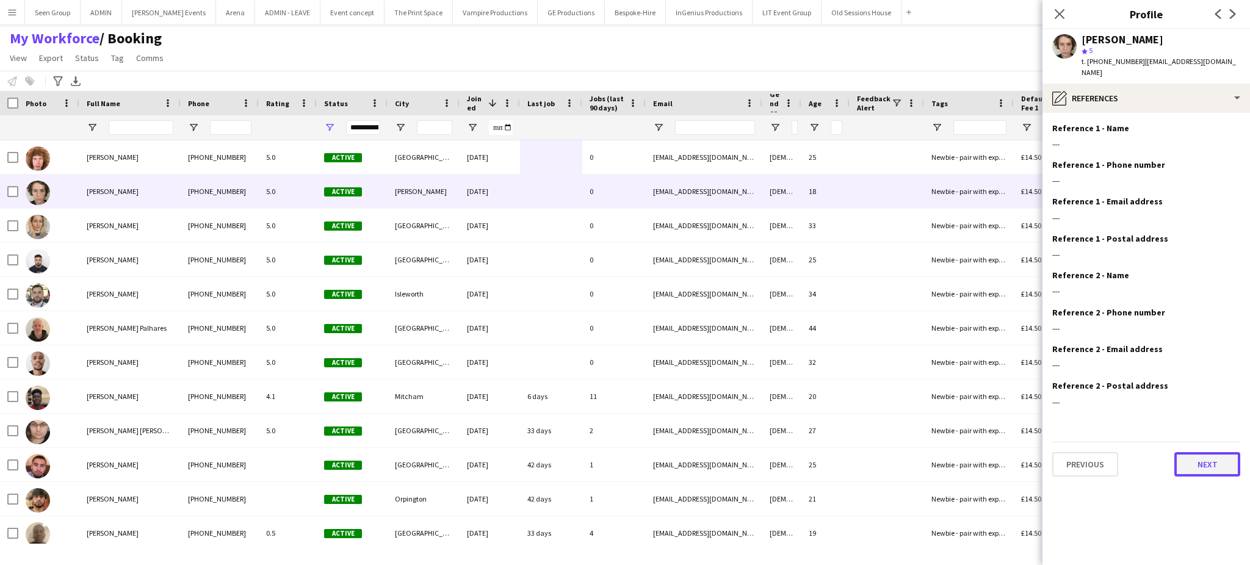
click at [1200, 454] on button "Next" at bounding box center [1208, 464] width 66 height 24
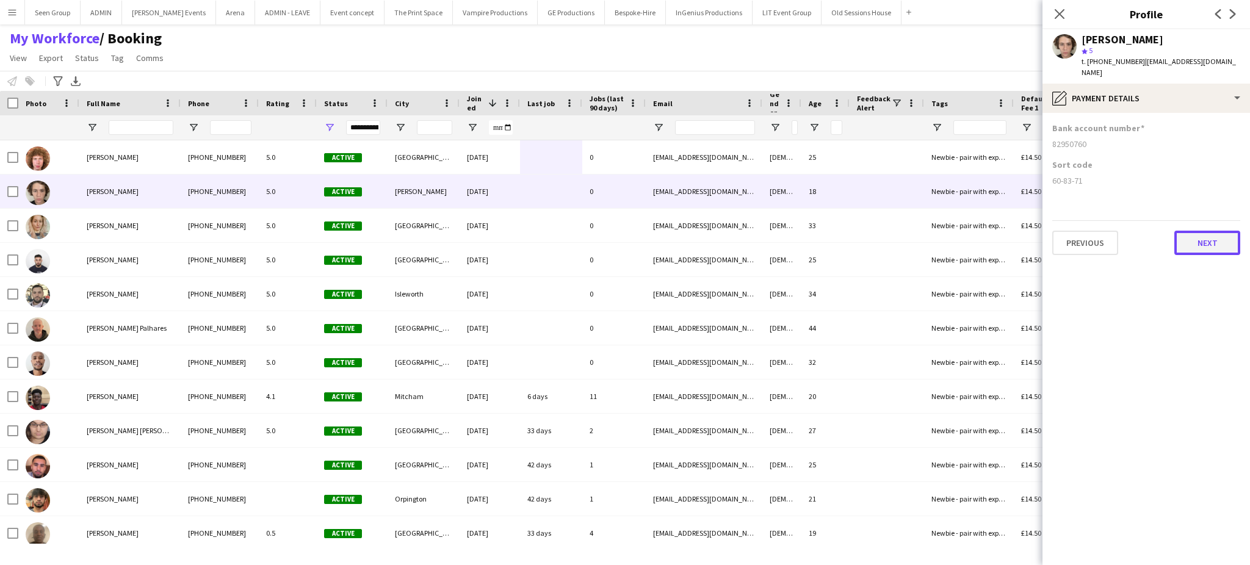
click at [1213, 231] on button "Next" at bounding box center [1208, 243] width 66 height 24
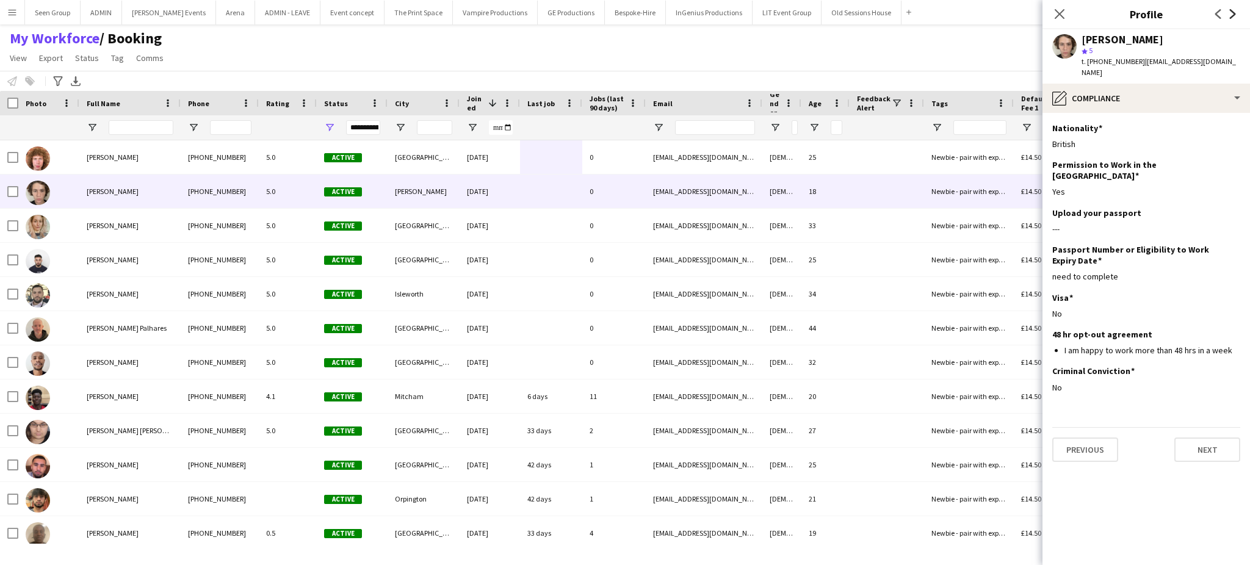
click at [1233, 12] on icon at bounding box center [1233, 14] width 6 height 10
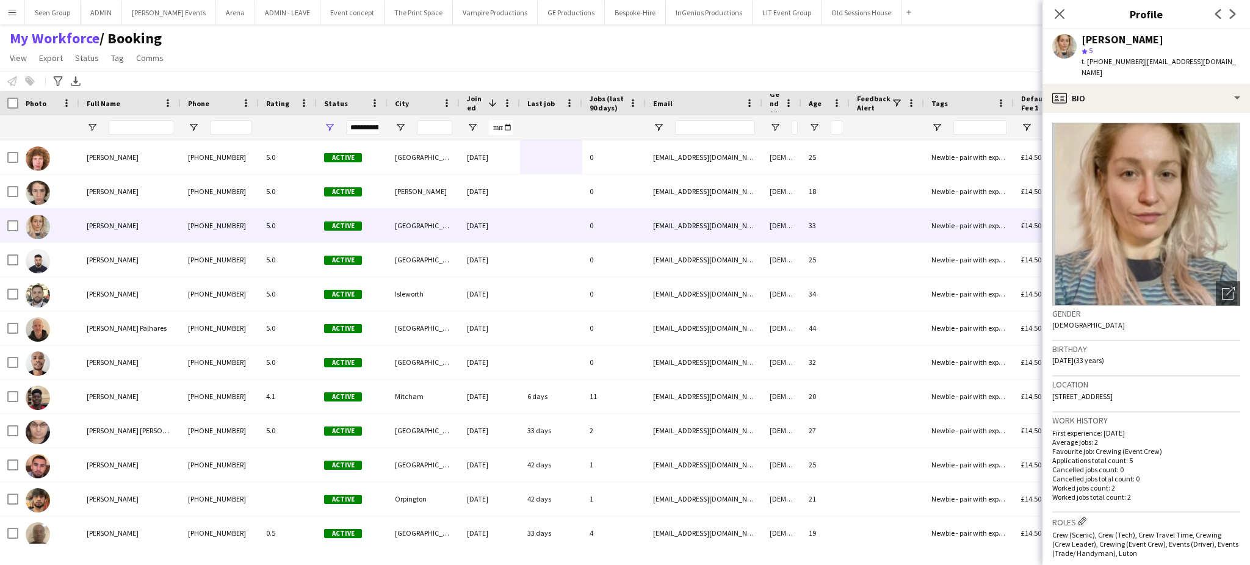
drag, startPoint x: 1143, startPoint y: 385, endPoint x: 1126, endPoint y: 383, distance: 16.6
click at [1113, 392] on span "[STREET_ADDRESS]" at bounding box center [1083, 396] width 60 height 9
drag, startPoint x: 1126, startPoint y: 383, endPoint x: 1156, endPoint y: 389, distance: 29.8
click at [1156, 389] on div "Location [GEOGRAPHIC_DATA]" at bounding box center [1147, 394] width 188 height 35
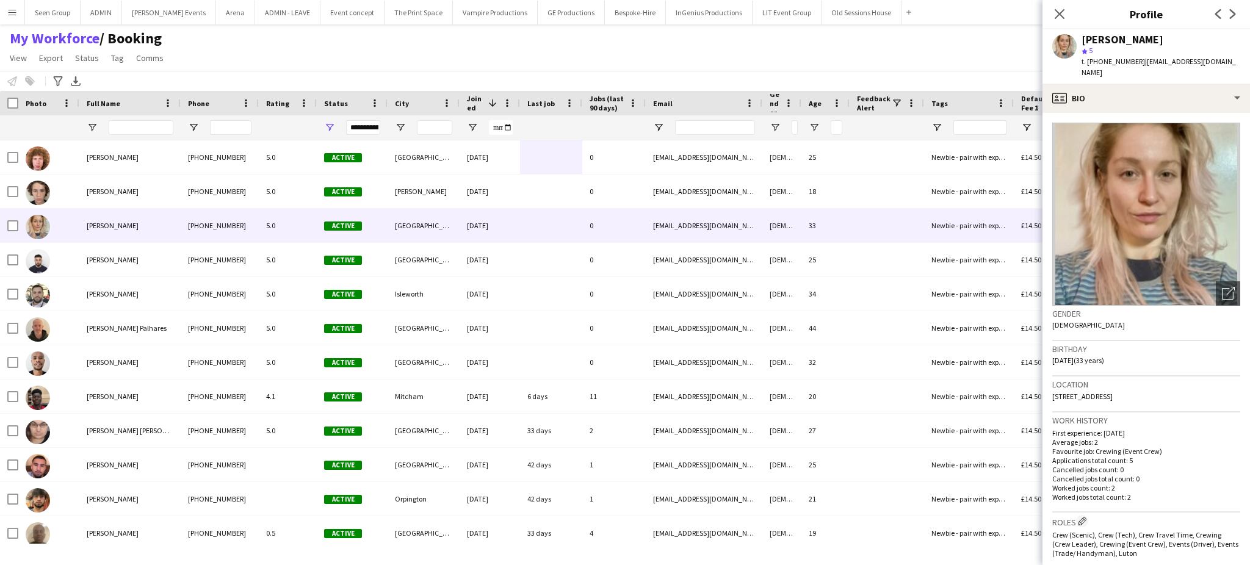
copy span "N4 1FF"
click at [1096, 40] on div "[PERSON_NAME]" at bounding box center [1123, 39] width 82 height 11
copy div "[PERSON_NAME]"
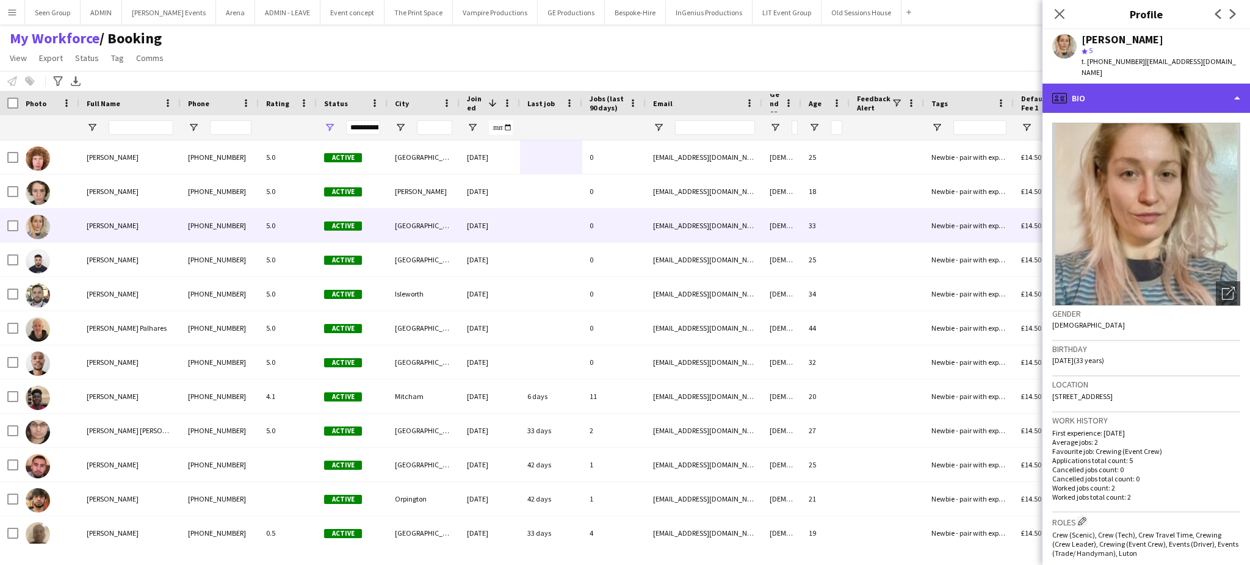
click at [1225, 89] on div "profile Bio" at bounding box center [1147, 98] width 208 height 29
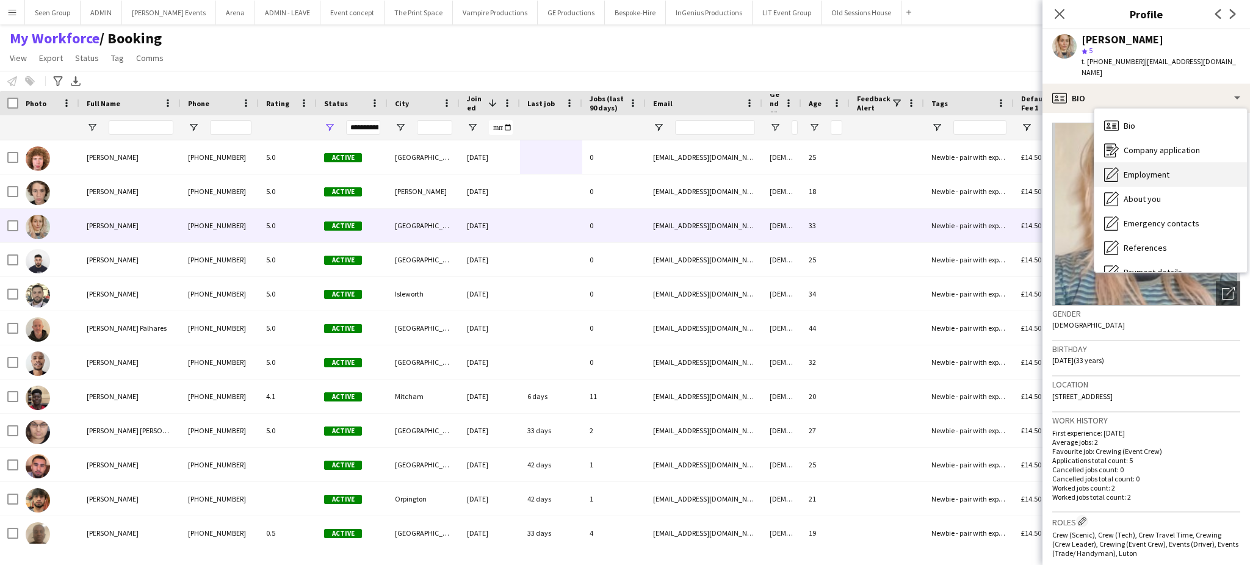
click at [1189, 170] on div "Employment Employment" at bounding box center [1171, 174] width 153 height 24
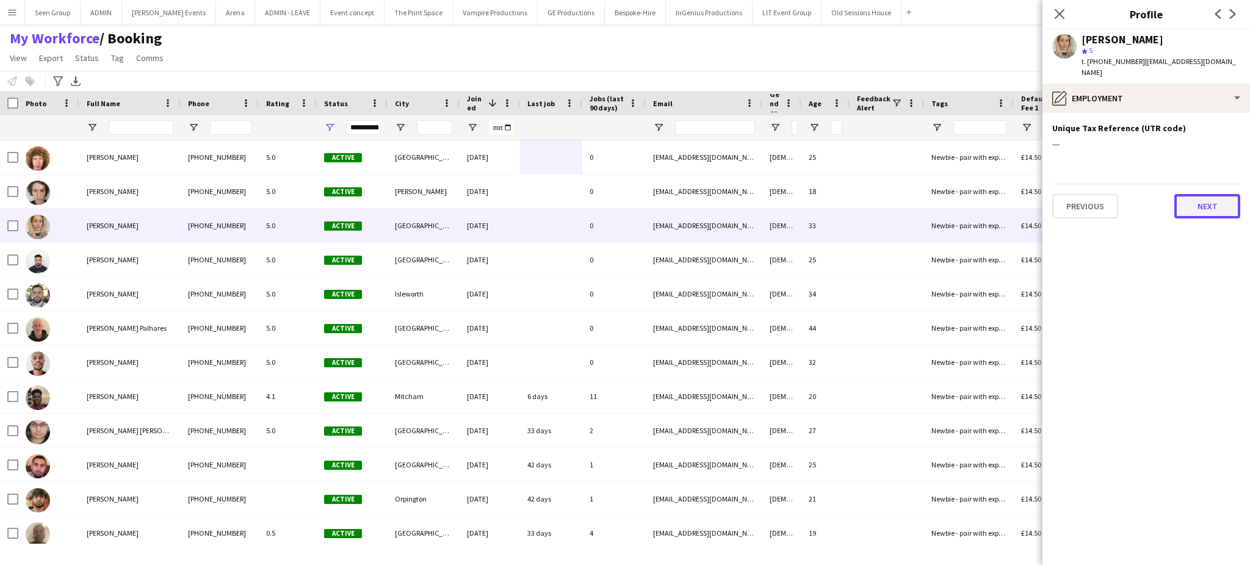
click at [1212, 195] on button "Next" at bounding box center [1208, 206] width 66 height 24
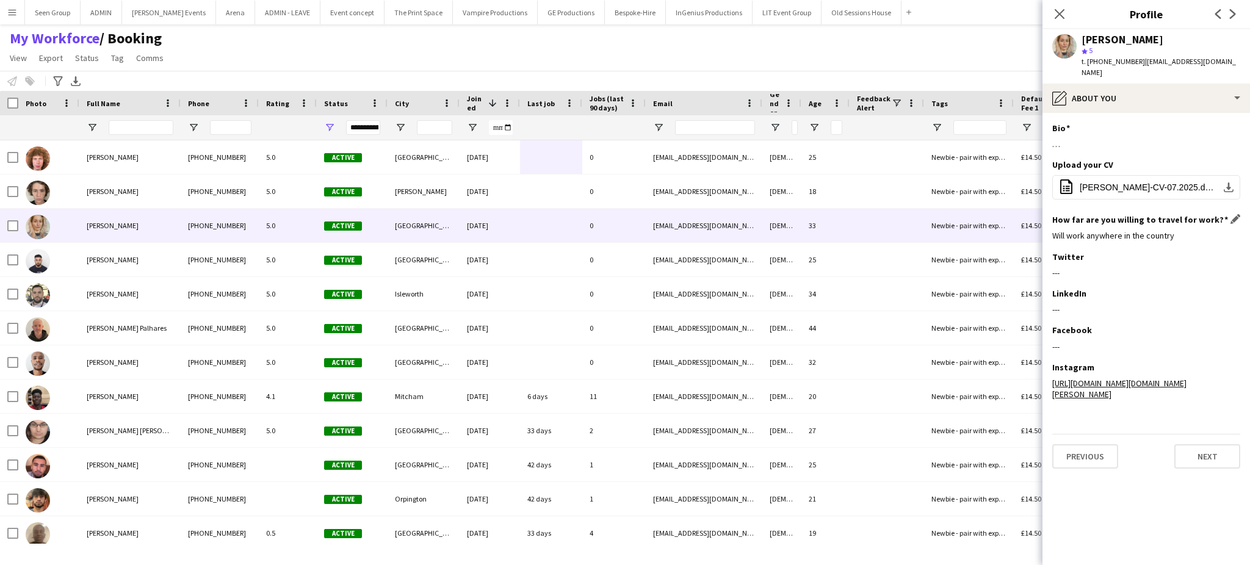
click at [1133, 230] on div "Will work anywhere in the country" at bounding box center [1147, 235] width 188 height 11
copy div "Will work anywhere in the country"
click at [1200, 444] on button "Next" at bounding box center [1208, 456] width 66 height 24
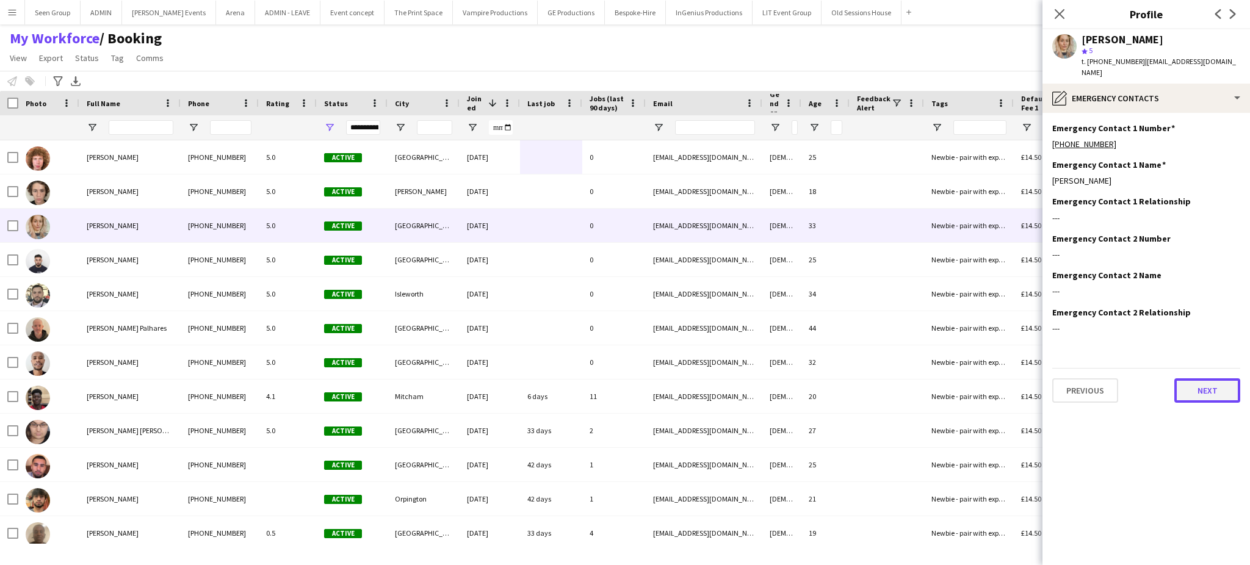
click at [1200, 379] on button "Next" at bounding box center [1208, 391] width 66 height 24
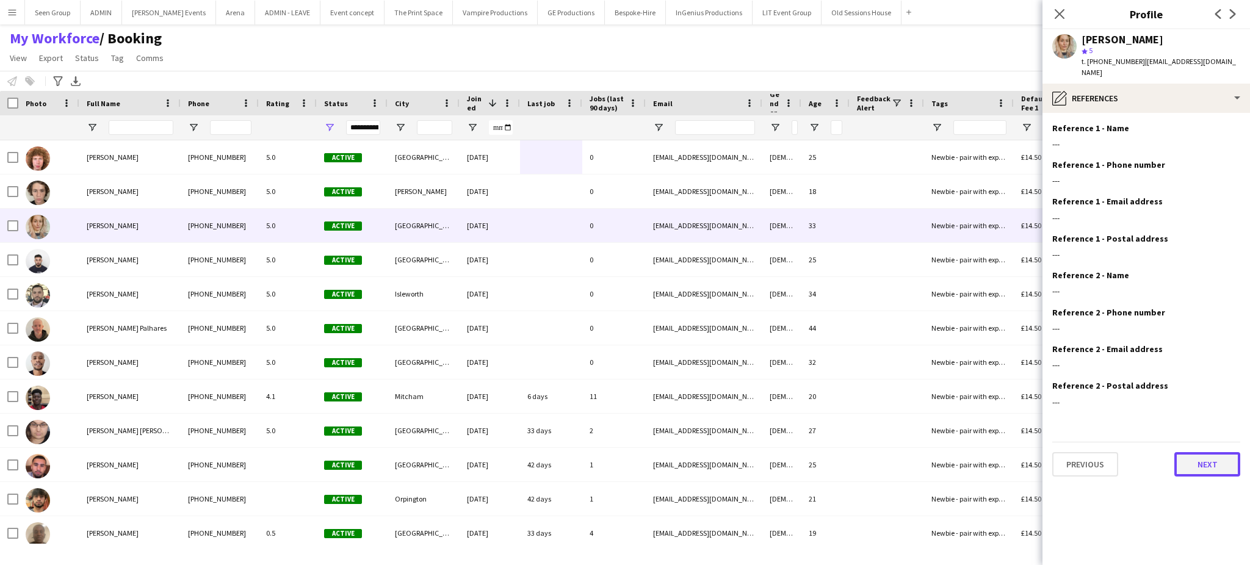
click at [1200, 452] on button "Next" at bounding box center [1208, 464] width 66 height 24
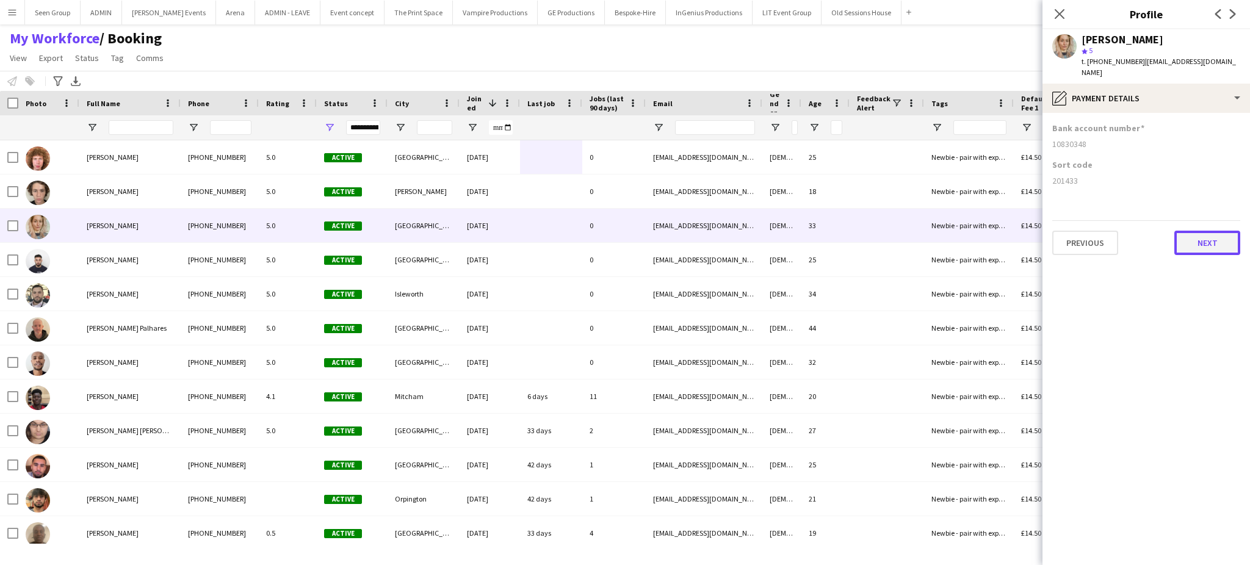
click at [1203, 232] on button "Next" at bounding box center [1208, 243] width 66 height 24
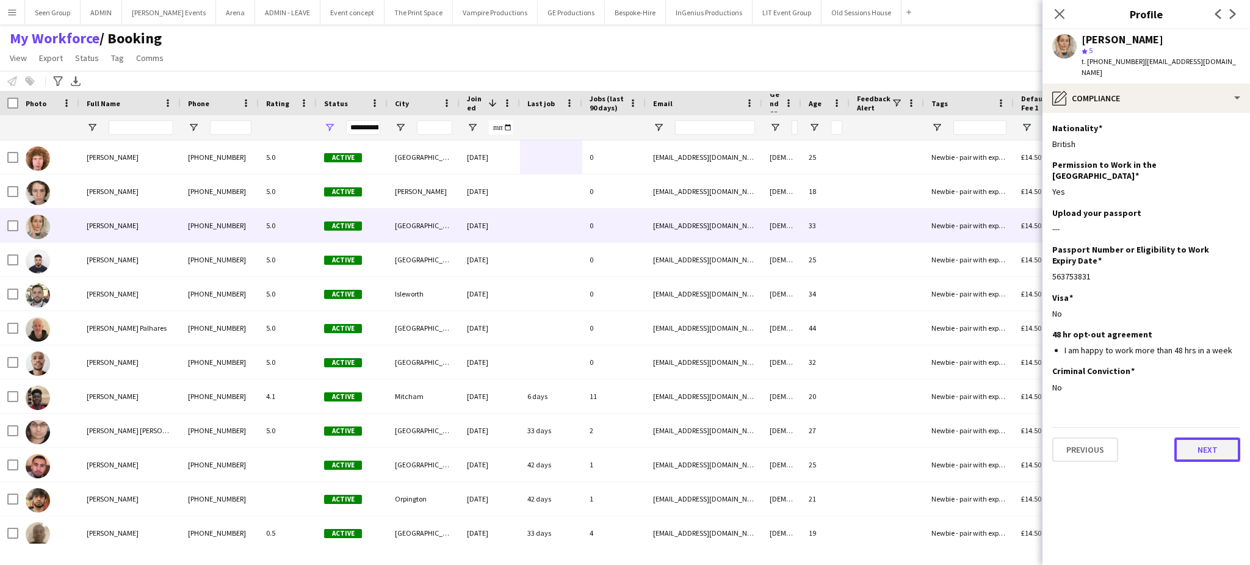
click at [1208, 438] on button "Next" at bounding box center [1208, 450] width 66 height 24
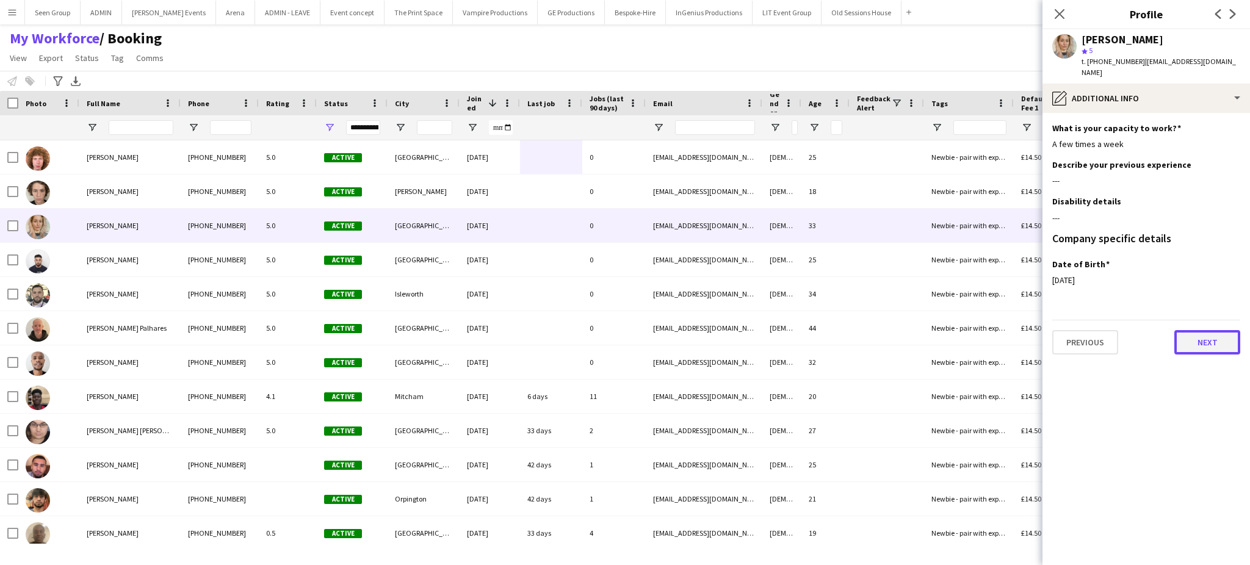
click at [1203, 335] on button "Next" at bounding box center [1208, 342] width 66 height 24
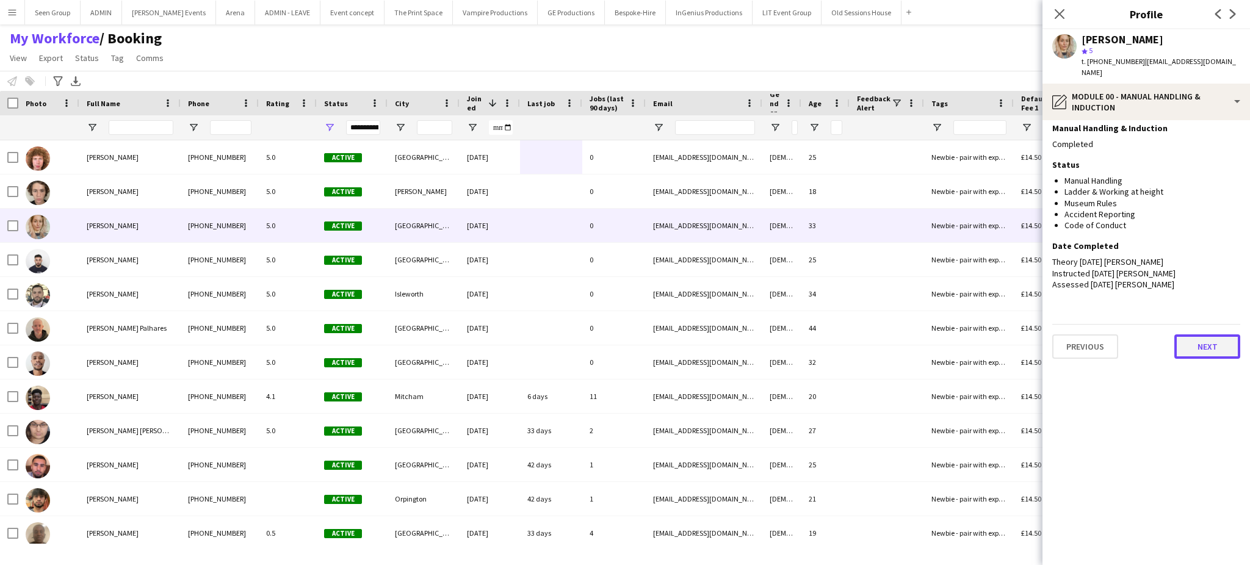
click at [1203, 335] on button "Next" at bounding box center [1208, 347] width 66 height 24
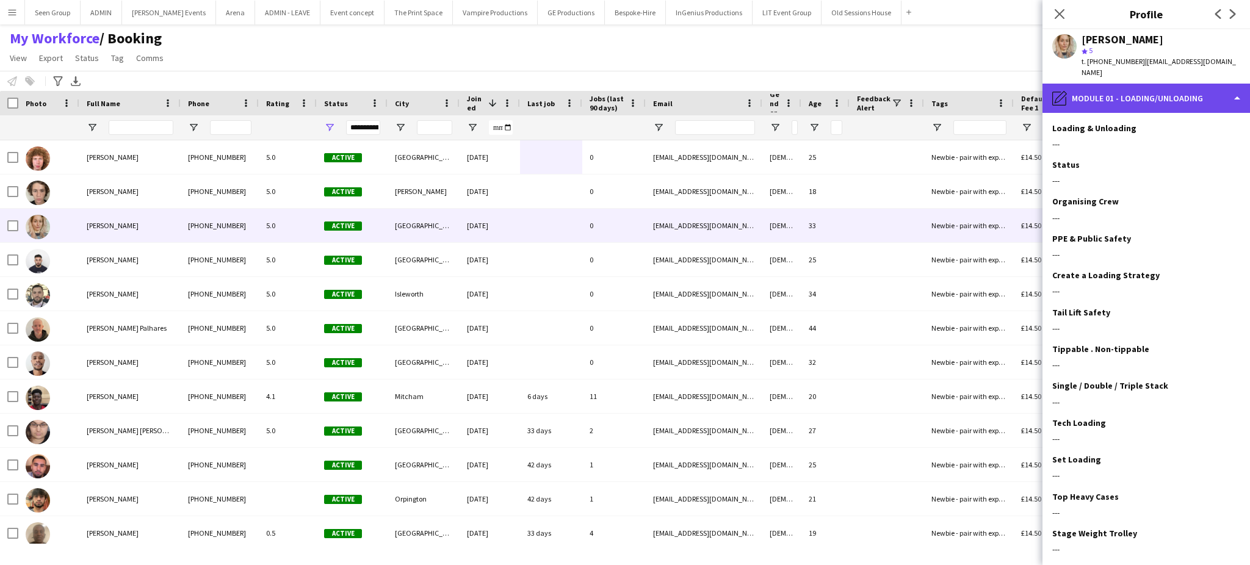
click at [1214, 84] on div "pencil4 Module 01 - Loading/Unloading" at bounding box center [1147, 98] width 208 height 29
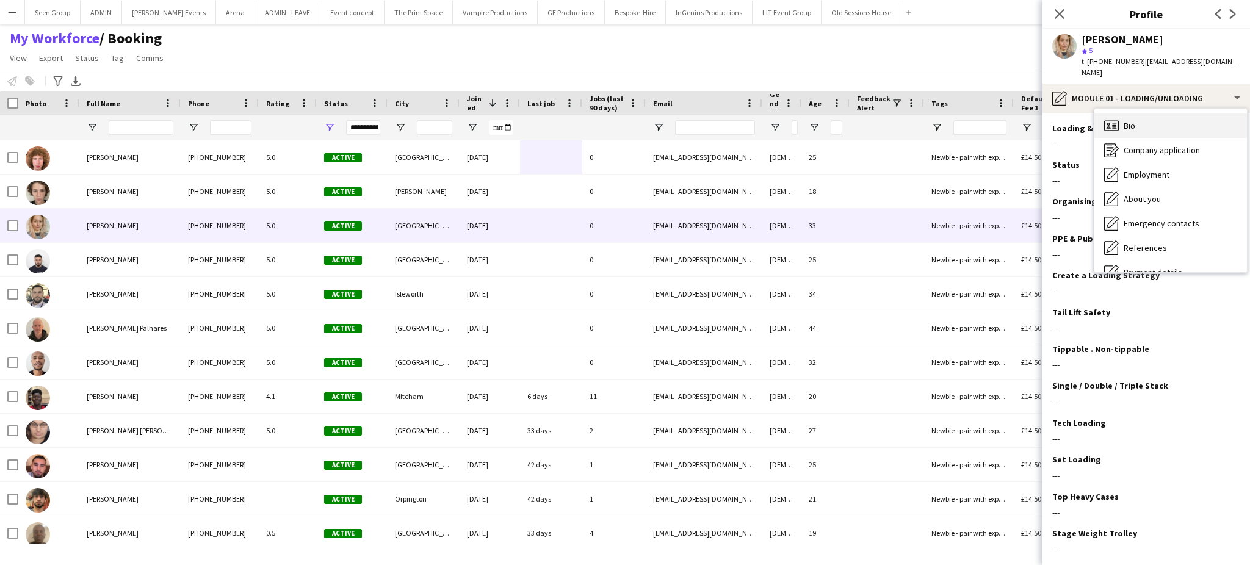
click at [1190, 115] on div "Bio Bio" at bounding box center [1171, 126] width 153 height 24
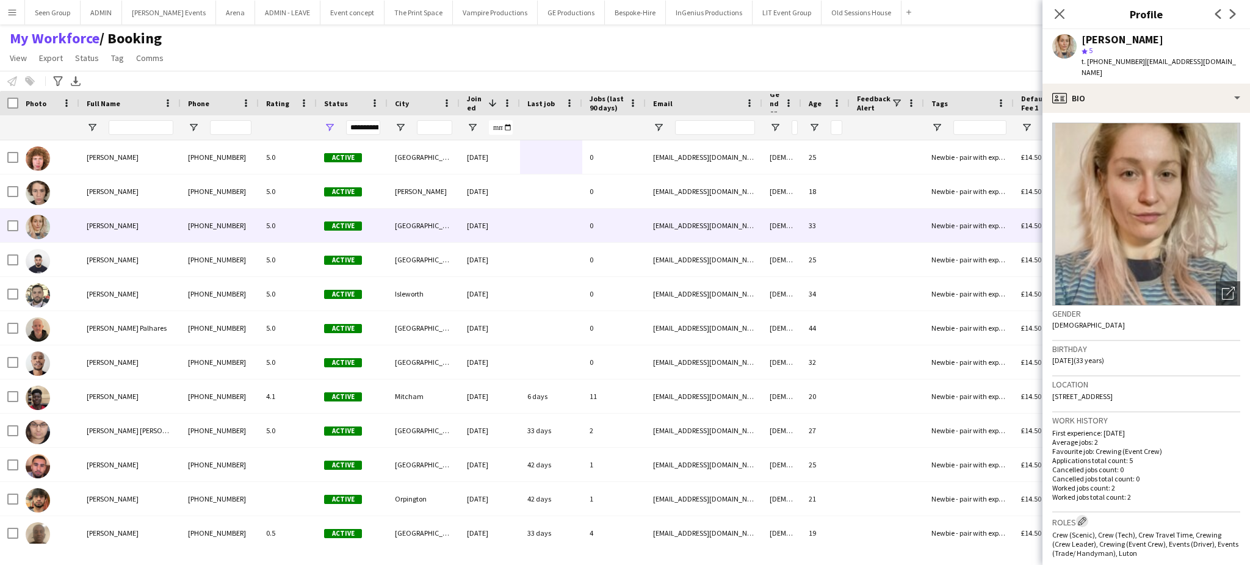
click at [1081, 517] on app-icon "Edit crew company roles" at bounding box center [1082, 521] width 9 height 9
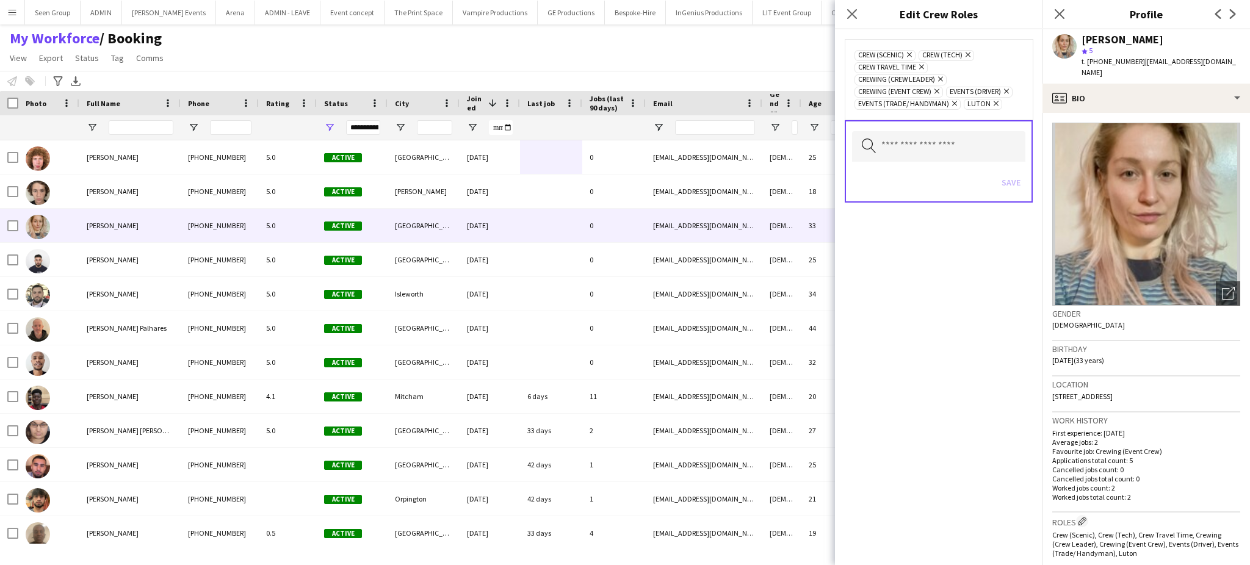
click at [1008, 92] on icon "Remove" at bounding box center [1005, 91] width 8 height 8
click at [993, 102] on icon "Remove" at bounding box center [995, 104] width 8 height 8
click at [1010, 185] on button "Save" at bounding box center [1011, 183] width 29 height 20
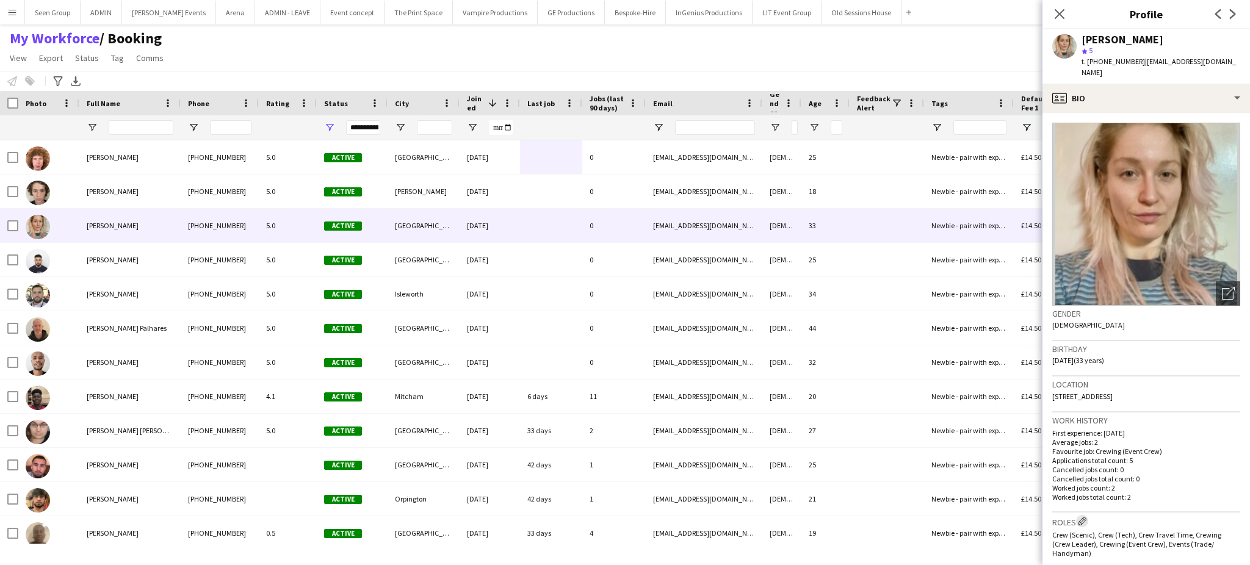
click at [1080, 517] on app-icon "Edit crew company roles" at bounding box center [1082, 521] width 9 height 9
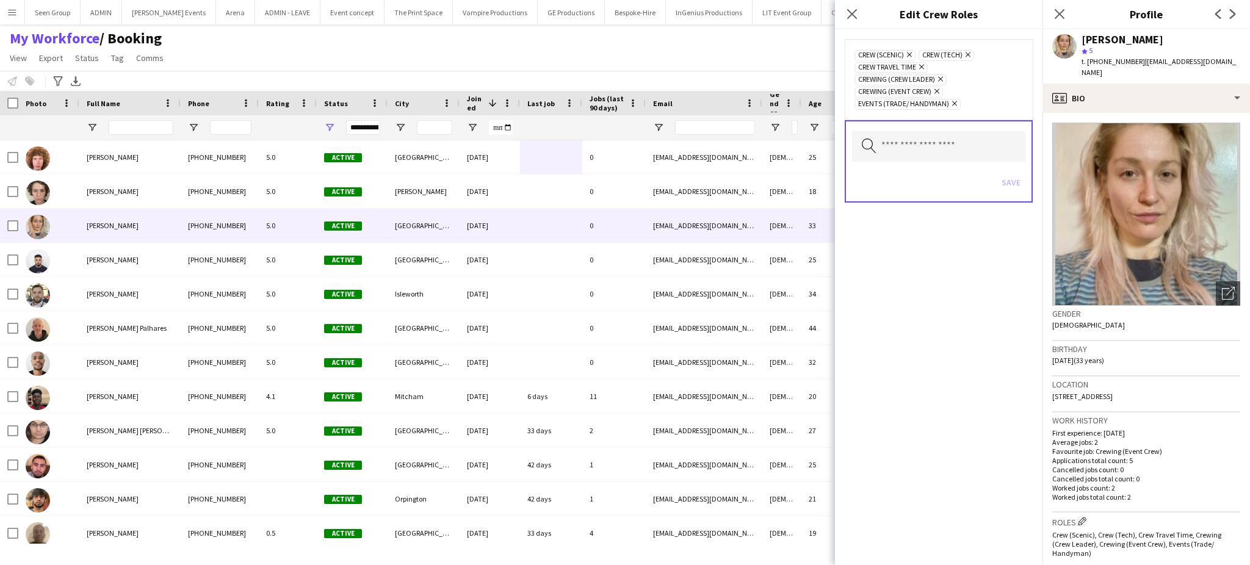
click at [941, 81] on icon "Remove" at bounding box center [939, 79] width 8 height 8
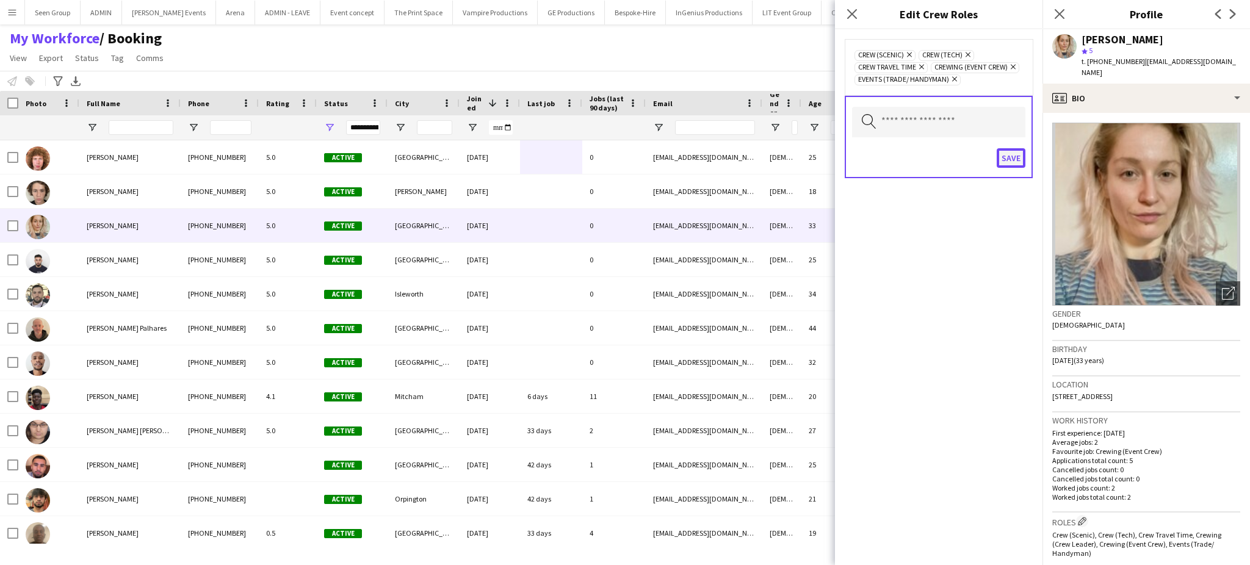
click at [1012, 167] on button "Save" at bounding box center [1011, 158] width 29 height 20
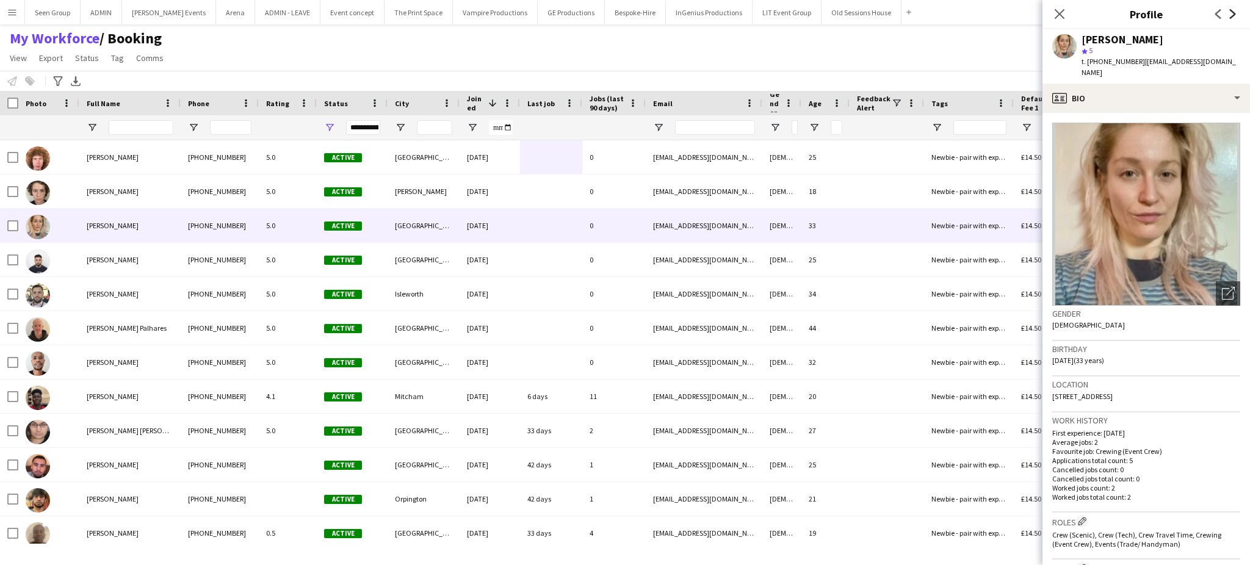
click at [1234, 15] on icon at bounding box center [1233, 14] width 6 height 10
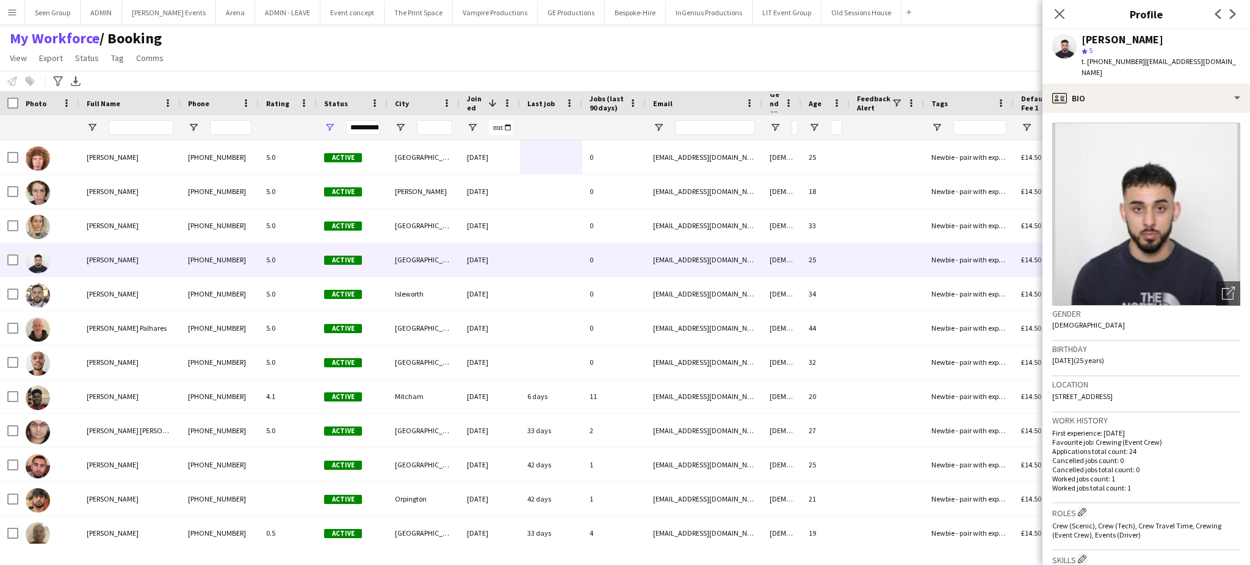
drag, startPoint x: 1160, startPoint y: 382, endPoint x: 1145, endPoint y: 381, distance: 14.7
drag, startPoint x: 1145, startPoint y: 381, endPoint x: 1154, endPoint y: 397, distance: 18.9
click at [1154, 397] on div "Location [STREET_ADDRESS]" at bounding box center [1147, 394] width 188 height 35
drag, startPoint x: 1140, startPoint y: 383, endPoint x: 1165, endPoint y: 384, distance: 25.6
click at [1165, 384] on div "Location [STREET_ADDRESS]" at bounding box center [1147, 394] width 188 height 35
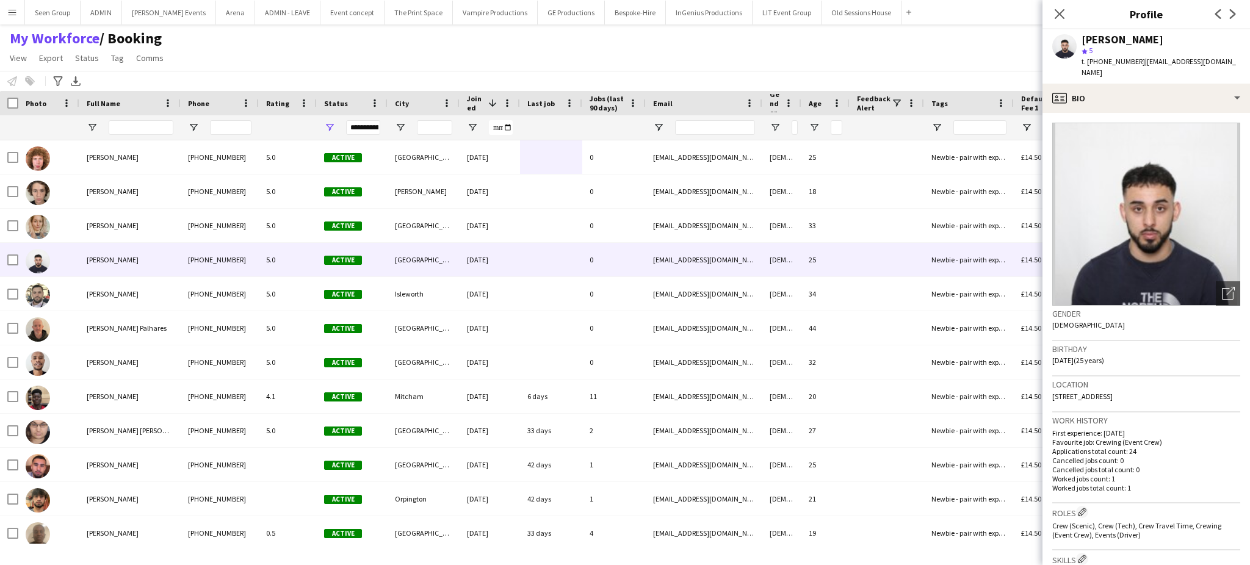
copy span "N1 1TE"
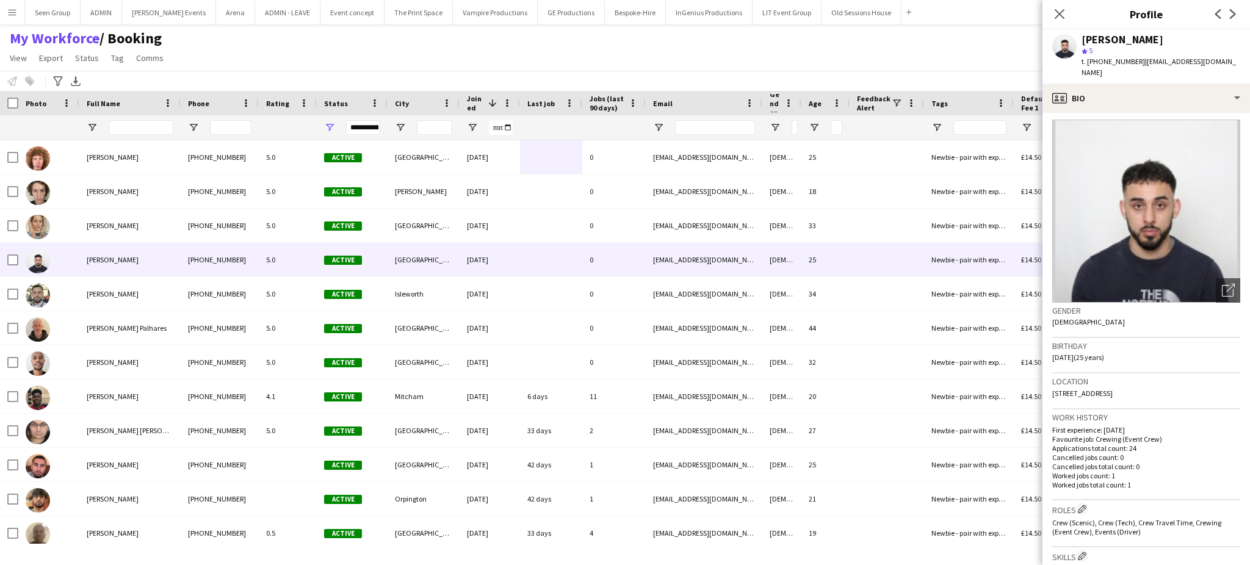
scroll to position [0, 0]
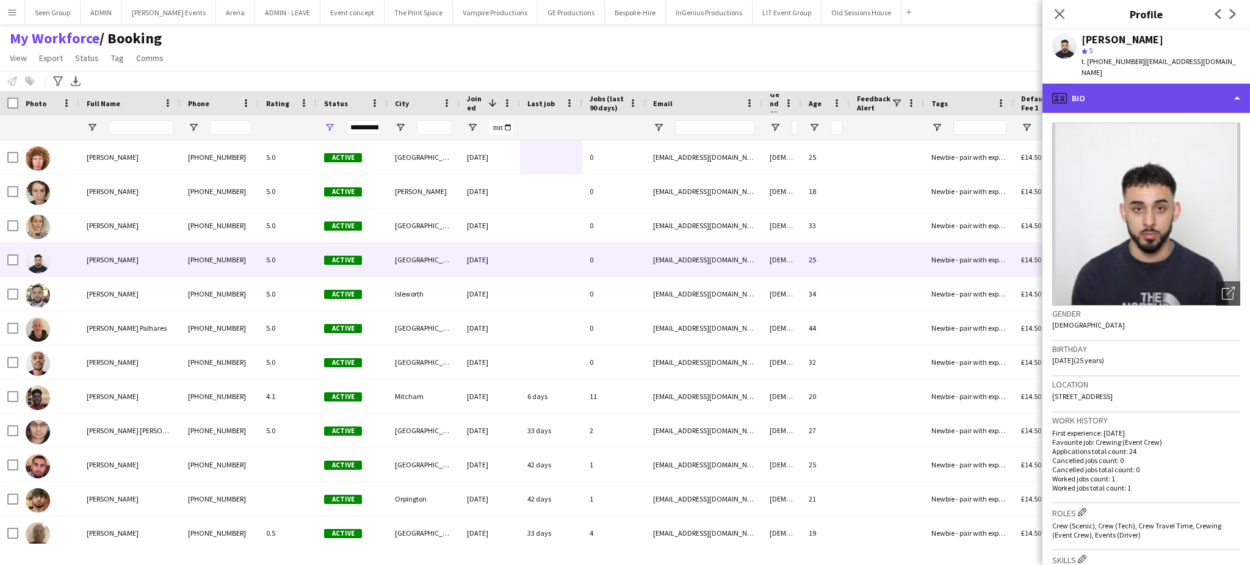
click at [1222, 87] on div "profile Bio" at bounding box center [1147, 98] width 208 height 29
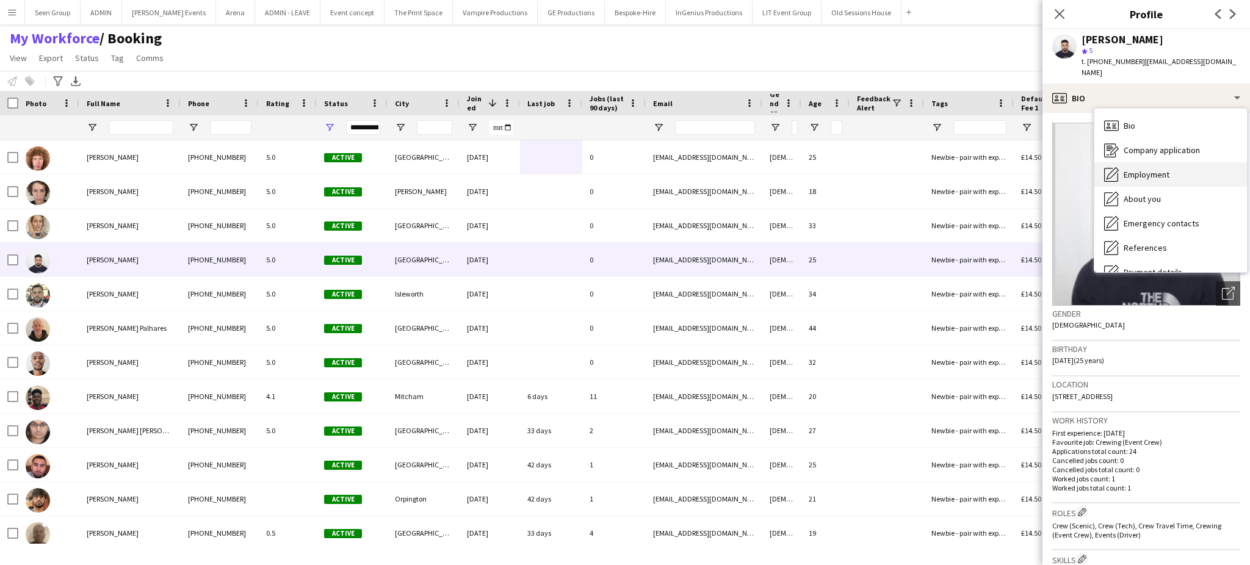
click at [1176, 169] on div "Employment Employment" at bounding box center [1171, 174] width 153 height 24
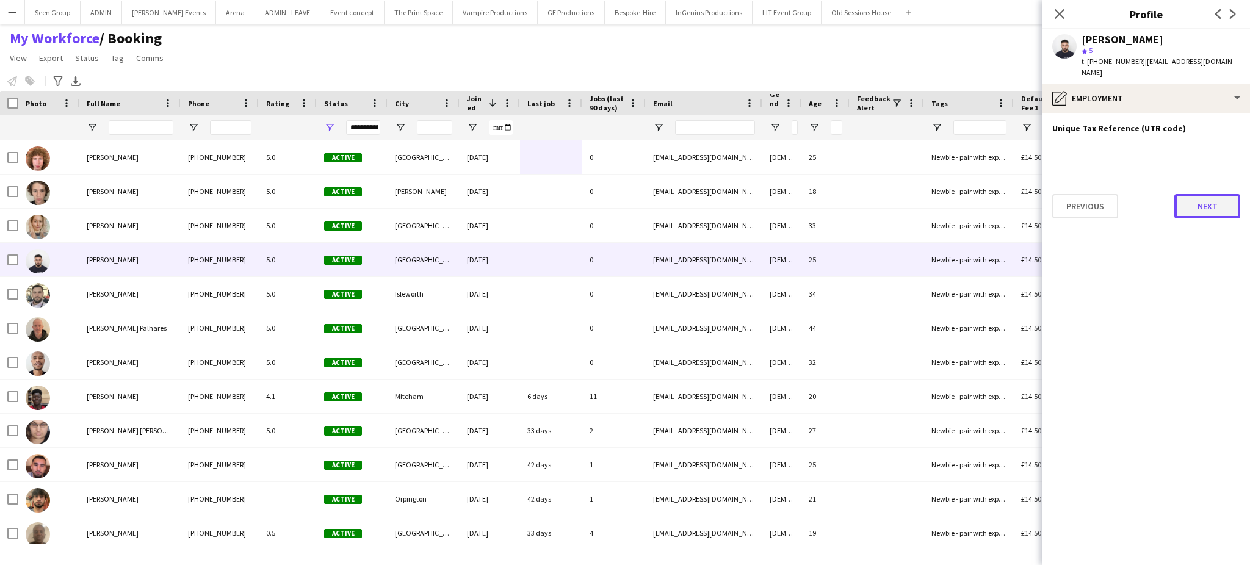
click at [1200, 194] on button "Next" at bounding box center [1208, 206] width 66 height 24
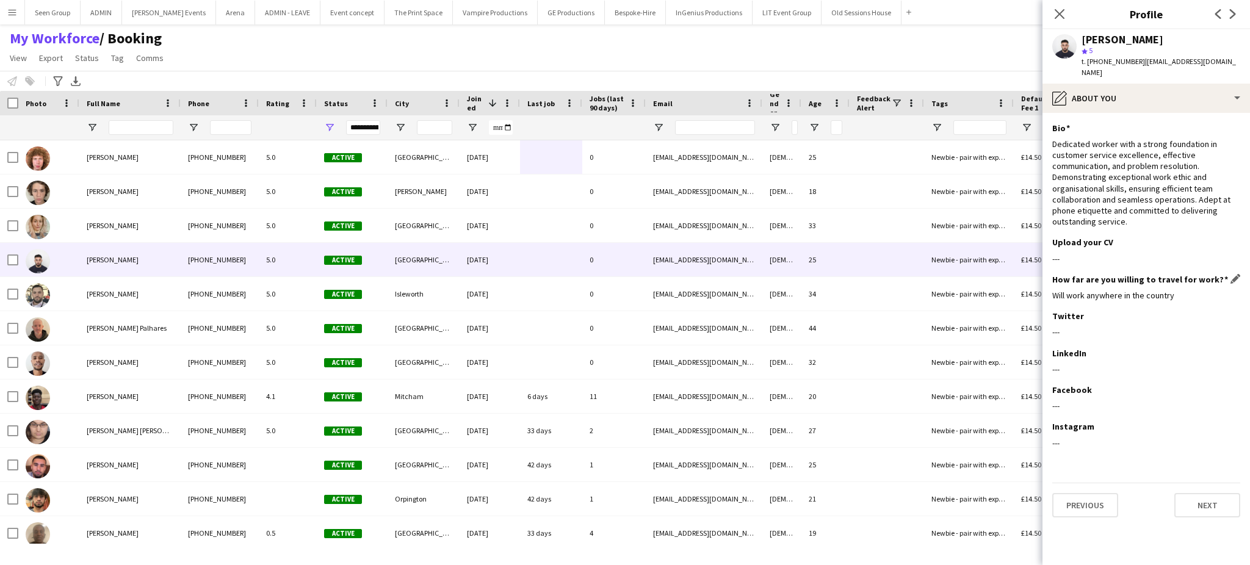
click at [1111, 290] on div "Will work anywhere in the country" at bounding box center [1147, 295] width 188 height 11
copy div "Will work anywhere in the country"
click at [1104, 34] on div "[PERSON_NAME]" at bounding box center [1123, 39] width 82 height 11
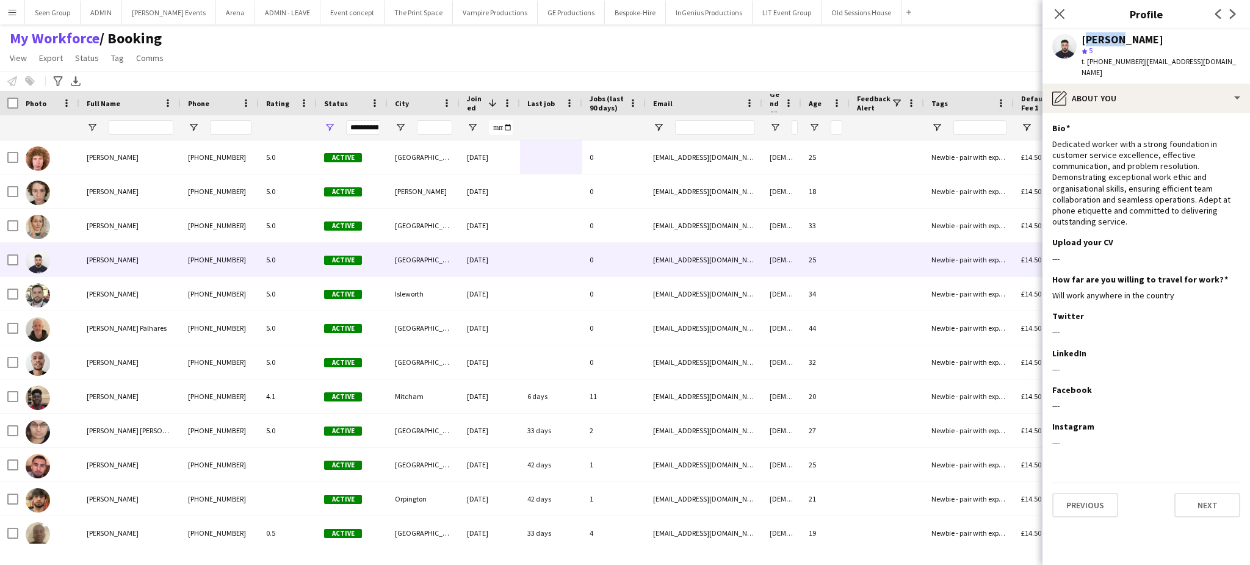
click at [1104, 34] on div "[PERSON_NAME]" at bounding box center [1123, 39] width 82 height 11
copy div "[PERSON_NAME]"
click at [1203, 493] on button "Next" at bounding box center [1208, 505] width 66 height 24
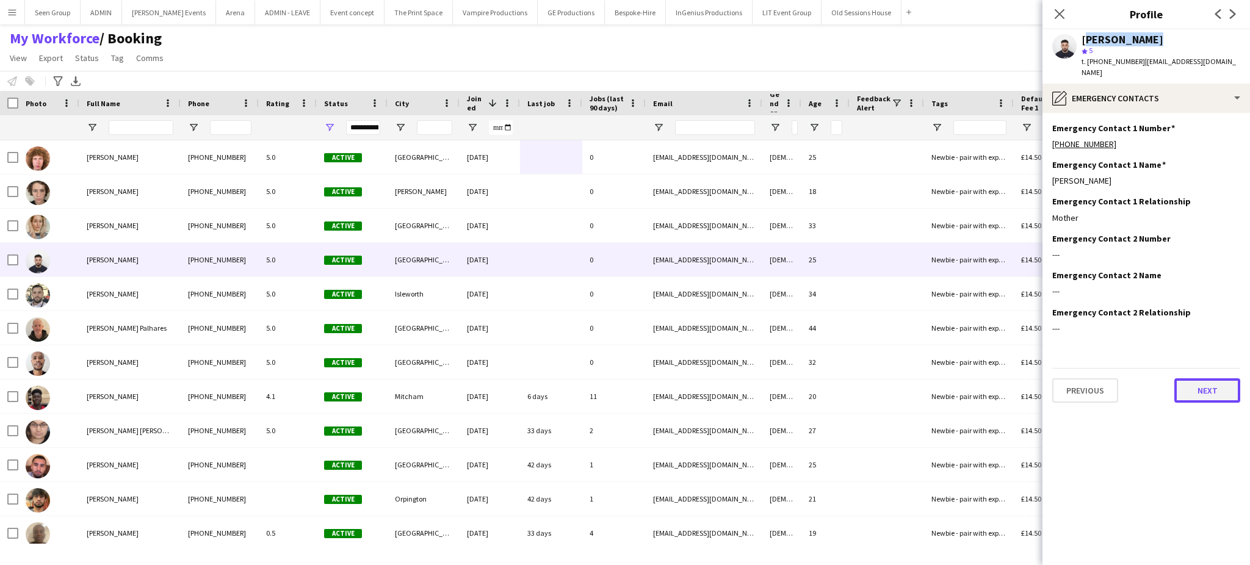
click at [1198, 379] on button "Next" at bounding box center [1208, 391] width 66 height 24
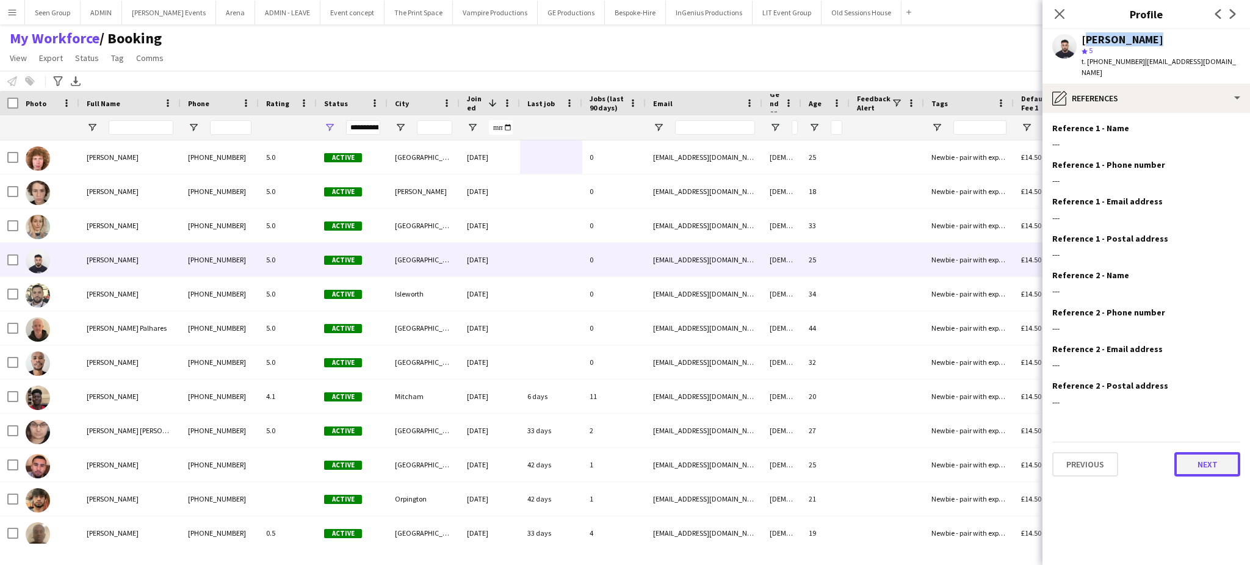
click at [1203, 452] on button "Next" at bounding box center [1208, 464] width 66 height 24
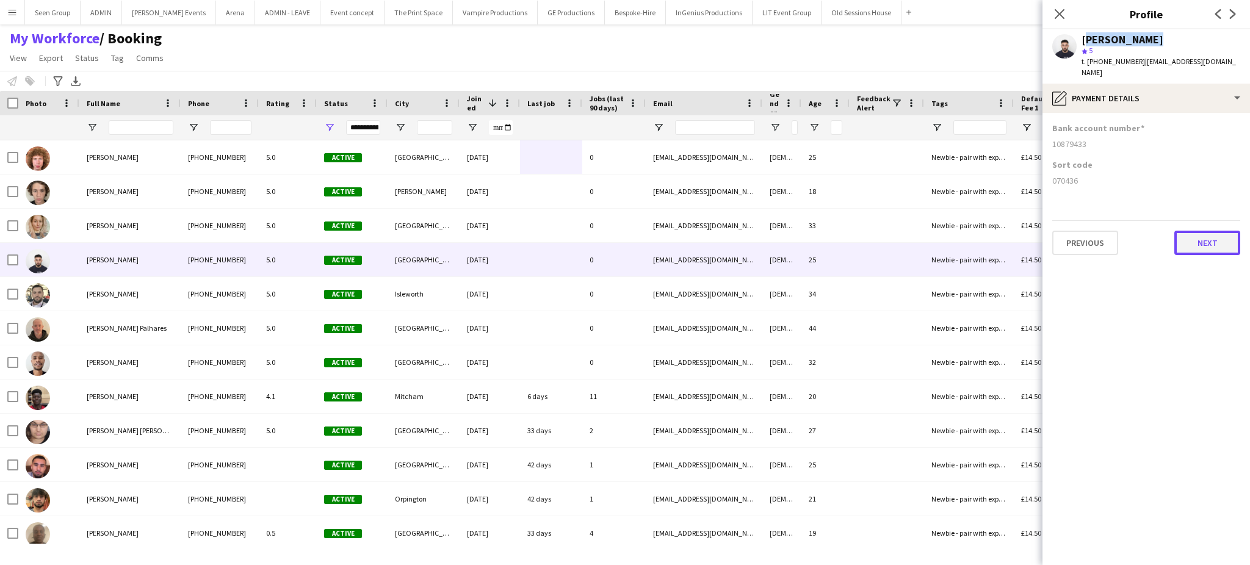
click at [1204, 231] on button "Next" at bounding box center [1208, 243] width 66 height 24
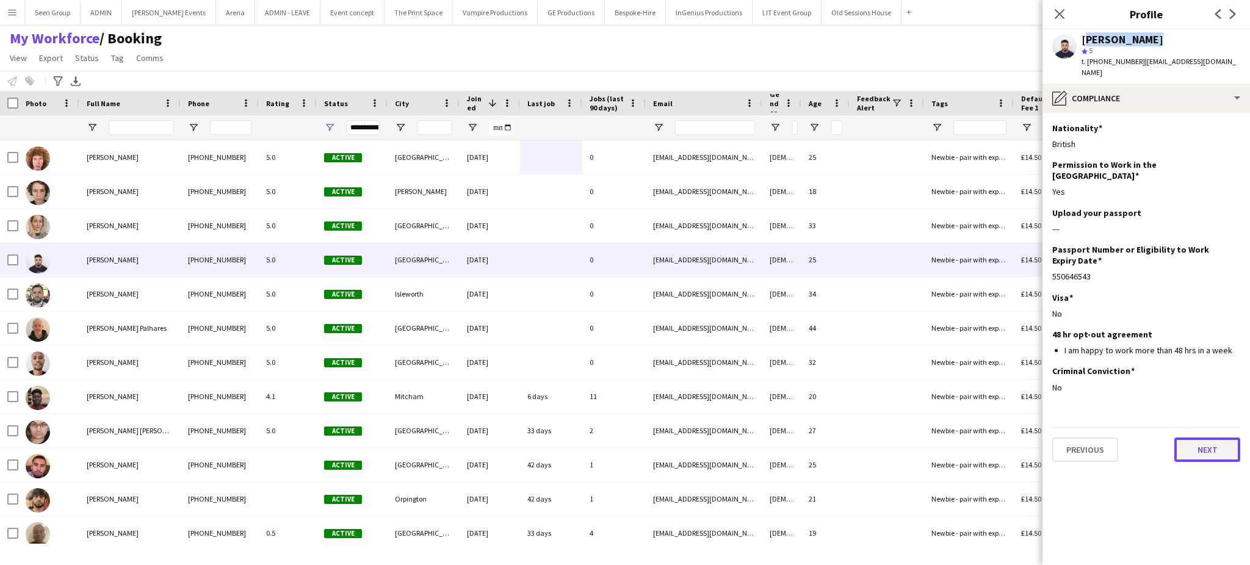
click at [1205, 438] on button "Next" at bounding box center [1208, 450] width 66 height 24
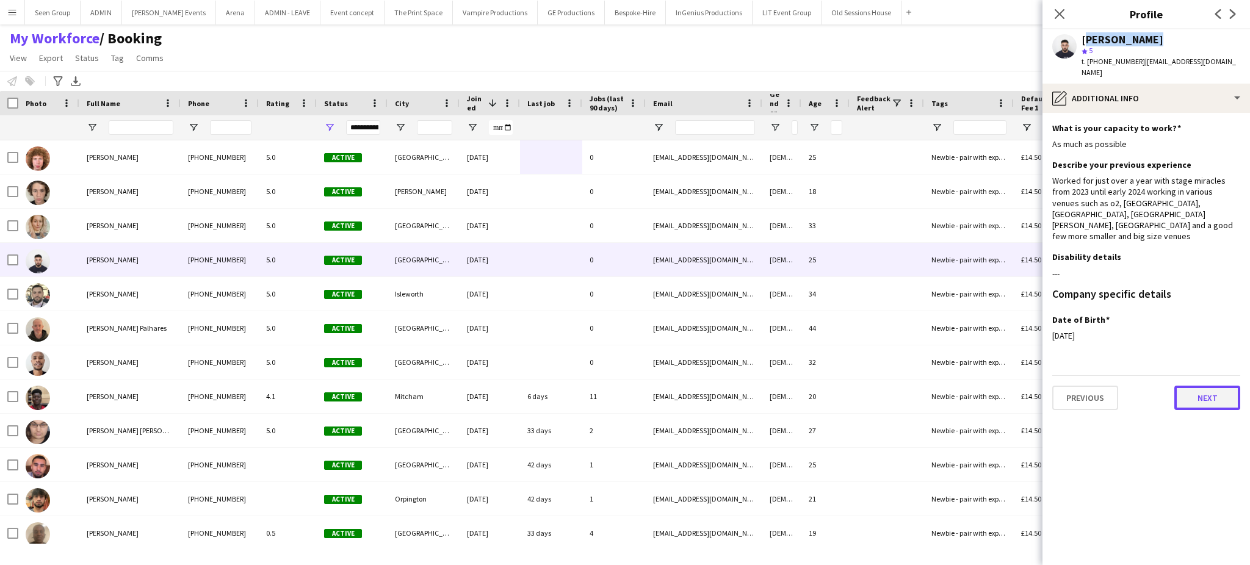
click at [1213, 386] on button "Next" at bounding box center [1208, 398] width 66 height 24
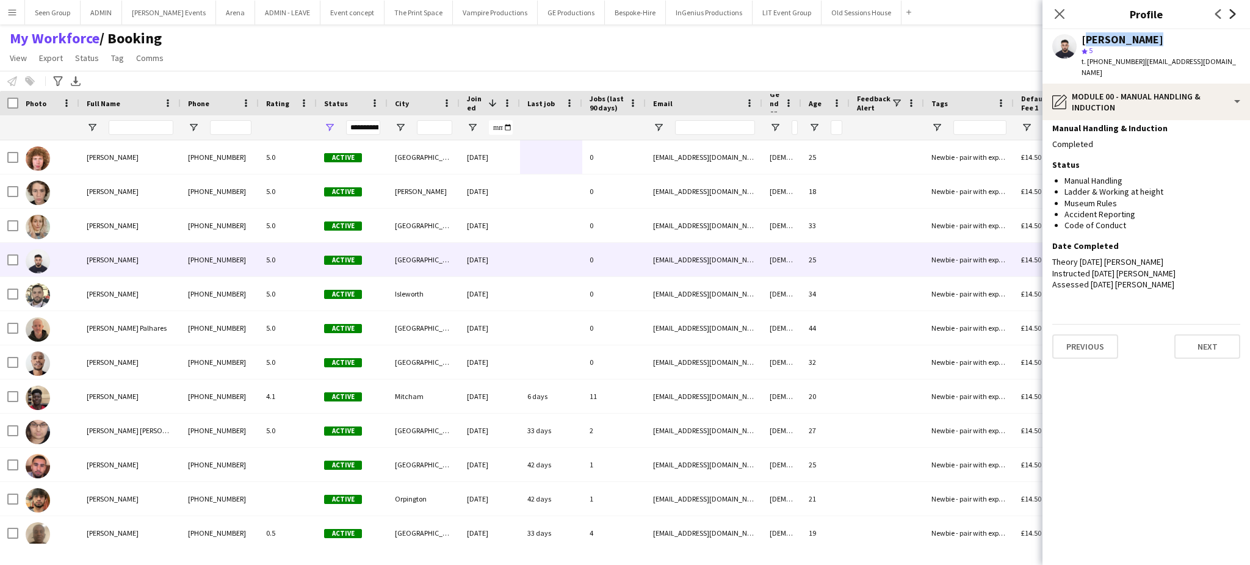
click at [1233, 12] on icon at bounding box center [1233, 14] width 6 height 10
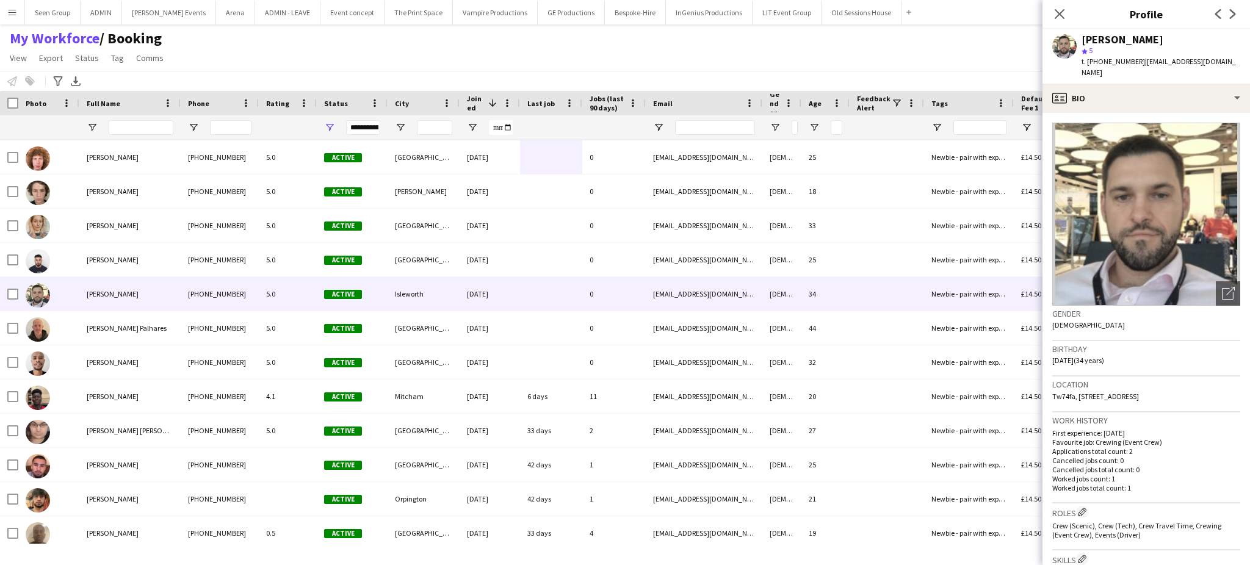
drag, startPoint x: 1188, startPoint y: 383, endPoint x: 1213, endPoint y: 388, distance: 25.5
click at [1213, 388] on div "Location [GEOGRAPHIC_DATA][STREET_ADDRESS]" at bounding box center [1147, 394] width 188 height 35
copy span "Tw74fa"
click at [1105, 38] on div "[PERSON_NAME]" at bounding box center [1123, 39] width 82 height 11
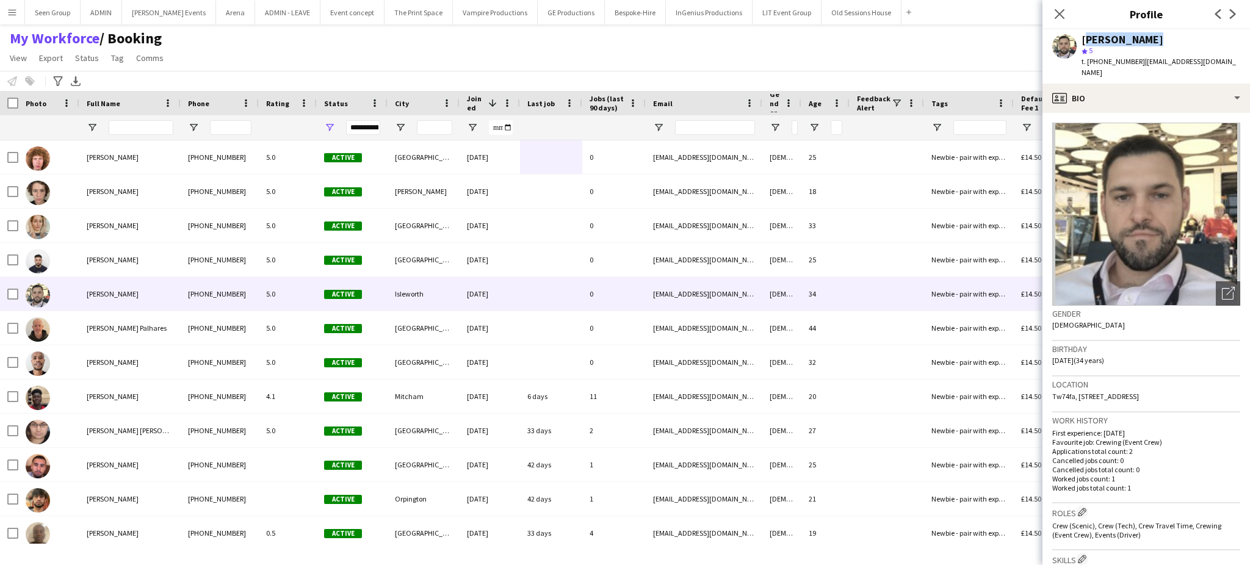
click at [1105, 38] on div "[PERSON_NAME]" at bounding box center [1123, 39] width 82 height 11
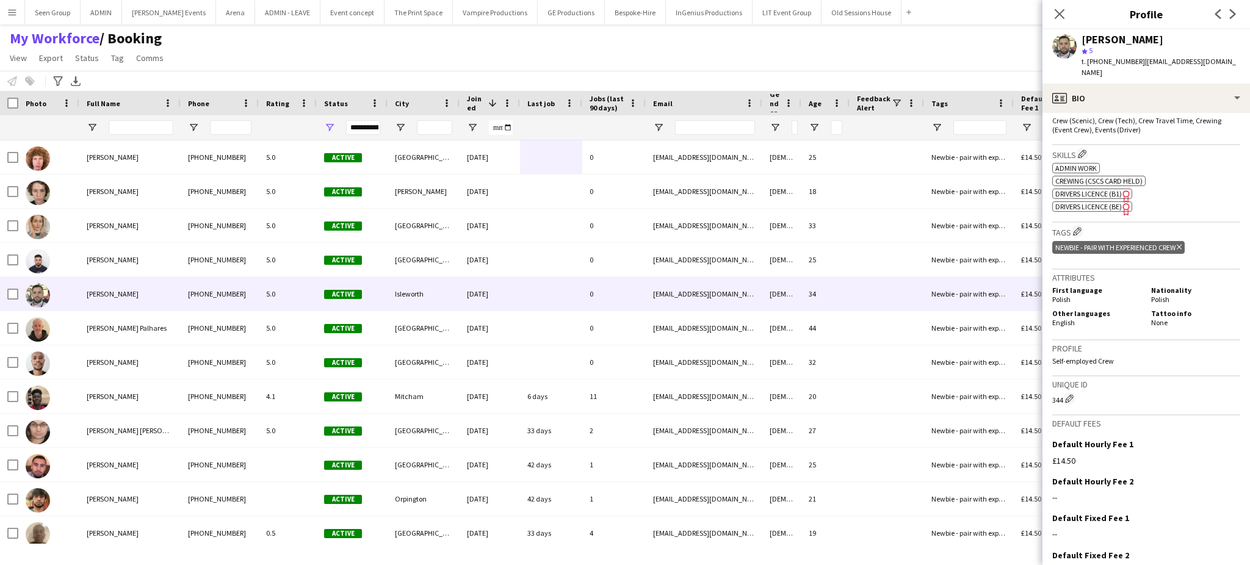
click at [1117, 189] on span "Drivers Licence (B1)" at bounding box center [1089, 193] width 67 height 9
click at [1122, 190] on icon "Freelancer has uploaded a photo validation of skill. Click to see" at bounding box center [1126, 196] width 13 height 13
click at [1090, 202] on span "Drivers Licence (BE)" at bounding box center [1089, 206] width 67 height 9
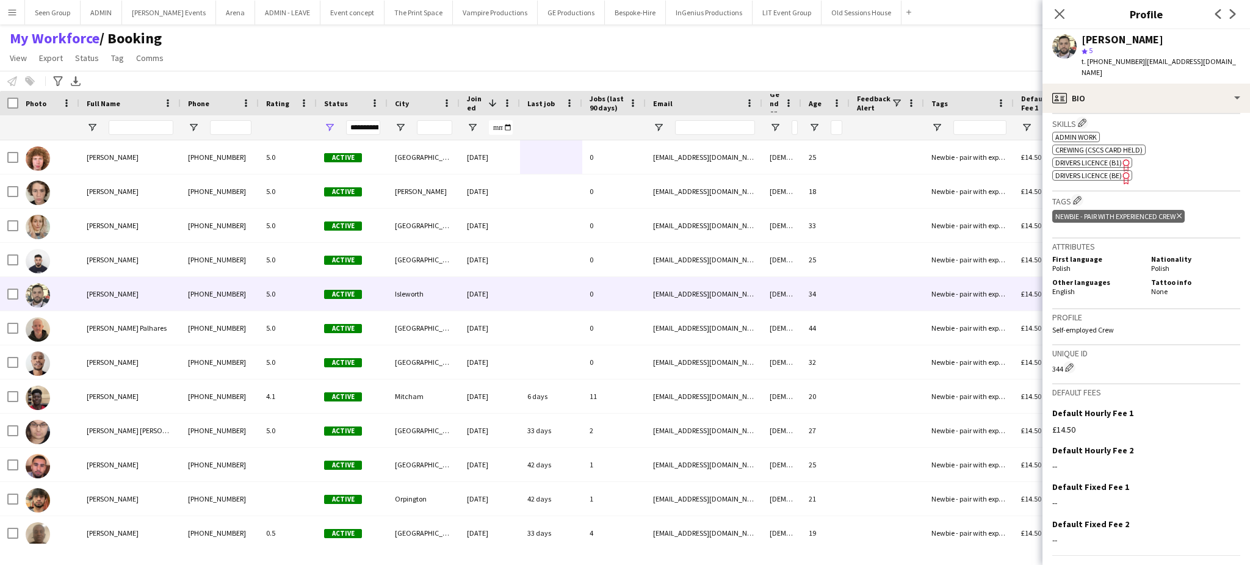
scroll to position [454, 0]
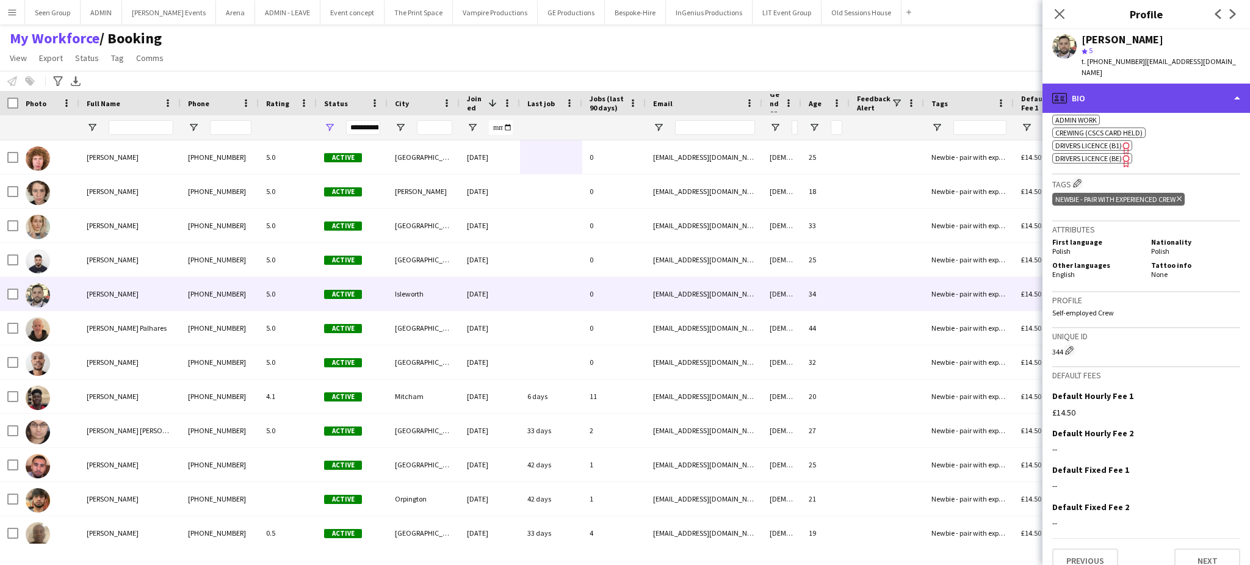
click at [1218, 95] on div "profile Bio" at bounding box center [1147, 98] width 208 height 29
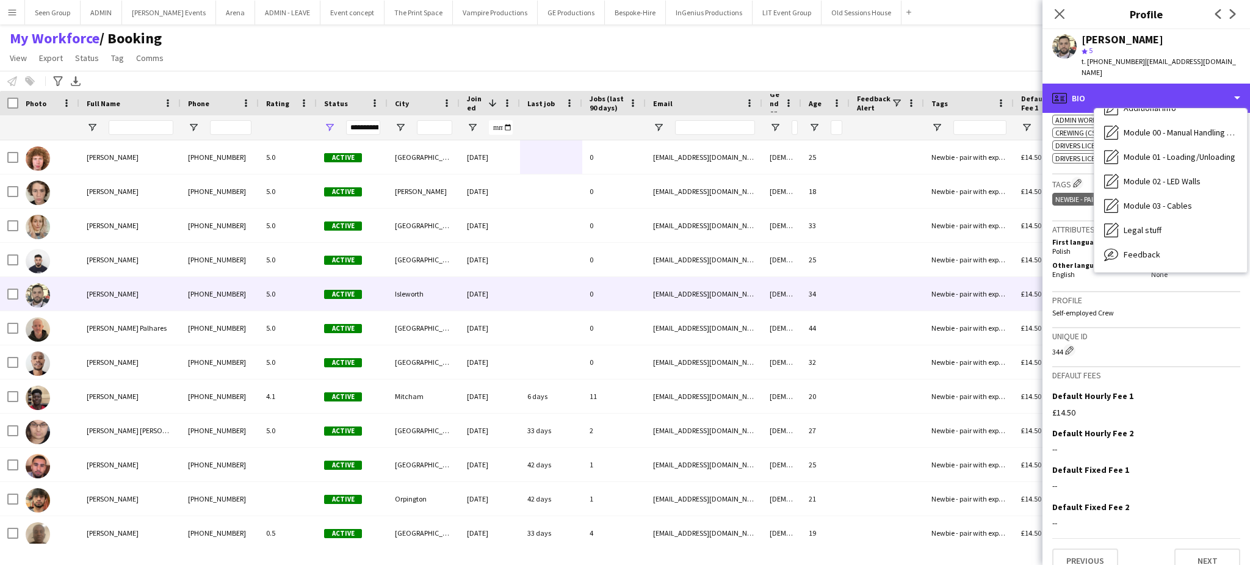
scroll to position [236, 0]
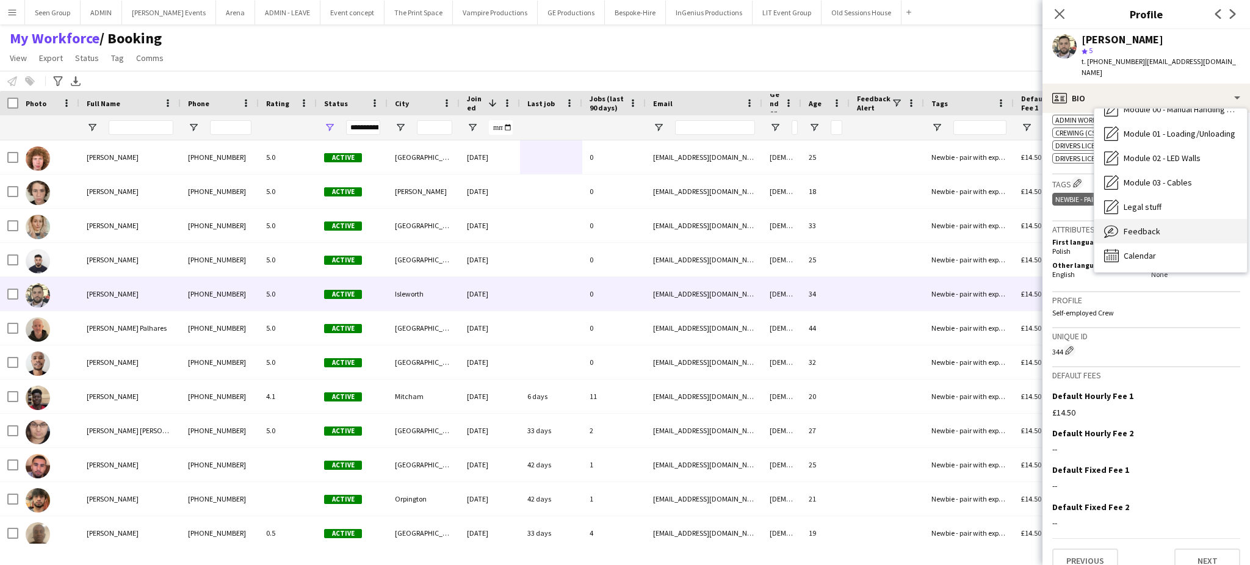
click at [1195, 223] on div "Feedback Feedback" at bounding box center [1171, 231] width 153 height 24
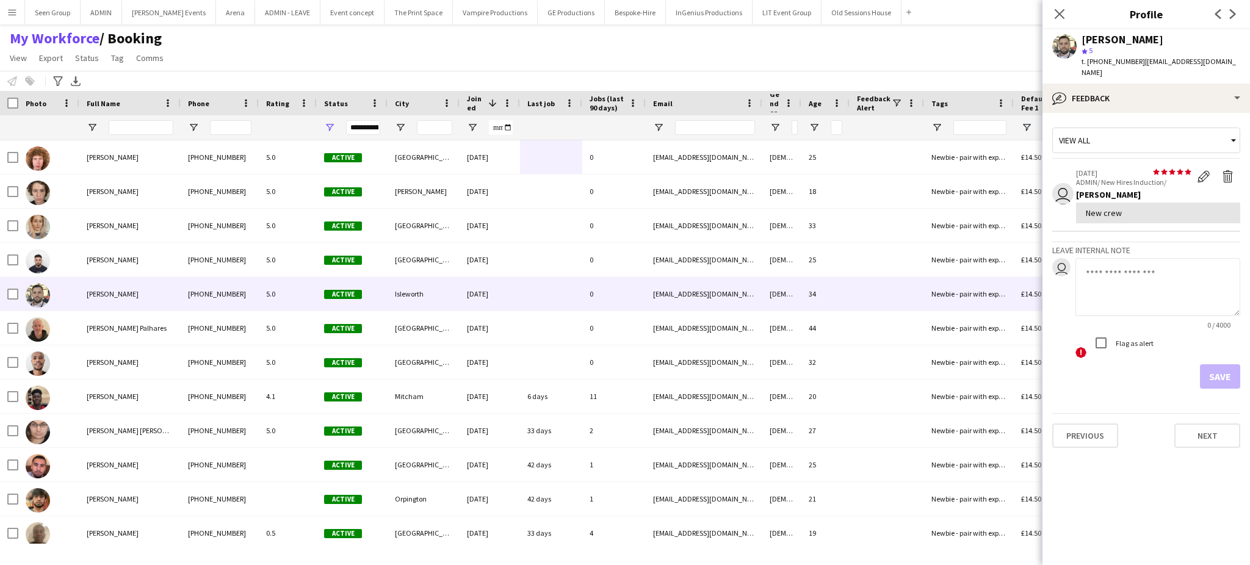
click at [1145, 286] on textarea at bounding box center [1158, 287] width 165 height 58
type textarea "**********"
click at [1222, 365] on button "Save" at bounding box center [1220, 376] width 40 height 24
